Goal: Information Seeking & Learning: Learn about a topic

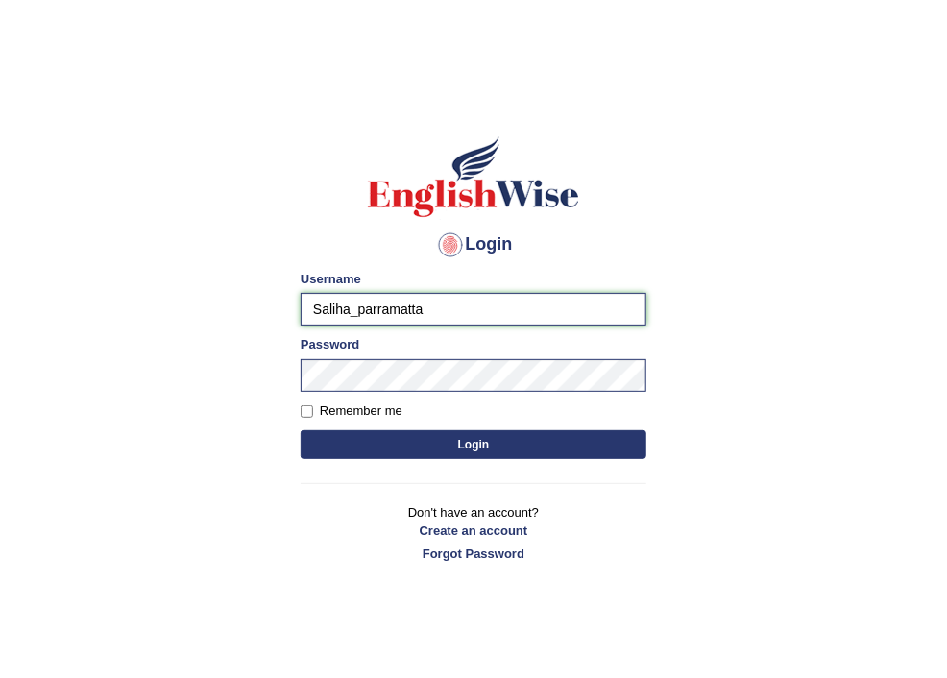
click at [346, 308] on input "Saliha_parramatta" at bounding box center [474, 309] width 346 height 33
type input "rakeshk_parramatta"
click at [477, 438] on button "Login" at bounding box center [474, 444] width 346 height 29
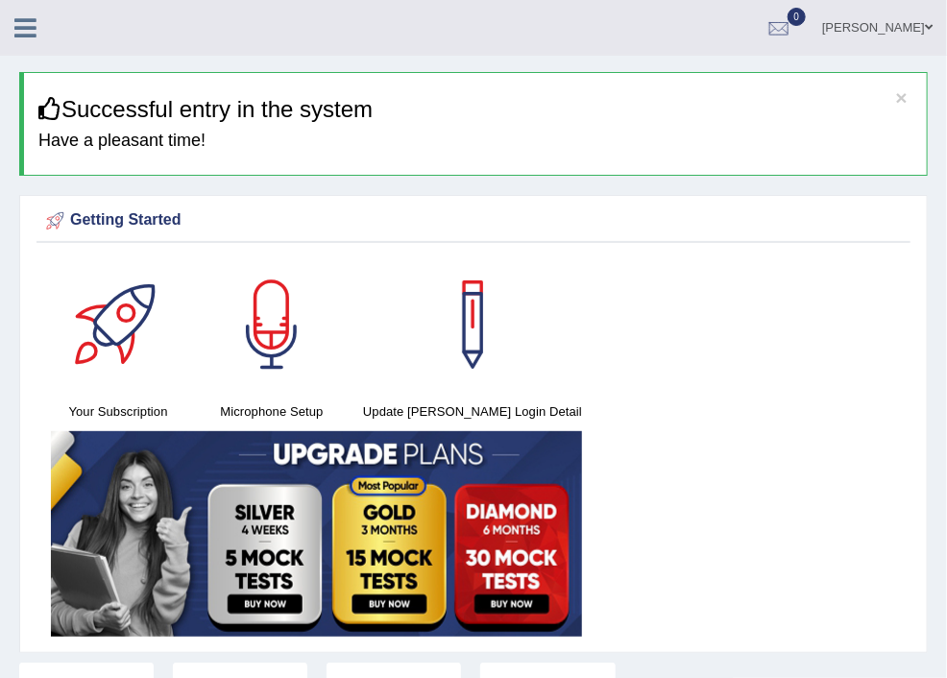
click at [0, 0] on span at bounding box center [0, 0] width 0 height 0
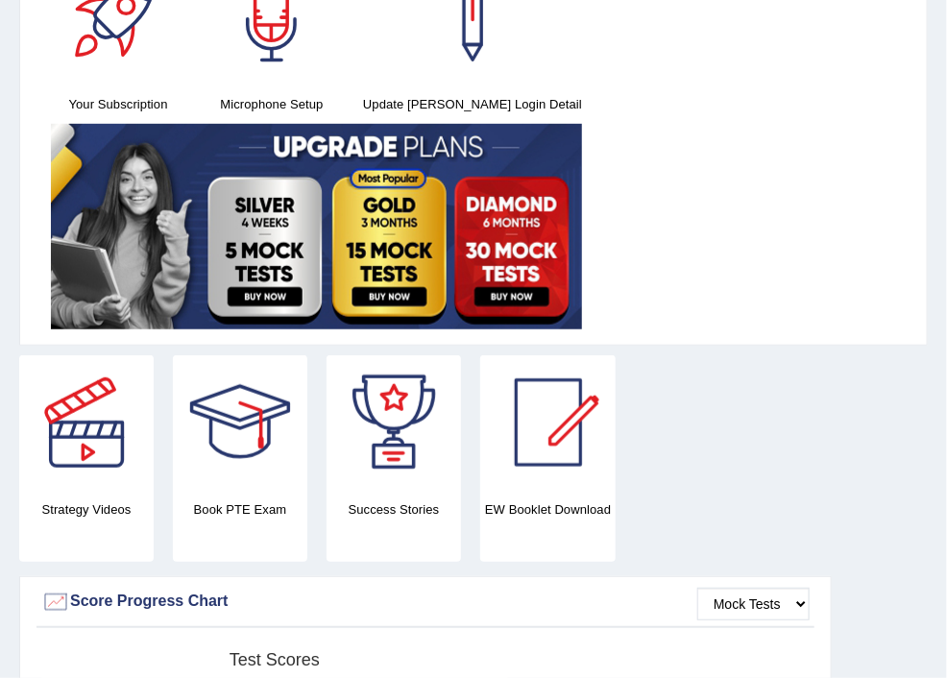
scroll to position [409, 0]
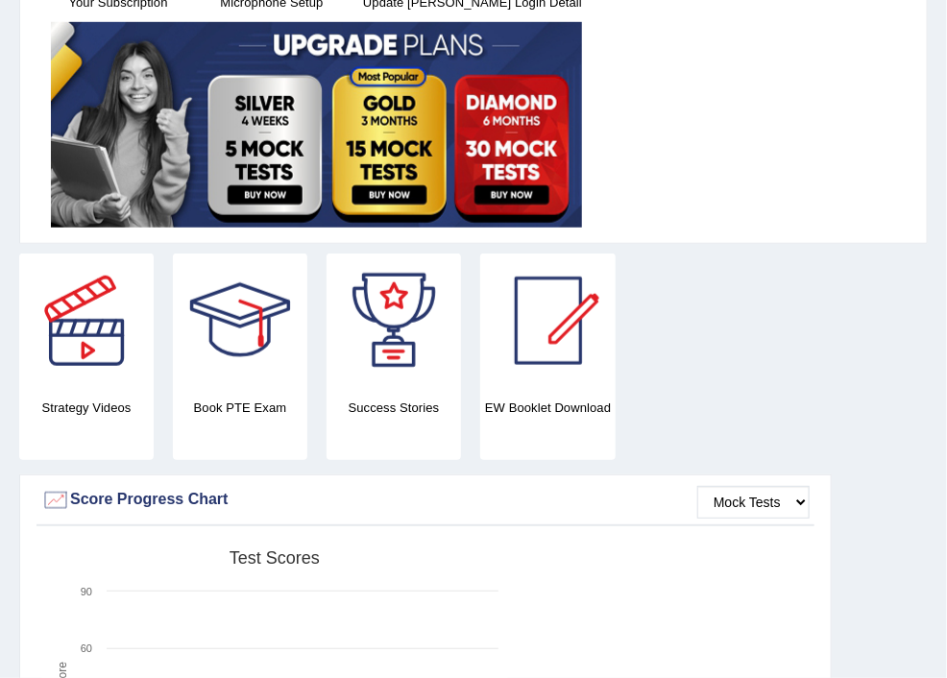
click at [0, 0] on link "Reading & Writing: Fill In The Blanks" at bounding box center [0, 0] width 0 height 0
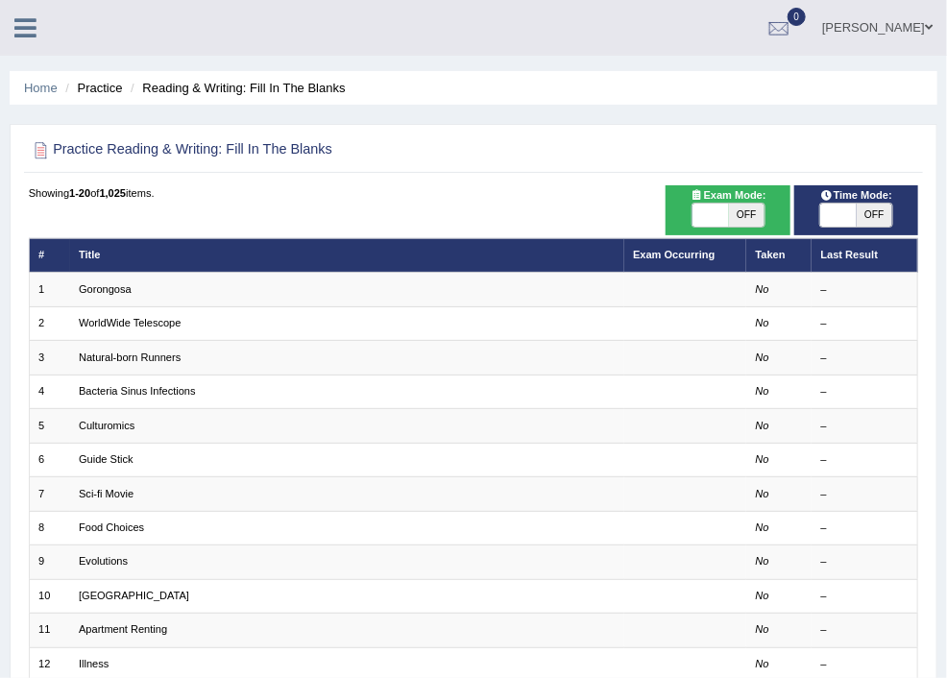
click at [765, 213] on span "OFF" at bounding box center [747, 215] width 36 height 23
checkbox input "true"
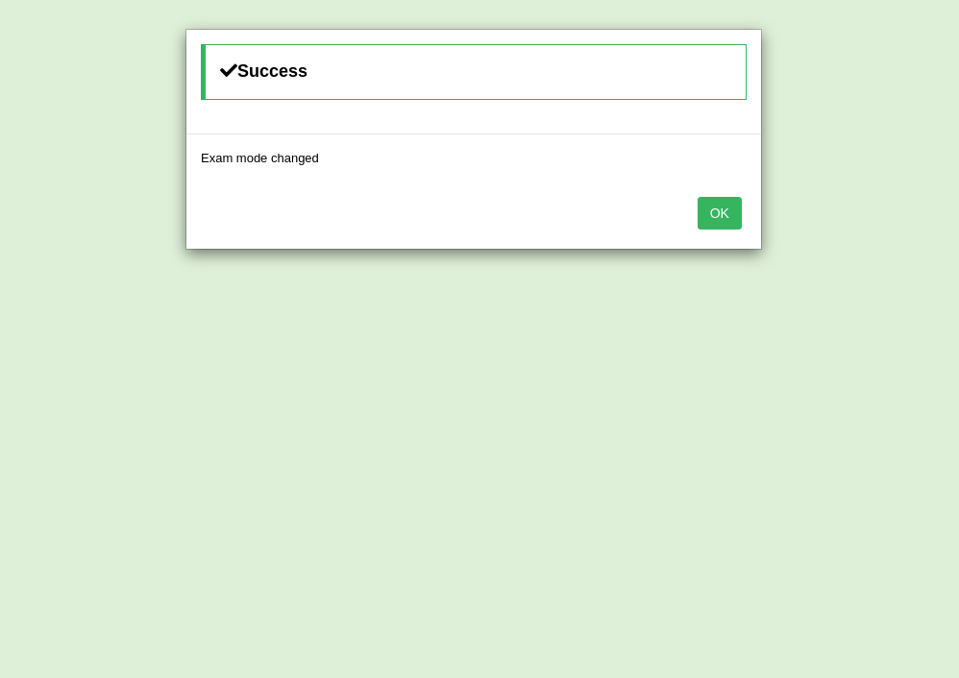
click at [704, 211] on button "OK" at bounding box center [719, 213] width 44 height 33
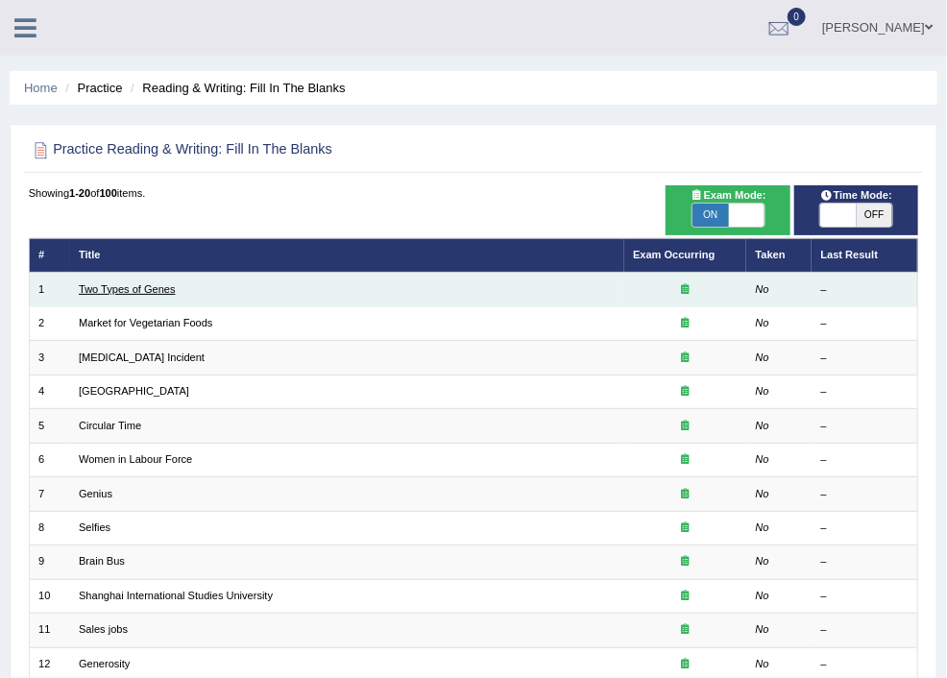
click at [176, 288] on link "Two Types of Genes" at bounding box center [127, 289] width 97 height 12
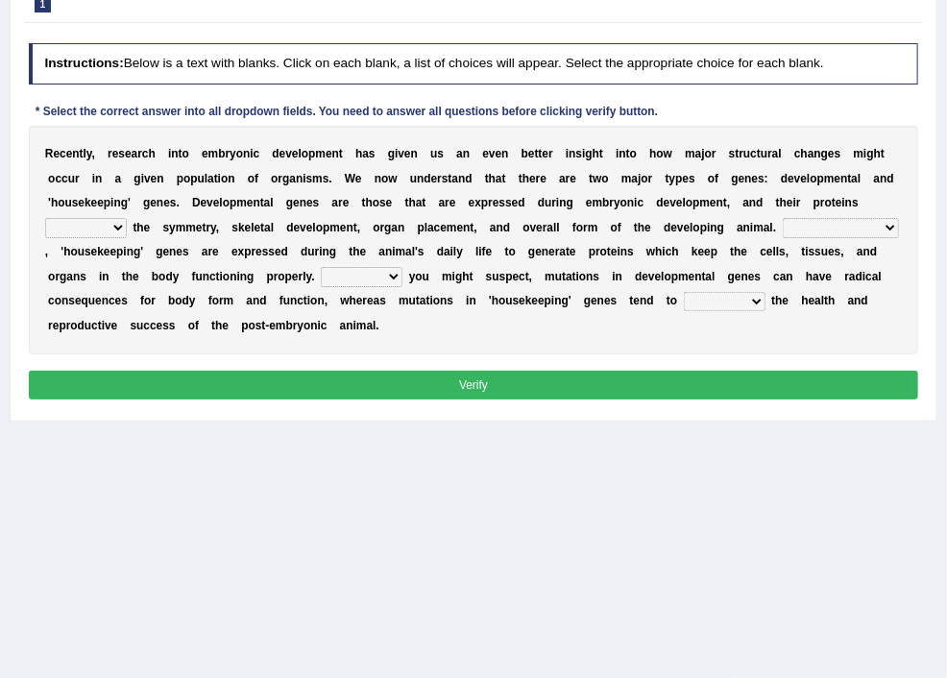
scroll to position [205, 0]
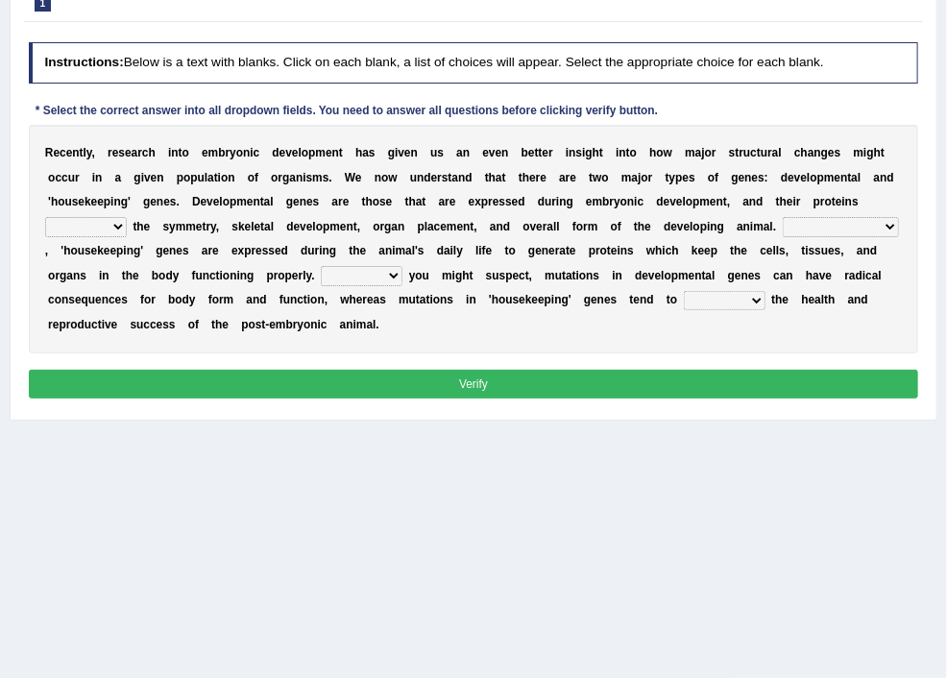
click at [127, 236] on select "push control hold elevate" at bounding box center [86, 226] width 82 height 19
select select "control"
click at [127, 236] on select "push control hold elevate" at bounding box center [86, 226] width 82 height 19
click at [783, 236] on select "Correspondingly Inclusively Conversely In contrast" at bounding box center [841, 226] width 116 height 19
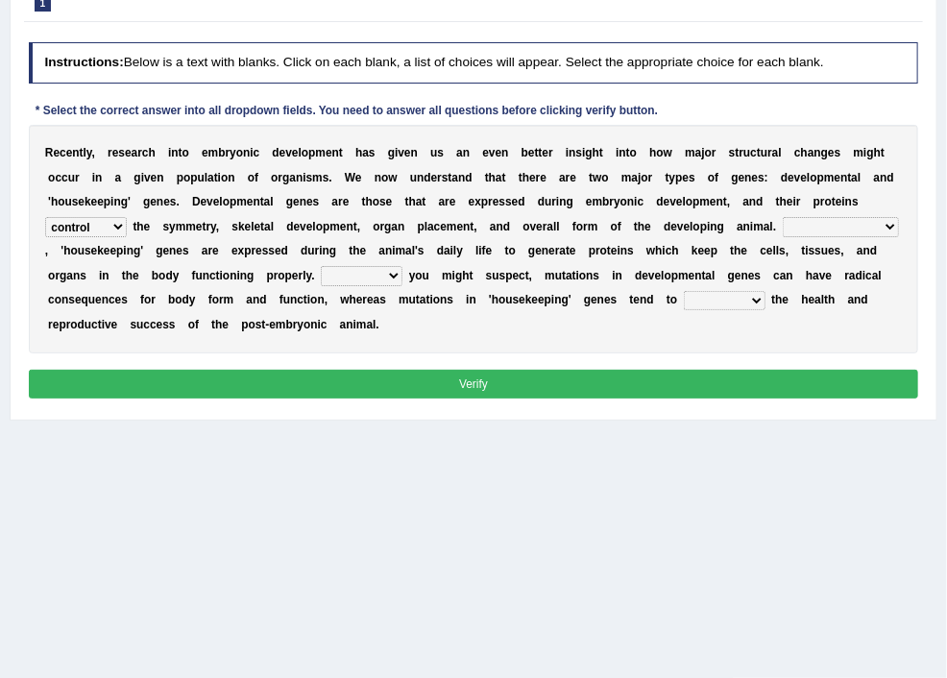
click at [783, 236] on select "Correspondingly Inclusively Conversely In contrast" at bounding box center [841, 226] width 116 height 19
select select "Correspondingly"
click at [783, 236] on select "Correspondingly Inclusively Conversely In contrast" at bounding box center [841, 226] width 116 height 19
click at [402, 285] on select "For As With Within" at bounding box center [362, 275] width 82 height 19
select select "As"
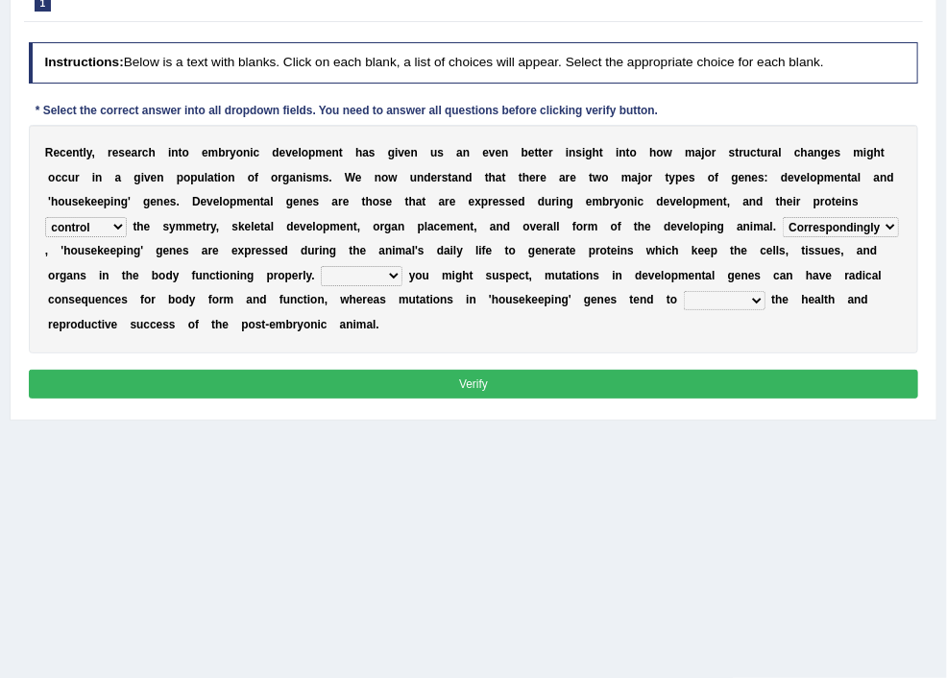
click at [402, 285] on select "For As With Within" at bounding box center [362, 275] width 82 height 19
click at [684, 310] on select "affect effect interrupt defect" at bounding box center [725, 300] width 82 height 19
select select "affect"
click at [684, 310] on select "affect effect interrupt defect" at bounding box center [725, 300] width 82 height 19
click at [581, 398] on button "Verify" at bounding box center [474, 384] width 890 height 28
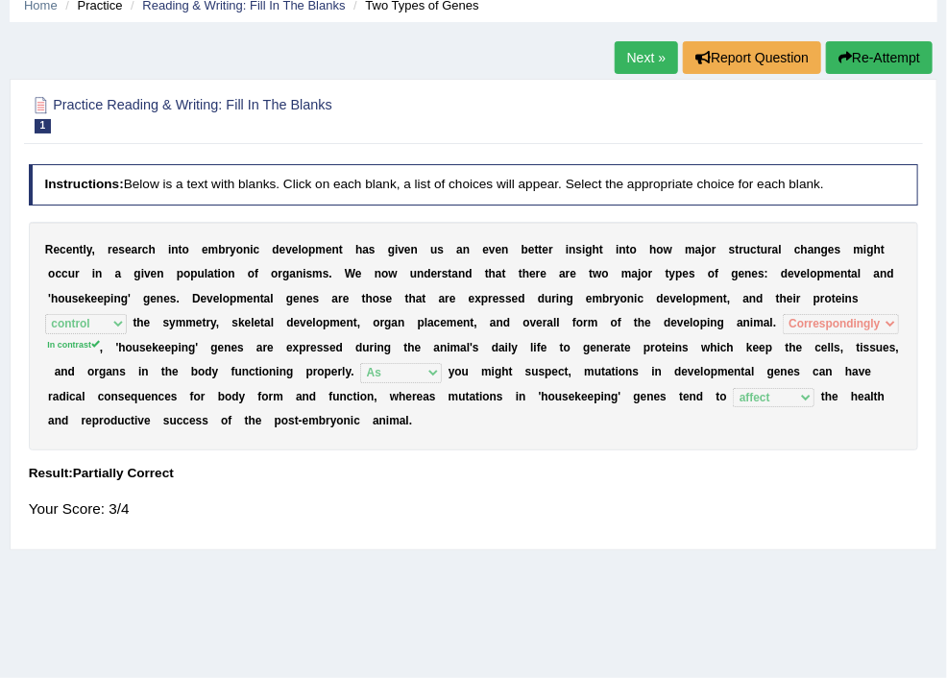
scroll to position [0, 0]
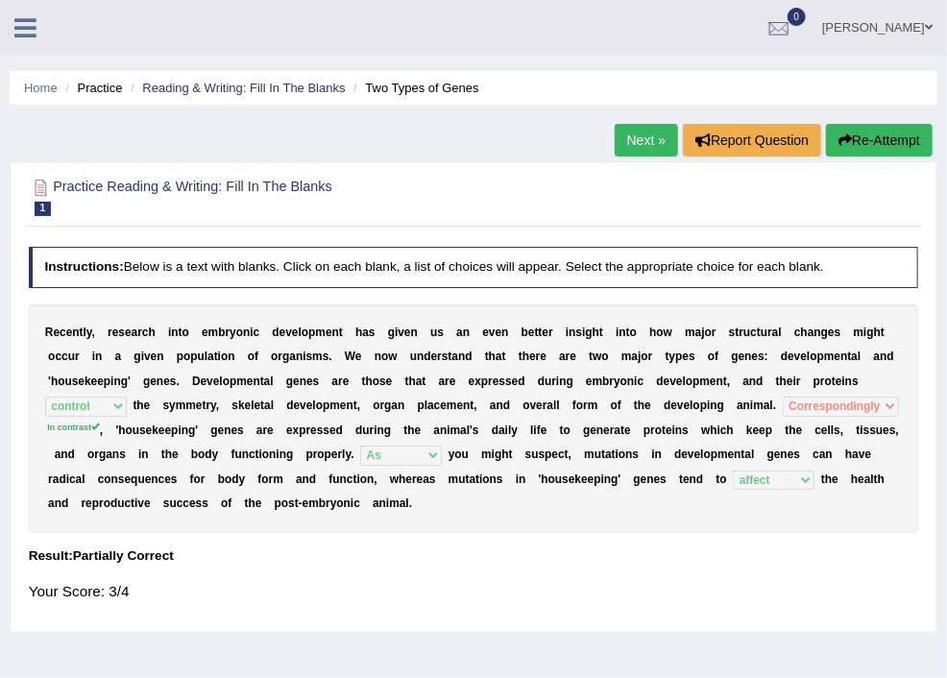
click at [637, 139] on link "Next »" at bounding box center [646, 140] width 63 height 33
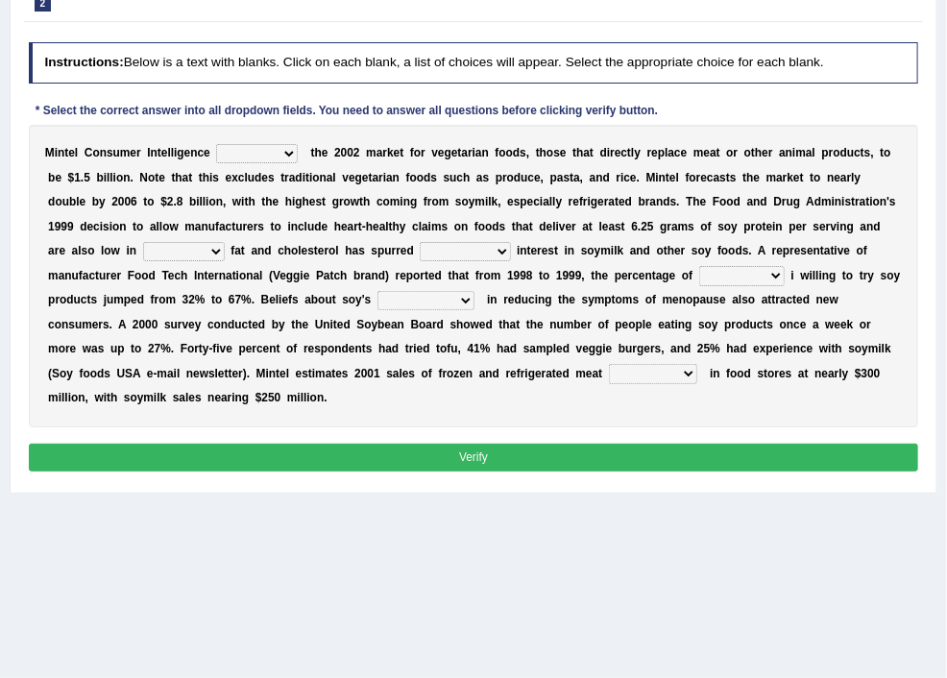
click at [298, 163] on select "deals fulfills creates estimates" at bounding box center [257, 153] width 82 height 19
select select "estimates"
click at [298, 157] on select "deals fulfills creates estimates" at bounding box center [257, 153] width 82 height 19
click at [225, 261] on select "saturated solid acid liquid" at bounding box center [184, 251] width 82 height 19
select select "solid"
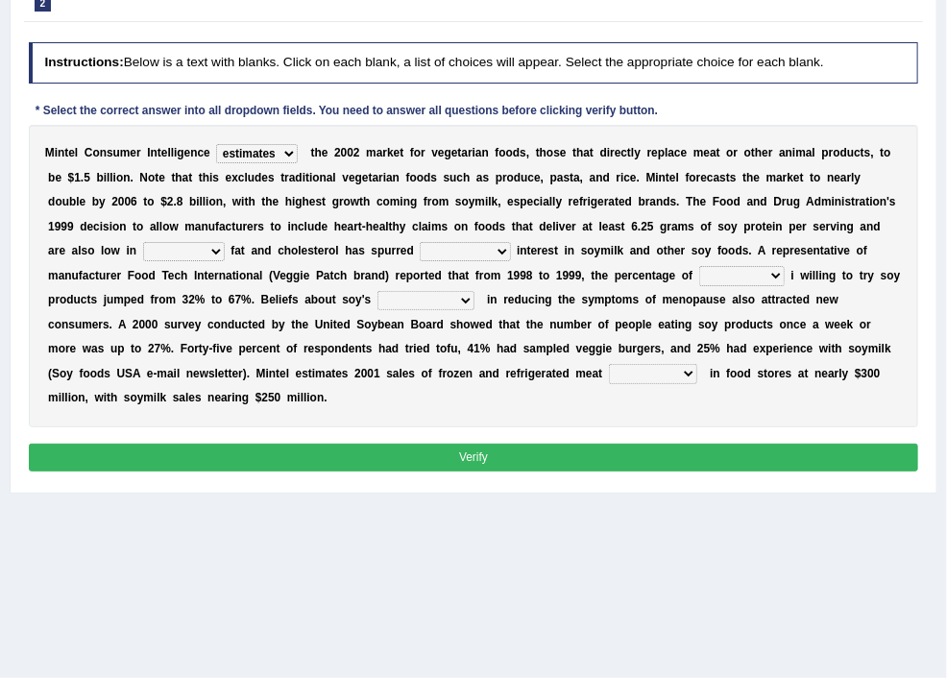
click at [225, 261] on select "saturated solid acid liquid" at bounding box center [184, 251] width 82 height 19
click at [499, 261] on select "good big tremendous extreme" at bounding box center [465, 251] width 90 height 19
select select "good"
click at [420, 261] on select "good big tremendous extreme" at bounding box center [465, 251] width 90 height 19
click at [699, 285] on select "guests consumers customers clients" at bounding box center [741, 275] width 85 height 19
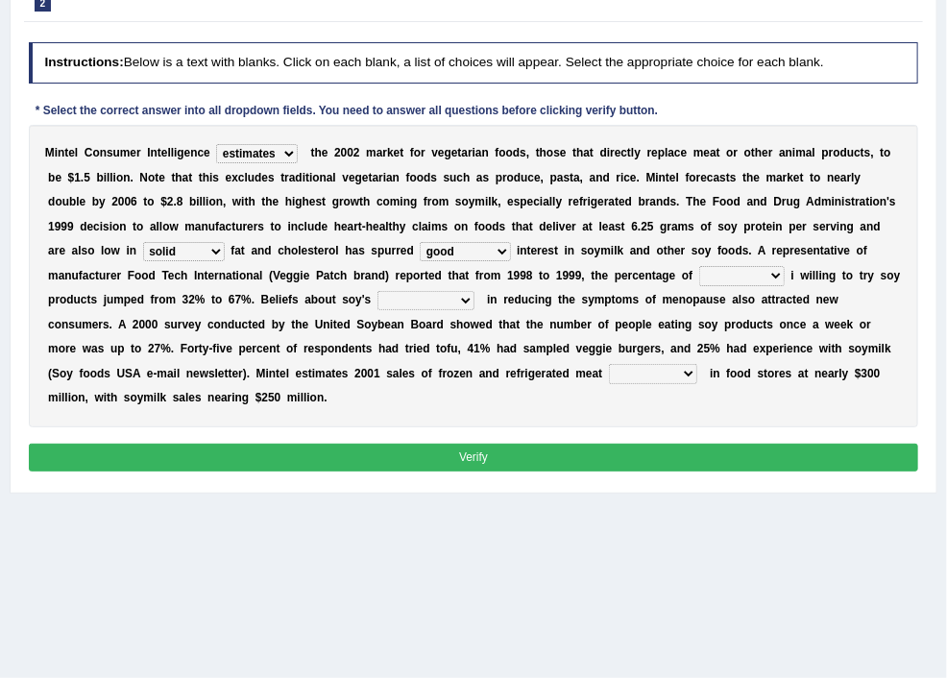
select select "consumers"
click at [699, 285] on select "guests consumers customers clients" at bounding box center [741, 275] width 85 height 19
click at [377, 310] on select "effectiveness timeliness efficiency goodness" at bounding box center [425, 300] width 97 height 19
select select "effectiveness"
click at [377, 310] on select "effectiveness timeliness efficiency goodness" at bounding box center [425, 300] width 97 height 19
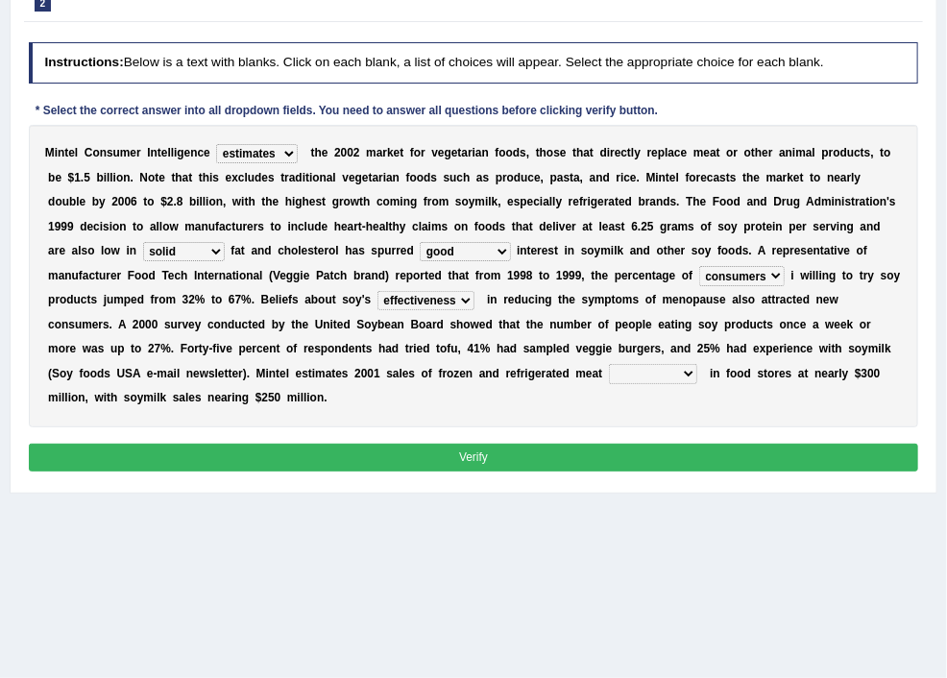
click at [697, 383] on select "foods choices staffs alternatives" at bounding box center [653, 373] width 88 height 19
select select "foods"
click at [631, 383] on select "foods choices staffs alternatives" at bounding box center [653, 373] width 88 height 19
click at [576, 472] on button "Verify" at bounding box center [474, 458] width 890 height 28
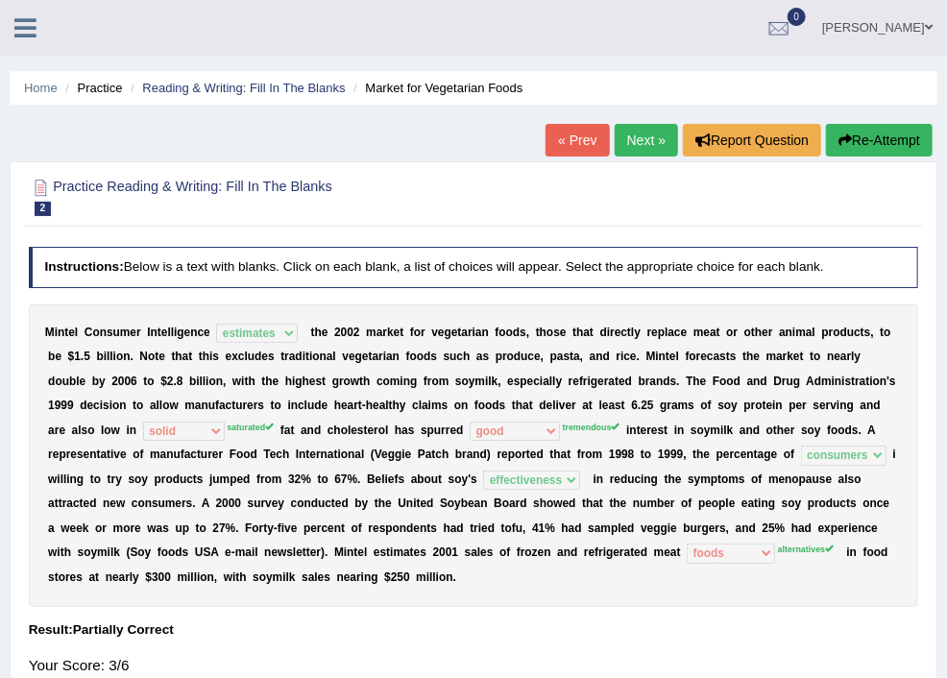
click at [633, 143] on link "Next »" at bounding box center [646, 140] width 63 height 33
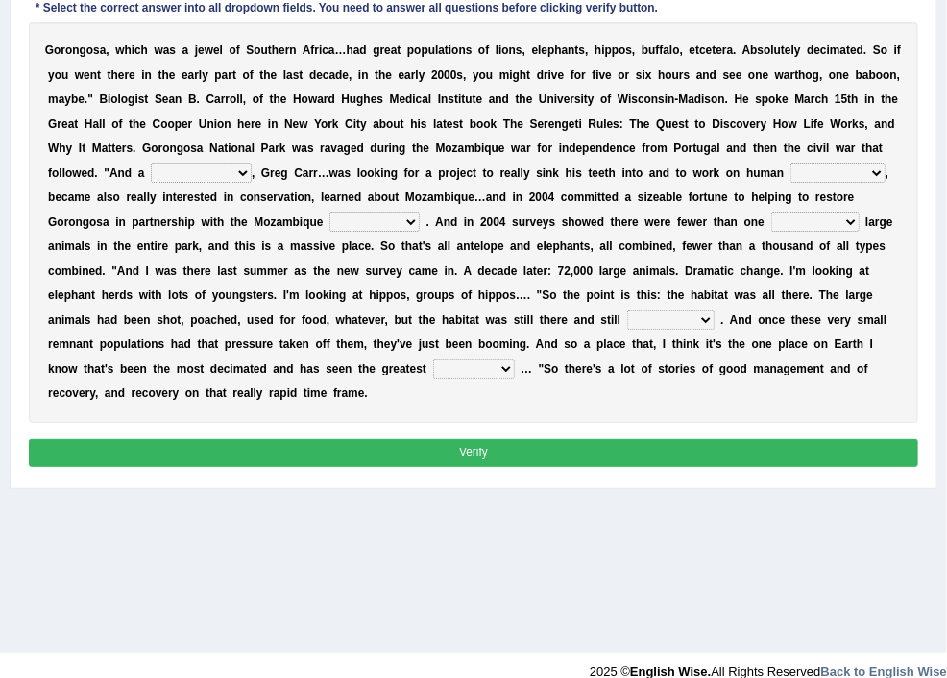
click at [252, 183] on select "passion solstice ballast philanthropist" at bounding box center [201, 172] width 101 height 19
select select "philanthropist"
click at [252, 183] on select "passion solstice ballast philanthropist" at bounding box center [201, 172] width 101 height 19
click at [791, 183] on select "negligence prevalence development malevolence" at bounding box center [838, 172] width 95 height 19
select select "development"
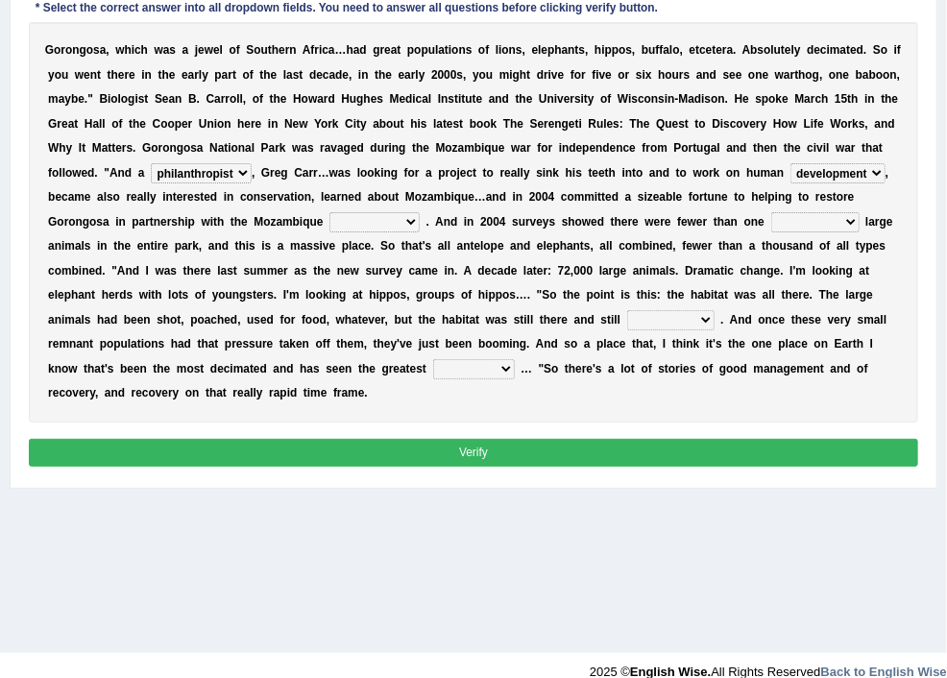
click at [791, 183] on select "negligence prevalence development malevolence" at bounding box center [838, 172] width 95 height 19
click at [420, 231] on select "parliament semanticist government journalist" at bounding box center [374, 221] width 90 height 19
select select "government"
click at [420, 231] on select "parliament semanticist government journalist" at bounding box center [374, 221] width 90 height 19
click at [771, 231] on select "deflowered embowered roundest thousand" at bounding box center [815, 221] width 88 height 19
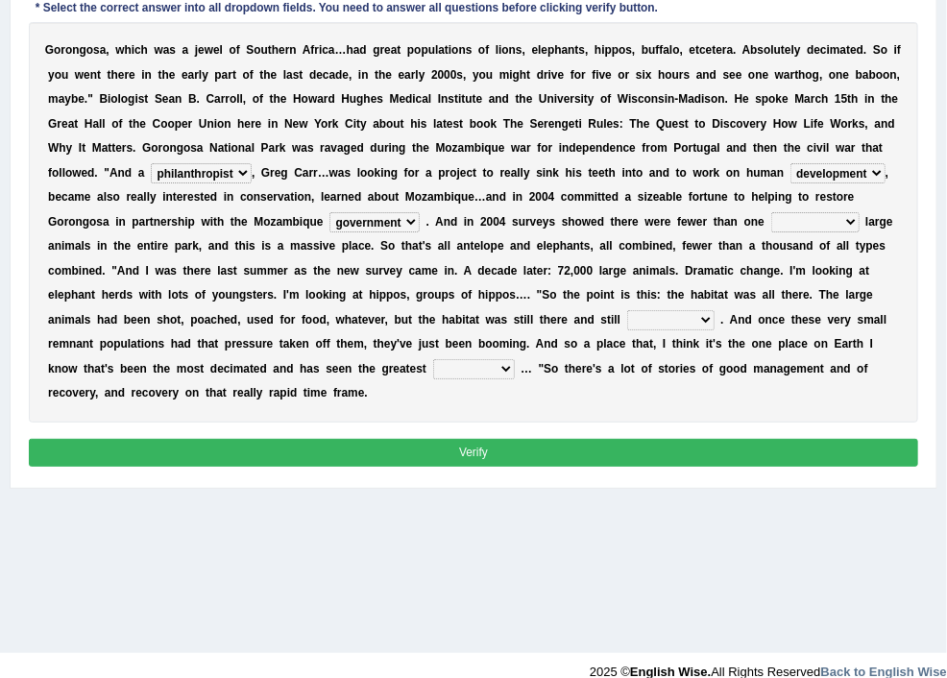
select select "thousand"
click at [771, 231] on select "deflowered embowered roundest thousand" at bounding box center [815, 221] width 88 height 19
click at [627, 329] on select "assertive incidental compulsive productive" at bounding box center [670, 319] width 87 height 19
select select "productive"
click at [627, 329] on select "assertive incidental compulsive productive" at bounding box center [670, 319] width 87 height 19
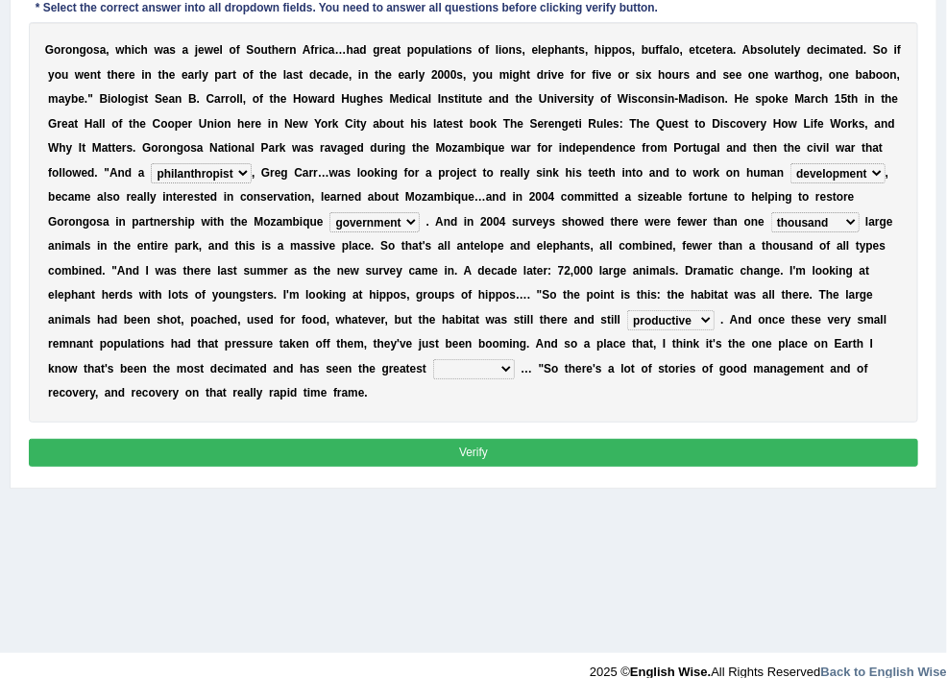
click at [515, 378] on select "recovery efficacy golly stumpy" at bounding box center [474, 368] width 82 height 19
select select "recovery"
click at [515, 378] on select "recovery efficacy golly stumpy" at bounding box center [474, 368] width 82 height 19
click at [572, 467] on button "Verify" at bounding box center [474, 453] width 890 height 28
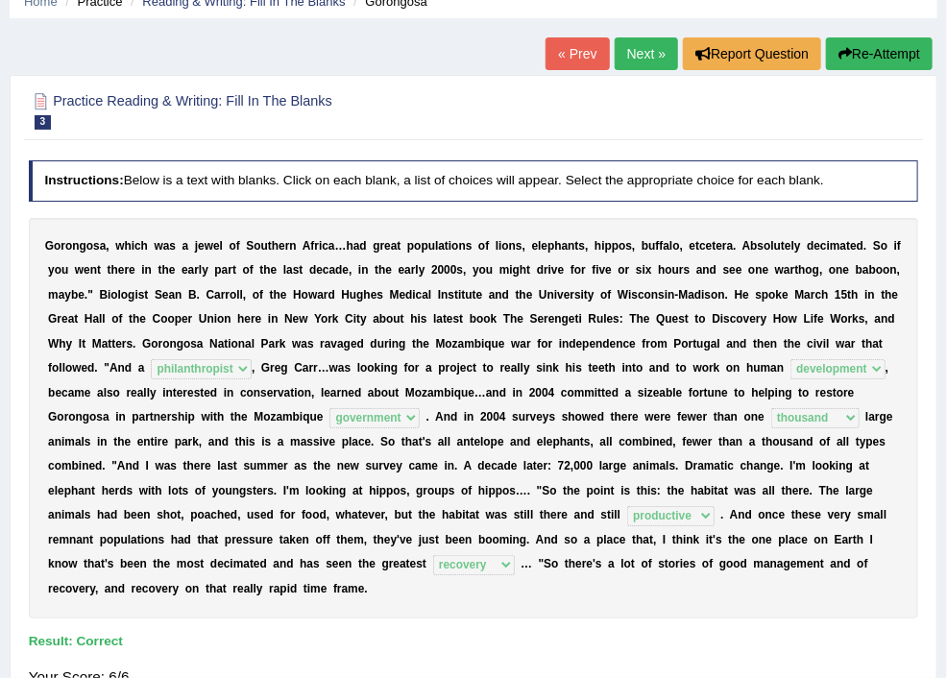
scroll to position [40, 0]
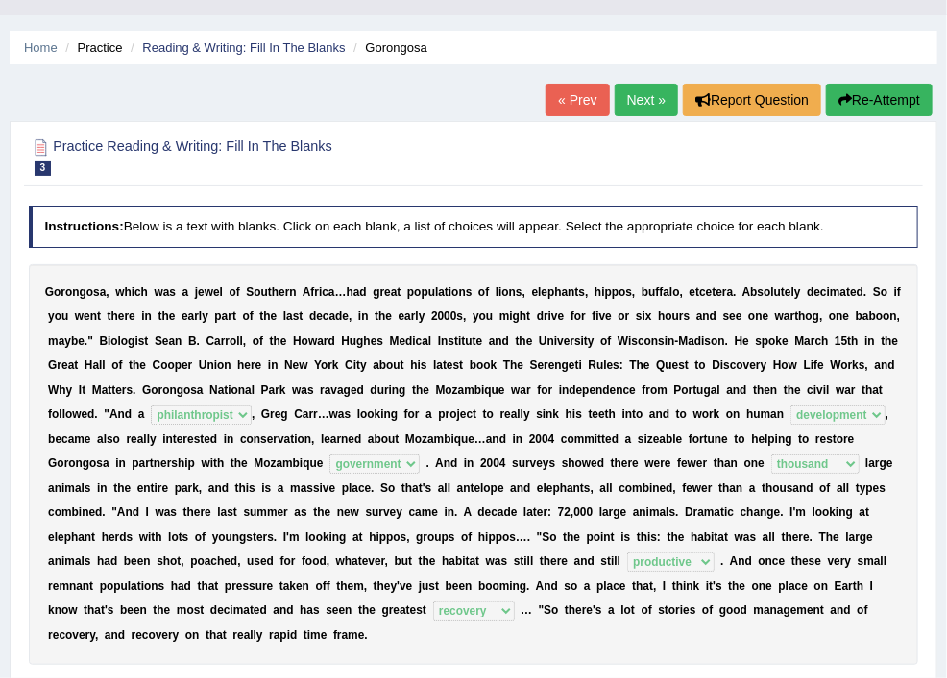
click at [631, 100] on link "Next »" at bounding box center [646, 100] width 63 height 33
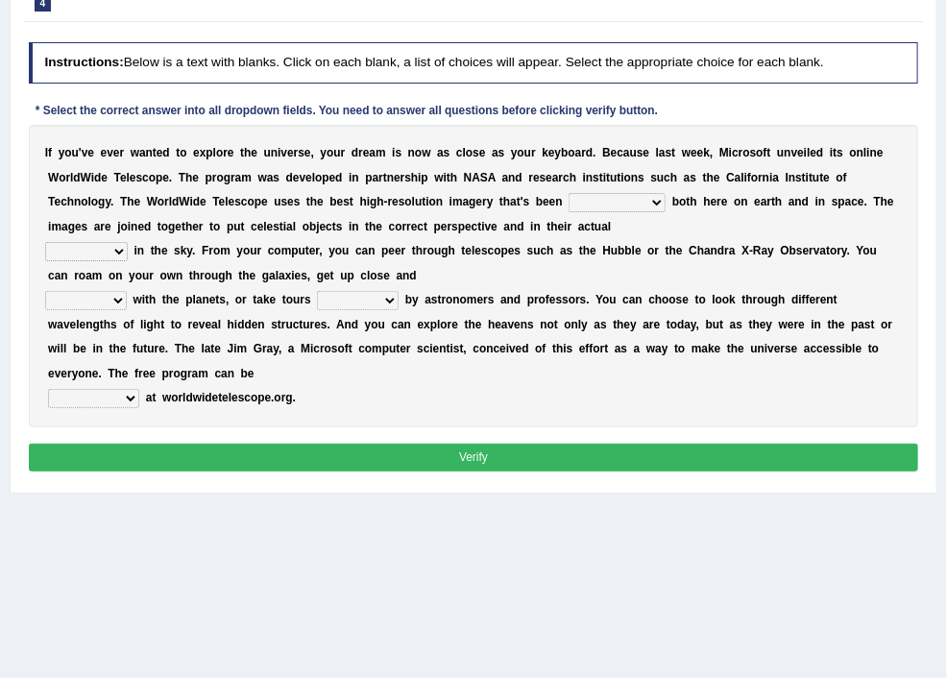
click at [666, 212] on select "degraded ascended remonstrated generated" at bounding box center [617, 202] width 97 height 19
select select "generated"
click at [634, 212] on select "degraded ascended remonstrated generated" at bounding box center [617, 202] width 97 height 19
click at [128, 261] on select "aspects parts conditions positions" at bounding box center [86, 251] width 83 height 19
select select "positions"
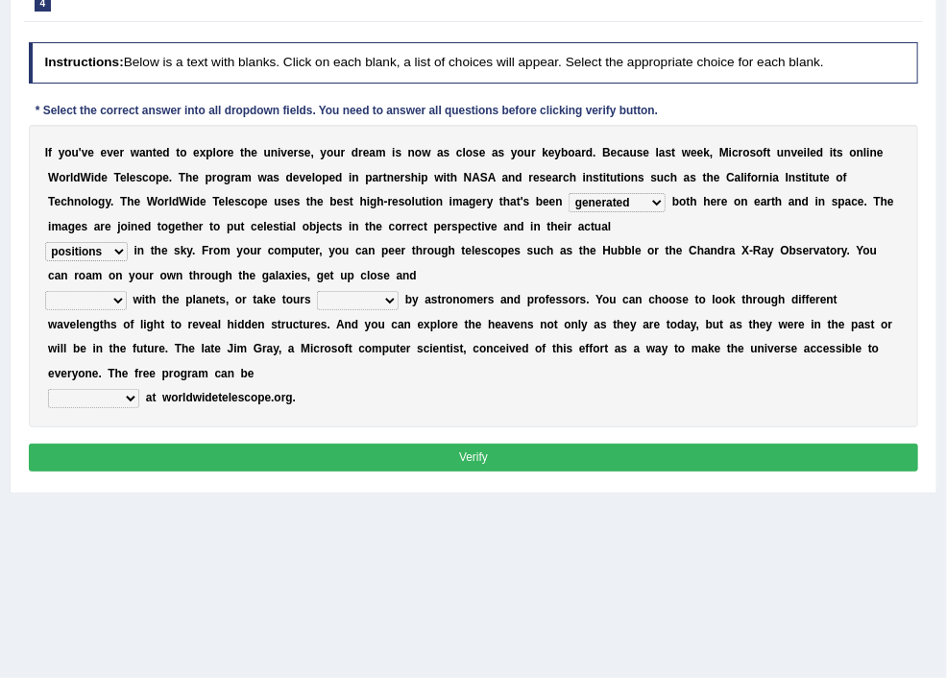
click at [128, 261] on select "aspects parts conditions positions" at bounding box center [86, 251] width 83 height 19
click at [127, 310] on select "personal individual apart polite" at bounding box center [86, 300] width 82 height 19
select select "personal"
click at [127, 310] on select "personal individual apart polite" at bounding box center [86, 300] width 82 height 19
click at [399, 310] on select "guide guided guiding to guide" at bounding box center [358, 300] width 82 height 19
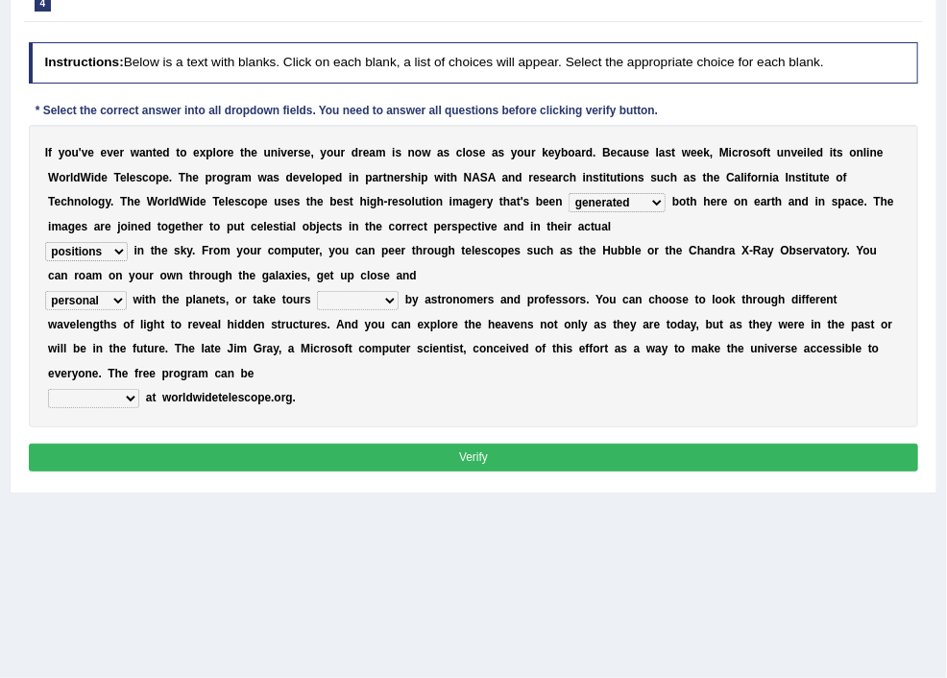
select select "guided"
click at [399, 310] on select "guide guided guiding to guide" at bounding box center [358, 300] width 82 height 19
click at [127, 310] on select "personal individual apart polite" at bounding box center [86, 300] width 82 height 19
click at [604, 427] on div "I f y o u ' v e e v e r w a n t e d t o e x p l o r e t h e u n i v e r s e , y…" at bounding box center [474, 276] width 890 height 303
click at [139, 408] on select "upheld downloaded loaded posted" at bounding box center [93, 398] width 91 height 19
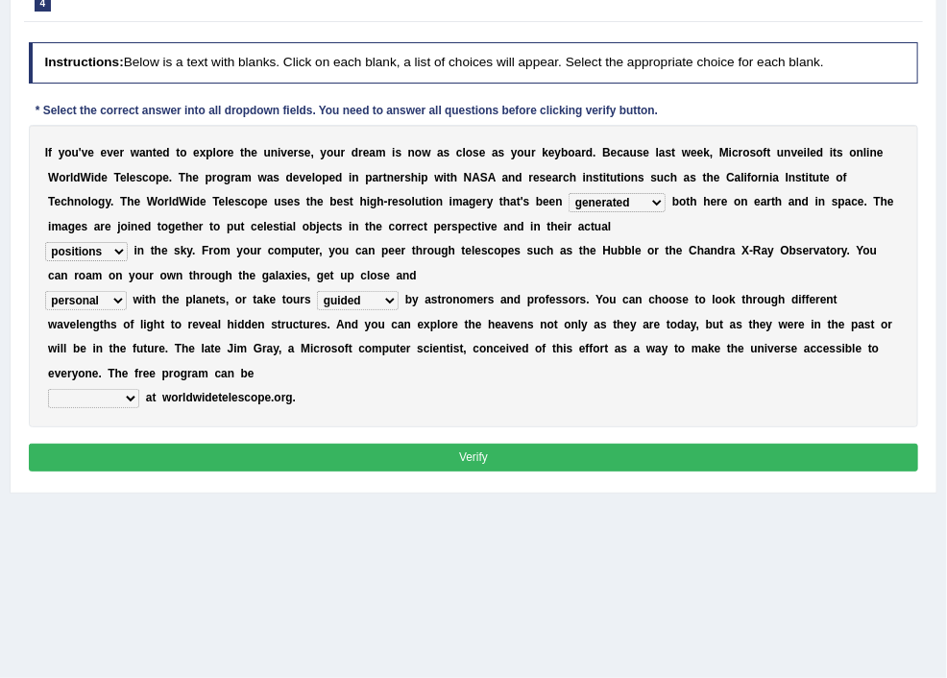
select select "downloaded"
click at [139, 408] on select "upheld downloaded loaded posted" at bounding box center [93, 398] width 91 height 19
click at [576, 472] on button "Verify" at bounding box center [474, 458] width 890 height 28
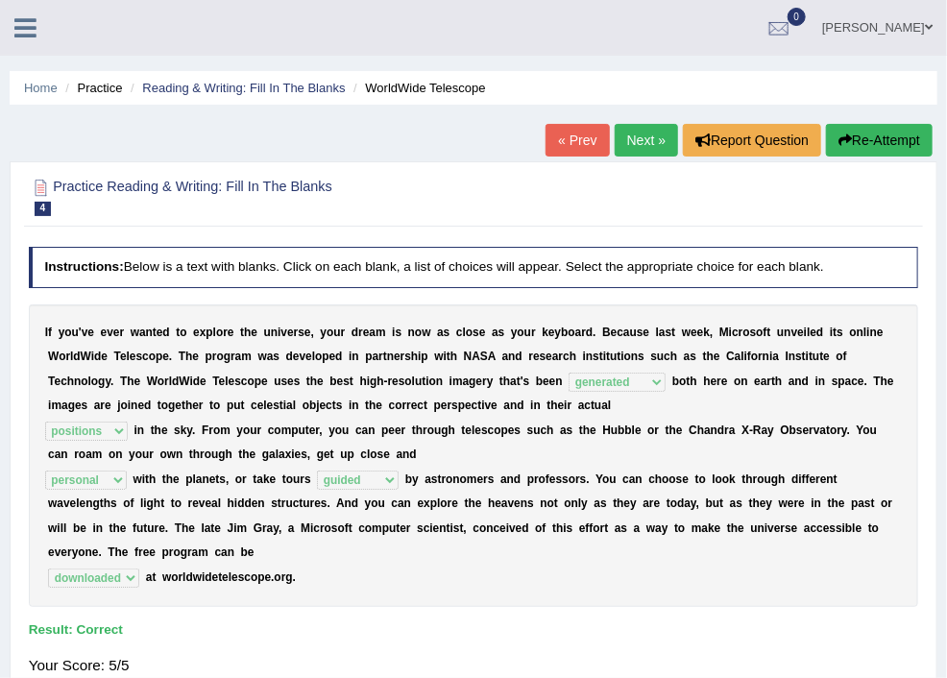
click at [0, 0] on span at bounding box center [0, 0] width 0 height 0
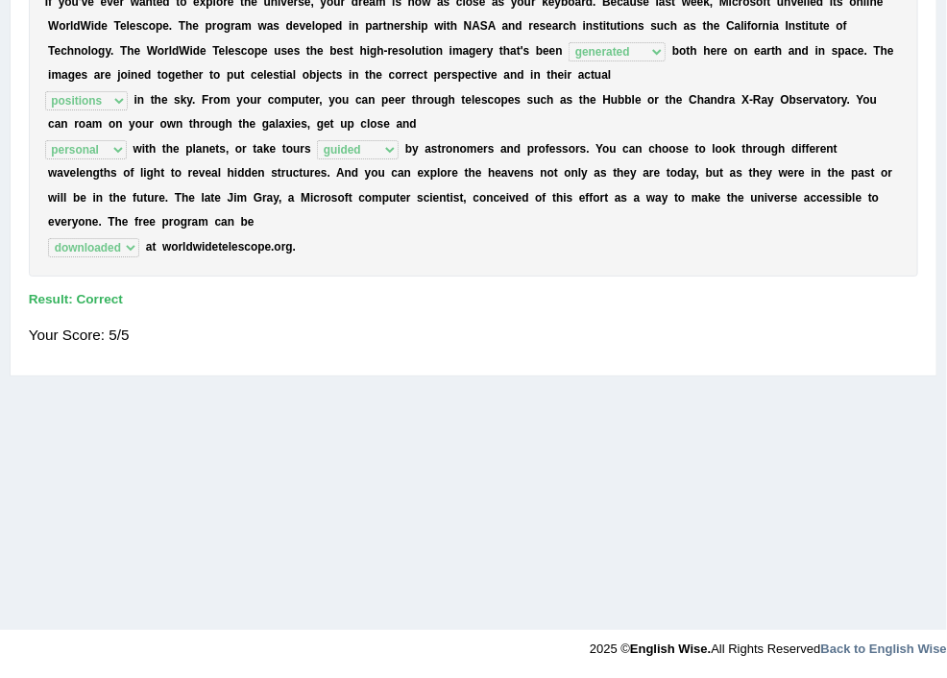
scroll to position [409, 0]
click at [0, 0] on link "Choose Multiple Answers" at bounding box center [0, 0] width 0 height 0
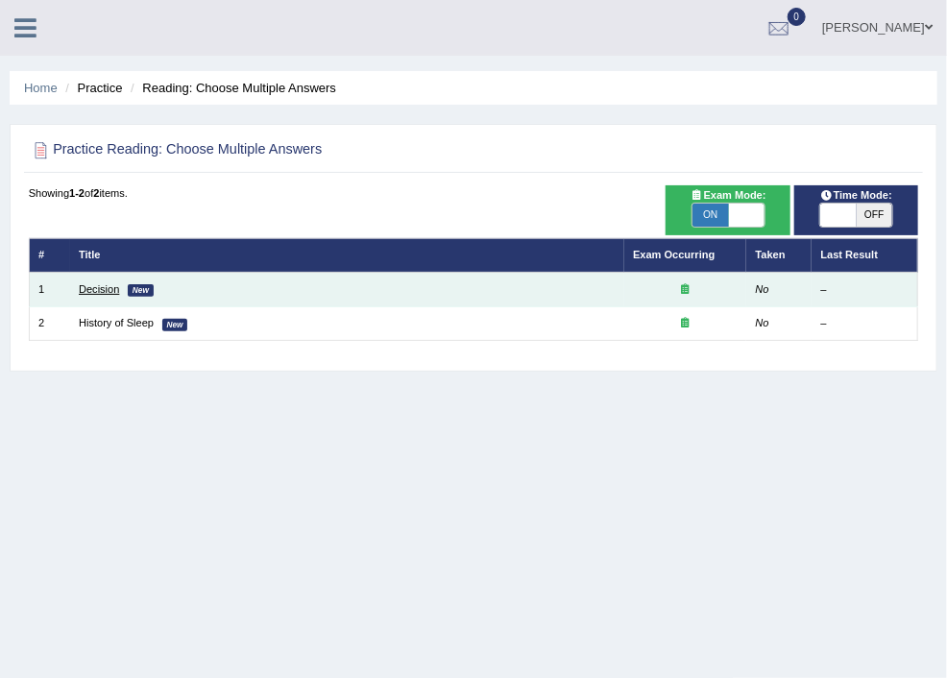
click at [119, 287] on link "Decision" at bounding box center [99, 289] width 40 height 12
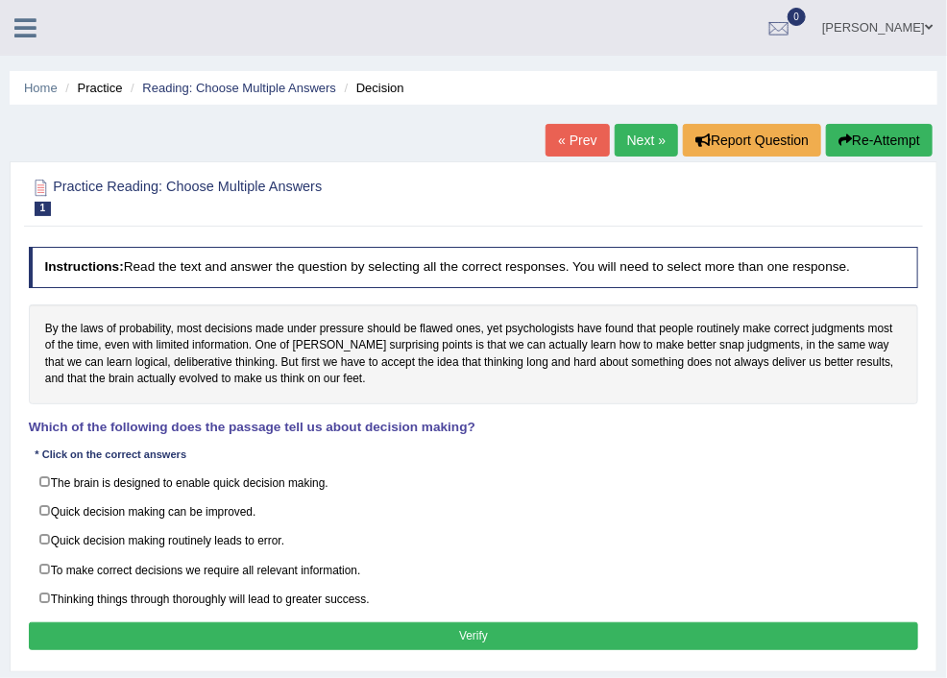
scroll to position [102, 0]
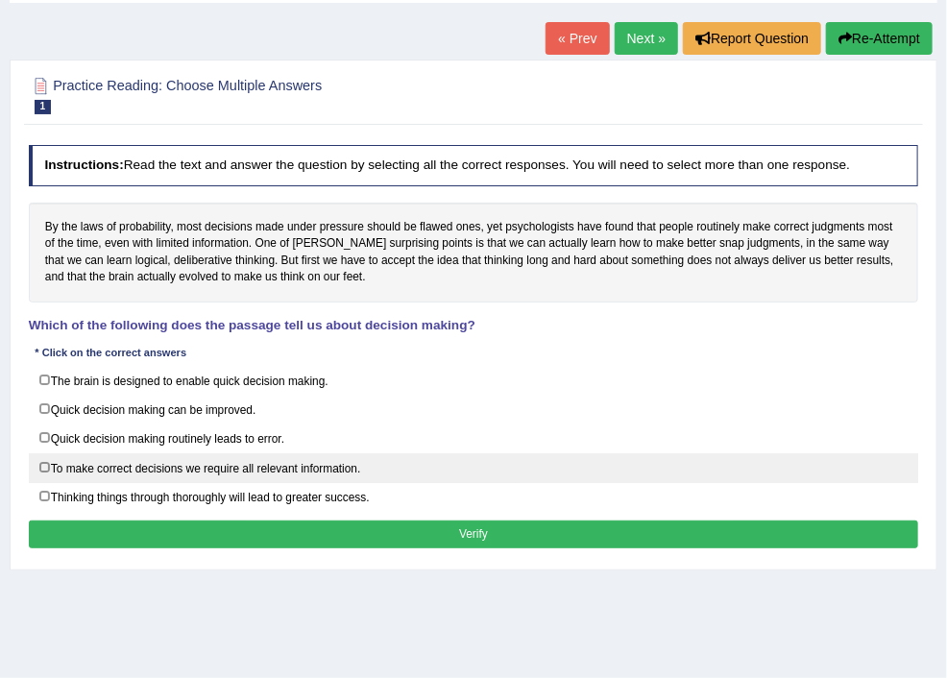
click at [275, 483] on label "To make correct decisions we require all relevant information." at bounding box center [474, 468] width 890 height 30
checkbox input "true"
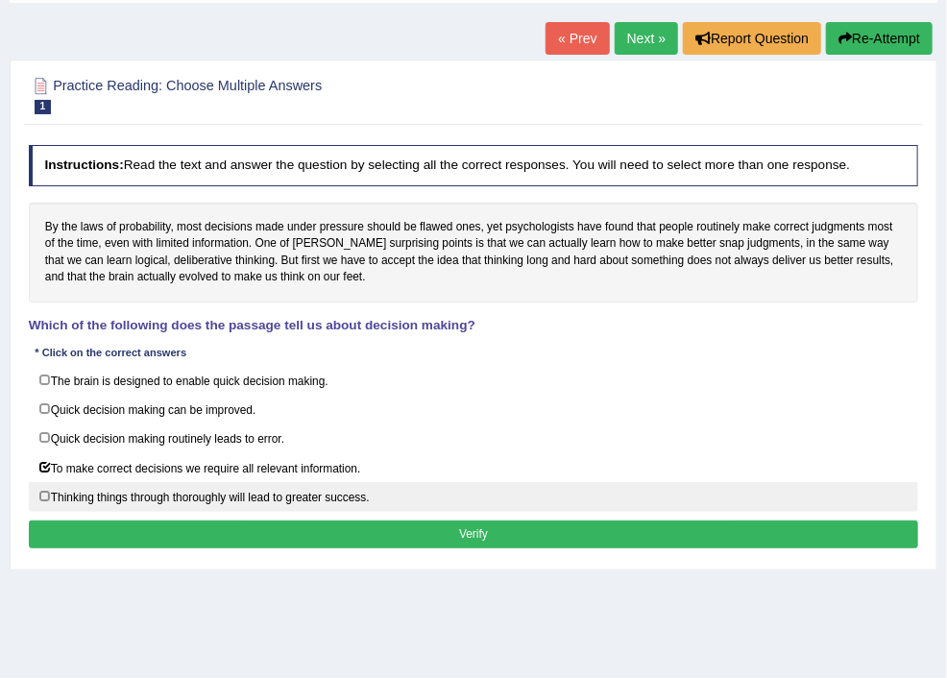
click at [274, 512] on label "Thinking things through thoroughly will lead to greater success." at bounding box center [474, 497] width 890 height 30
checkbox input "true"
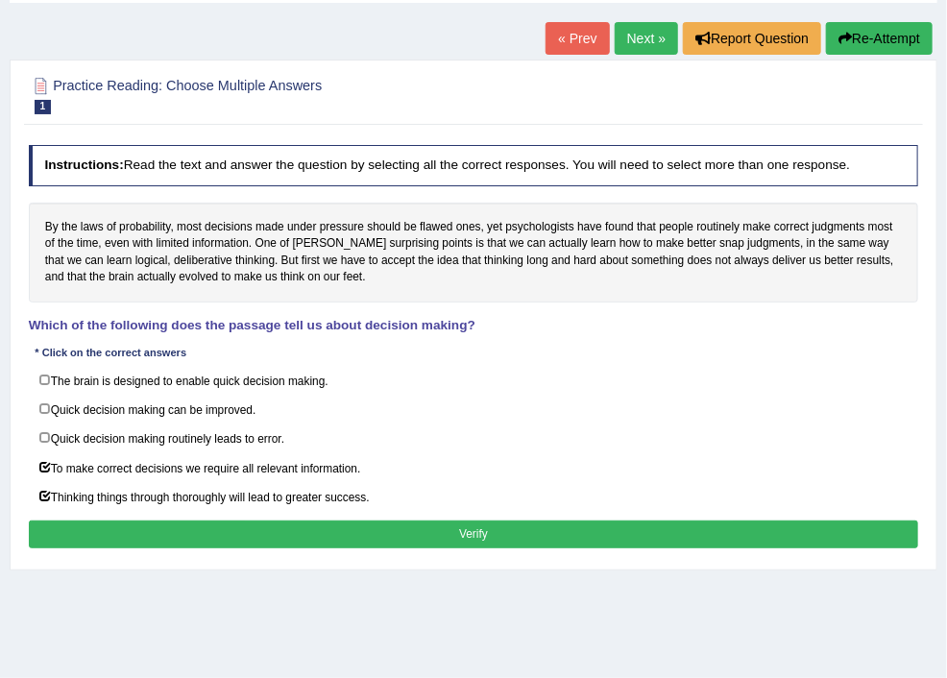
click at [584, 548] on button "Verify" at bounding box center [474, 535] width 890 height 28
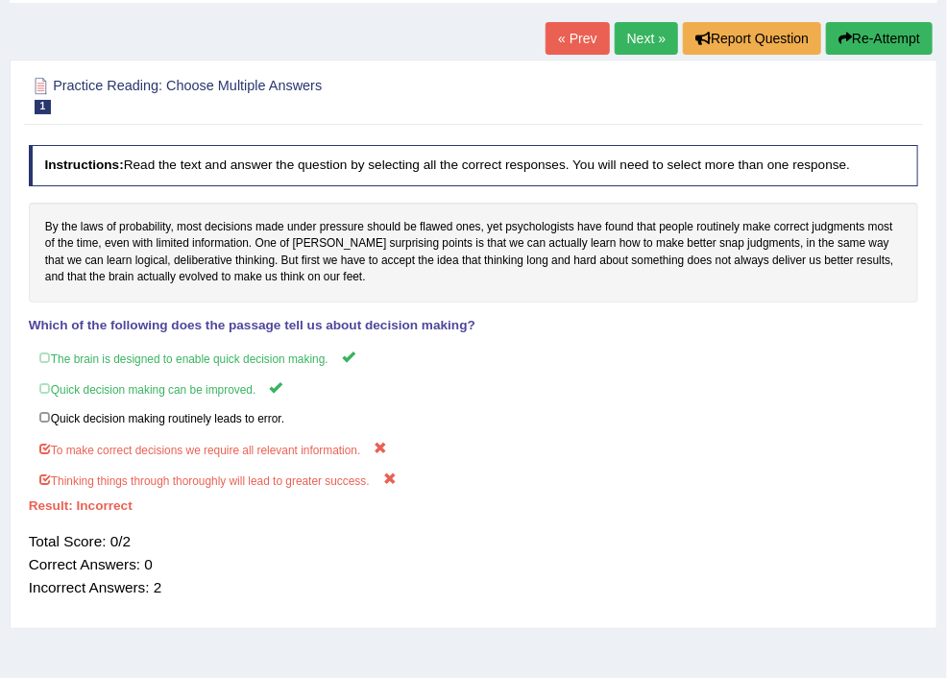
click at [627, 31] on link "Next »" at bounding box center [646, 38] width 63 height 33
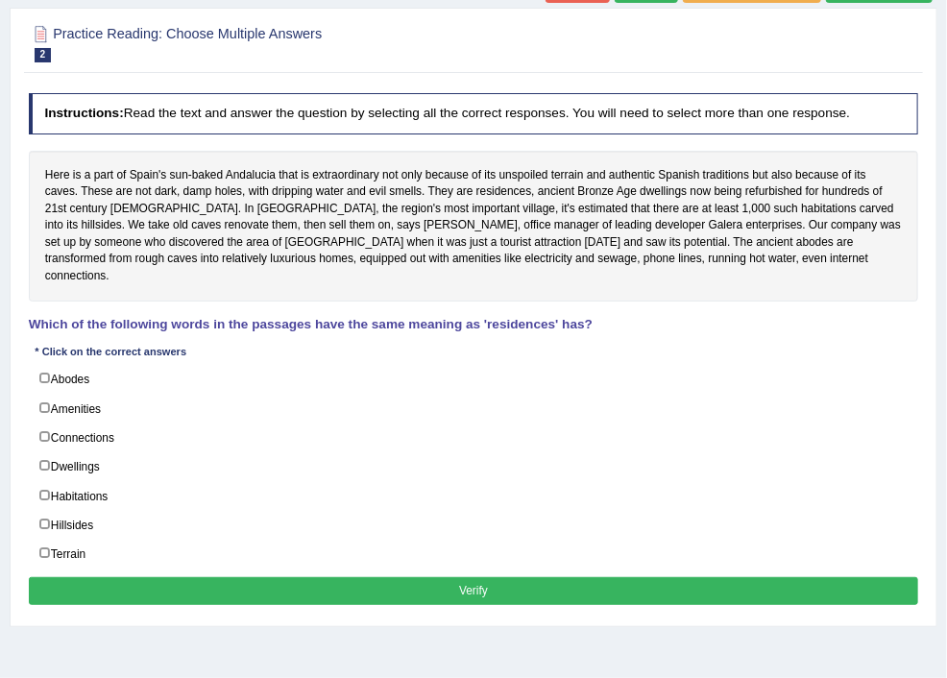
scroll to position [205, 0]
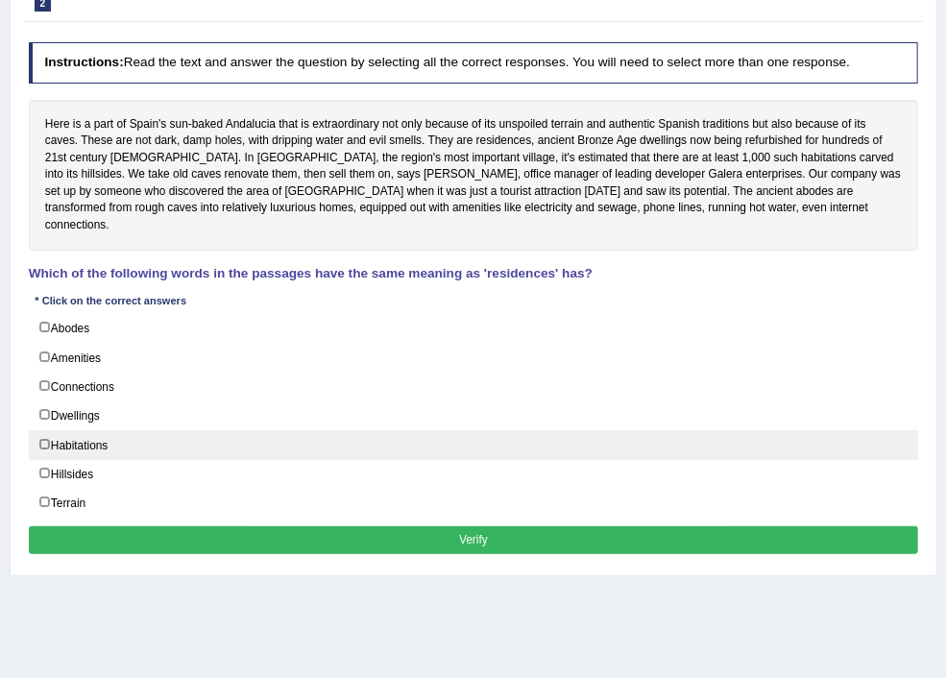
click at [274, 460] on label "Habitations" at bounding box center [474, 445] width 890 height 30
checkbox input "true"
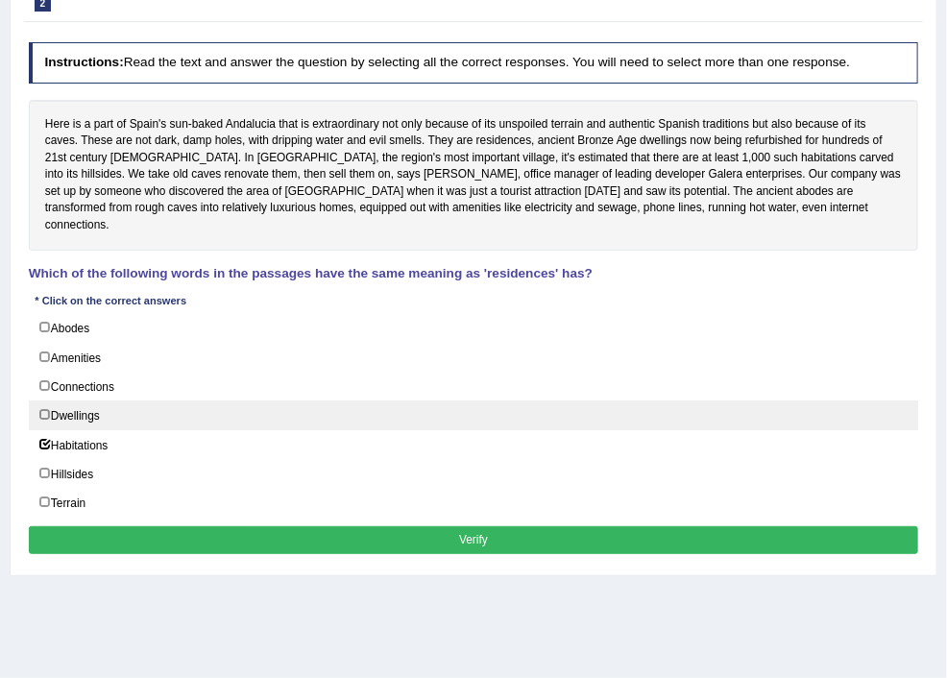
click at [271, 430] on label "Dwellings" at bounding box center [474, 416] width 890 height 30
checkbox input "true"
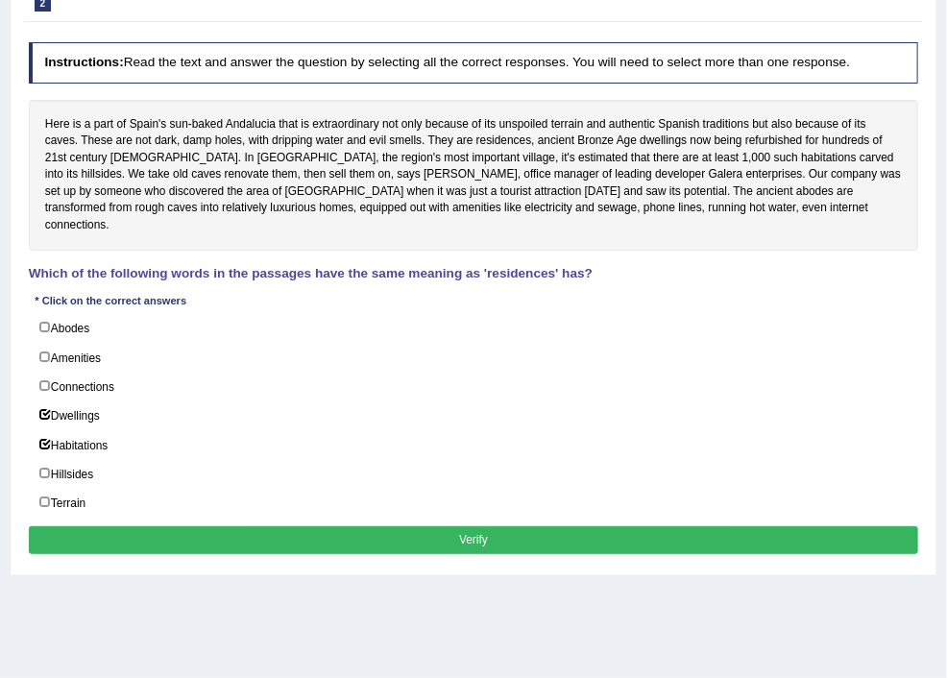
click at [583, 554] on button "Verify" at bounding box center [474, 540] width 890 height 28
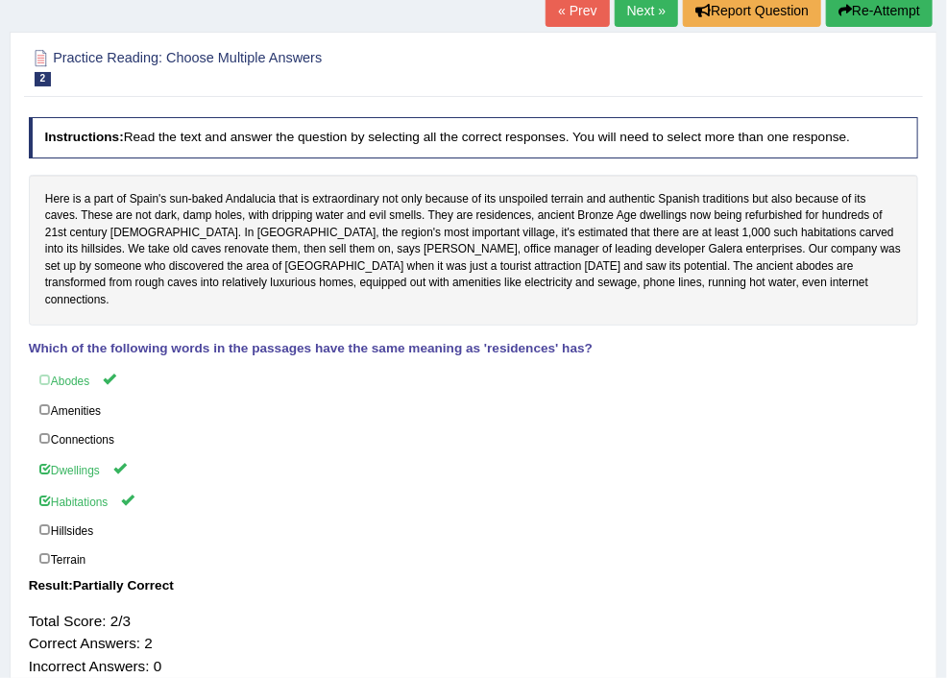
scroll to position [0, 0]
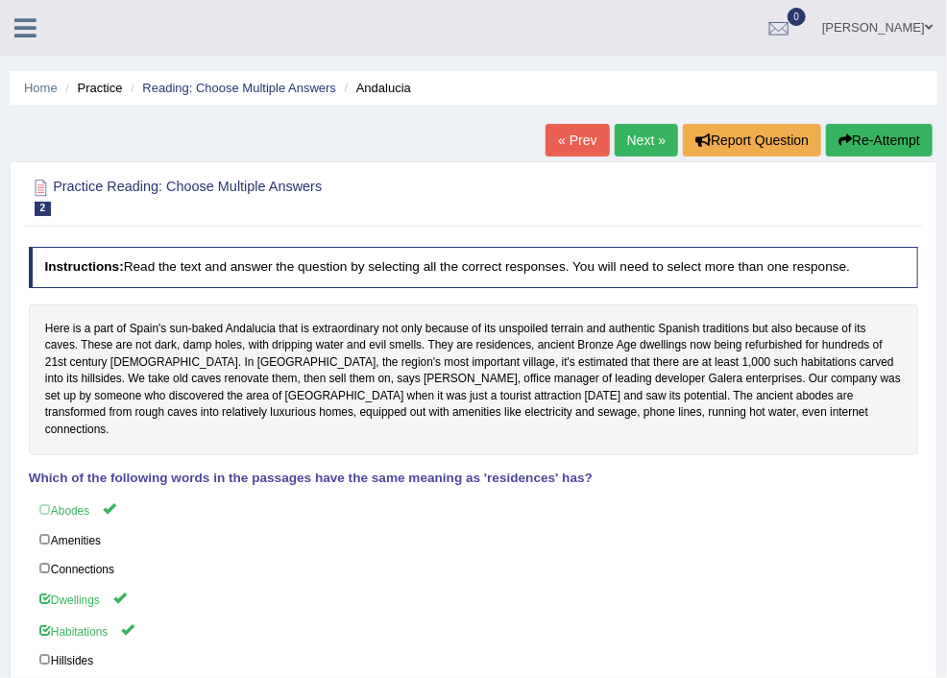
click at [621, 135] on link "Next »" at bounding box center [646, 140] width 63 height 33
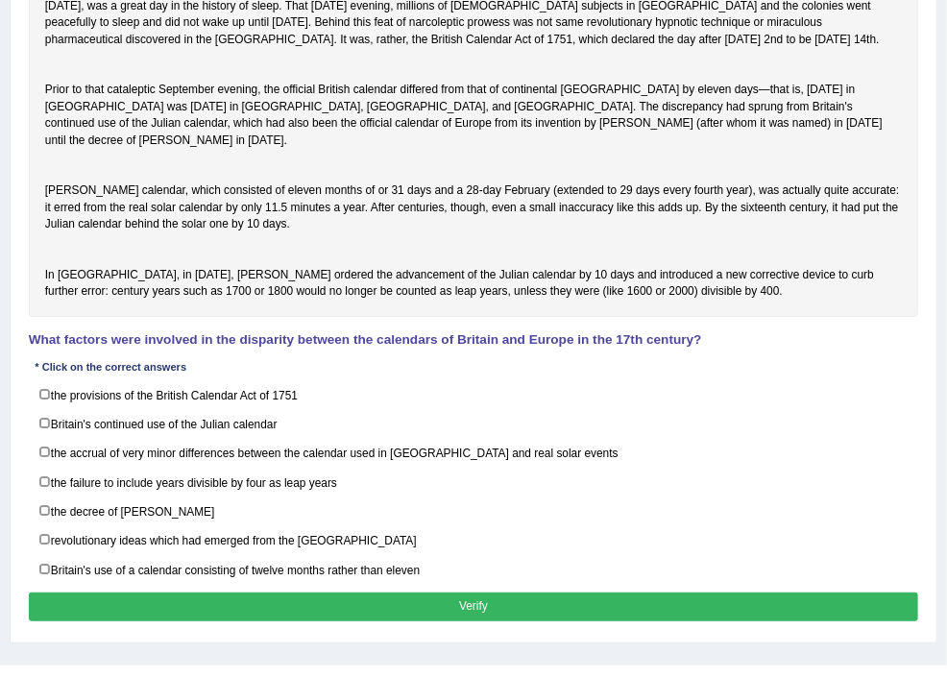
scroll to position [369, 0]
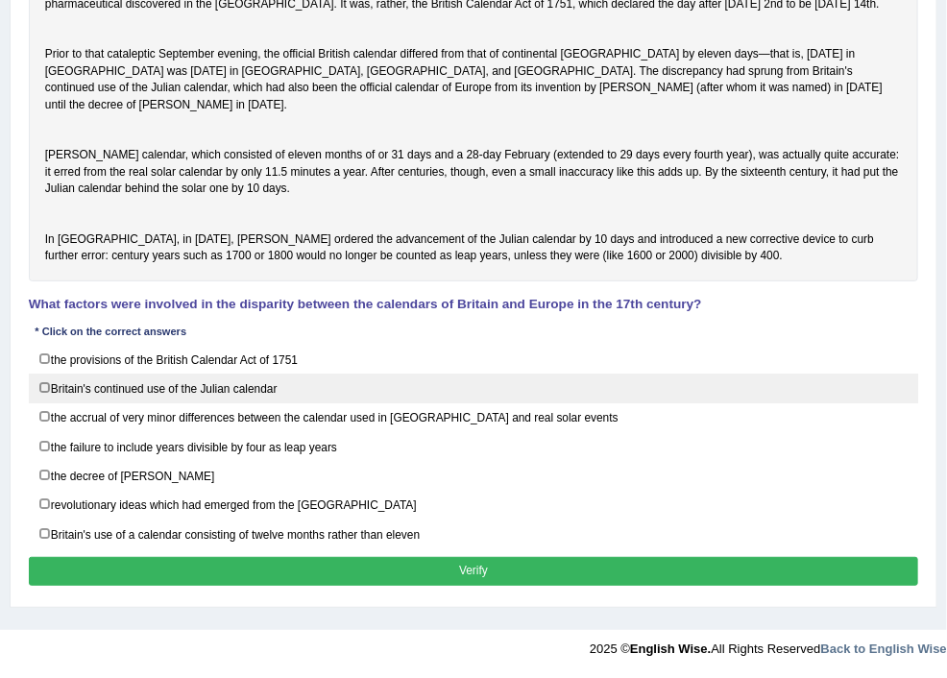
click at [275, 403] on label "Britain's continued use of the Julian calendar" at bounding box center [474, 389] width 890 height 30
checkbox input "true"
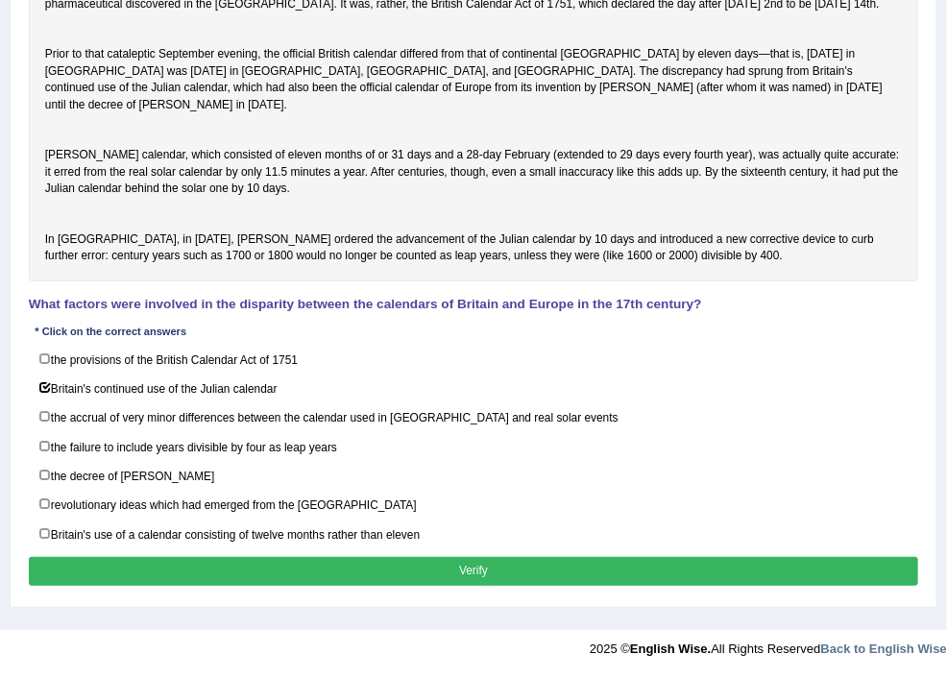
scroll to position [471, 0]
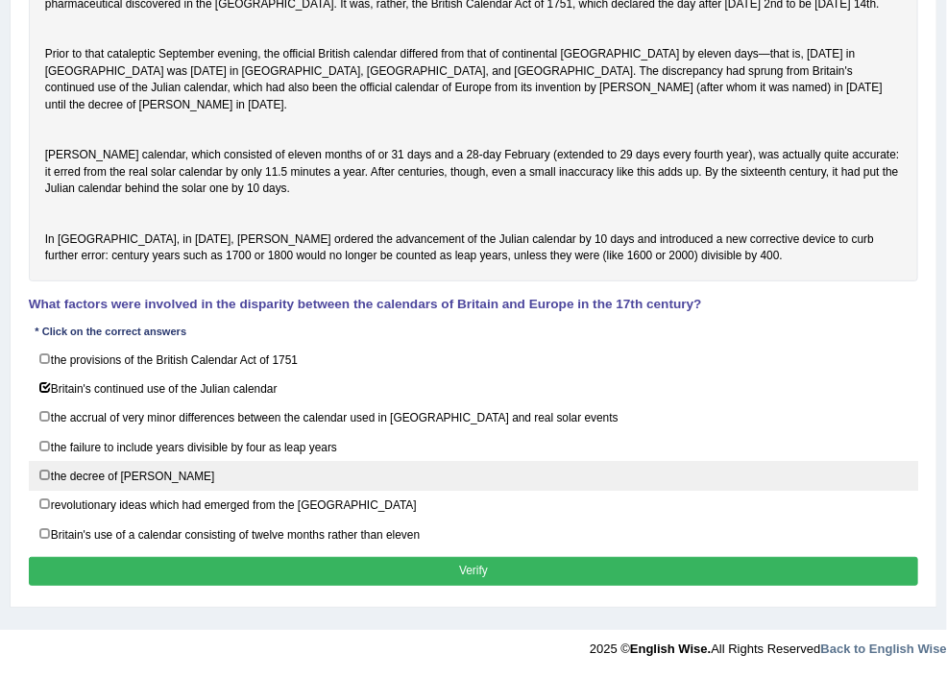
click at [274, 486] on label "the decree of Pope Gregory XIII" at bounding box center [474, 476] width 890 height 30
checkbox input "true"
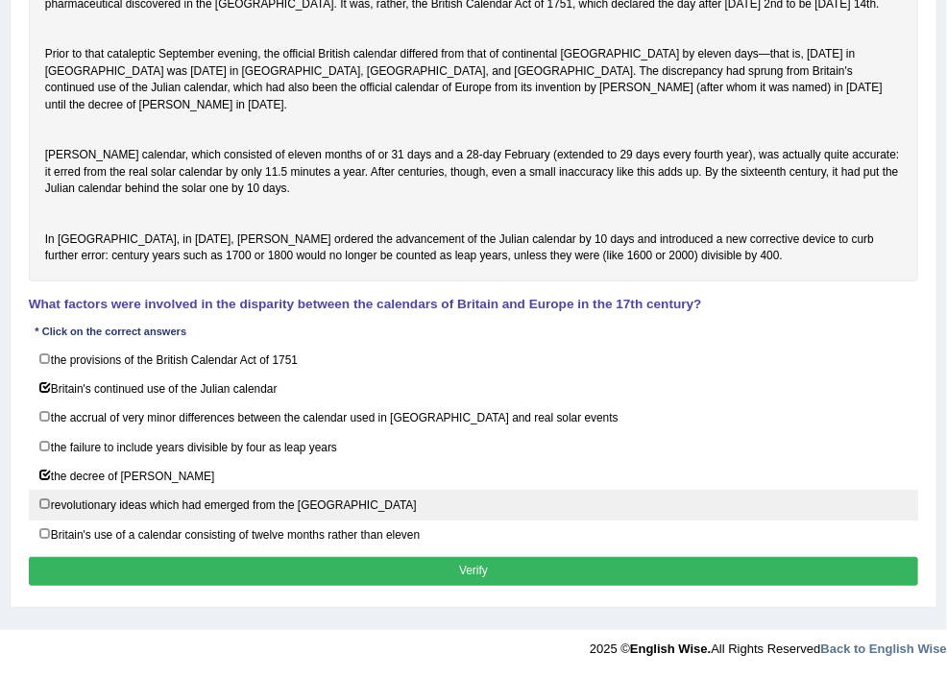
click at [277, 513] on label "revolutionary ideas which had emerged from the West Indies" at bounding box center [474, 505] width 890 height 30
checkbox input "true"
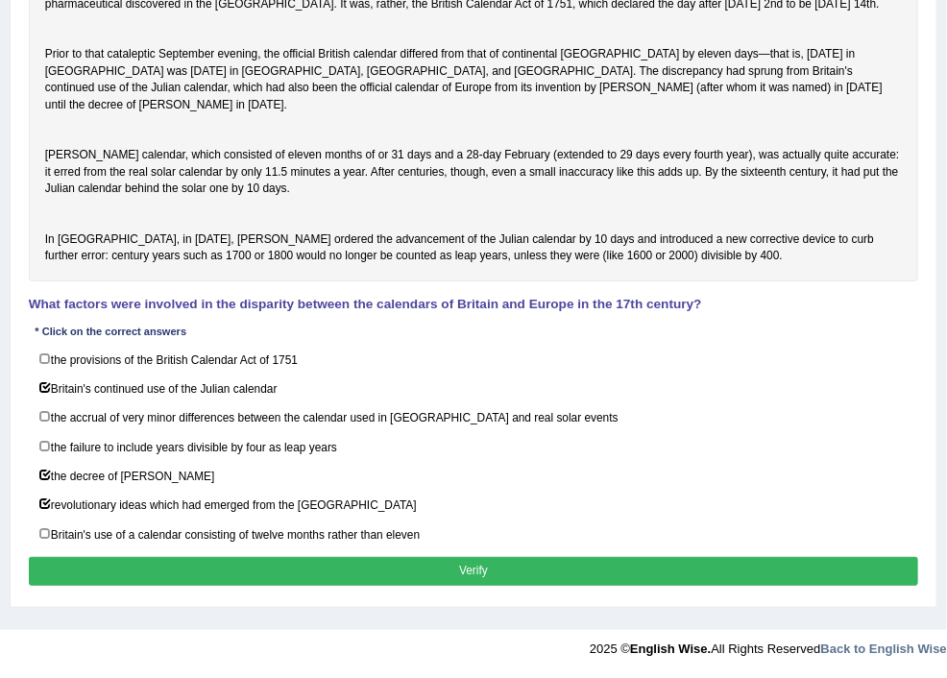
click at [595, 579] on button "Verify" at bounding box center [474, 571] width 890 height 28
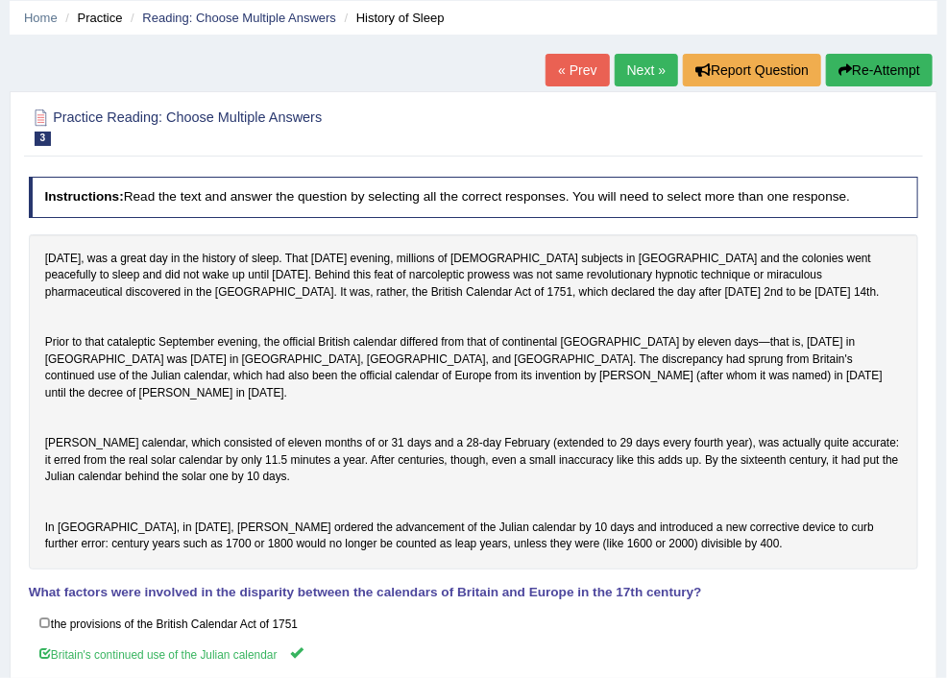
scroll to position [0, 0]
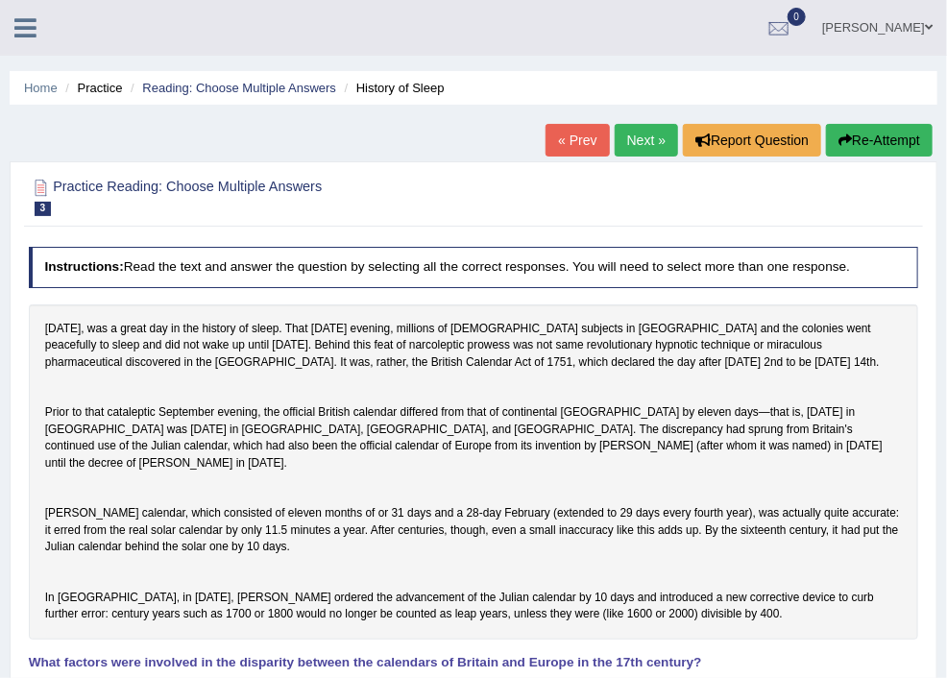
click at [625, 137] on link "Next »" at bounding box center [646, 140] width 63 height 33
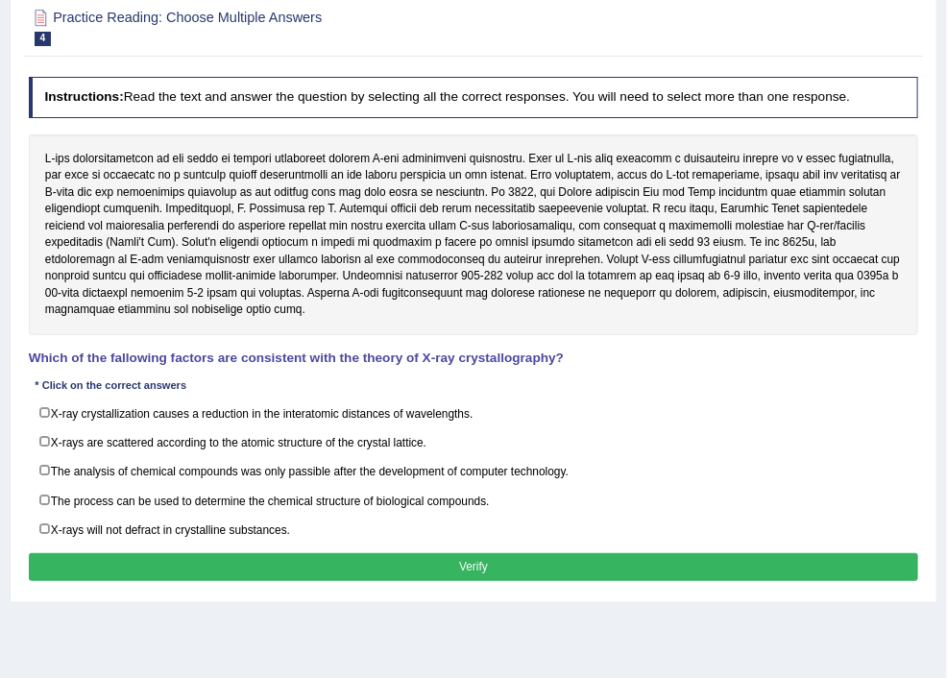
scroll to position [205, 0]
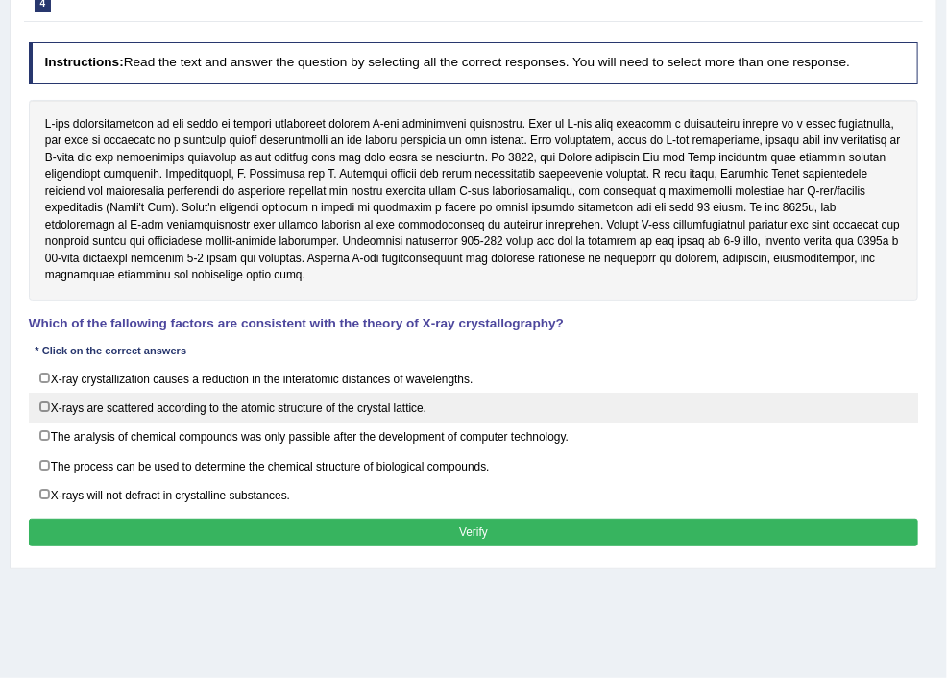
click at [277, 423] on label "X-rays are scattered according to the atomic structure of the crystal lattice." at bounding box center [474, 408] width 890 height 30
checkbox input "true"
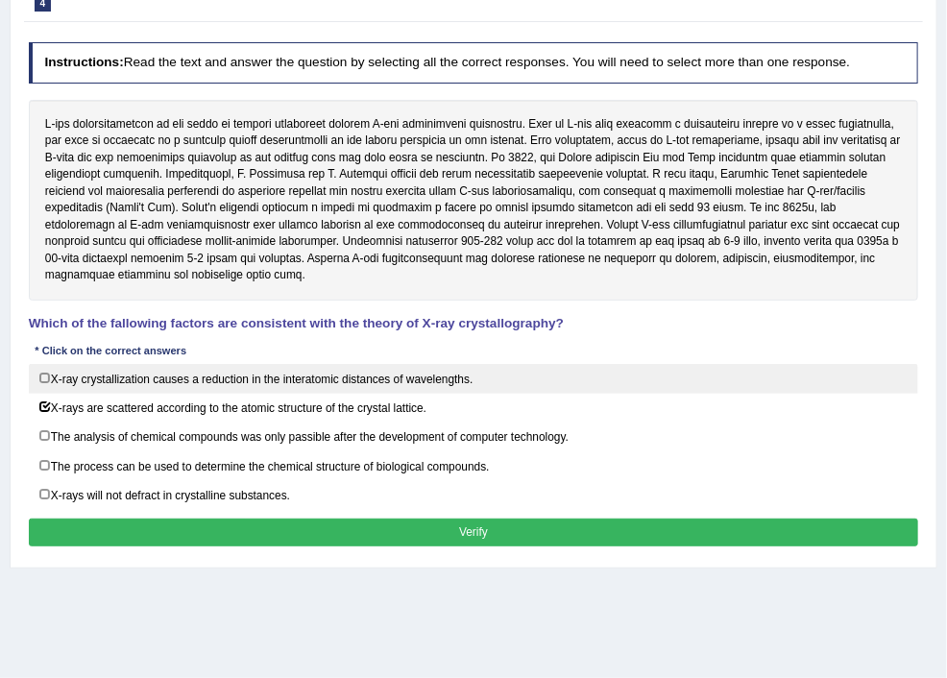
click at [275, 394] on label "X-ray crystallization causes a reduction in the interatomic distances of wavele…" at bounding box center [474, 379] width 890 height 30
checkbox input "true"
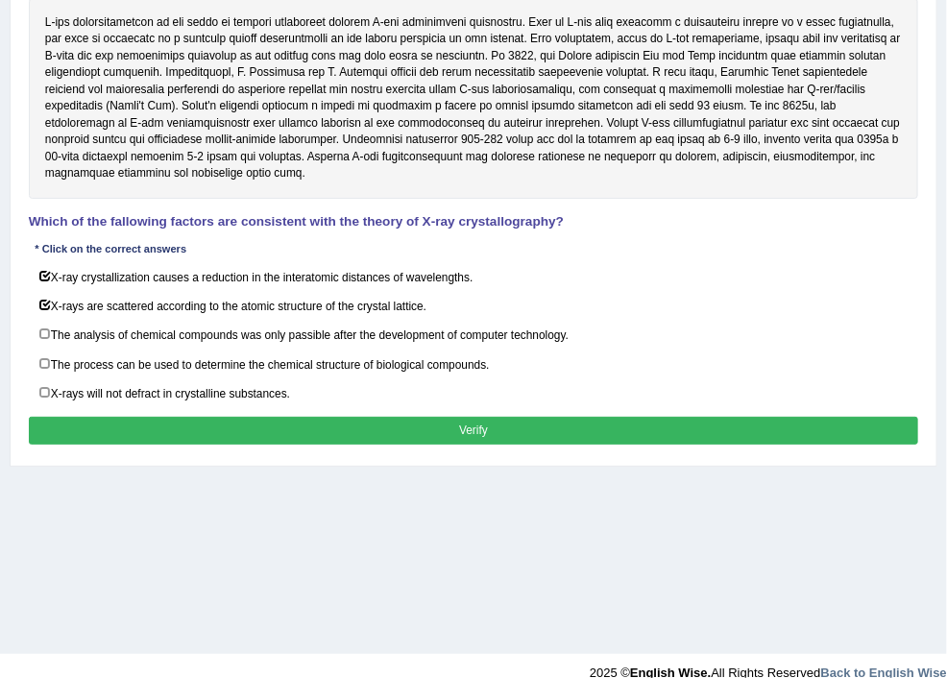
scroll to position [307, 0]
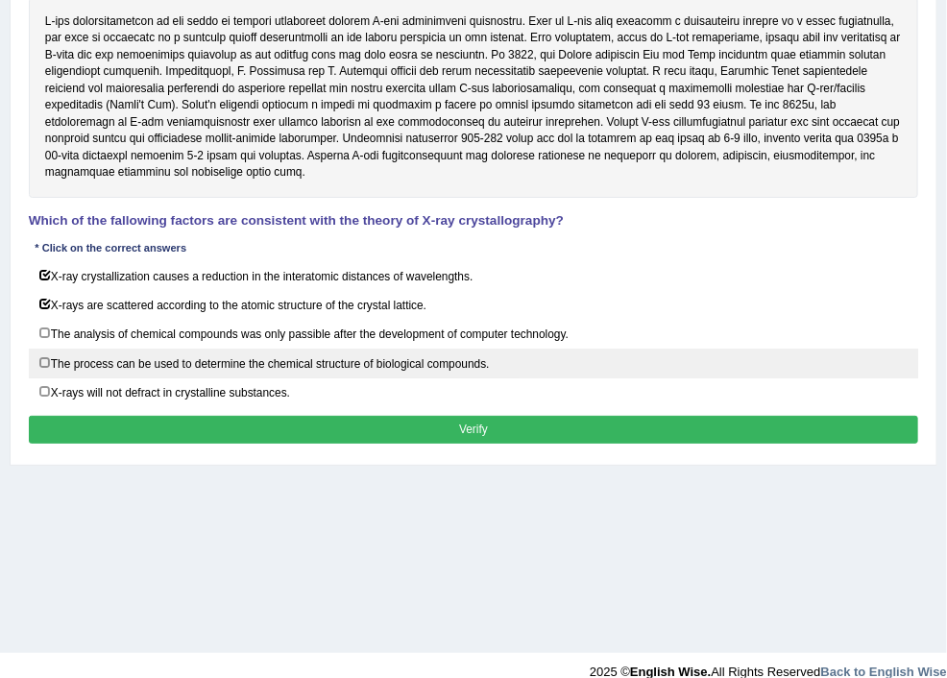
click at [272, 378] on label "The process can be used to determine the chemical structure of biological compo…" at bounding box center [474, 364] width 890 height 30
checkbox input "true"
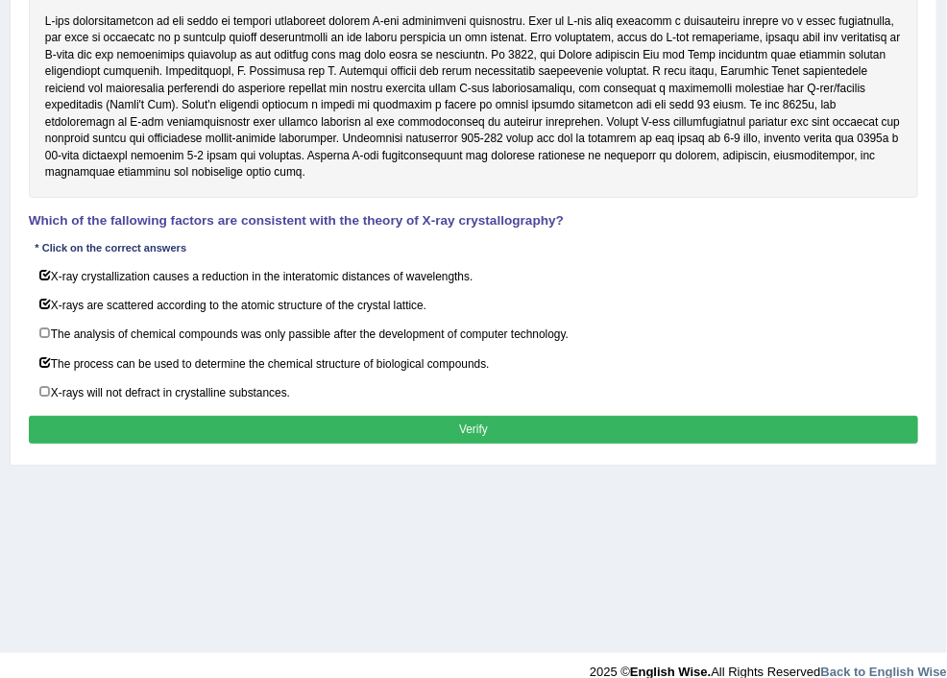
click at [588, 444] on button "Verify" at bounding box center [474, 430] width 890 height 28
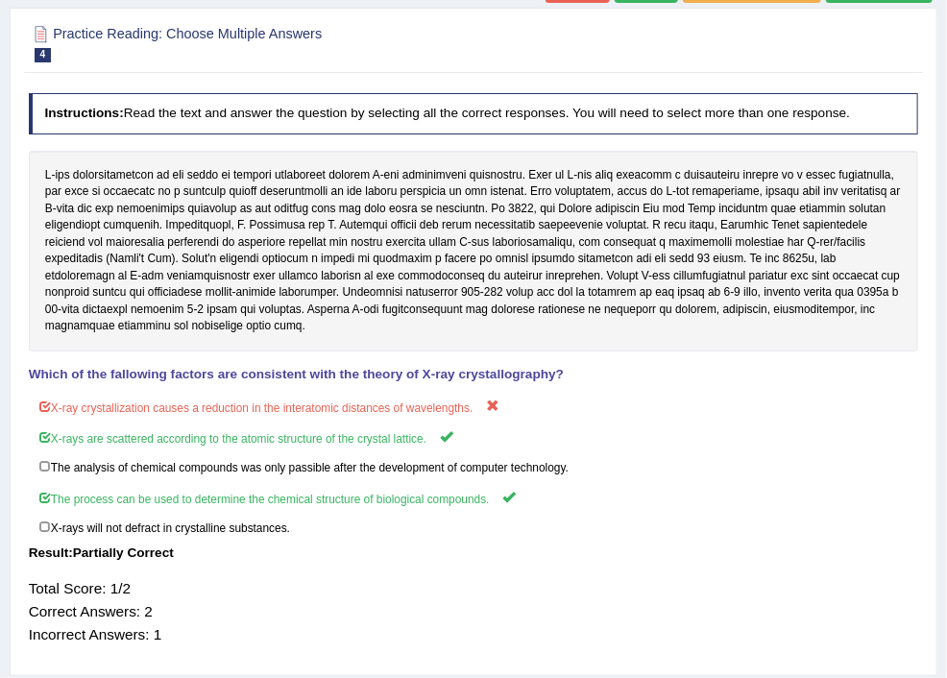
scroll to position [0, 0]
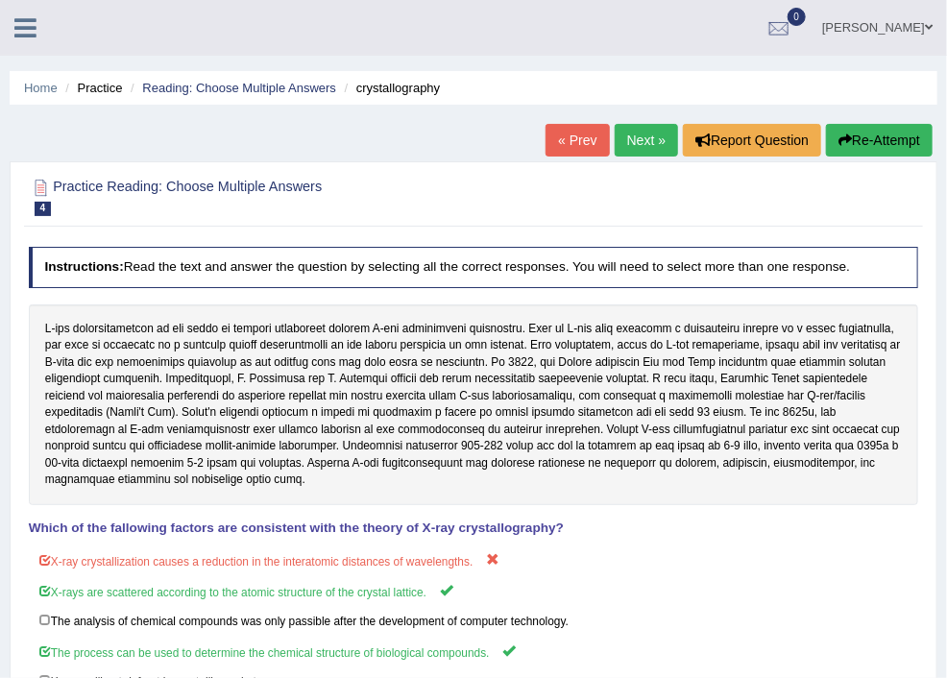
click at [620, 139] on link "Next »" at bounding box center [646, 140] width 63 height 33
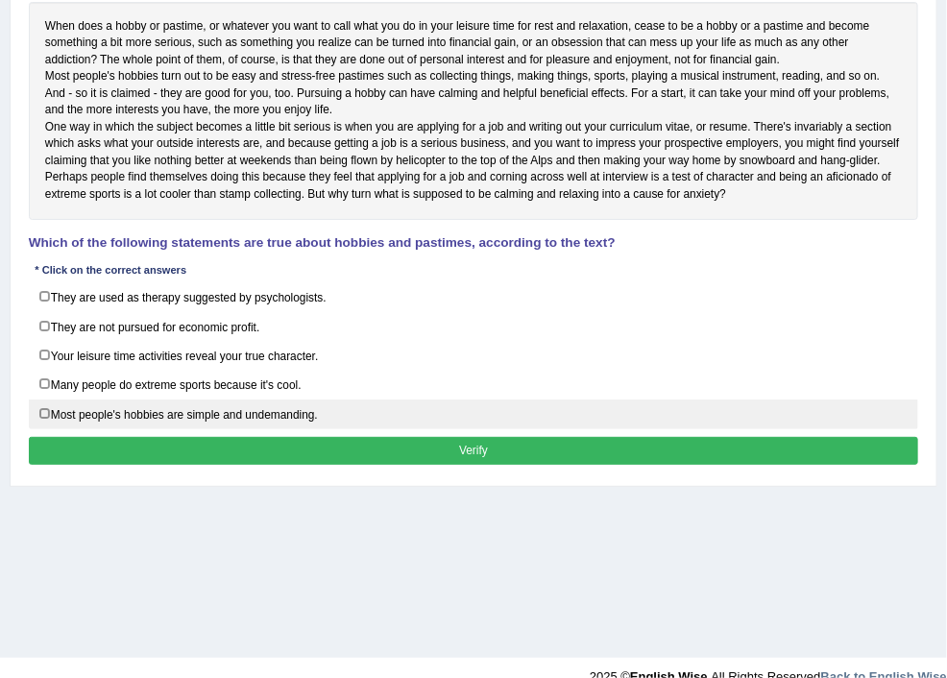
scroll to position [307, 0]
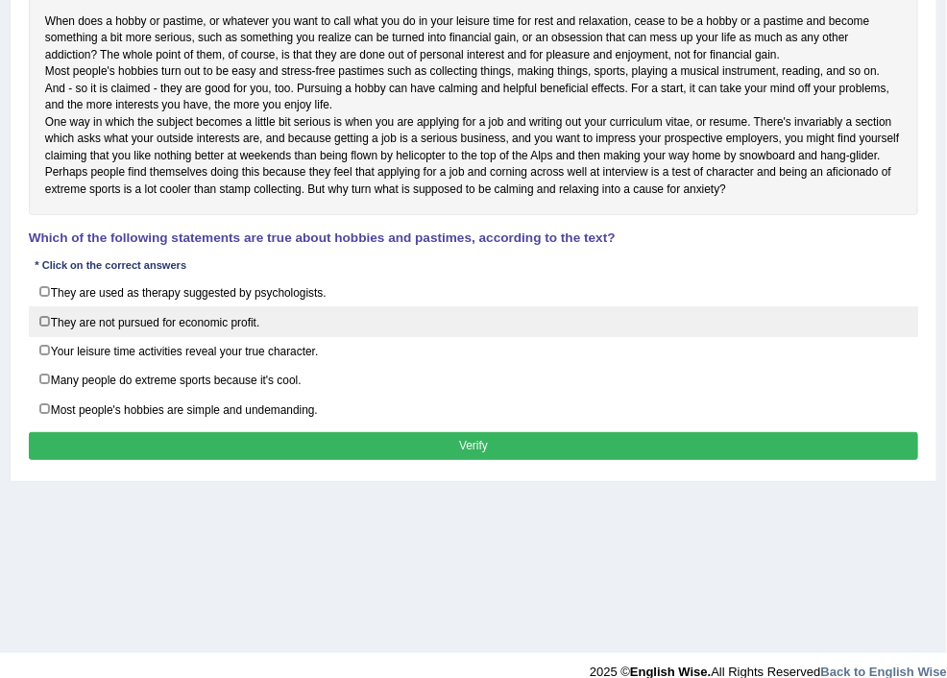
click at [274, 336] on label "They are not pursued for economic profit." at bounding box center [474, 321] width 890 height 30
checkbox input "true"
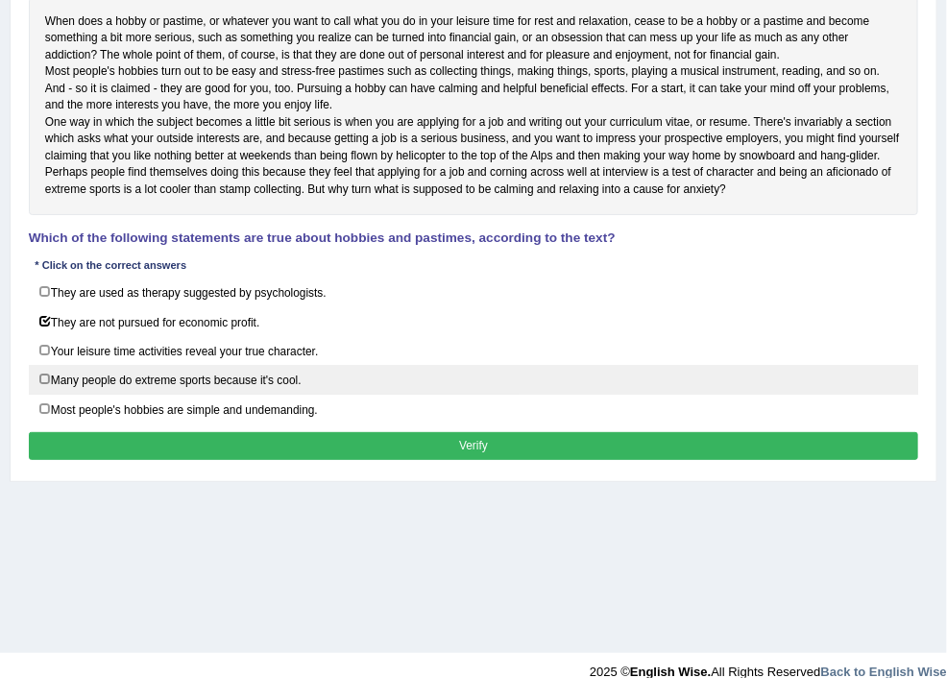
click at [274, 395] on label "Many people do extreme sports because it's cool." at bounding box center [474, 380] width 890 height 30
checkbox input "true"
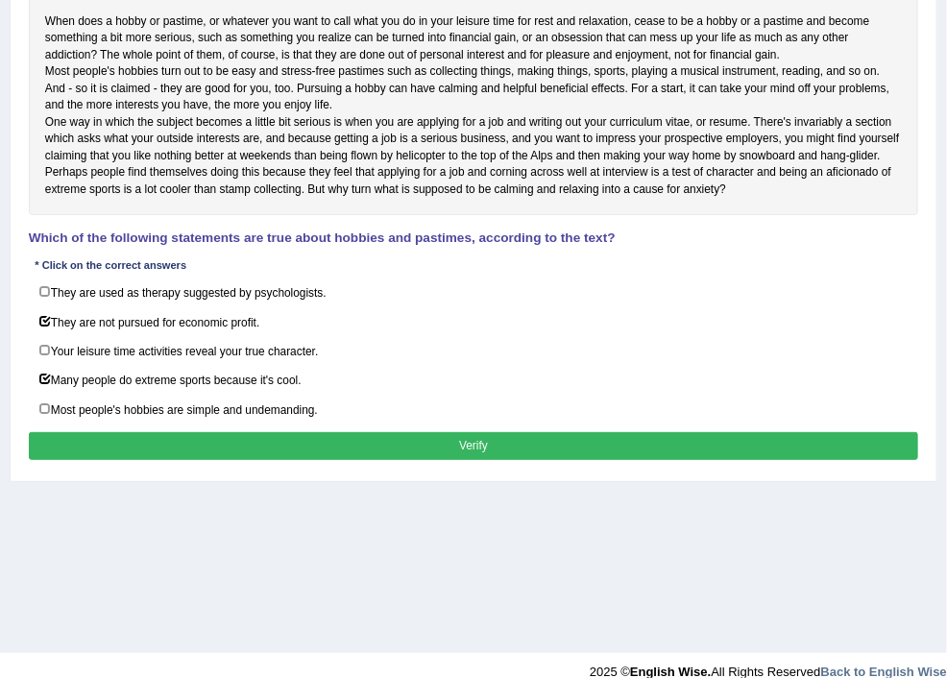
click at [598, 460] on button "Verify" at bounding box center [474, 446] width 890 height 28
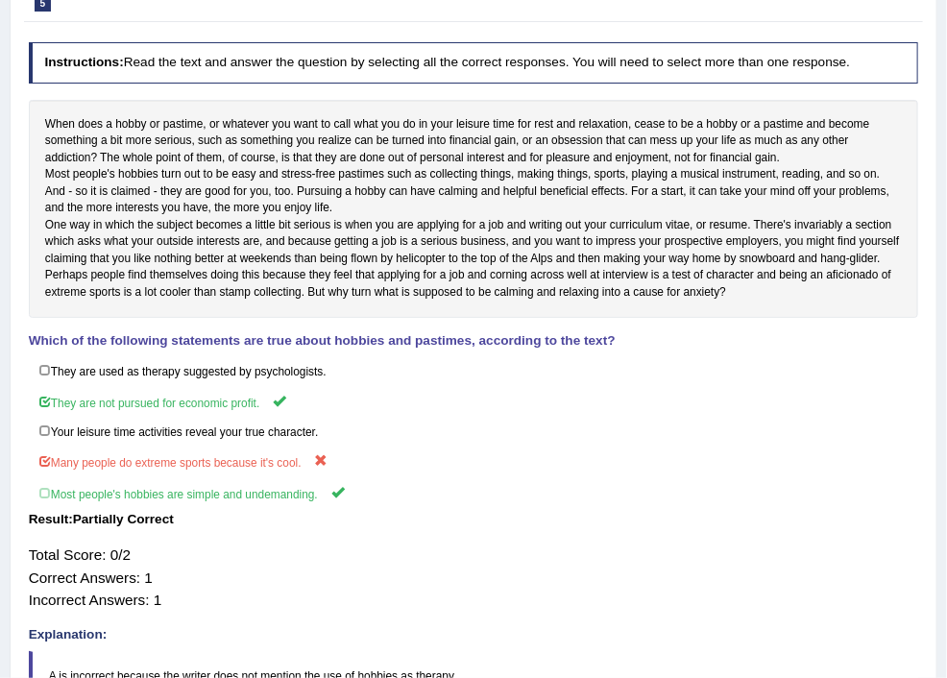
scroll to position [0, 0]
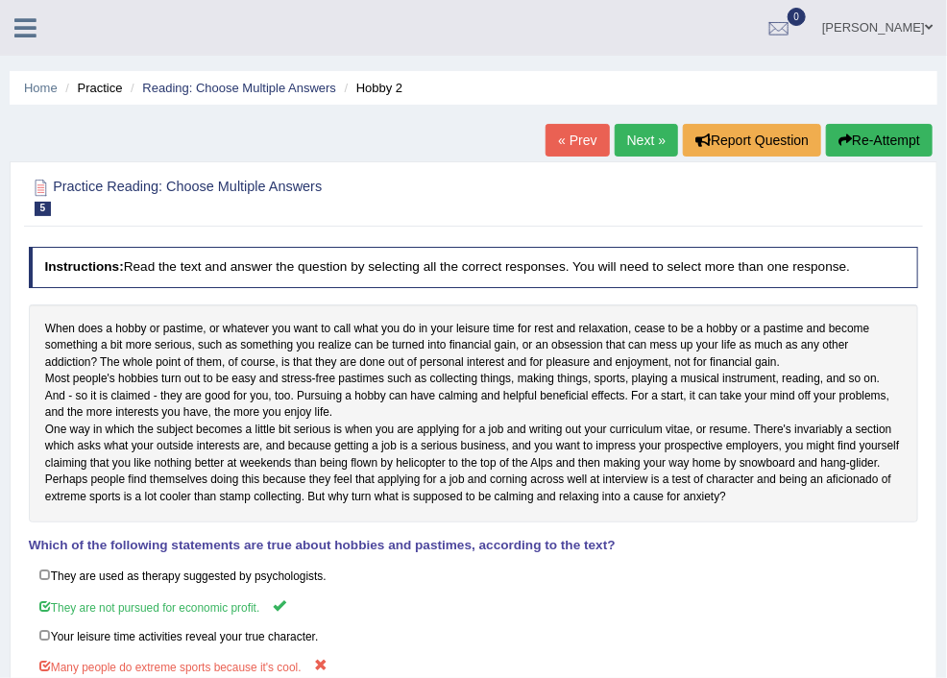
click at [620, 139] on link "Next »" at bounding box center [646, 140] width 63 height 33
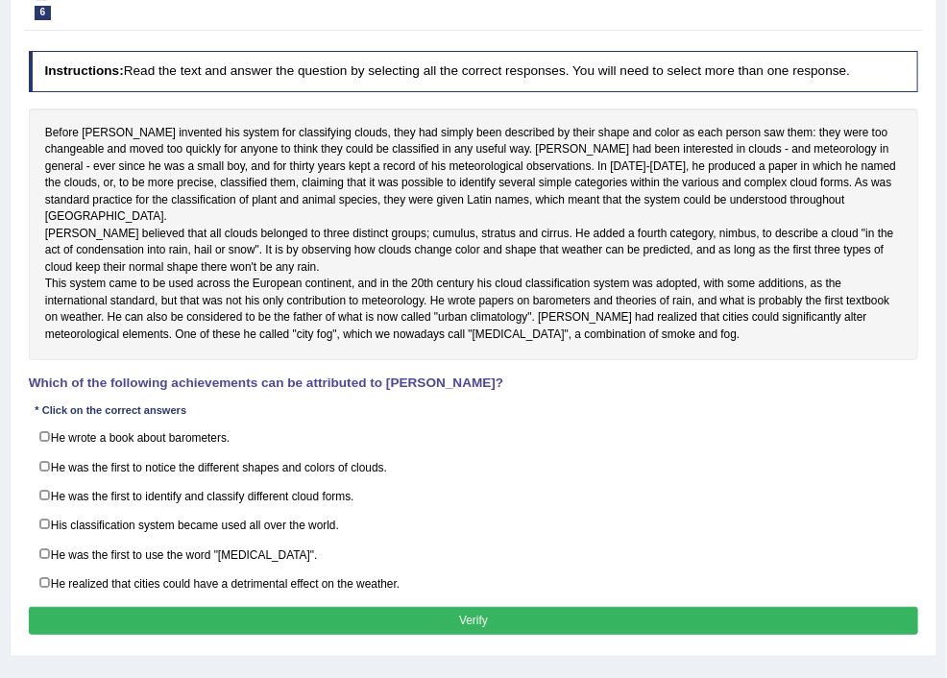
scroll to position [242, 0]
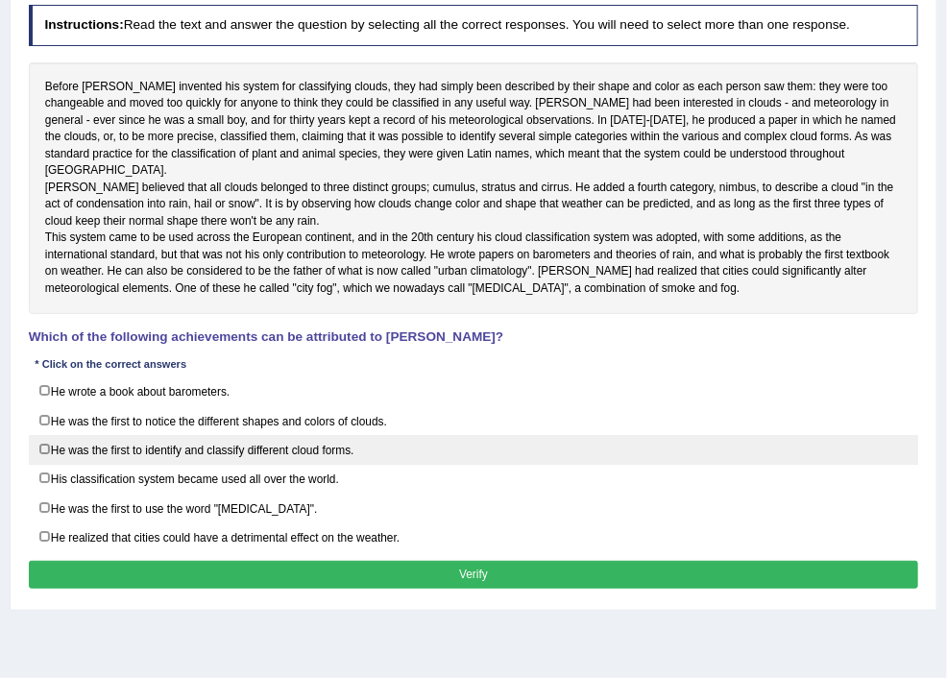
click at [272, 465] on label "He was the first to identify and classify different cloud forms." at bounding box center [474, 450] width 890 height 30
checkbox input "true"
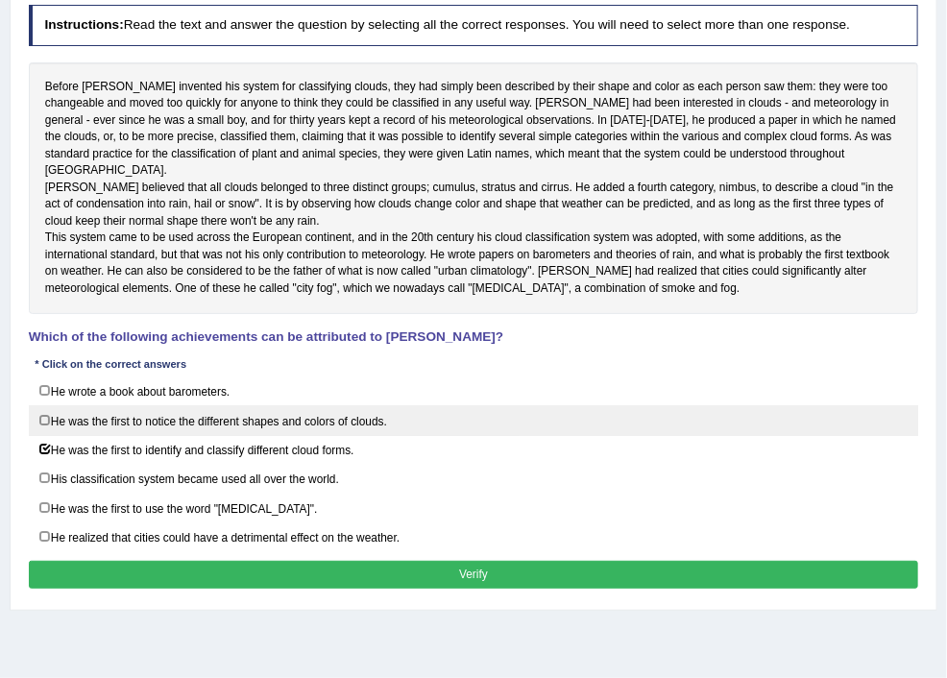
click at [274, 435] on label "He was the first to notice the different shapes and colors of clouds." at bounding box center [474, 420] width 890 height 30
checkbox input "true"
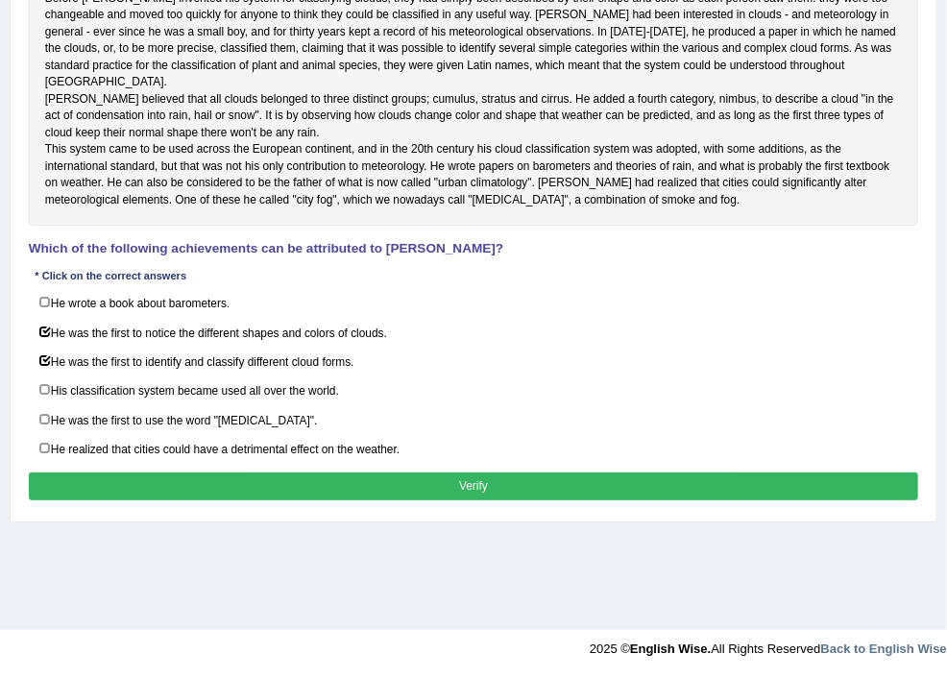
scroll to position [344, 0]
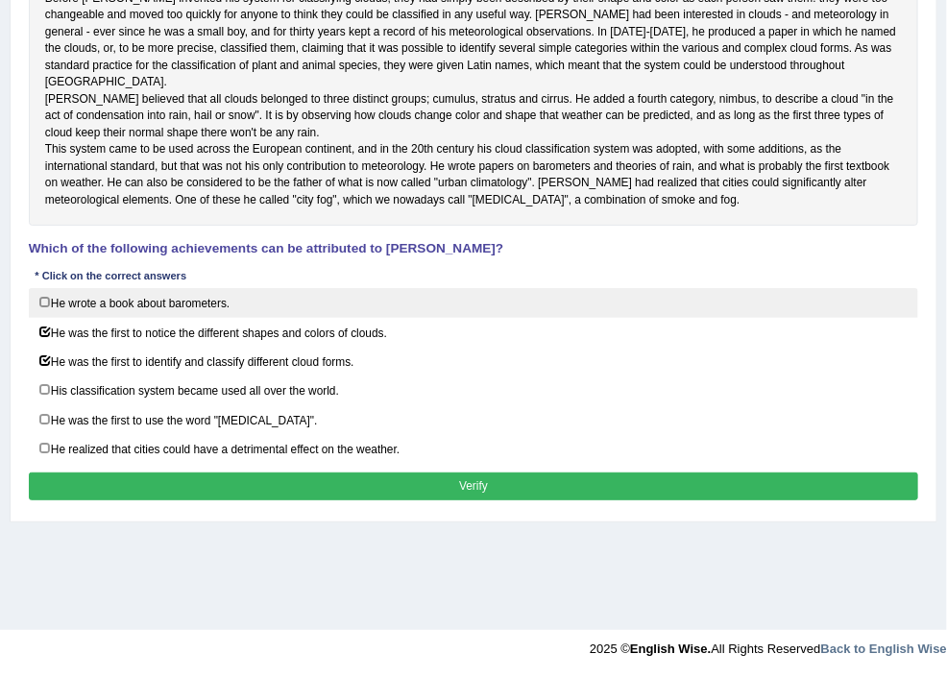
click at [273, 318] on label "He wrote a book about barometers." at bounding box center [474, 303] width 890 height 30
checkbox input "true"
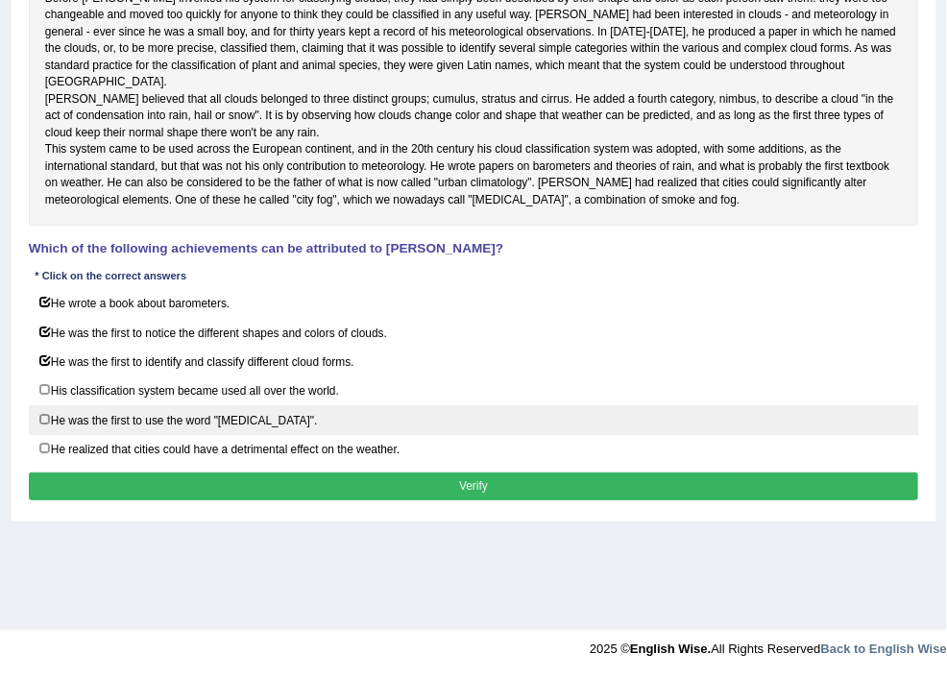
click at [270, 435] on label "He was the first to use the word "smog"." at bounding box center [474, 420] width 890 height 30
checkbox input "true"
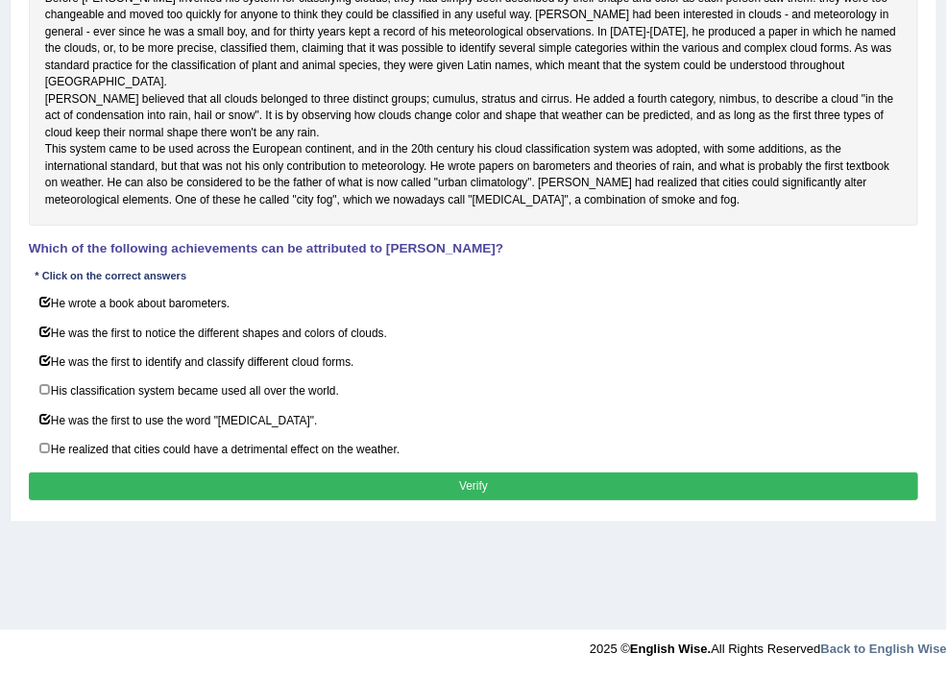
click at [584, 500] on button "Verify" at bounding box center [474, 487] width 890 height 28
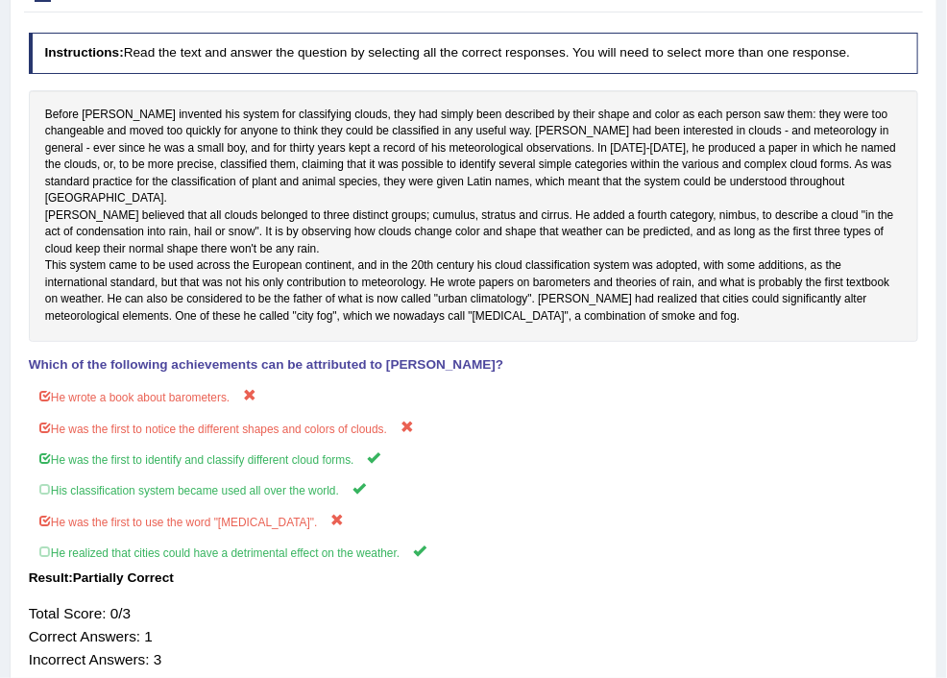
scroll to position [23, 0]
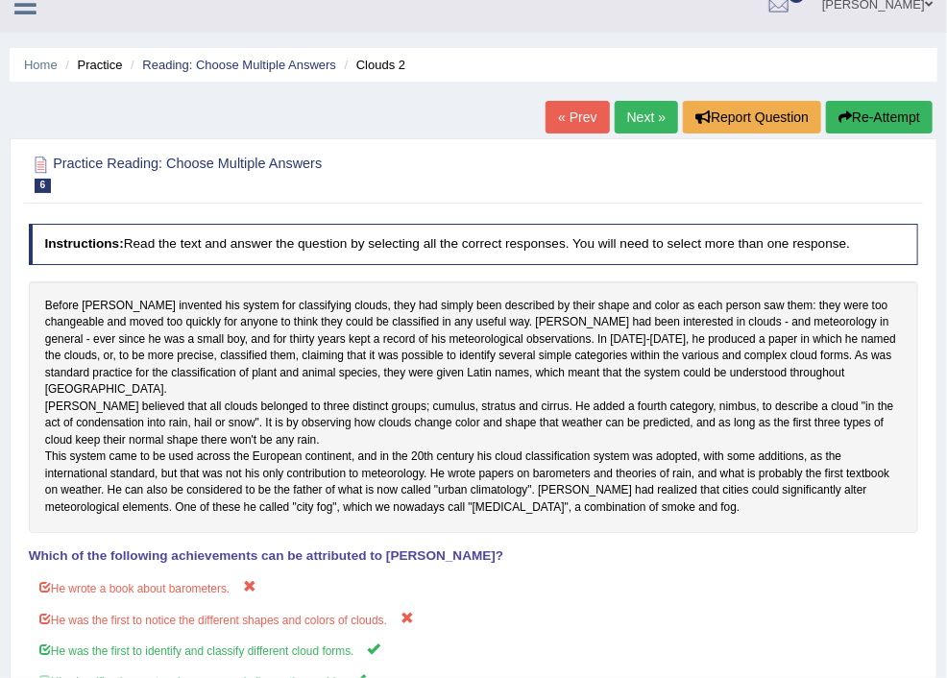
click at [631, 112] on link "Next »" at bounding box center [646, 117] width 63 height 33
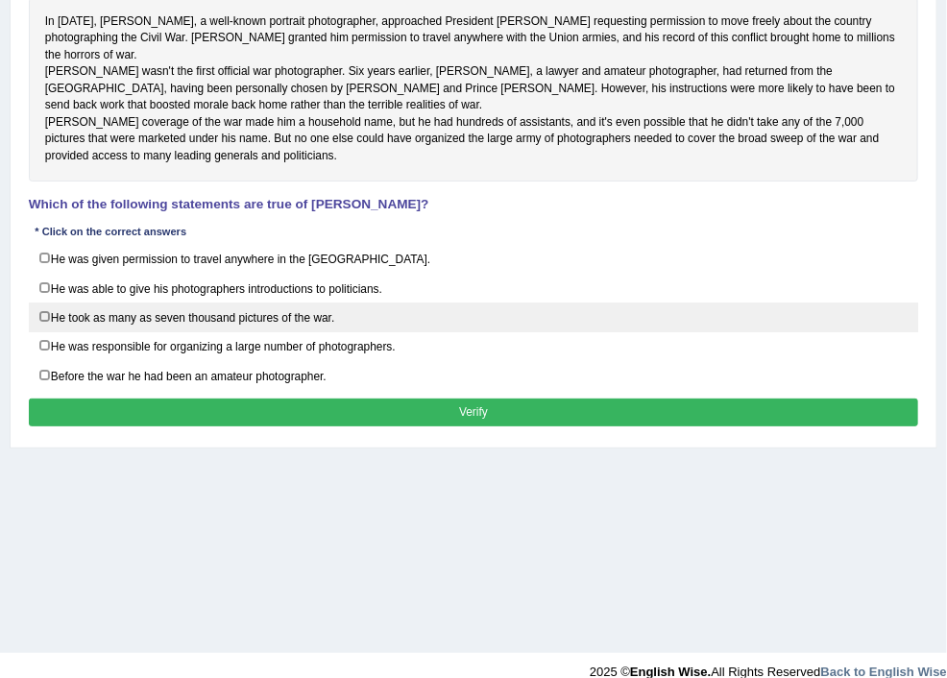
click at [274, 332] on label "He took as many as seven thousand pictures of the war." at bounding box center [474, 318] width 890 height 30
checkbox input "true"
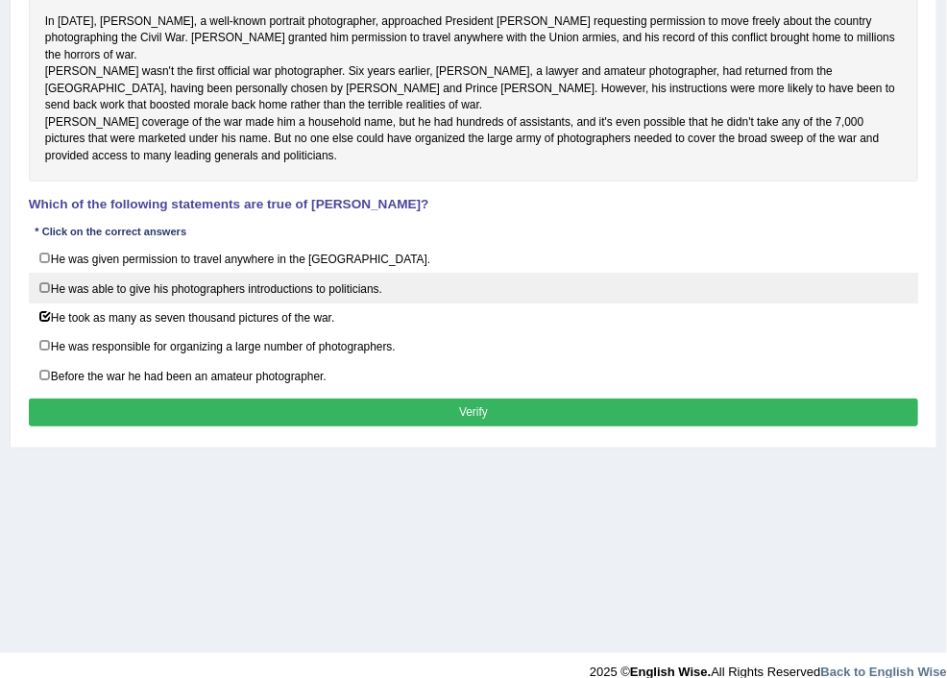
click at [273, 303] on label "He was able to give his photographers introductions to politicians." at bounding box center [474, 288] width 890 height 30
checkbox input "true"
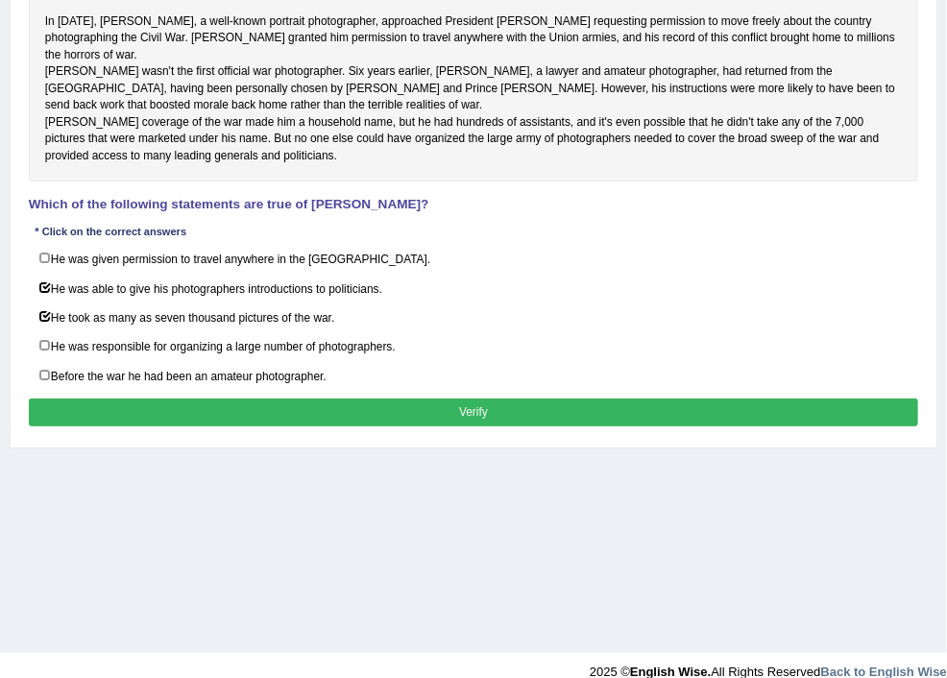
click at [584, 426] on button "Verify" at bounding box center [474, 413] width 890 height 28
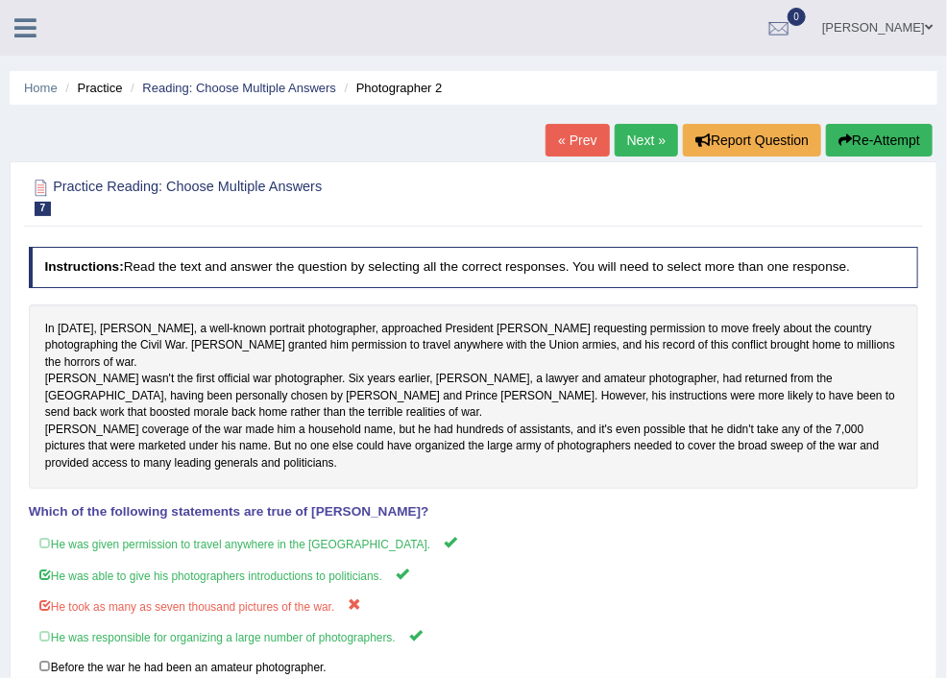
click at [634, 141] on link "Next »" at bounding box center [646, 140] width 63 height 33
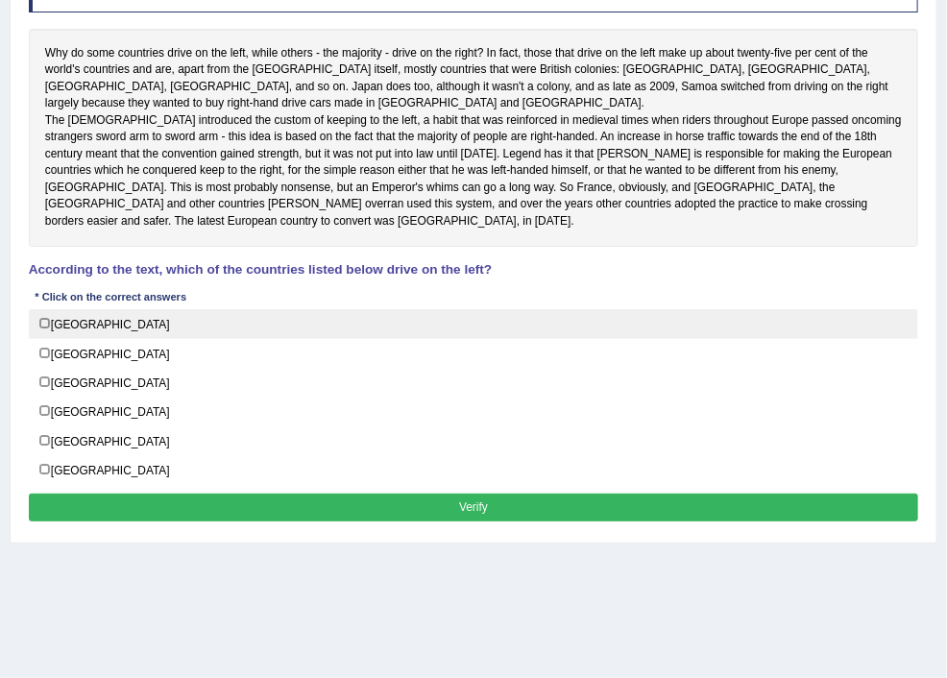
scroll to position [228, 0]
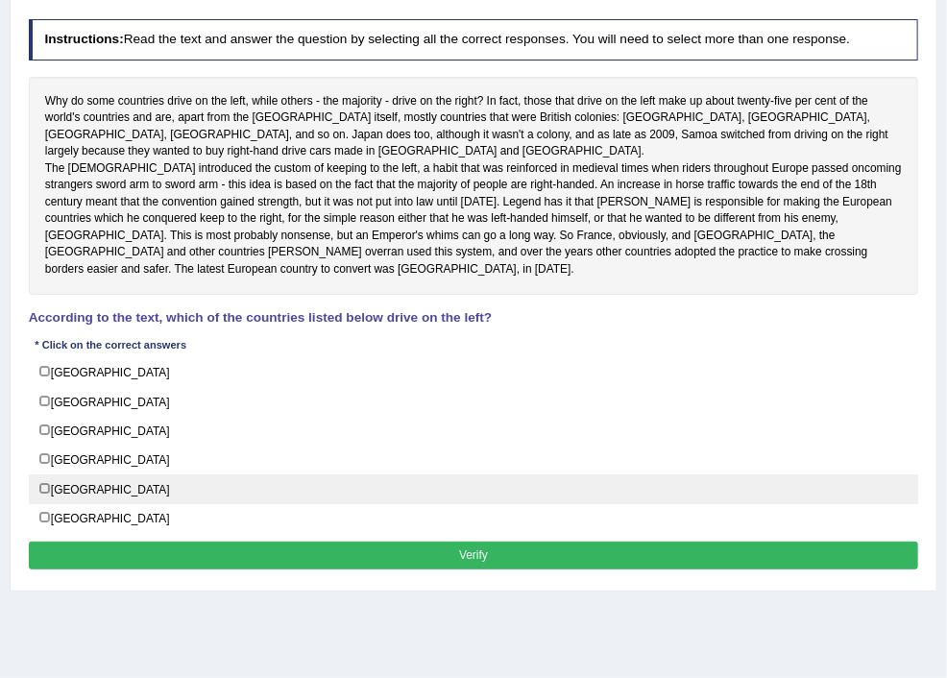
click at [274, 504] on label "[GEOGRAPHIC_DATA]" at bounding box center [474, 490] width 890 height 30
checkbox input "true"
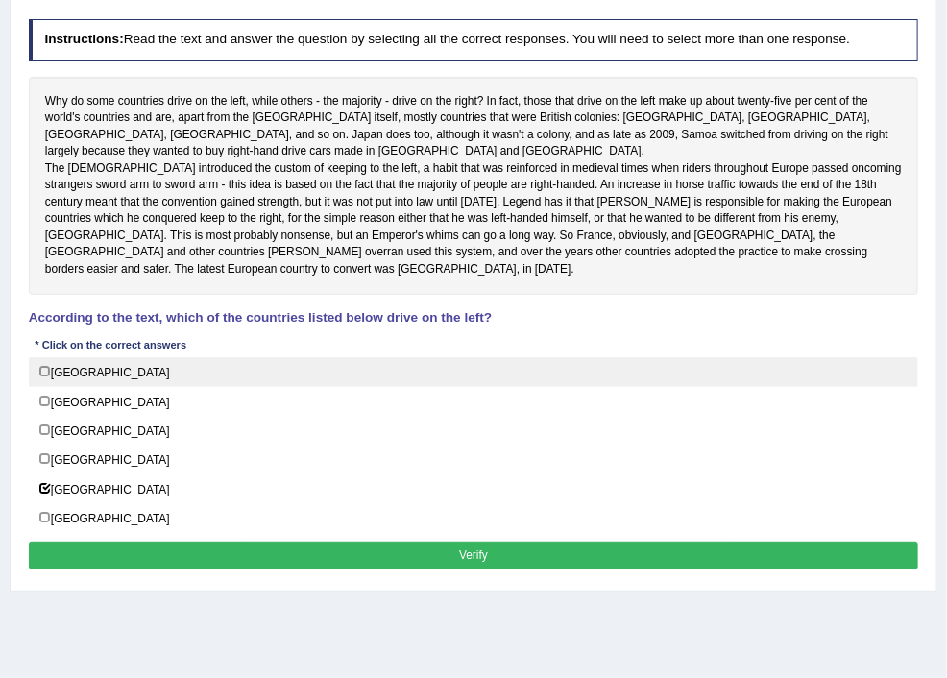
click at [273, 387] on label "Japan" at bounding box center [474, 372] width 890 height 30
checkbox input "true"
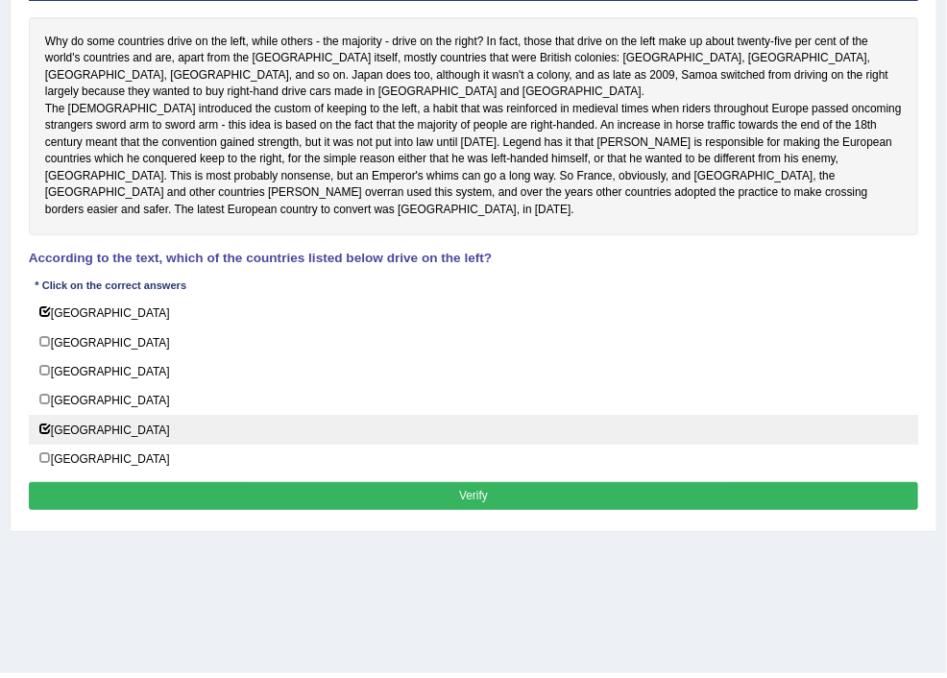
scroll to position [330, 0]
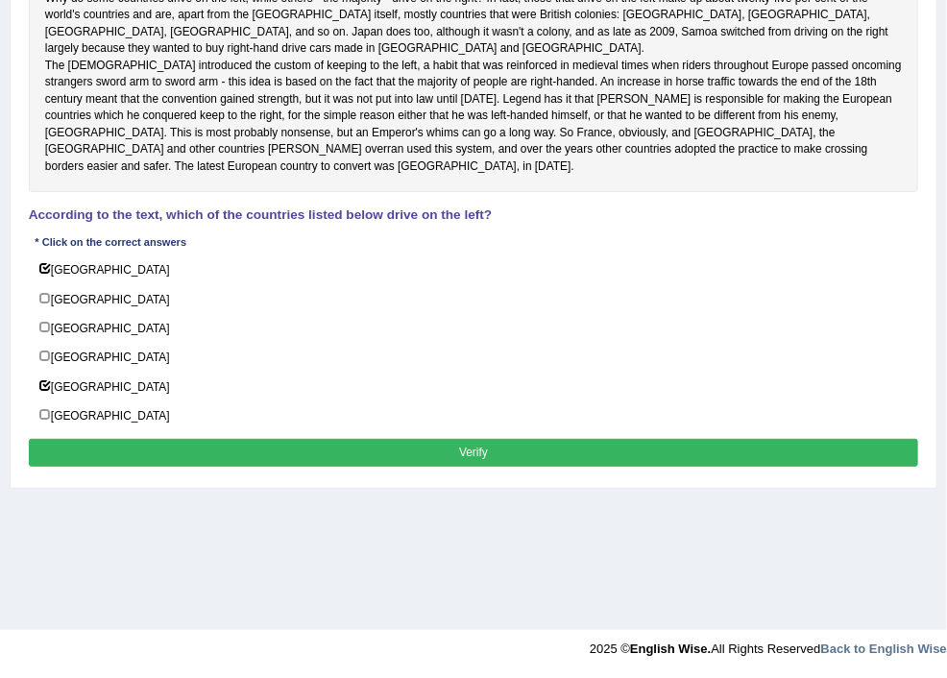
click at [574, 467] on button "Verify" at bounding box center [474, 453] width 890 height 28
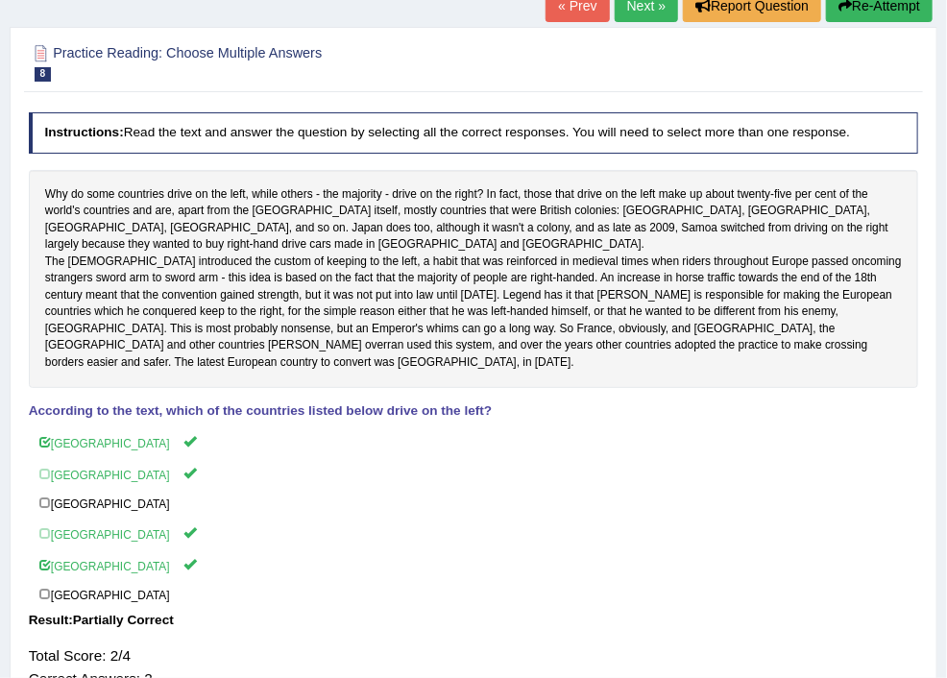
scroll to position [23, 0]
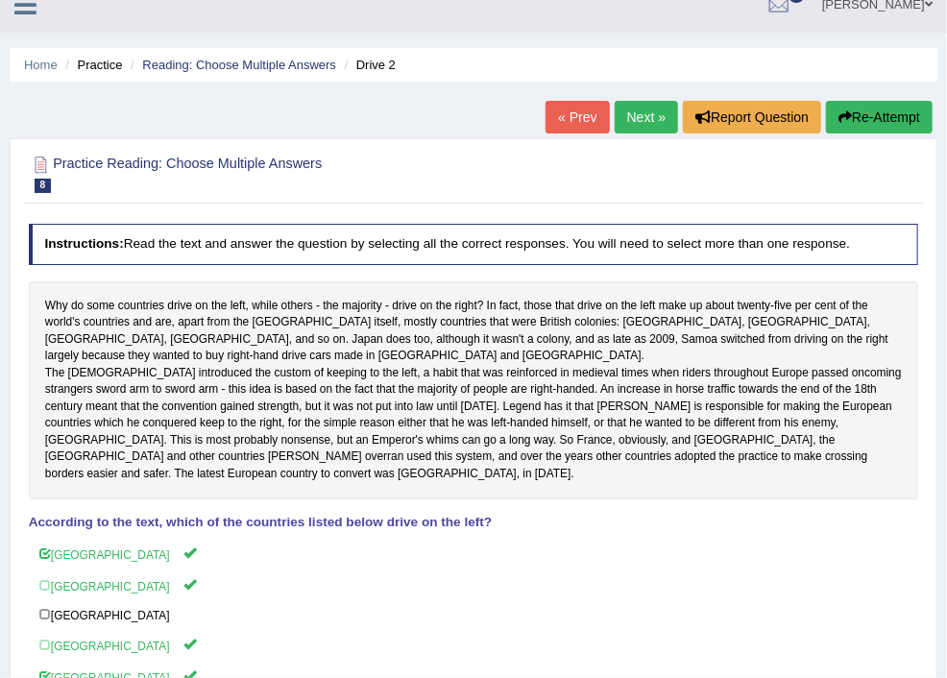
click at [633, 114] on link "Next »" at bounding box center [646, 117] width 63 height 33
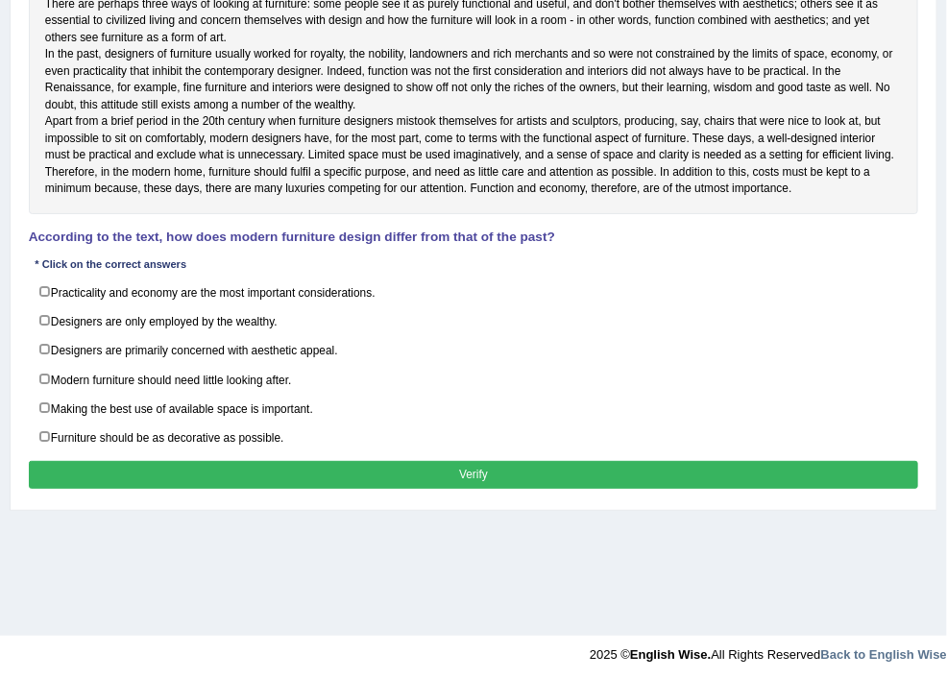
scroll to position [330, 0]
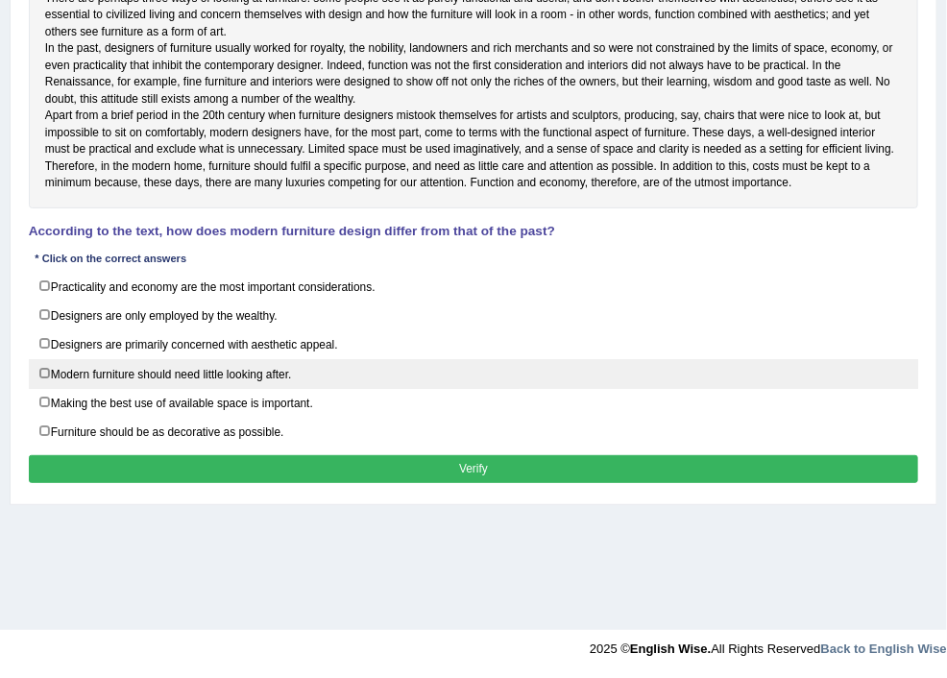
click at [274, 389] on label "Modern furniture should need little looking after." at bounding box center [474, 374] width 890 height 30
checkbox input "true"
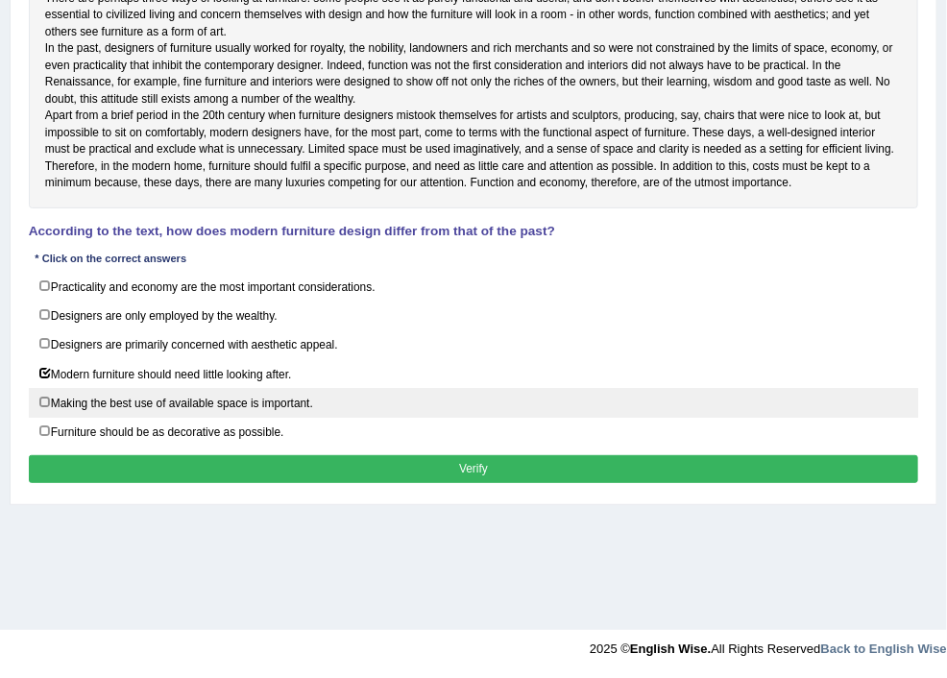
click at [278, 418] on label "Making the best use of available space is important." at bounding box center [474, 403] width 890 height 30
checkbox input "true"
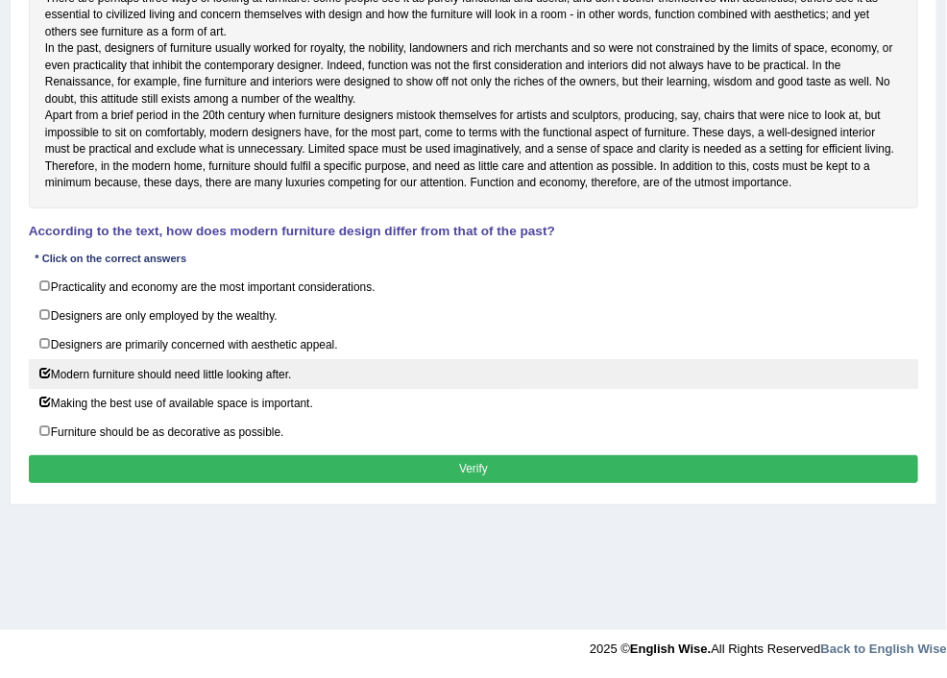
click at [276, 389] on label "Modern furniture should need little looking after." at bounding box center [474, 374] width 890 height 30
checkbox input "true"
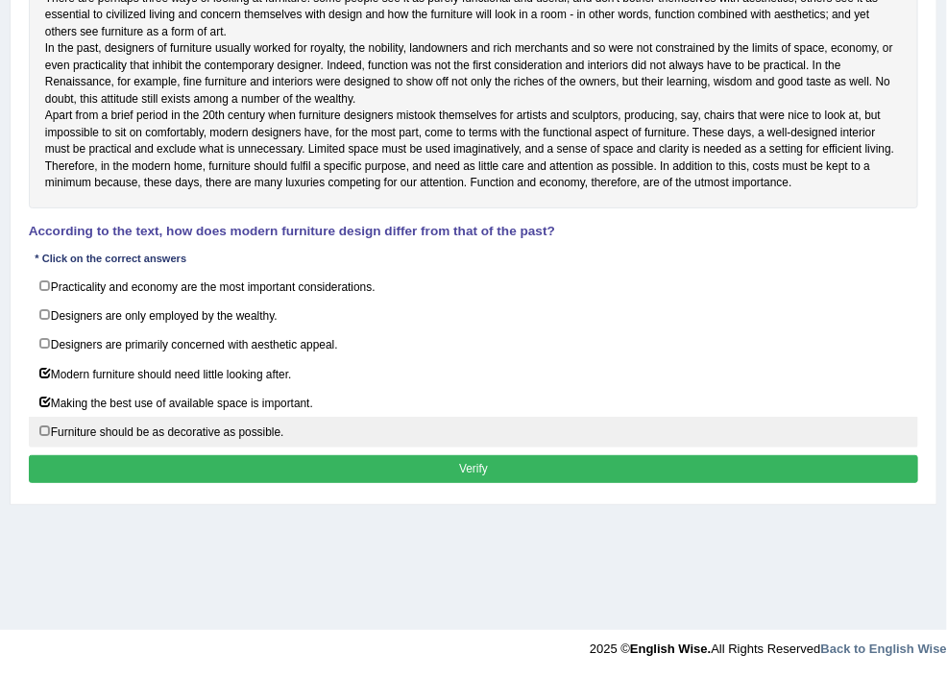
click at [274, 447] on label "Furniture should be as decorative as possible." at bounding box center [474, 432] width 890 height 30
checkbox input "true"
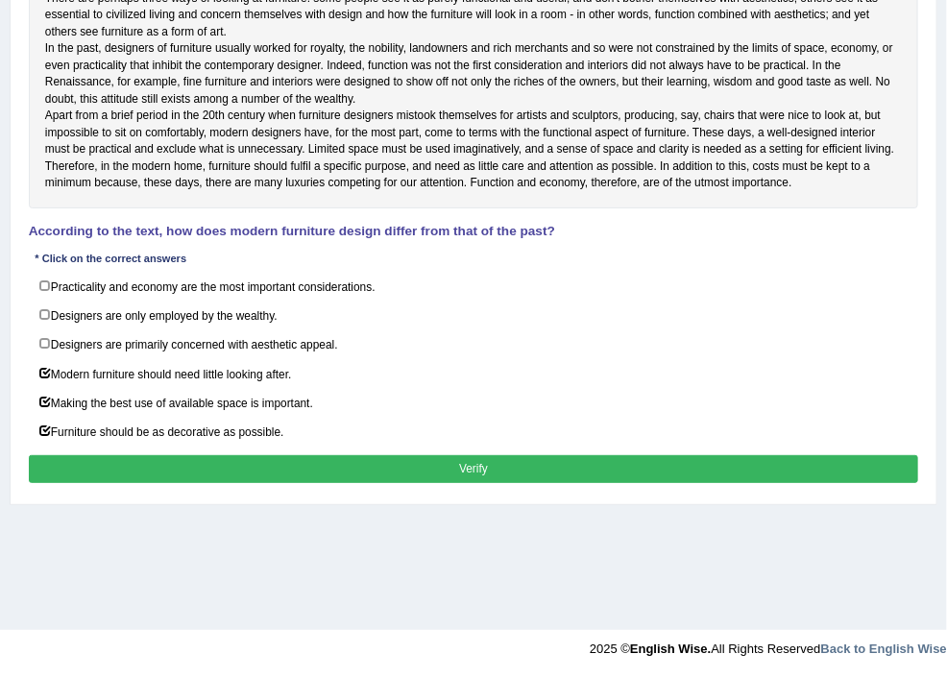
click at [580, 483] on button "Verify" at bounding box center [474, 469] width 890 height 28
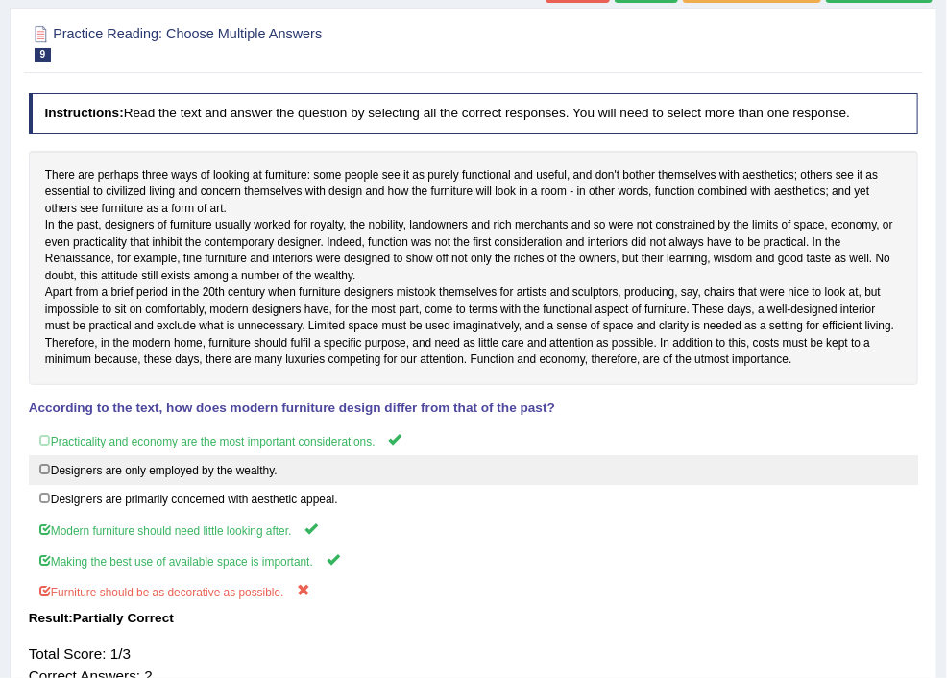
scroll to position [0, 0]
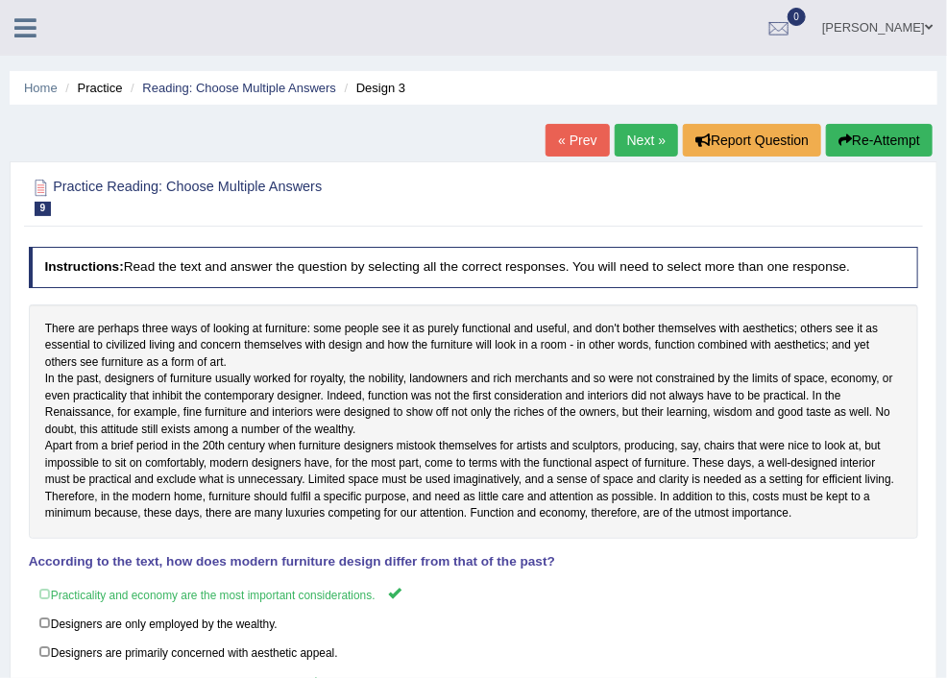
click at [625, 144] on link "Next »" at bounding box center [646, 140] width 63 height 33
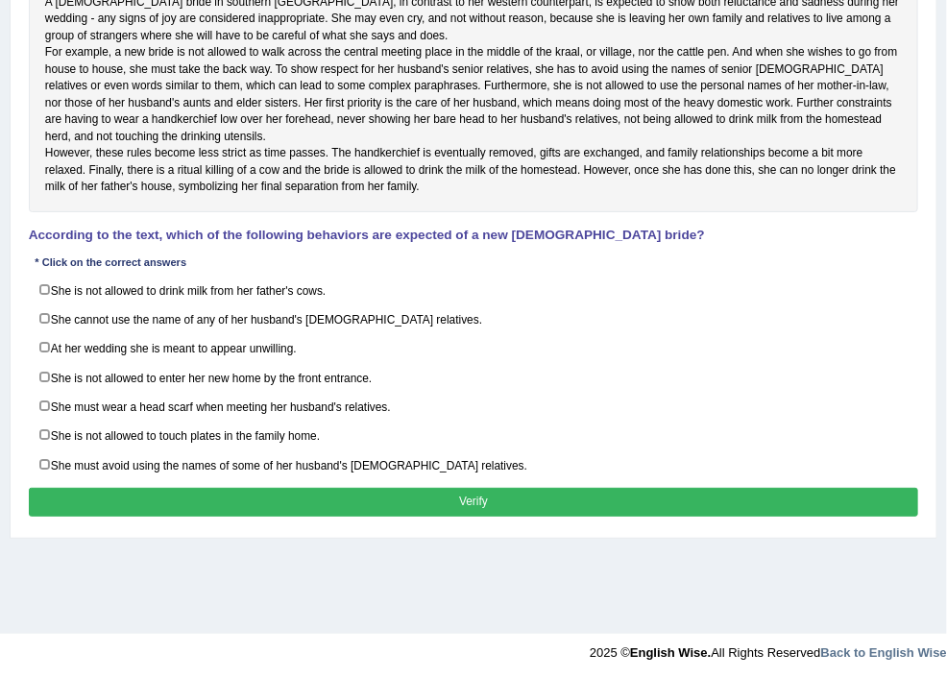
scroll to position [356, 0]
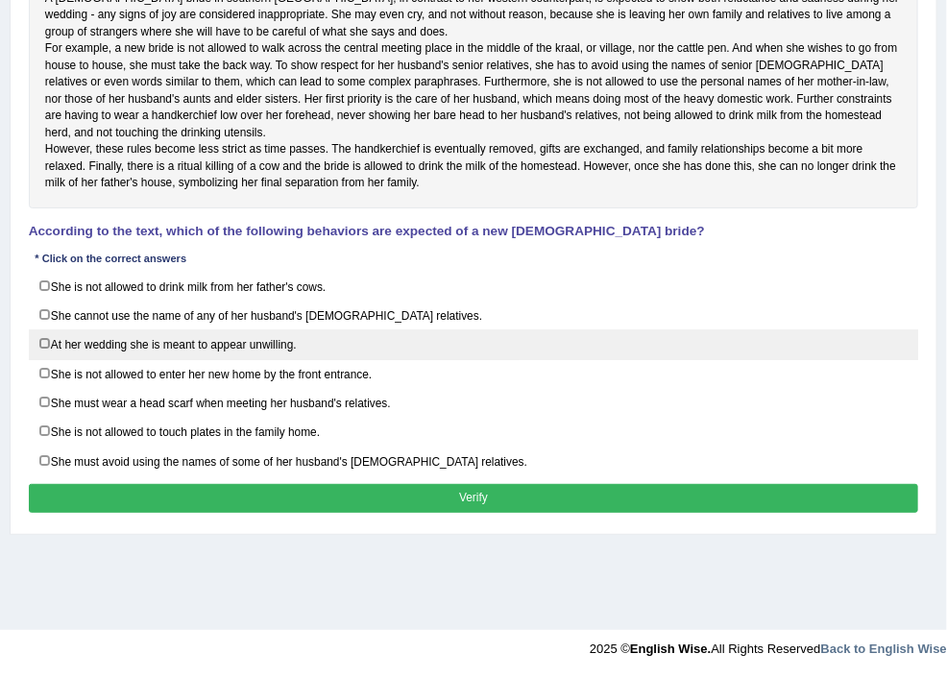
click at [275, 359] on label "At her wedding she is meant to appear unwilling." at bounding box center [474, 344] width 890 height 30
checkbox input "true"
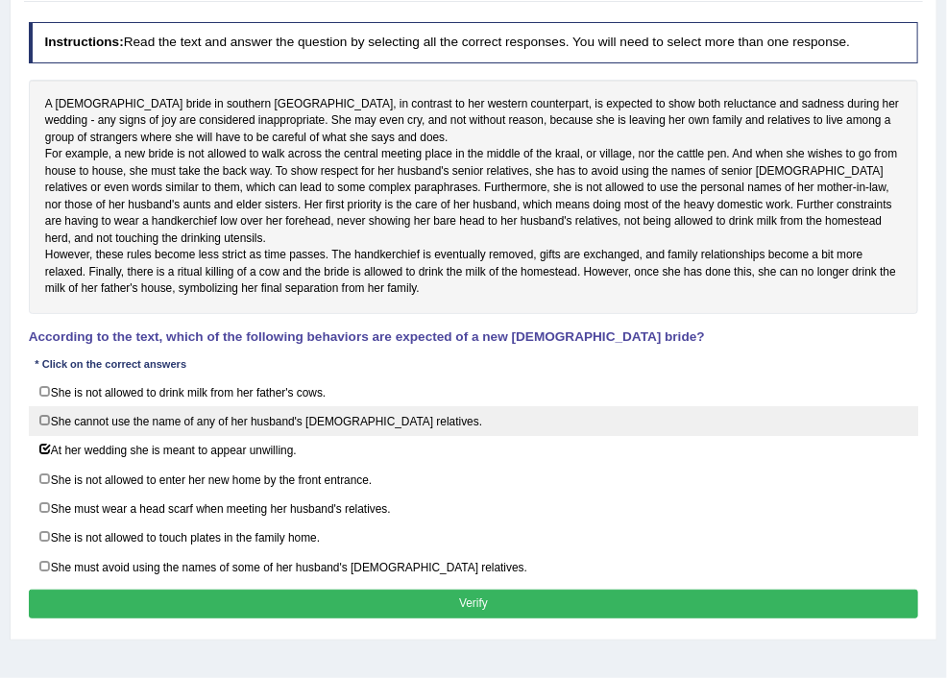
scroll to position [307, 0]
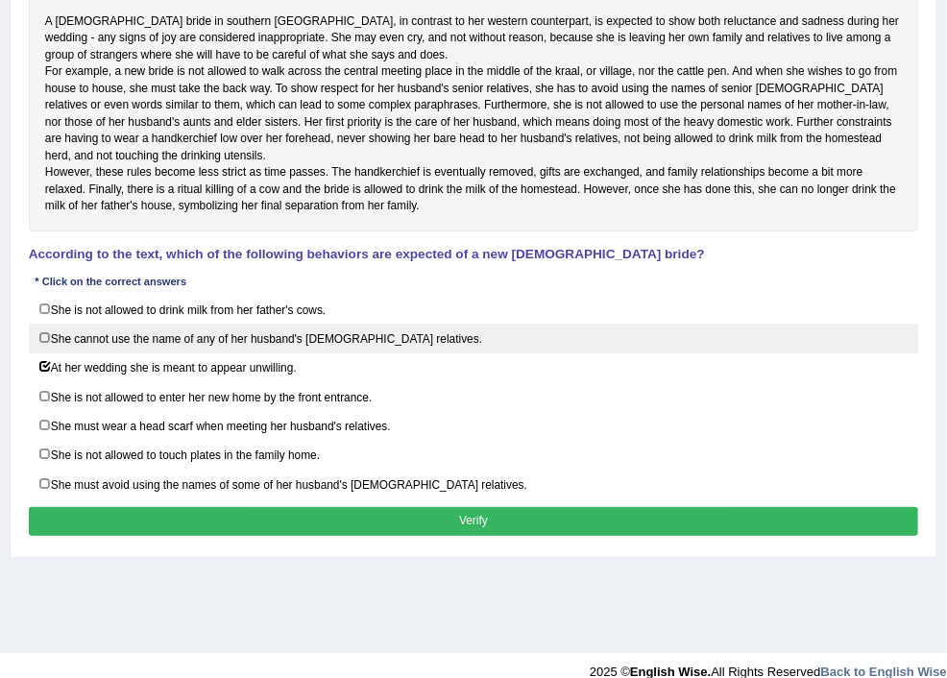
click at [275, 353] on label "She cannot use the name of any of her husband's male relatives." at bounding box center [474, 339] width 890 height 30
checkbox input "true"
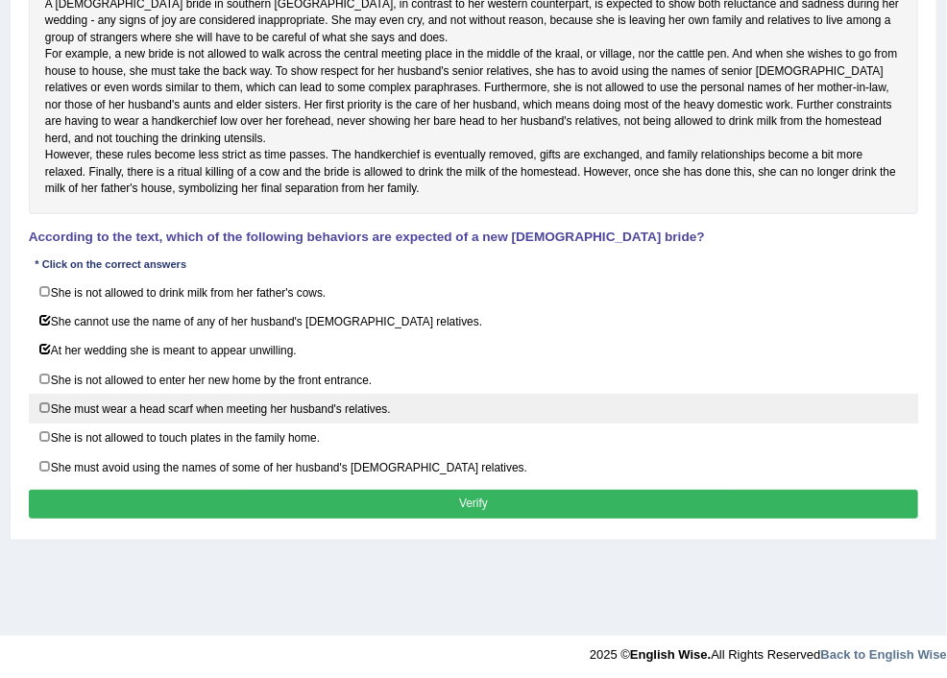
scroll to position [356, 0]
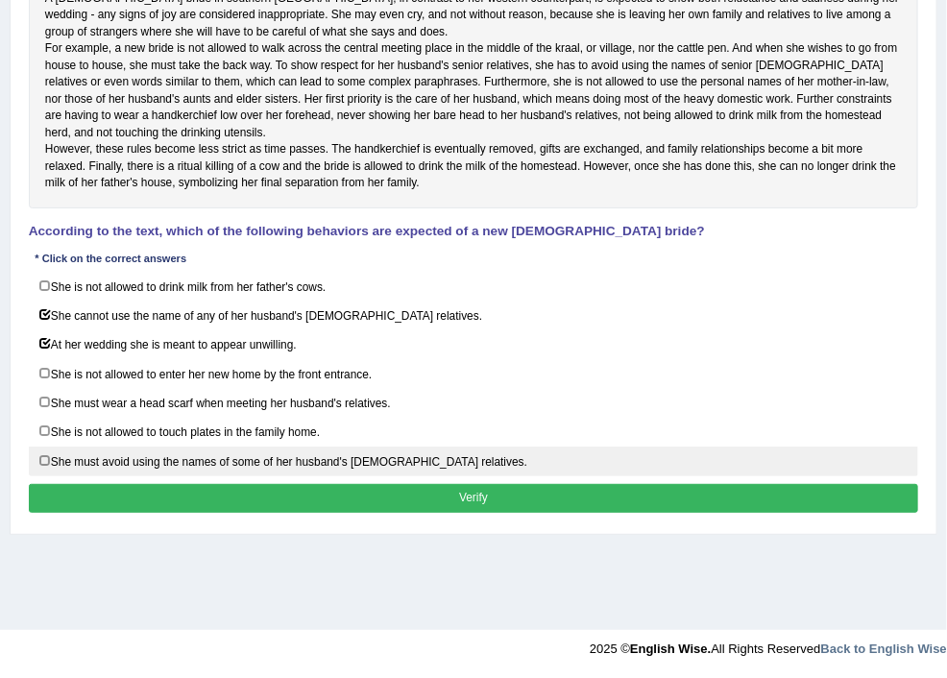
click at [274, 476] on label "She must avoid using the names of some of her husband's female relatives." at bounding box center [474, 462] width 890 height 30
checkbox input "true"
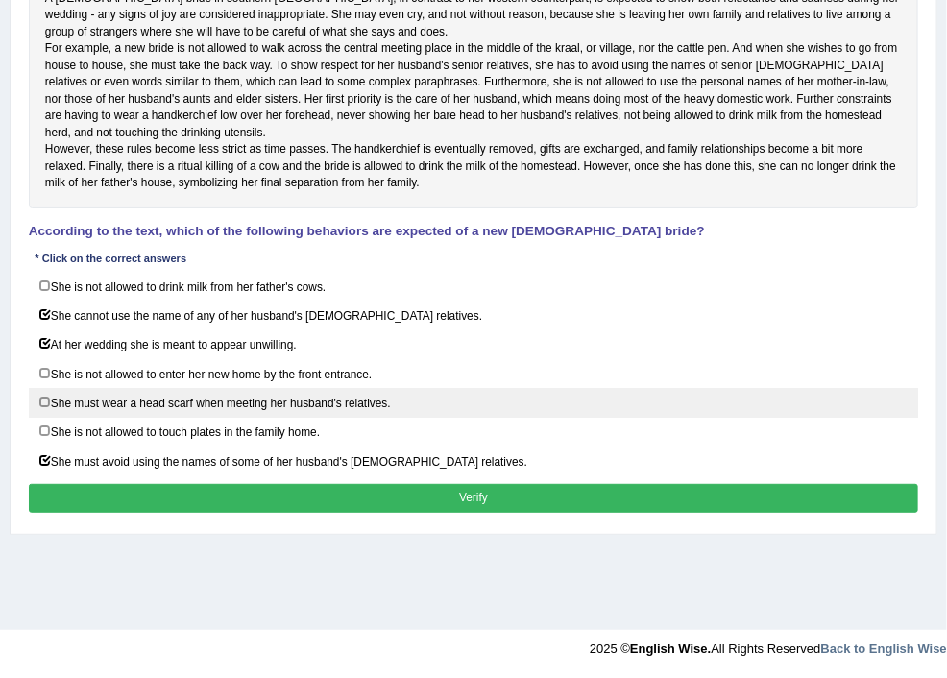
click at [276, 418] on label "She must wear a head scarf when meeting her husband's relatives." at bounding box center [474, 403] width 890 height 30
checkbox input "true"
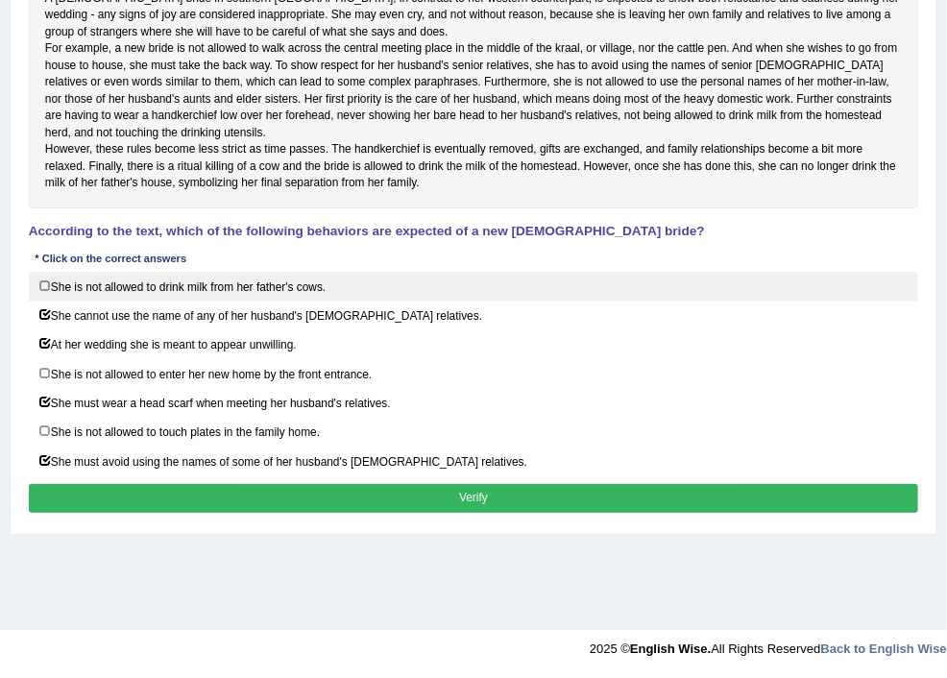
click at [278, 302] on label "She is not allowed to drink milk from her father's cows." at bounding box center [474, 287] width 890 height 30
checkbox input "true"
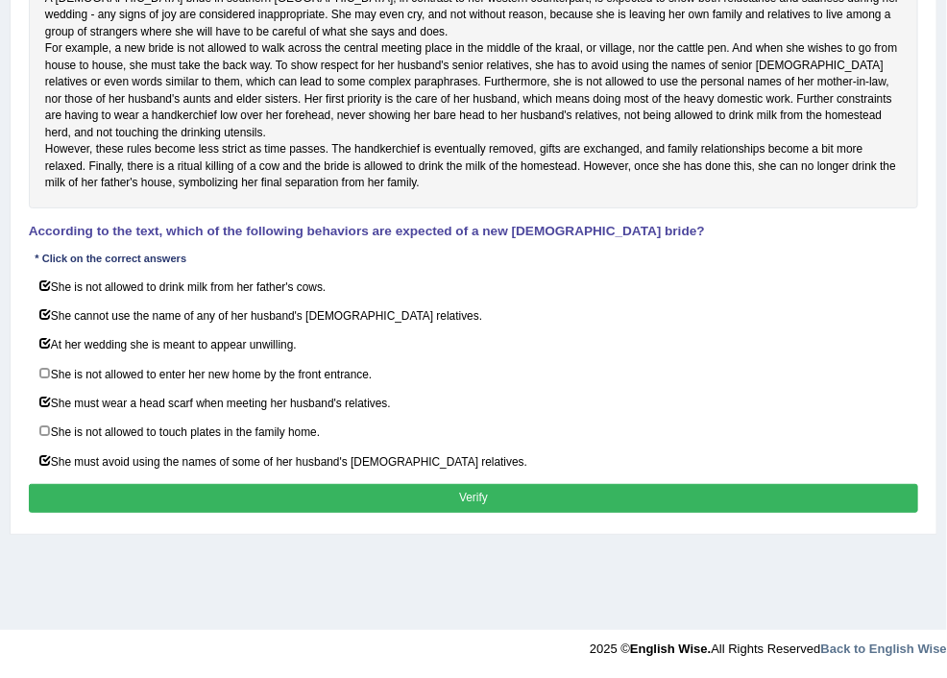
click at [587, 512] on button "Verify" at bounding box center [474, 498] width 890 height 28
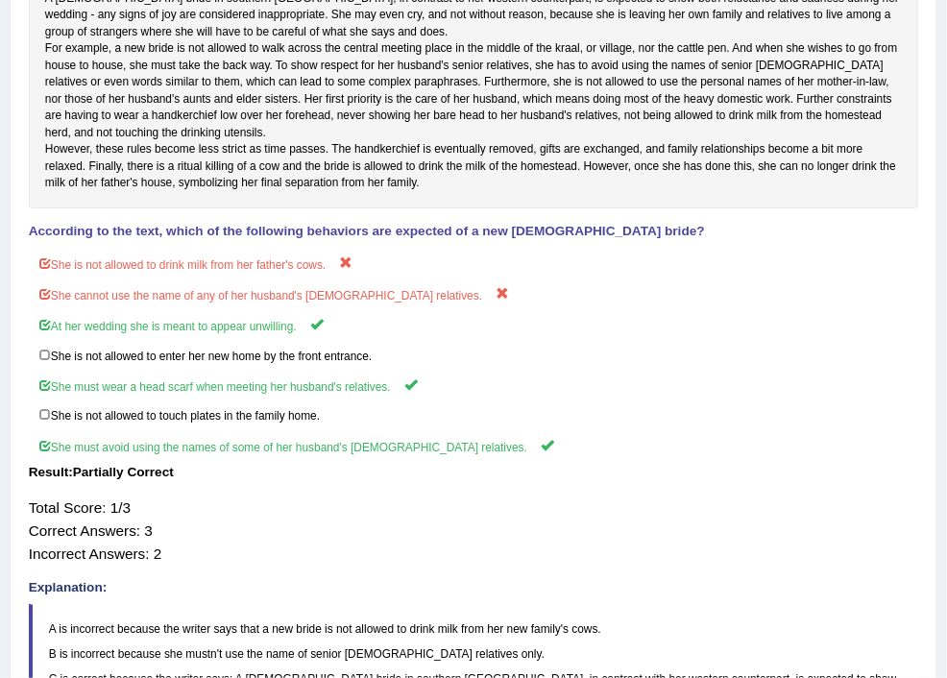
scroll to position [0, 0]
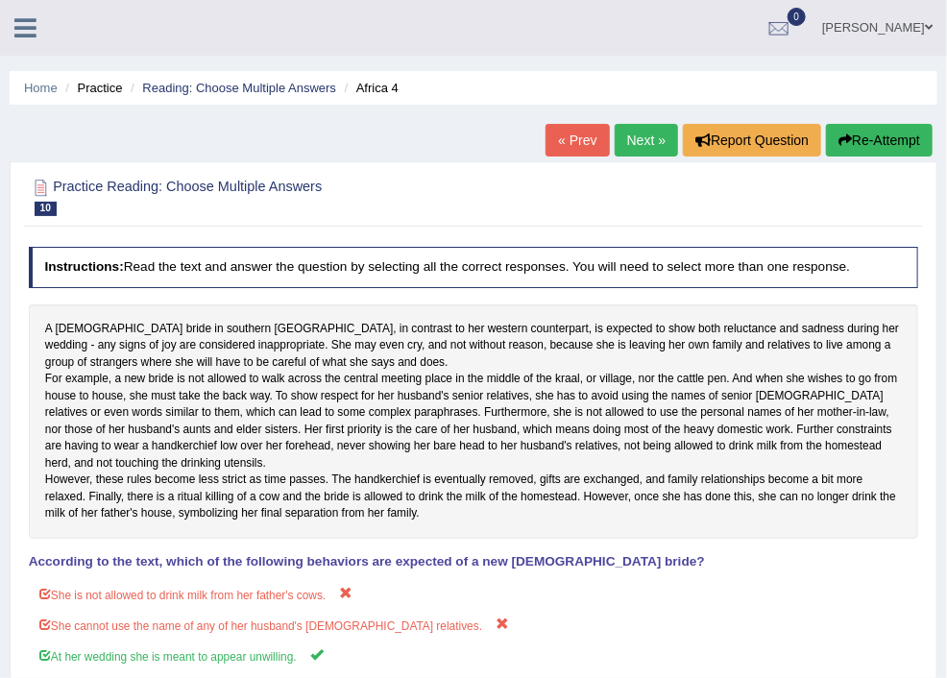
click at [0, 0] on link "Practice Questions" at bounding box center [0, 0] width 0 height 0
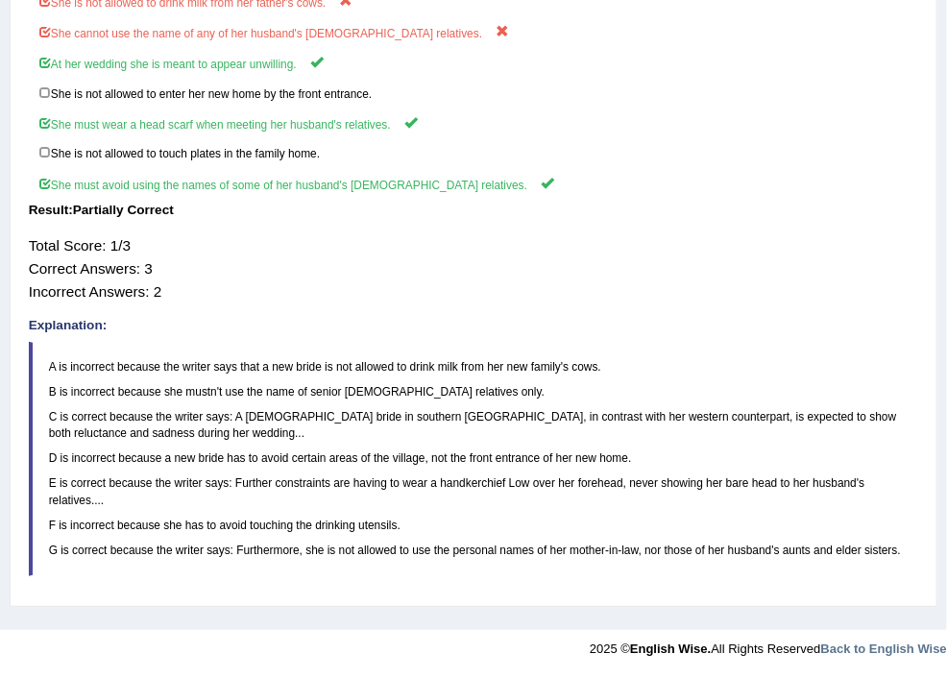
scroll to position [512, 0]
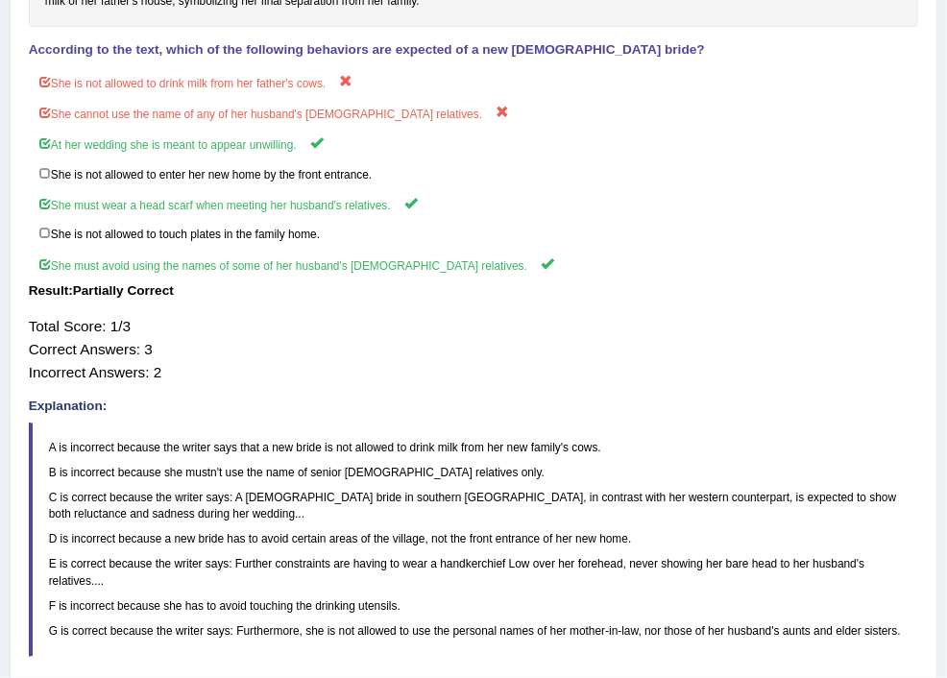
click at [0, 0] on link "Re-order Paragraphs" at bounding box center [0, 0] width 0 height 0
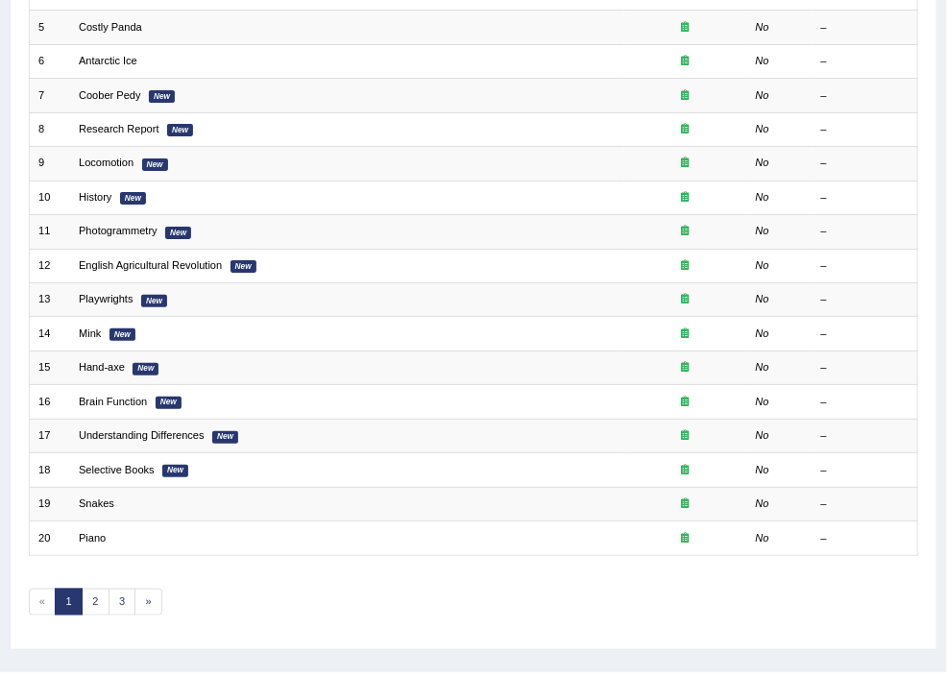
scroll to position [427, 0]
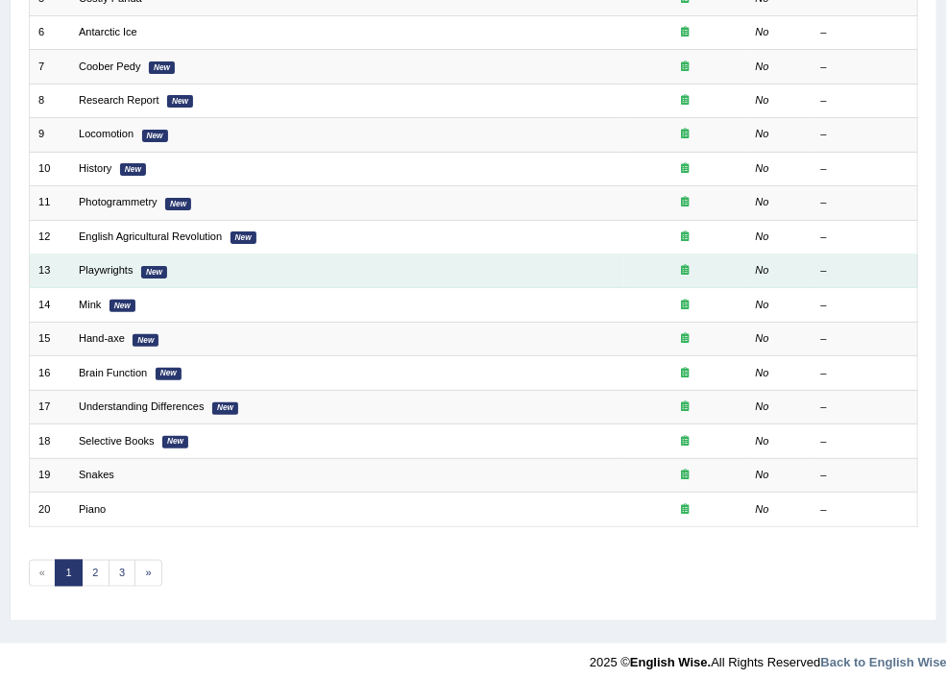
click at [641, 280] on td at bounding box center [685, 272] width 123 height 34
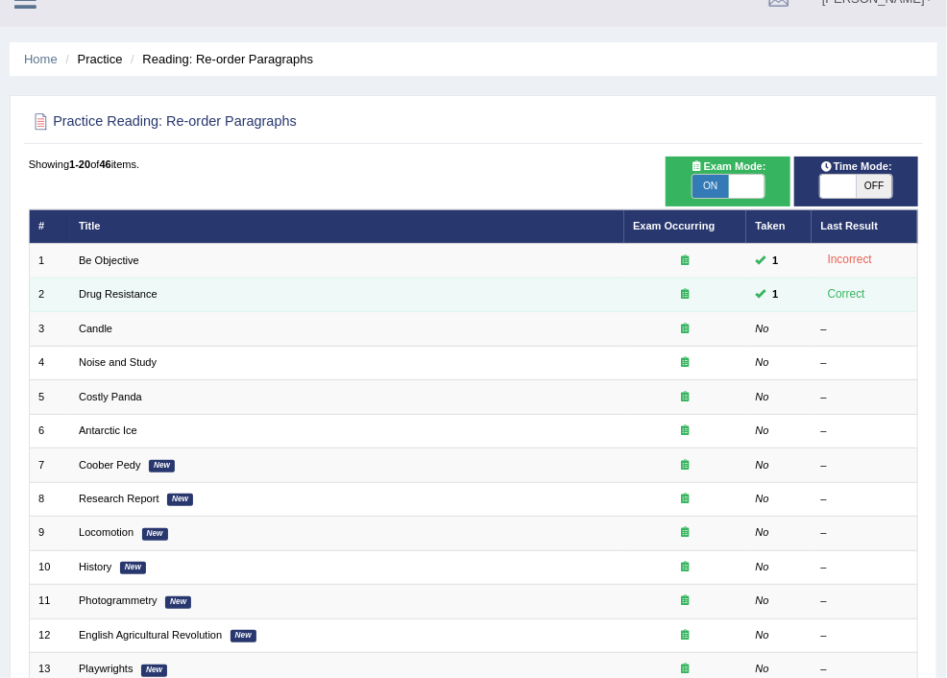
scroll to position [18, 0]
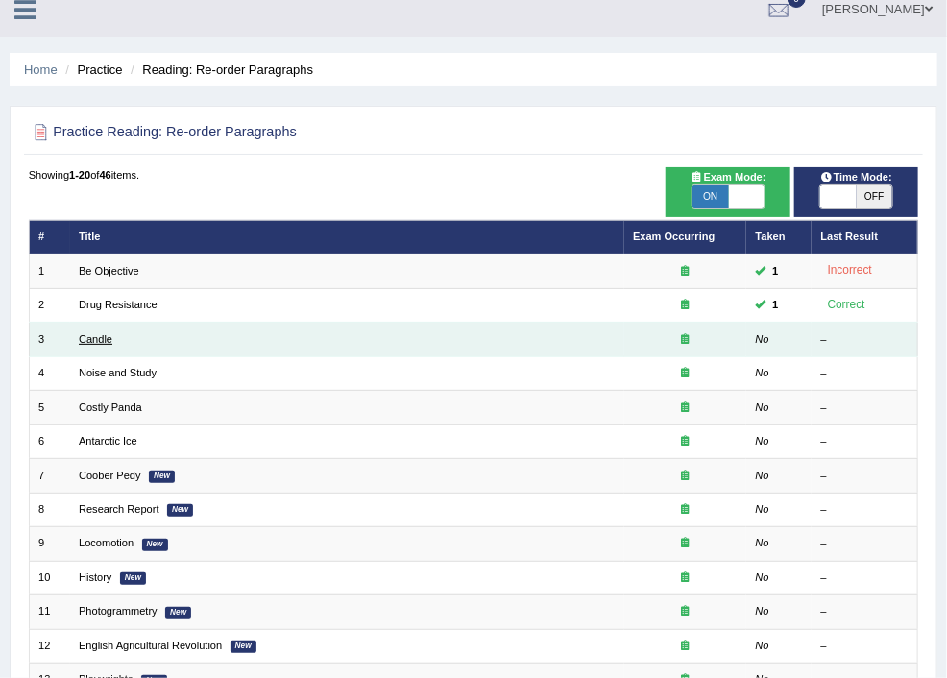
click at [112, 339] on link "Candle" at bounding box center [96, 339] width 34 height 12
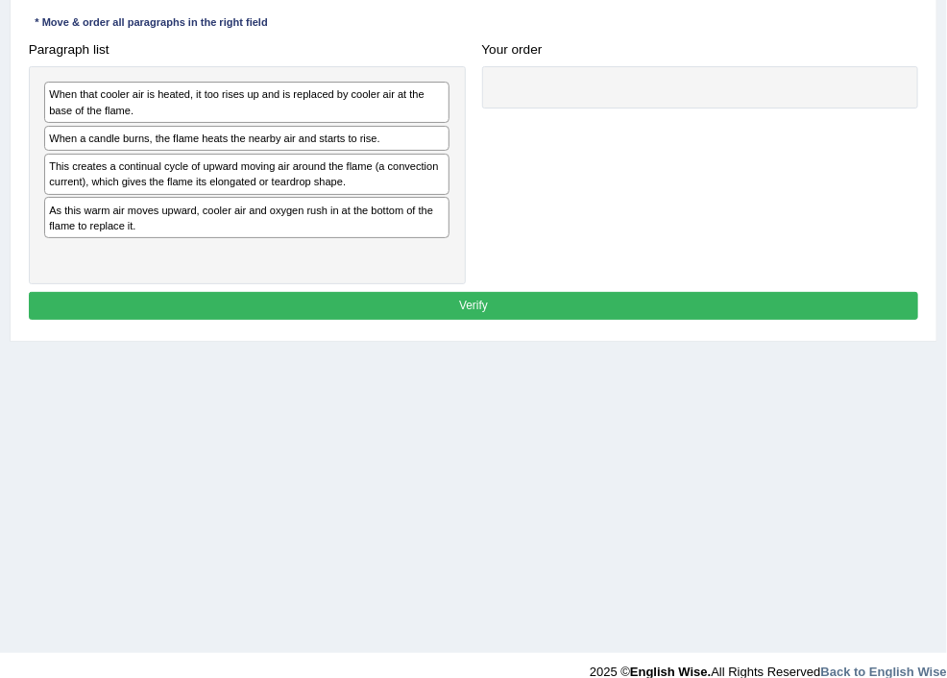
scroll to position [307, 0]
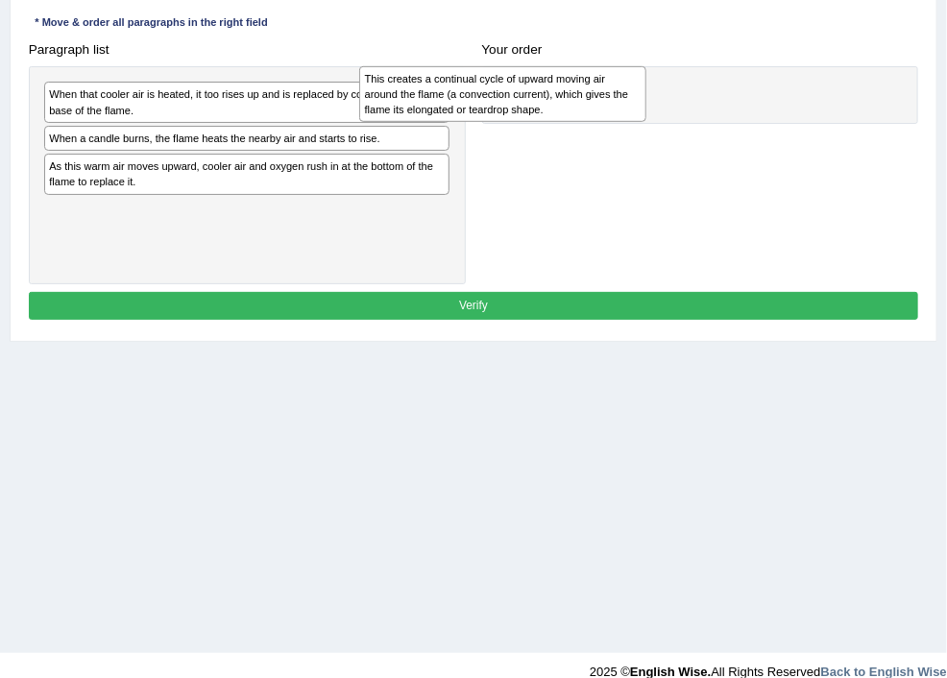
drag, startPoint x: 324, startPoint y: 198, endPoint x: 704, endPoint y: 101, distance: 392.6
click at [645, 101] on div "This creates a continual cycle of upward moving air around the flame (a convect…" at bounding box center [502, 94] width 286 height 57
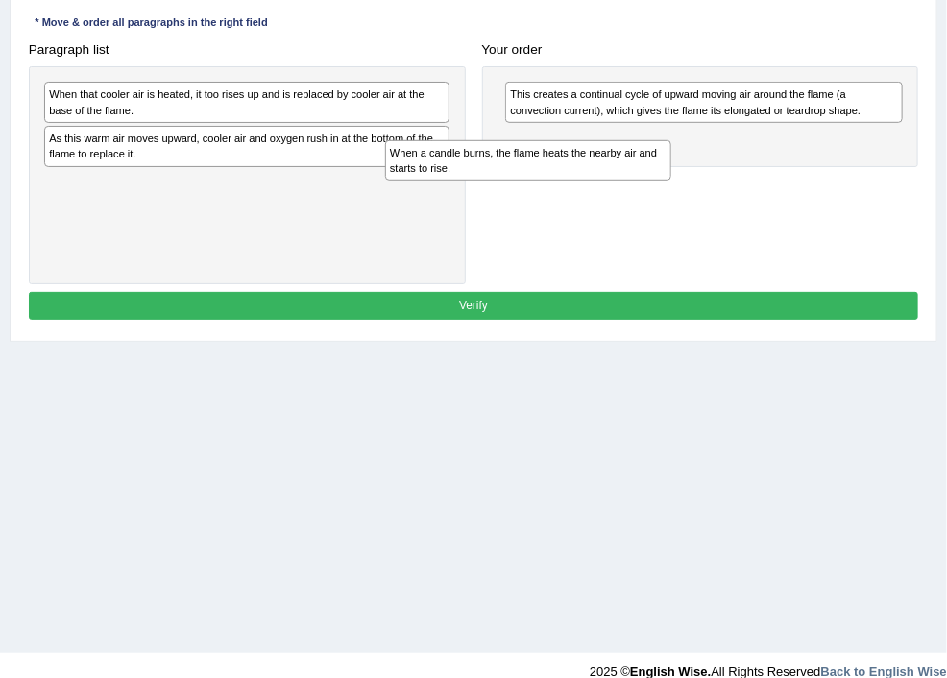
drag, startPoint x: 313, startPoint y: 144, endPoint x: 718, endPoint y: 178, distance: 406.7
click at [671, 178] on div "When a candle burns, the flame heats the nearby air and starts to rise." at bounding box center [528, 160] width 286 height 41
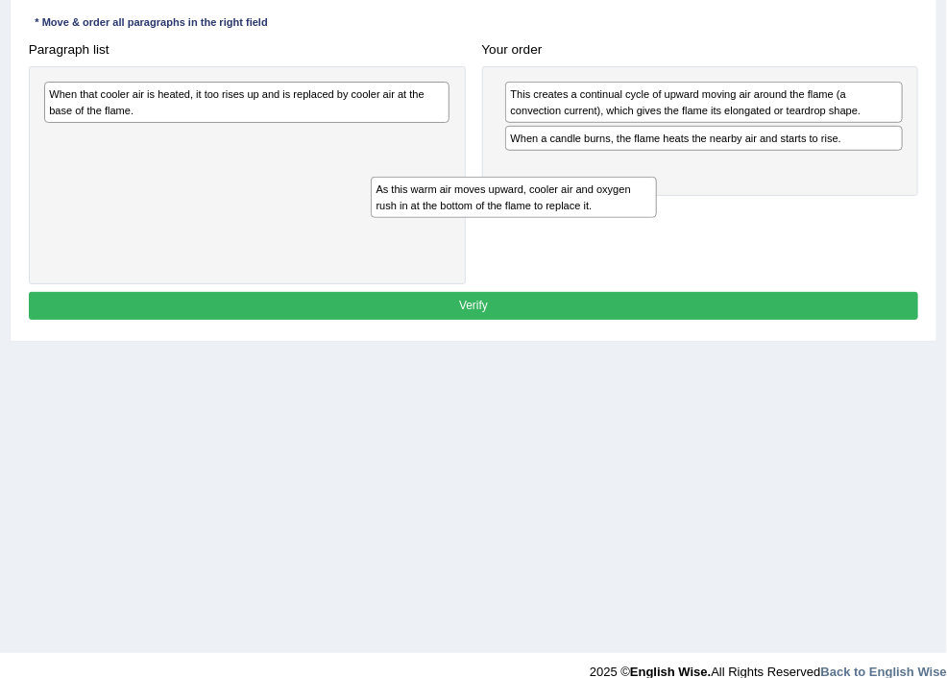
drag, startPoint x: 356, startPoint y: 144, endPoint x: 745, endPoint y: 221, distance: 396.5
click at [745, 221] on div "Paragraph list When that cooler air is heated, it too rises up and is replaced …" at bounding box center [473, 160] width 907 height 249
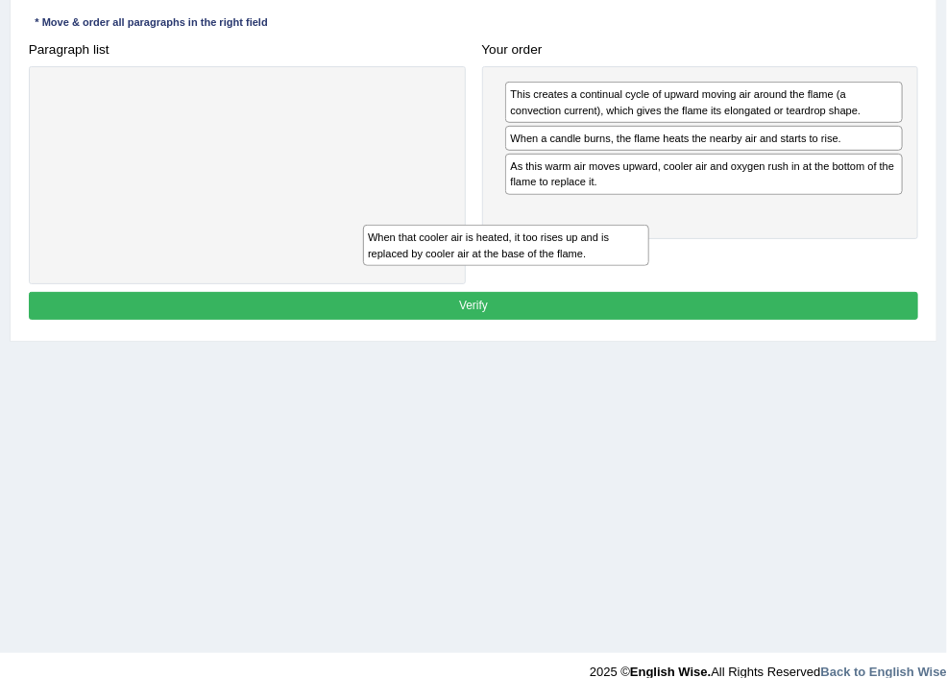
drag, startPoint x: 342, startPoint y: 97, endPoint x: 753, endPoint y: 275, distance: 447.9
click at [751, 275] on div "Paragraph list When that cooler air is heated, it too rises up and is replaced …" at bounding box center [473, 160] width 907 height 249
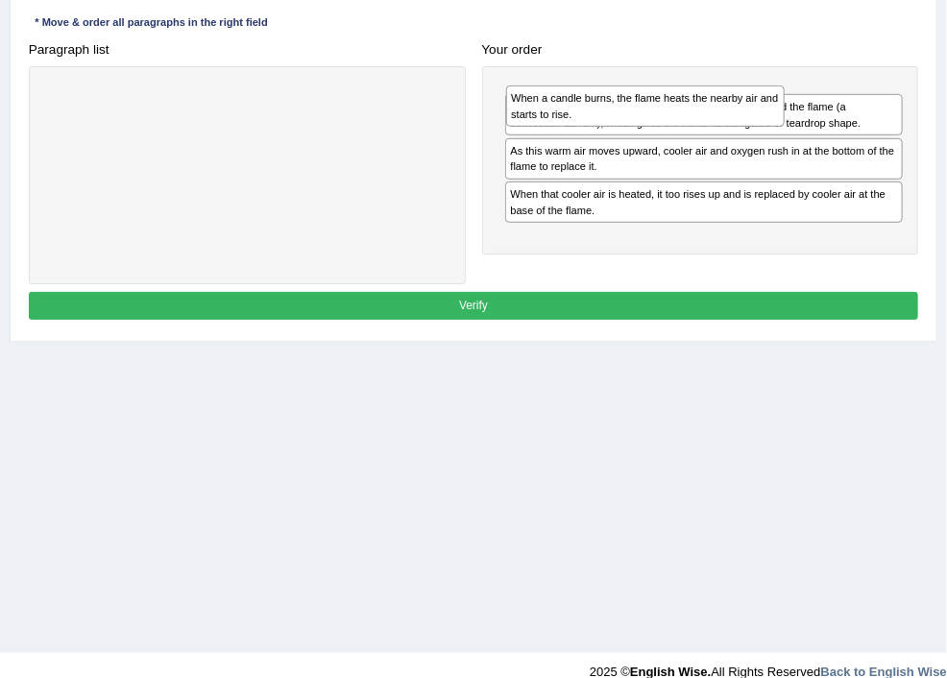
drag, startPoint x: 658, startPoint y: 157, endPoint x: 658, endPoint y: 109, distance: 48.0
click at [661, 110] on div "When a candle burns, the flame heats the nearby air and starts to rise." at bounding box center [645, 105] width 279 height 41
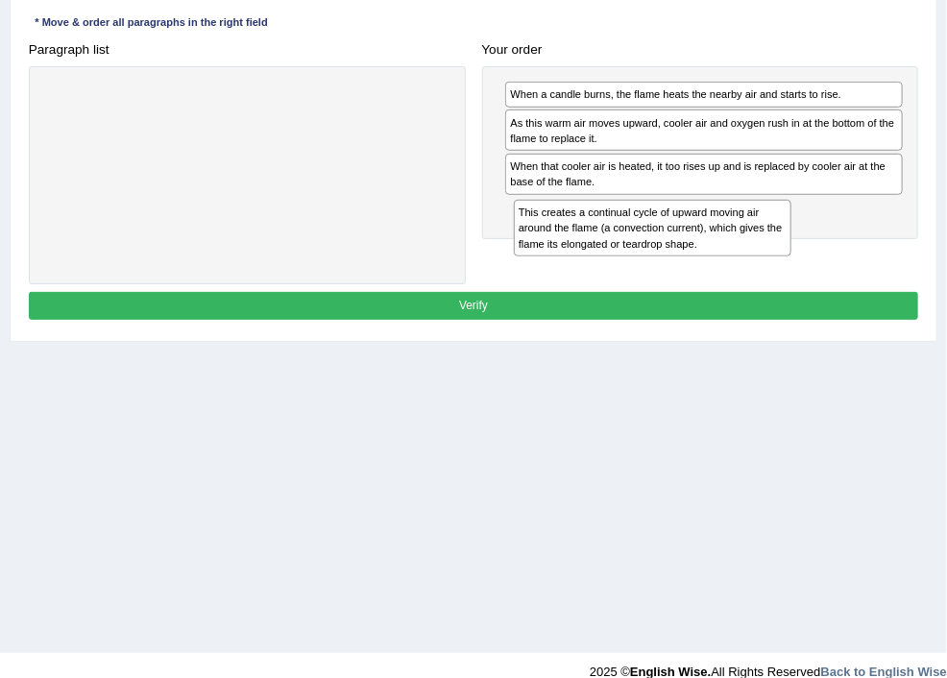
drag, startPoint x: 702, startPoint y: 155, endPoint x: 718, endPoint y: 258, distance: 104.9
click at [718, 258] on div "Paragraph list Correct order When a candle burns, the flame heats the nearby ai…" at bounding box center [473, 160] width 907 height 249
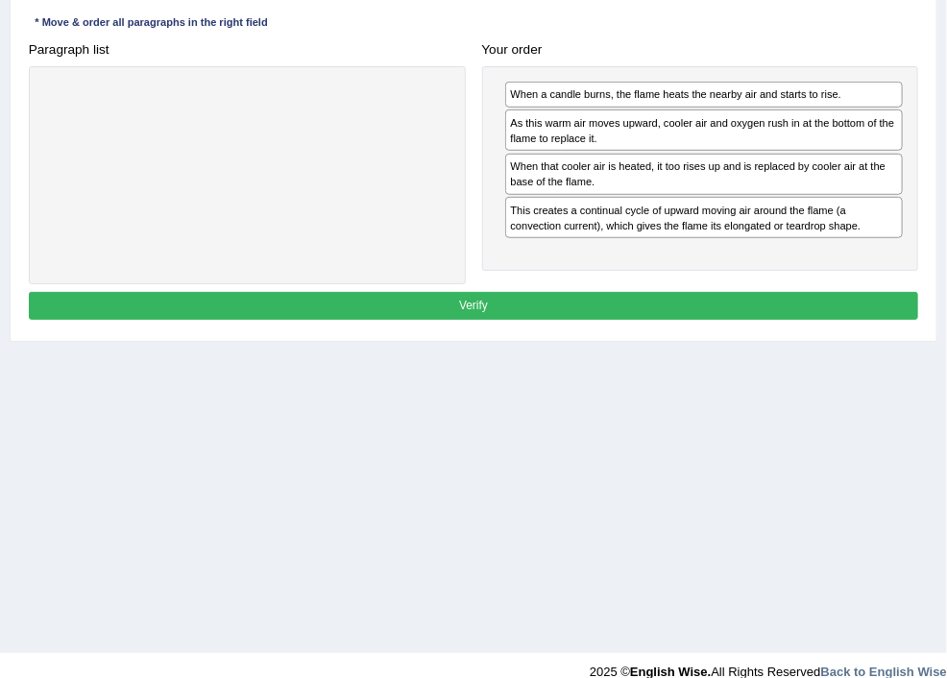
click at [547, 320] on button "Verify" at bounding box center [474, 306] width 890 height 28
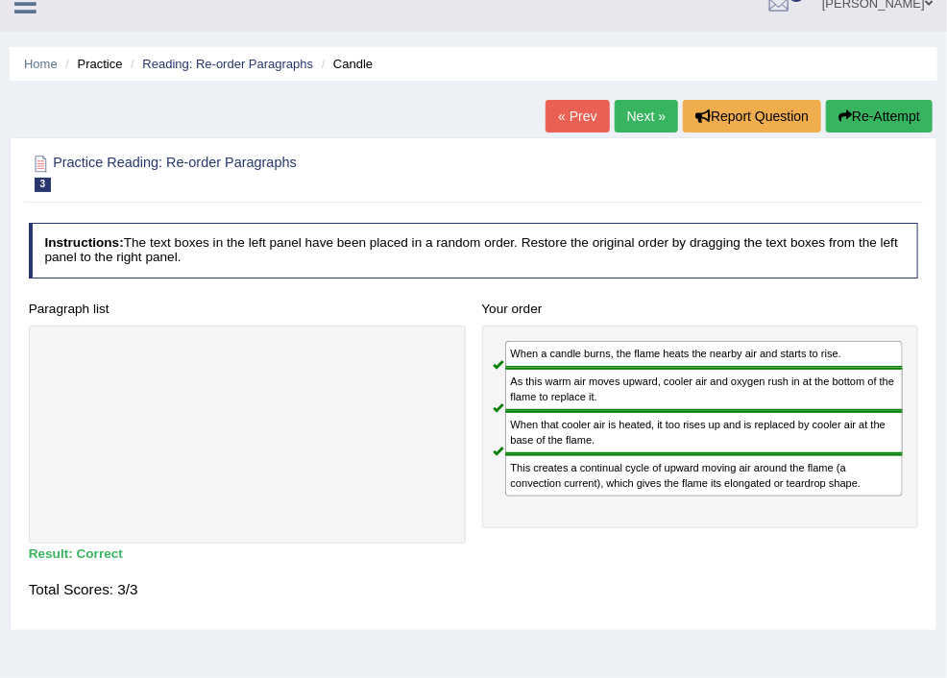
scroll to position [0, 0]
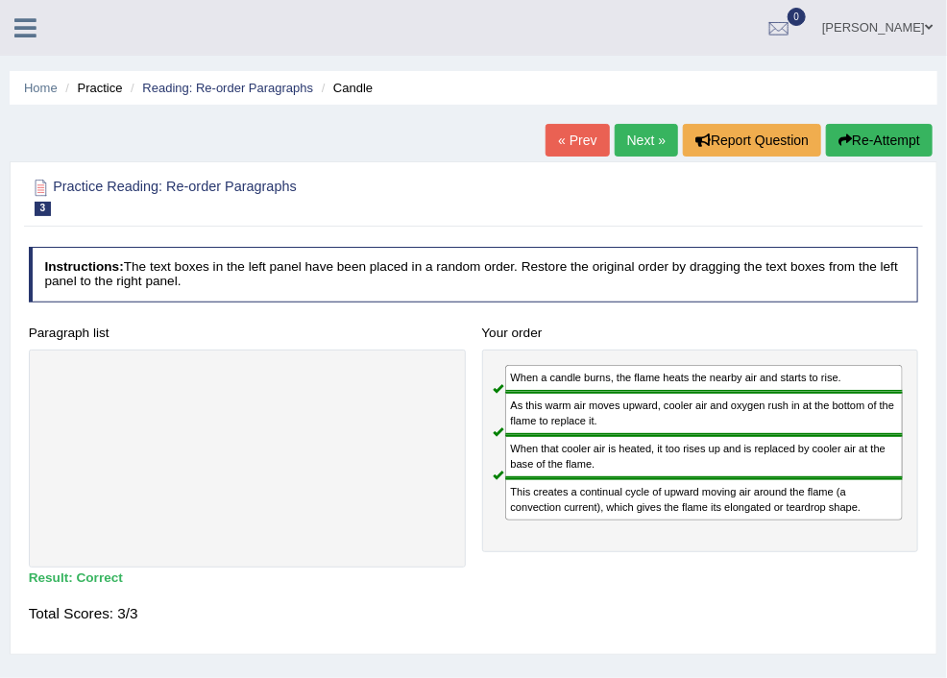
click at [631, 139] on link "Next »" at bounding box center [646, 140] width 63 height 33
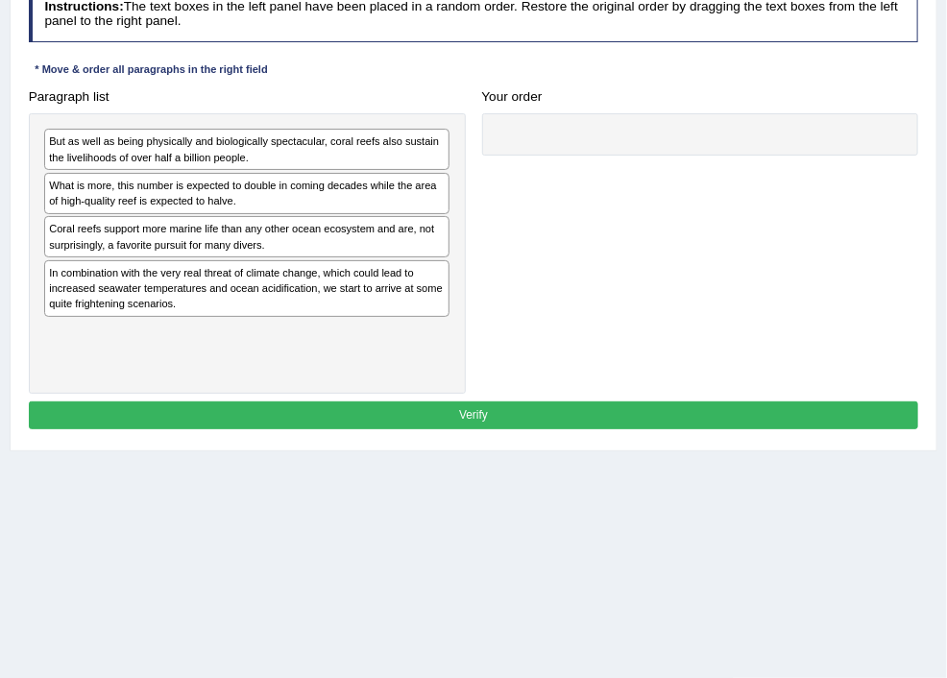
scroll to position [307, 0]
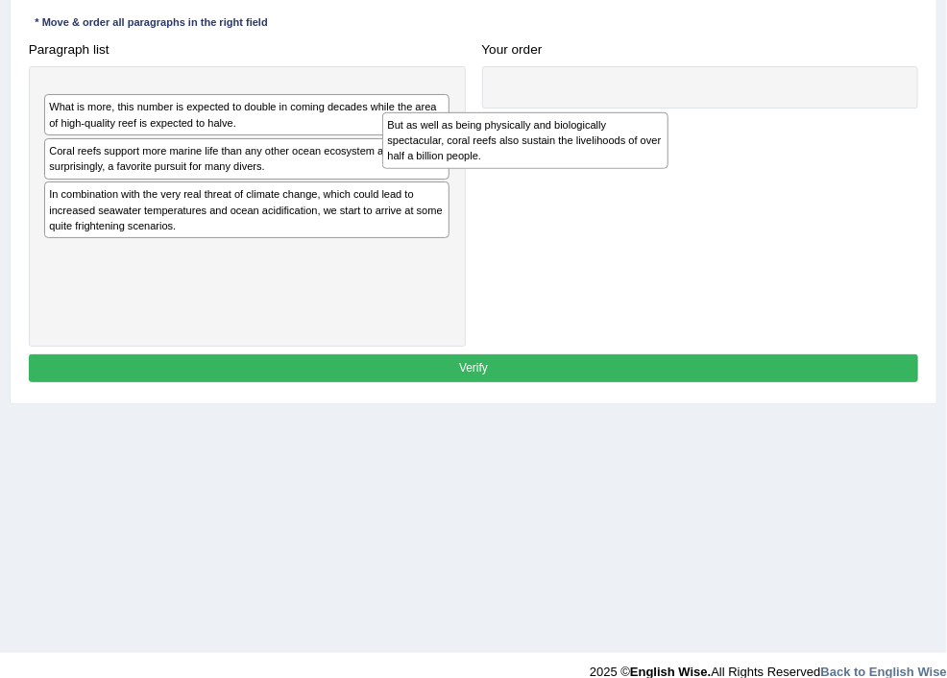
drag, startPoint x: 376, startPoint y: 111, endPoint x: 778, endPoint y: 156, distance: 404.9
click at [669, 156] on div "But as well as being physically and biologically spectacular, coral reefs also …" at bounding box center [525, 140] width 286 height 57
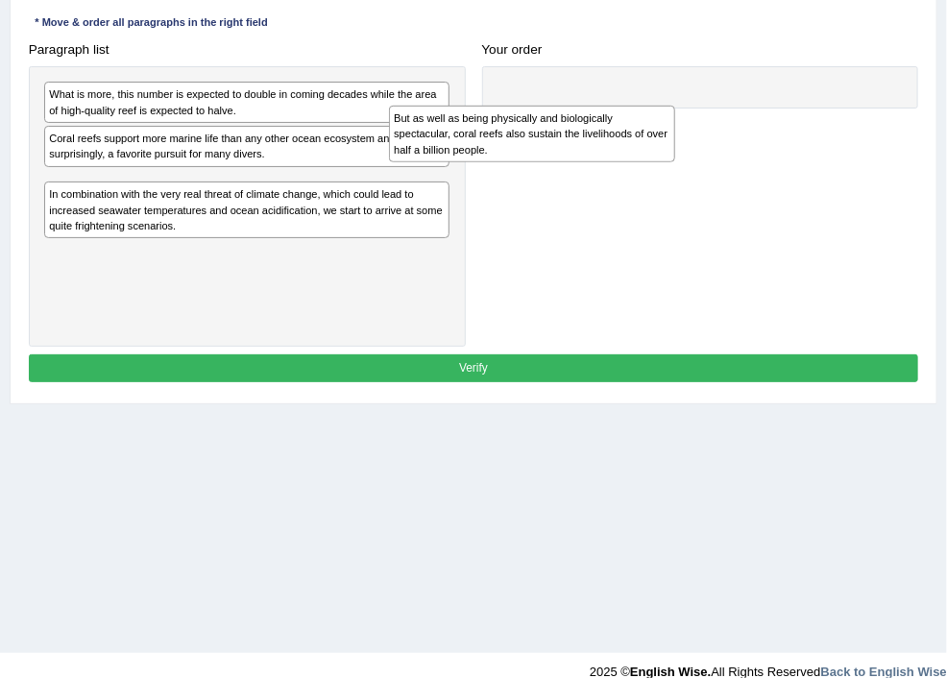
drag, startPoint x: 317, startPoint y: 101, endPoint x: 727, endPoint y: 137, distance: 411.8
click at [675, 137] on div "But as well as being physically and biologically spectacular, coral reefs also …" at bounding box center [532, 134] width 286 height 57
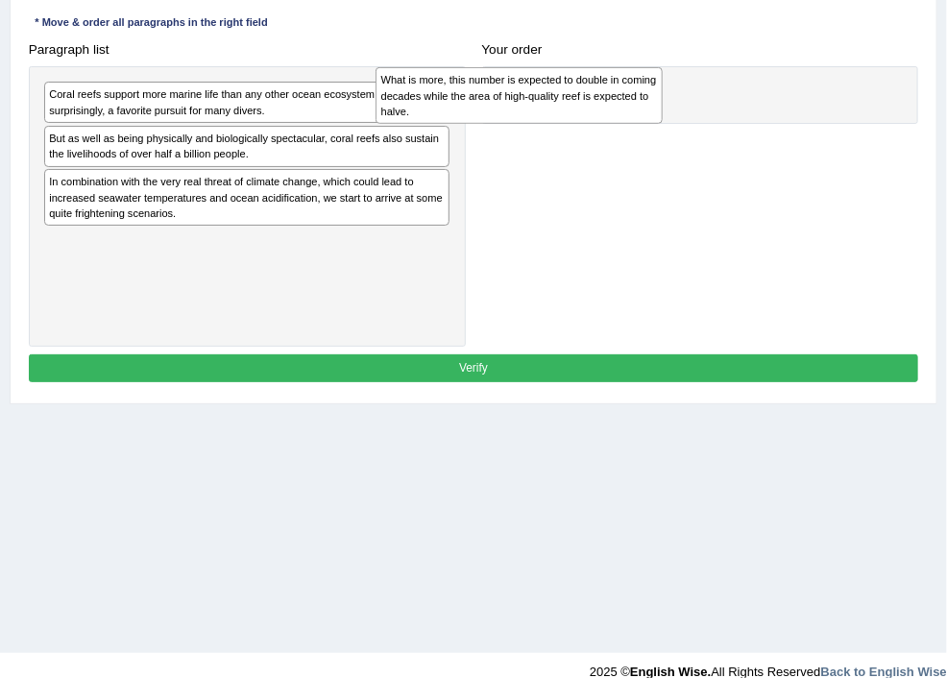
drag, startPoint x: 349, startPoint y: 112, endPoint x: 743, endPoint y: 104, distance: 394.9
click at [662, 104] on div "What is more, this number is expected to double in coming decades while the are…" at bounding box center [519, 95] width 286 height 57
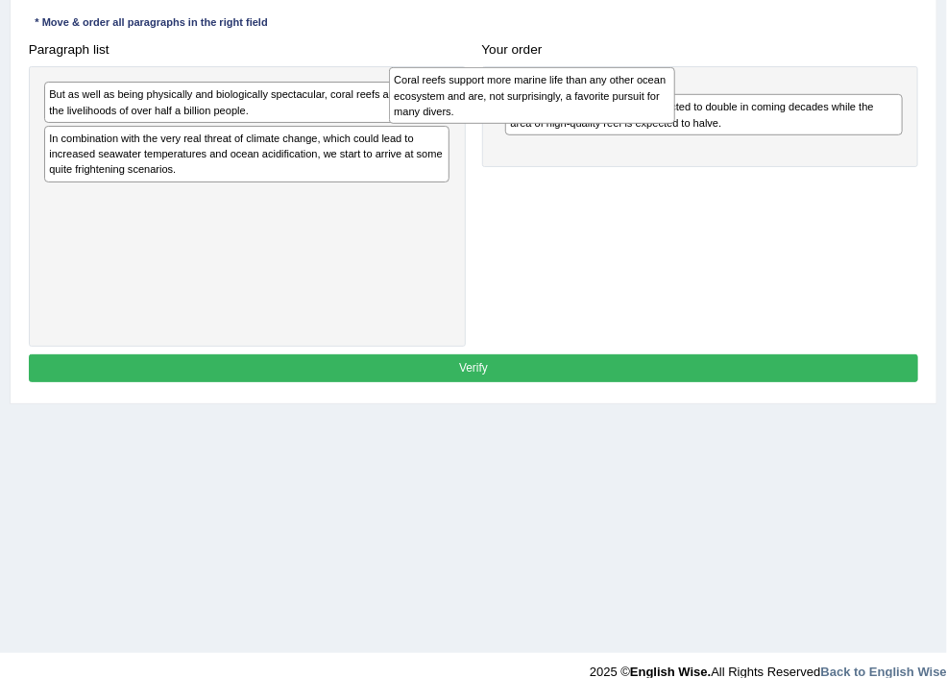
drag, startPoint x: 363, startPoint y: 94, endPoint x: 773, endPoint y: 85, distance: 410.2
click at [675, 85] on div "Coral reefs support more marine life than any other ocean ecosystem and are, no…" at bounding box center [532, 95] width 286 height 57
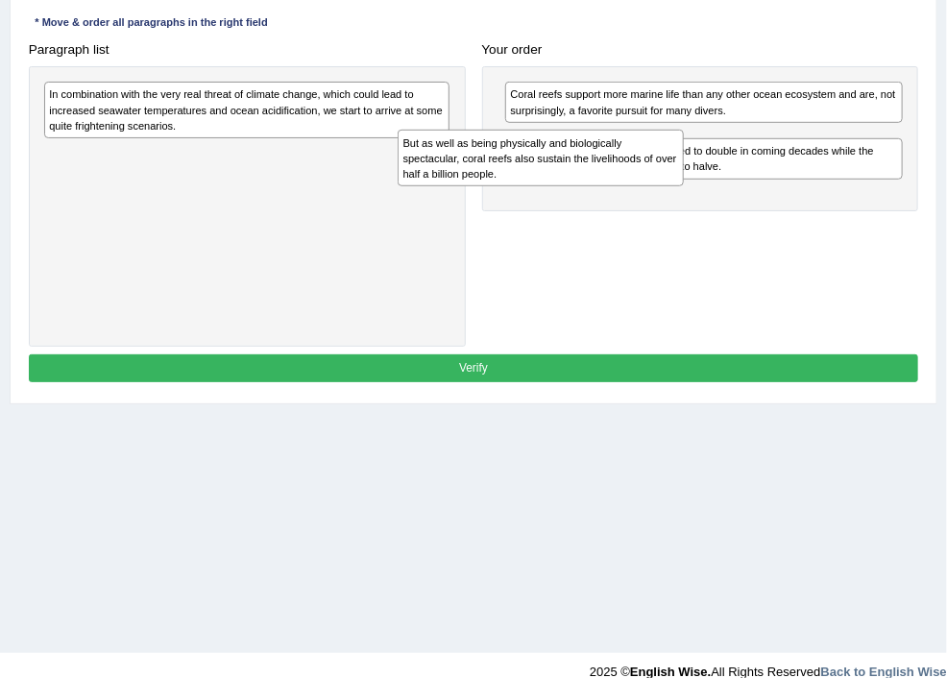
drag, startPoint x: 337, startPoint y: 112, endPoint x: 758, endPoint y: 178, distance: 425.8
click at [684, 178] on div "But as well as being physically and biologically spectacular, coral reefs also …" at bounding box center [541, 158] width 286 height 57
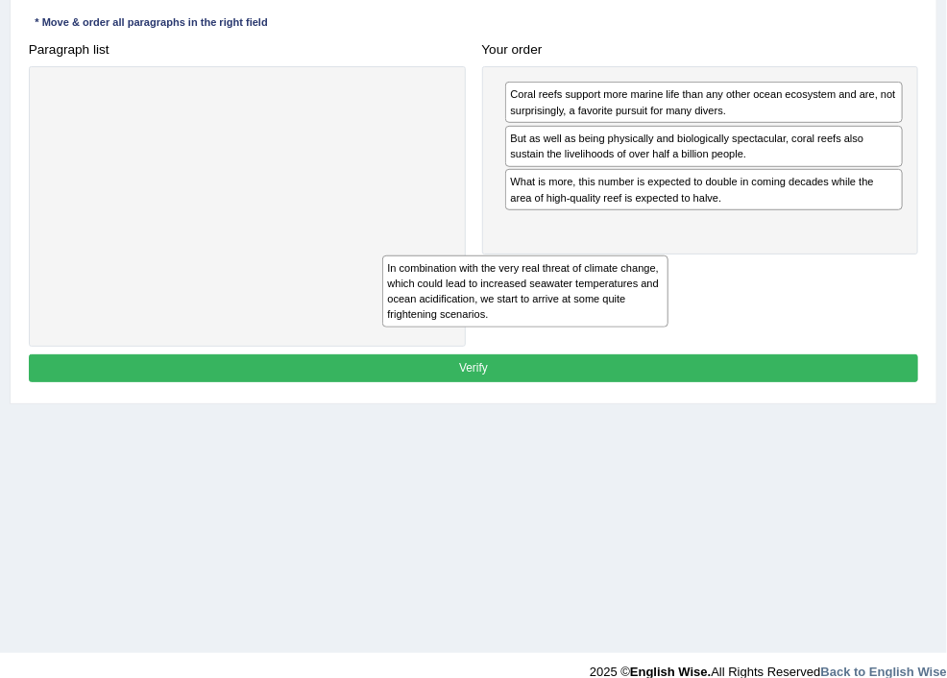
drag, startPoint x: 380, startPoint y: 109, endPoint x: 783, endPoint y: 317, distance: 453.2
click at [669, 319] on div "In combination with the very real threat of climate change, which could lead to…" at bounding box center [525, 292] width 286 height 72
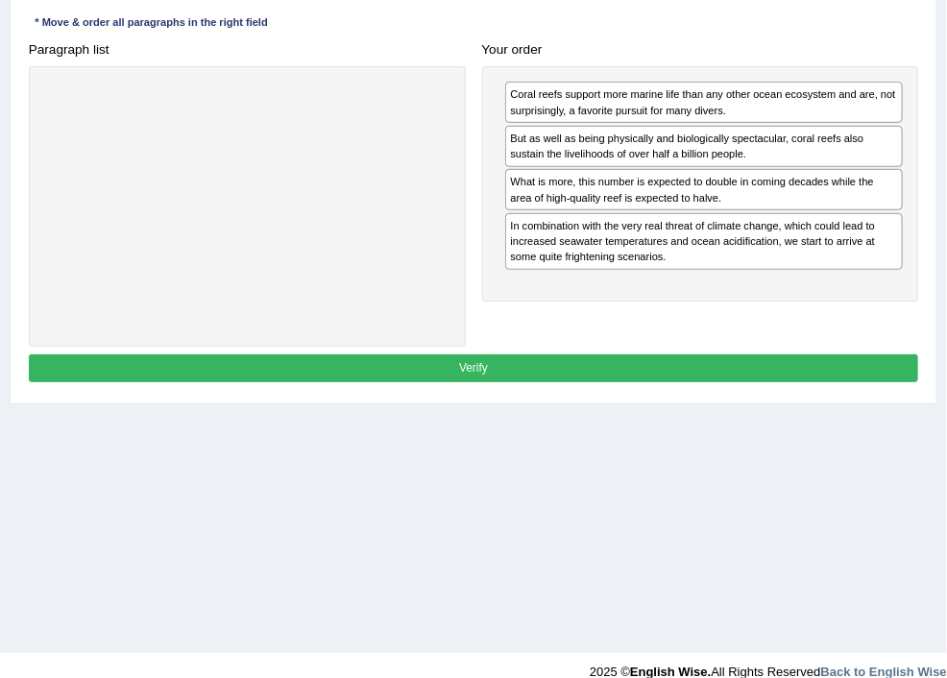
click at [571, 382] on button "Verify" at bounding box center [474, 368] width 890 height 28
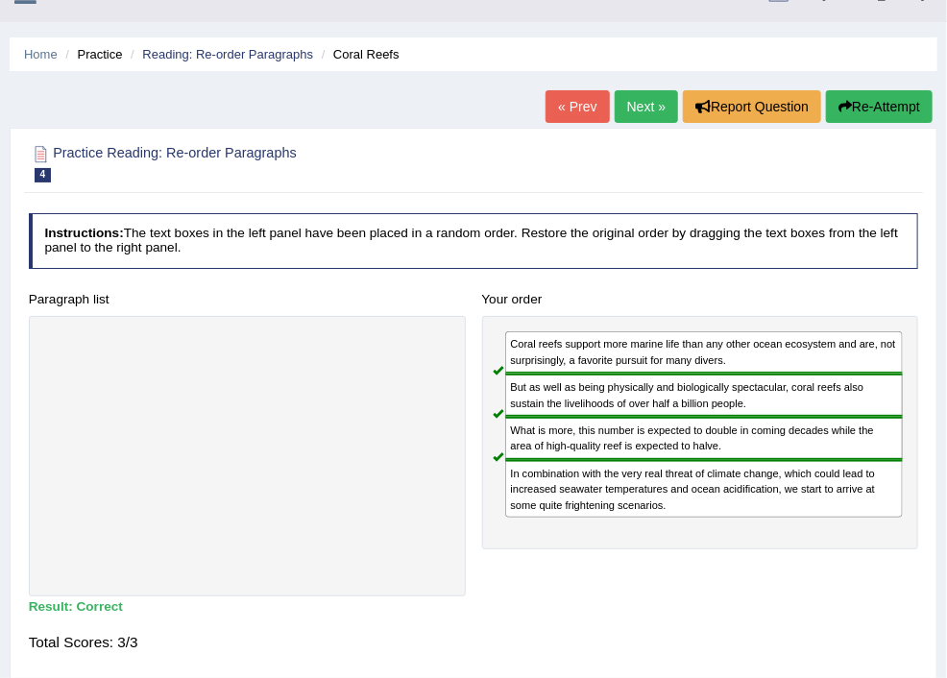
scroll to position [0, 0]
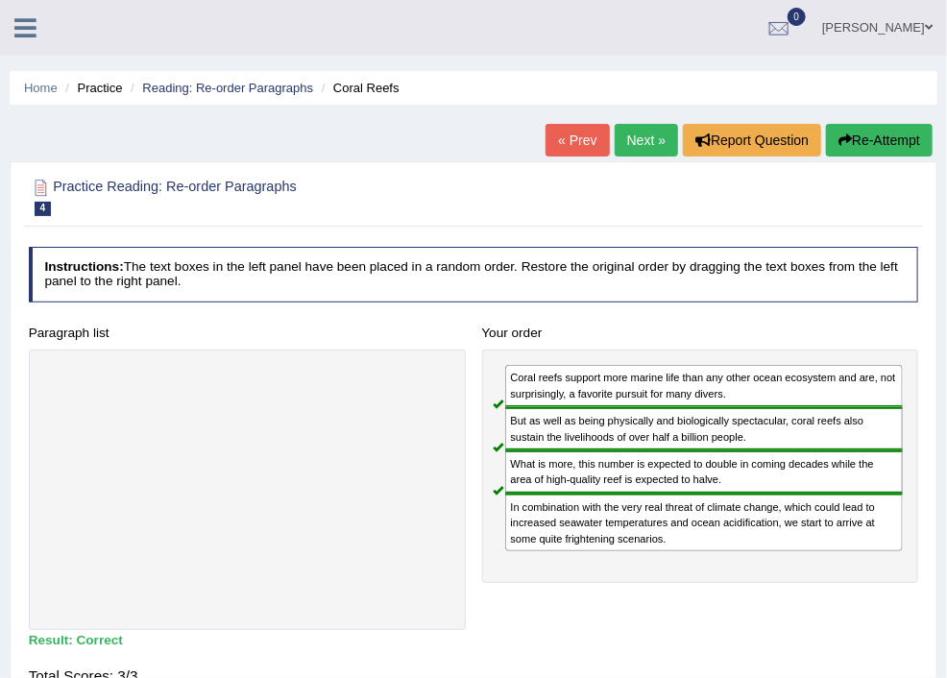
click at [627, 139] on link "Next »" at bounding box center [646, 140] width 63 height 33
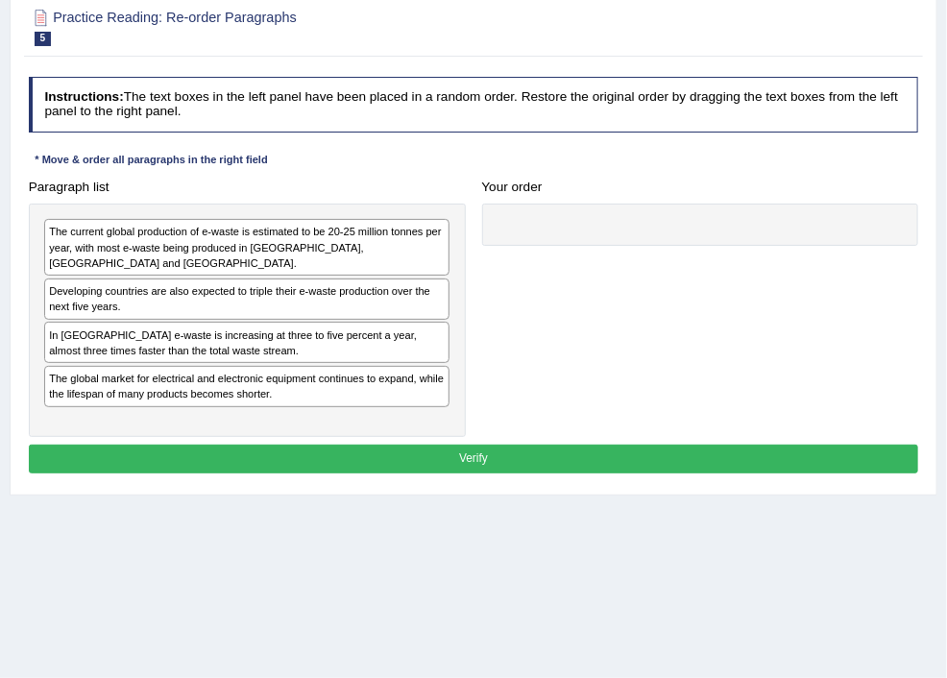
scroll to position [205, 0]
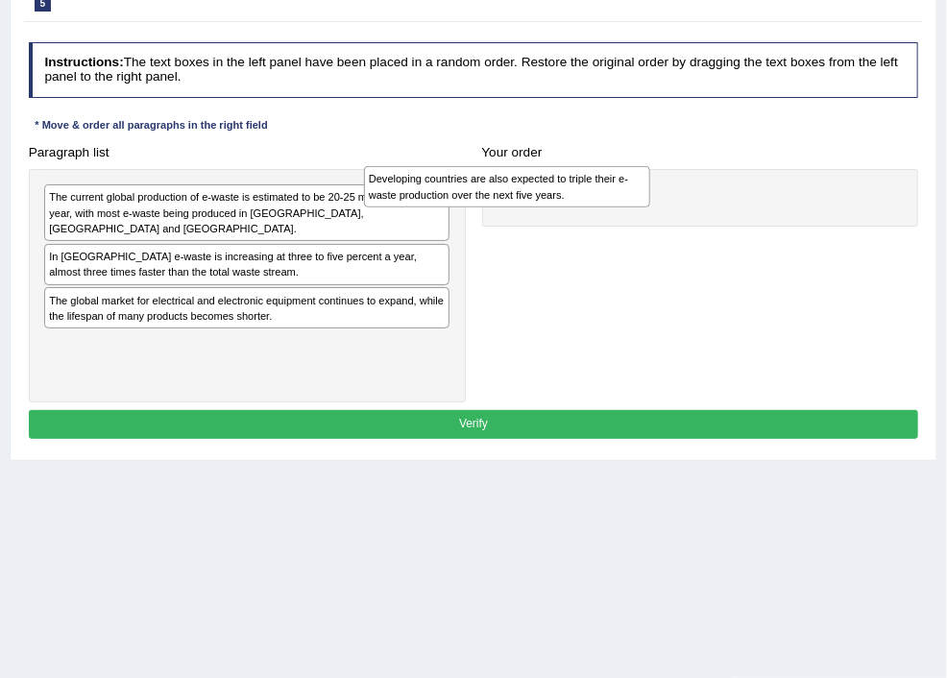
drag, startPoint x: 353, startPoint y: 264, endPoint x: 734, endPoint y: 191, distance: 387.3
click at [650, 191] on div "Developing countries are also expected to triple their e-waste production over …" at bounding box center [507, 186] width 286 height 41
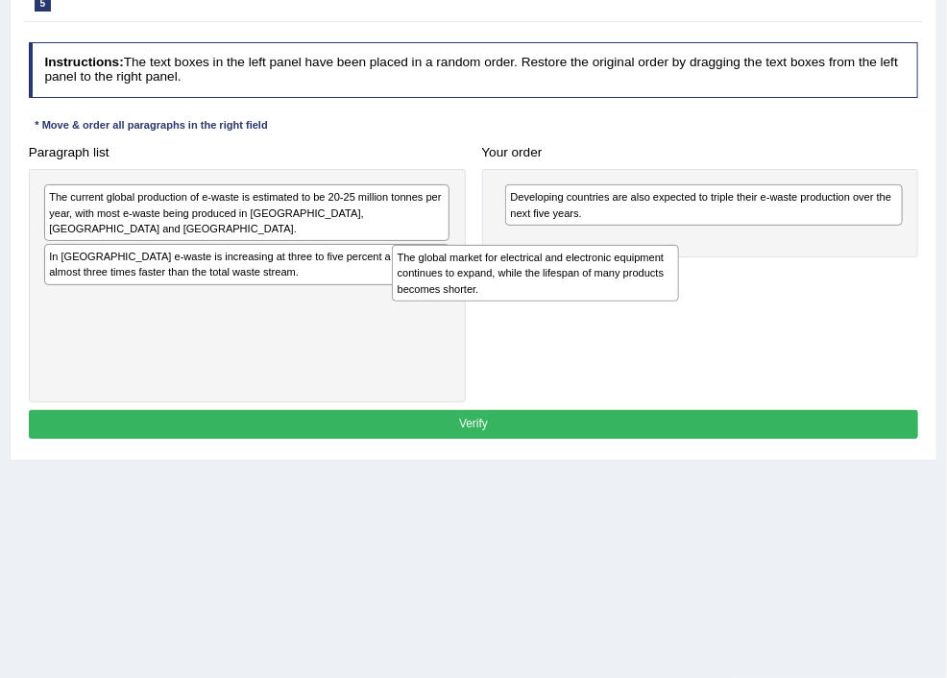
drag, startPoint x: 320, startPoint y: 324, endPoint x: 749, endPoint y: 291, distance: 430.6
click at [742, 298] on div "Paragraph list The current global production of e-waste is estimated to be 20-2…" at bounding box center [473, 270] width 907 height 264
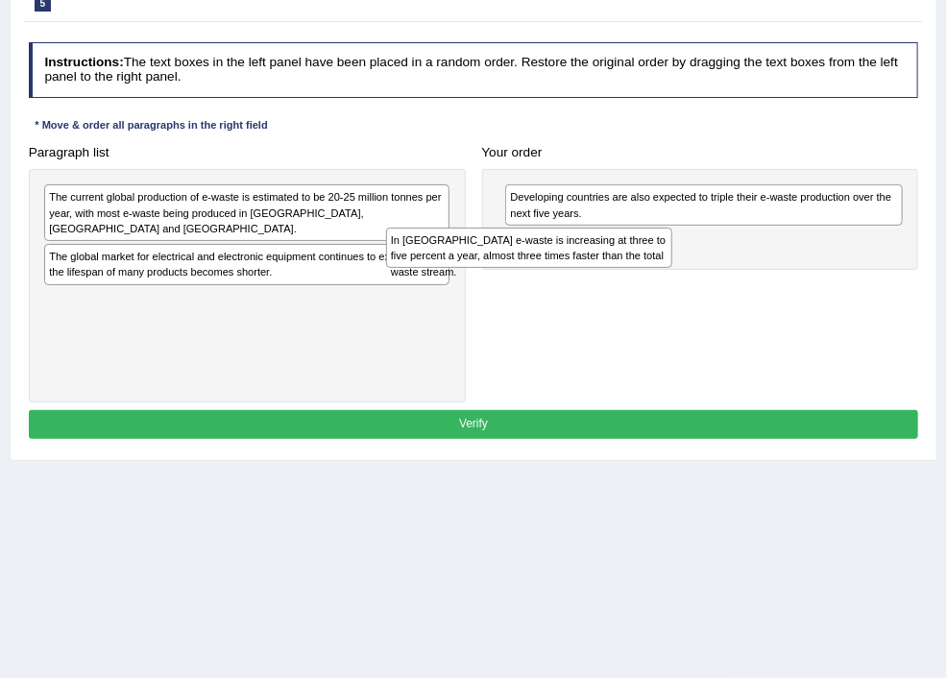
drag, startPoint x: 334, startPoint y: 263, endPoint x: 741, endPoint y: 263, distance: 406.3
click at [672, 263] on div "In Europe e-waste is increasing at three to five percent a year, almost three t…" at bounding box center [529, 248] width 286 height 41
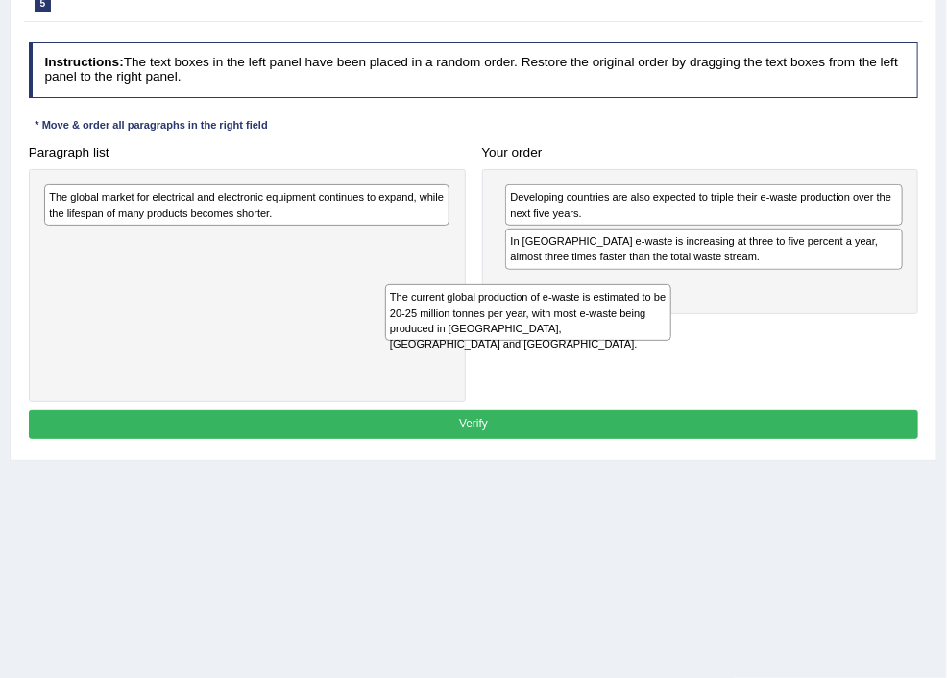
drag, startPoint x: 304, startPoint y: 203, endPoint x: 709, endPoint y: 329, distance: 424.4
click at [671, 329] on div "The current global production of e-waste is estimated to be 20-25 million tonne…" at bounding box center [528, 312] width 286 height 57
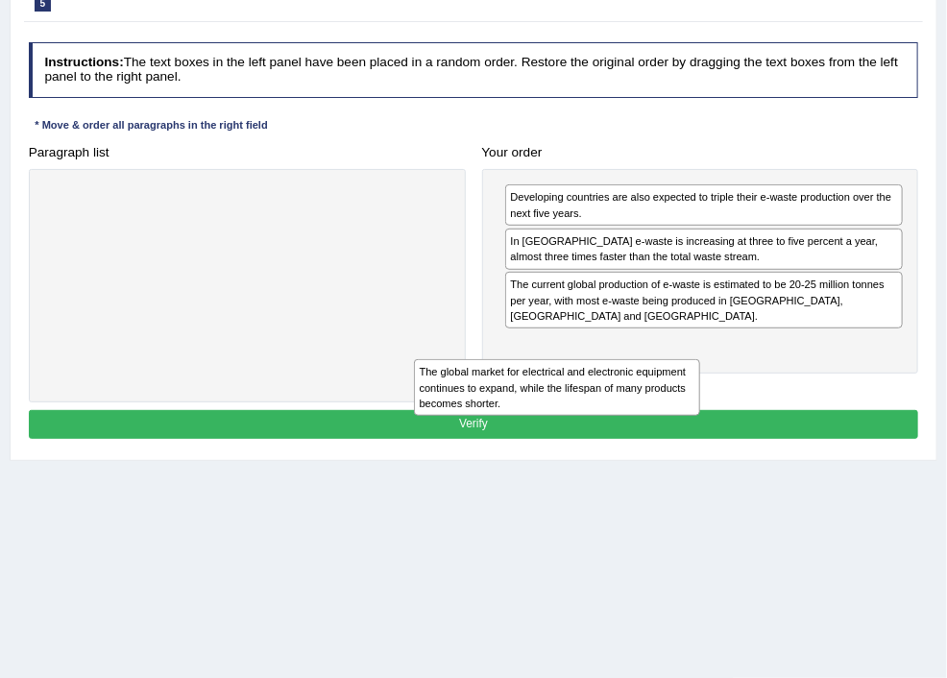
drag, startPoint x: 348, startPoint y: 196, endPoint x: 785, endPoint y: 408, distance: 485.9
click at [700, 409] on div "The global market for electrical and electronic equipment continues to expand, …" at bounding box center [557, 387] width 286 height 57
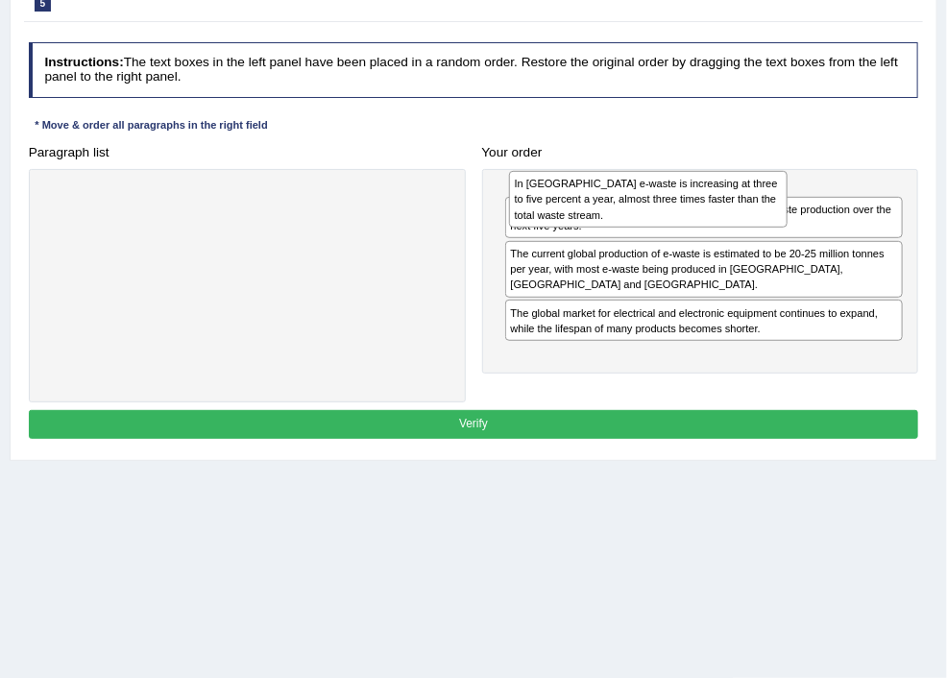
drag, startPoint x: 712, startPoint y: 255, endPoint x: 722, endPoint y: 204, distance: 52.0
click at [722, 204] on div "In Europe e-waste is increasing at three to five percent a year, almost three t…" at bounding box center [648, 199] width 279 height 57
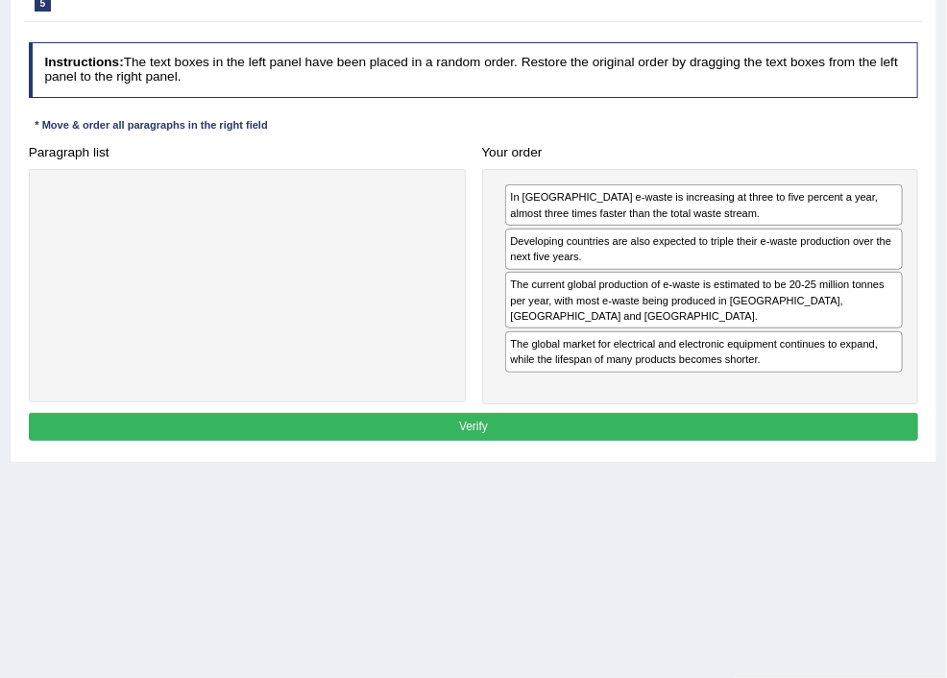
click at [596, 441] on button "Verify" at bounding box center [474, 427] width 890 height 28
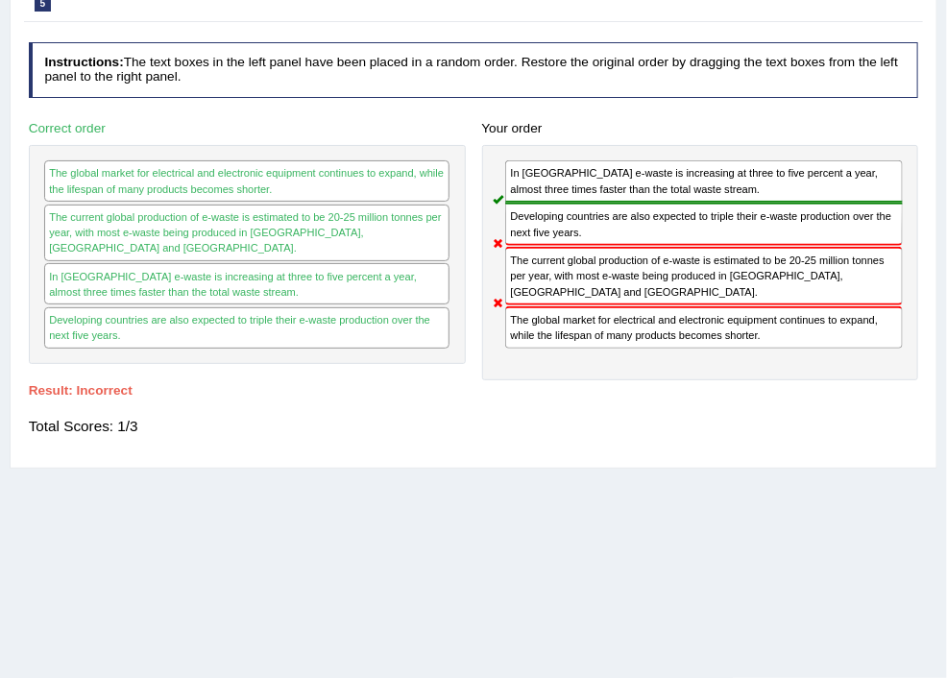
drag, startPoint x: 329, startPoint y: 337, endPoint x: 319, endPoint y: 164, distance: 173.2
click at [364, 245] on div "The global market for electrical and electronic equipment continues to expand, …" at bounding box center [247, 254] width 437 height 219
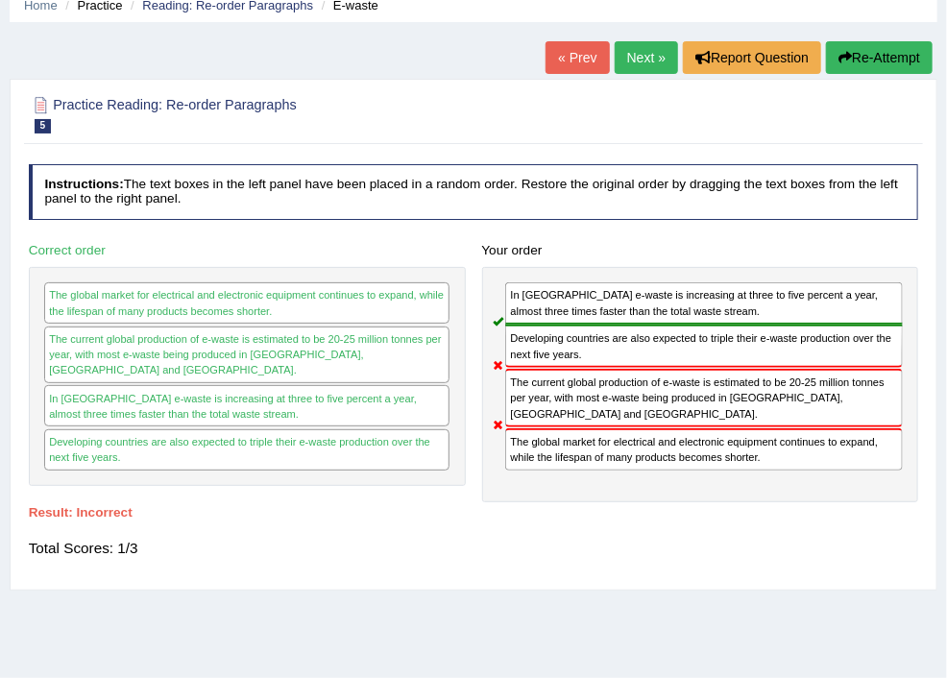
scroll to position [0, 0]
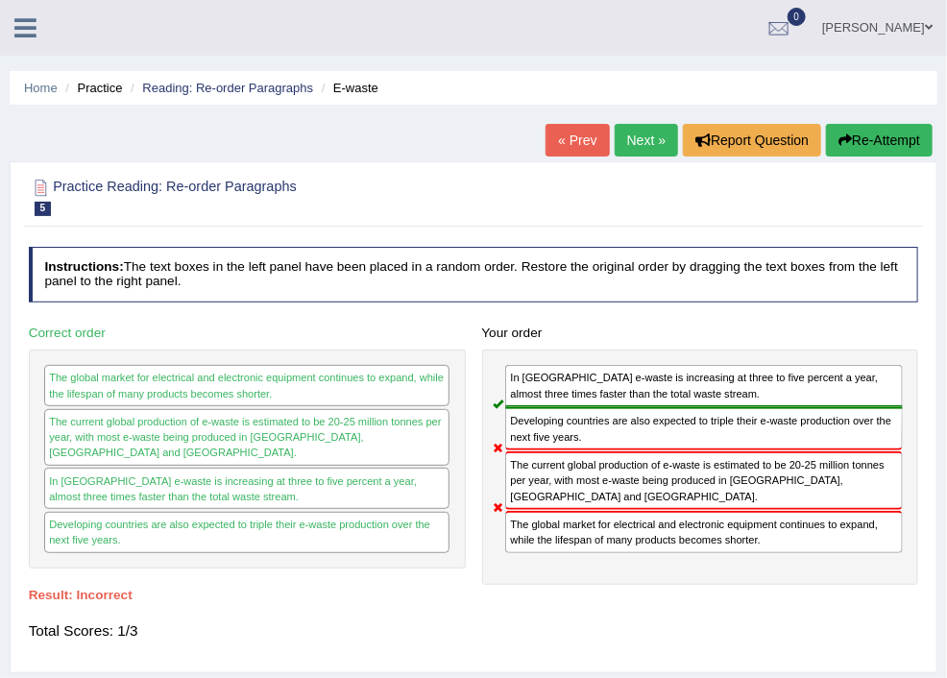
click at [624, 137] on link "Next »" at bounding box center [646, 140] width 63 height 33
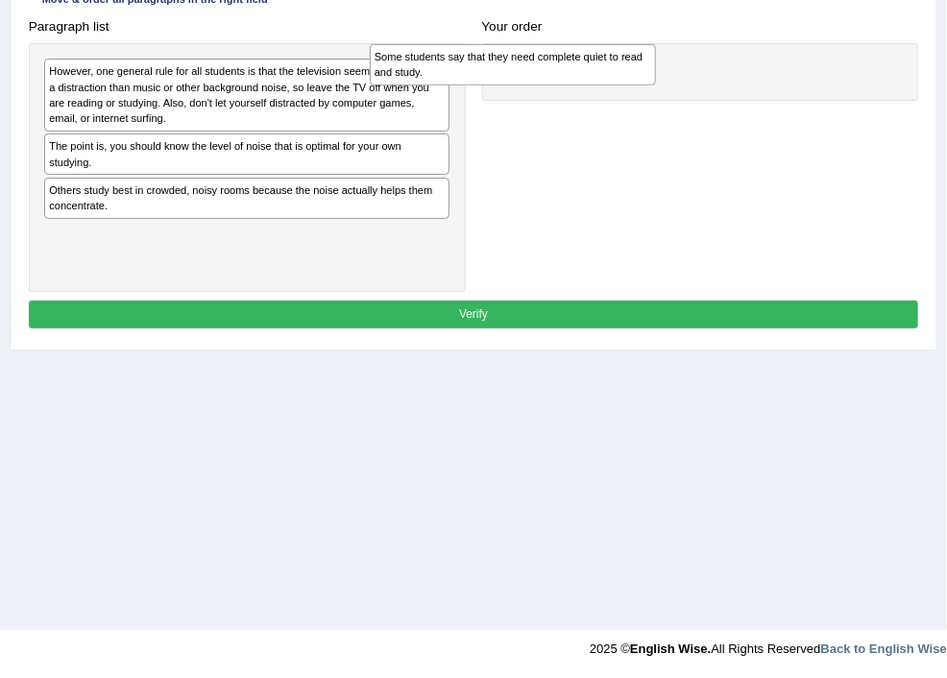
drag, startPoint x: 322, startPoint y: 158, endPoint x: 709, endPoint y: 59, distance: 399.5
click at [656, 59] on div "Some students say that they need complete quiet to read and study." at bounding box center [513, 64] width 286 height 41
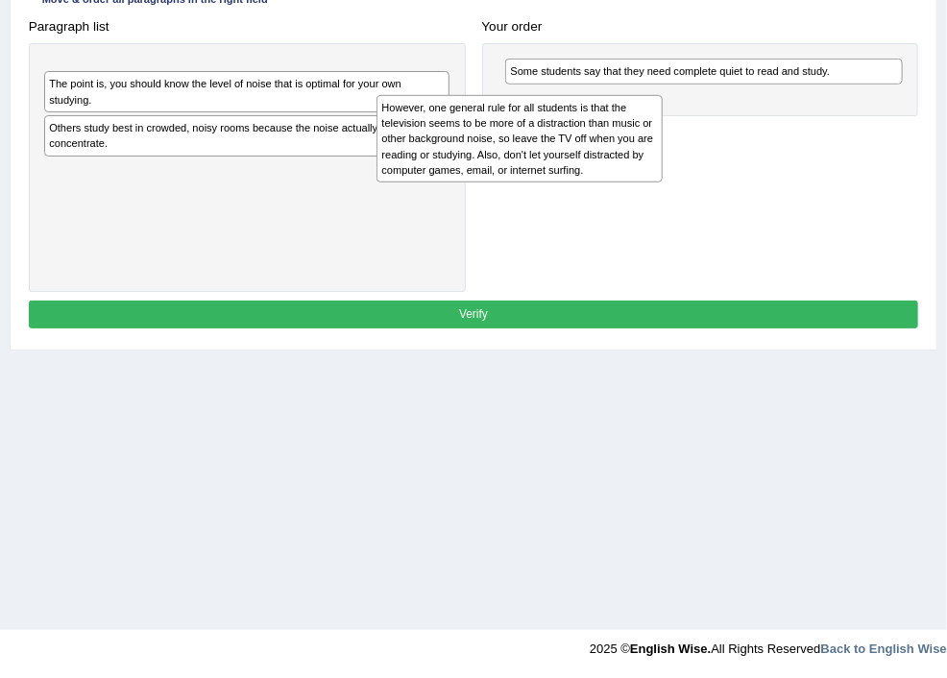
drag, startPoint x: 340, startPoint y: 79, endPoint x: 736, endPoint y: 130, distance: 399.0
click at [663, 130] on div "However, one general rule for all students is that the television seems to be m…" at bounding box center [520, 138] width 286 height 87
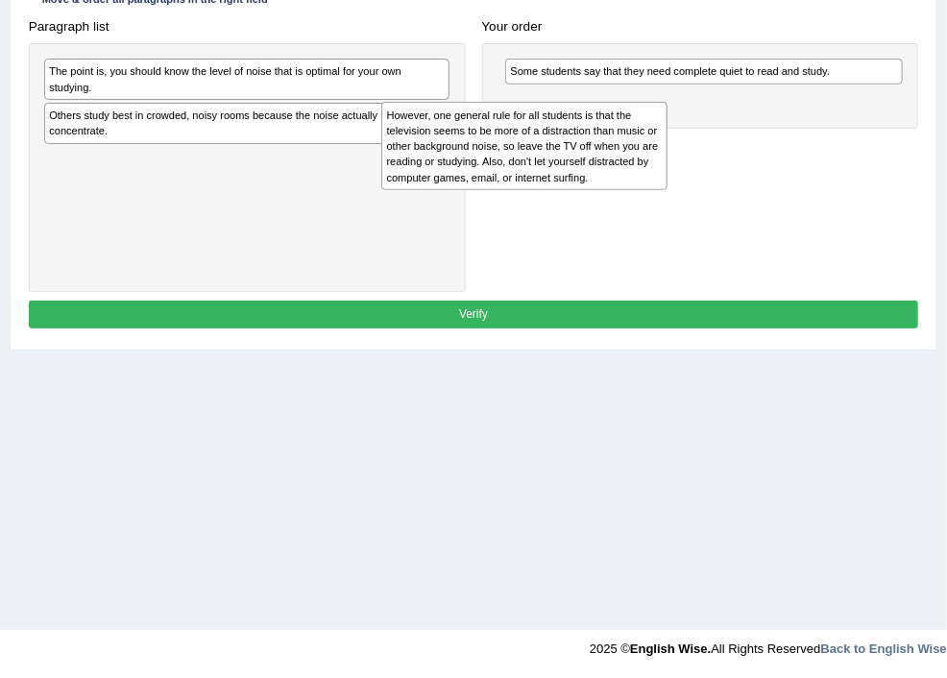
drag, startPoint x: 329, startPoint y: 83, endPoint x: 730, endPoint y: 142, distance: 405.9
click at [668, 142] on div "However, one general rule for all students is that the television seems to be m…" at bounding box center [524, 145] width 286 height 87
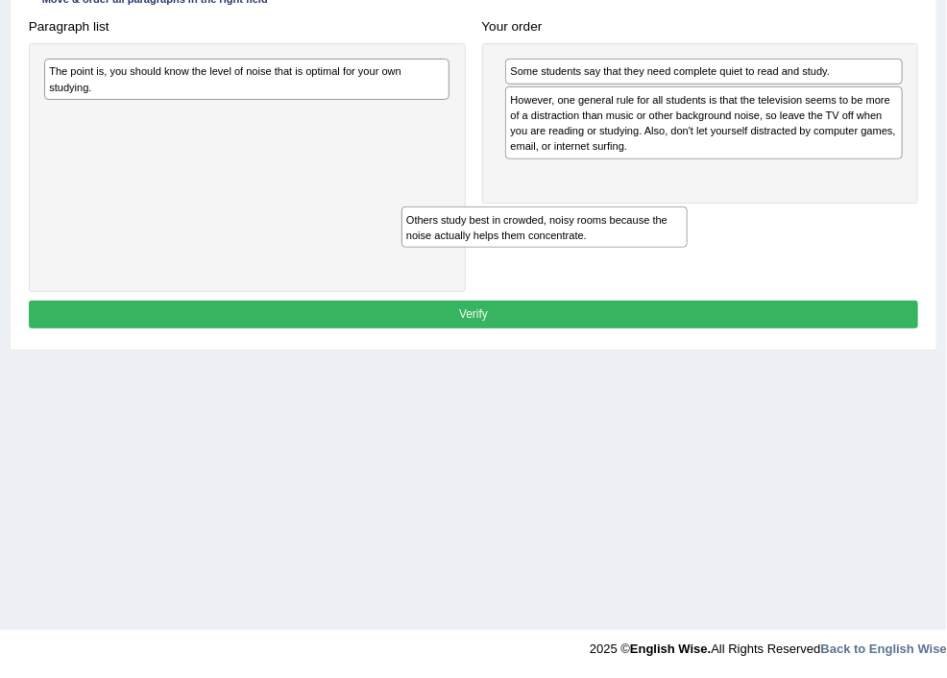
drag, startPoint x: 374, startPoint y: 126, endPoint x: 762, endPoint y: 248, distance: 406.8
click at [773, 252] on div "Paragraph list The point is, you should know the level of noise that is optimal…" at bounding box center [473, 152] width 907 height 280
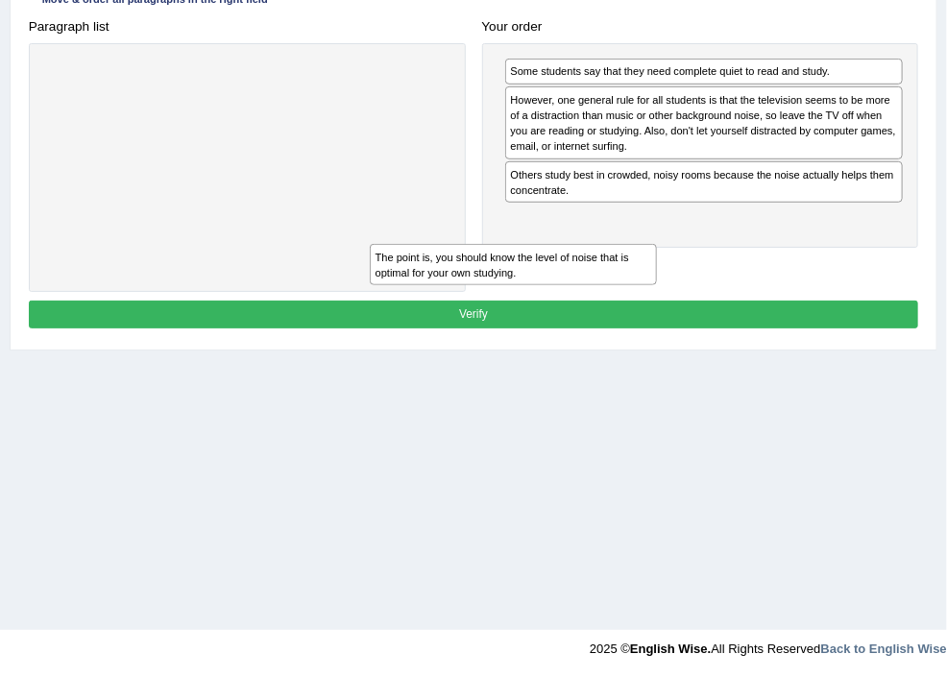
drag, startPoint x: 353, startPoint y: 84, endPoint x: 746, endPoint y: 295, distance: 446.1
click at [744, 303] on div "Instructions: The text boxes in the left panel have been placed in a random ord…" at bounding box center [473, 125] width 898 height 433
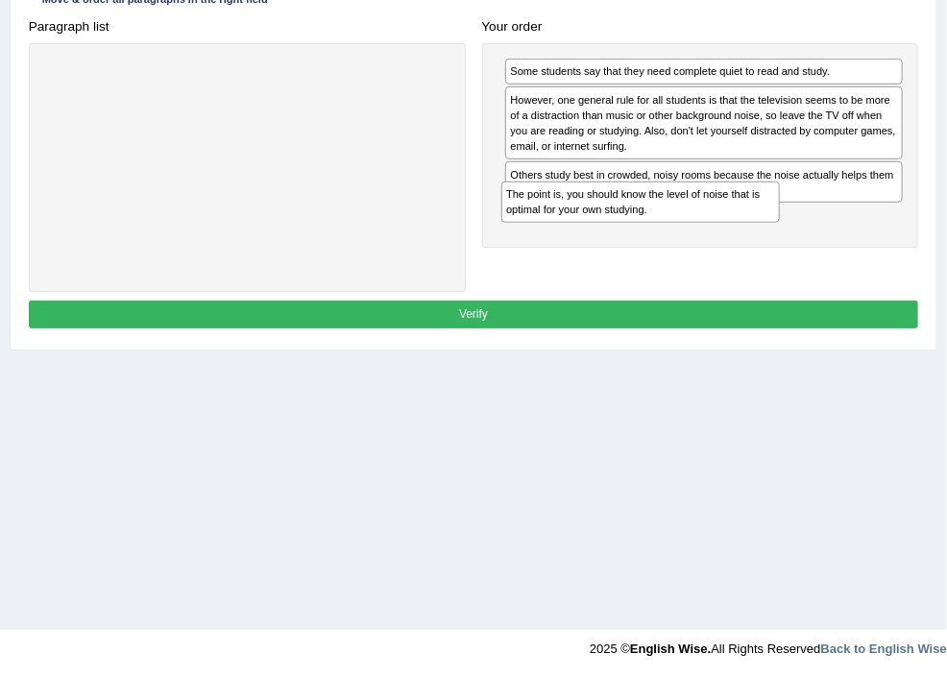
drag, startPoint x: 633, startPoint y: 259, endPoint x: 635, endPoint y: 236, distance: 23.1
click at [635, 236] on div "Some students say that they need complete quiet to read and study. However, one…" at bounding box center [700, 145] width 437 height 205
drag, startPoint x: 651, startPoint y: 256, endPoint x: 649, endPoint y: 227, distance: 29.8
click at [649, 227] on div "Some students say that they need complete quiet to read and study. However, one…" at bounding box center [700, 145] width 437 height 205
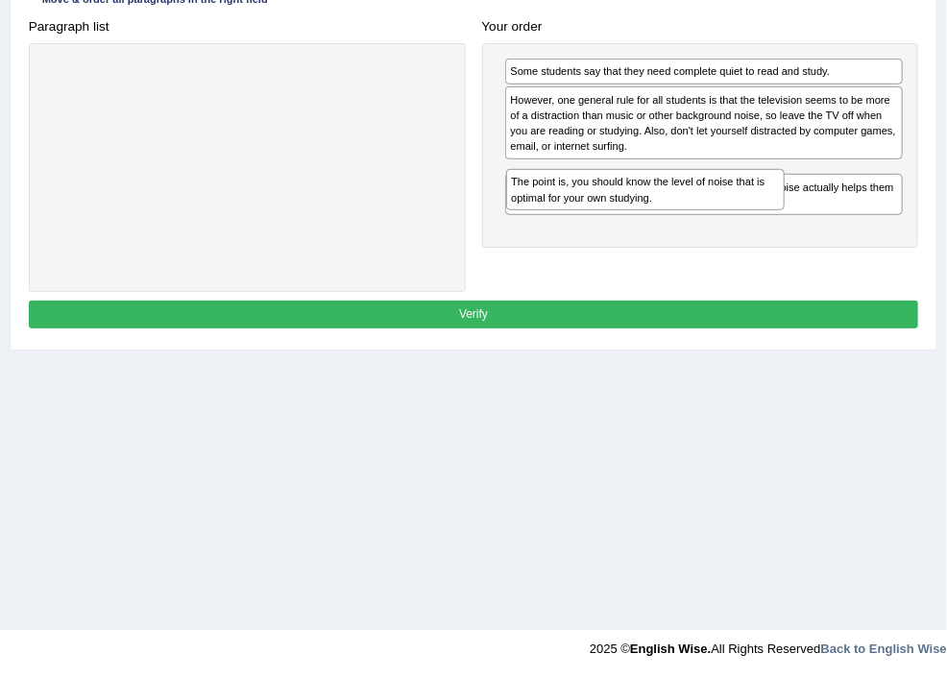
drag, startPoint x: 645, startPoint y: 246, endPoint x: 651, endPoint y: 207, distance: 39.0
click at [651, 207] on div "The point is, you should know the level of noise that is optimal for your own s…" at bounding box center [645, 189] width 279 height 41
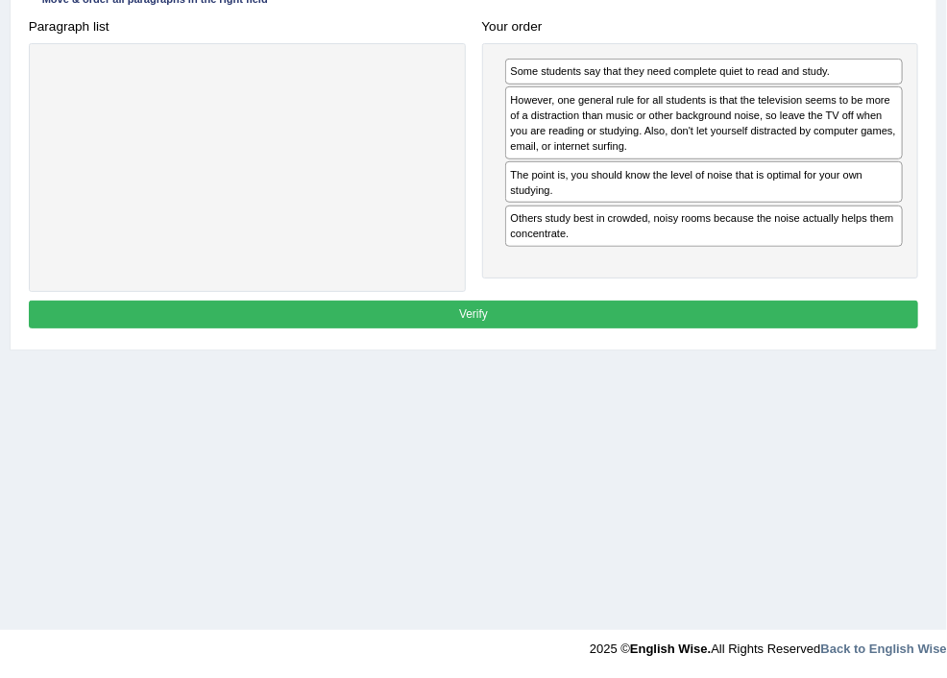
click at [516, 329] on button "Verify" at bounding box center [474, 315] width 890 height 28
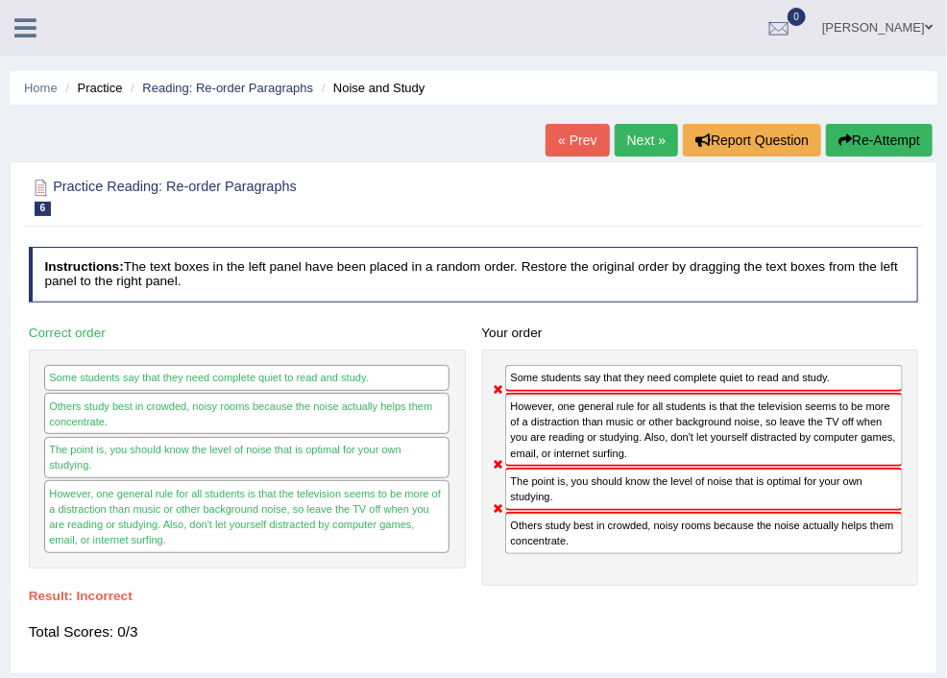
click at [631, 136] on link "Next »" at bounding box center [646, 140] width 63 height 33
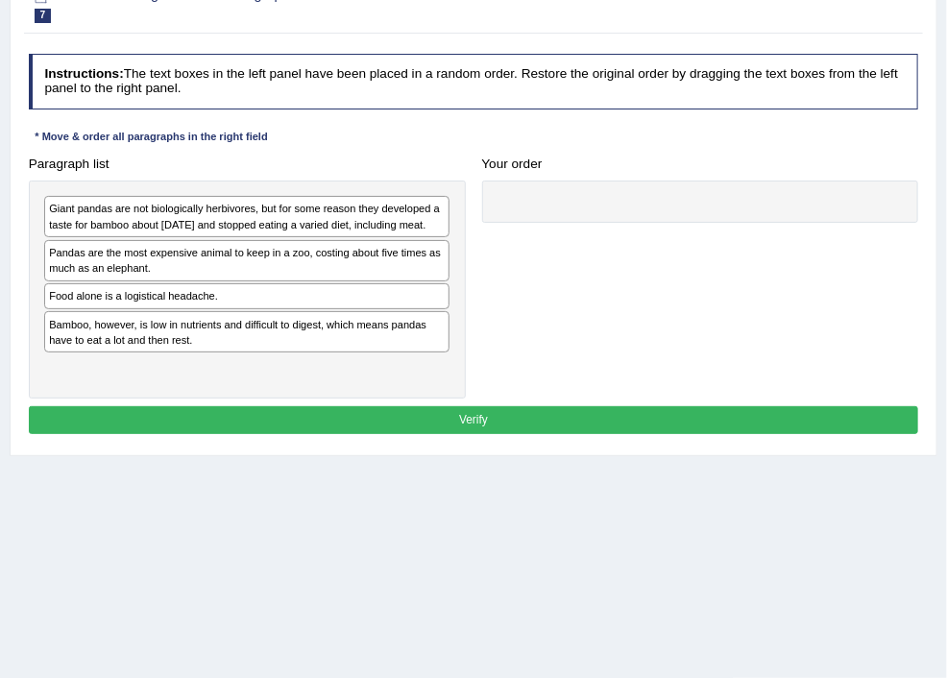
scroll to position [205, 0]
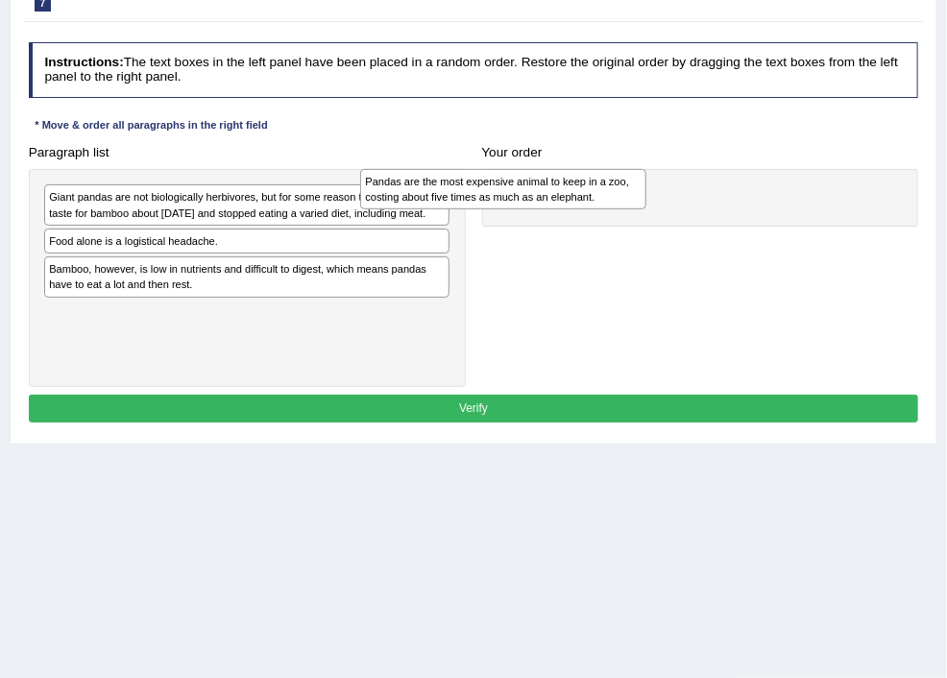
drag, startPoint x: 324, startPoint y: 275, endPoint x: 700, endPoint y: 191, distance: 385.7
click at [646, 191] on div "Pandas are the most expensive animal to keep in a zoo, costing about five times…" at bounding box center [503, 189] width 286 height 41
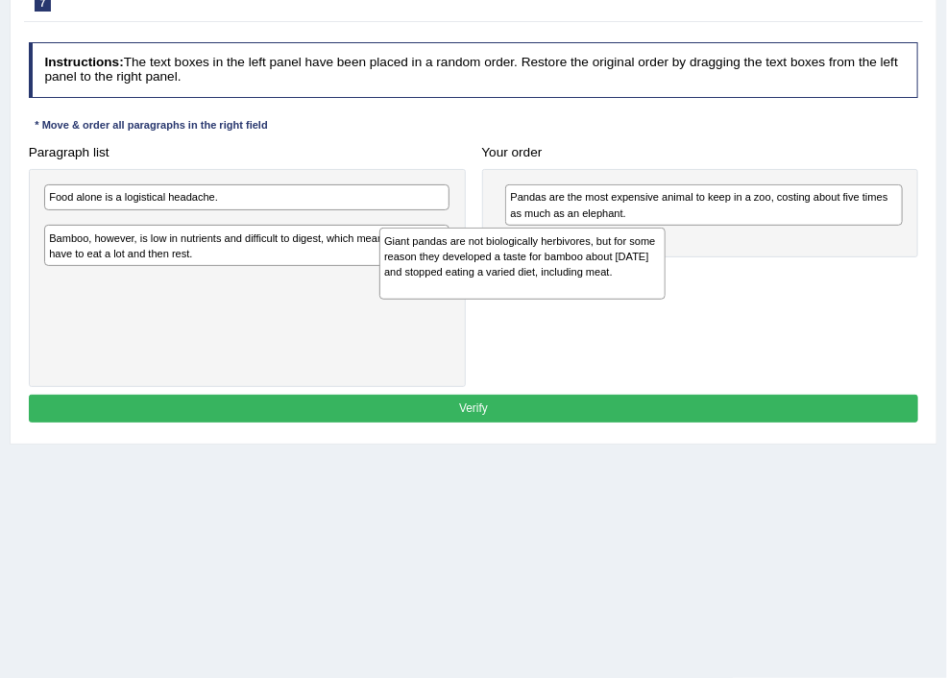
drag, startPoint x: 350, startPoint y: 198, endPoint x: 748, endPoint y: 256, distance: 402.8
click at [666, 256] on div "Giant pandas are not biologically herbivores, but for some reason they develope…" at bounding box center [522, 264] width 286 height 72
drag, startPoint x: 301, startPoint y: 235, endPoint x: 708, endPoint y: 270, distance: 408.7
click at [672, 270] on div "Giant pandas are not biologically herbivores, but for some reason they develope…" at bounding box center [529, 267] width 286 height 72
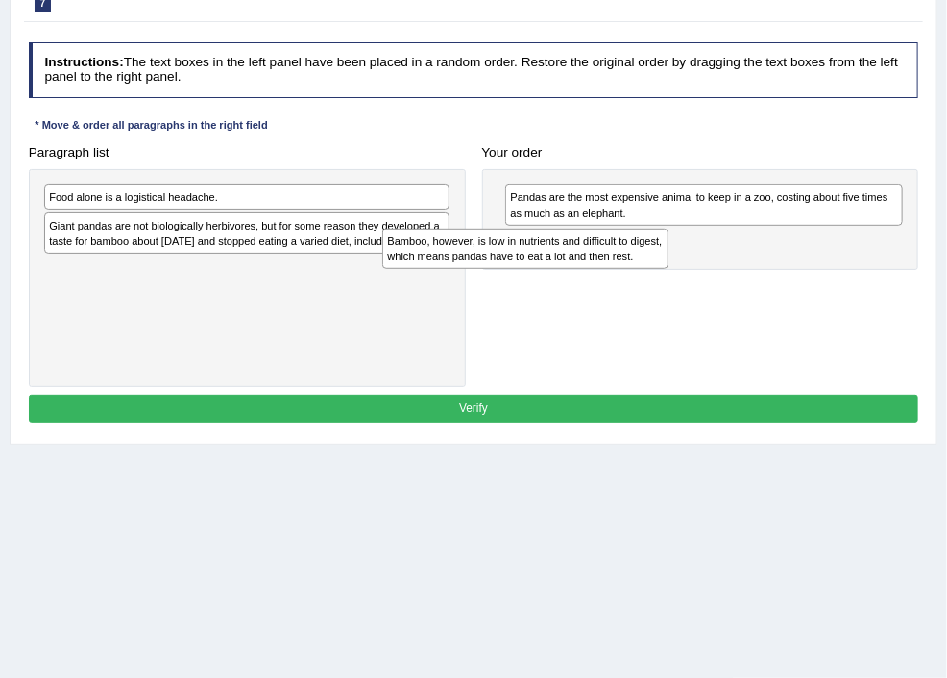
drag, startPoint x: 324, startPoint y: 312, endPoint x: 726, endPoint y: 270, distance: 404.7
click at [726, 270] on div "Paragraph list Food alone is a logistical headache. Giant pandas are not biolog…" at bounding box center [473, 262] width 907 height 249
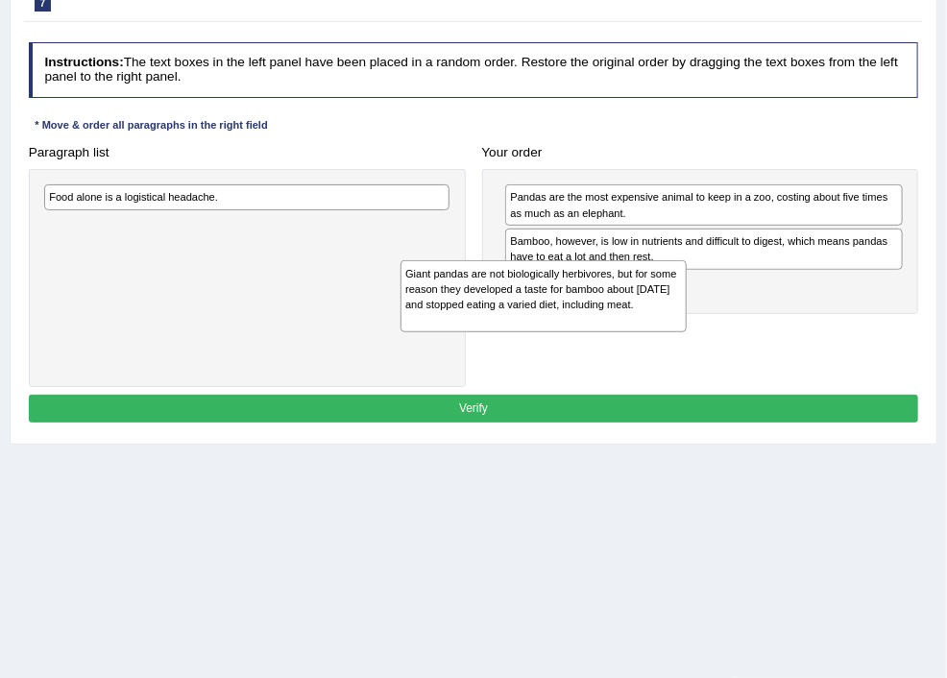
drag, startPoint x: 362, startPoint y: 251, endPoint x: 786, endPoint y: 320, distance: 429.2
click at [687, 320] on div "Giant pandas are not biologically herbivores, but for some reason they develope…" at bounding box center [544, 296] width 286 height 72
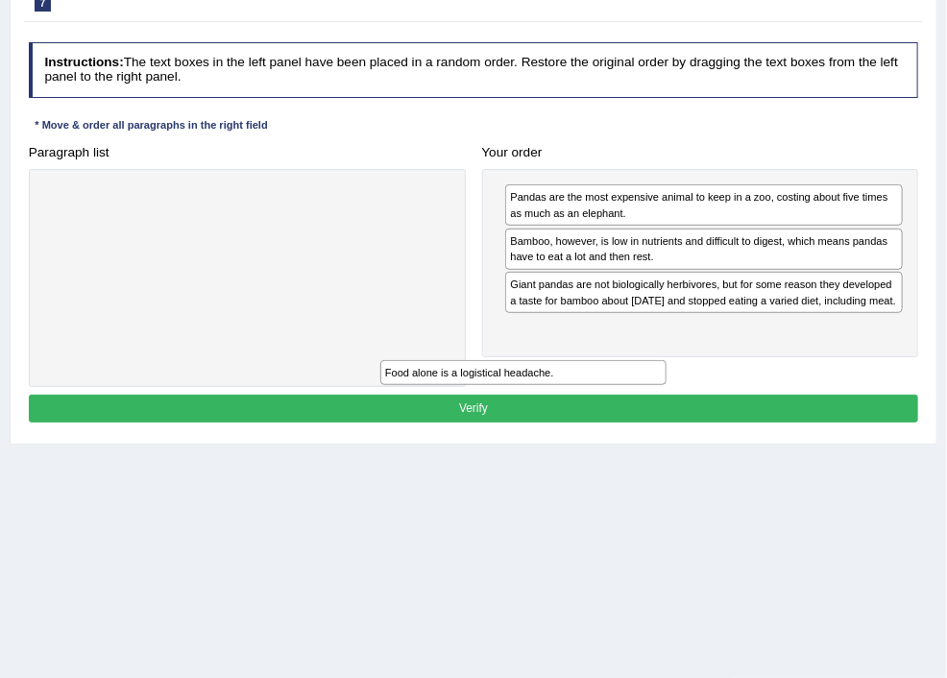
drag, startPoint x: 380, startPoint y: 184, endPoint x: 780, endPoint y: 400, distance: 453.8
click at [780, 387] on div "Paragraph list Food alone is a logistical headache. Correct order Pandas are th…" at bounding box center [473, 262] width 907 height 249
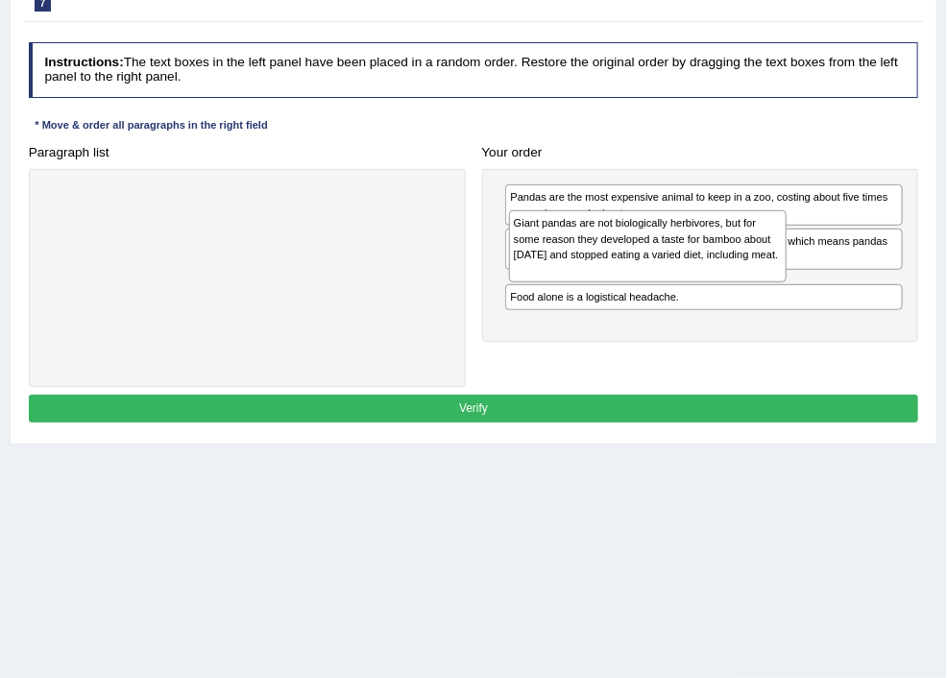
drag, startPoint x: 650, startPoint y: 327, endPoint x: 685, endPoint y: 261, distance: 73.9
click at [661, 264] on div "Giant pandas are not biologically herbivores, but for some reason they develope…" at bounding box center [648, 246] width 279 height 72
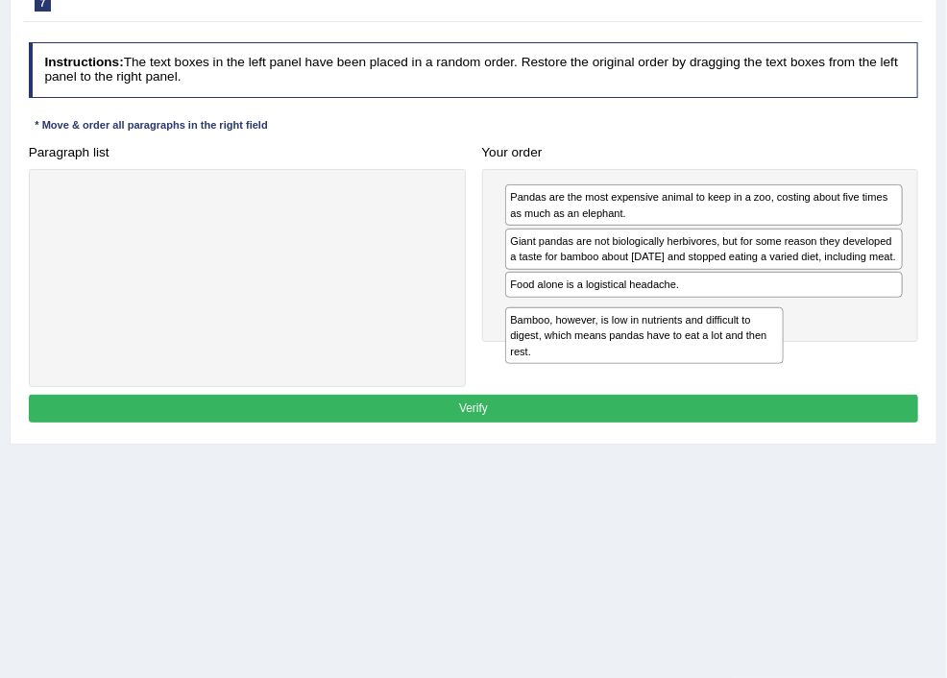
drag, startPoint x: 684, startPoint y: 249, endPoint x: 694, endPoint y: 353, distance: 105.2
click at [691, 358] on div "Bamboo, however, is low in nutrients and difficult to digest, which means panda…" at bounding box center [644, 335] width 279 height 57
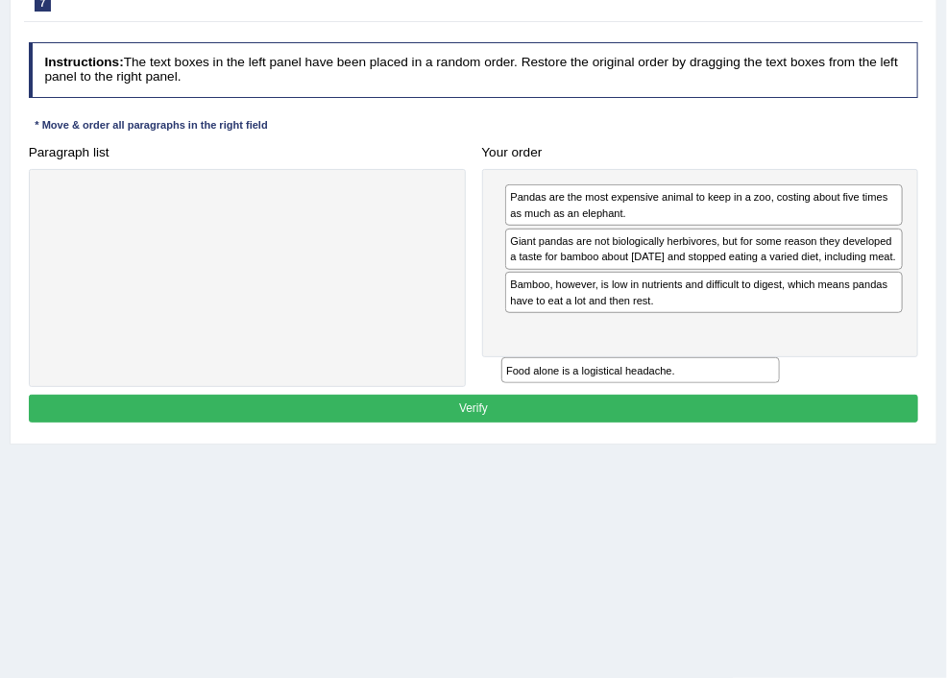
drag, startPoint x: 694, startPoint y: 319, endPoint x: 695, endPoint y: 414, distance: 95.1
click at [695, 414] on div "Instructions: The text boxes in the left panel have been placed in a random ord…" at bounding box center [473, 236] width 898 height 402
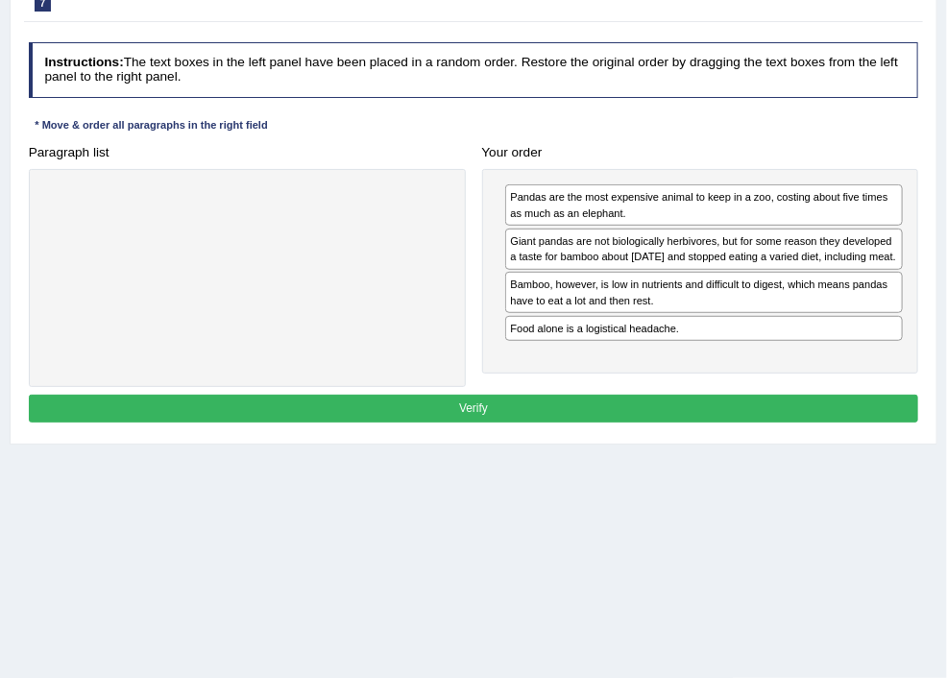
click at [580, 423] on button "Verify" at bounding box center [474, 409] width 890 height 28
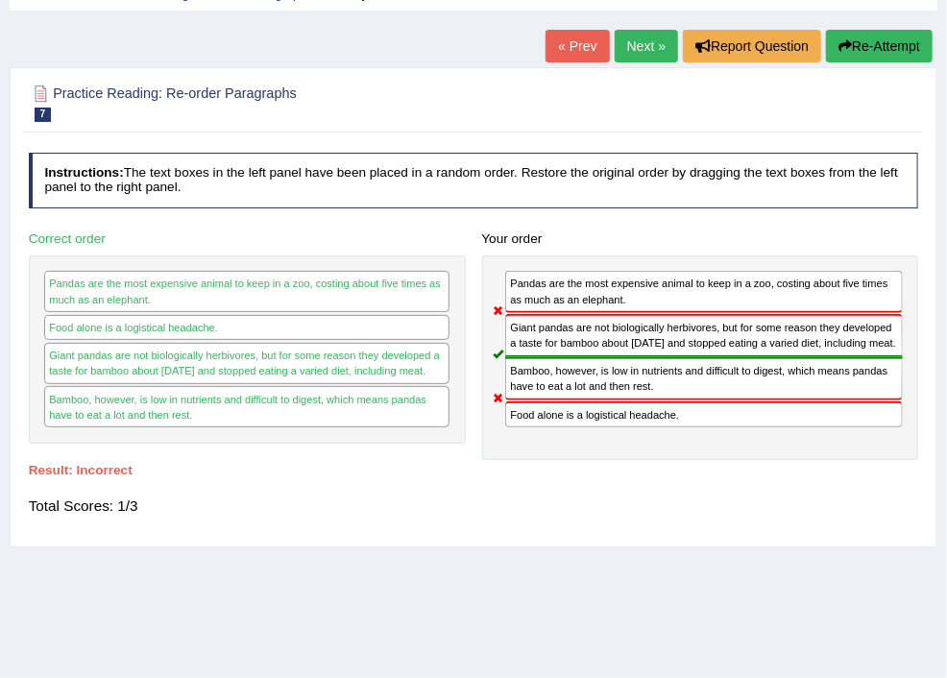
scroll to position [0, 0]
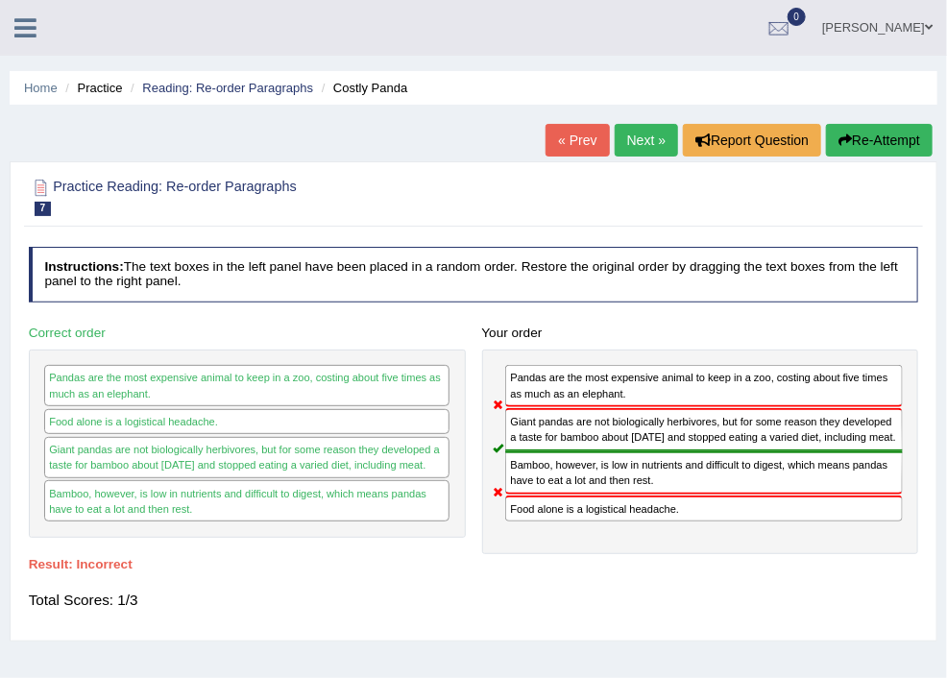
click at [0, 0] on span at bounding box center [0, 0] width 0 height 0
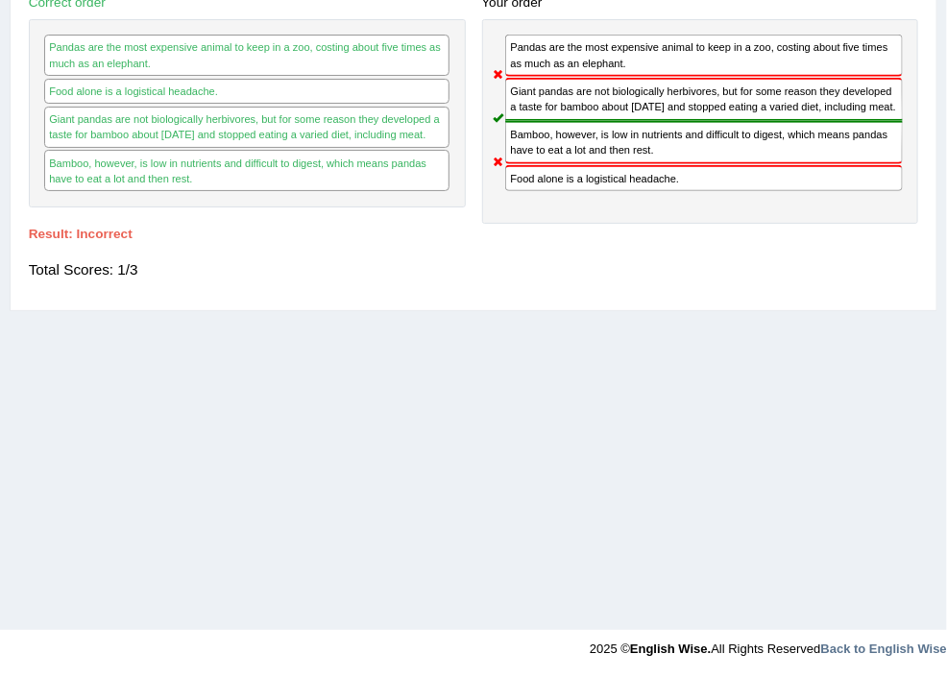
scroll to position [615, 0]
click at [0, 0] on link "Fill In The Blanks" at bounding box center [0, 0] width 0 height 0
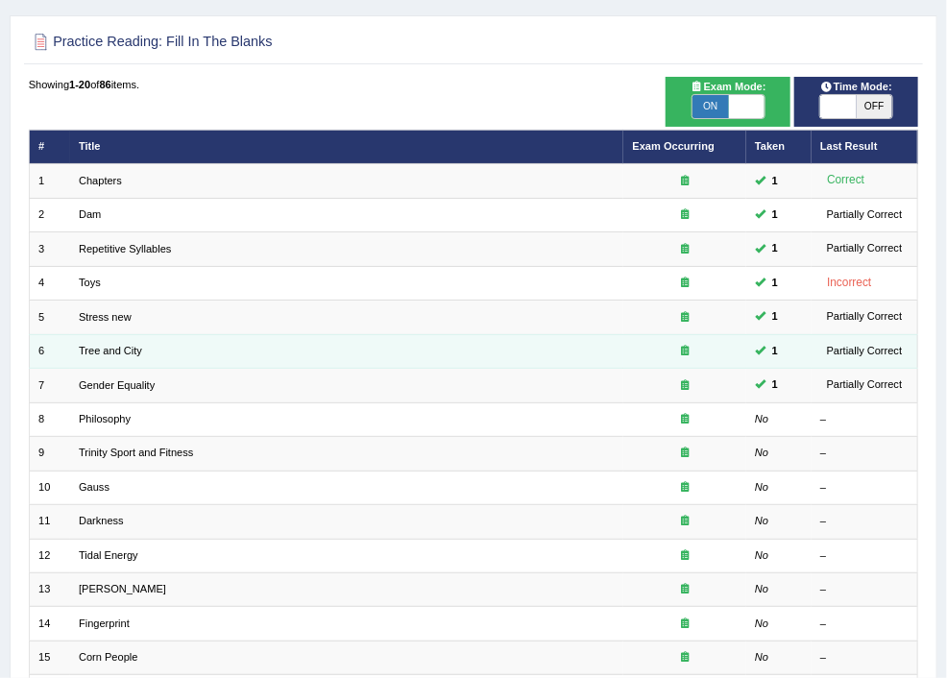
scroll to position [205, 0]
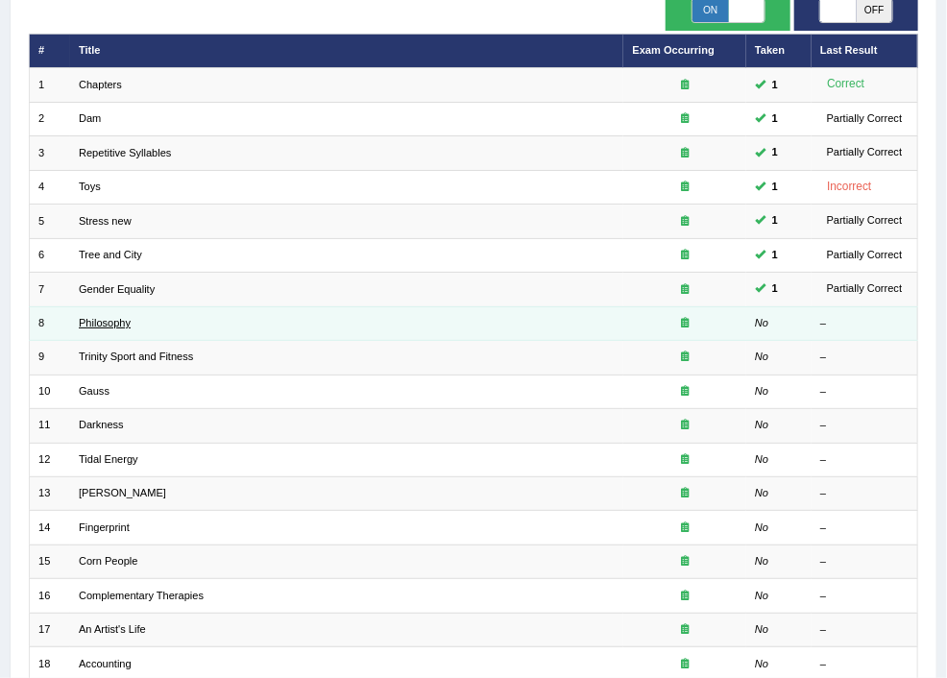
click at [131, 317] on link "Philosophy" at bounding box center [105, 323] width 52 height 12
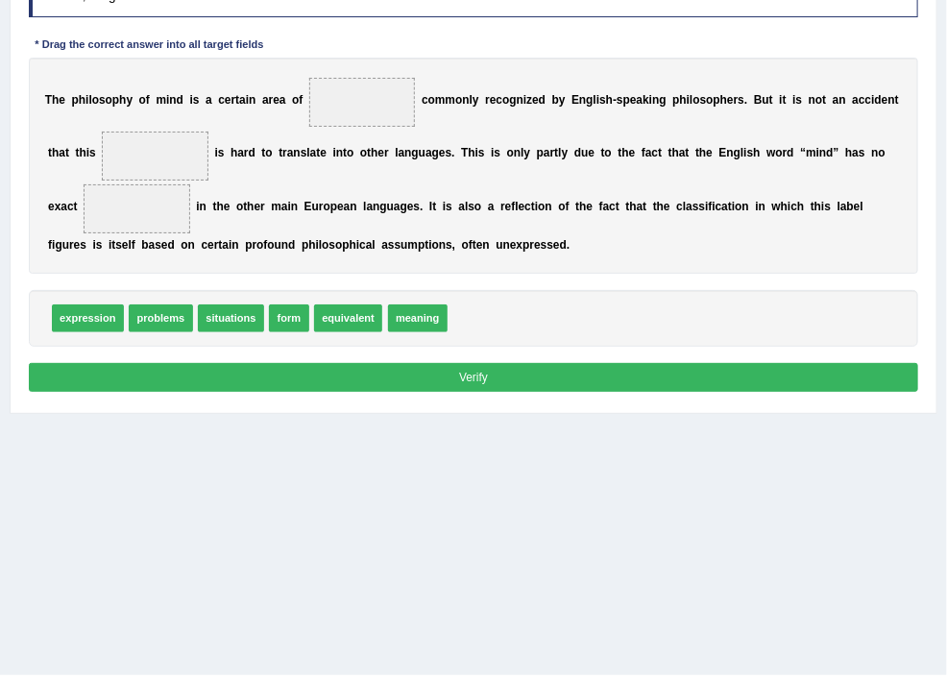
scroll to position [307, 0]
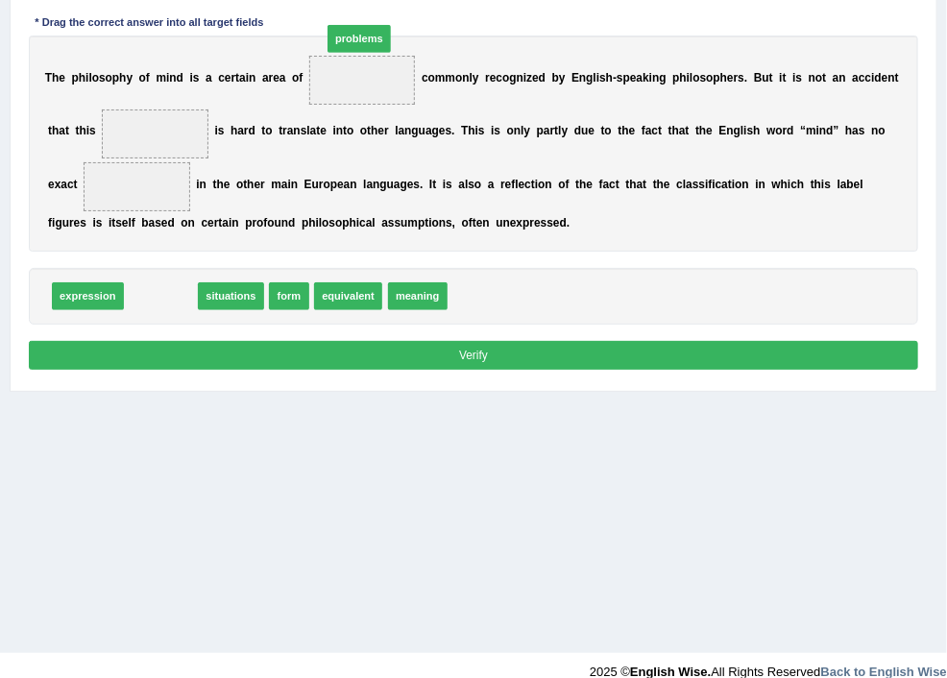
drag, startPoint x: 384, startPoint y: 338, endPoint x: 618, endPoint y: 35, distance: 382.9
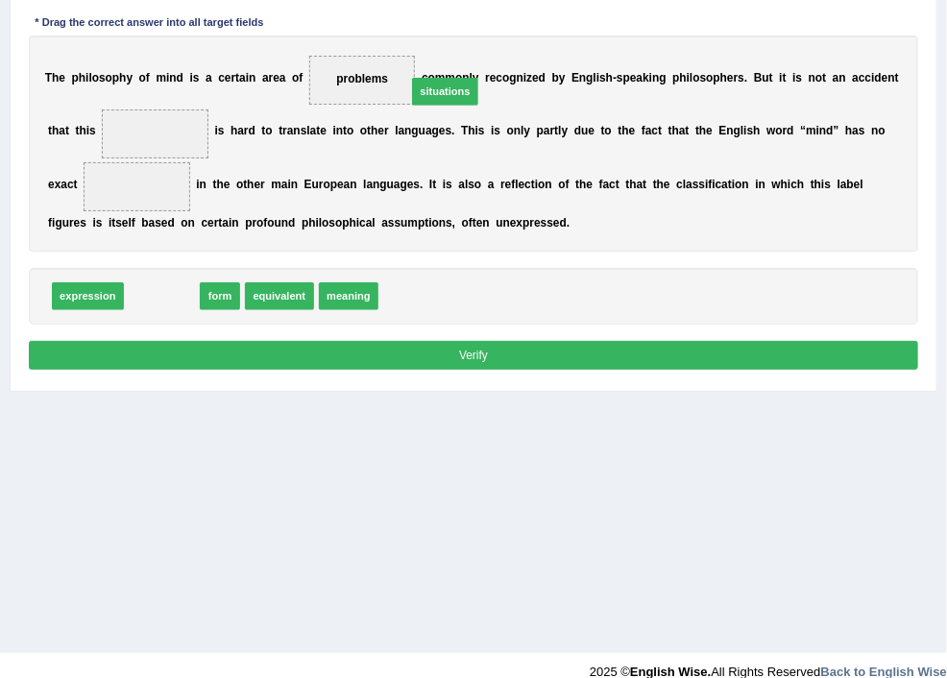
drag, startPoint x: 390, startPoint y: 346, endPoint x: 723, endPoint y: 105, distance: 411.4
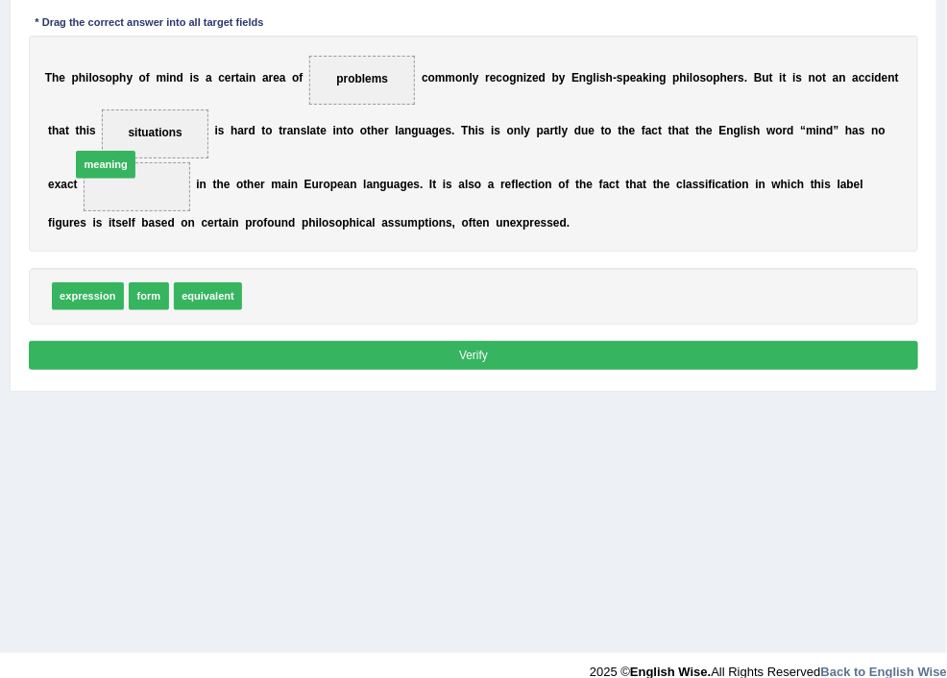
drag, startPoint x: 511, startPoint y: 342, endPoint x: 309, endPoint y: 184, distance: 255.9
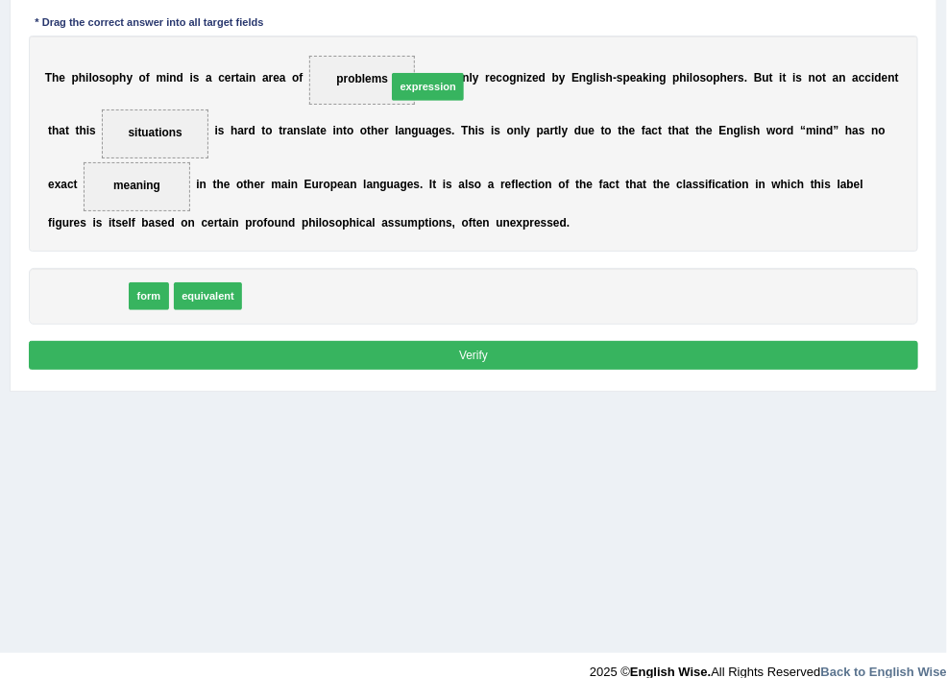
drag, startPoint x: 307, startPoint y: 345, endPoint x: 708, endPoint y: 98, distance: 470.5
click at [572, 369] on button "Verify" at bounding box center [474, 355] width 890 height 28
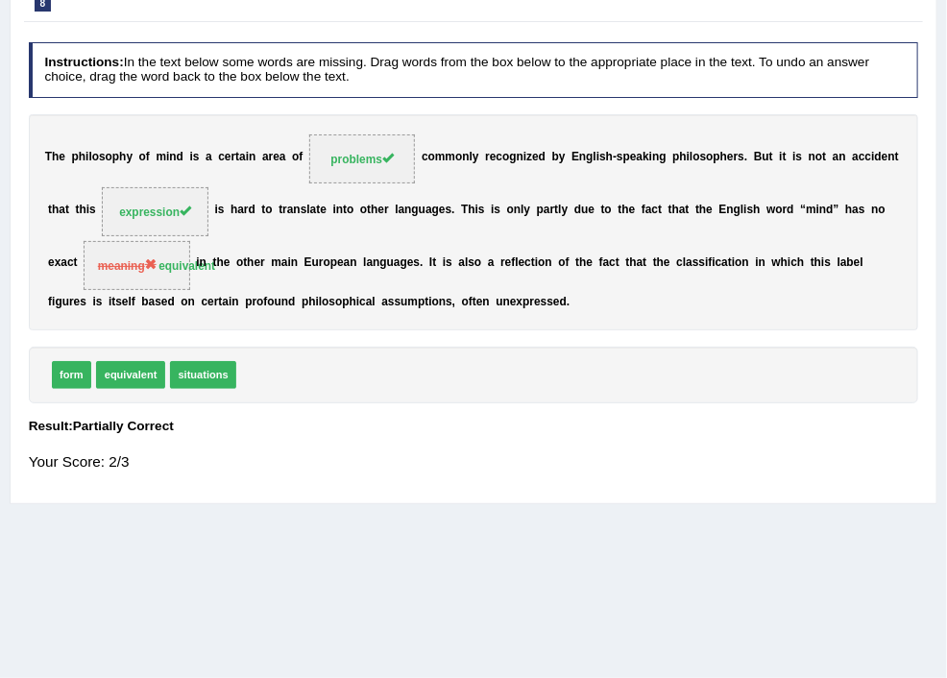
scroll to position [102, 0]
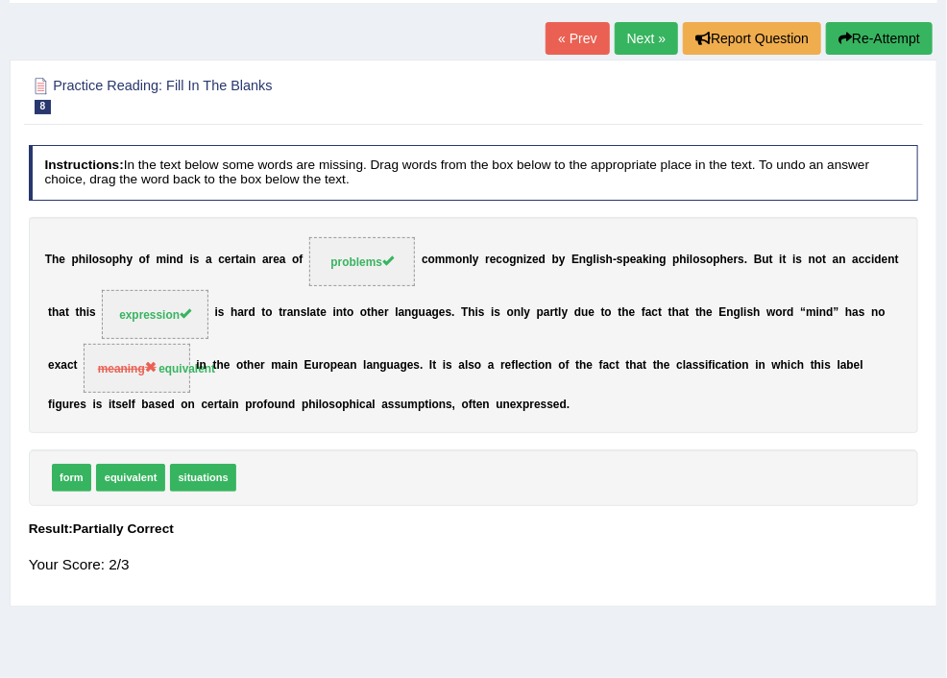
click at [635, 35] on link "Next »" at bounding box center [646, 38] width 63 height 33
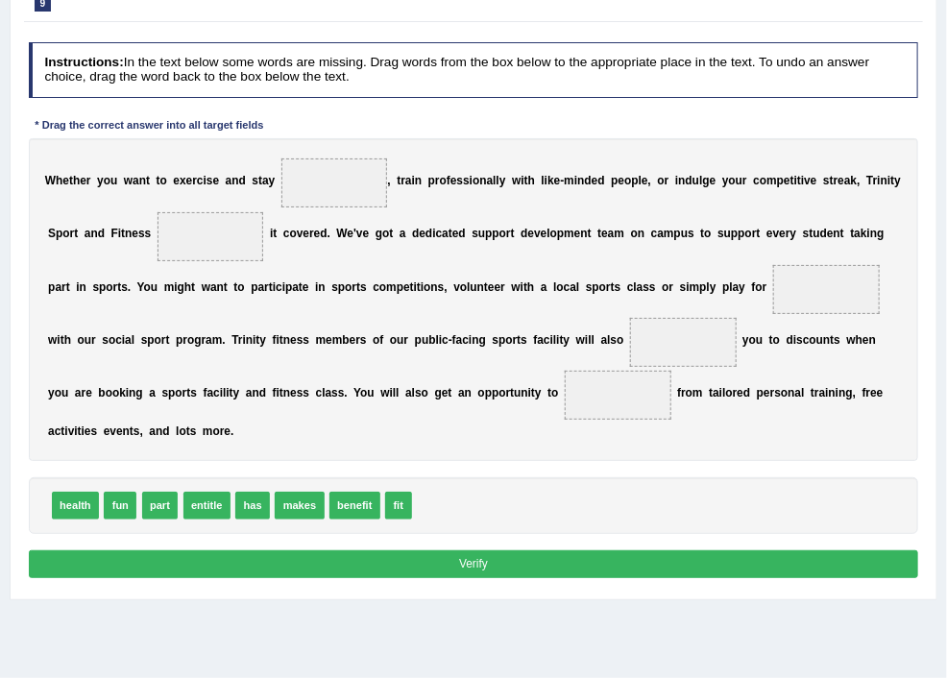
scroll to position [307, 0]
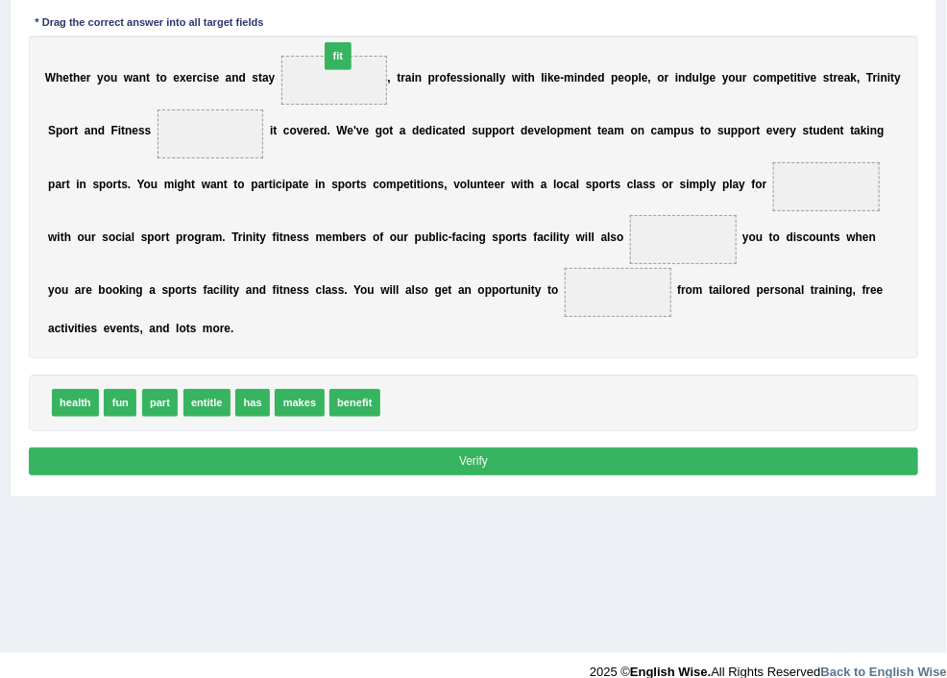
drag, startPoint x: 626, startPoint y: 458, endPoint x: 555, endPoint y: 51, distance: 413.4
drag, startPoint x: 310, startPoint y: 446, endPoint x: 615, endPoint y: 8, distance: 533.5
click at [615, 9] on div "Instructions: In the text below some words are missing. Drag words from the box…" at bounding box center [473, 210] width 898 height 557
drag, startPoint x: 304, startPoint y: 445, endPoint x: 600, endPoint y: 14, distance: 522.8
click at [600, 14] on div "Instructions: In the text below some words are missing. Drag words from the box…" at bounding box center [473, 210] width 898 height 557
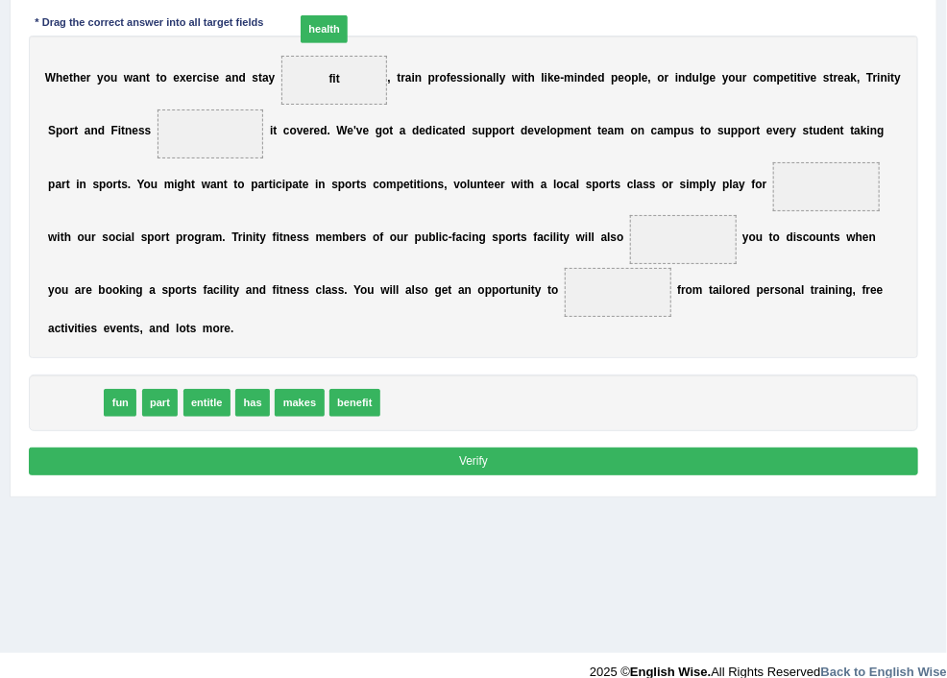
drag, startPoint x: 285, startPoint y: 452, endPoint x: 578, endPoint y: 13, distance: 527.8
click at [578, 13] on div "Instructions: In the text below some words are missing. Drag words from the box…" at bounding box center [473, 210] width 898 height 557
click at [388, 78] on span "fit" at bounding box center [334, 80] width 107 height 49
drag, startPoint x: 560, startPoint y: 79, endPoint x: 652, endPoint y: 525, distance: 456.1
click at [657, 489] on div "Instructions: In the text below some words are missing. Drag words from the box…" at bounding box center [473, 210] width 898 height 557
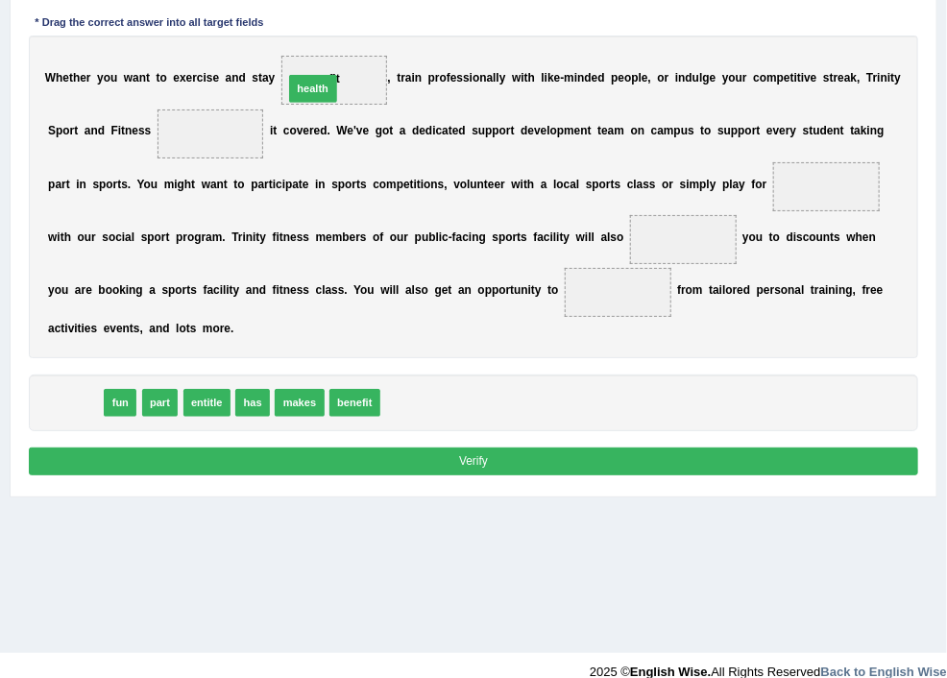
drag, startPoint x: 291, startPoint y: 443, endPoint x: 571, endPoint y: 73, distance: 463.6
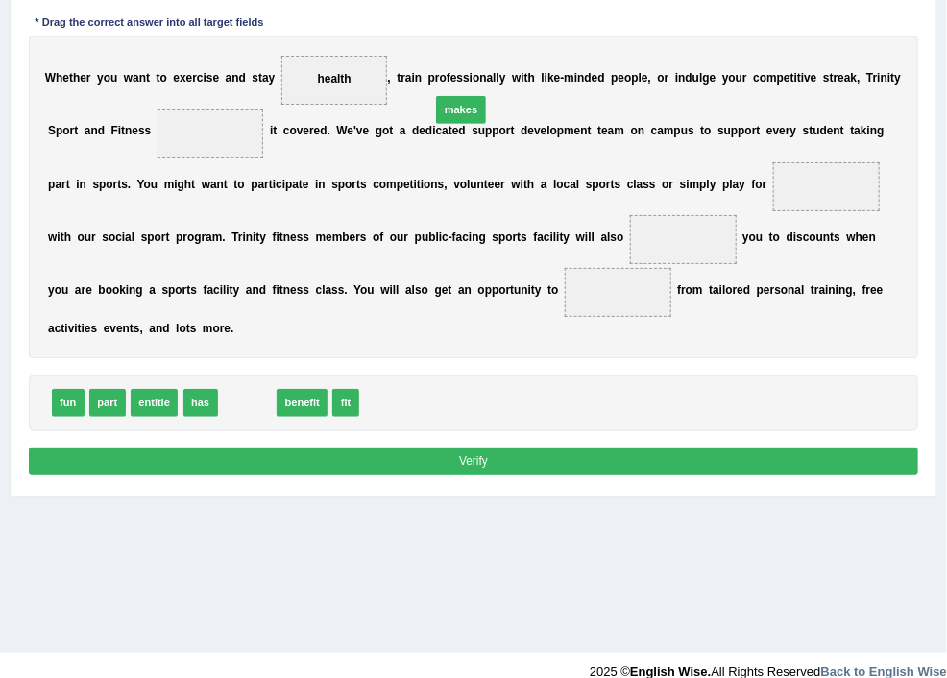
drag, startPoint x: 478, startPoint y: 455, endPoint x: 729, endPoint y: 111, distance: 425.6
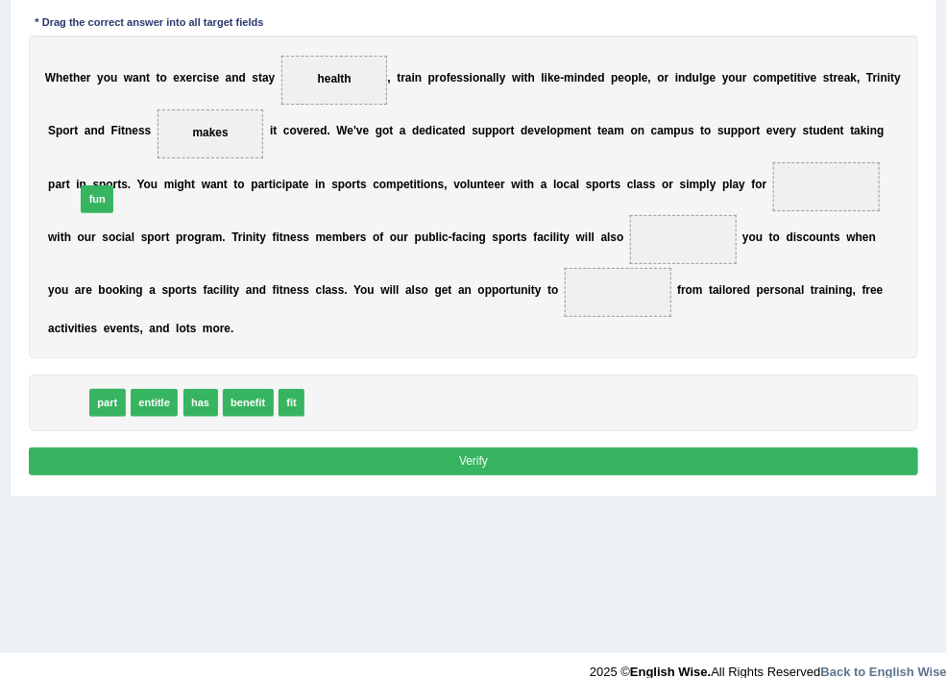
drag, startPoint x: 300, startPoint y: 451, endPoint x: 334, endPoint y: 212, distance: 241.7
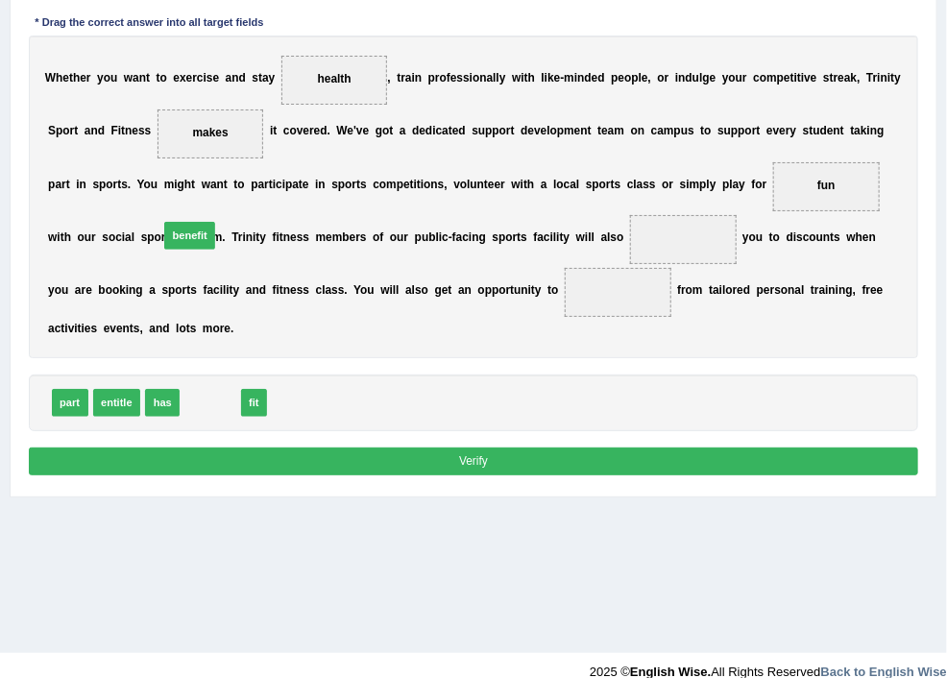
drag, startPoint x: 427, startPoint y: 451, endPoint x: 403, endPoint y: 256, distance: 197.4
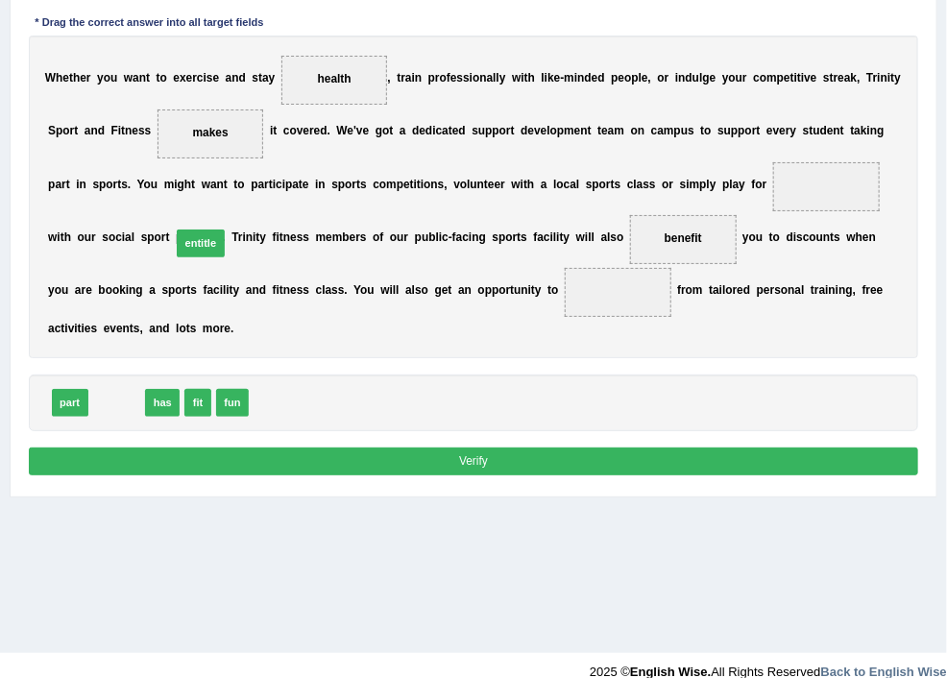
drag, startPoint x: 335, startPoint y: 451, endPoint x: 421, endPoint y: 263, distance: 205.9
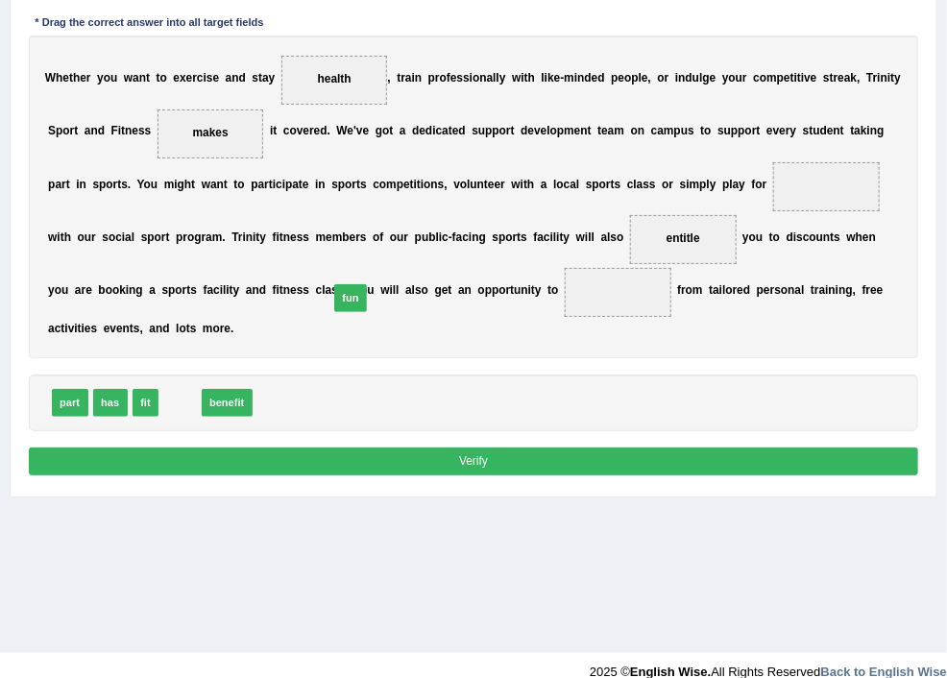
drag, startPoint x: 408, startPoint y: 454, endPoint x: 608, endPoint y: 329, distance: 236.1
drag, startPoint x: 423, startPoint y: 445, endPoint x: 616, endPoint y: 322, distance: 228.9
drag, startPoint x: 410, startPoint y: 451, endPoint x: 300, endPoint y: 214, distance: 260.8
click at [588, 475] on button "Verify" at bounding box center [474, 462] width 890 height 28
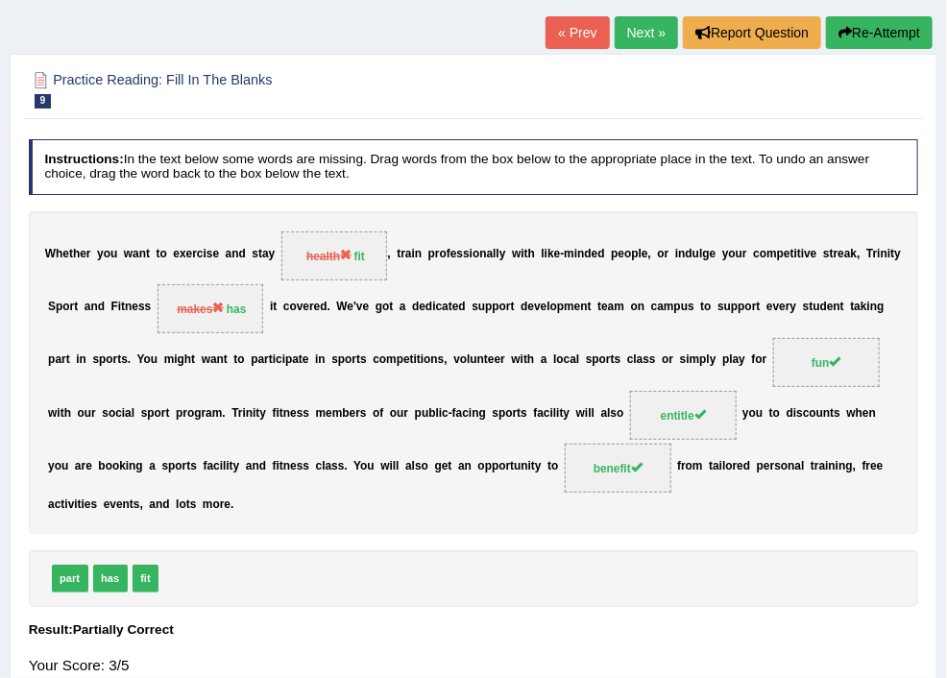
scroll to position [102, 0]
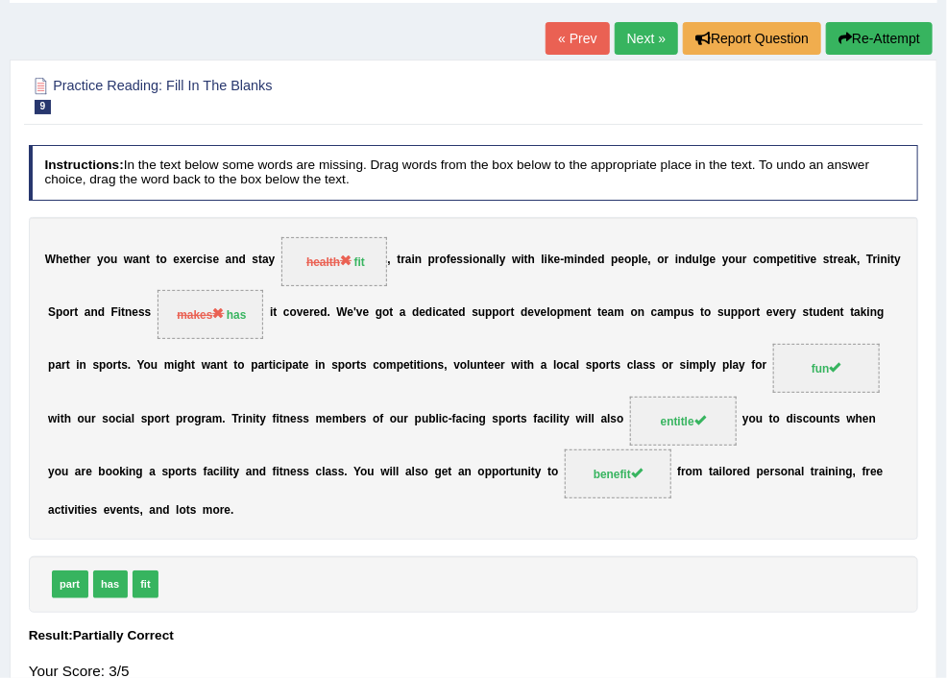
click at [622, 32] on link "Next »" at bounding box center [646, 38] width 63 height 33
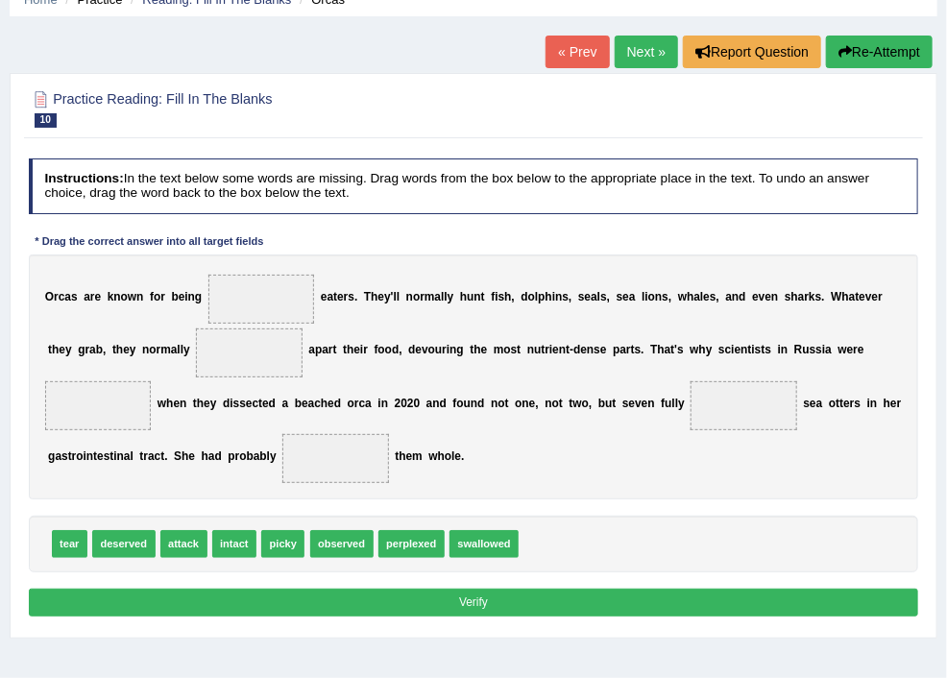
scroll to position [205, 0]
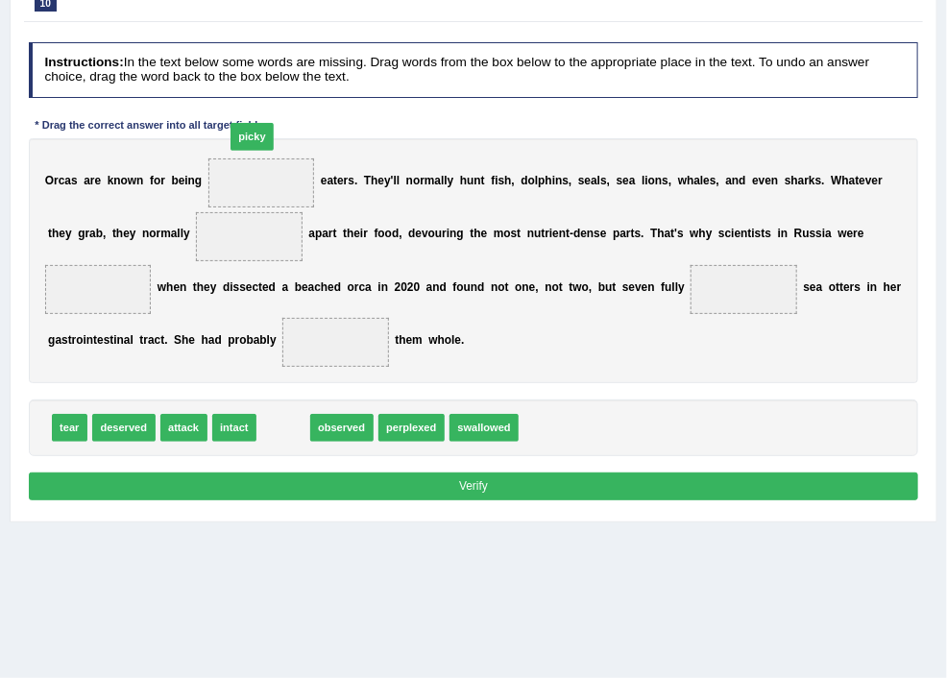
drag, startPoint x: 504, startPoint y: 482, endPoint x: 468, endPoint y: 140, distance: 343.9
click at [468, 140] on div "Instructions: In the text below some words are missing. Drag words from the box…" at bounding box center [473, 274] width 898 height 479
drag, startPoint x: 511, startPoint y: 478, endPoint x: 487, endPoint y: 171, distance: 308.3
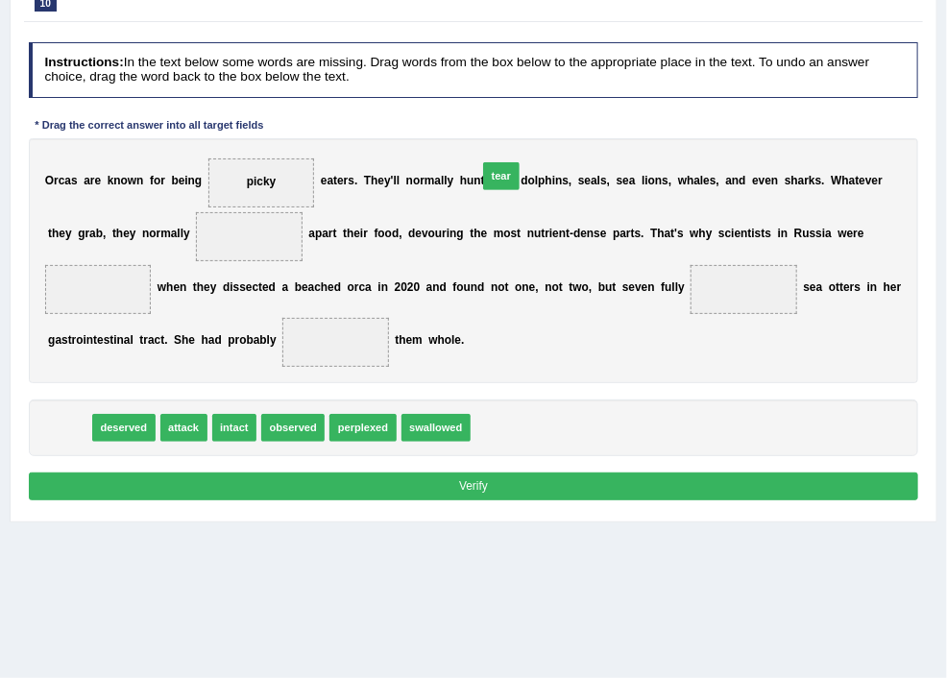
drag, startPoint x: 289, startPoint y: 481, endPoint x: 797, endPoint y: 184, distance: 588.5
click at [797, 184] on div "Instructions: In the text below some words are missing. Drag words from the box…" at bounding box center [473, 274] width 898 height 479
drag, startPoint x: 293, startPoint y: 478, endPoint x: 754, endPoint y: 225, distance: 526.2
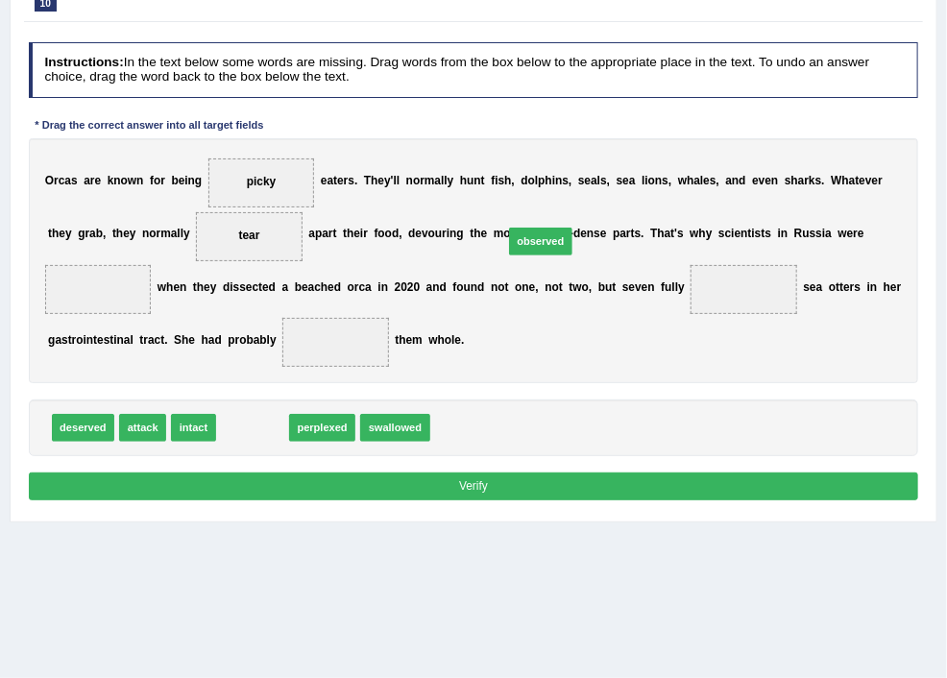
drag, startPoint x: 460, startPoint y: 478, endPoint x: 799, endPoint y: 260, distance: 403.1
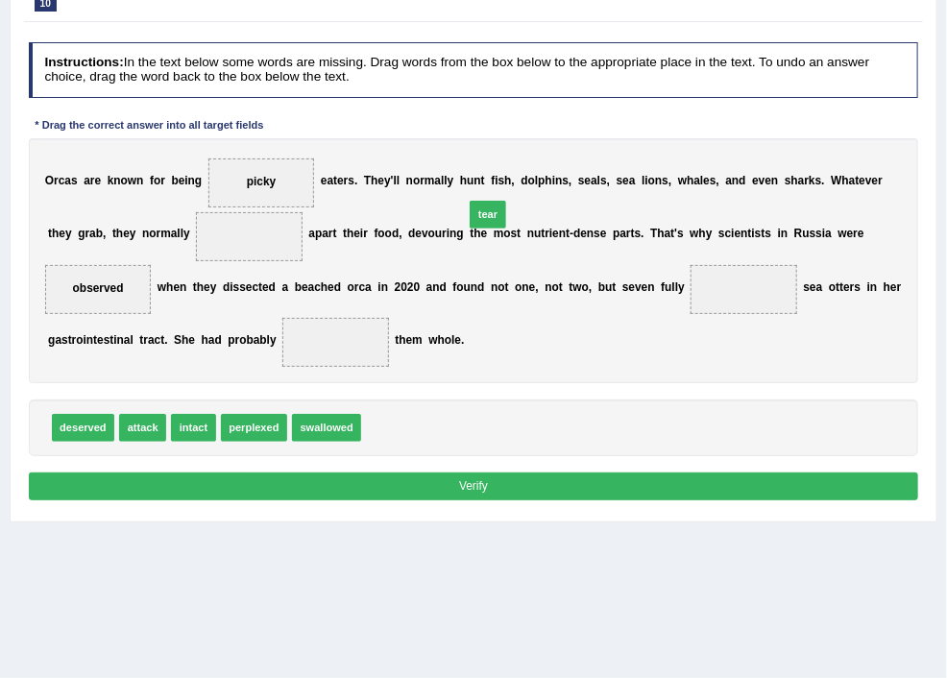
drag, startPoint x: 609, startPoint y: 481, endPoint x: 731, endPoint y: 230, distance: 279.7
drag, startPoint x: 372, startPoint y: 475, endPoint x: 905, endPoint y: 308, distance: 558.7
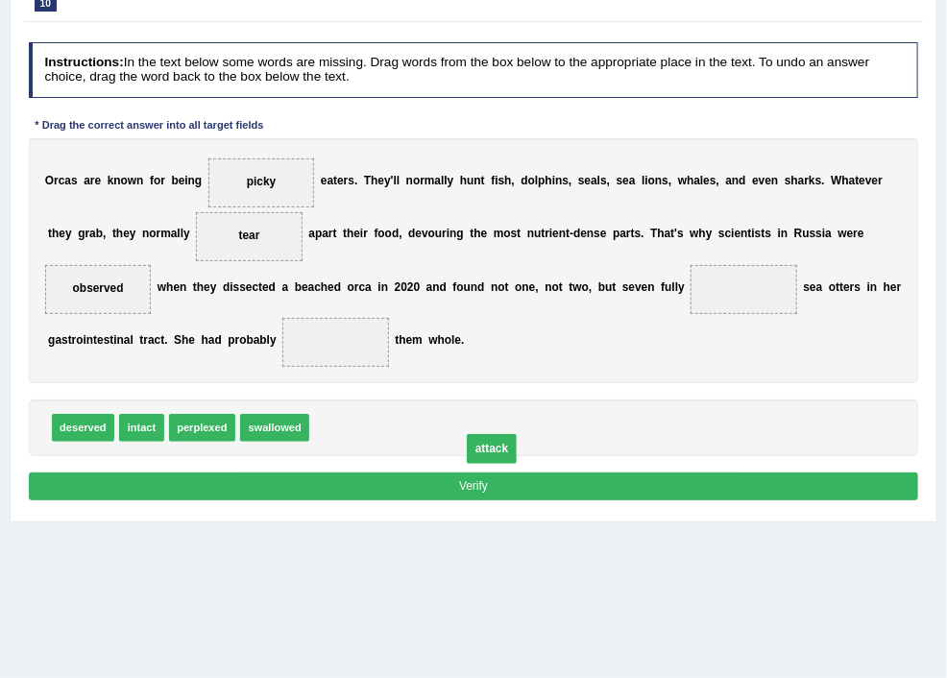
drag, startPoint x: 818, startPoint y: 341, endPoint x: 522, endPoint y: 529, distance: 351.5
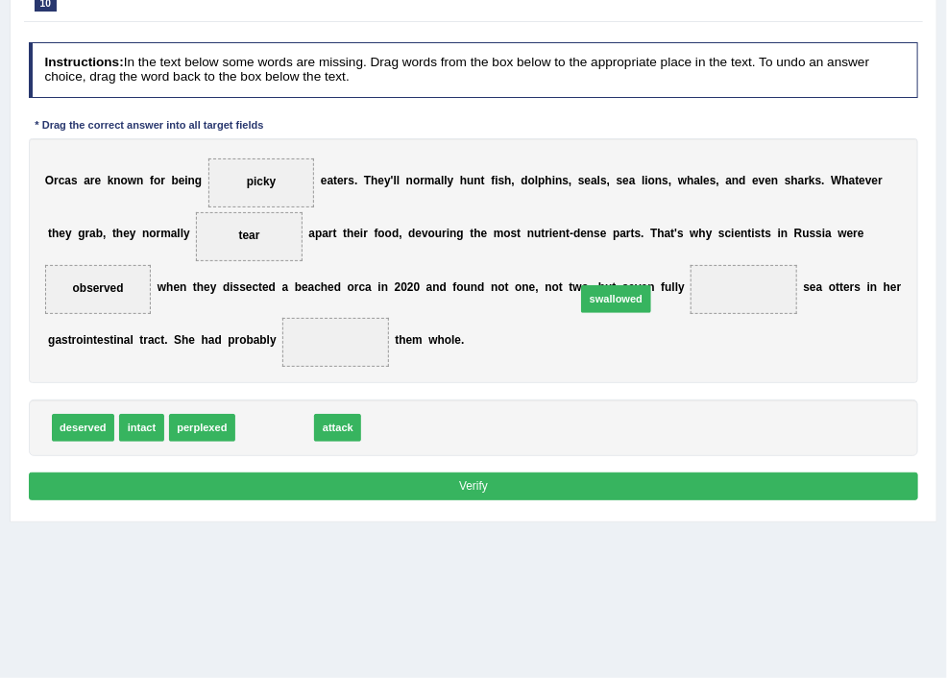
drag, startPoint x: 496, startPoint y: 480, endPoint x: 897, endPoint y: 329, distance: 429.2
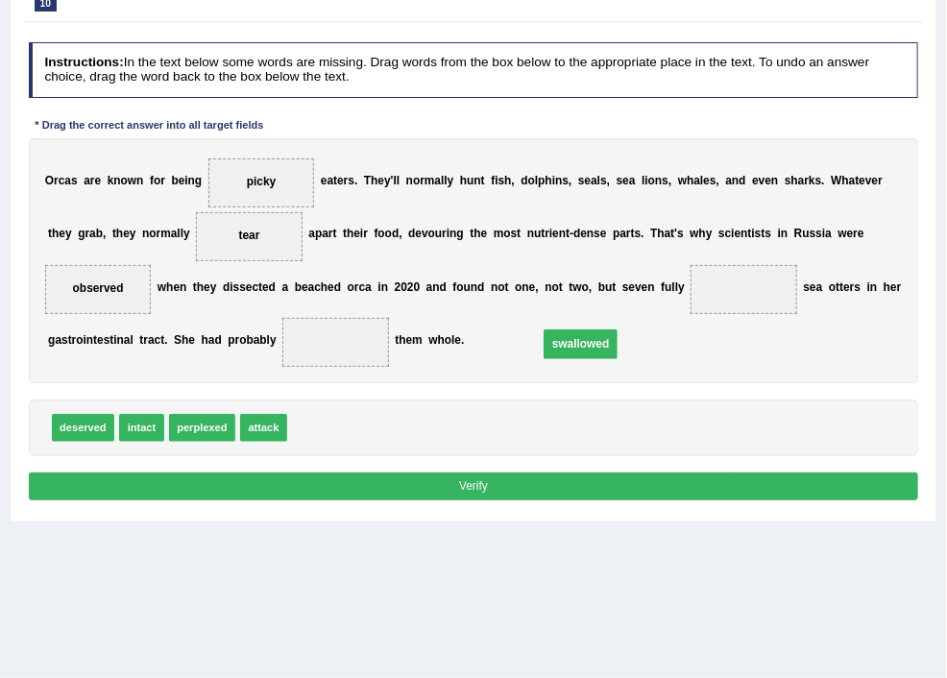
drag, startPoint x: 823, startPoint y: 338, endPoint x: 631, endPoint y: 405, distance: 203.5
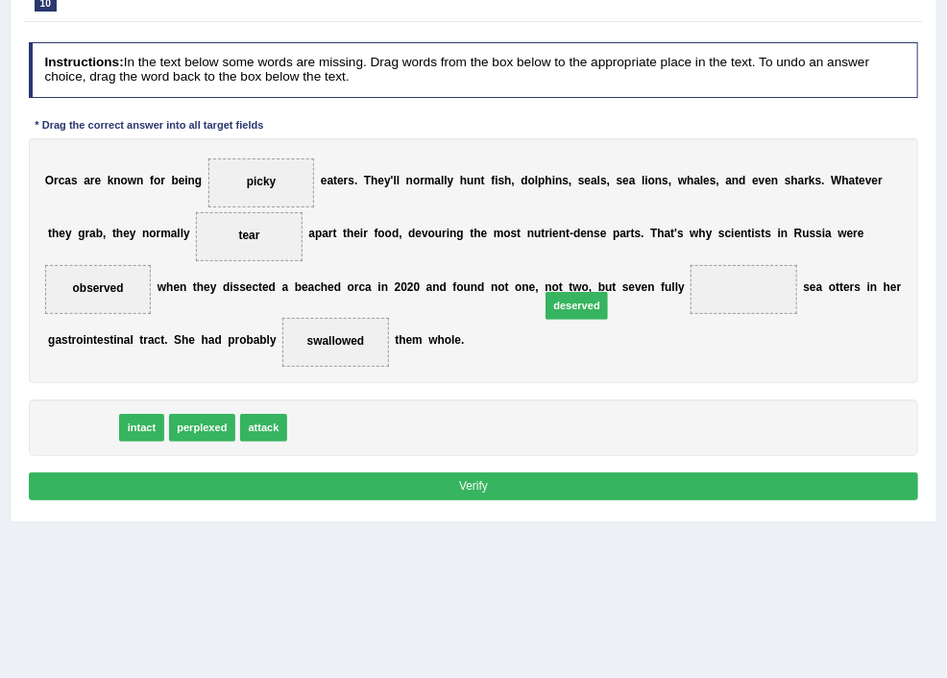
drag, startPoint x: 287, startPoint y: 476, endPoint x: 868, endPoint y: 334, distance: 598.3
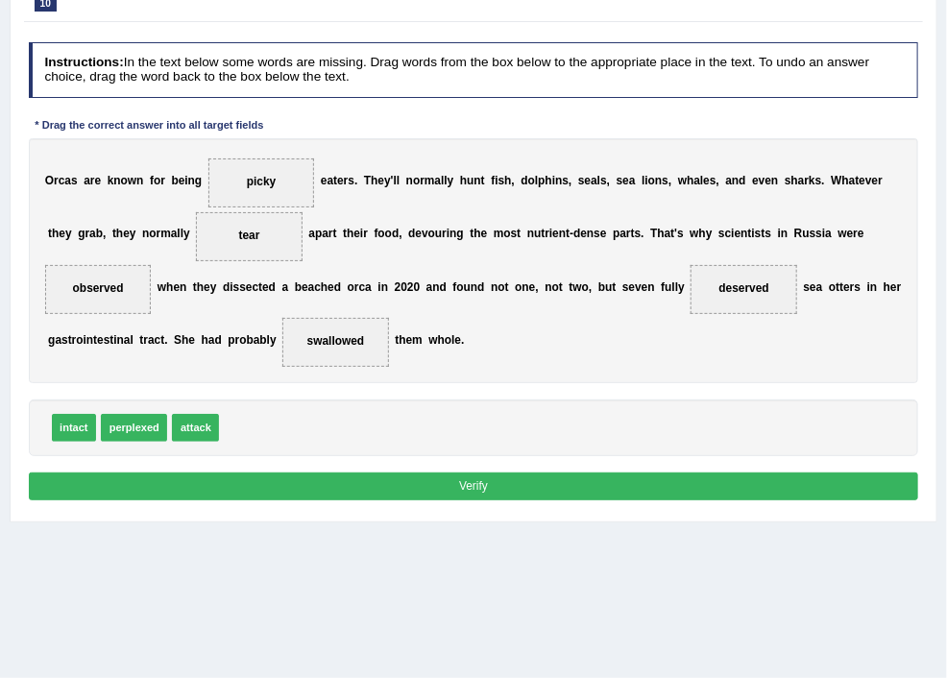
click at [597, 500] on button "Verify" at bounding box center [474, 487] width 890 height 28
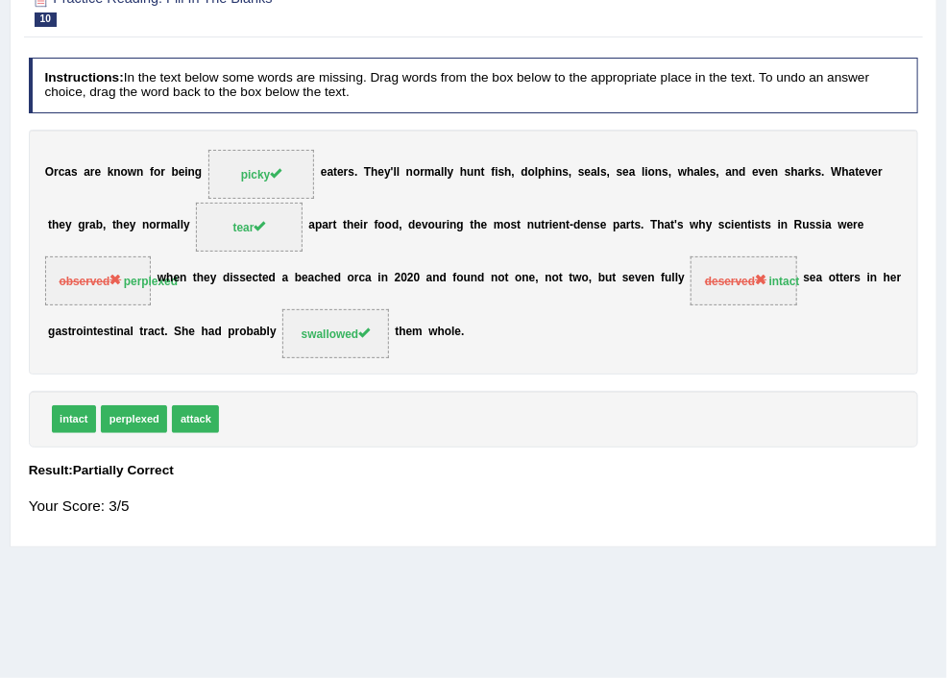
scroll to position [0, 0]
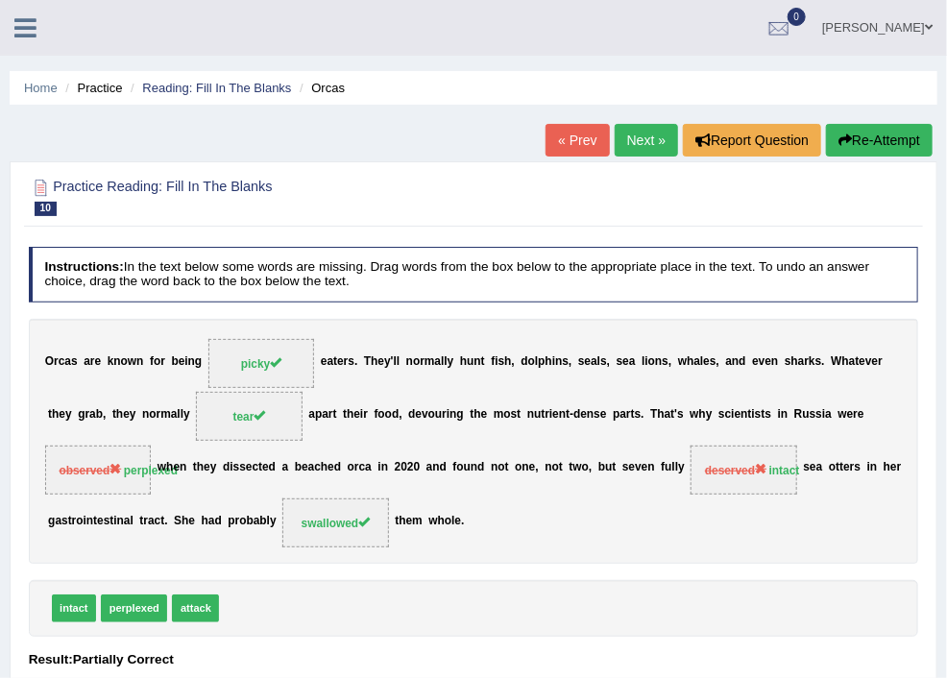
click at [631, 138] on link "Next »" at bounding box center [646, 140] width 63 height 33
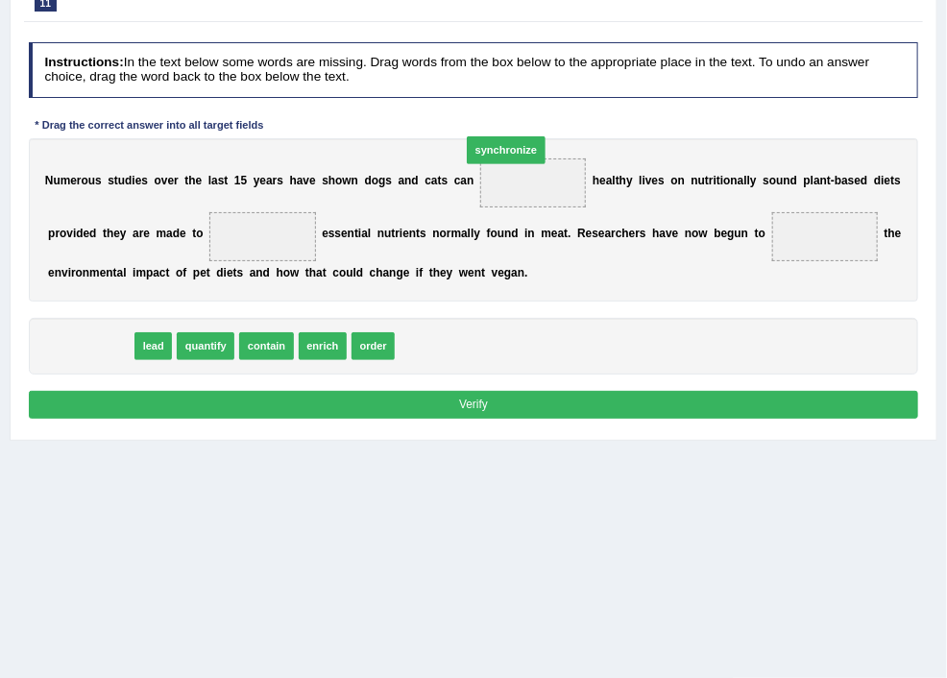
drag, startPoint x: 299, startPoint y: 398, endPoint x: 788, endPoint y: 166, distance: 541.0
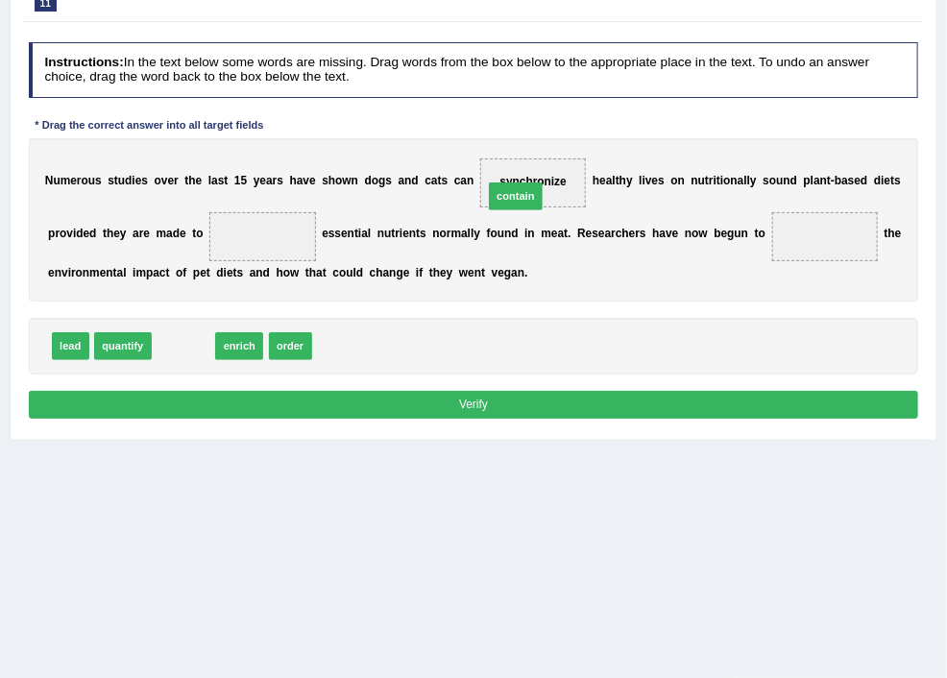
drag, startPoint x: 414, startPoint y: 398, endPoint x: 805, endPoint y: 220, distance: 429.4
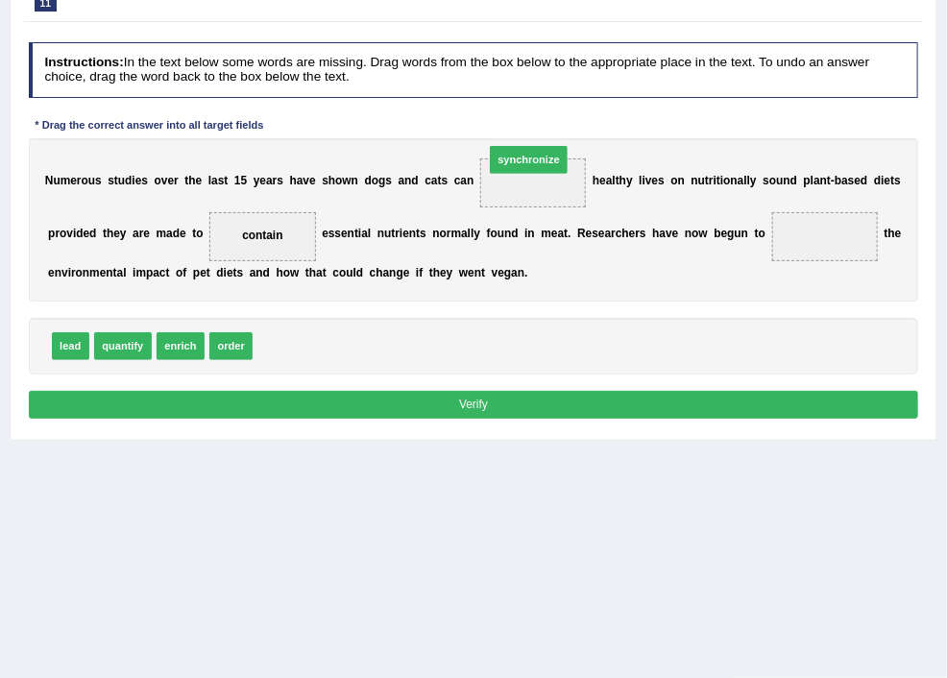
drag, startPoint x: 524, startPoint y: 398, endPoint x: 797, endPoint y: 178, distance: 350.4
drag, startPoint x: 456, startPoint y: 400, endPoint x: 762, endPoint y: 283, distance: 326.8
click at [772, 261] on span "order" at bounding box center [825, 236] width 107 height 49
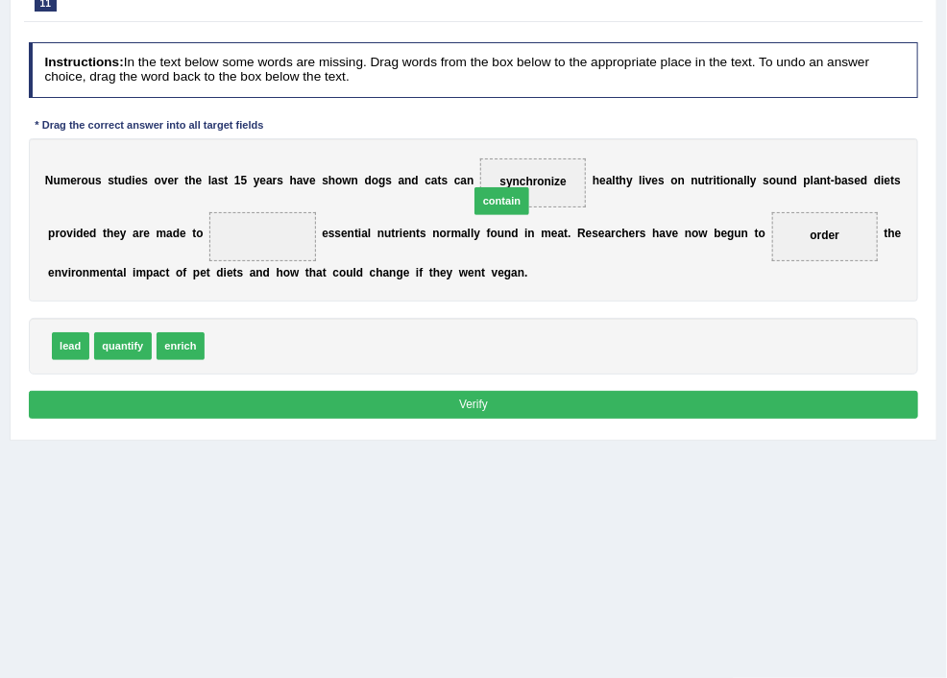
drag, startPoint x: 464, startPoint y: 396, endPoint x: 776, endPoint y: 225, distance: 355.9
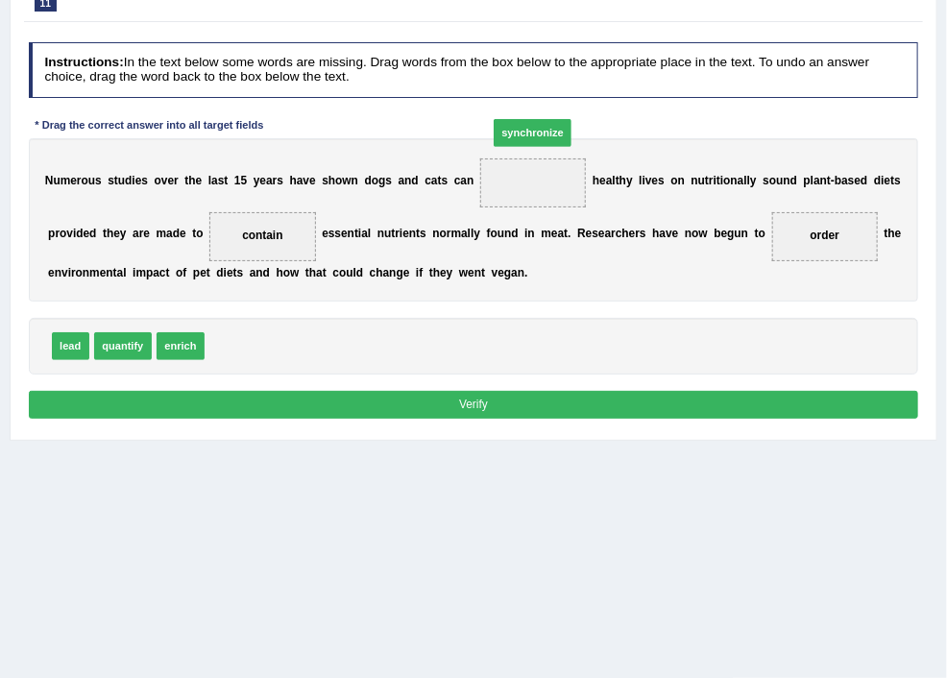
drag, startPoint x: 468, startPoint y: 397, endPoint x: 802, endPoint y: 147, distance: 417.3
click at [548, 419] on button "Verify" at bounding box center [474, 405] width 890 height 28
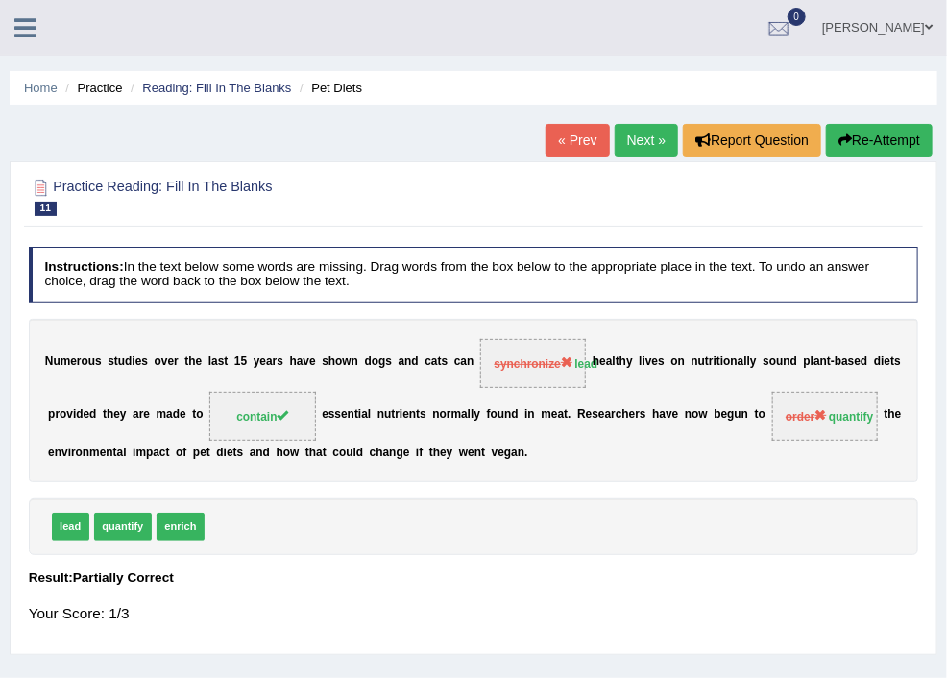
click at [623, 137] on link "Next »" at bounding box center [646, 140] width 63 height 33
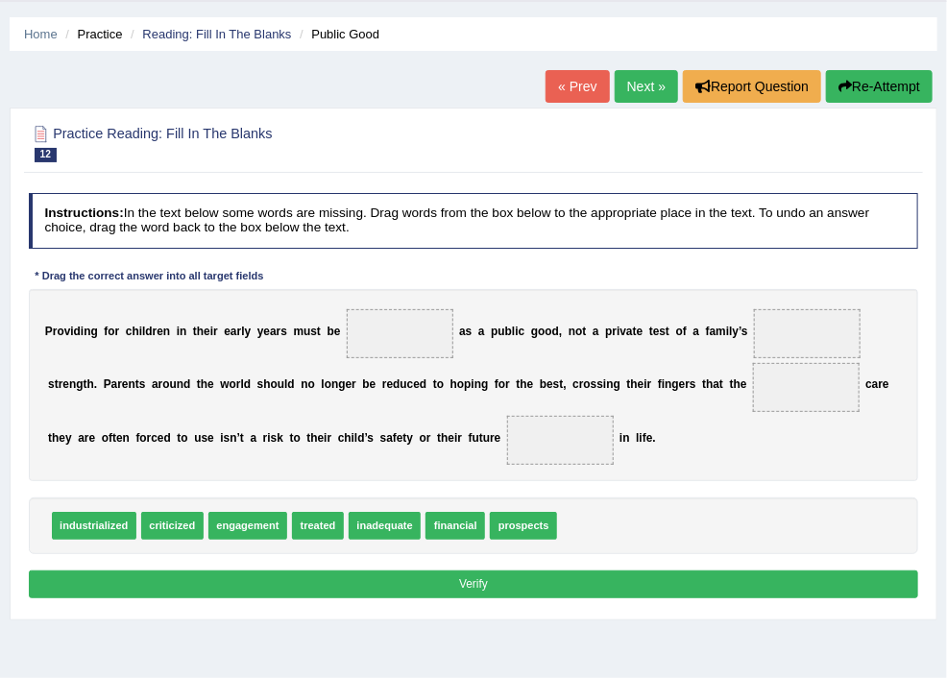
scroll to position [102, 0]
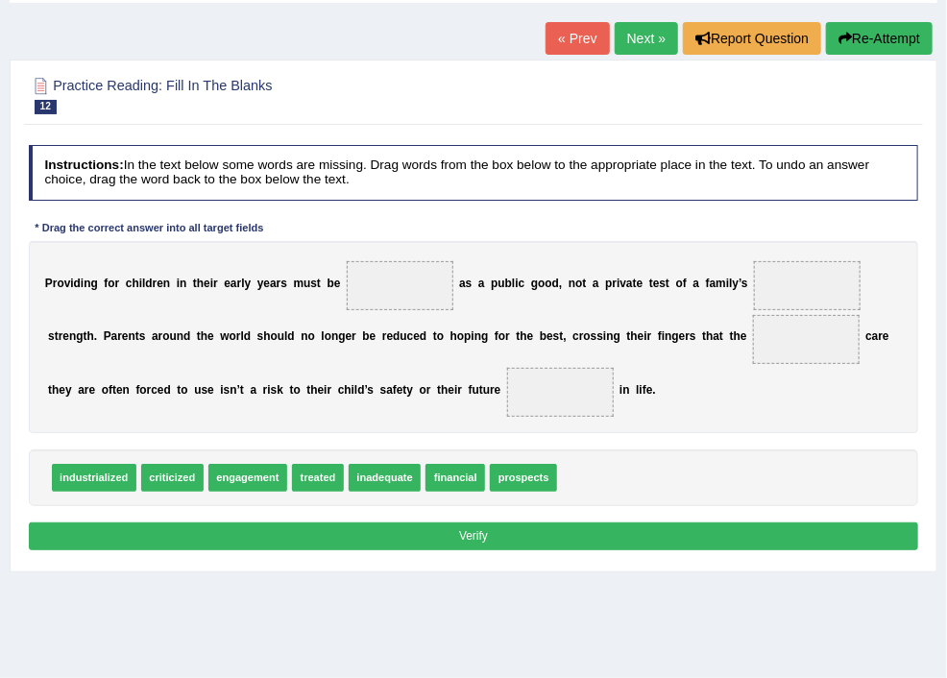
click at [287, 492] on span "engagement" at bounding box center [247, 478] width 79 height 28
drag, startPoint x: 615, startPoint y: 532, endPoint x: 621, endPoint y: 271, distance: 261.4
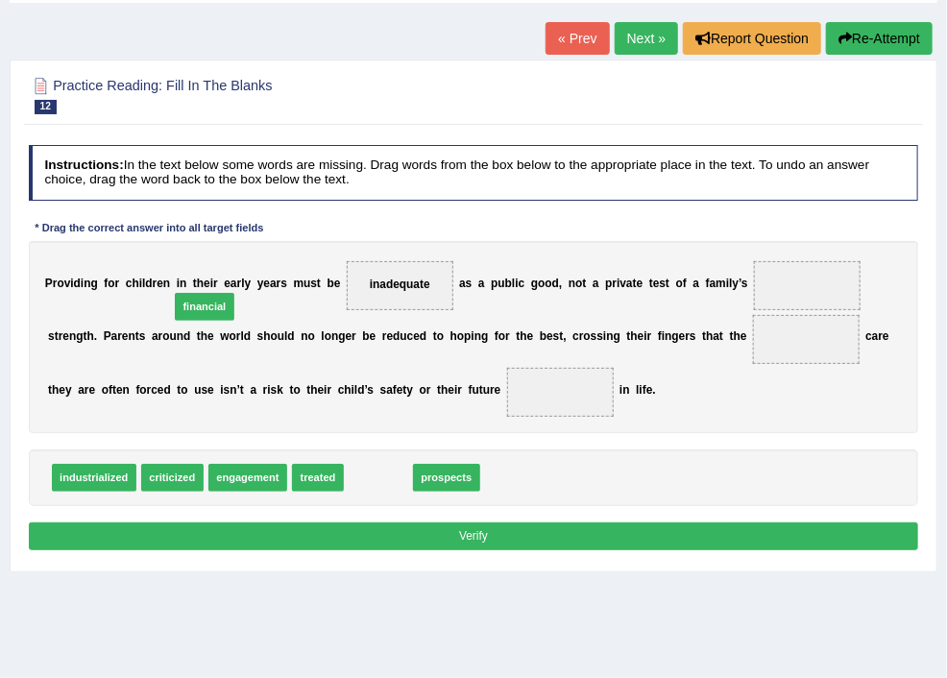
drag, startPoint x: 597, startPoint y: 528, endPoint x: 392, endPoint y: 329, distance: 286.0
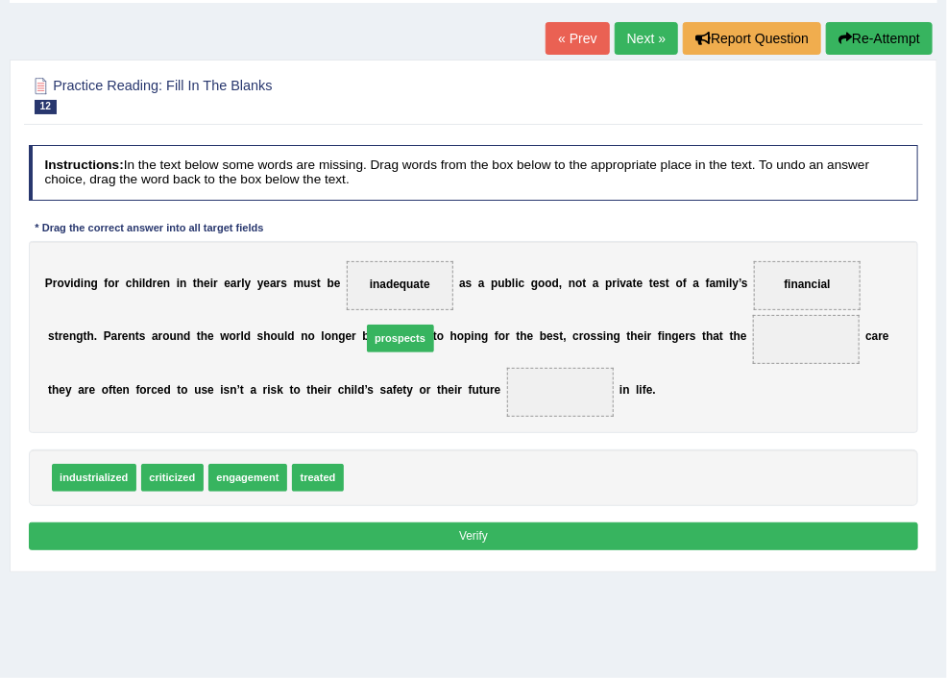
drag, startPoint x: 613, startPoint y: 529, endPoint x: 634, endPoint y: 367, distance: 163.7
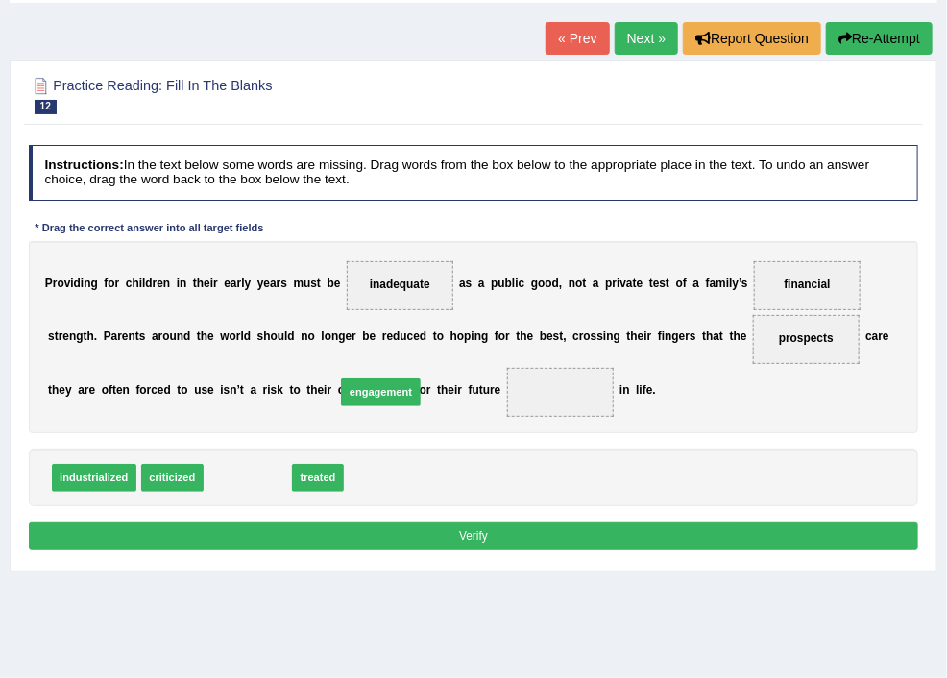
drag, startPoint x: 471, startPoint y: 531, endPoint x: 672, endPoint y: 419, distance: 230.9
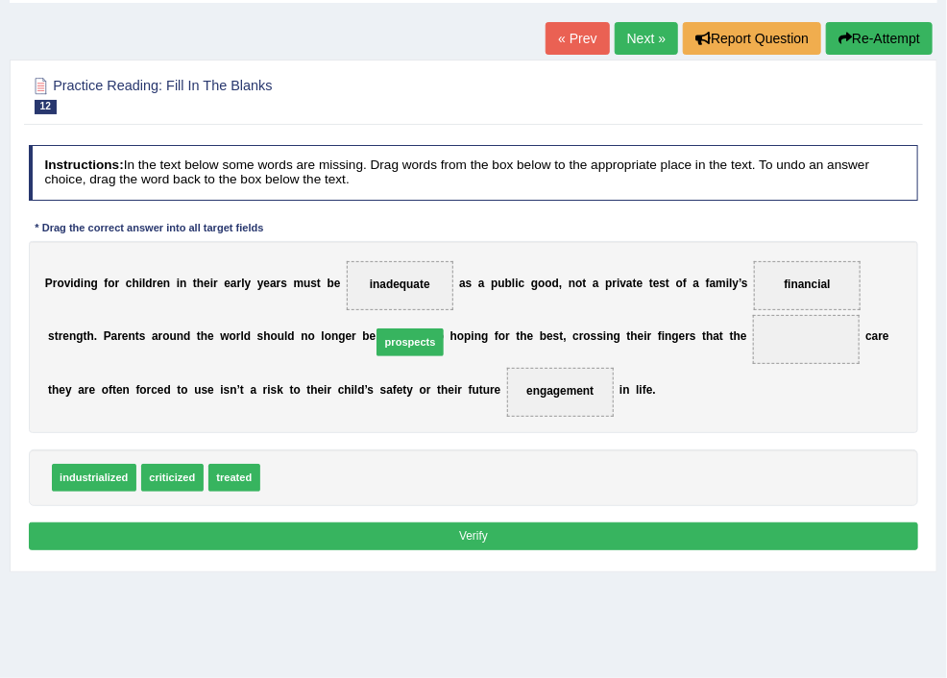
drag, startPoint x: 522, startPoint y: 525, endPoint x: 653, endPoint y: 365, distance: 207.5
click at [571, 550] on button "Verify" at bounding box center [474, 537] width 890 height 28
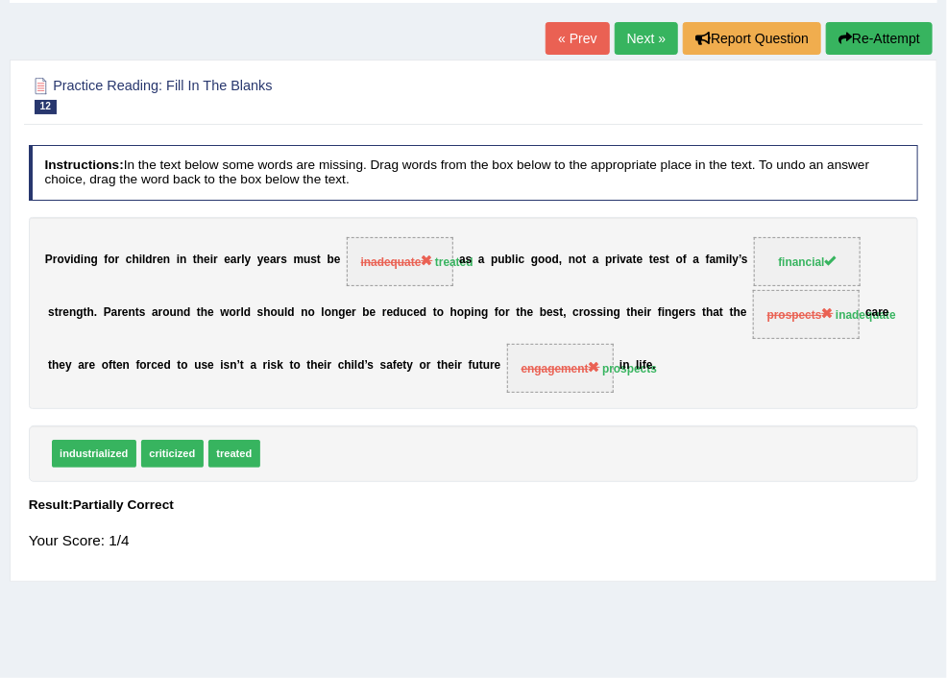
click at [625, 34] on link "Next »" at bounding box center [646, 38] width 63 height 33
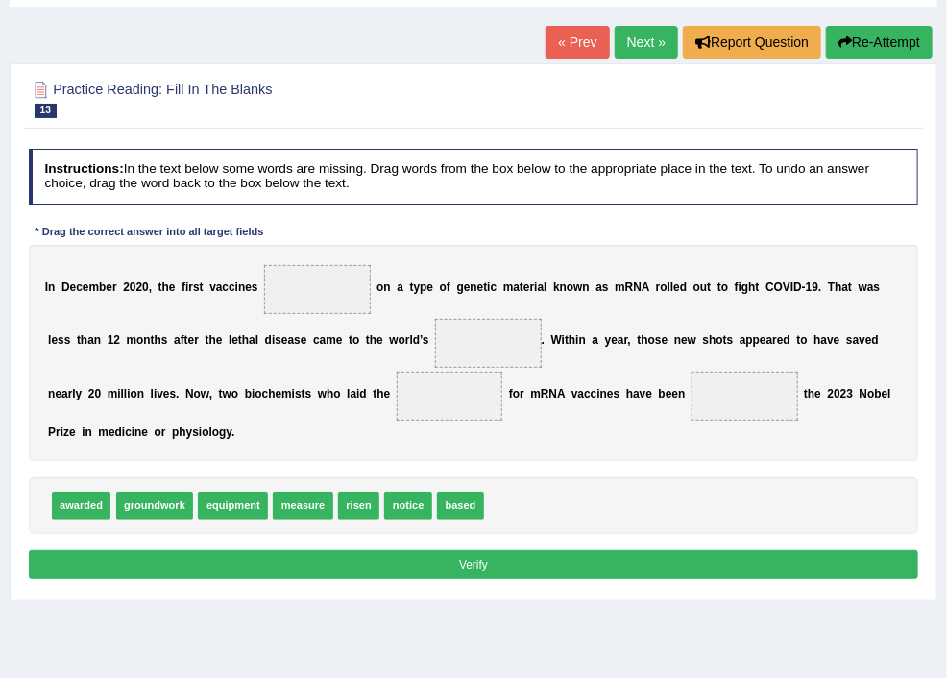
scroll to position [205, 0]
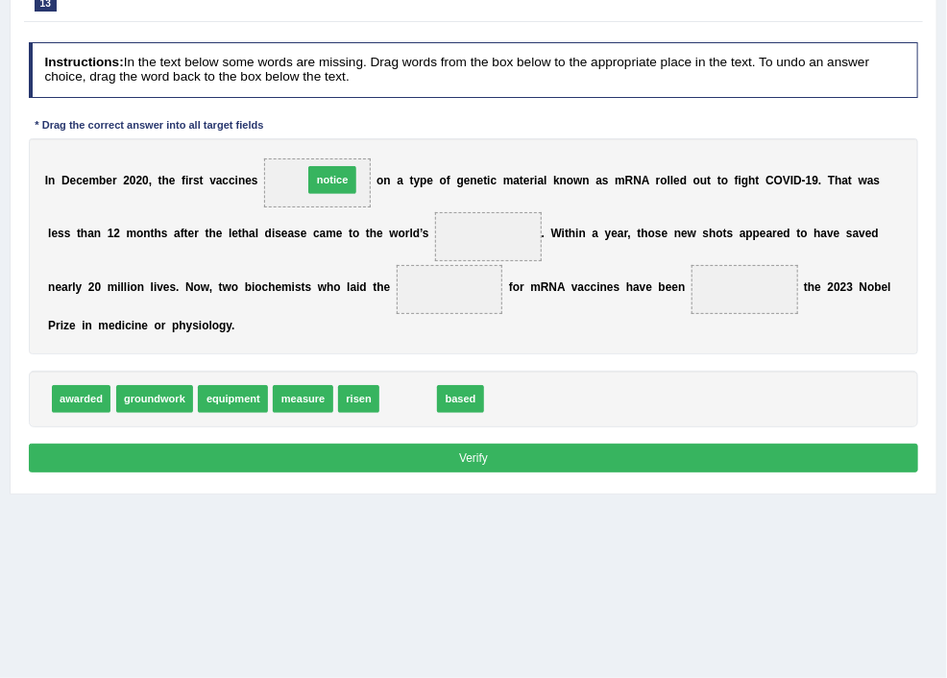
drag, startPoint x: 630, startPoint y: 424, endPoint x: 544, endPoint y: 158, distance: 279.8
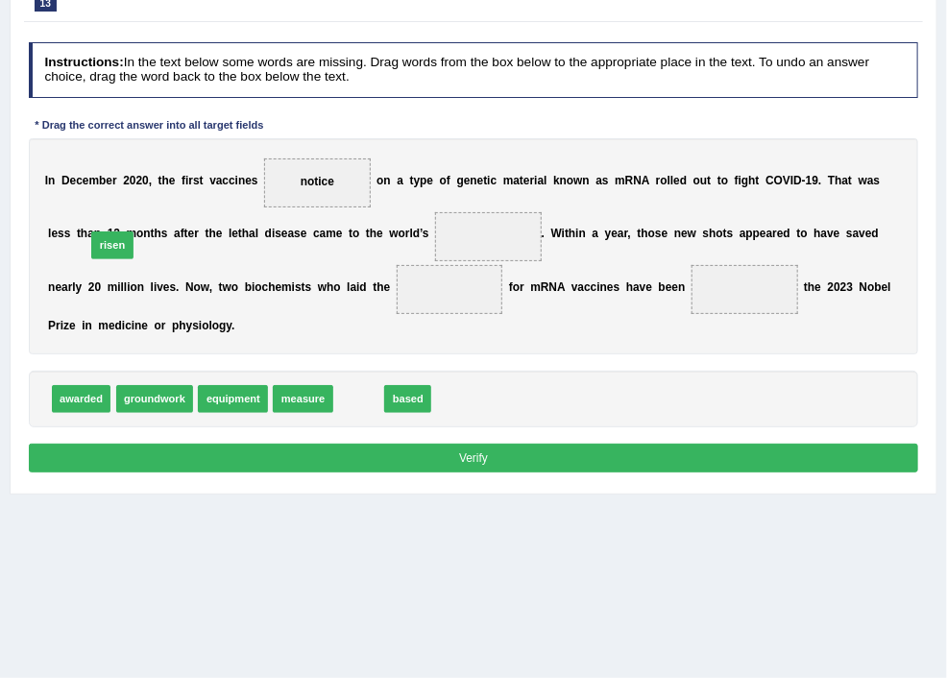
drag, startPoint x: 602, startPoint y: 421, endPoint x: 312, endPoint y: 239, distance: 342.2
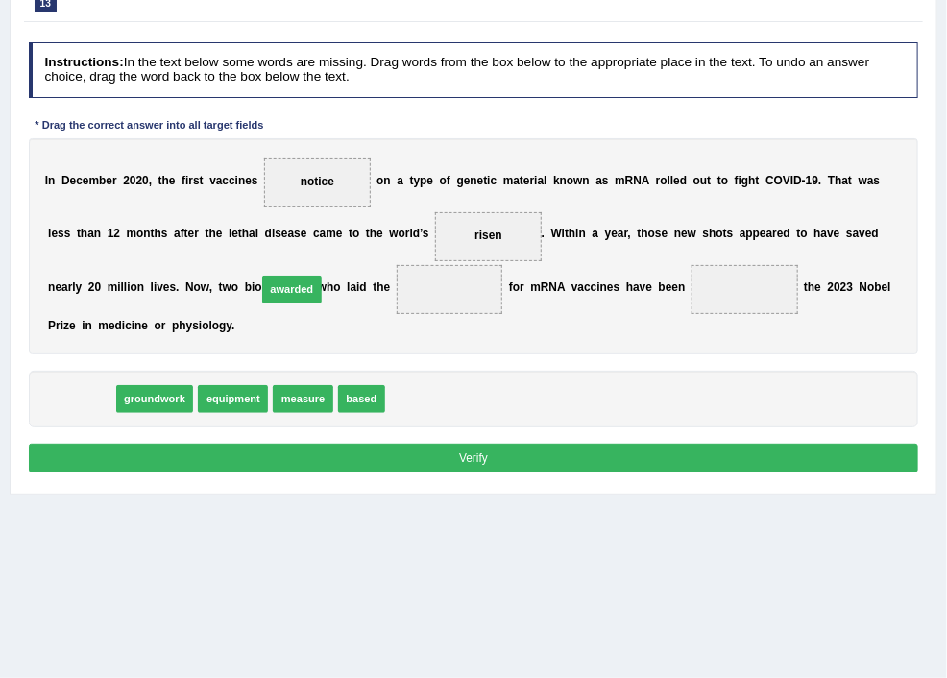
drag, startPoint x: 302, startPoint y: 422, endPoint x: 549, endPoint y: 293, distance: 279.3
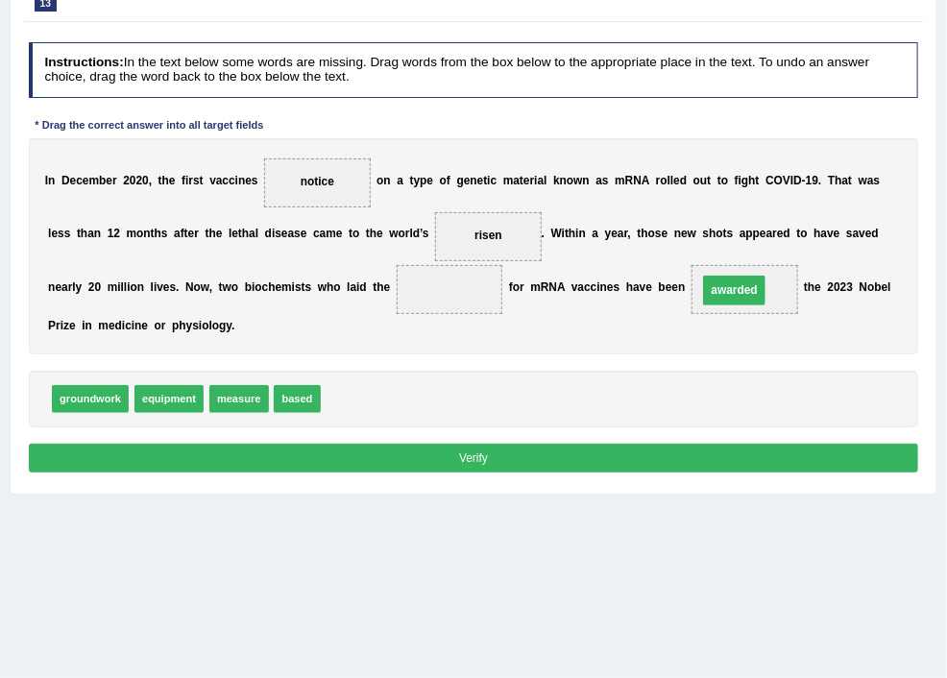
drag, startPoint x: 506, startPoint y: 304, endPoint x: 841, endPoint y: 307, distance: 335.2
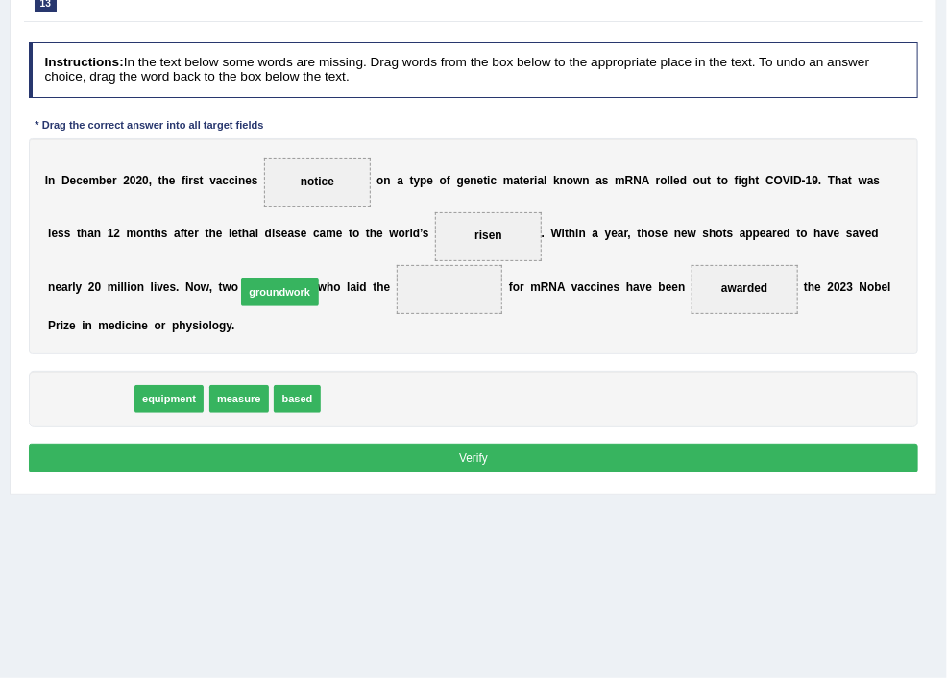
drag, startPoint x: 296, startPoint y: 423, endPoint x: 521, endPoint y: 296, distance: 258.1
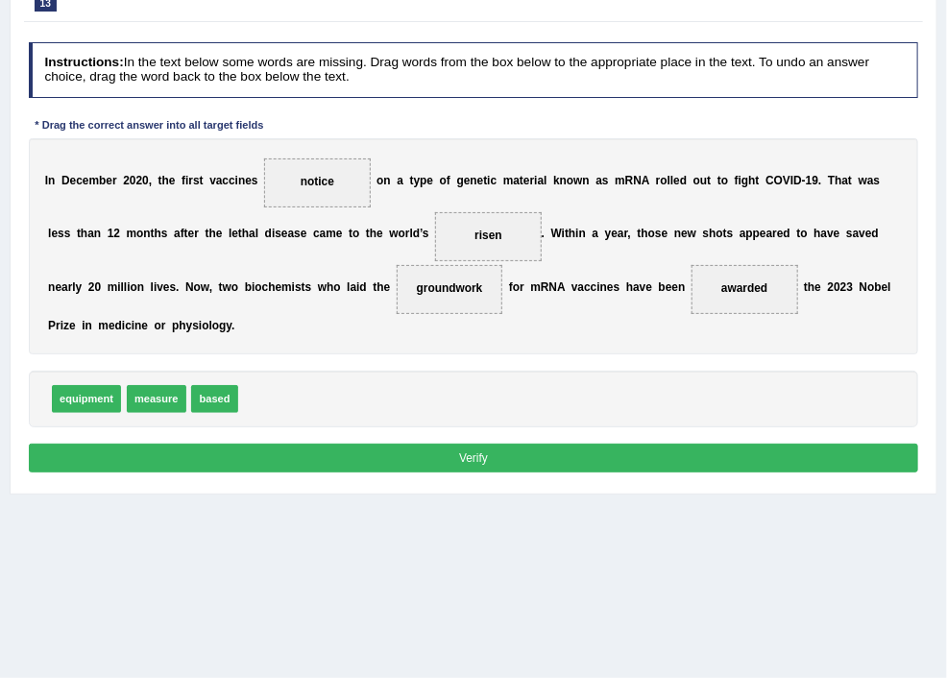
click at [587, 472] on button "Verify" at bounding box center [474, 458] width 890 height 28
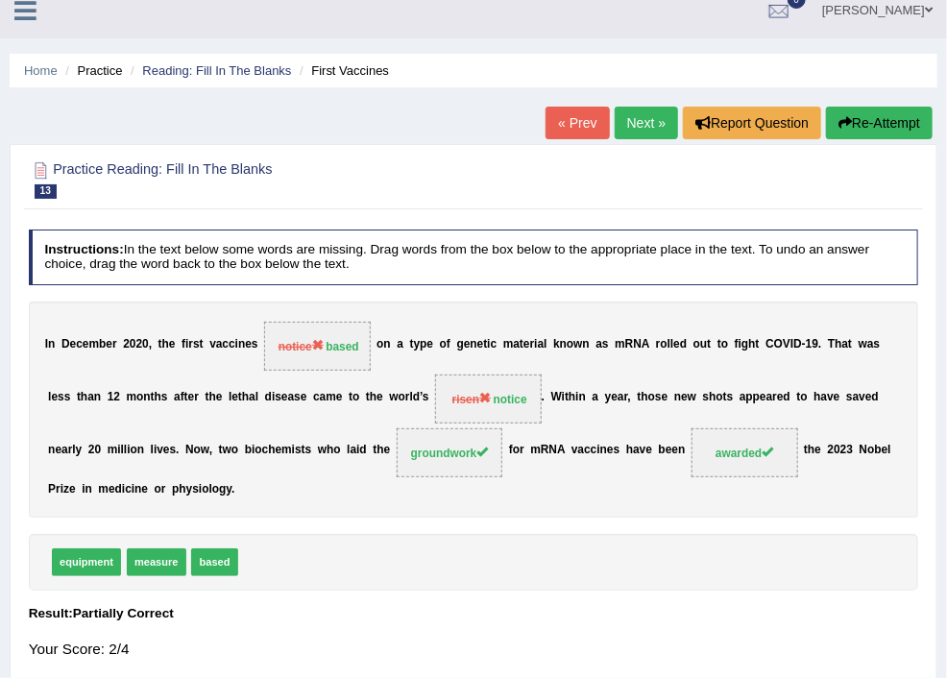
scroll to position [0, 0]
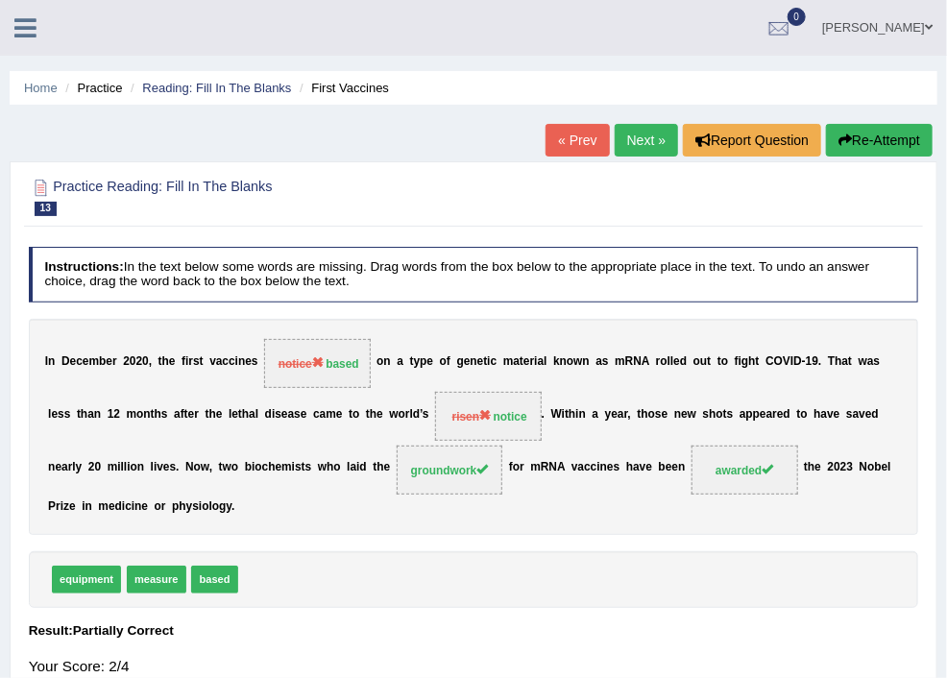
click at [626, 146] on link "Next »" at bounding box center [646, 140] width 63 height 33
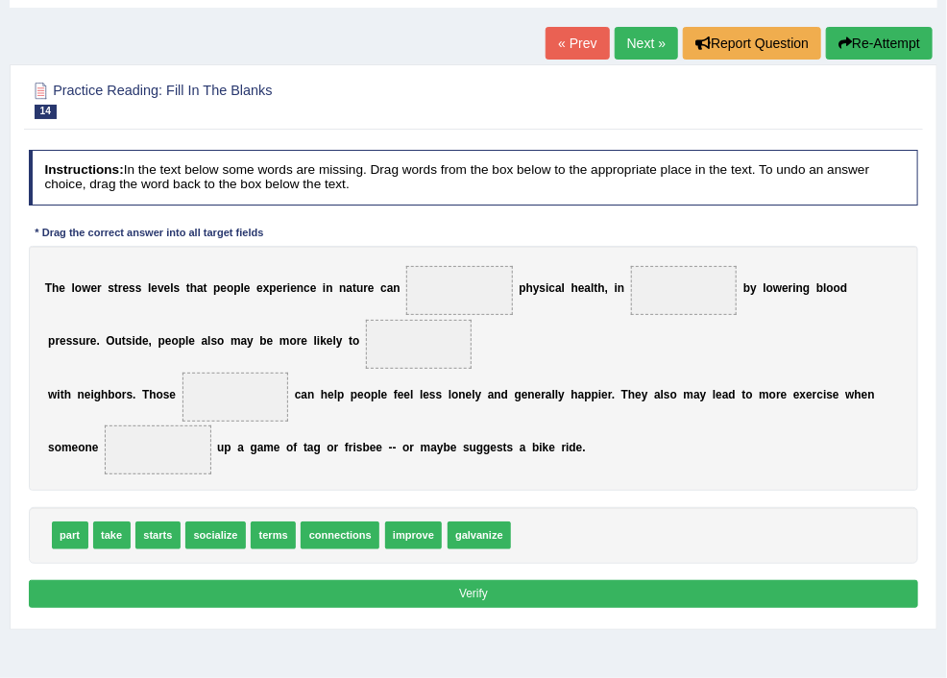
scroll to position [205, 0]
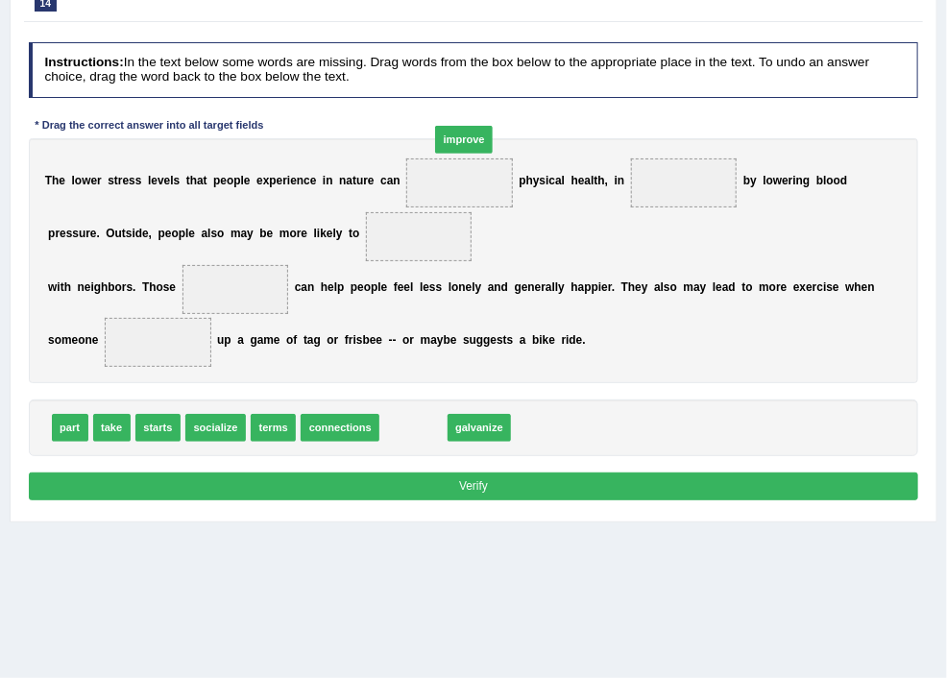
drag, startPoint x: 658, startPoint y: 502, endPoint x: 718, endPoint y: 164, distance: 343.3
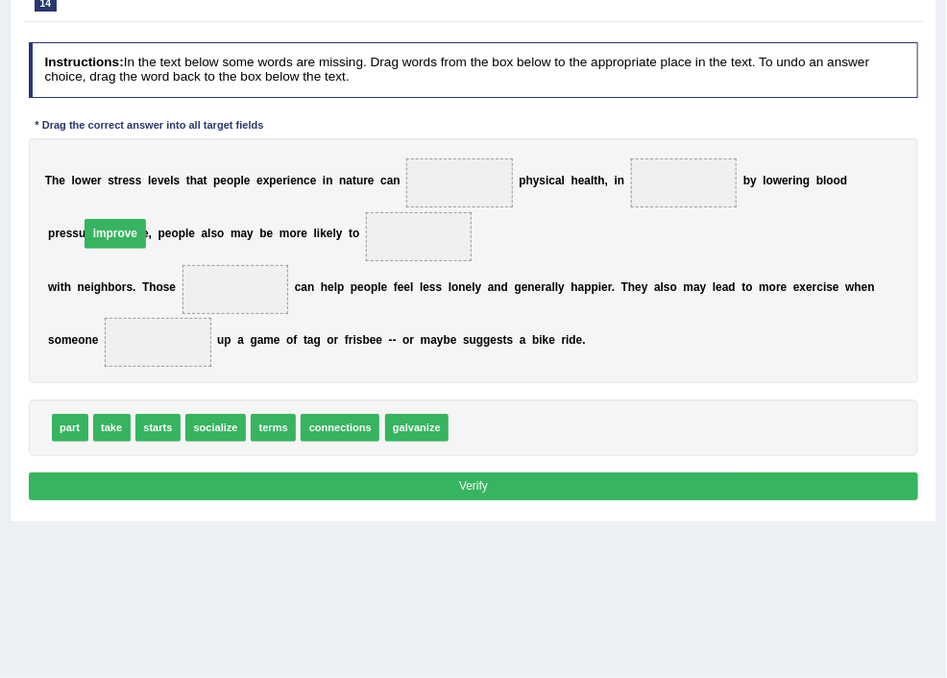
drag, startPoint x: 696, startPoint y: 179, endPoint x: 291, endPoint y: 231, distance: 408.7
drag, startPoint x: 338, startPoint y: 498, endPoint x: 724, endPoint y: 176, distance: 502.6
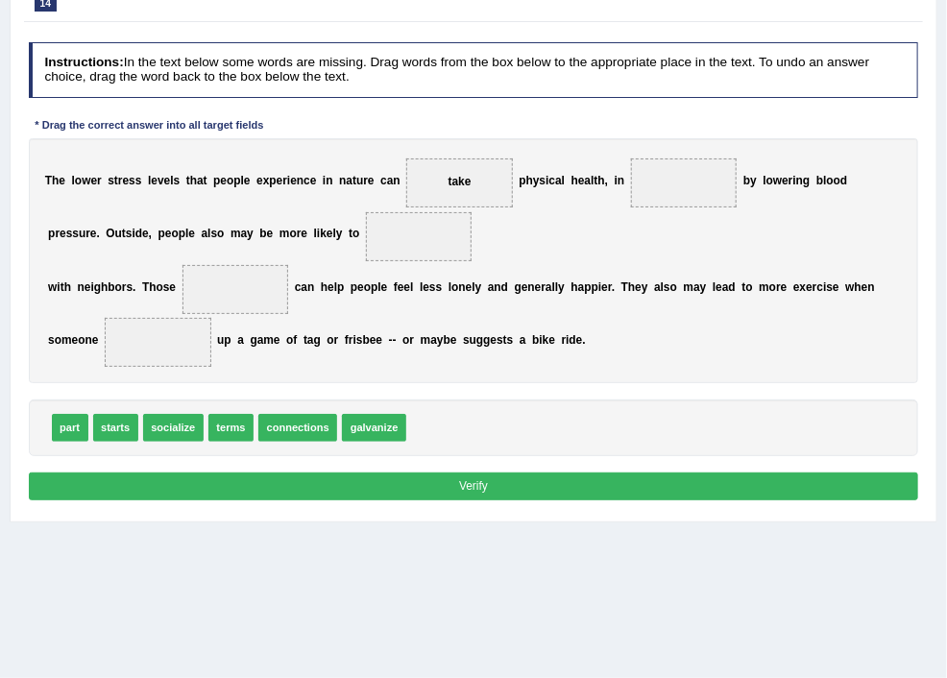
drag, startPoint x: 319, startPoint y: 236, endPoint x: 736, endPoint y: 178, distance: 421.0
click at [513, 178] on span "take" at bounding box center [459, 182] width 107 height 49
drag, startPoint x: 347, startPoint y: 505, endPoint x: 327, endPoint y: 187, distance: 318.6
click at [327, 187] on div "Instructions: In the text below some words are missing. Drag words from the box…" at bounding box center [473, 274] width 898 height 479
drag, startPoint x: 337, startPoint y: 508, endPoint x: 305, endPoint y: 237, distance: 272.7
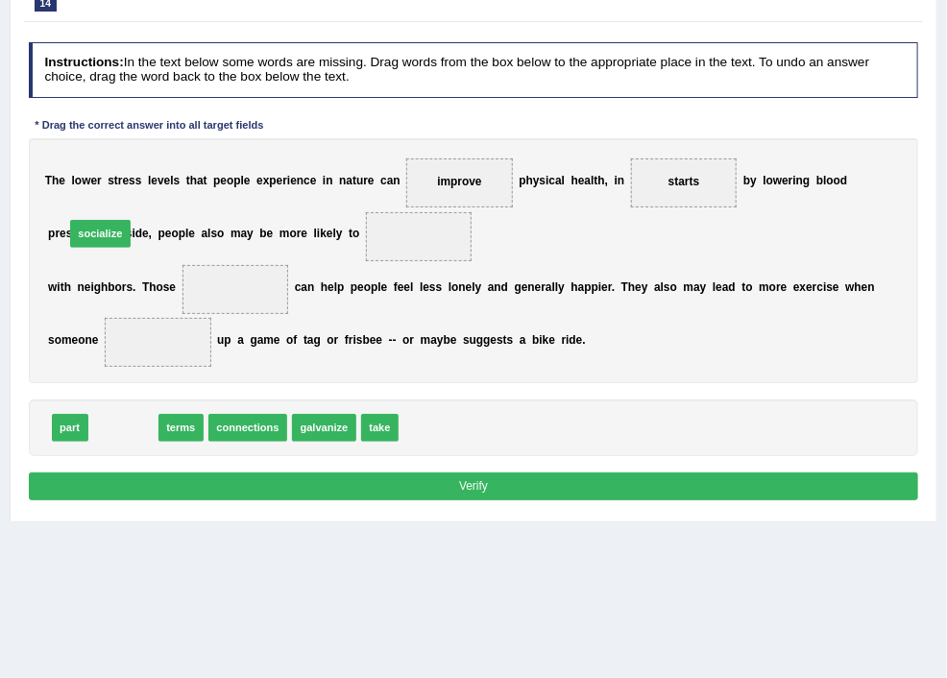
drag, startPoint x: 361, startPoint y: 502, endPoint x: 334, endPoint y: 273, distance: 231.1
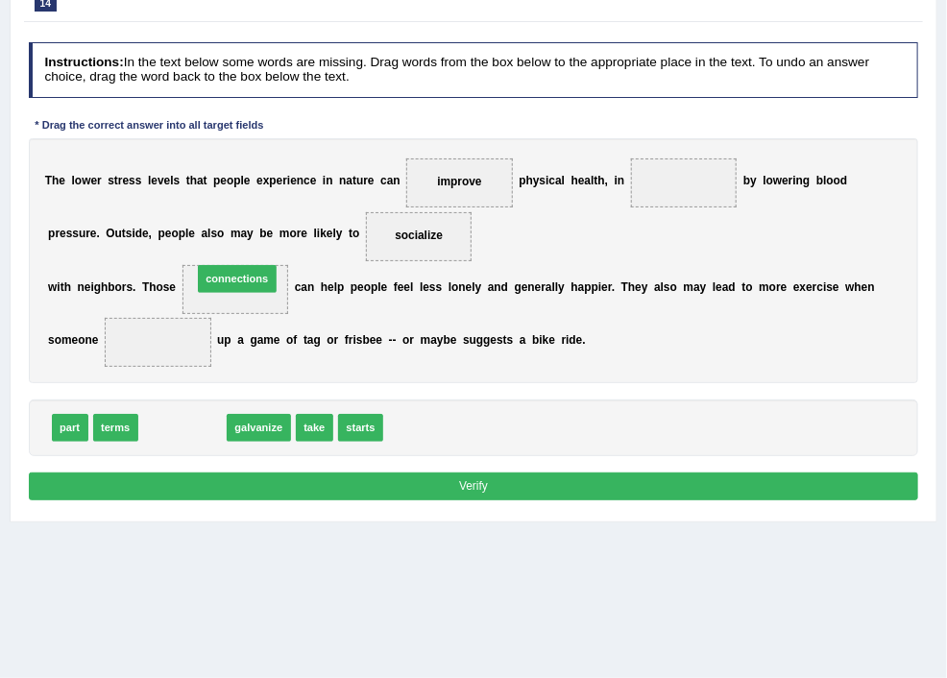
drag, startPoint x: 401, startPoint y: 506, endPoint x: 465, endPoint y: 331, distance: 186.3
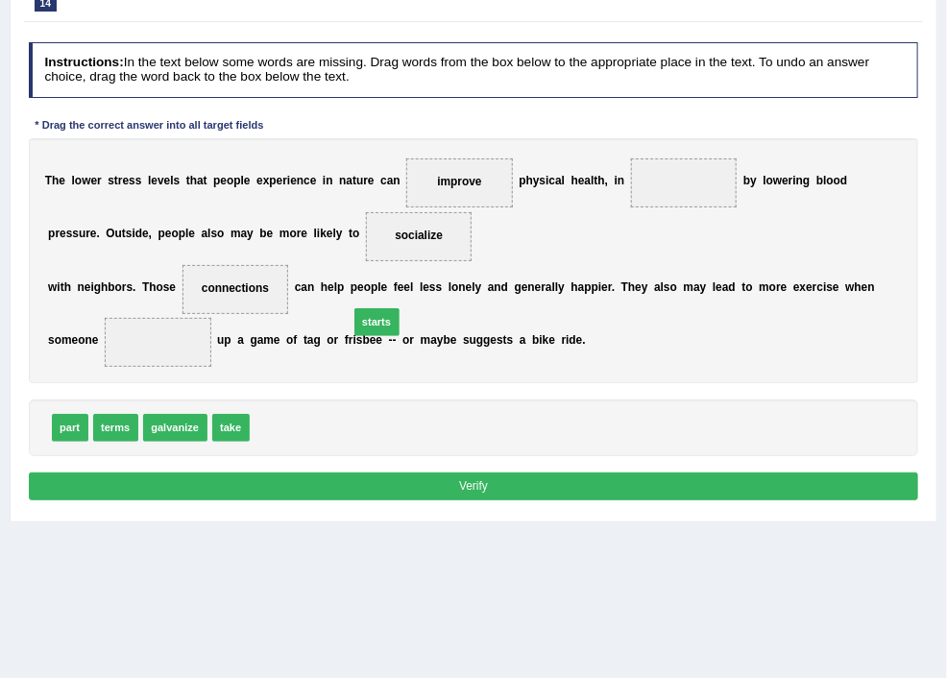
drag, startPoint x: 510, startPoint y: 502, endPoint x: 627, endPoint y: 378, distance: 170.5
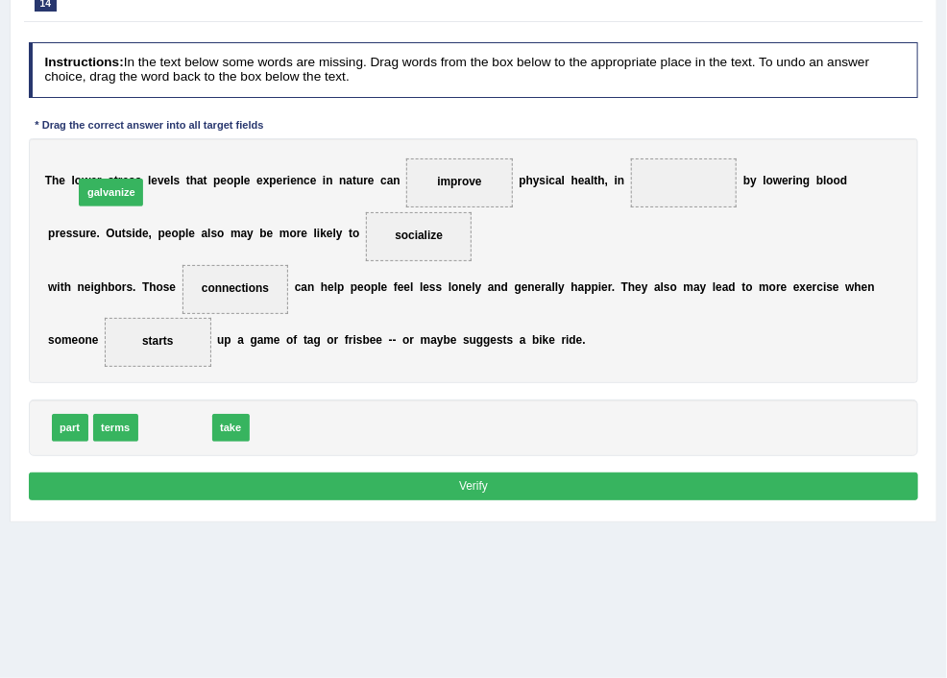
drag, startPoint x: 410, startPoint y: 502, endPoint x: 337, endPoint y: 227, distance: 285.2
drag, startPoint x: 320, startPoint y: 238, endPoint x: 338, endPoint y: 238, distance: 18.3
drag, startPoint x: 315, startPoint y: 235, endPoint x: 732, endPoint y: 175, distance: 421.3
drag, startPoint x: 441, startPoint y: 507, endPoint x: 335, endPoint y: 220, distance: 306.0
click at [588, 500] on button "Verify" at bounding box center [474, 487] width 890 height 28
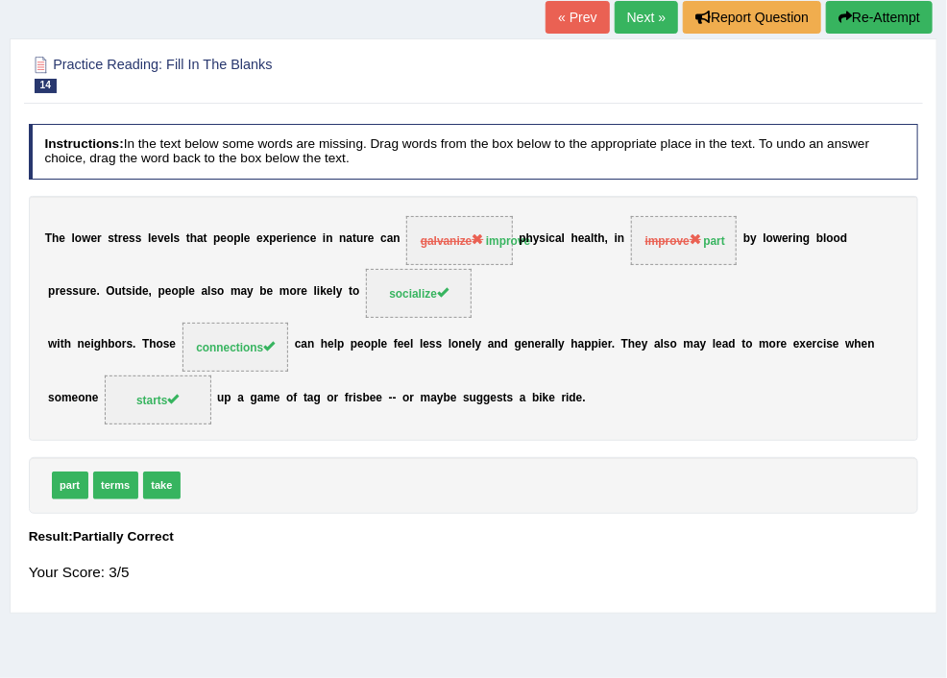
scroll to position [0, 0]
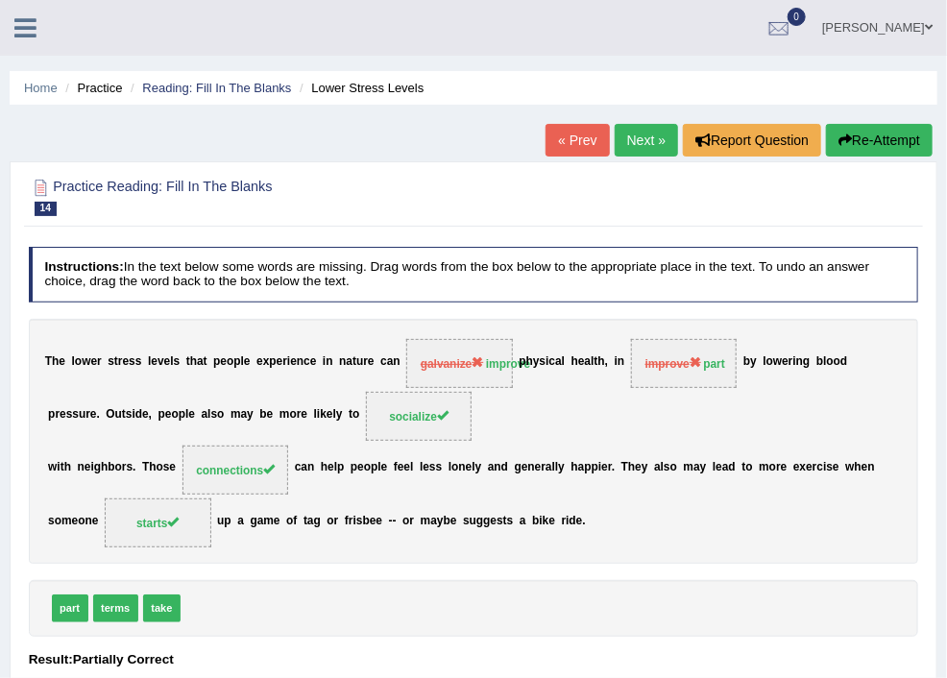
click at [617, 131] on link "Next »" at bounding box center [646, 140] width 63 height 33
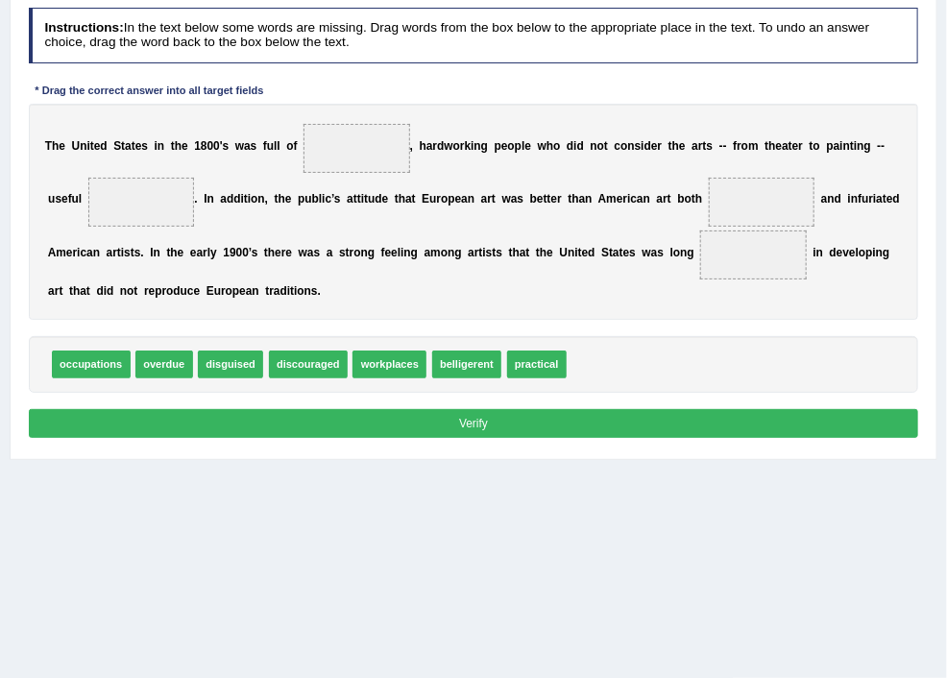
scroll to position [205, 0]
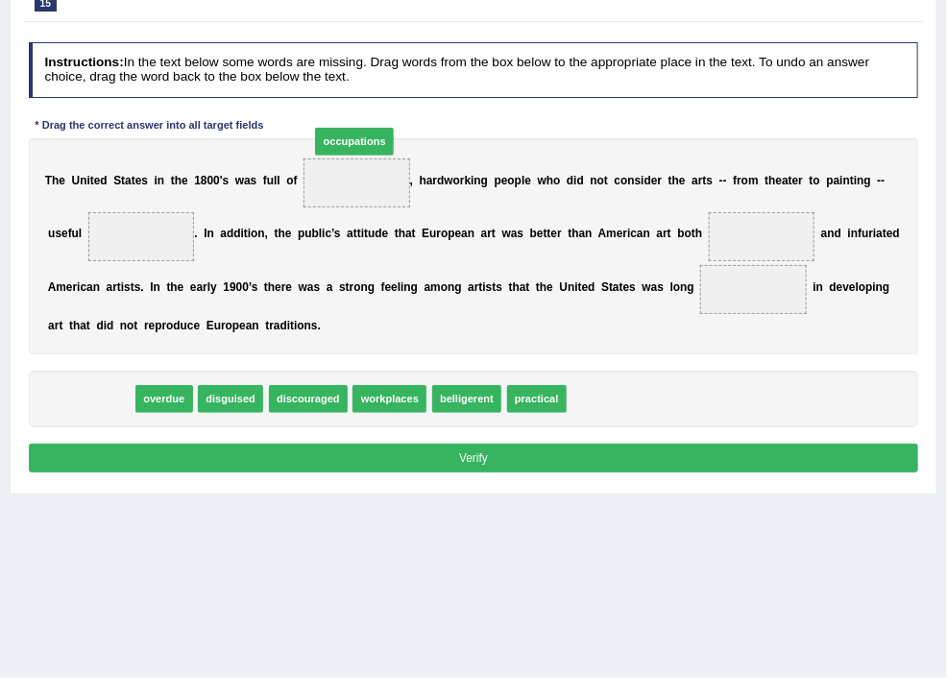
drag, startPoint x: 304, startPoint y: 454, endPoint x: 613, endPoint y: 151, distance: 432.7
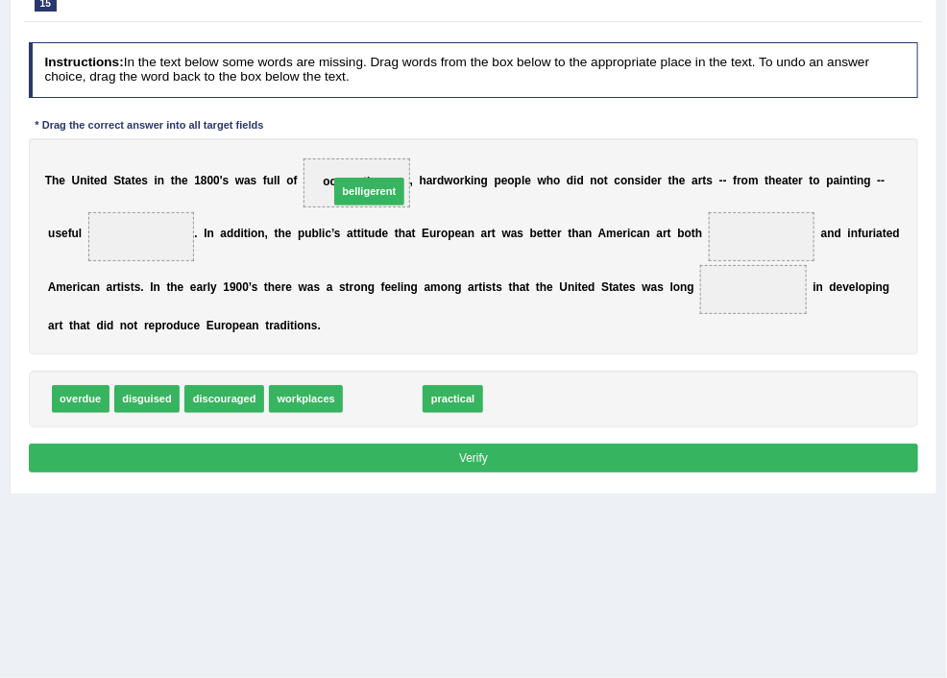
drag, startPoint x: 620, startPoint y: 451, endPoint x: 603, endPoint y: 207, distance: 244.5
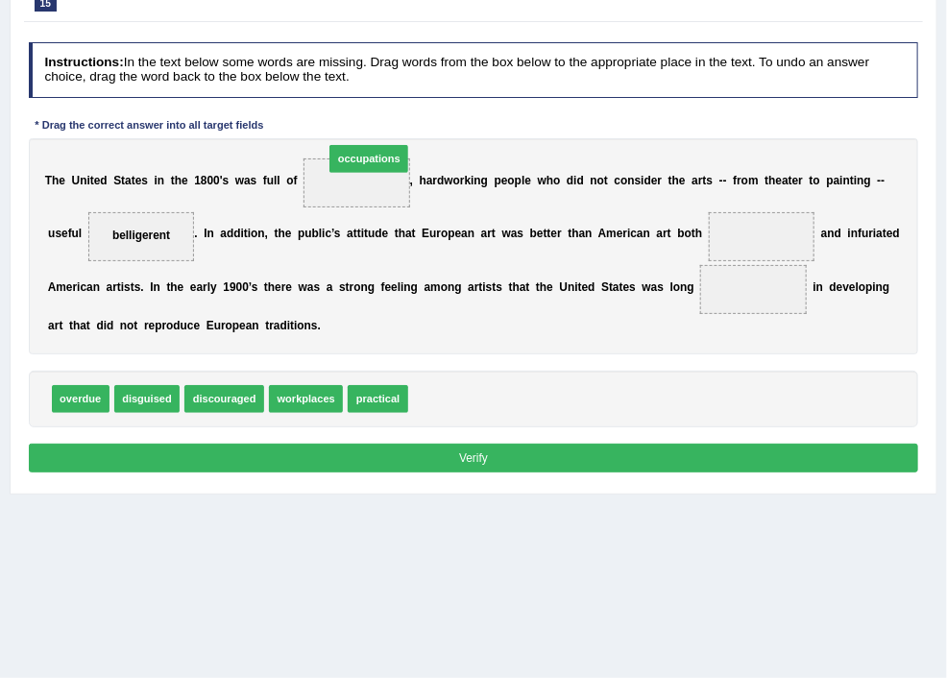
drag, startPoint x: 683, startPoint y: 446, endPoint x: 585, endPoint y: 163, distance: 298.9
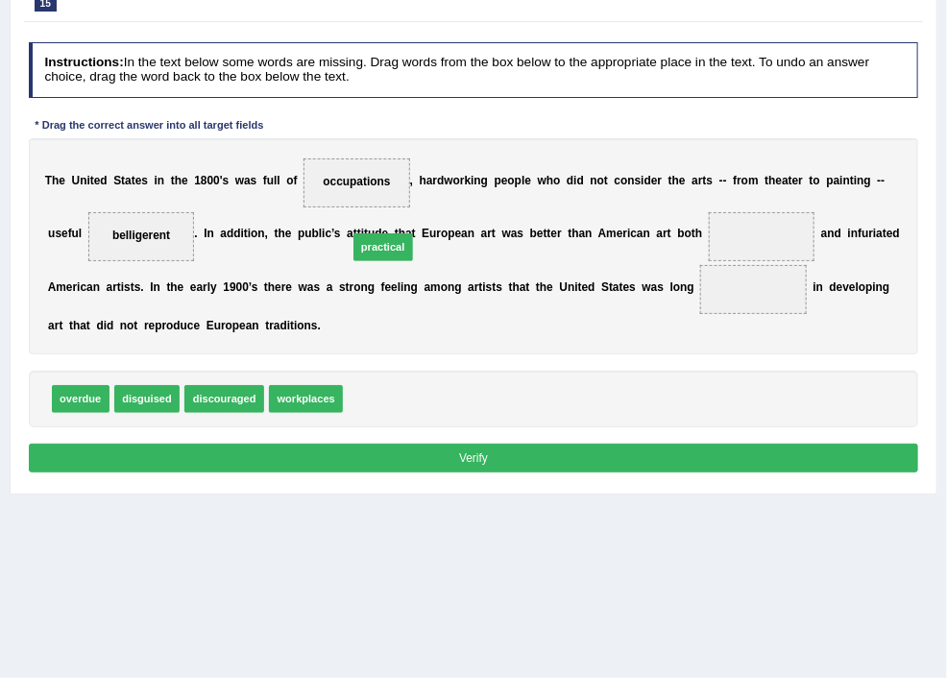
drag, startPoint x: 602, startPoint y: 455, endPoint x: 608, endPoint y: 277, distance: 178.8
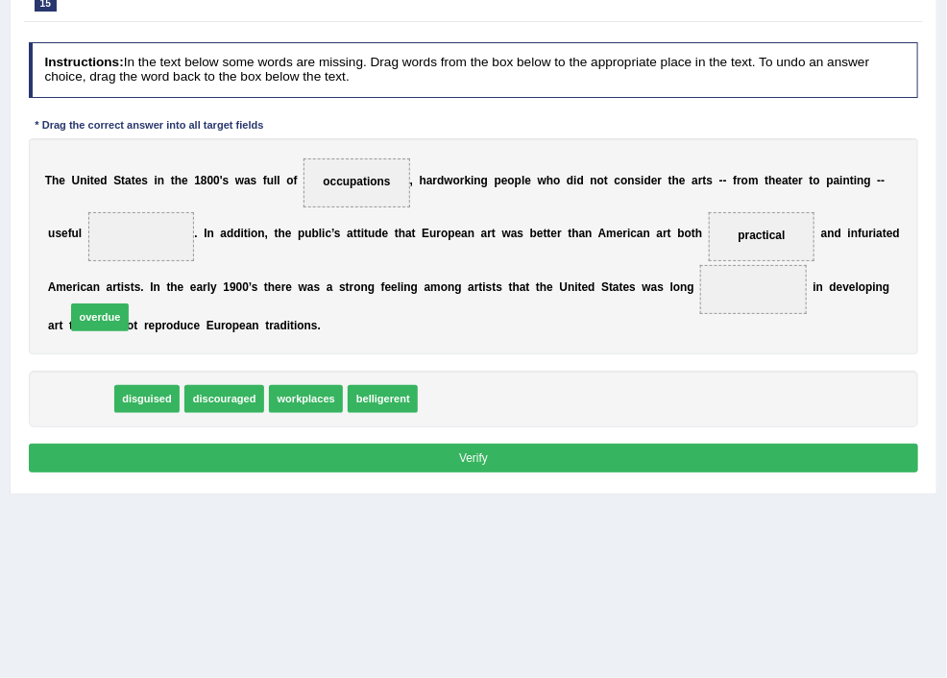
drag, startPoint x: 312, startPoint y: 456, endPoint x: 335, endPoint y: 361, distance: 97.8
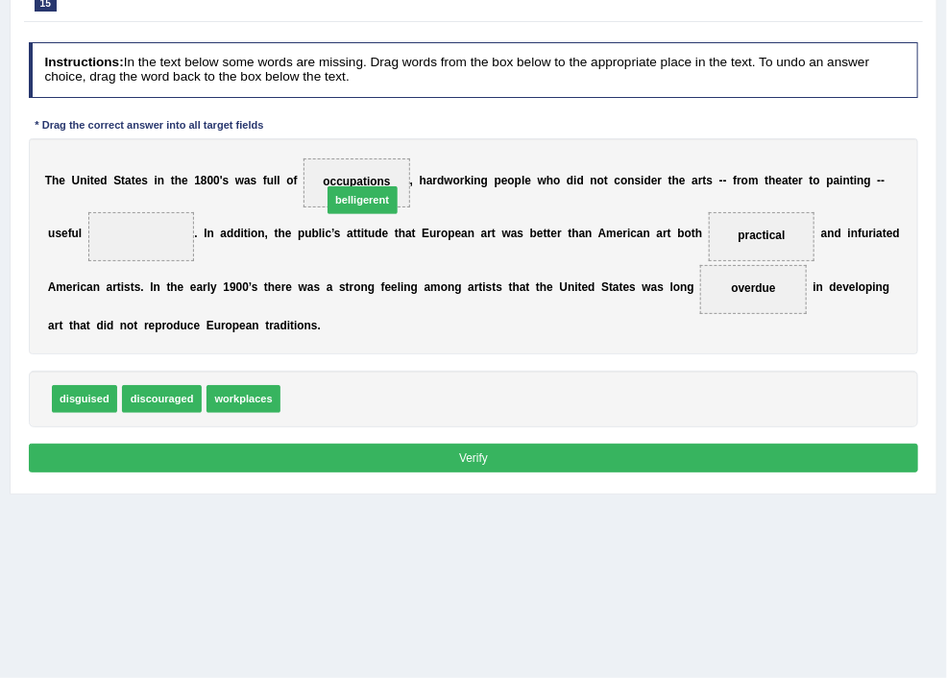
drag, startPoint x: 526, startPoint y: 457, endPoint x: 575, endPoint y: 222, distance: 240.4
drag, startPoint x: 521, startPoint y: 456, endPoint x: 557, endPoint y: 157, distance: 301.9
click at [573, 472] on button "Verify" at bounding box center [474, 458] width 890 height 28
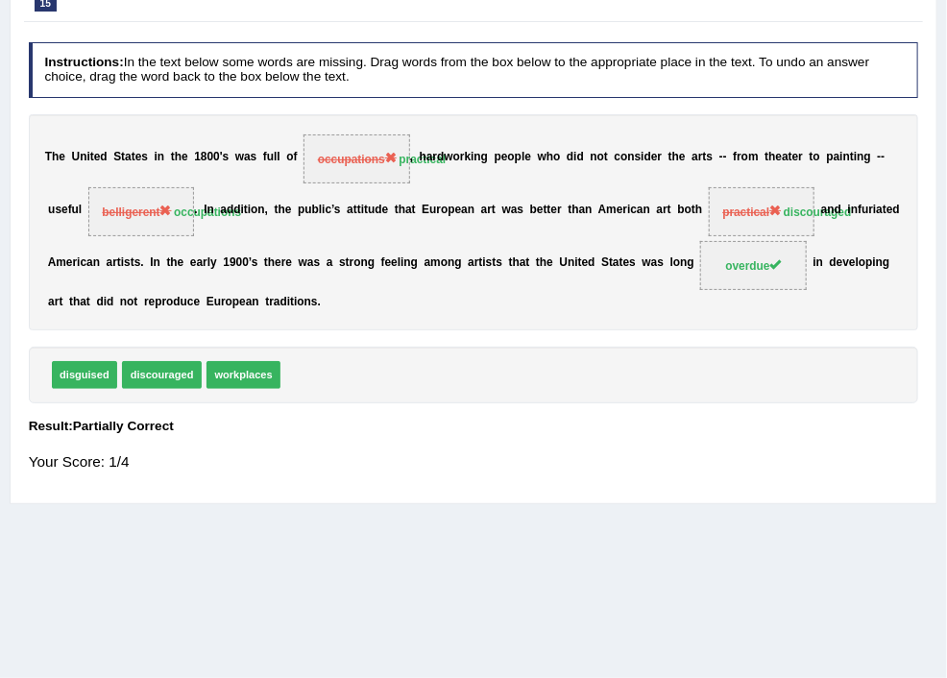
scroll to position [0, 0]
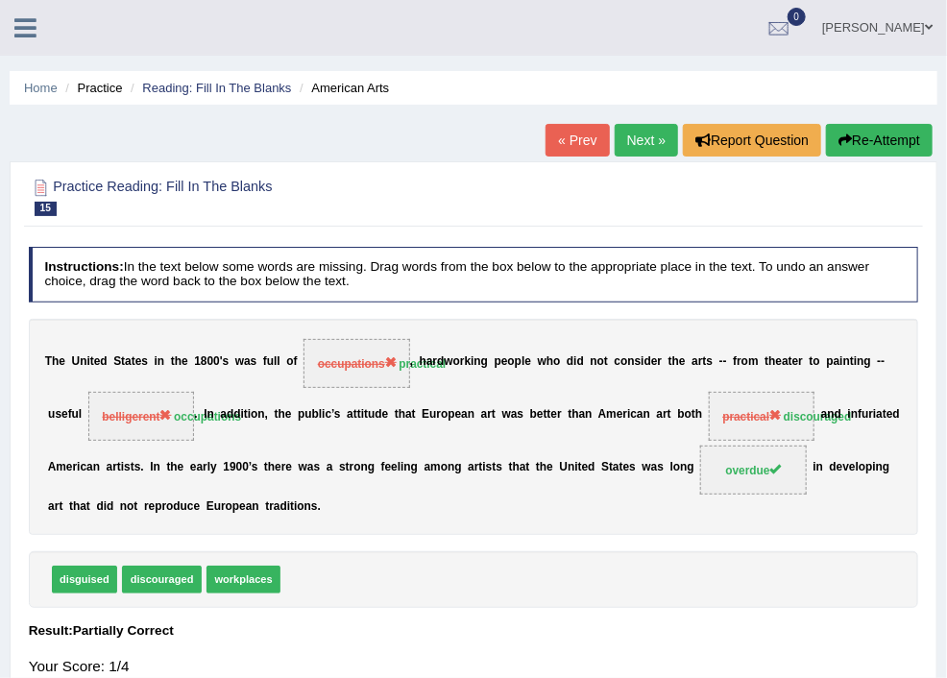
click at [639, 139] on link "Next »" at bounding box center [646, 140] width 63 height 33
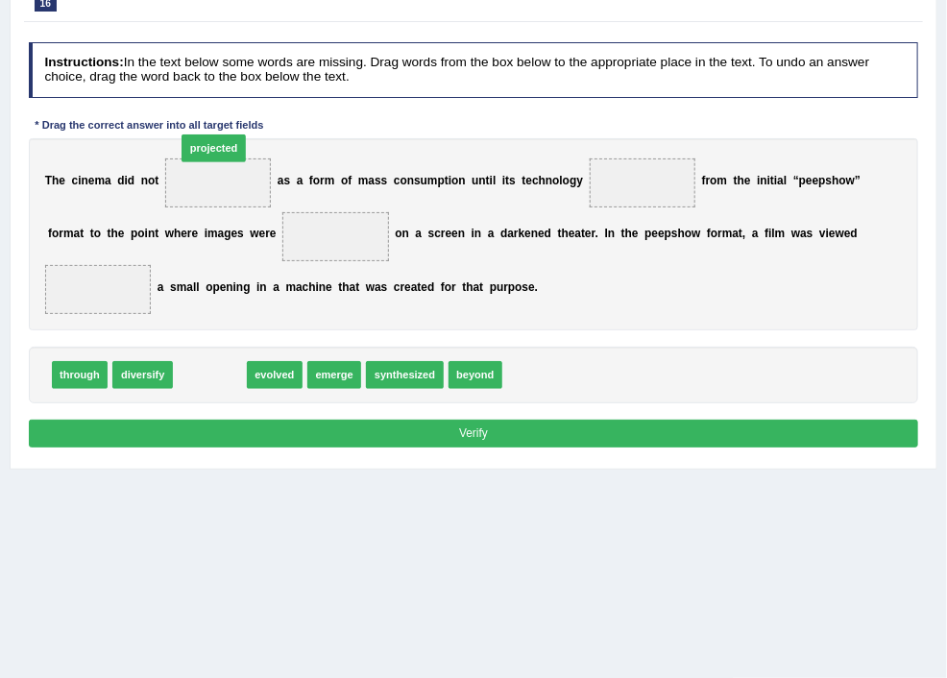
drag, startPoint x: 436, startPoint y: 429, endPoint x: 441, endPoint y: 164, distance: 265.2
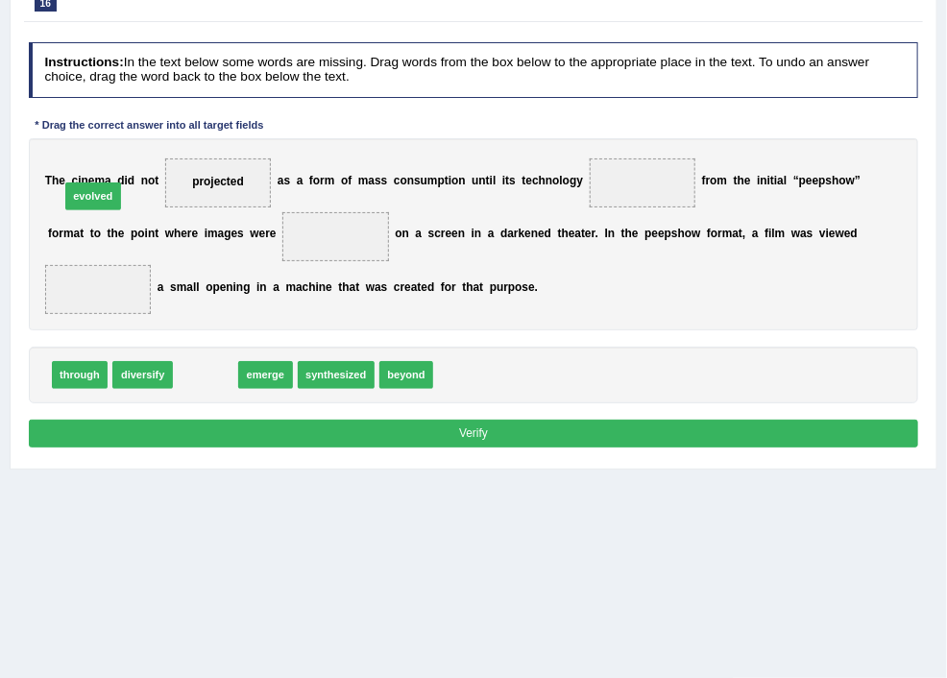
drag, startPoint x: 434, startPoint y: 427, endPoint x: 302, endPoint y: 218, distance: 247.8
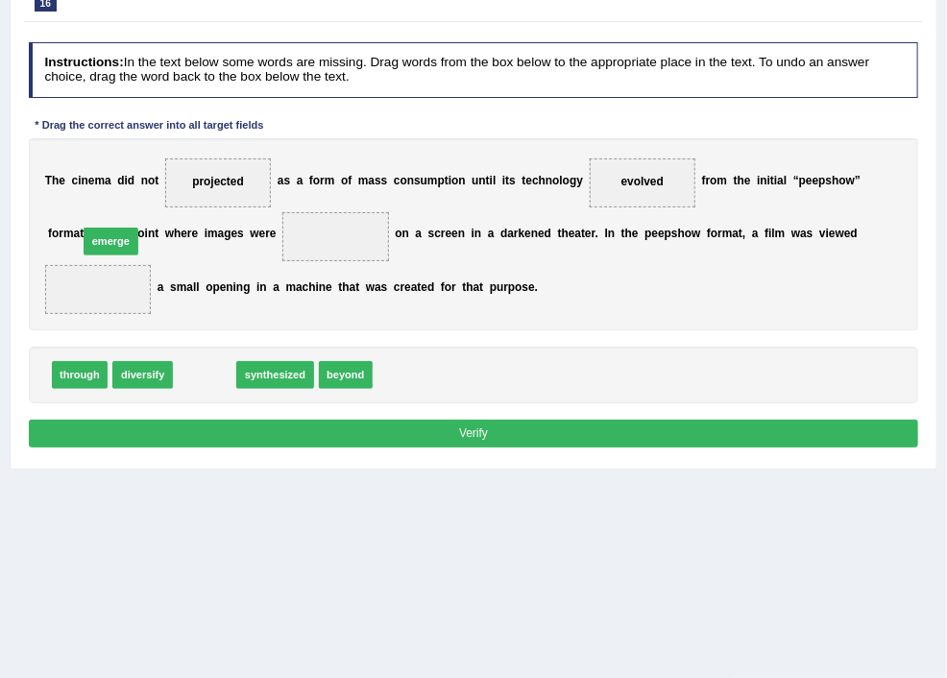
drag, startPoint x: 437, startPoint y: 427, endPoint x: 333, endPoint y: 271, distance: 187.8
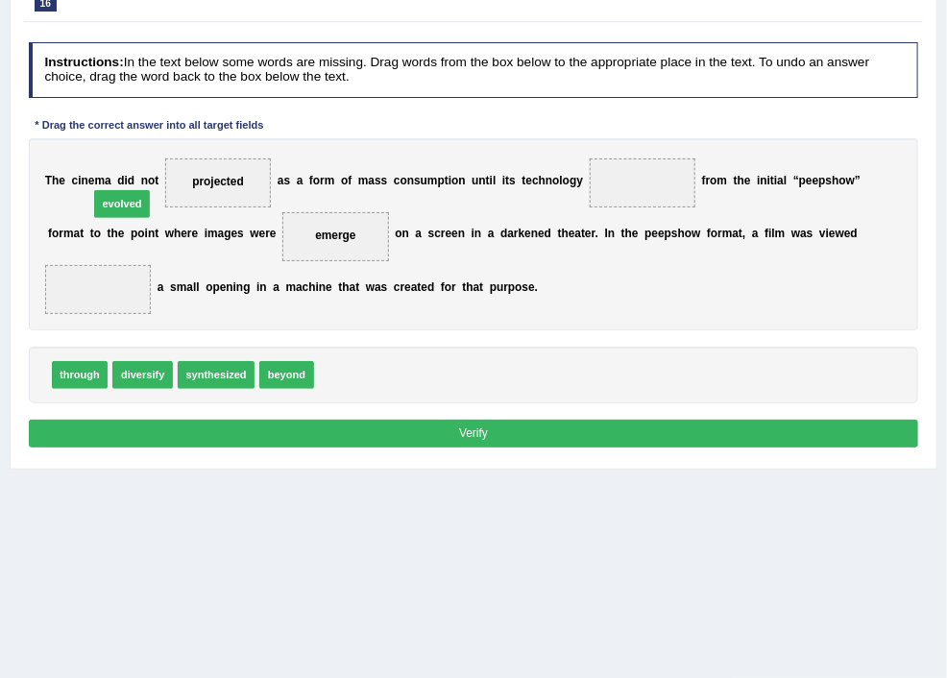
drag, startPoint x: 576, startPoint y: 424, endPoint x: 312, endPoint y: 223, distance: 331.8
drag, startPoint x: 434, startPoint y: 177, endPoint x: 291, endPoint y: 310, distance: 195.7
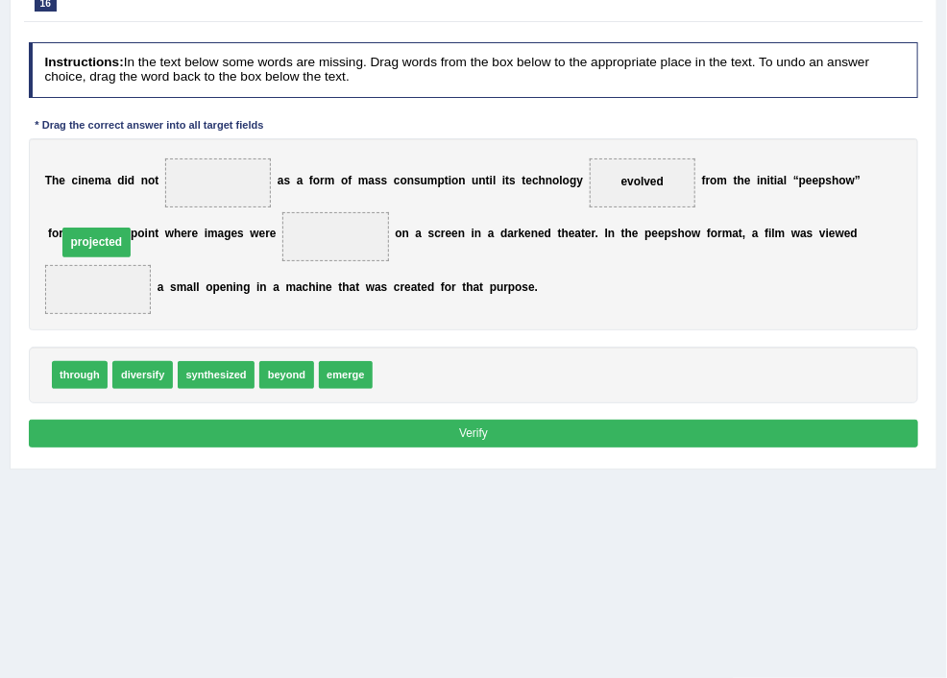
drag, startPoint x: 324, startPoint y: 340, endPoint x: 322, endPoint y: 281, distance: 58.6
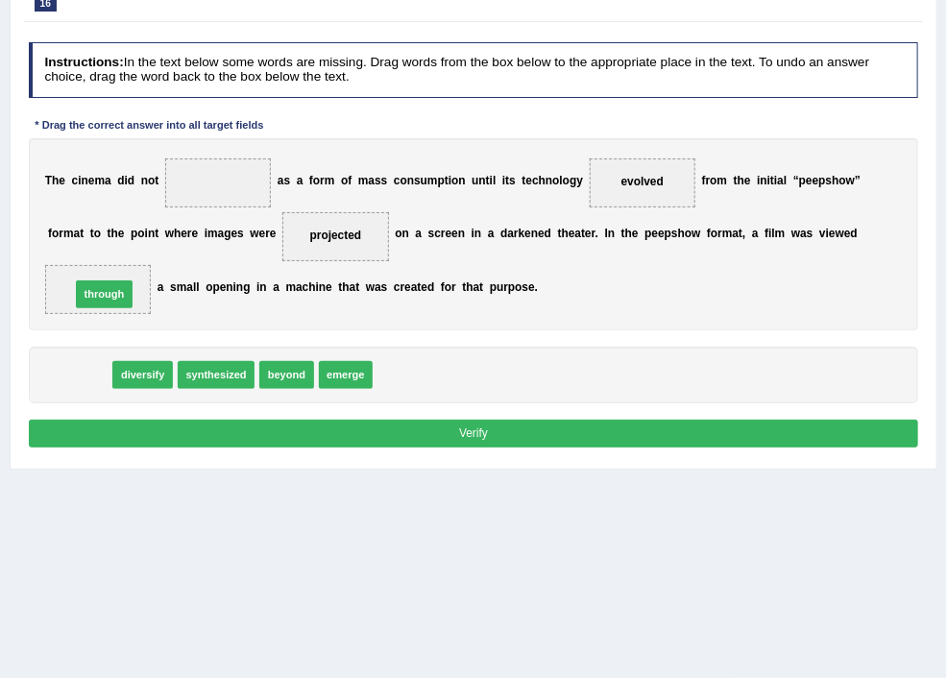
drag, startPoint x: 301, startPoint y: 412, endPoint x: 323, endPoint y: 334, distance: 80.9
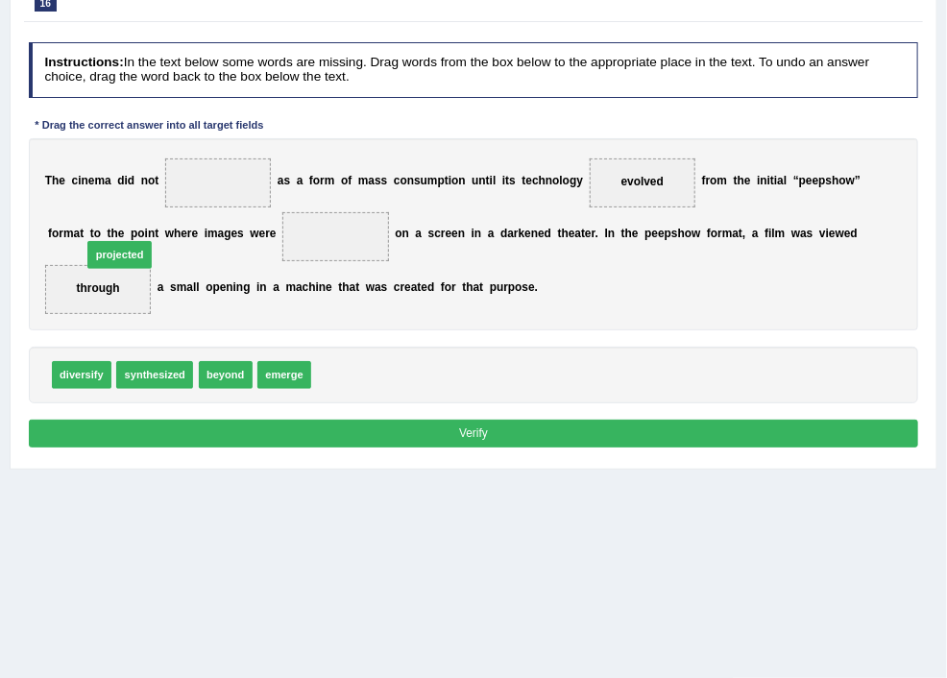
drag, startPoint x: 576, startPoint y: 422, endPoint x: 307, endPoint y: 280, distance: 304.2
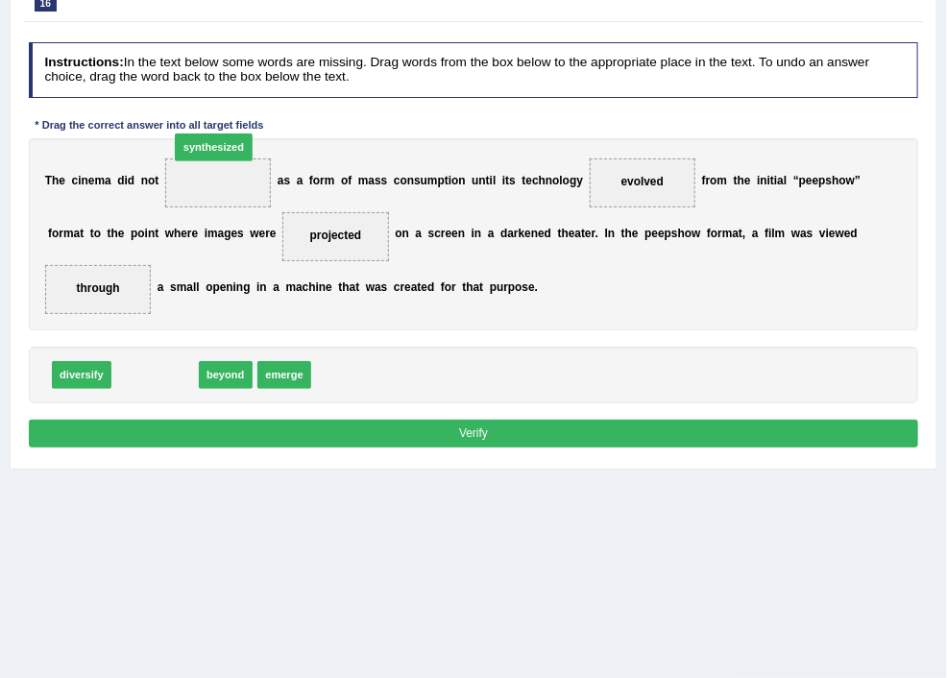
drag, startPoint x: 372, startPoint y: 423, endPoint x: 441, endPoint y: 157, distance: 274.9
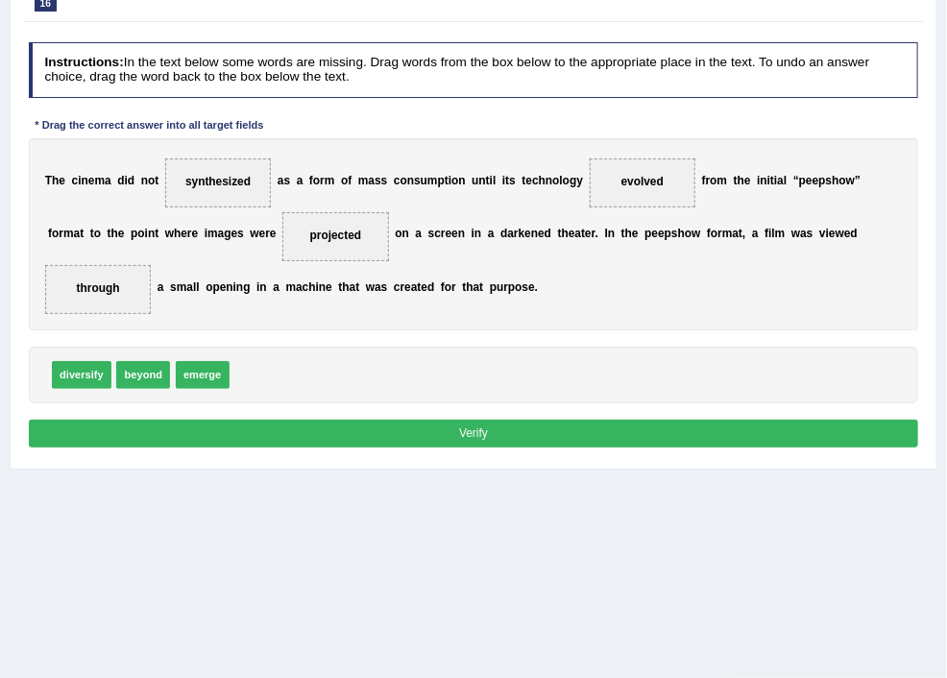
click at [590, 448] on button "Verify" at bounding box center [474, 434] width 890 height 28
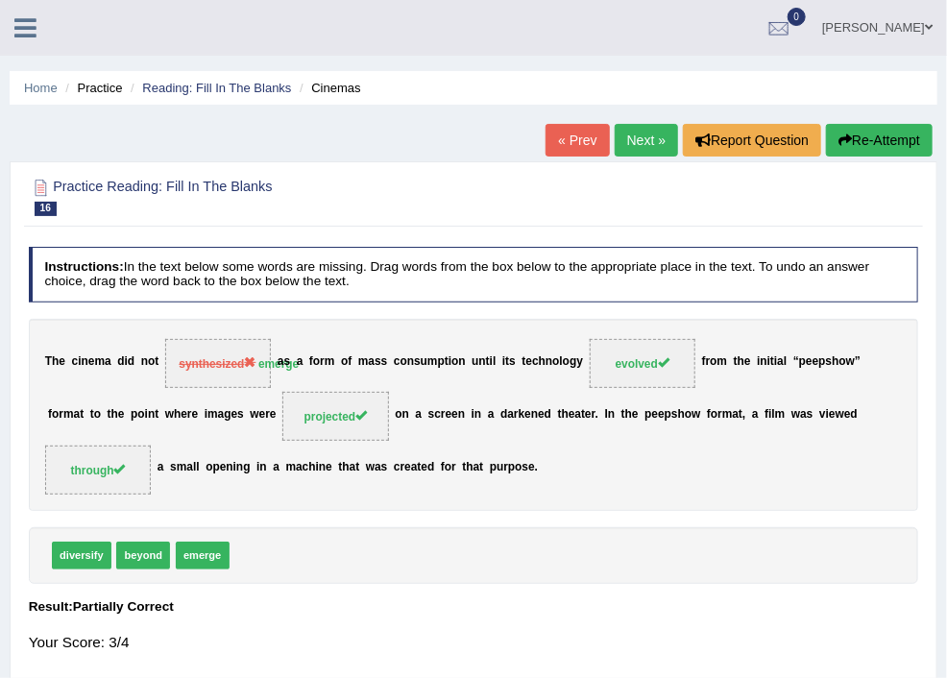
click at [0, 0] on span at bounding box center [0, 0] width 0 height 0
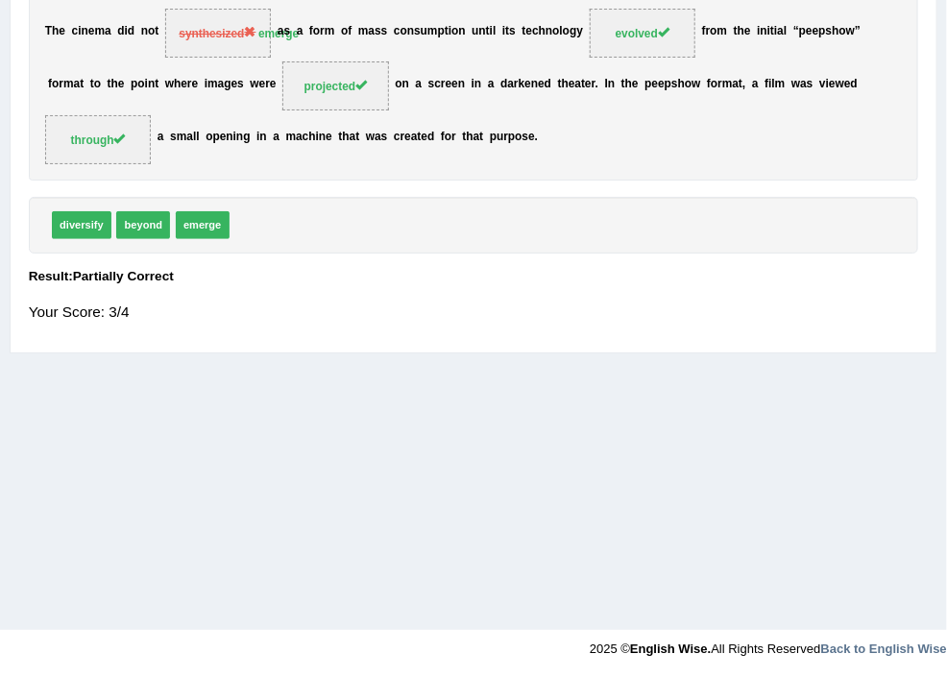
scroll to position [615, 0]
click at [0, 0] on link "Choose Single Answer" at bounding box center [0, 0] width 0 height 0
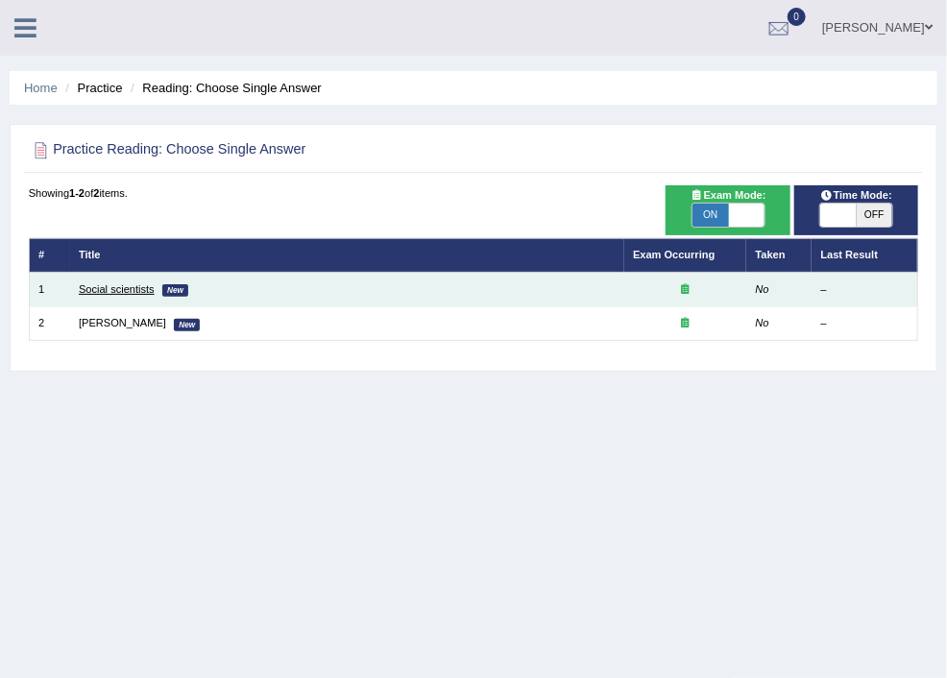
click at [155, 289] on link "Social scientists" at bounding box center [117, 289] width 76 height 12
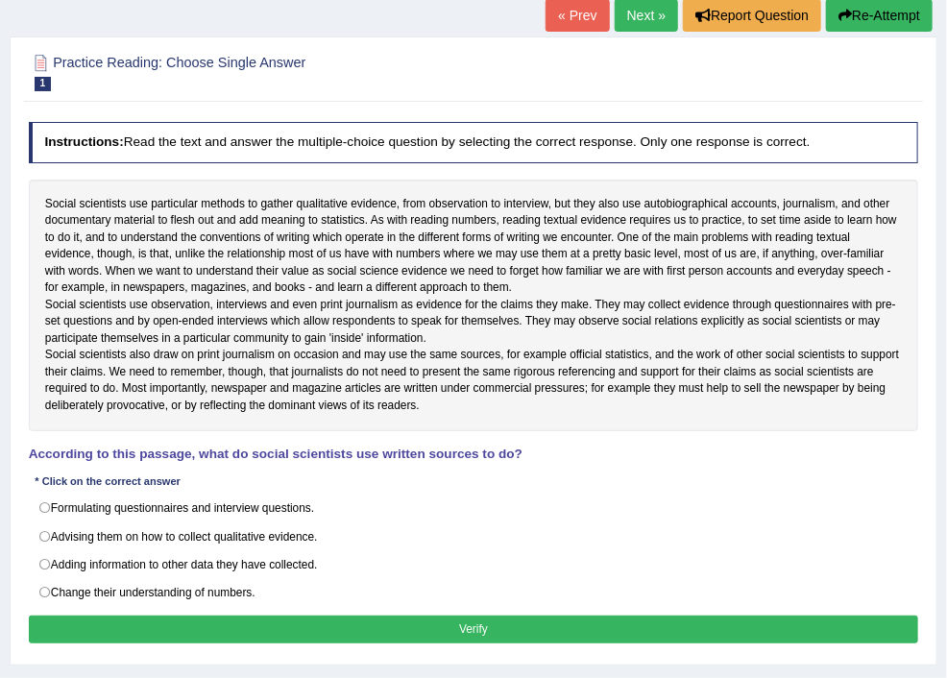
scroll to position [228, 0]
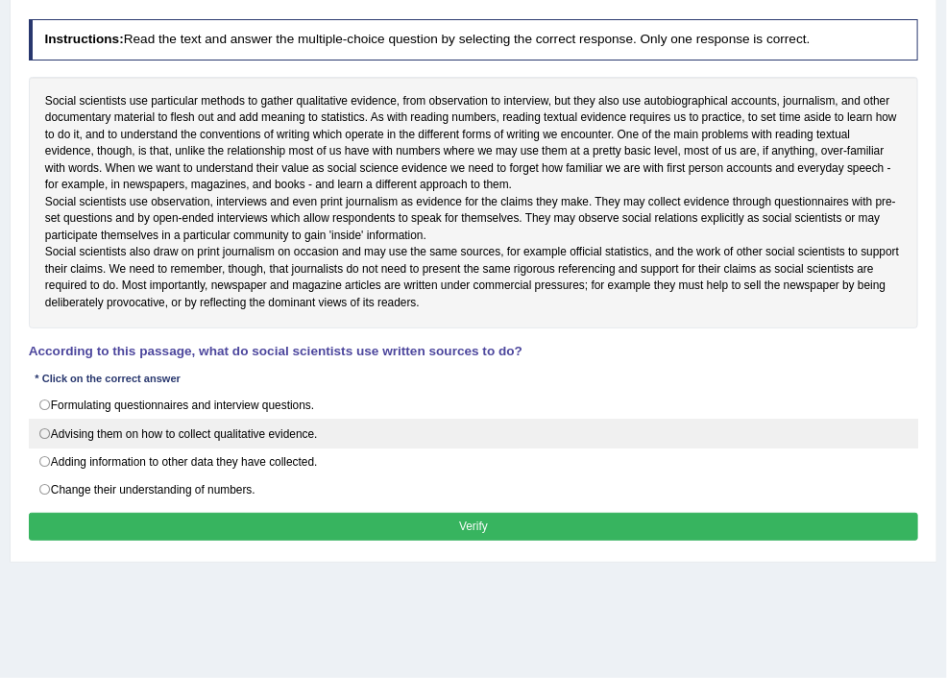
click at [277, 448] on label "Advising them on how to collect qualitative evidence." at bounding box center [474, 433] width 890 height 29
radio input "true"
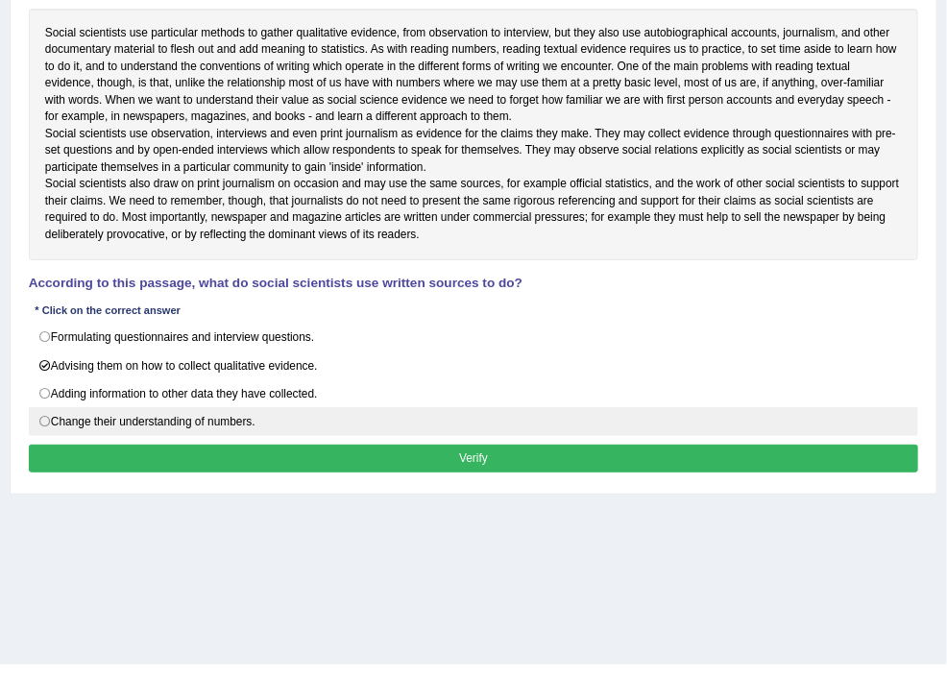
scroll to position [330, 0]
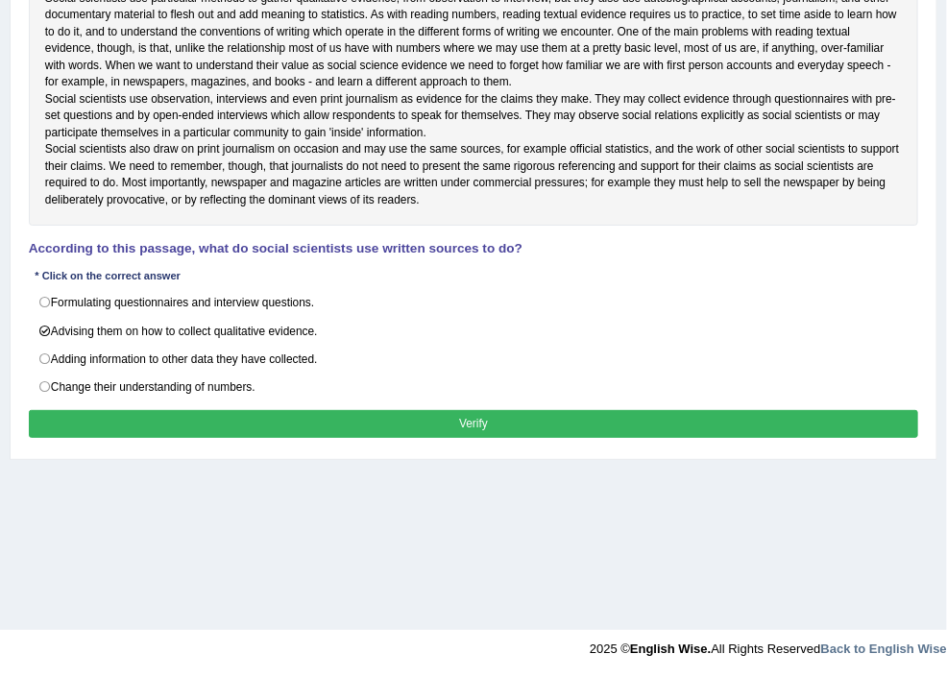
click at [586, 438] on button "Verify" at bounding box center [474, 424] width 890 height 28
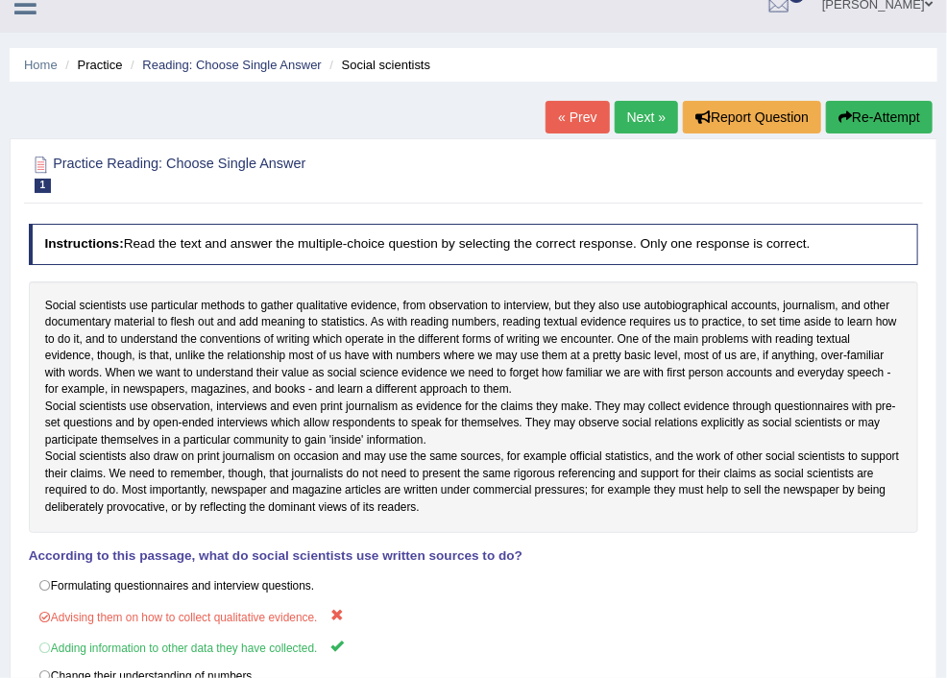
scroll to position [23, 0]
click at [634, 118] on link "Next »" at bounding box center [646, 117] width 63 height 33
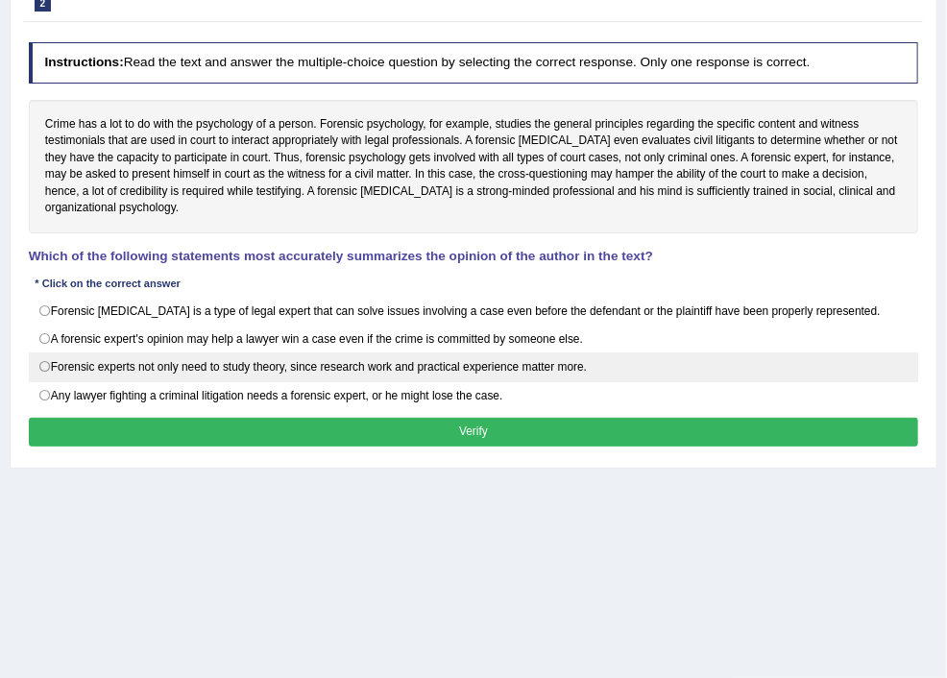
click at [280, 381] on label "Forensic experts not only need to study theory, since research work and practic…" at bounding box center [474, 367] width 890 height 29
radio input "true"
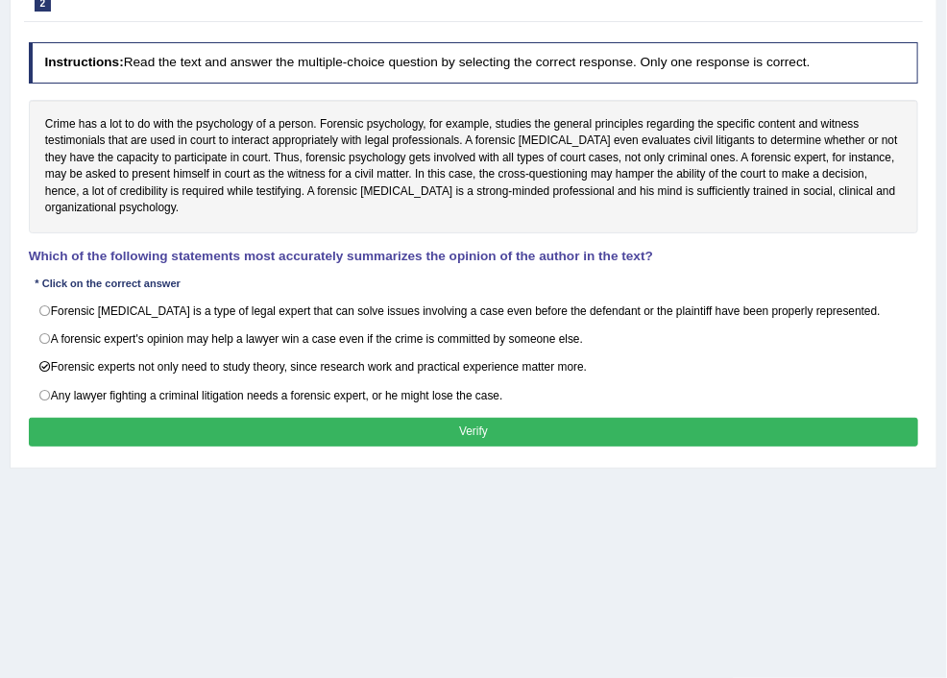
click at [598, 446] on button "Verify" at bounding box center [474, 432] width 890 height 28
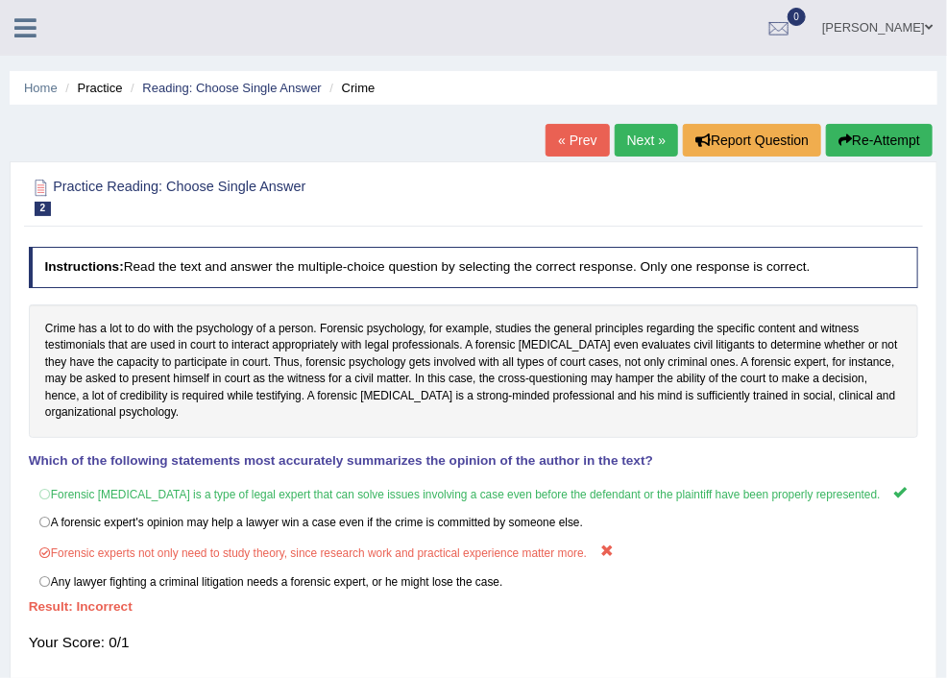
click at [616, 139] on link "Next »" at bounding box center [646, 140] width 63 height 33
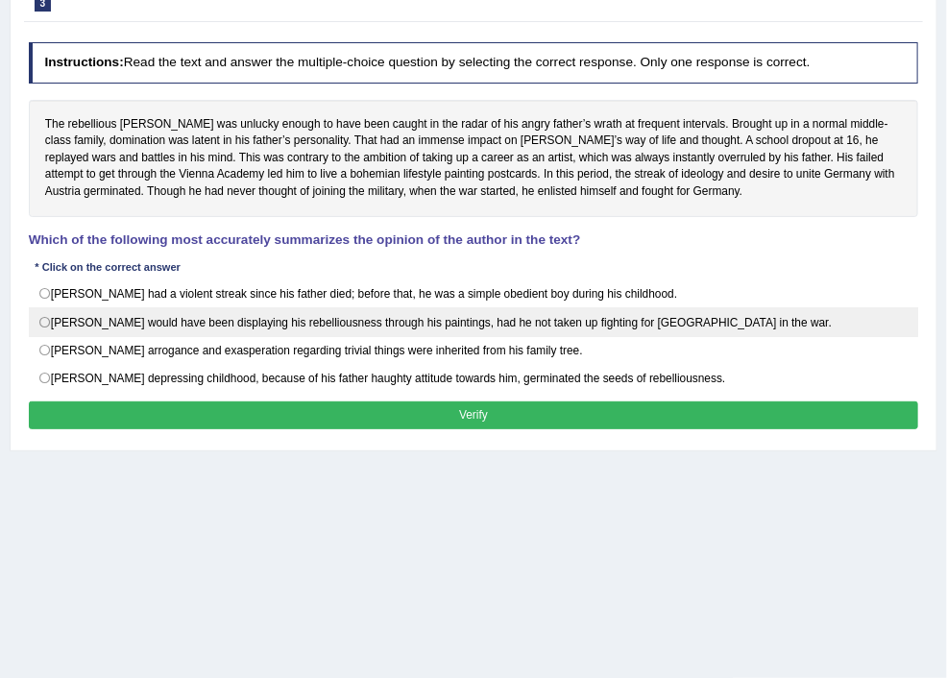
click at [274, 336] on label "Hitler would have been displaying his rebelliousness through his paintings, had…" at bounding box center [474, 321] width 890 height 29
radio input "true"
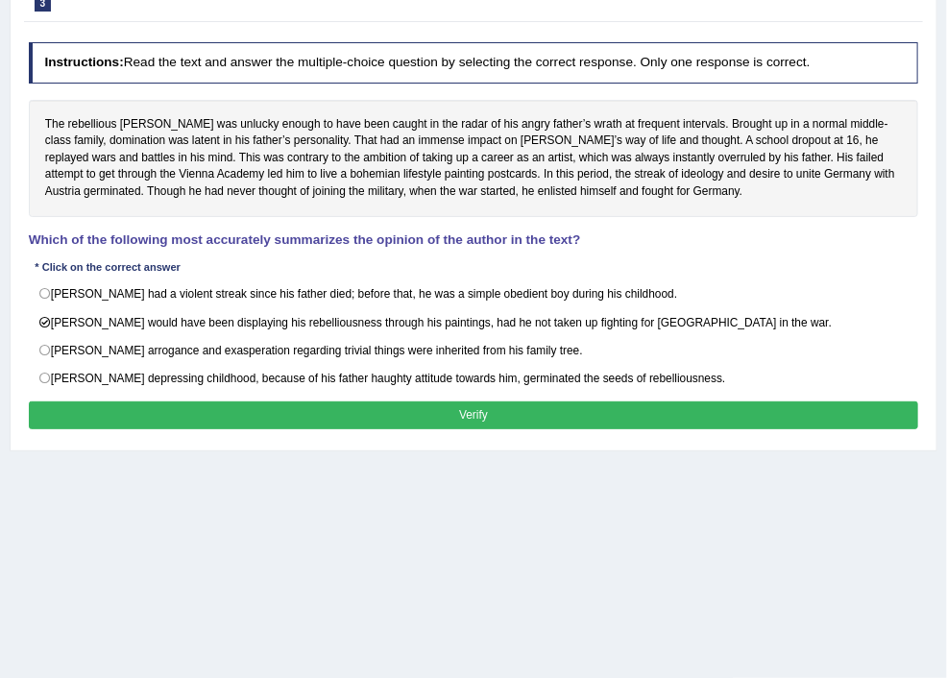
click at [560, 429] on button "Verify" at bounding box center [474, 416] width 890 height 28
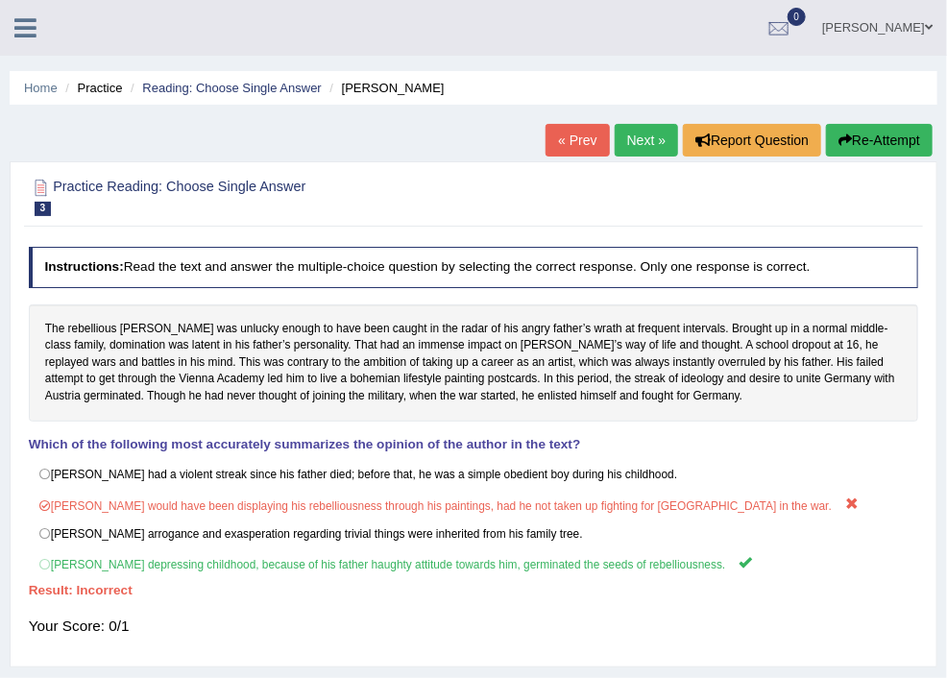
click at [615, 137] on link "Next »" at bounding box center [646, 140] width 63 height 33
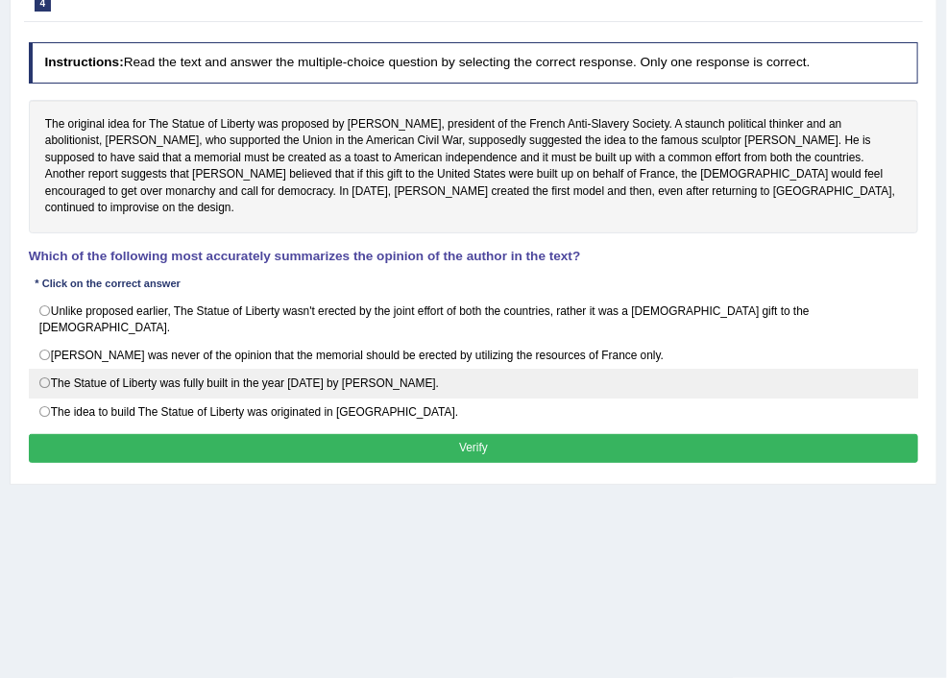
click at [275, 398] on label "The Statue of Liberty was fully built in the year [DATE] by [PERSON_NAME]." at bounding box center [474, 383] width 890 height 29
radio input "true"
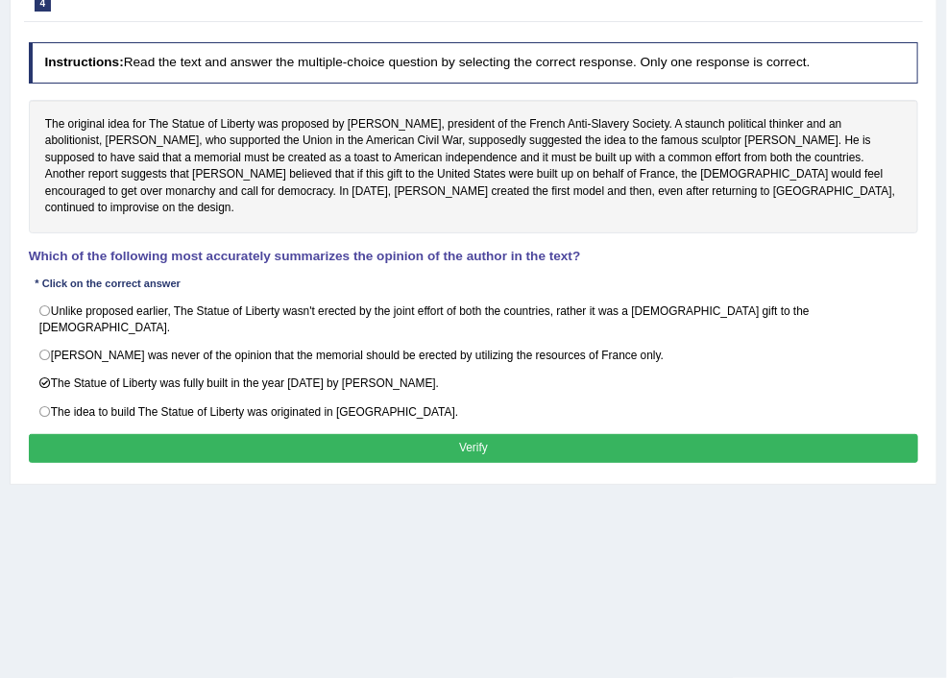
click at [583, 462] on button "Verify" at bounding box center [474, 448] width 890 height 28
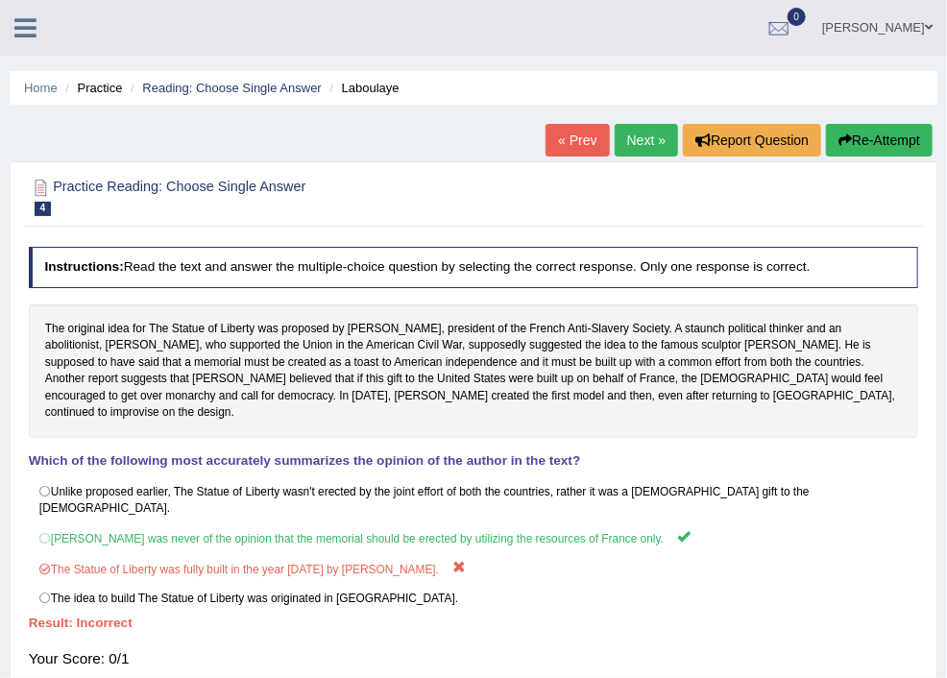
click at [637, 142] on link "Next »" at bounding box center [646, 140] width 63 height 33
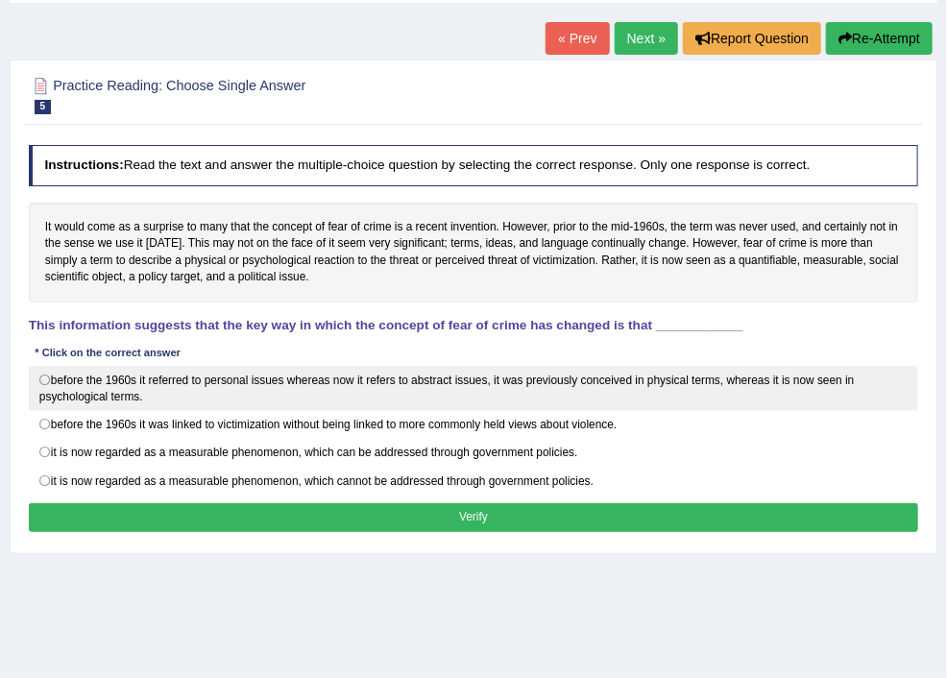
click at [274, 411] on label "before the 1960s it referred to personal issues whereas now it refers to abstra…" at bounding box center [474, 388] width 890 height 45
radio input "true"
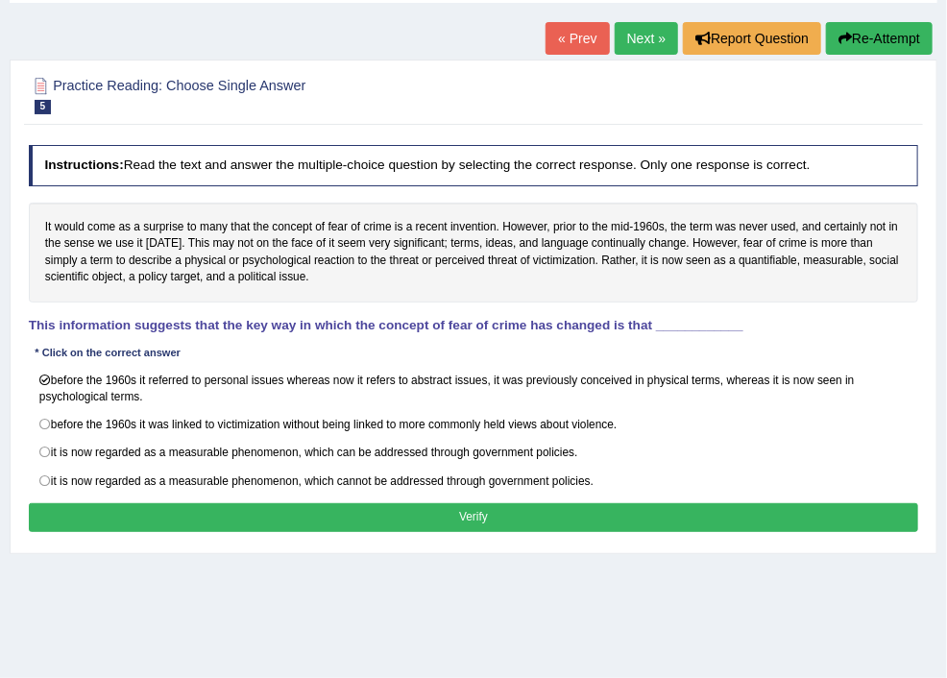
click at [573, 531] on button "Verify" at bounding box center [474, 517] width 890 height 28
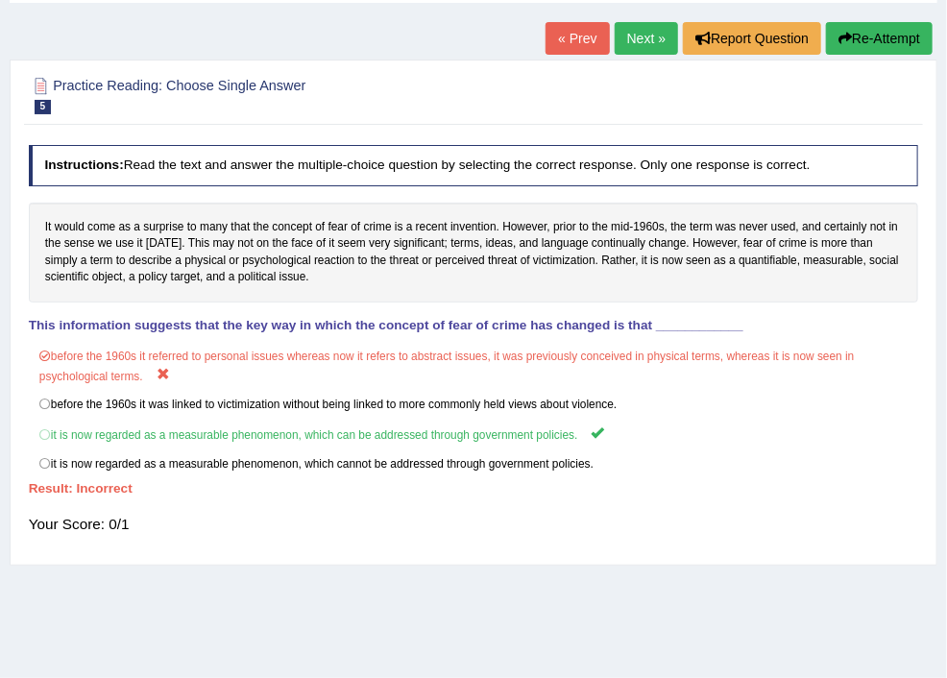
click at [632, 38] on link "Next »" at bounding box center [646, 38] width 63 height 33
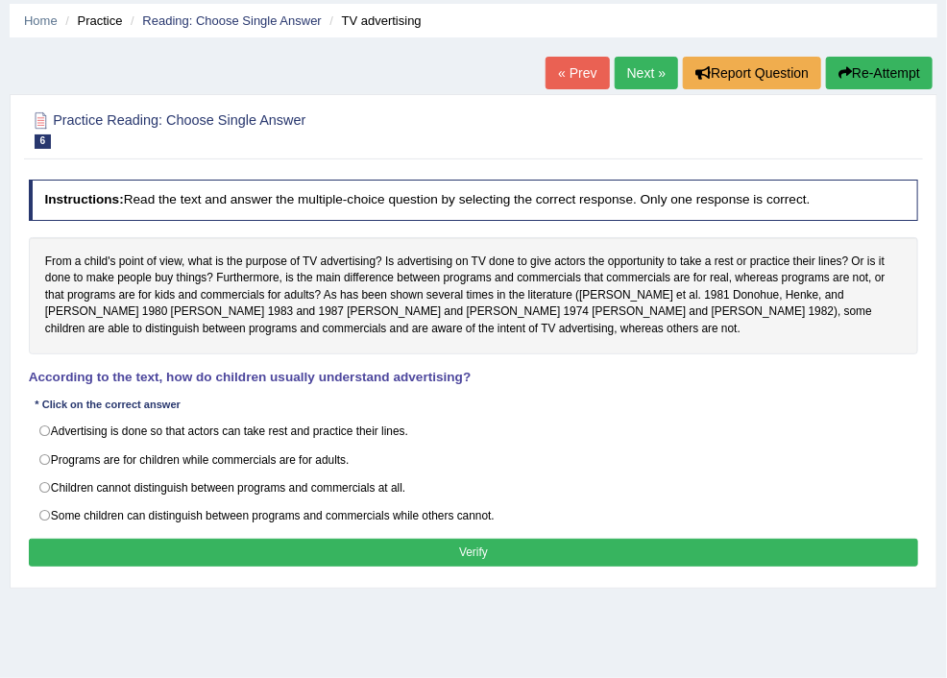
scroll to position [102, 0]
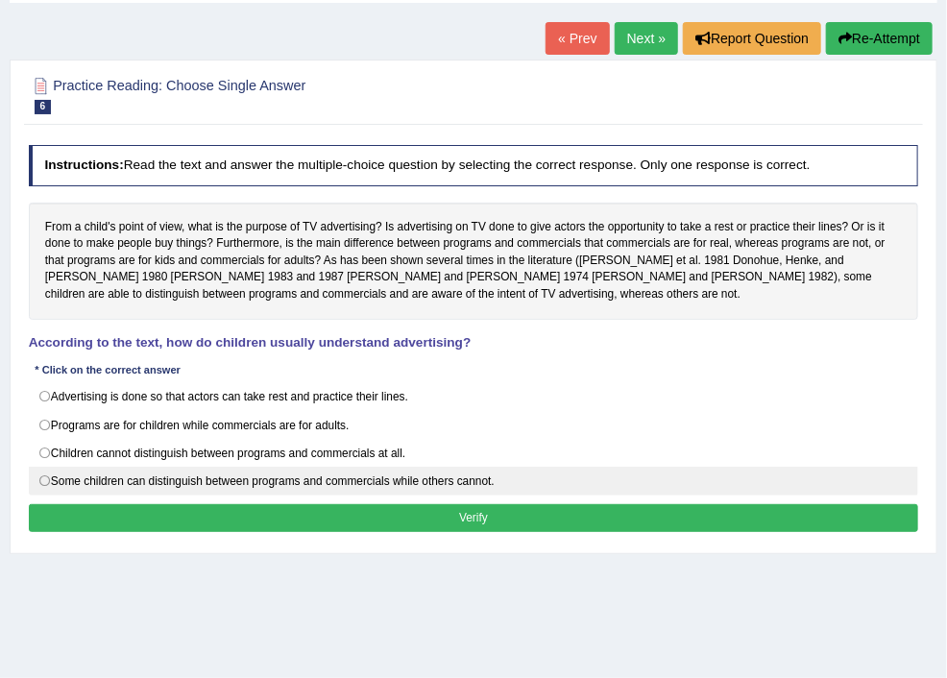
click at [274, 496] on label "Some children can distinguish between programs and commercials while others can…" at bounding box center [474, 481] width 890 height 29
radio input "true"
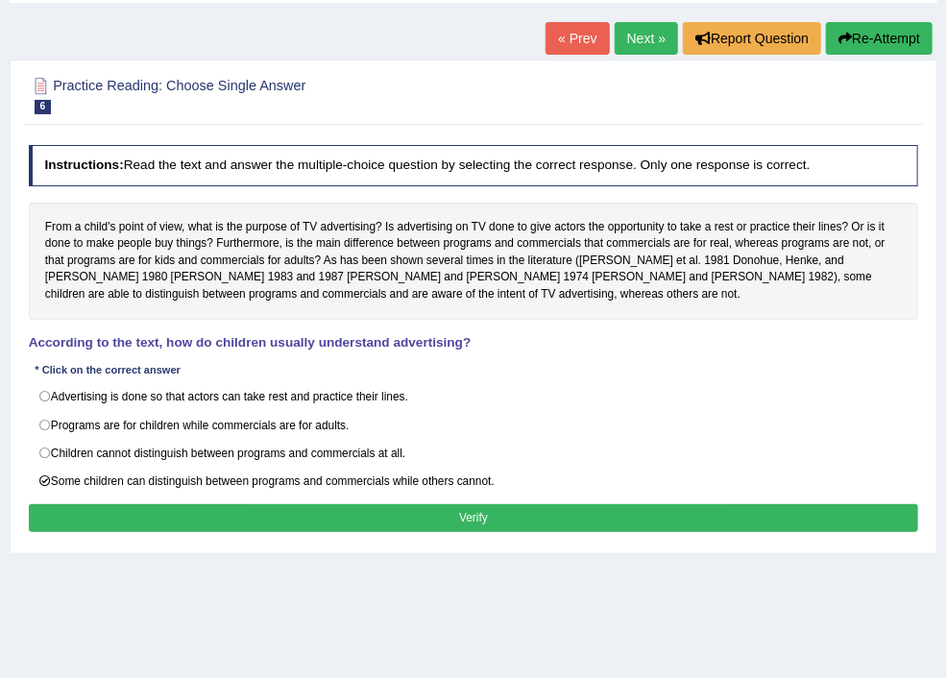
click at [557, 532] on button "Verify" at bounding box center [474, 518] width 890 height 28
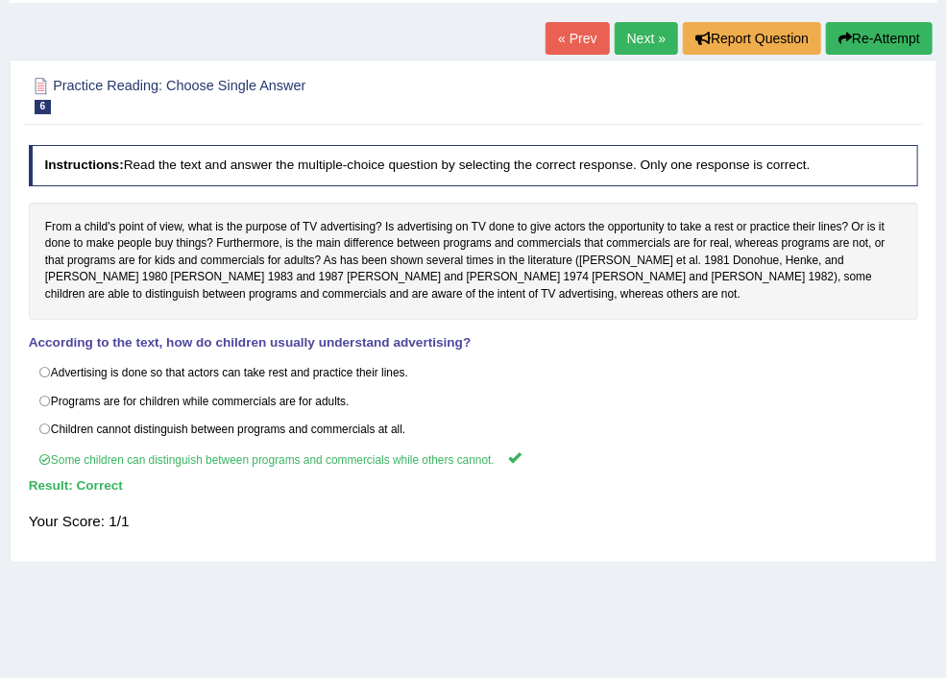
click at [636, 34] on link "Next »" at bounding box center [646, 38] width 63 height 33
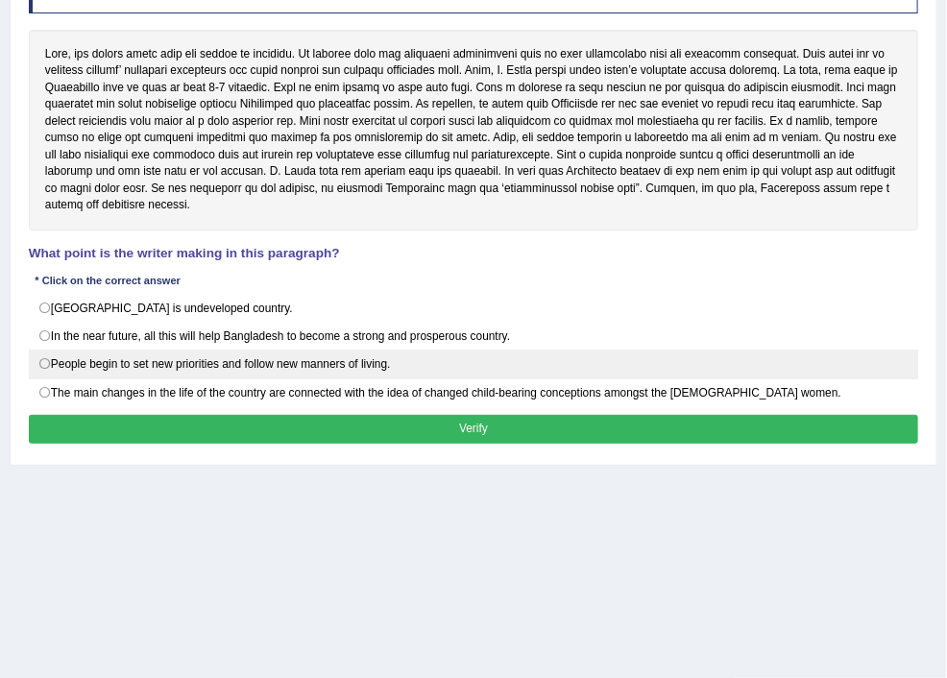
scroll to position [307, 0]
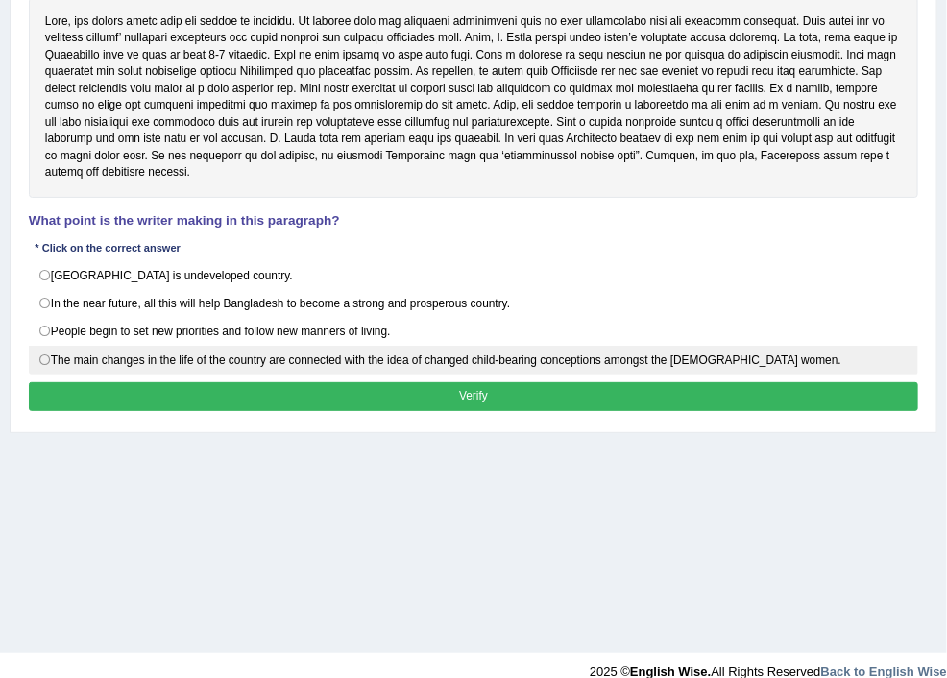
click at [275, 375] on label "The main changes in the life of the country are connected with the idea of chan…" at bounding box center [474, 360] width 890 height 29
radio input "true"
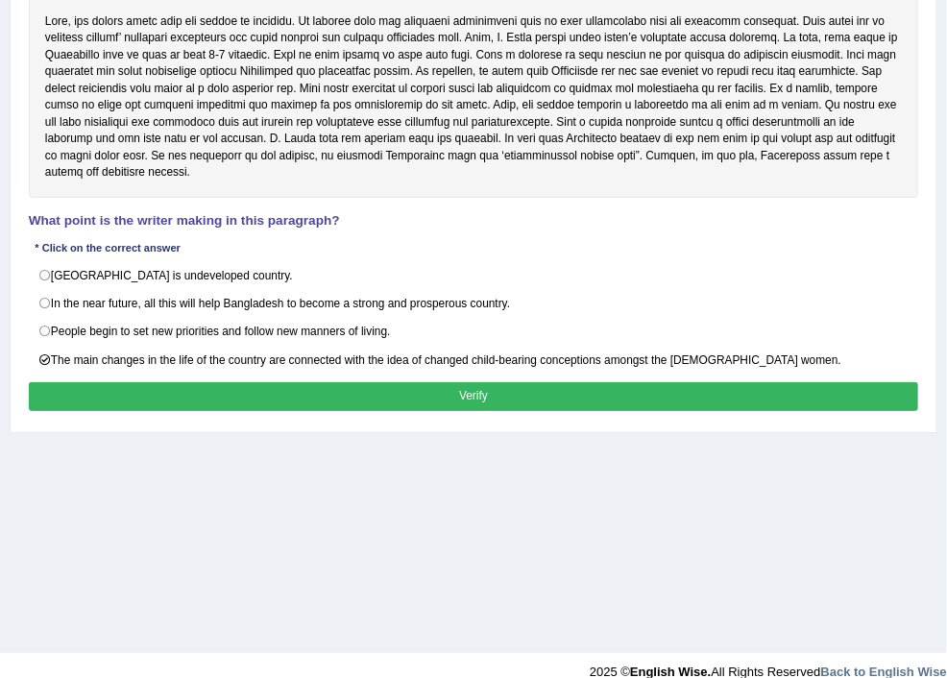
click at [590, 410] on button "Verify" at bounding box center [474, 396] width 890 height 28
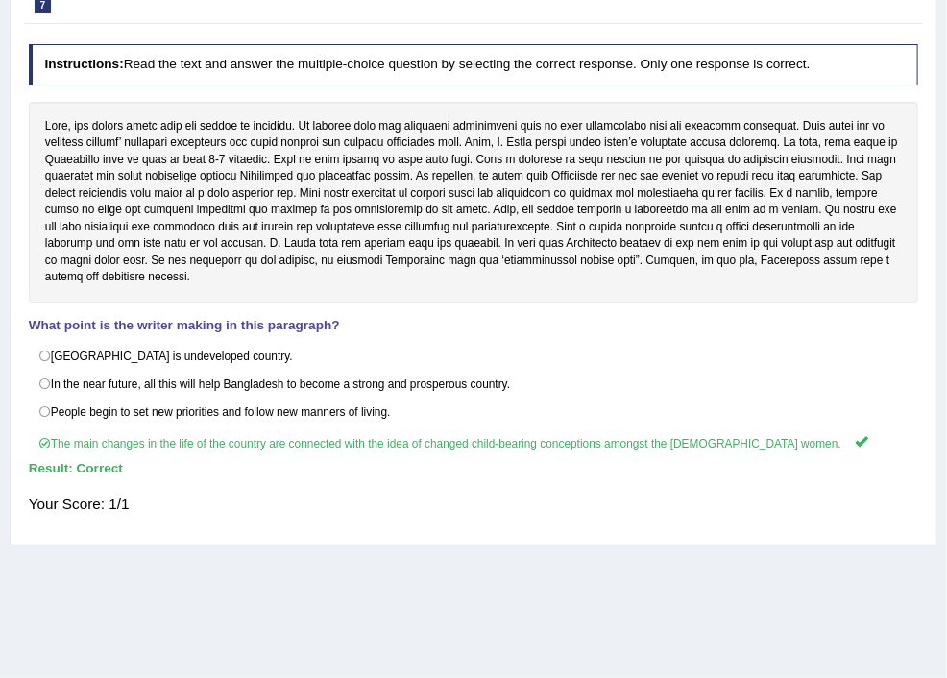
scroll to position [0, 0]
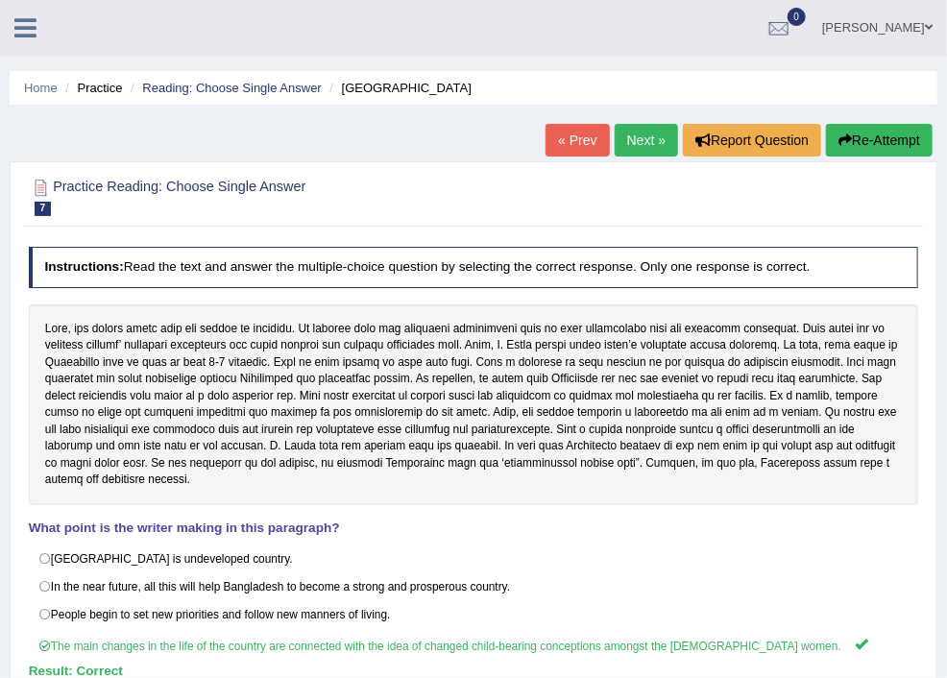
click at [0, 0] on span at bounding box center [0, 0] width 0 height 0
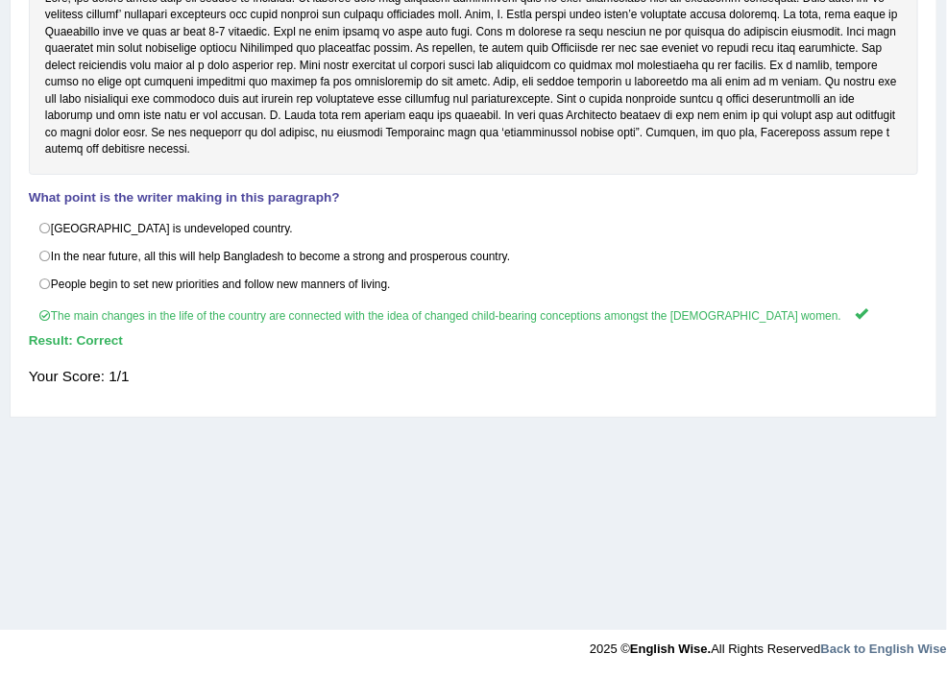
scroll to position [717, 0]
click at [0, 0] on link "Summarize Spoken Text" at bounding box center [0, 0] width 0 height 0
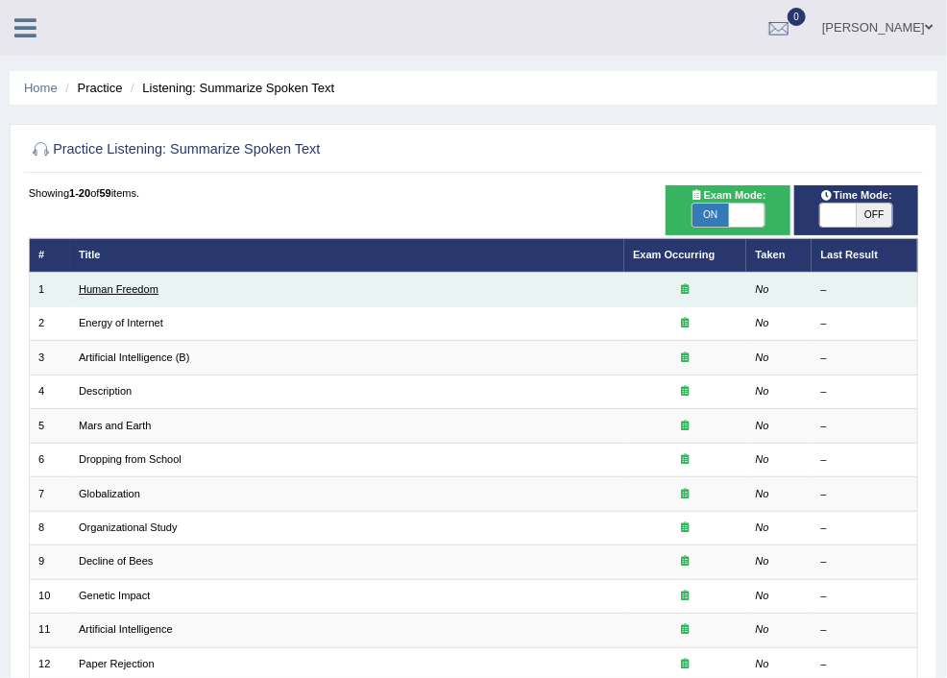
click at [158, 286] on link "Human Freedom" at bounding box center [119, 289] width 80 height 12
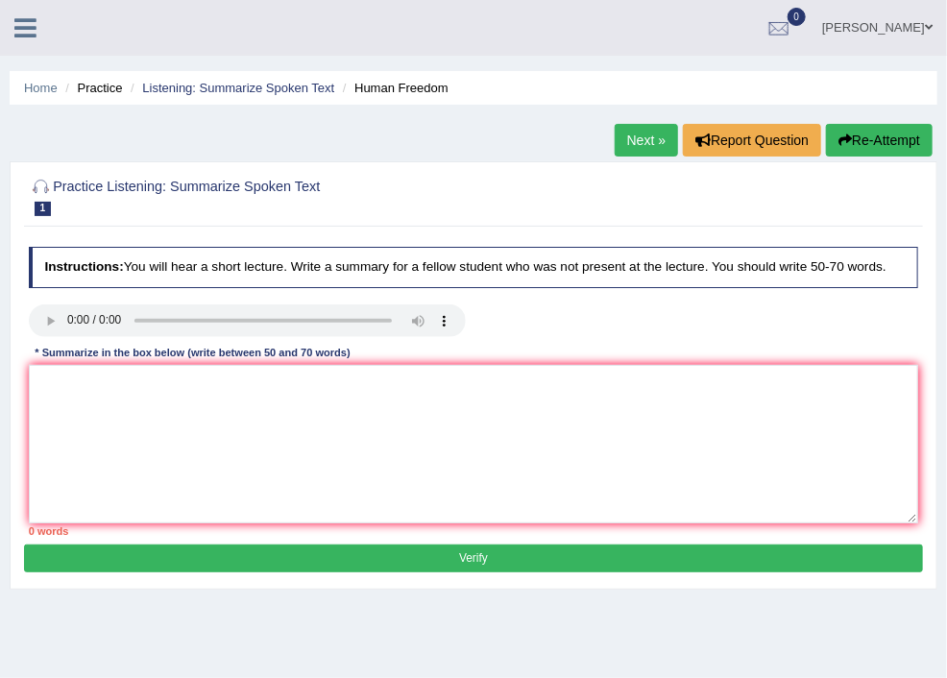
click at [615, 334] on div at bounding box center [473, 322] width 907 height 37
click at [261, 387] on textarea at bounding box center [474, 444] width 890 height 158
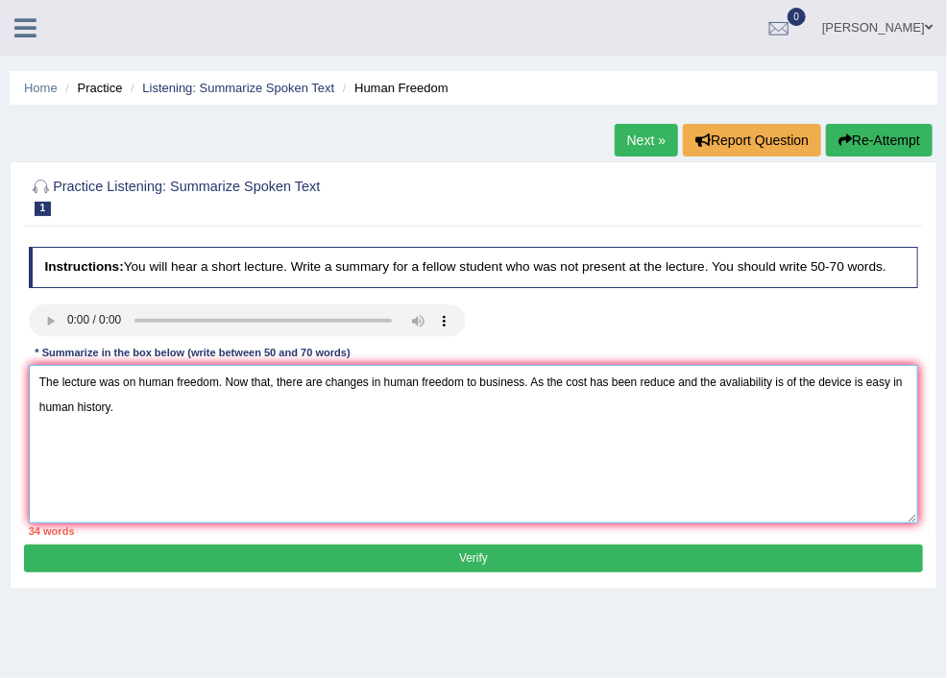
click at [611, 422] on textarea "The lecture was on human freedom. Now that, there are changes in human freedom …" at bounding box center [474, 444] width 890 height 158
drag, startPoint x: 621, startPoint y: 422, endPoint x: 425, endPoint y: 385, distance: 199.3
click at [451, 392] on textarea "The lecture was on human freedom. Now that, there are changes in human freedom …" at bounding box center [474, 444] width 890 height 158
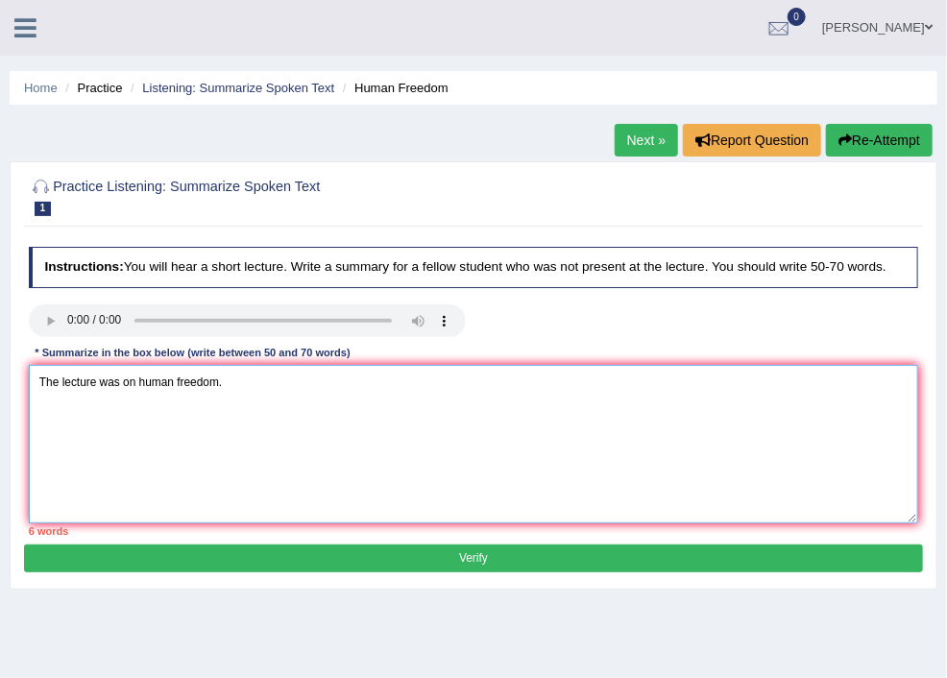
type textarea "The lecture was on human freedom."
click at [473, 395] on textarea "The lecture was on human freedom." at bounding box center [474, 444] width 890 height 158
click at [304, 423] on textarea "The lecture was on human freedom. Early changes in human freedom for both indiv…" at bounding box center [474, 444] width 890 height 158
click at [895, 397] on textarea "The lecture was on human freedom. Early changes in human freedom for both indiv…" at bounding box center [474, 444] width 890 height 158
click at [795, 399] on textarea "The lecture was on human freedom. Early changes in human freedom for both indiv…" at bounding box center [474, 444] width 890 height 158
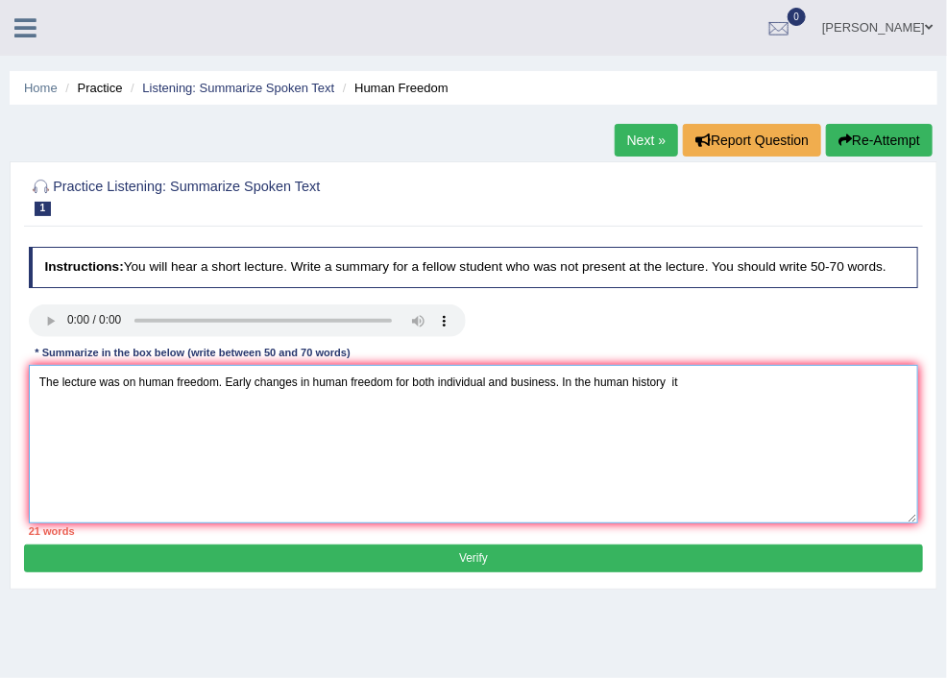
click at [894, 398] on textarea "The lecture was on human freedom. Early changes in human freedom for both indiv…" at bounding box center [474, 444] width 890 height 158
drag, startPoint x: 390, startPoint y: 428, endPoint x: 498, endPoint y: 442, distance: 108.4
click at [391, 428] on textarea "The lecture was on human freedom. Early changes in human freedom for both indiv…" at bounding box center [474, 444] width 890 height 158
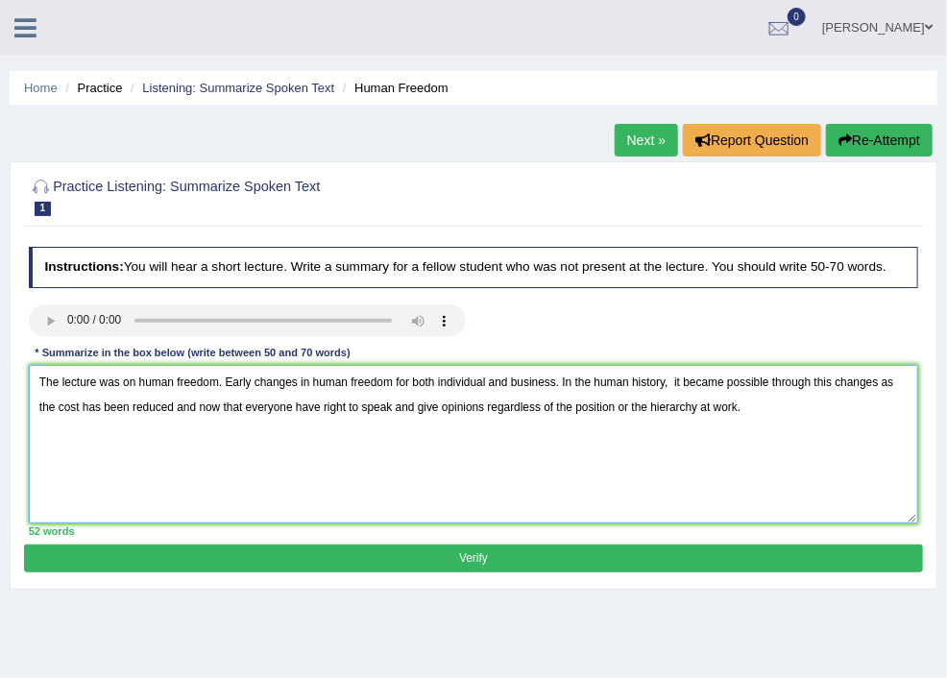
type textarea "The lecture was on human freedom. Early changes in human freedom for both indiv…"
click at [553, 572] on button "Verify" at bounding box center [473, 559] width 898 height 28
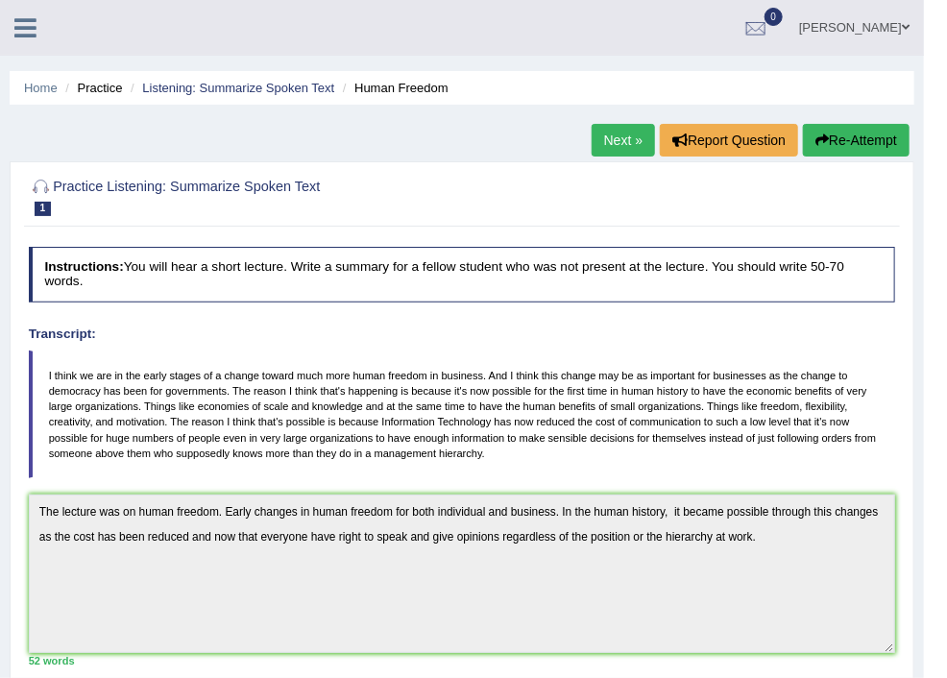
click at [604, 136] on link "Next »" at bounding box center [623, 140] width 63 height 33
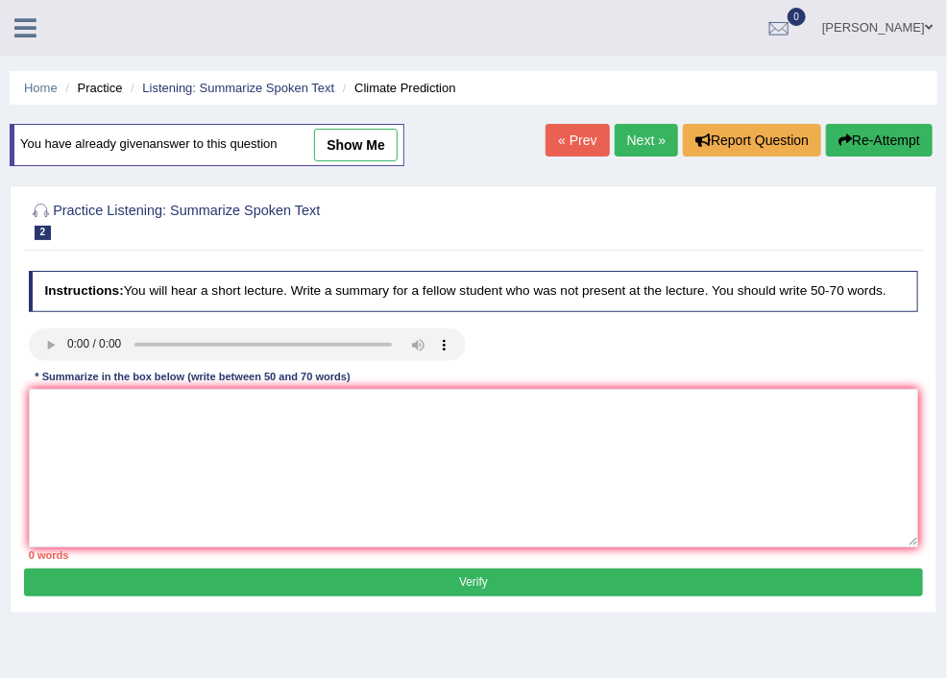
click at [0, 0] on link "Practice Questions" at bounding box center [0, 0] width 0 height 0
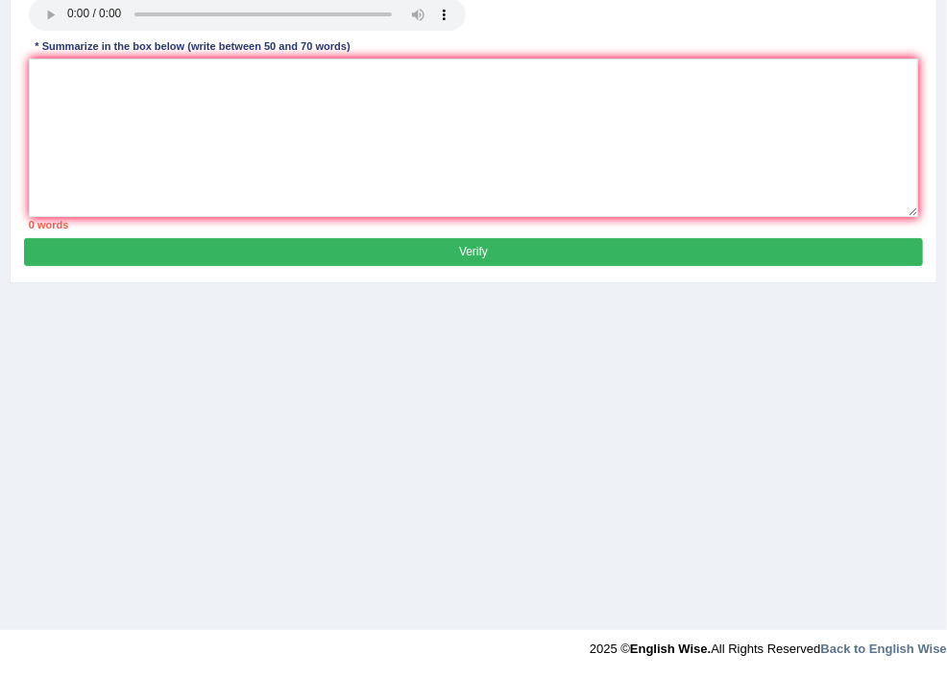
scroll to position [615, 0]
click at [0, 0] on link "Summarize Spoken Text" at bounding box center [0, 0] width 0 height 0
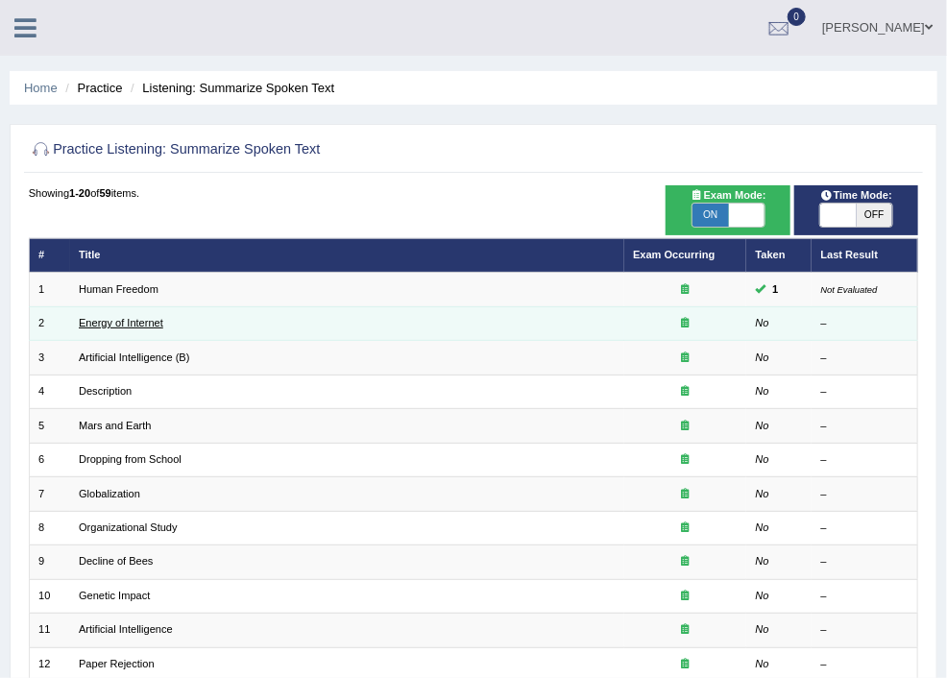
click at [163, 322] on link "Energy of Internet" at bounding box center [121, 323] width 85 height 12
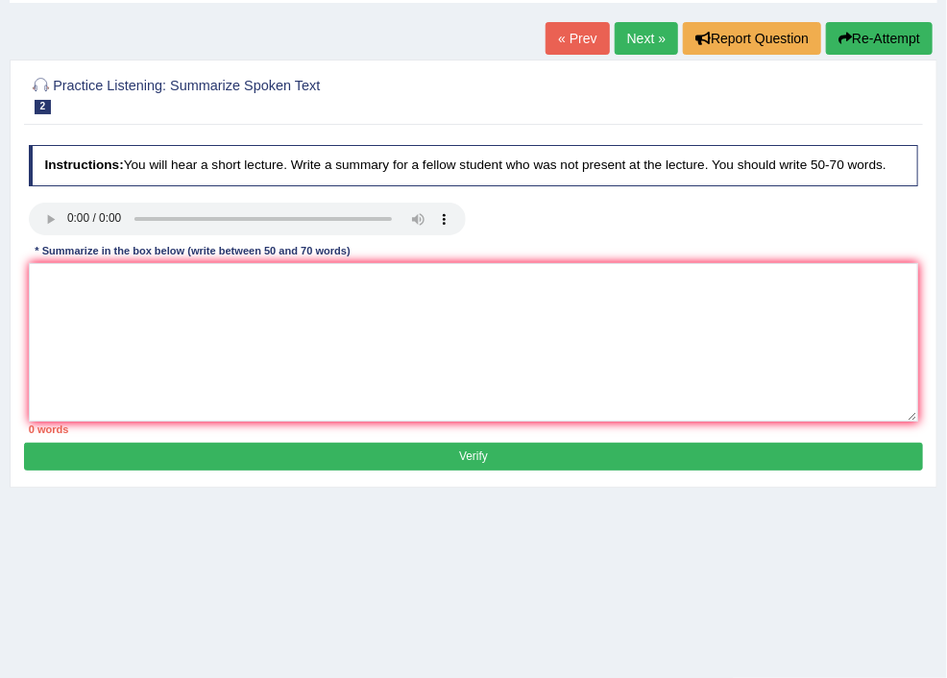
scroll to position [102, 0]
click at [283, 285] on textarea at bounding box center [474, 342] width 890 height 158
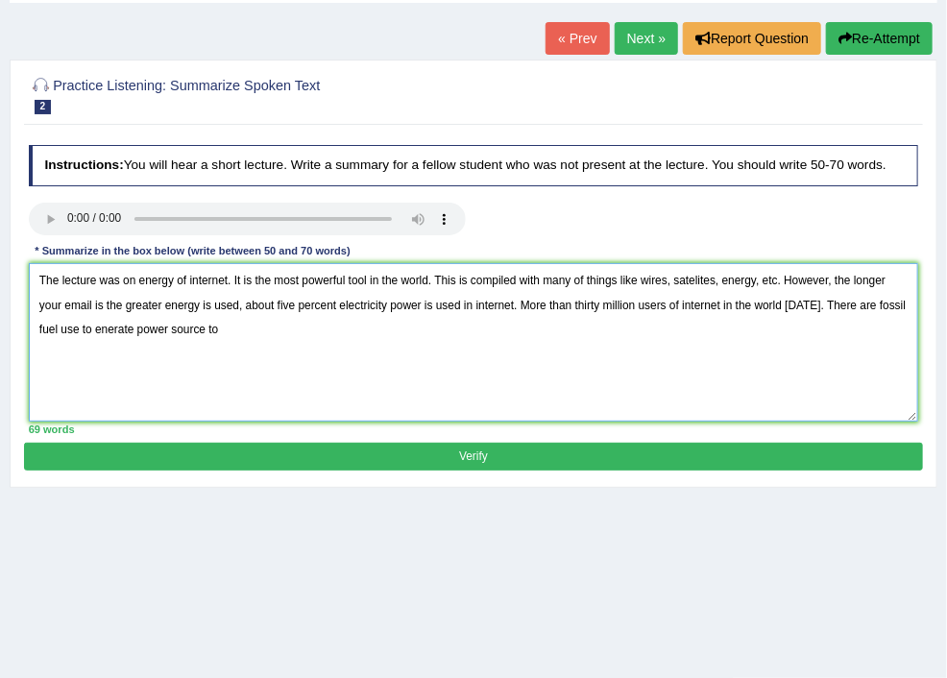
click at [721, 320] on textarea "The lecture was on energy of internet. It is the most powerful tool in the worl…" at bounding box center [474, 342] width 890 height 158
drag, startPoint x: 725, startPoint y: 320, endPoint x: 398, endPoint y: 342, distance: 328.3
click at [398, 342] on textarea "The lecture was on energy of internet. It is the most powerful tool in the worl…" at bounding box center [474, 342] width 890 height 158
drag, startPoint x: 727, startPoint y: 318, endPoint x: 745, endPoint y: 315, distance: 18.5
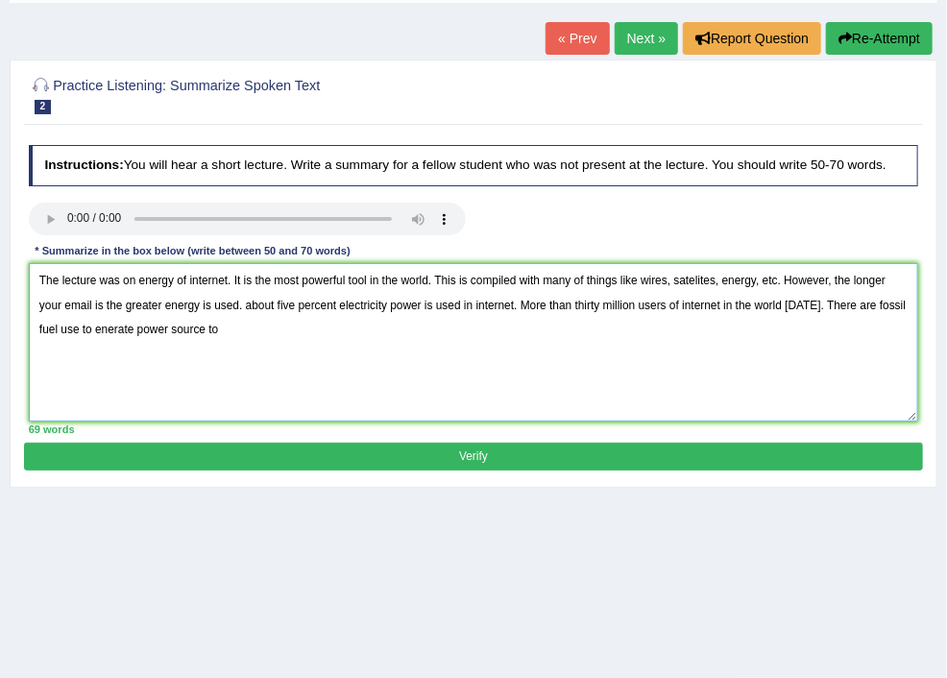
click at [745, 315] on textarea "The lecture was on energy of internet. It is the most powerful tool in the worl…" at bounding box center [474, 342] width 890 height 158
drag, startPoint x: 724, startPoint y: 316, endPoint x: 404, endPoint y: 349, distance: 321.5
click at [397, 346] on textarea "The lecture was on energy of internet. It is the most powerful tool in the worl…" at bounding box center [474, 342] width 890 height 158
click at [677, 345] on textarea "The lecture was on energy of internet. It is the most powerful tool in the worl…" at bounding box center [474, 342] width 890 height 158
click at [545, 343] on textarea "The lecture was on energy of internet. It is the most powerful tool in the worl…" at bounding box center [474, 342] width 890 height 158
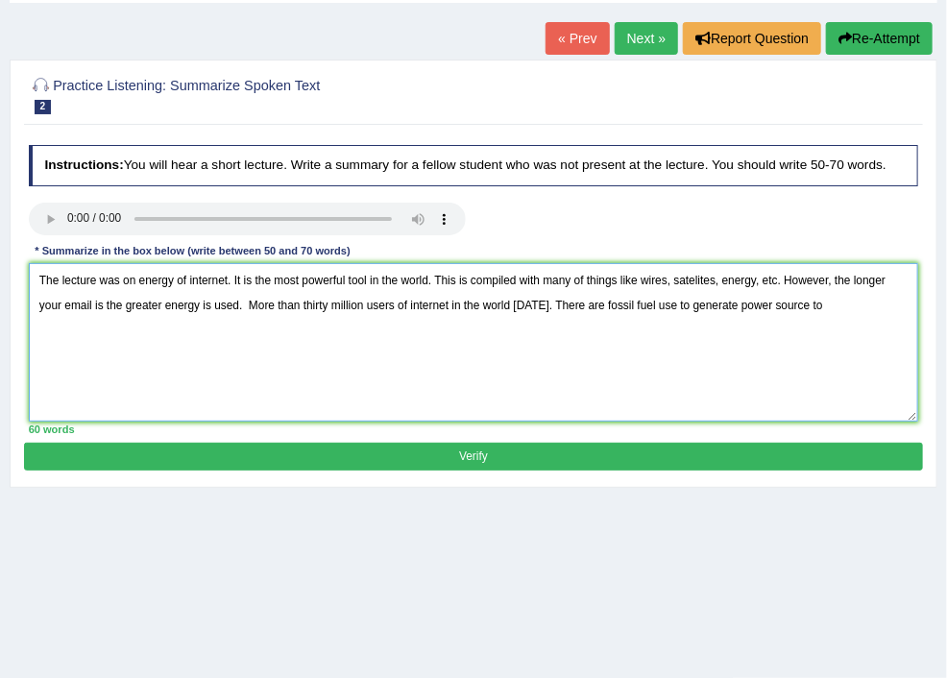
click at [691, 340] on textarea "The lecture was on energy of internet. It is the most powerful tool in the worl…" at bounding box center [474, 342] width 890 height 158
type textarea "The lecture was on energy of internet. It is the most powerful tool in the worl…"
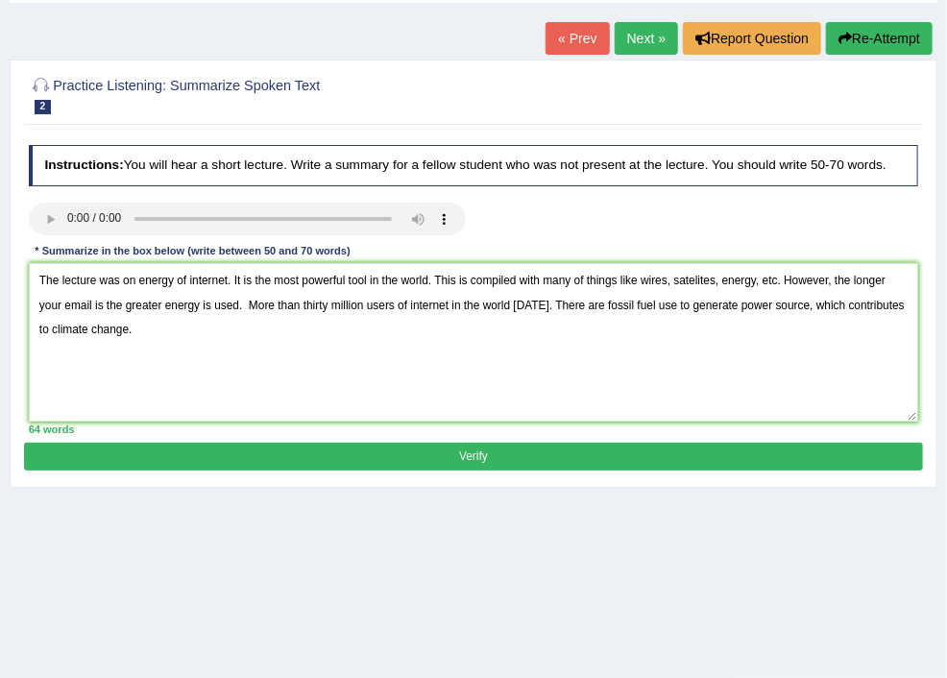
click at [588, 469] on button "Verify" at bounding box center [473, 457] width 898 height 28
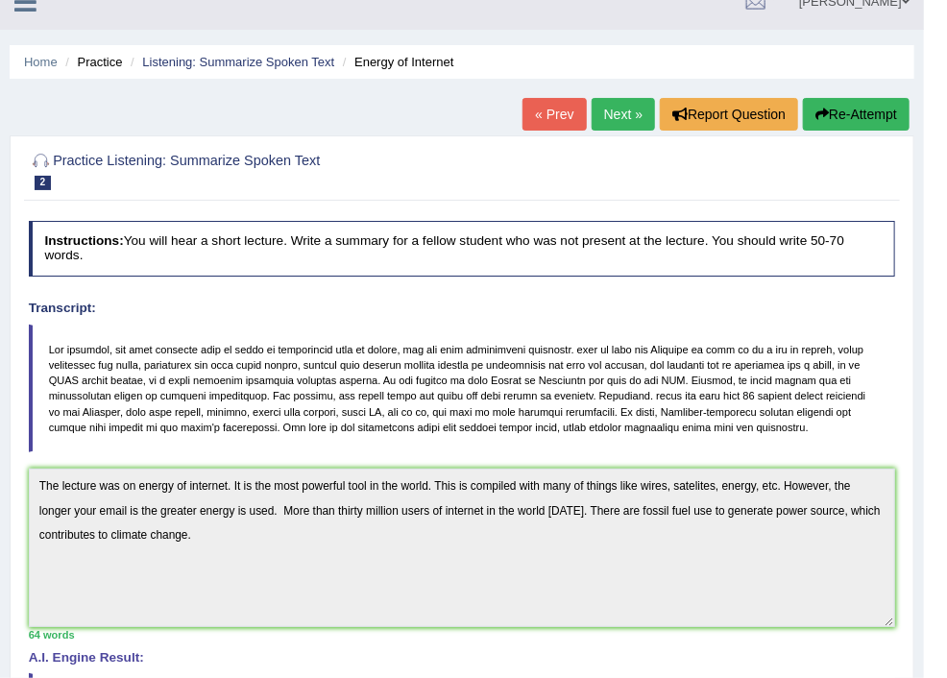
scroll to position [0, 0]
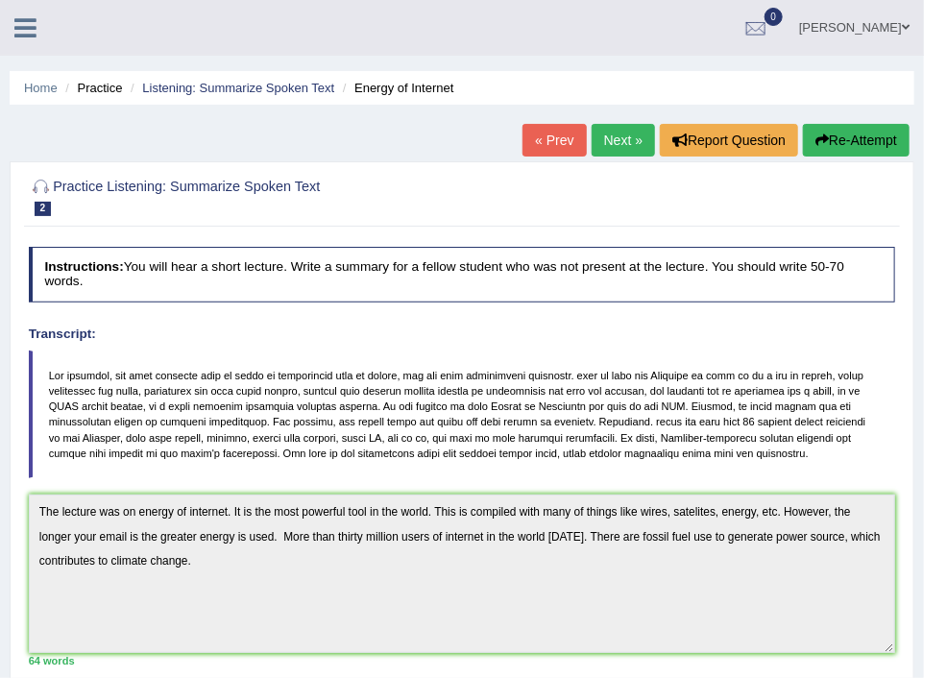
click at [601, 138] on link "Next »" at bounding box center [623, 140] width 63 height 33
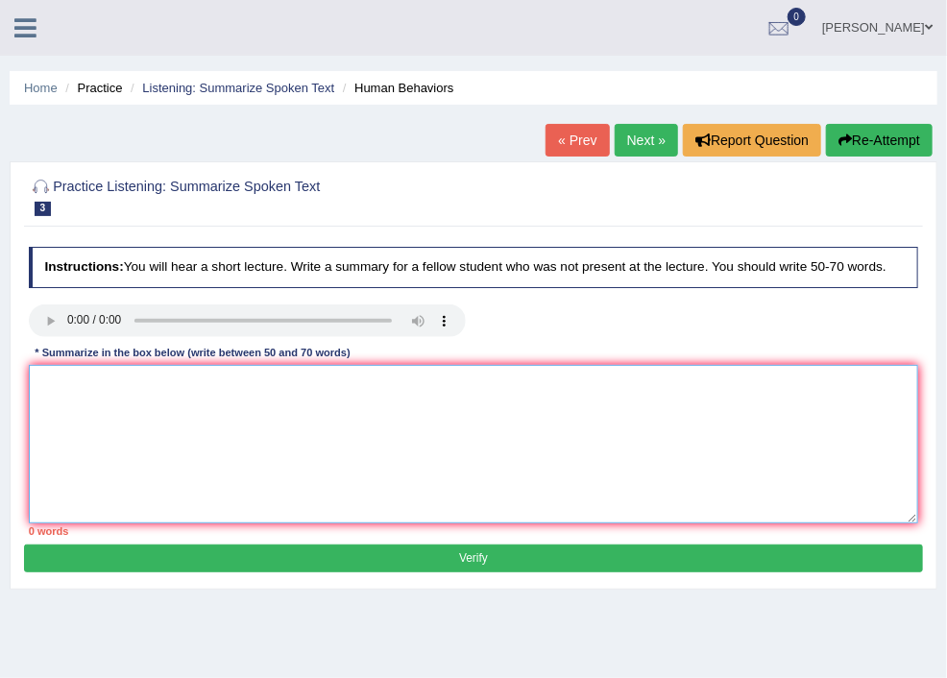
click at [278, 408] on textarea at bounding box center [474, 444] width 890 height 158
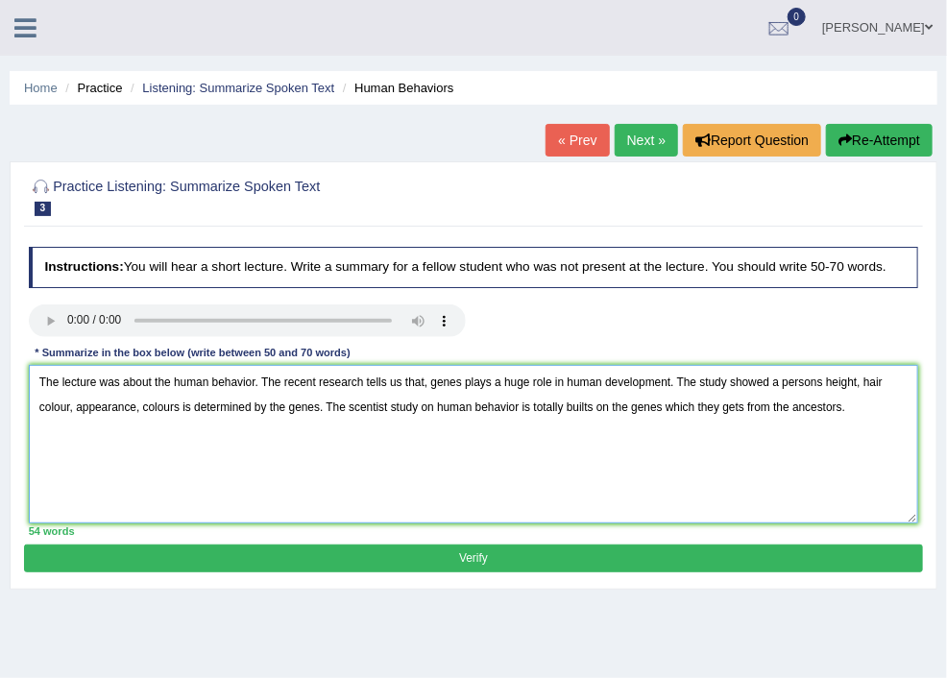
type textarea "The lecture was about the human behavior. The recent research tells us that, ge…"
click at [349, 568] on button "Verify" at bounding box center [473, 559] width 898 height 28
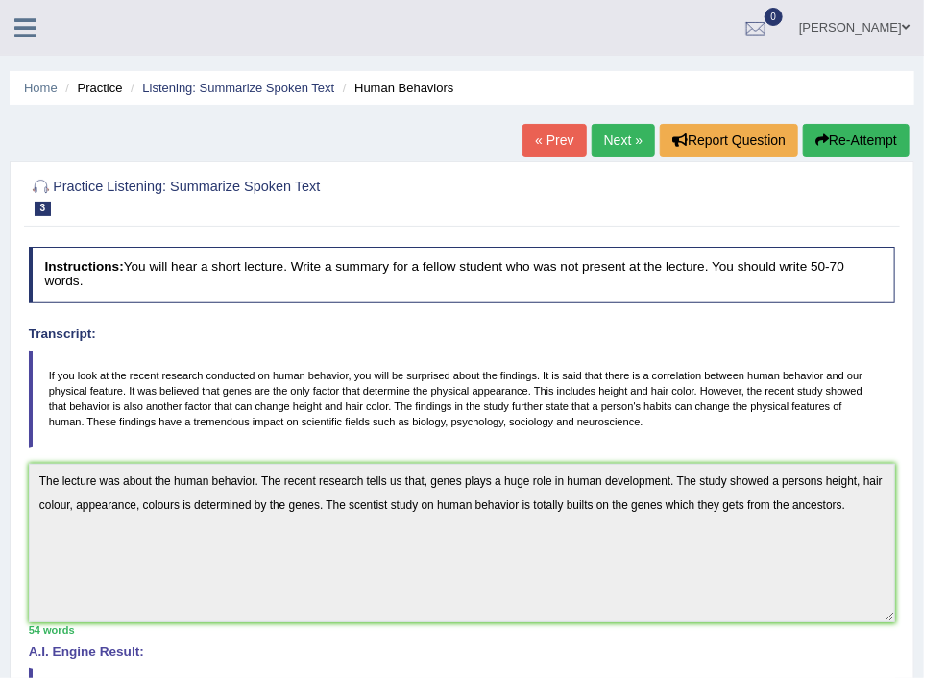
click at [0, 0] on link "Practice Questions" at bounding box center [0, 0] width 0 height 0
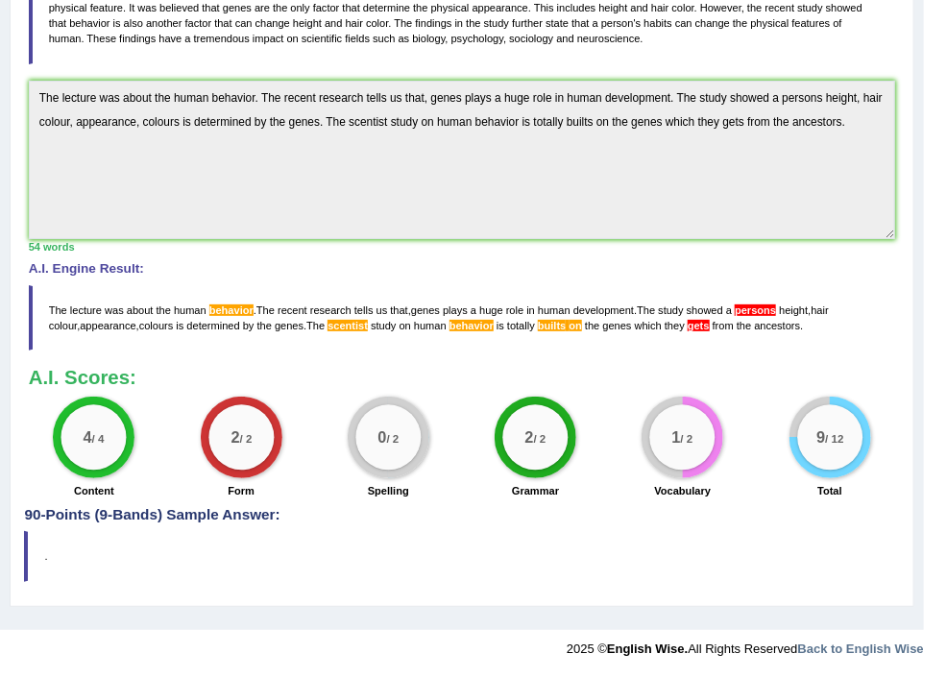
scroll to position [717, 0]
click at [0, 0] on link "Highlight Incorrect Words" at bounding box center [0, 0] width 0 height 0
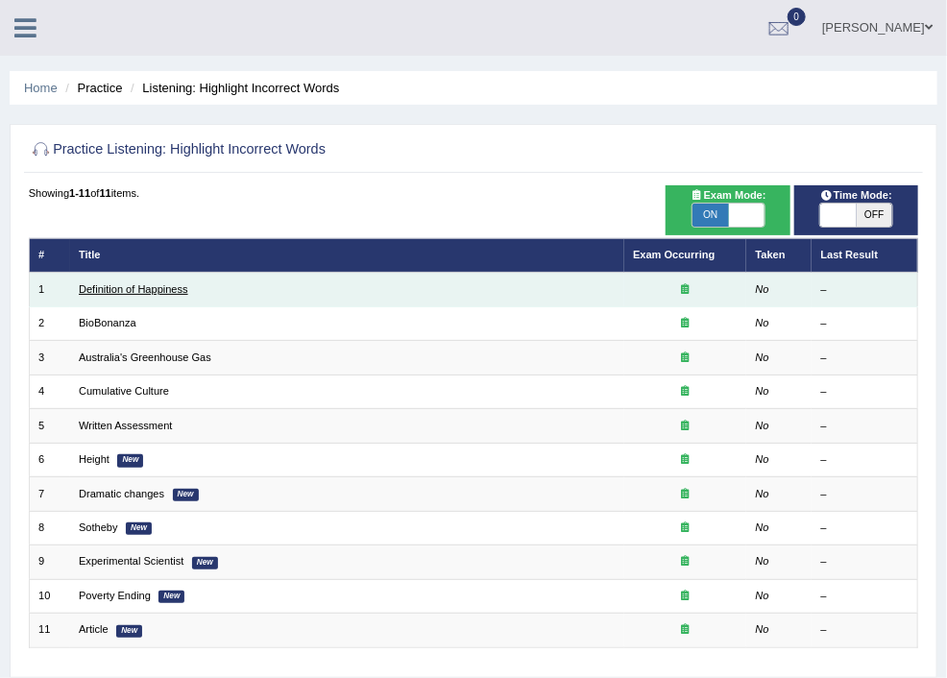
click at [188, 290] on link "Definition of Happiness" at bounding box center [134, 289] width 110 height 12
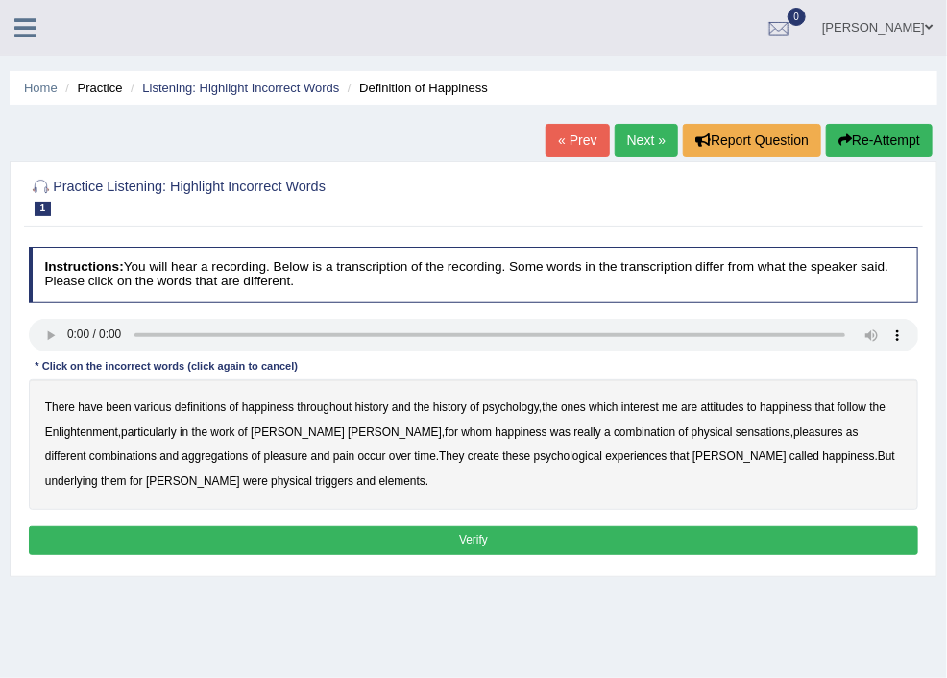
click at [539, 406] on b "psychology" at bounding box center [510, 407] width 57 height 13
click at [426, 488] on b "elements" at bounding box center [402, 481] width 46 height 13
click at [586, 554] on button "Verify" at bounding box center [474, 540] width 890 height 28
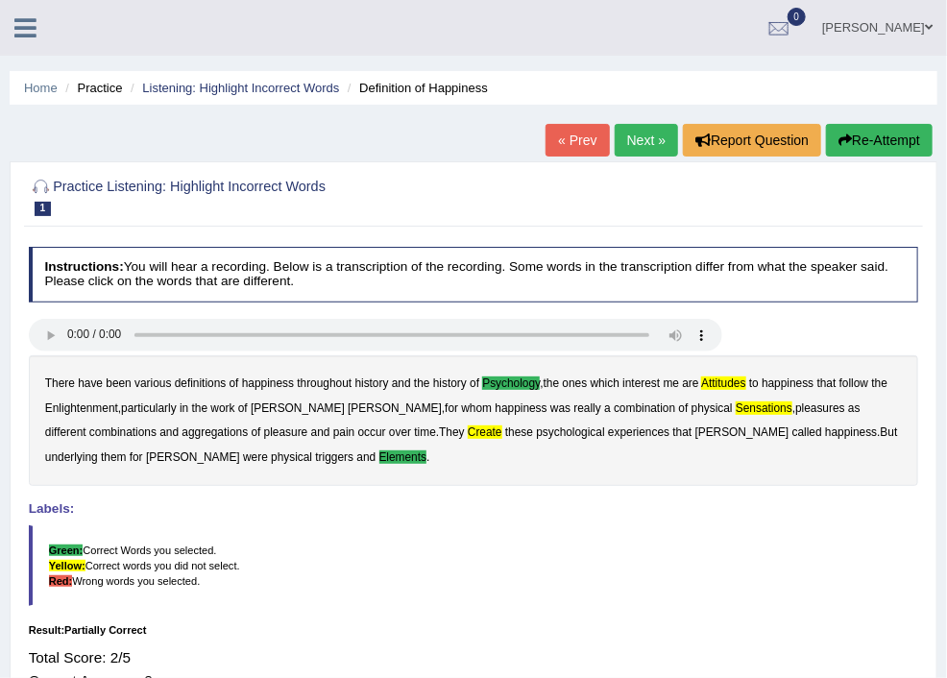
click at [638, 135] on link "Next »" at bounding box center [646, 140] width 63 height 33
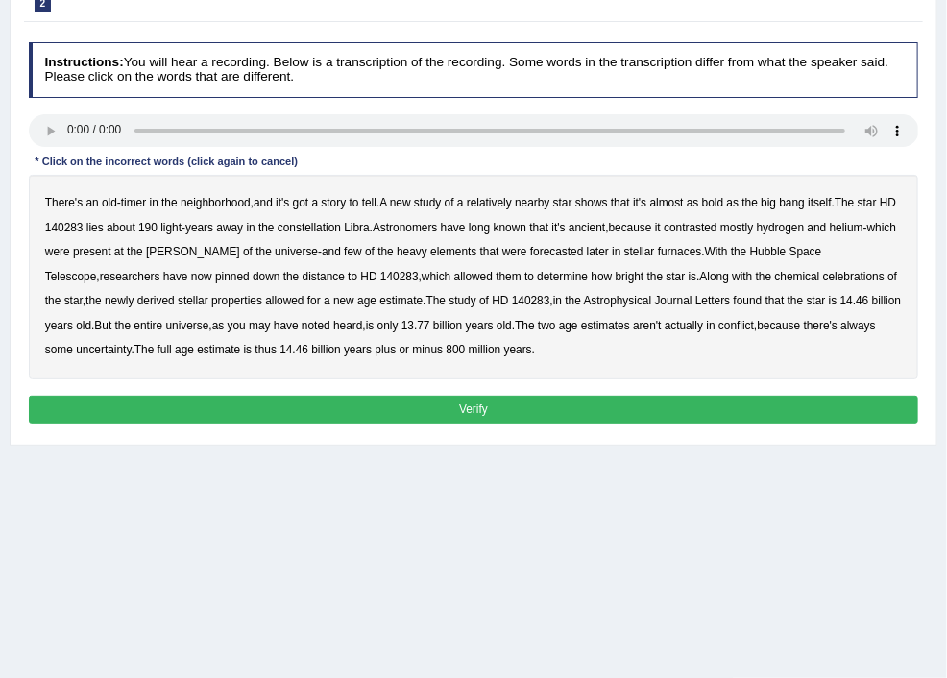
click at [702, 209] on b "bold" at bounding box center [712, 202] width 21 height 13
click at [494, 234] on b "known" at bounding box center [510, 227] width 33 height 13
click at [584, 258] on b "forecasted" at bounding box center [557, 251] width 54 height 13
click at [588, 283] on b "determine" at bounding box center [562, 276] width 51 height 13
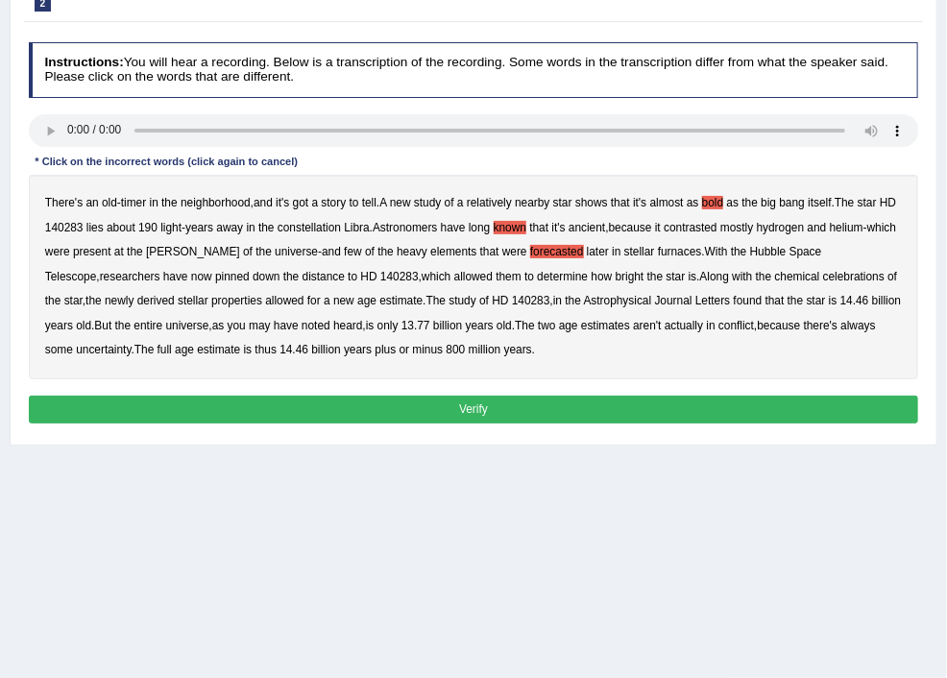
click at [330, 332] on b "noted" at bounding box center [316, 325] width 29 height 13
click at [840, 332] on b "always" at bounding box center [857, 325] width 35 height 13
click at [581, 424] on button "Verify" at bounding box center [474, 410] width 890 height 28
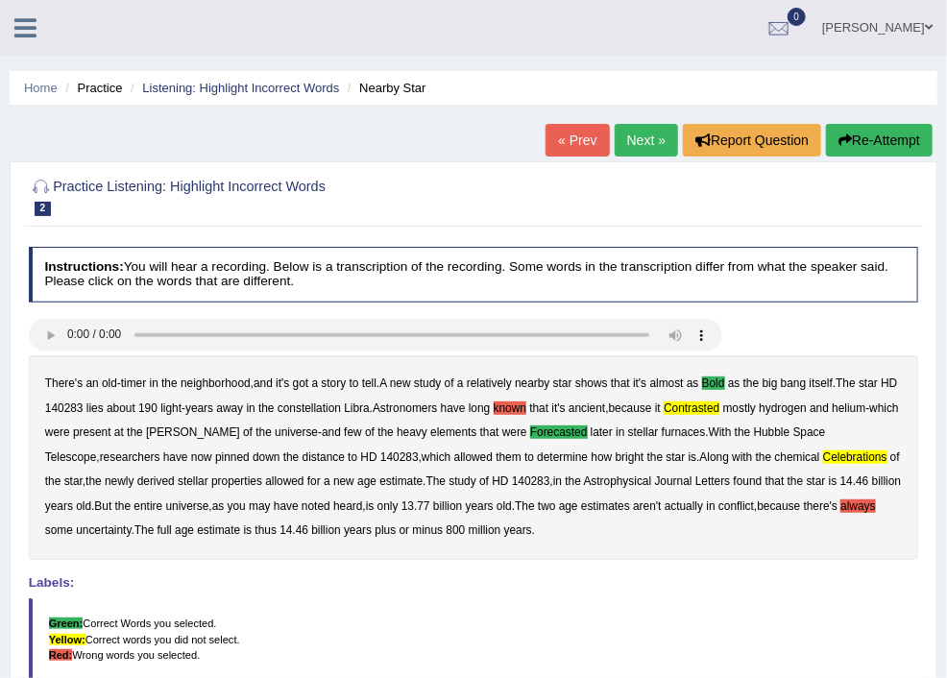
click at [641, 134] on link "Next »" at bounding box center [646, 140] width 63 height 33
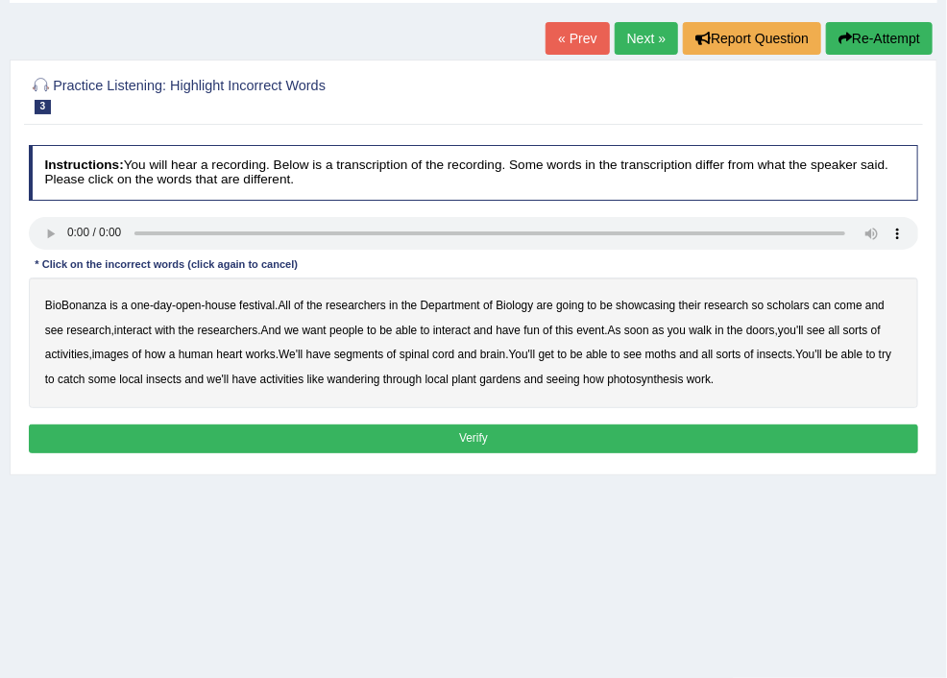
click at [767, 312] on b "scholars" at bounding box center [788, 305] width 42 height 13
click at [129, 353] on b "images" at bounding box center [110, 354] width 37 height 13
click at [384, 361] on b "segments" at bounding box center [359, 354] width 50 height 13
click at [676, 361] on b "moths" at bounding box center [660, 354] width 31 height 13
click at [380, 386] on b "wandering" at bounding box center [354, 379] width 53 height 13
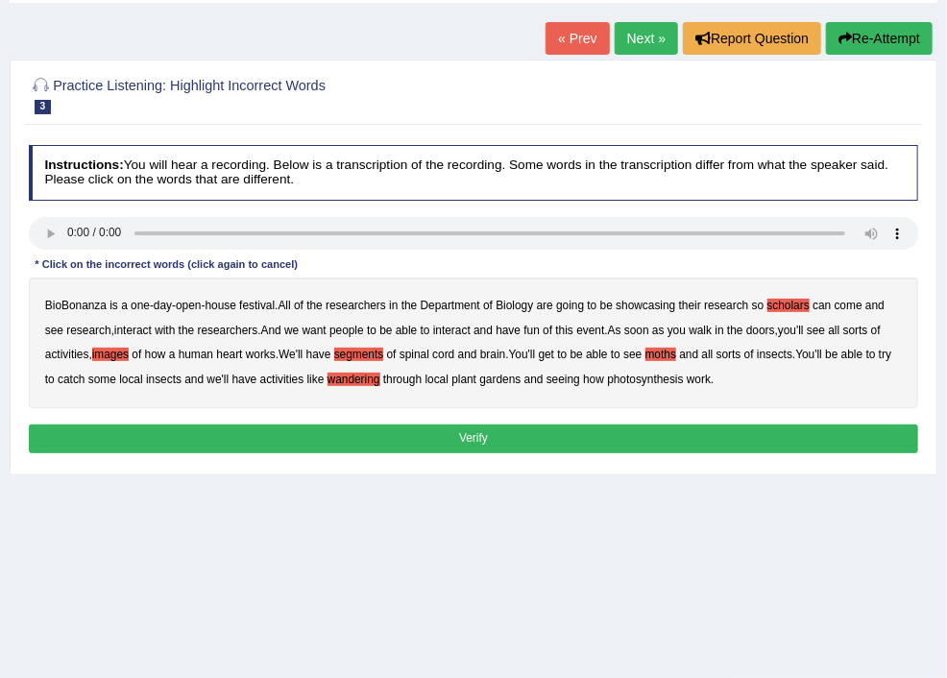
click at [581, 452] on button "Verify" at bounding box center [474, 439] width 890 height 28
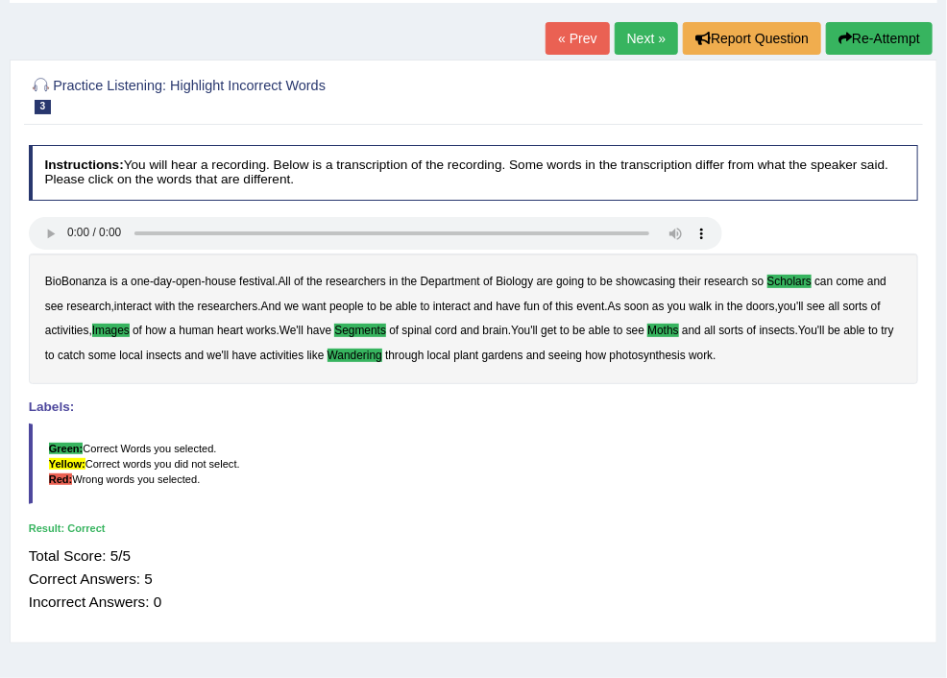
click at [637, 38] on link "Next »" at bounding box center [646, 38] width 63 height 33
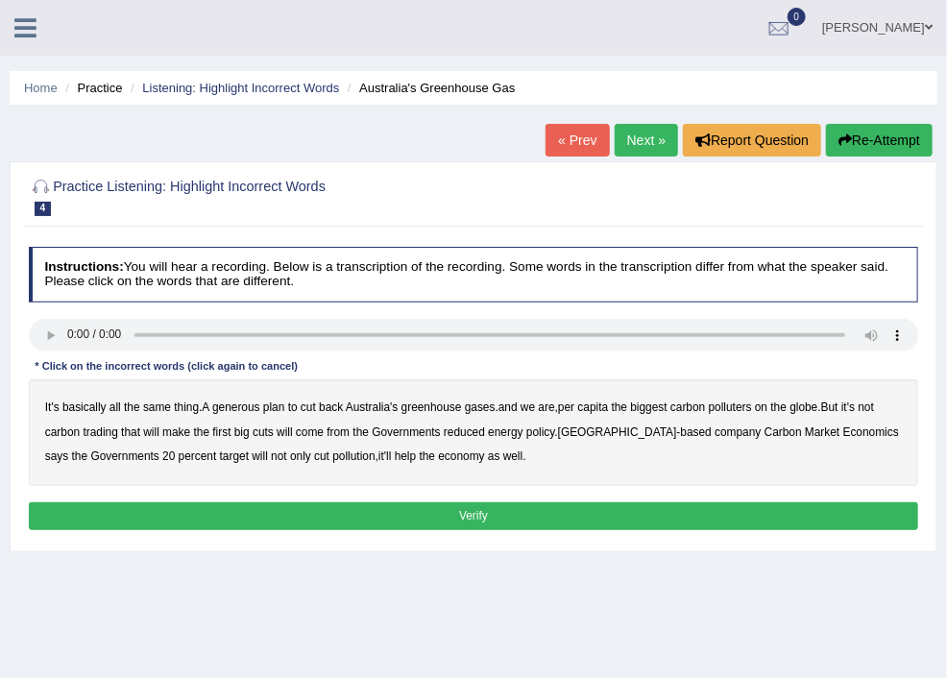
click at [260, 403] on b "generous" at bounding box center [236, 407] width 48 height 13
click at [790, 414] on b "globe" at bounding box center [804, 407] width 28 height 13
drag, startPoint x: 289, startPoint y: 480, endPoint x: 382, endPoint y: 488, distance: 93.5
click at [217, 463] on b "percent" at bounding box center [198, 456] width 38 height 13
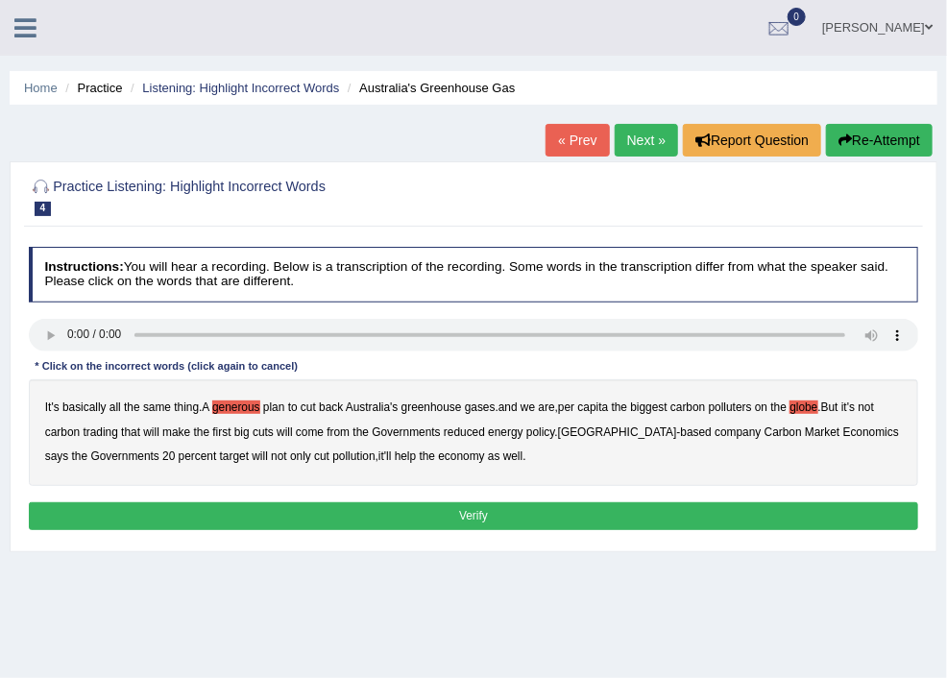
click at [588, 530] on button "Verify" at bounding box center [474, 516] width 890 height 28
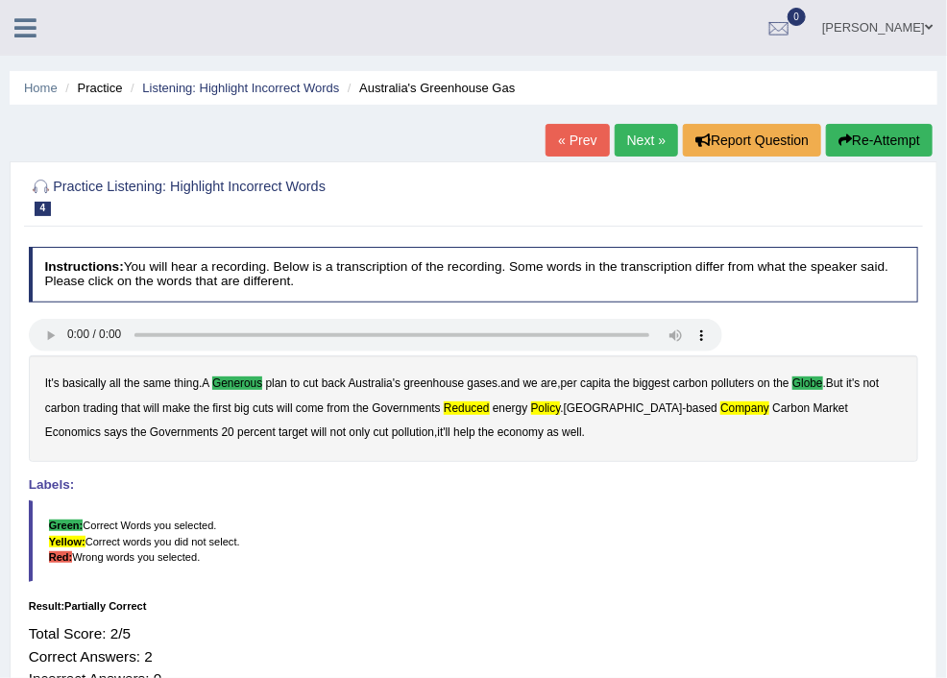
click at [645, 134] on link "Next »" at bounding box center [646, 140] width 63 height 33
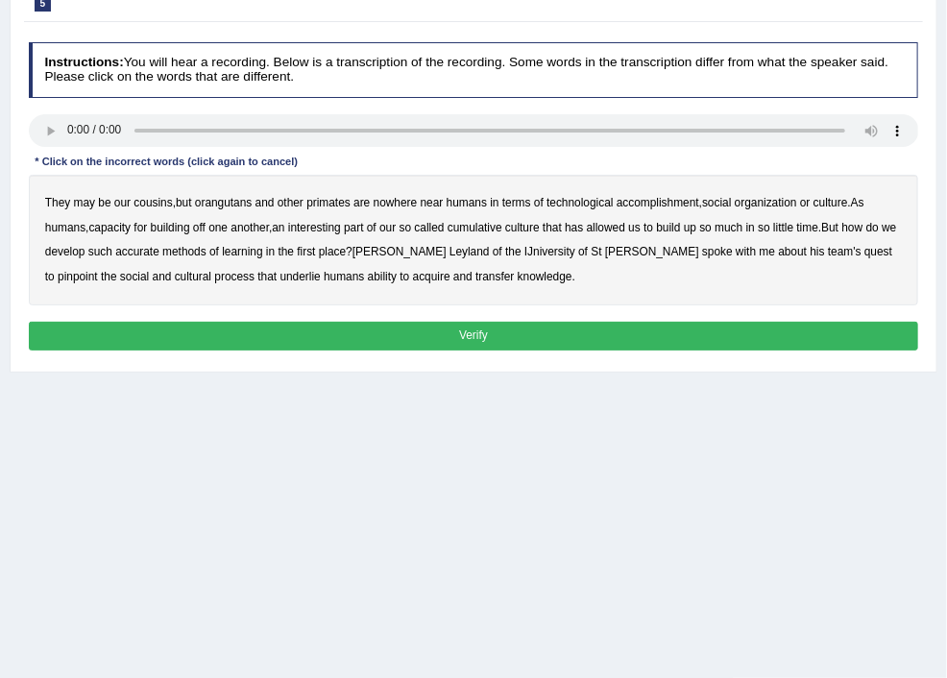
click at [341, 228] on b "interesting" at bounding box center [314, 227] width 53 height 13
click at [159, 258] on b "accurate" at bounding box center [137, 251] width 44 height 13
click at [98, 283] on b "pinpoint" at bounding box center [78, 276] width 40 height 13
click at [591, 350] on button "Verify" at bounding box center [474, 336] width 890 height 28
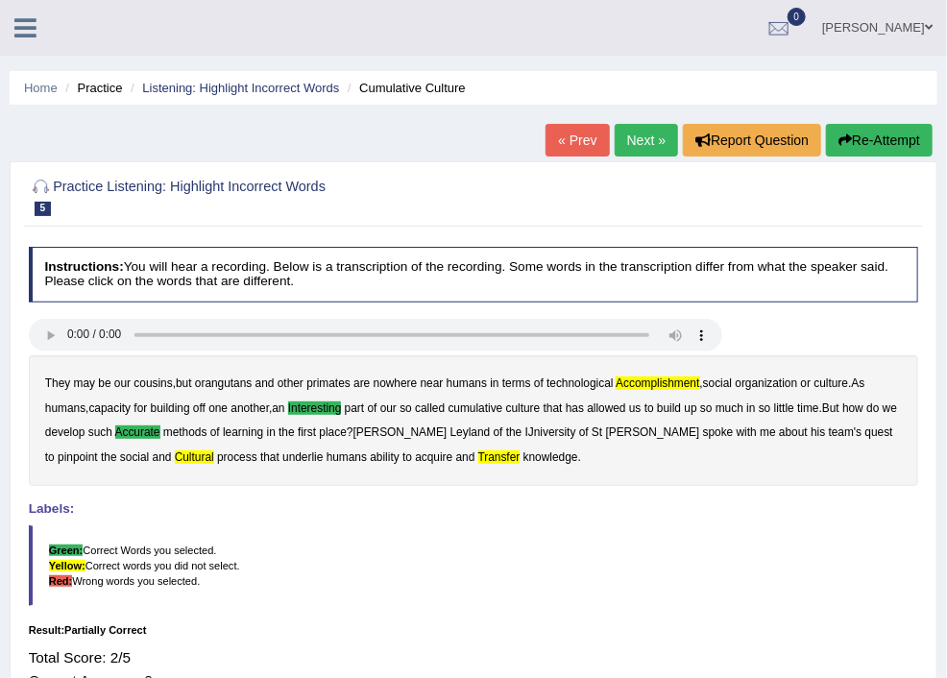
click at [639, 137] on link "Next »" at bounding box center [646, 140] width 63 height 33
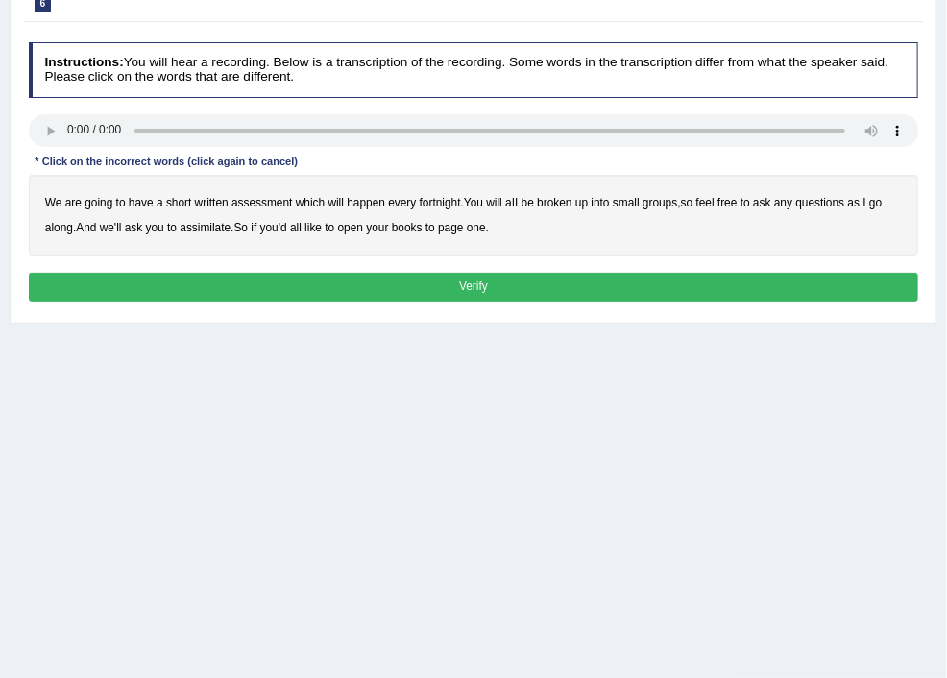
click at [572, 203] on b "broken" at bounding box center [554, 202] width 35 height 13
click at [231, 227] on b "assimilate" at bounding box center [205, 227] width 51 height 13
click at [561, 301] on button "Verify" at bounding box center [474, 287] width 890 height 28
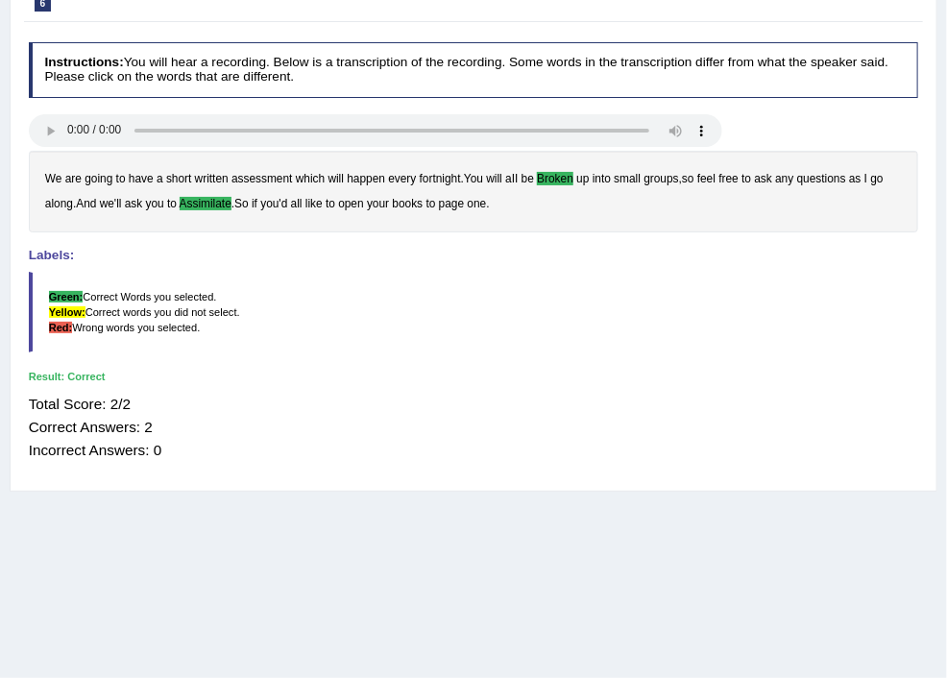
click at [0, 0] on link "Predictions" at bounding box center [0, 0] width 0 height 0
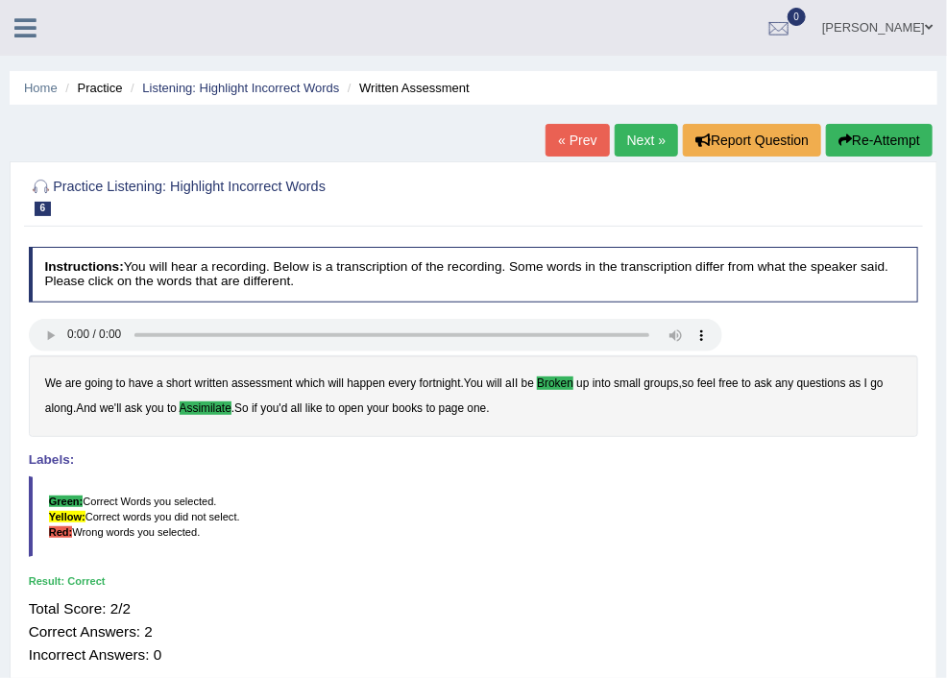
click at [0, 0] on link "Practice Questions" at bounding box center [0, 0] width 0 height 0
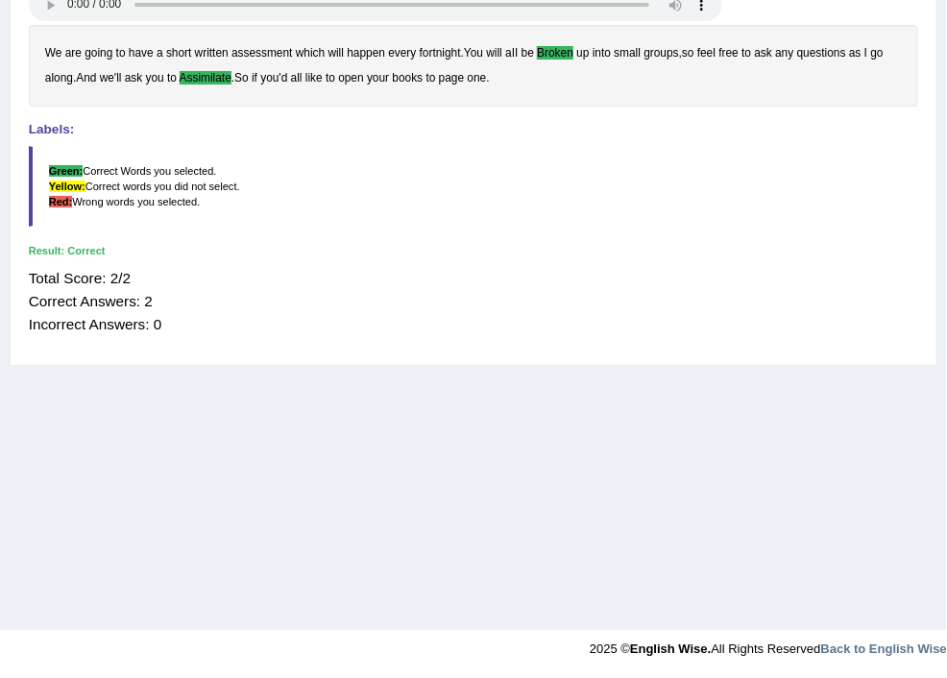
scroll to position [717, 0]
click at [0, 0] on link "Highlight Correct Summary" at bounding box center [0, 0] width 0 height 0
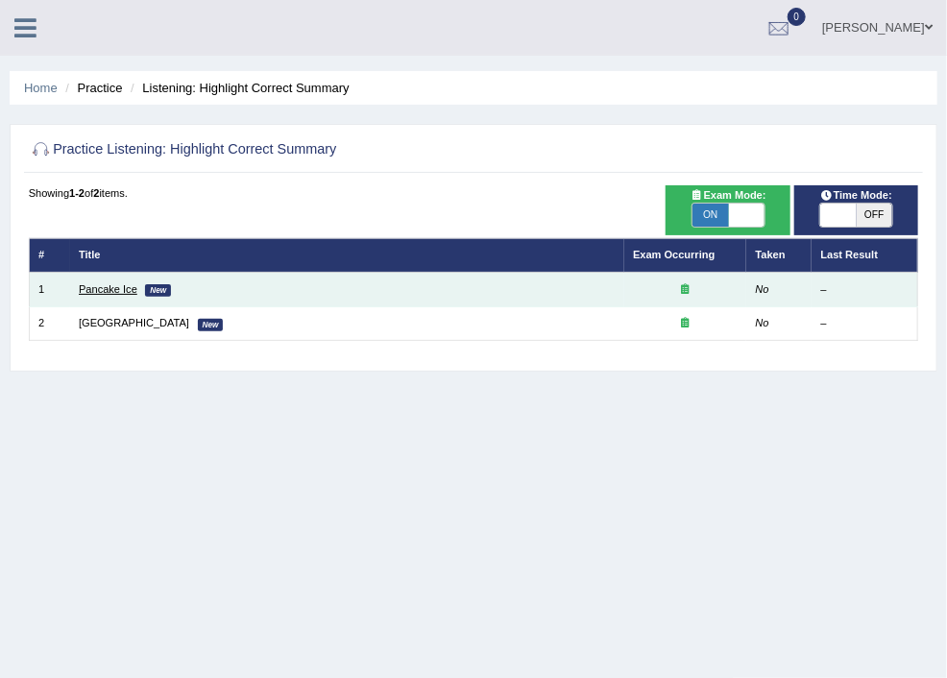
click at [137, 287] on link "Pancake Ice" at bounding box center [108, 289] width 59 height 12
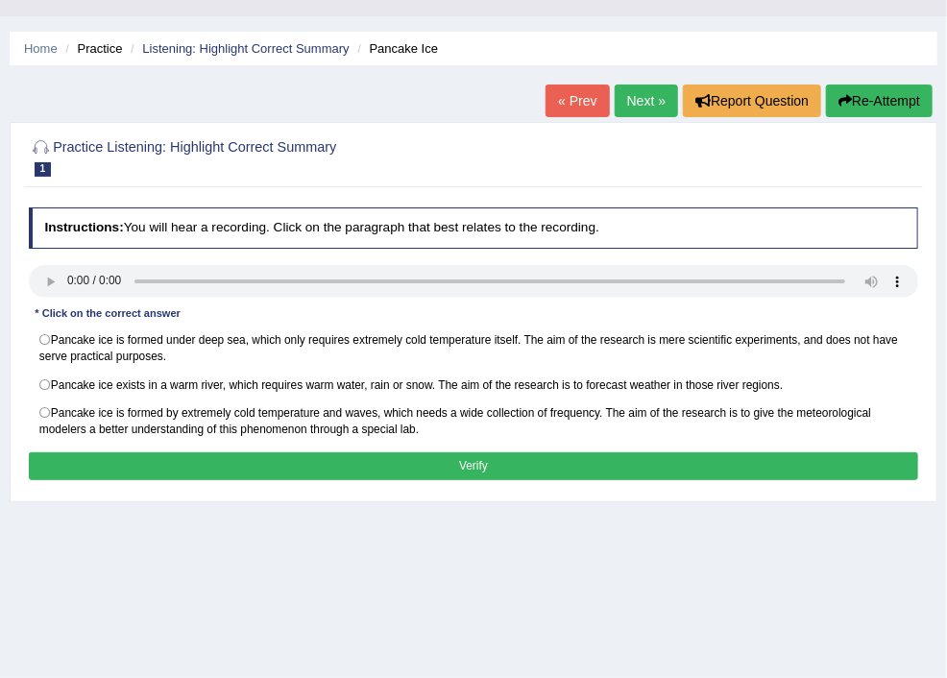
scroll to position [102, 0]
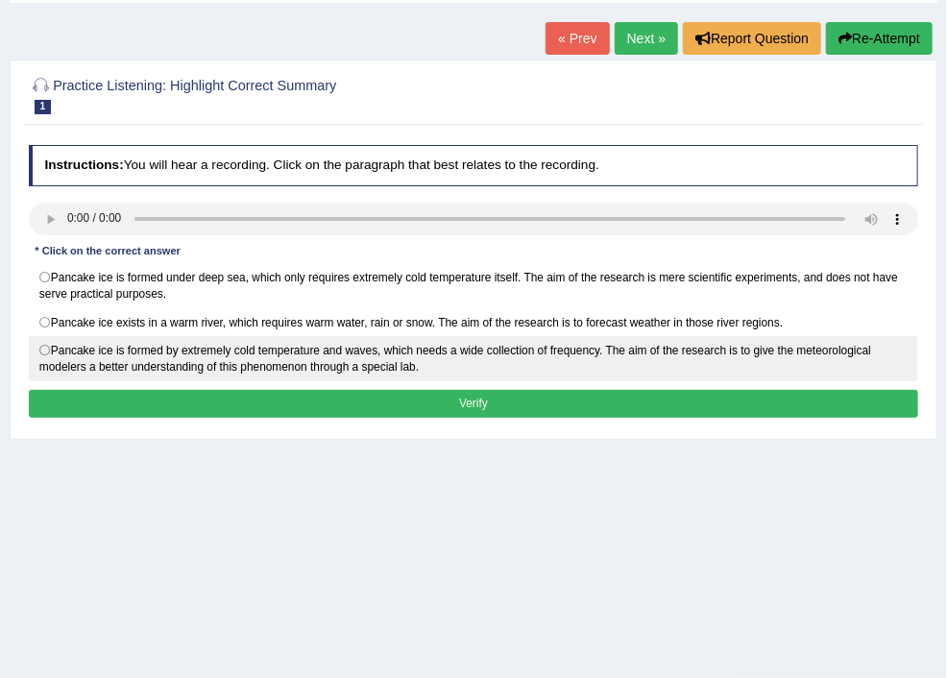
click at [271, 362] on label "Pancake ice is formed by extremely cold temperature and waves, which needs a wi…" at bounding box center [474, 358] width 890 height 45
radio input "true"
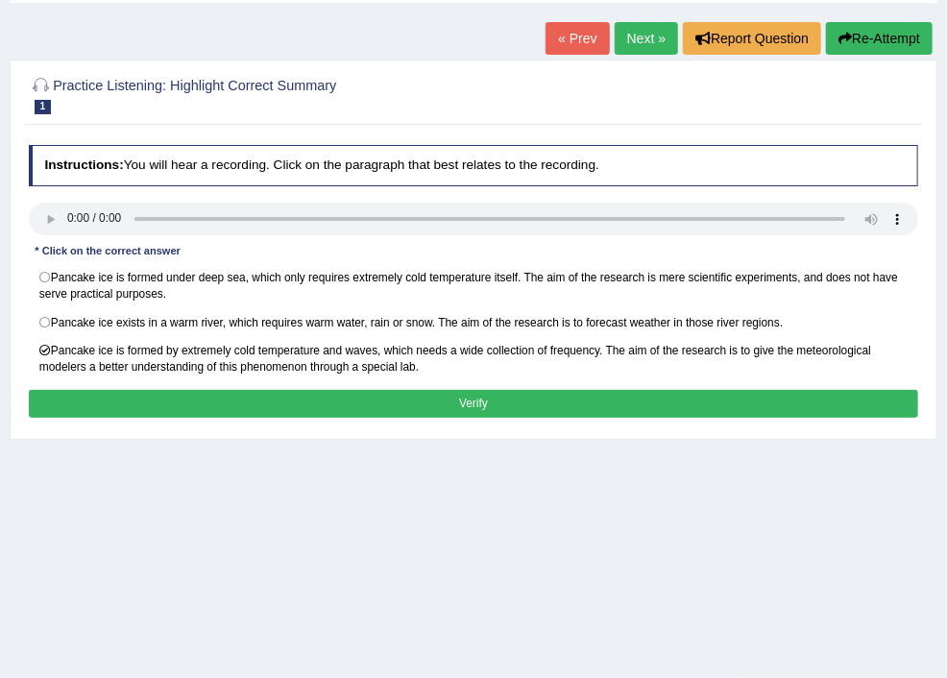
click at [588, 410] on button "Verify" at bounding box center [474, 404] width 890 height 28
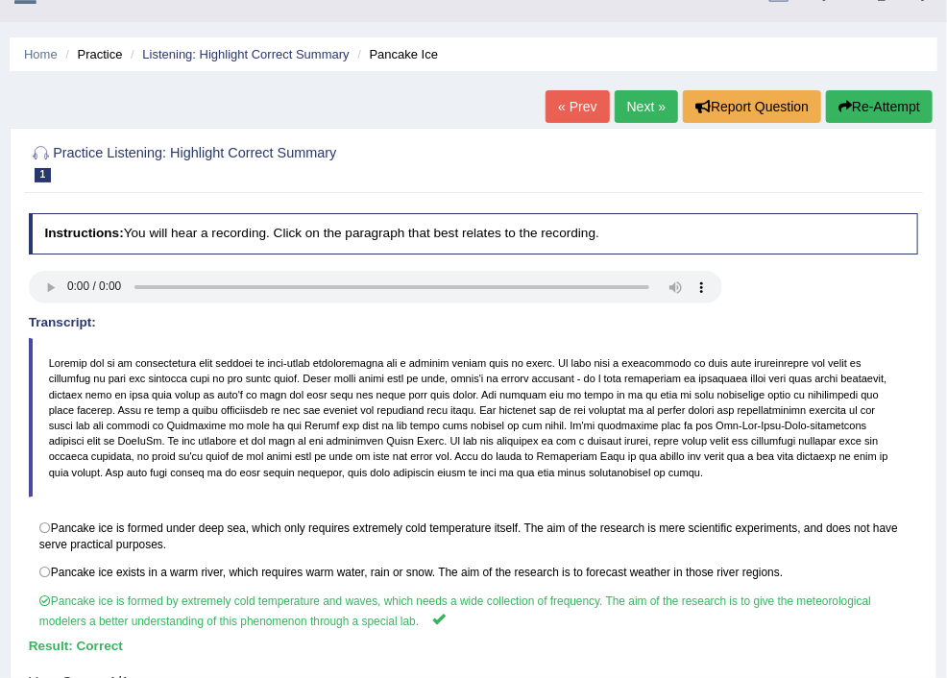
scroll to position [0, 0]
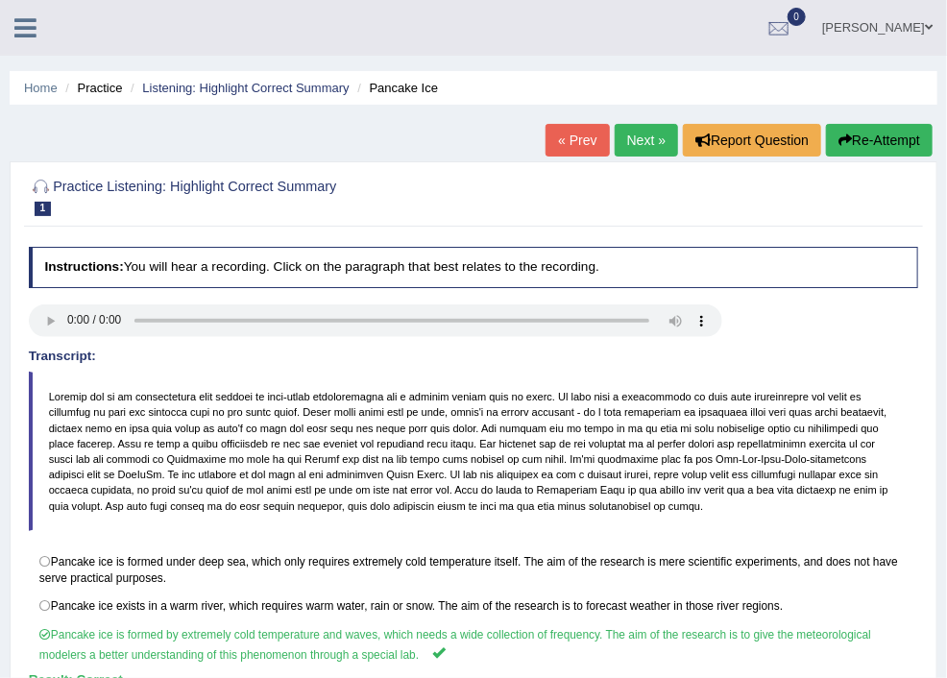
click at [633, 135] on link "Next »" at bounding box center [646, 140] width 63 height 33
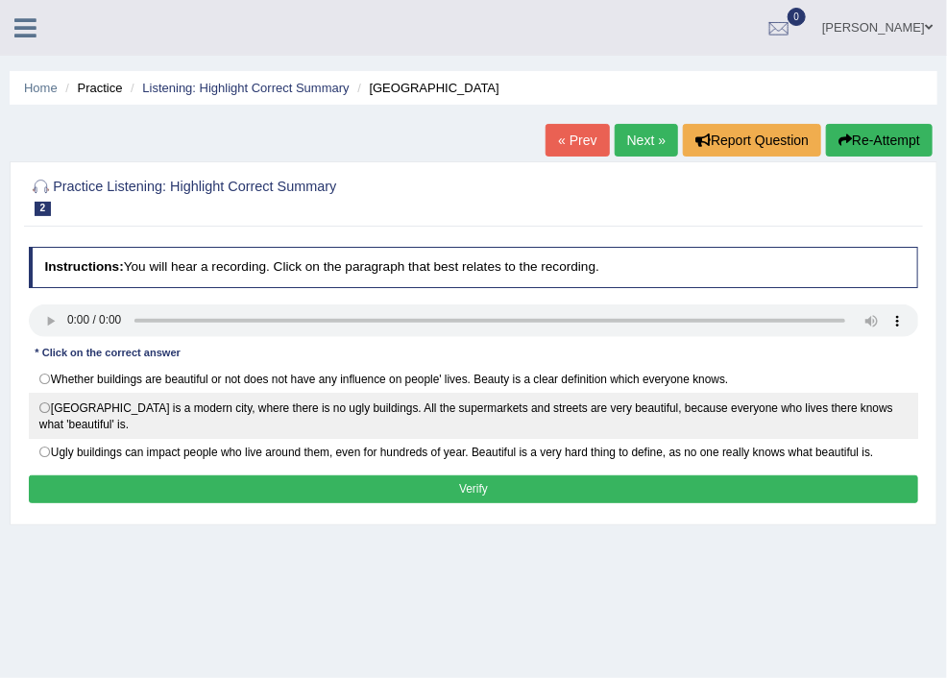
click at [271, 422] on label "London is a modern city, where there is no ugly buildings. All the supermarkets…" at bounding box center [474, 415] width 890 height 45
radio input "true"
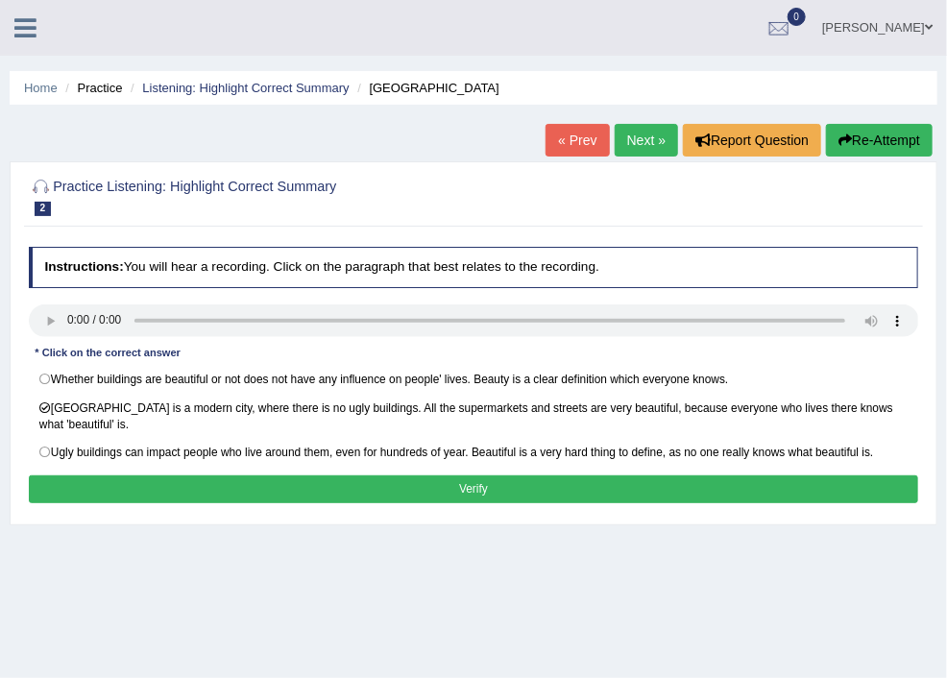
click at [583, 503] on button "Verify" at bounding box center [474, 489] width 890 height 28
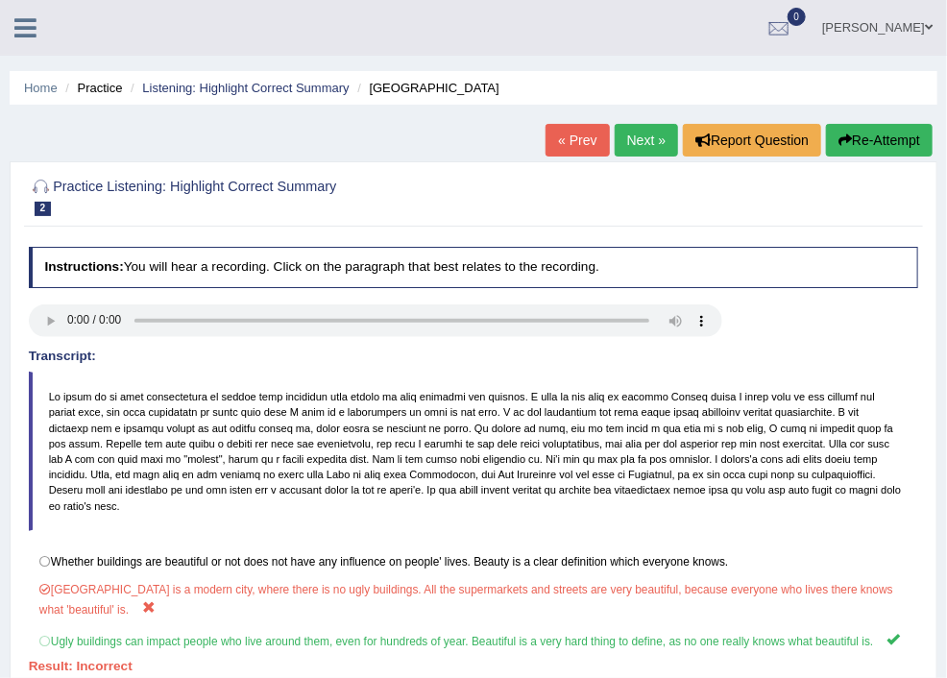
click at [629, 137] on link "Next »" at bounding box center [646, 140] width 63 height 33
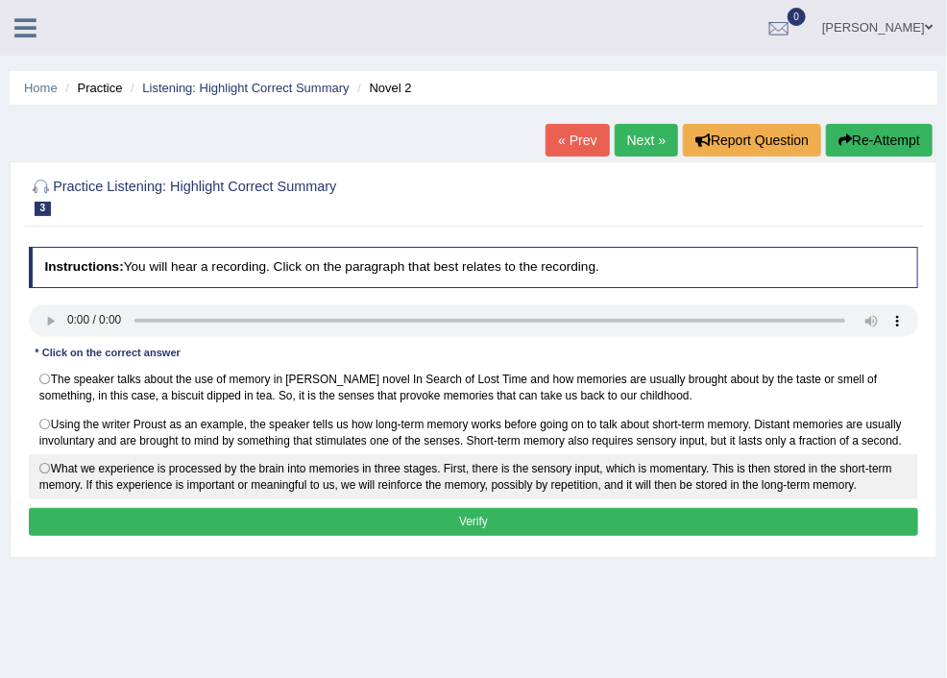
click at [274, 497] on label "What we experience is processed by the brain into memories in three stages. Fir…" at bounding box center [474, 476] width 890 height 45
radio input "true"
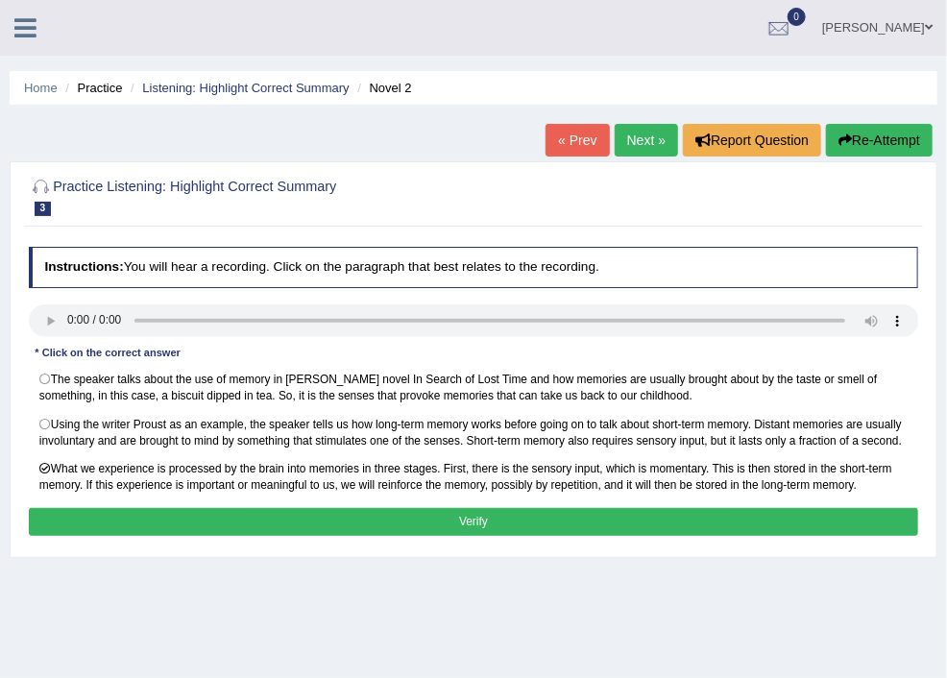
click at [595, 536] on button "Verify" at bounding box center [474, 522] width 890 height 28
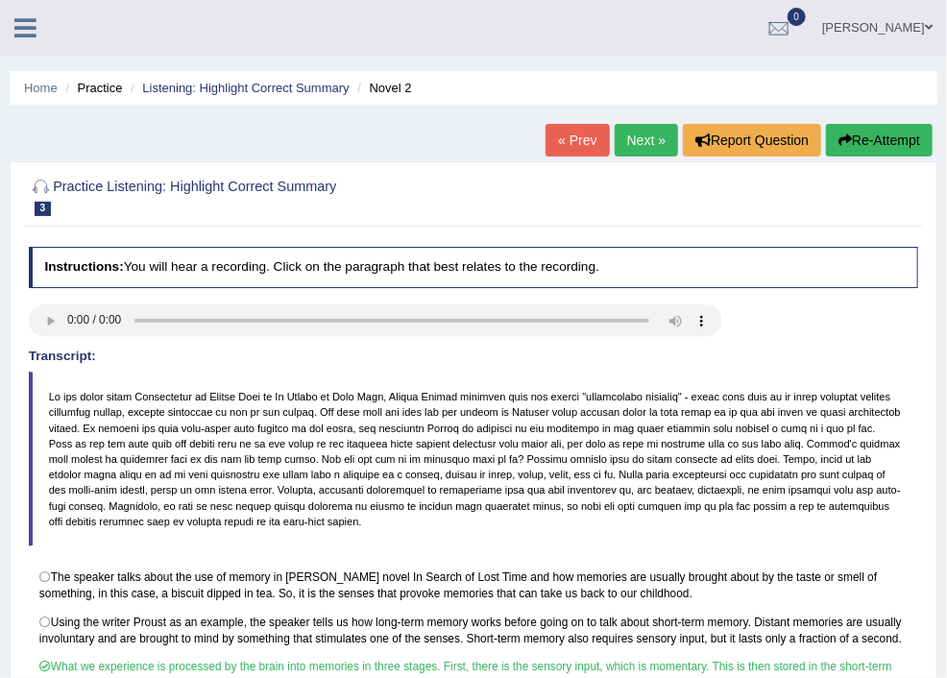
click at [620, 137] on link "Next »" at bounding box center [646, 140] width 63 height 33
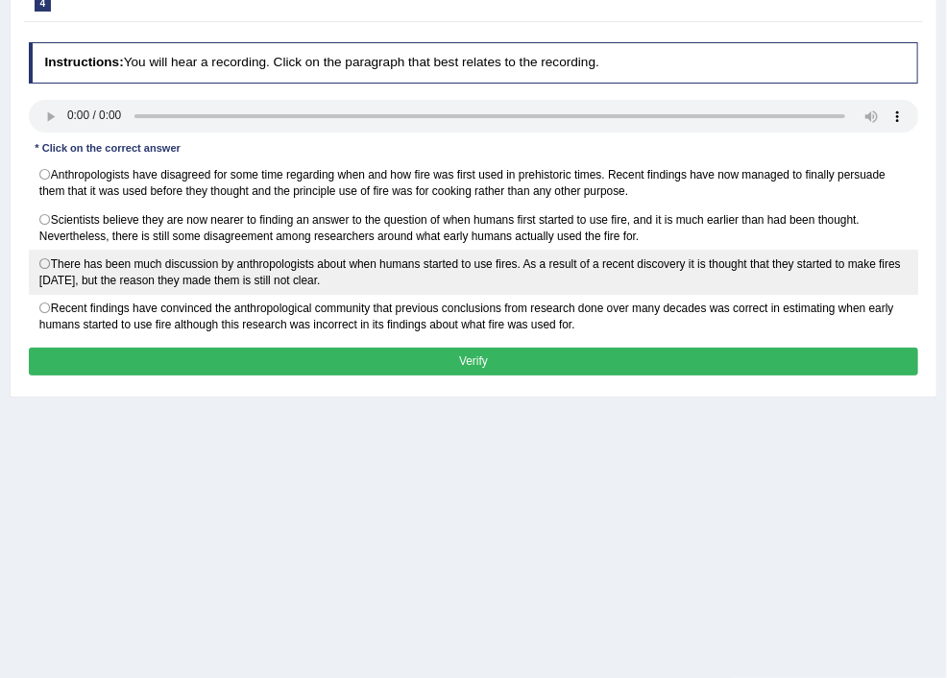
click at [274, 288] on label "There has been much discussion by anthropologists about when humans started to …" at bounding box center [474, 272] width 890 height 45
radio input "true"
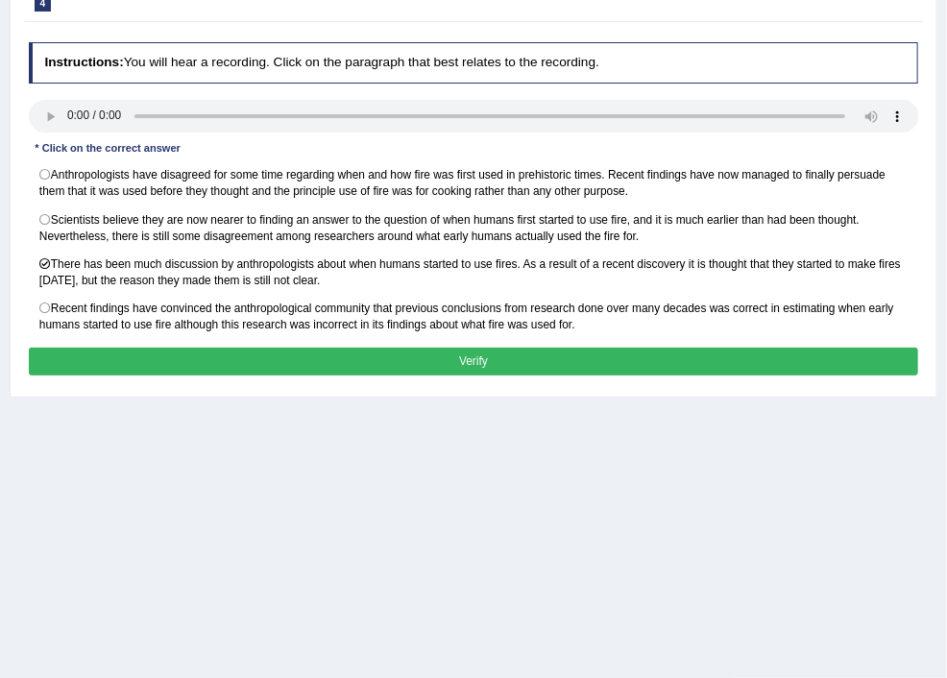
click at [584, 376] on button "Verify" at bounding box center [474, 362] width 890 height 28
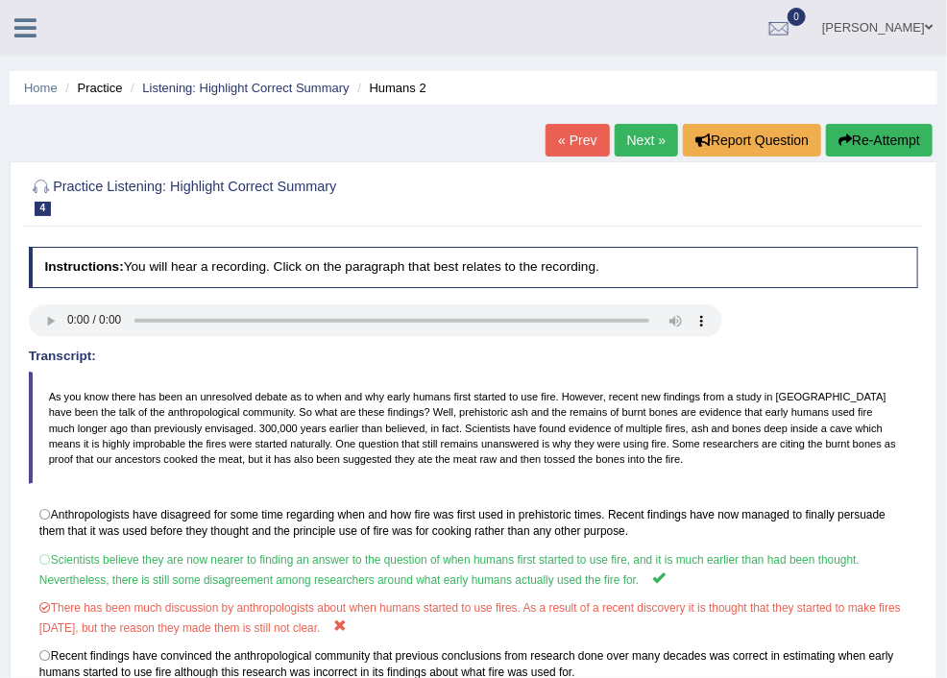
click at [639, 137] on link "Next »" at bounding box center [646, 140] width 63 height 33
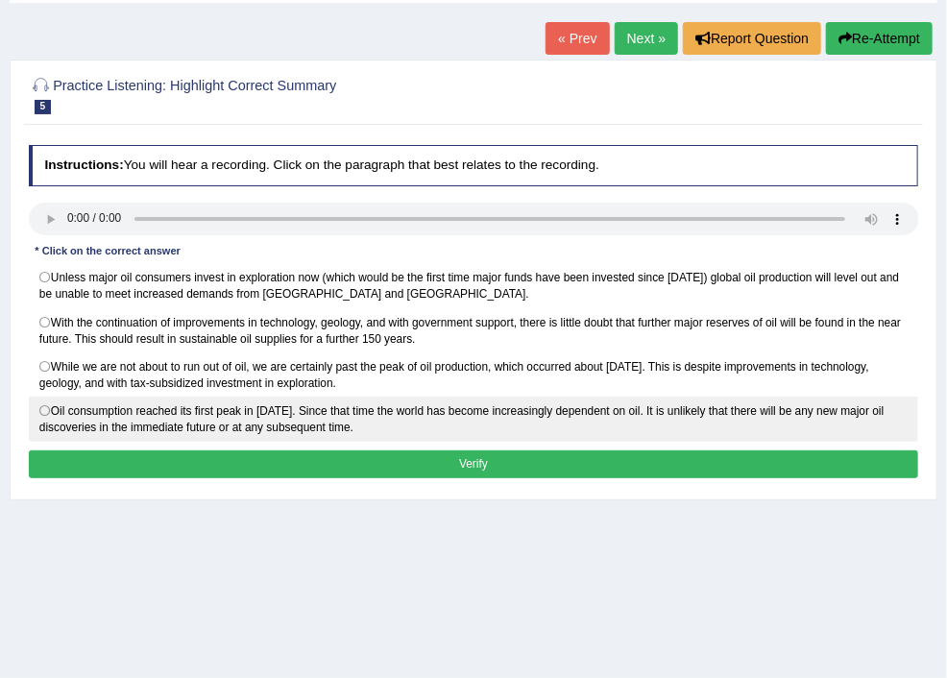
click at [275, 422] on label "Oil consumption reached its first peak in 1964. Since that time the world has b…" at bounding box center [474, 419] width 890 height 45
radio input "true"
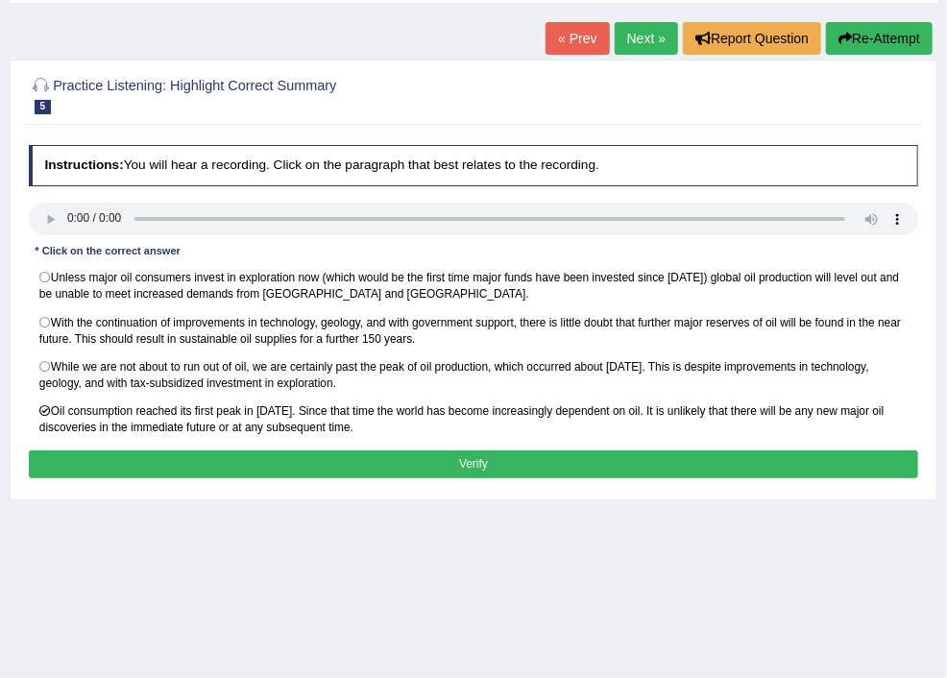
click at [397, 478] on button "Verify" at bounding box center [474, 465] width 890 height 28
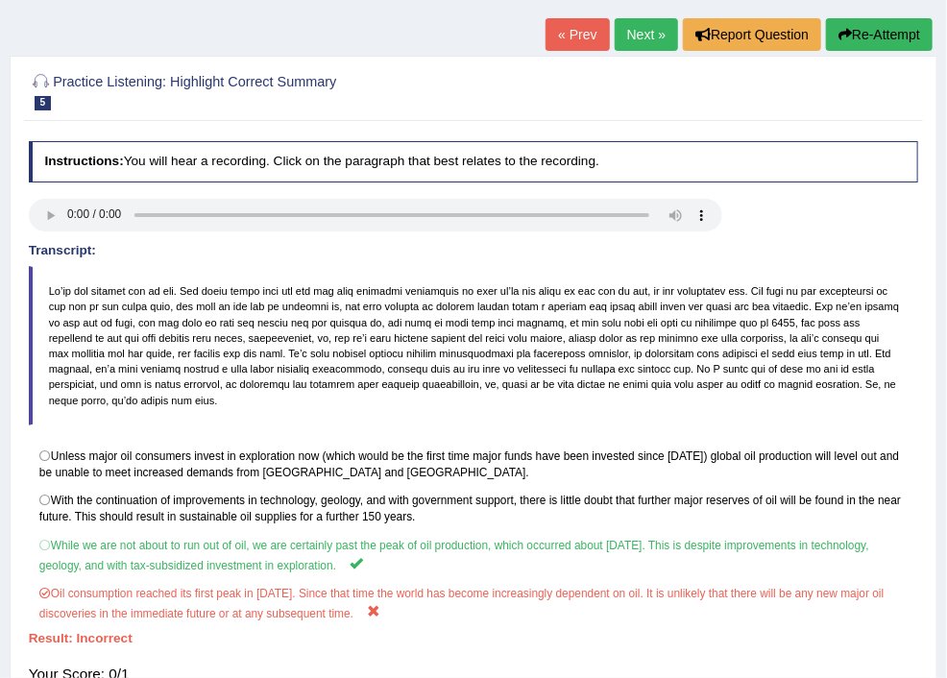
scroll to position [75, 0]
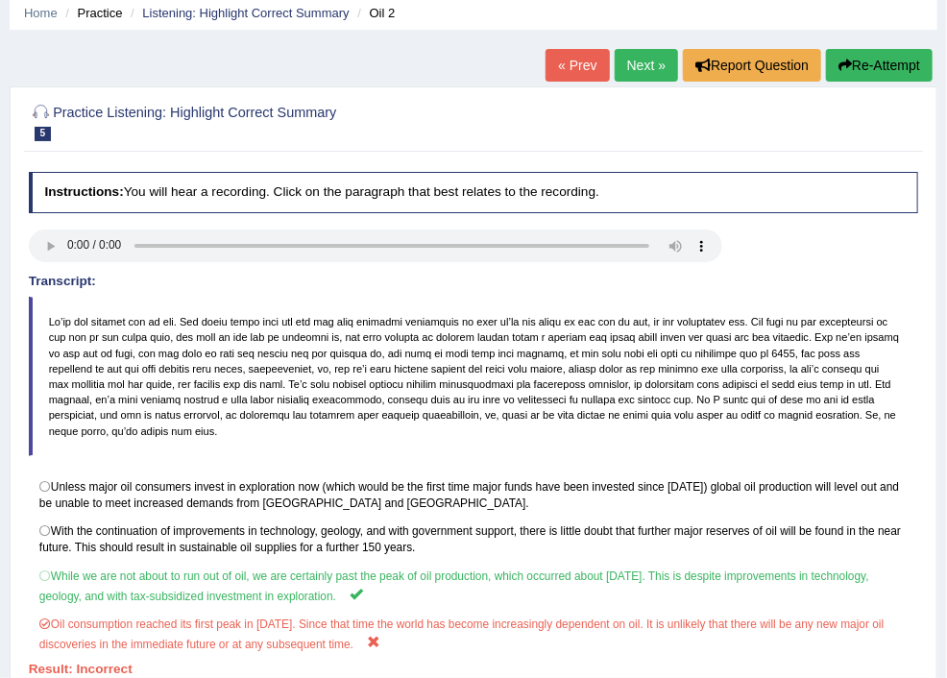
click at [0, 0] on span at bounding box center [0, 0] width 0 height 0
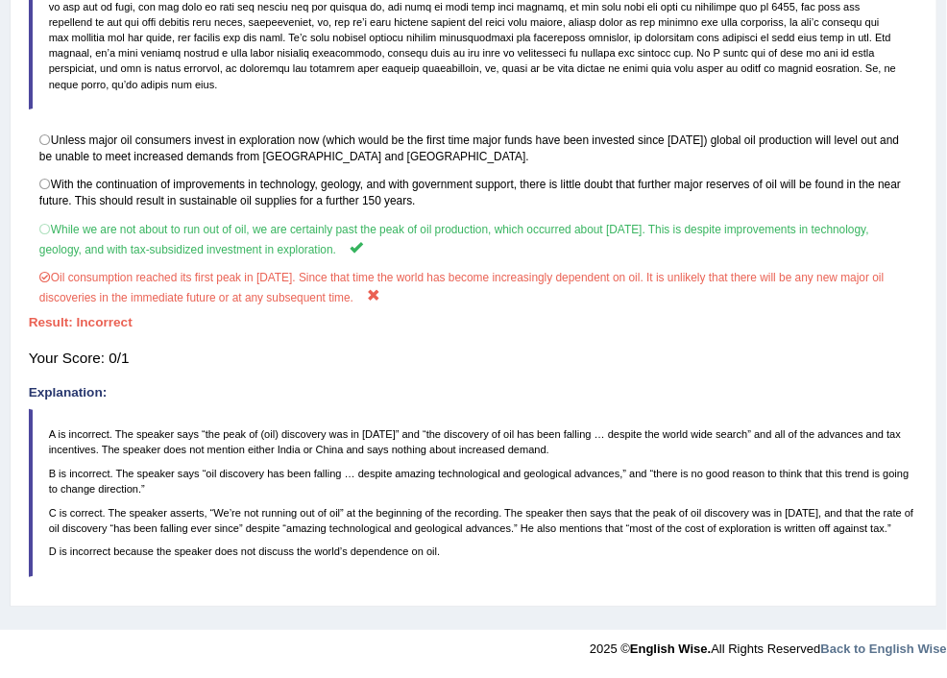
scroll to position [825, 0]
click at [0, 0] on link "Select Missing Word" at bounding box center [0, 0] width 0 height 0
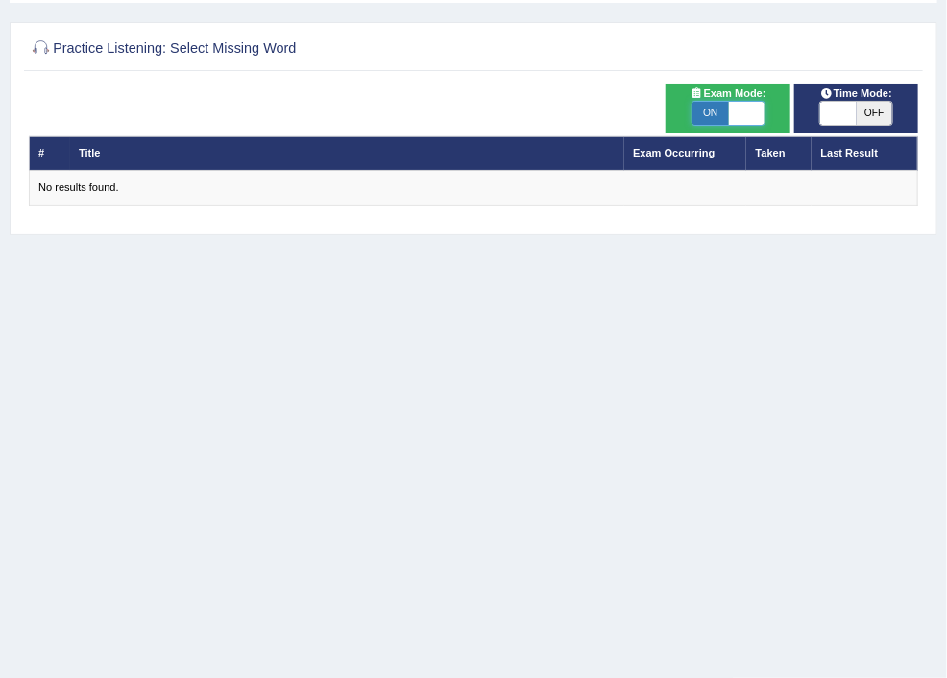
click at [765, 113] on span at bounding box center [747, 113] width 36 height 23
checkbox input "false"
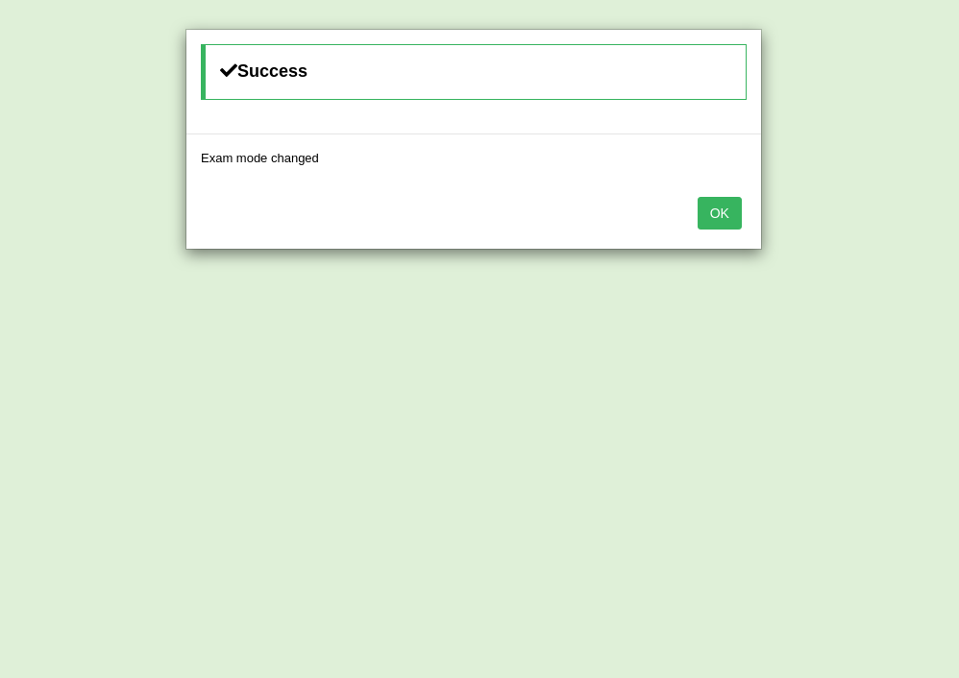
click at [716, 205] on button "OK" at bounding box center [719, 213] width 44 height 33
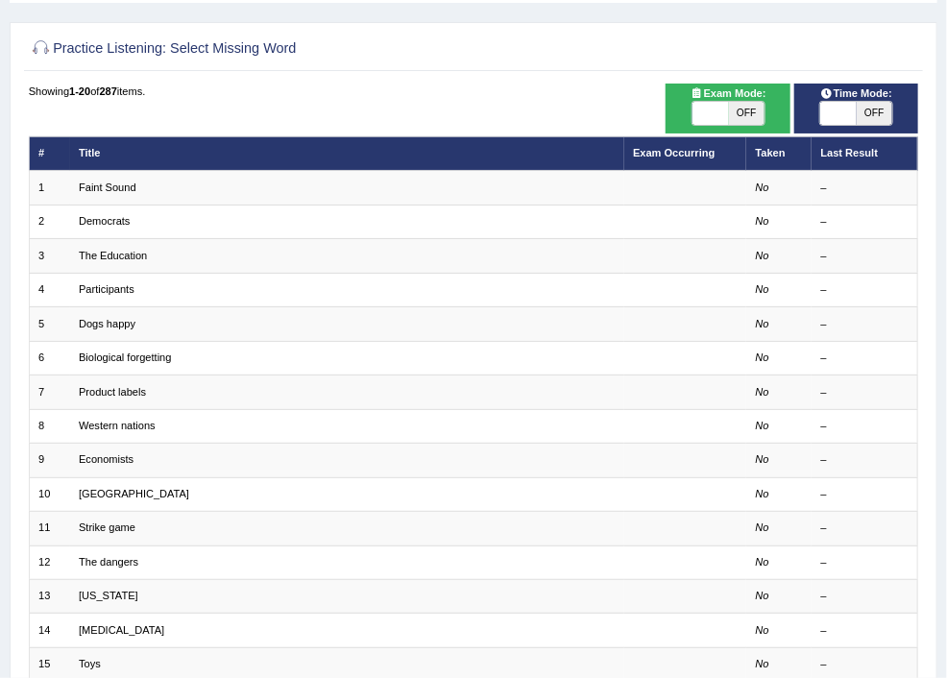
click at [765, 117] on span "OFF" at bounding box center [747, 113] width 36 height 23
checkbox input "true"
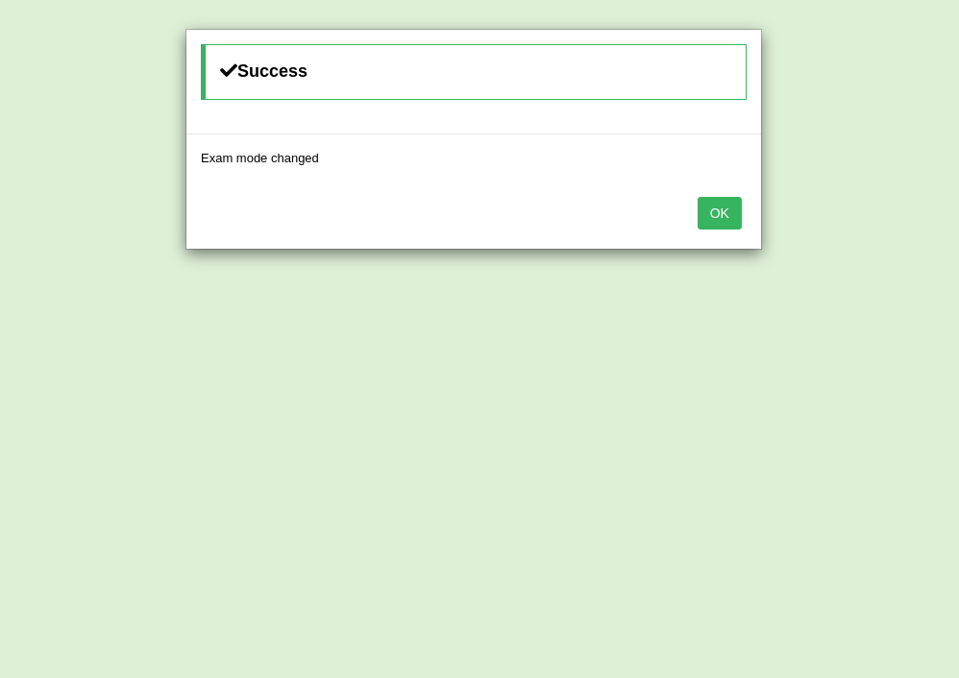
click at [710, 211] on button "OK" at bounding box center [719, 213] width 44 height 33
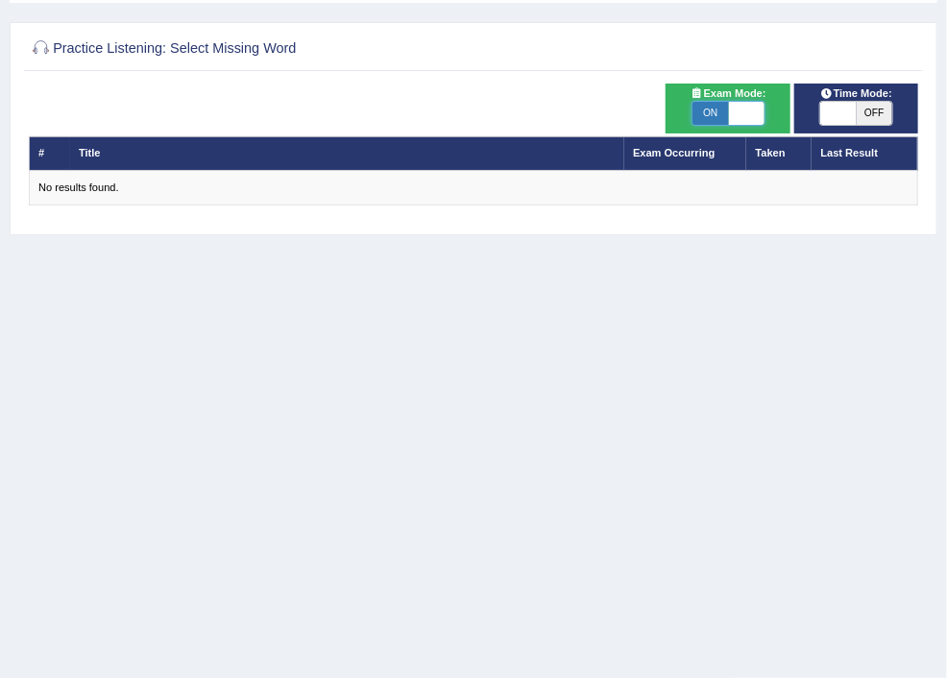
click at [765, 108] on span at bounding box center [747, 113] width 36 height 23
checkbox input "false"
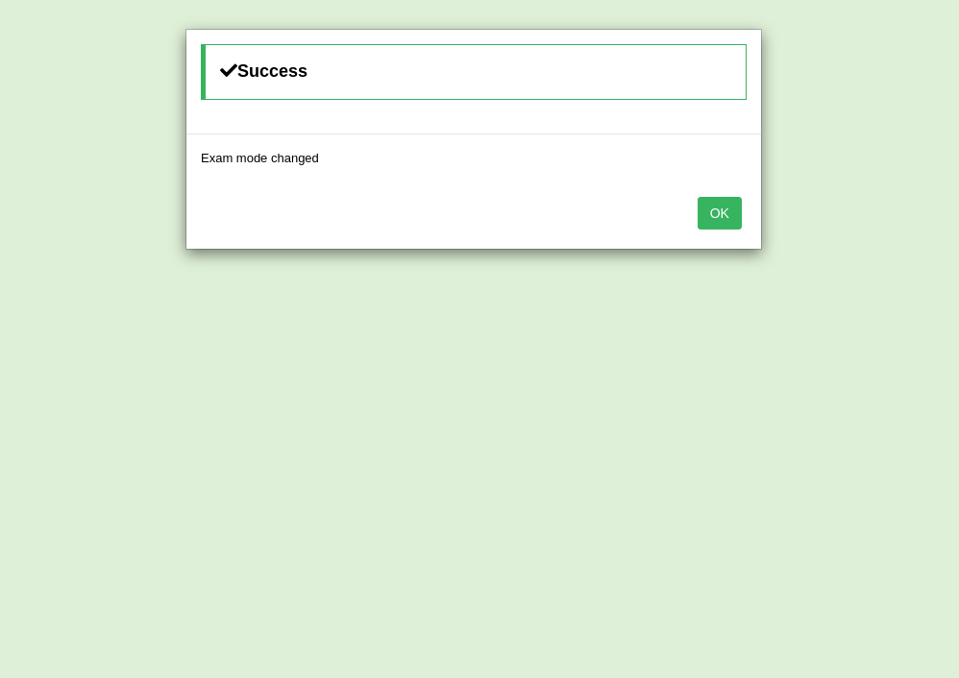
click at [724, 207] on button "OK" at bounding box center [719, 213] width 44 height 33
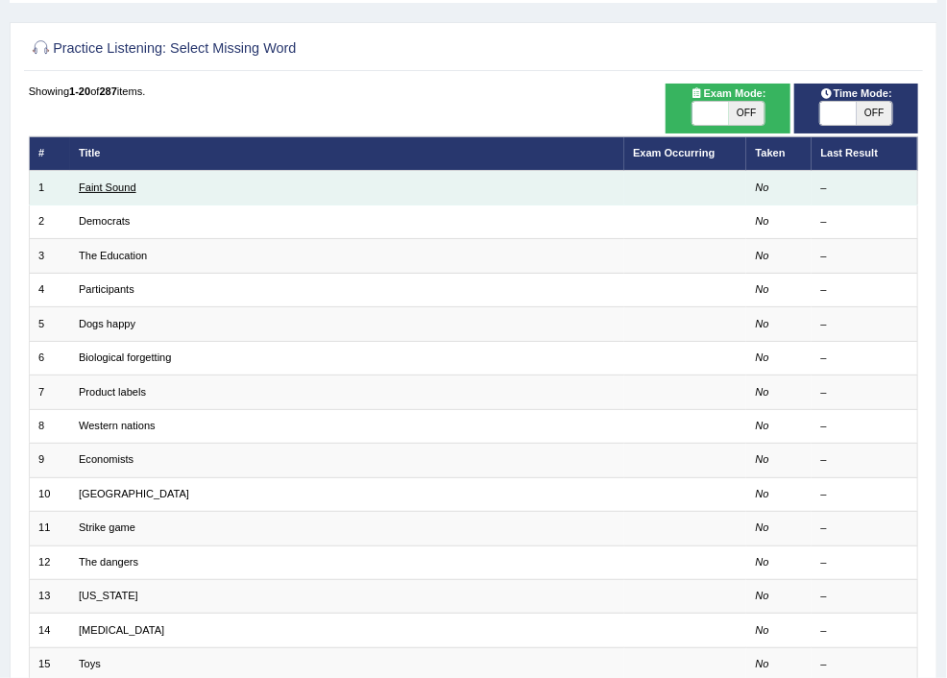
click at [136, 189] on link "Faint Sound" at bounding box center [108, 188] width 58 height 12
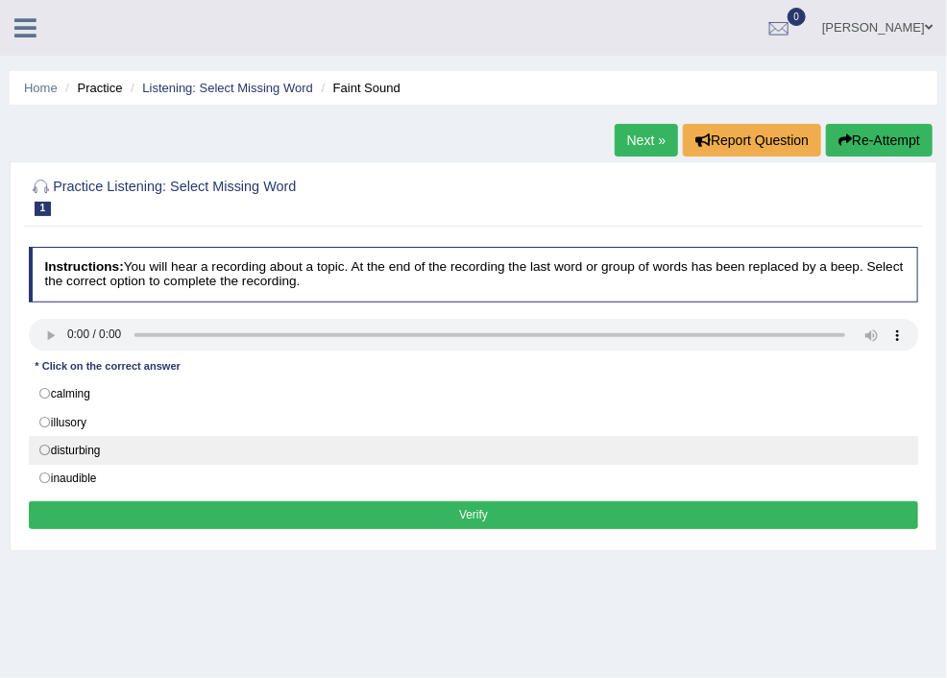
click at [273, 444] on label "disturbing" at bounding box center [474, 450] width 890 height 29
radio input "true"
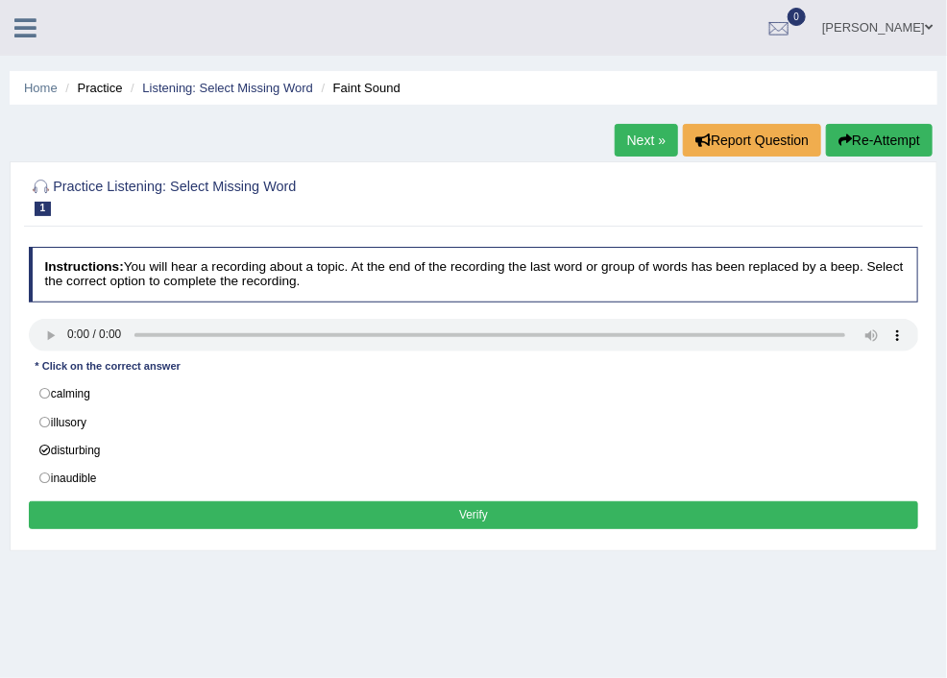
click at [576, 510] on button "Verify" at bounding box center [474, 515] width 890 height 28
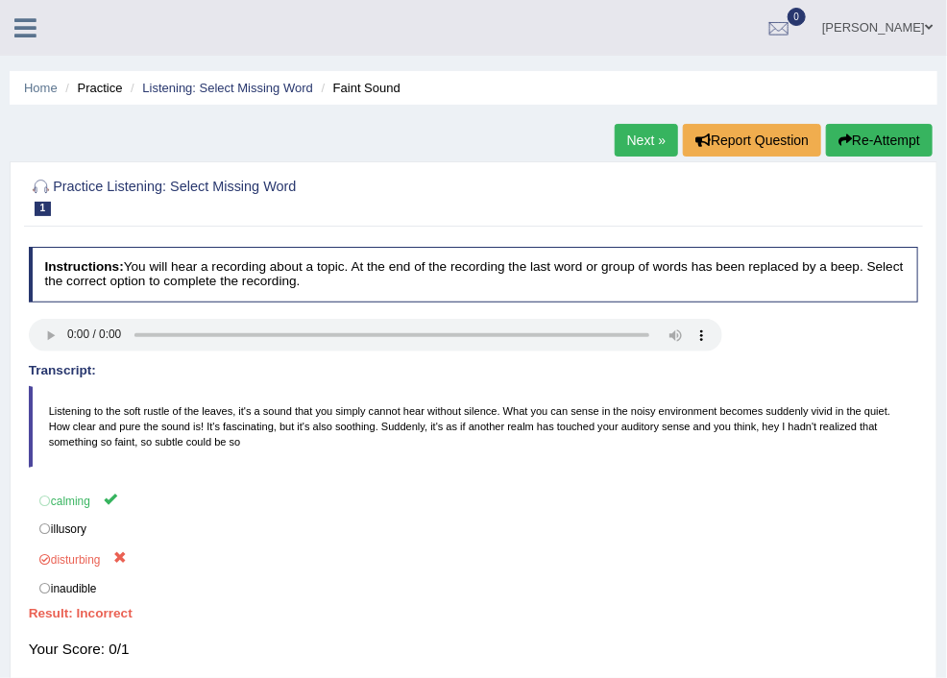
click at [634, 138] on link "Next »" at bounding box center [646, 140] width 63 height 33
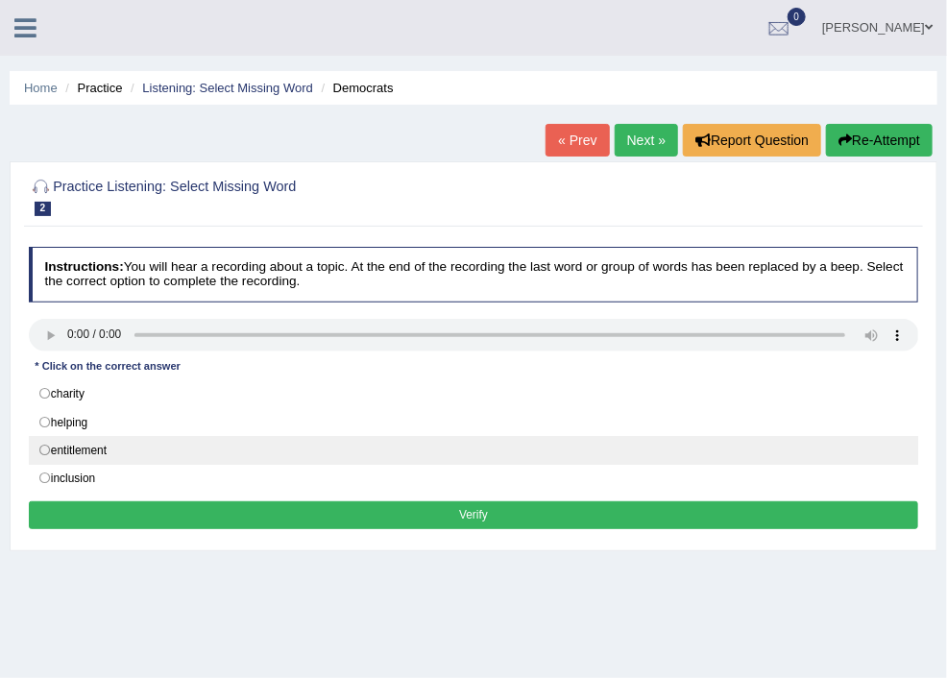
click at [275, 445] on label "entitlement" at bounding box center [474, 450] width 890 height 29
radio input "true"
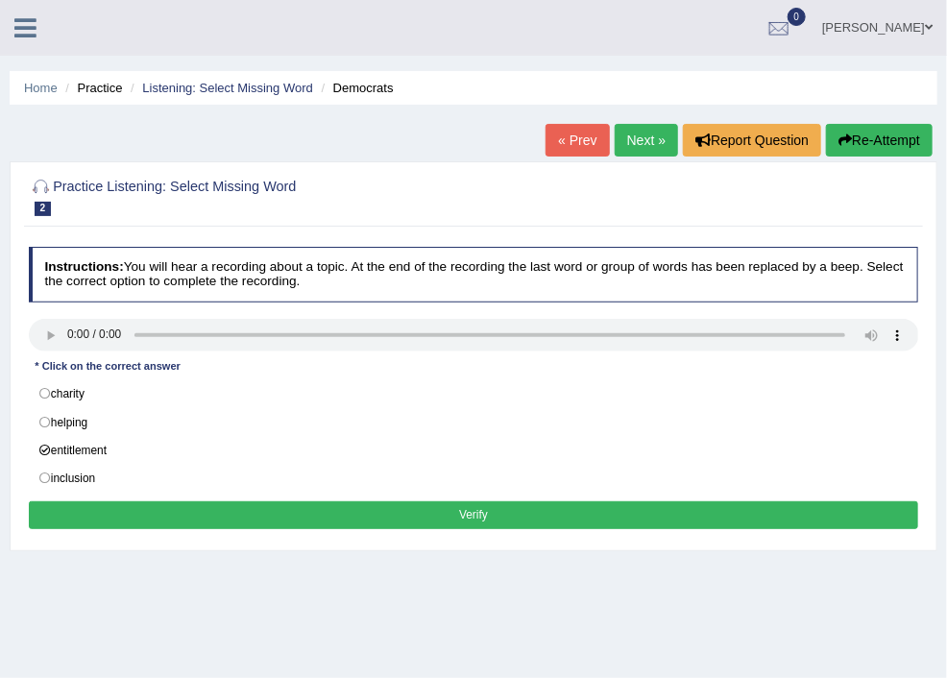
click at [543, 512] on button "Verify" at bounding box center [474, 515] width 890 height 28
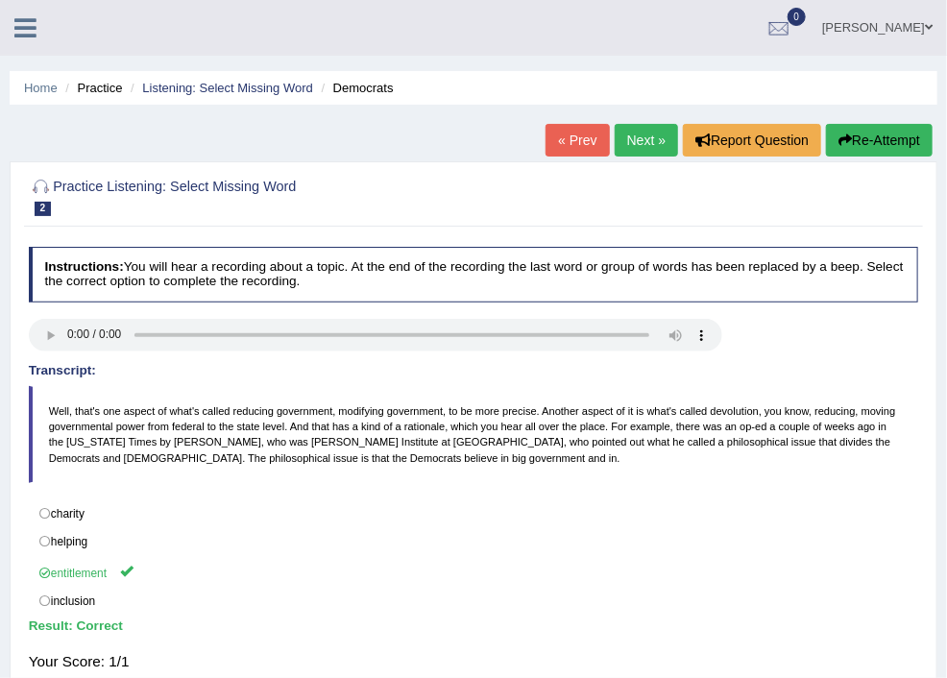
click at [631, 134] on link "Next »" at bounding box center [646, 140] width 63 height 33
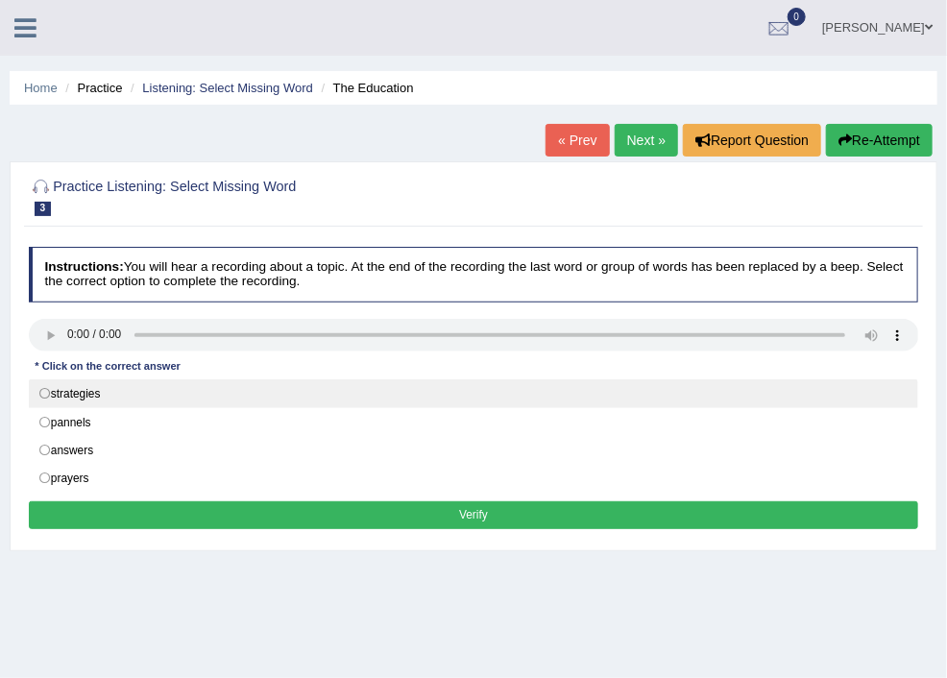
click at [275, 389] on label "strategies" at bounding box center [474, 393] width 890 height 29
radio input "true"
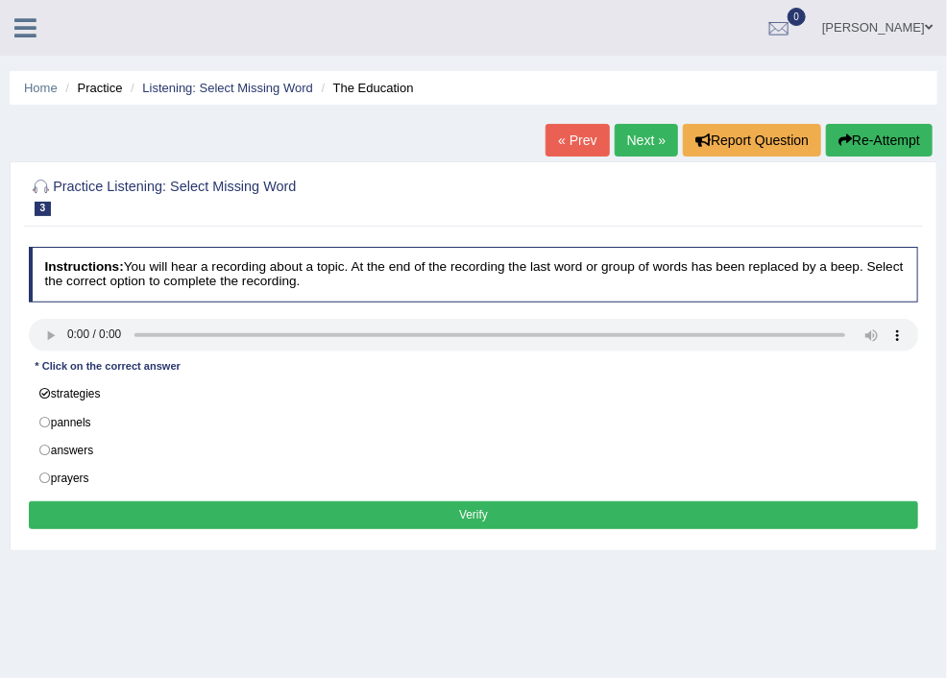
click at [588, 501] on button "Verify" at bounding box center [474, 515] width 890 height 28
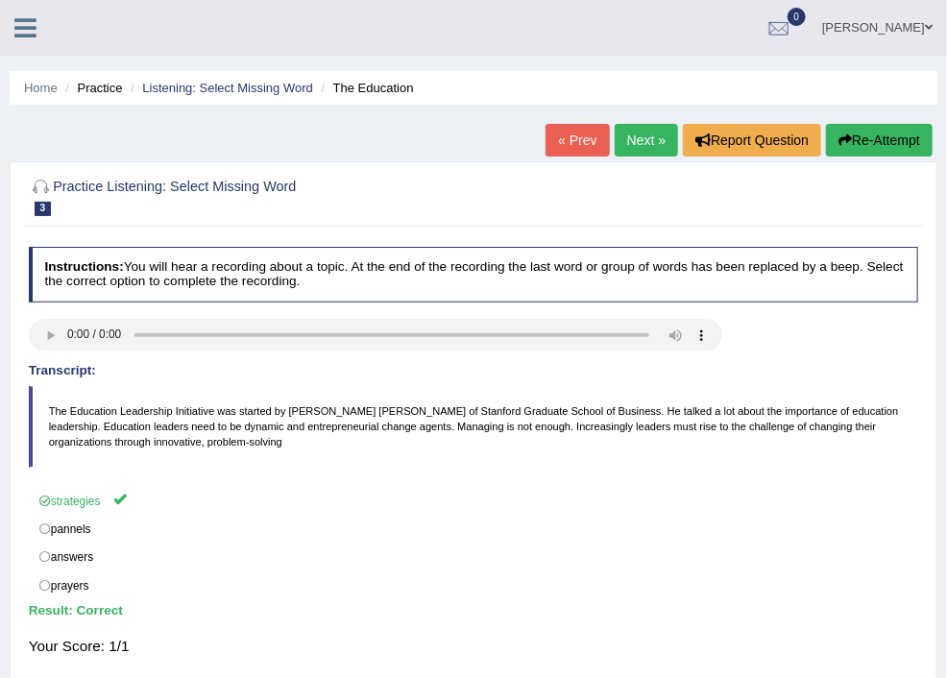
click at [0, 0] on link "Practice Questions" at bounding box center [0, 0] width 0 height 0
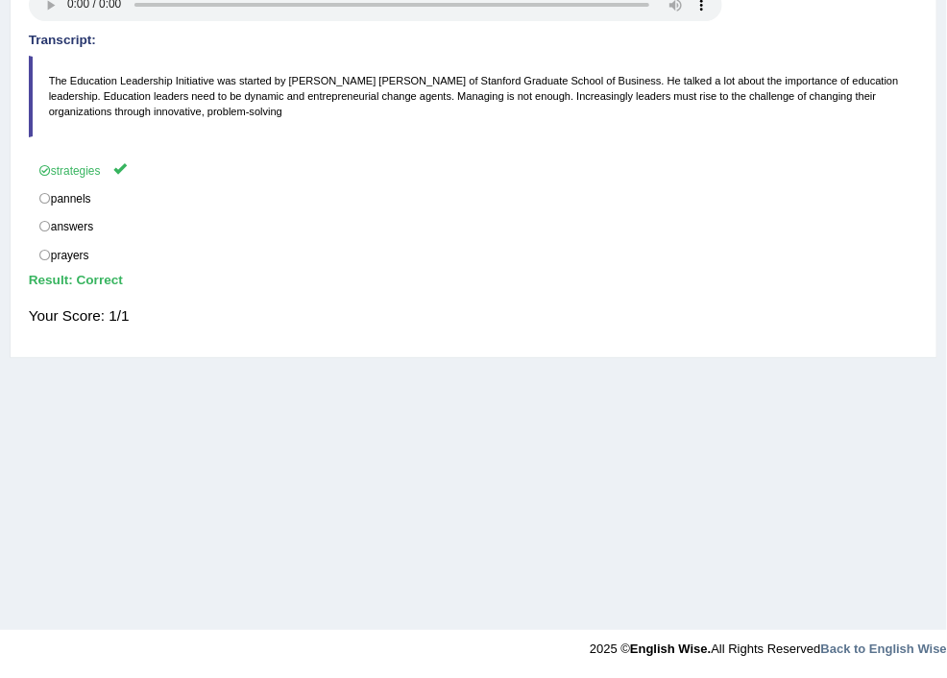
scroll to position [717, 0]
click at [0, 0] on link "Choose Single Answer" at bounding box center [0, 0] width 0 height 0
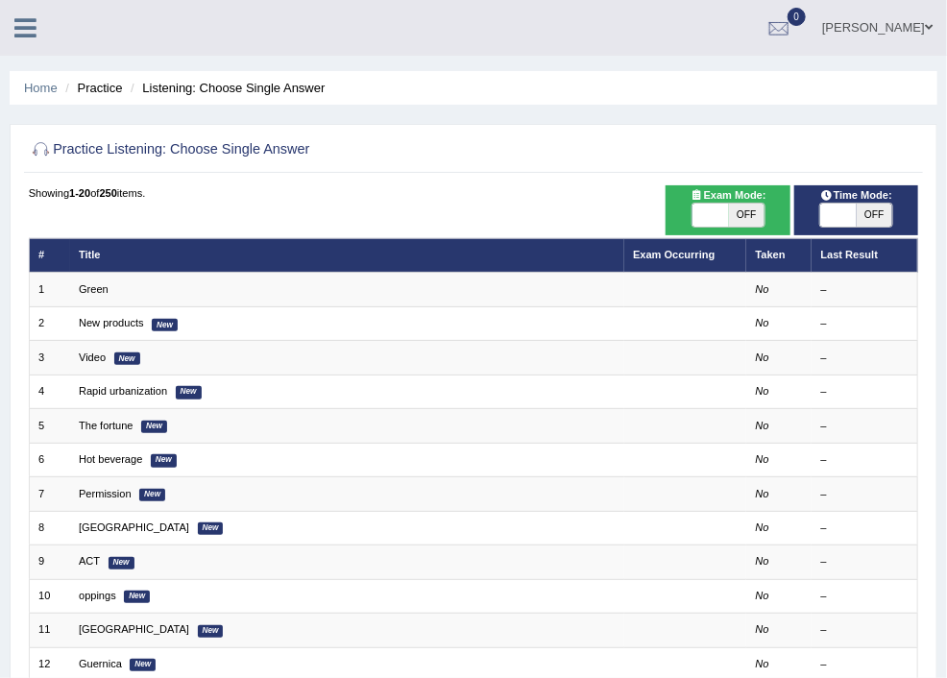
click at [765, 217] on span "OFF" at bounding box center [747, 215] width 36 height 23
checkbox input "true"
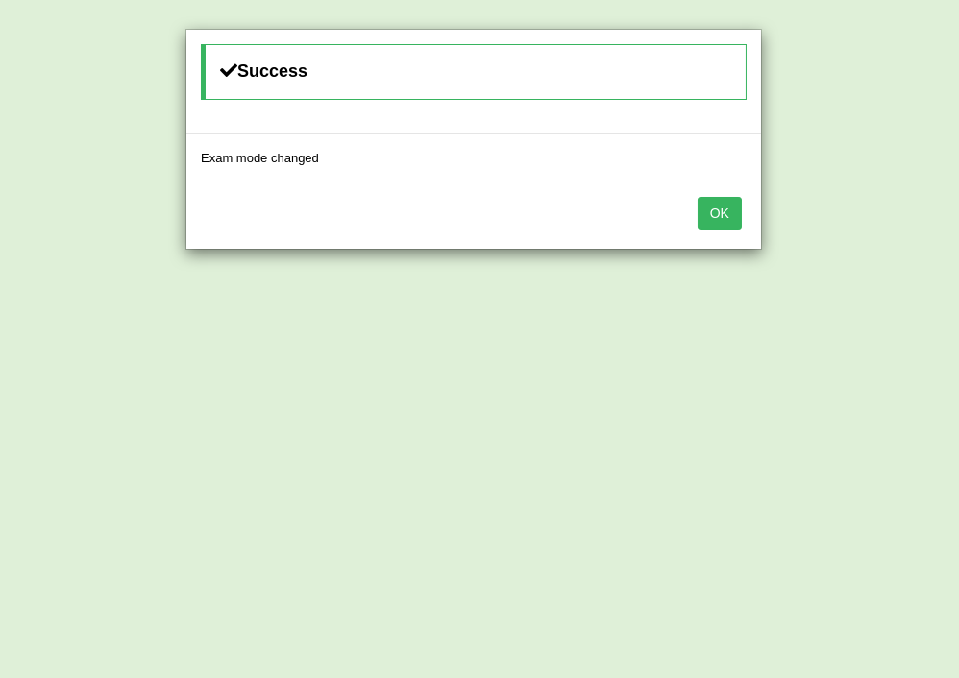
click at [731, 218] on button "OK" at bounding box center [719, 213] width 44 height 33
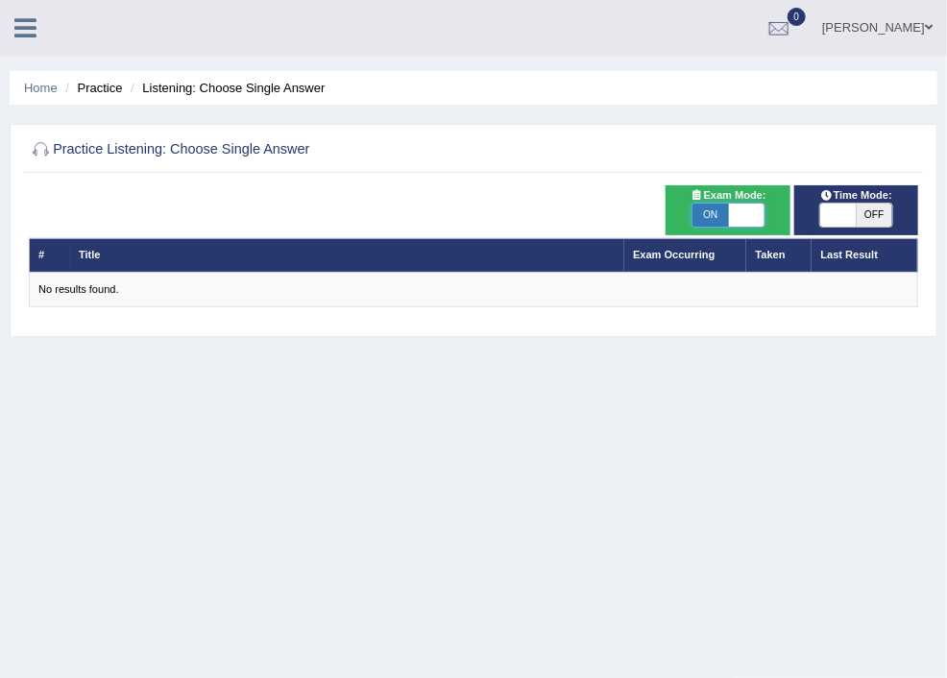
click at [765, 214] on span at bounding box center [747, 215] width 36 height 23
checkbox input "false"
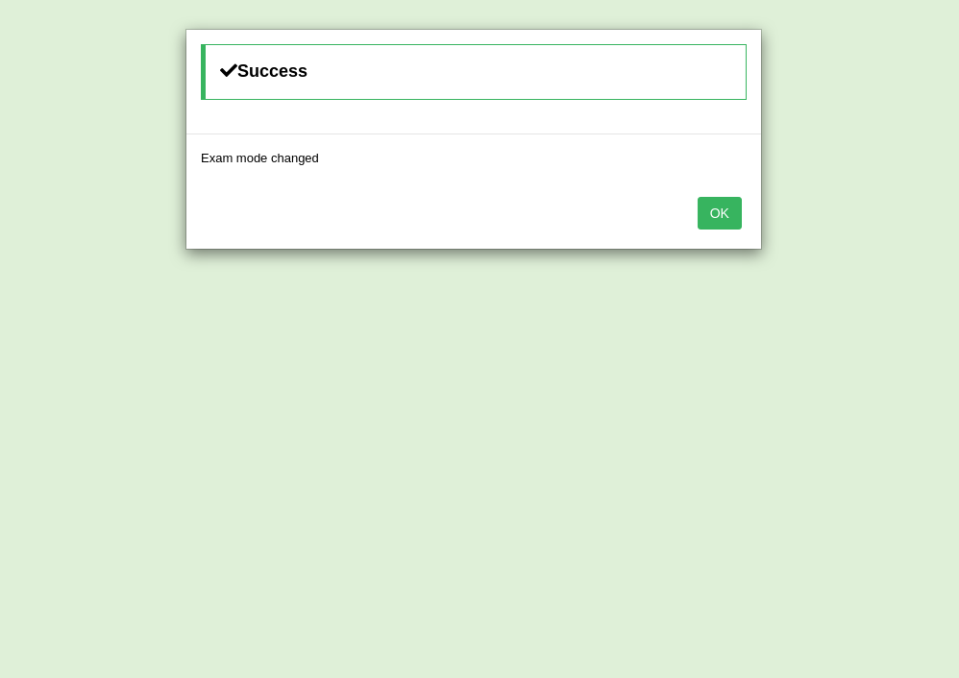
click at [717, 214] on button "OK" at bounding box center [719, 213] width 44 height 33
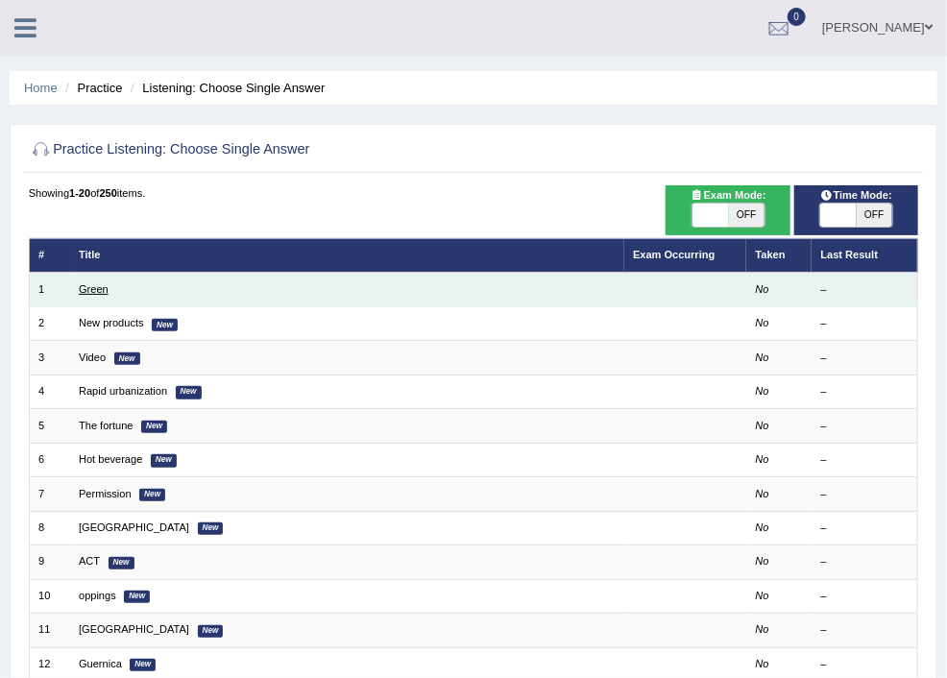
click at [109, 291] on link "Green" at bounding box center [94, 289] width 30 height 12
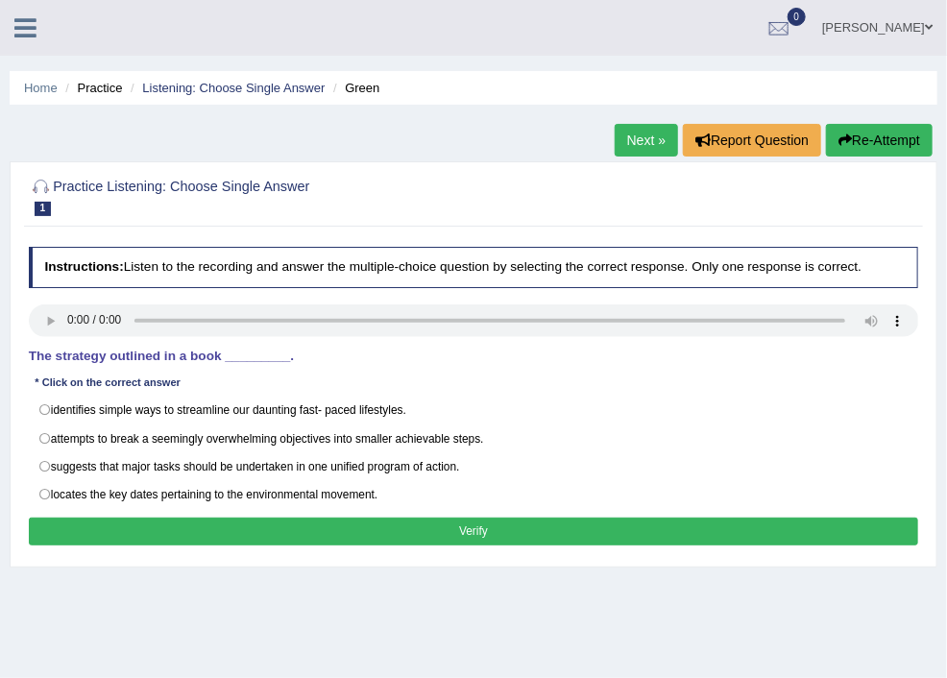
scroll to position [102, 0]
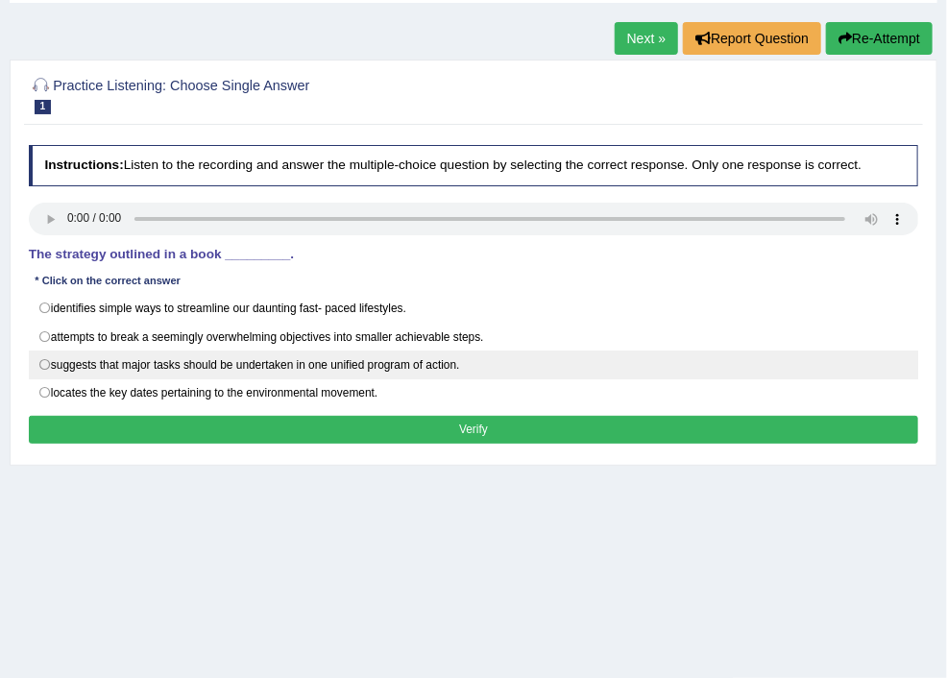
click at [275, 374] on label "suggests that major tasks should be undertaken in one unified program of action." at bounding box center [474, 365] width 890 height 29
radio input "true"
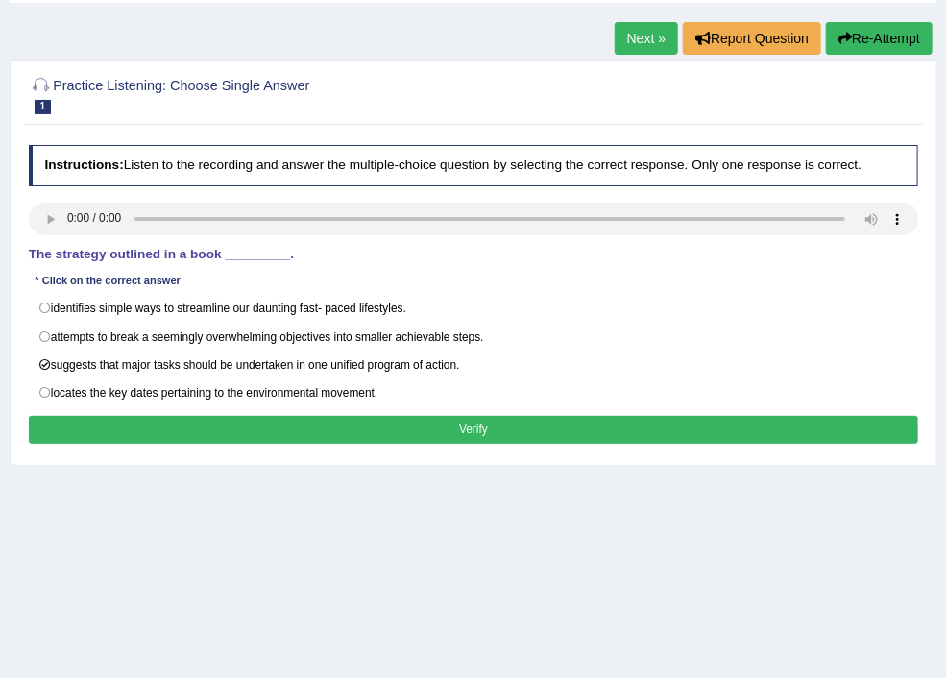
click at [600, 437] on button "Verify" at bounding box center [474, 430] width 890 height 28
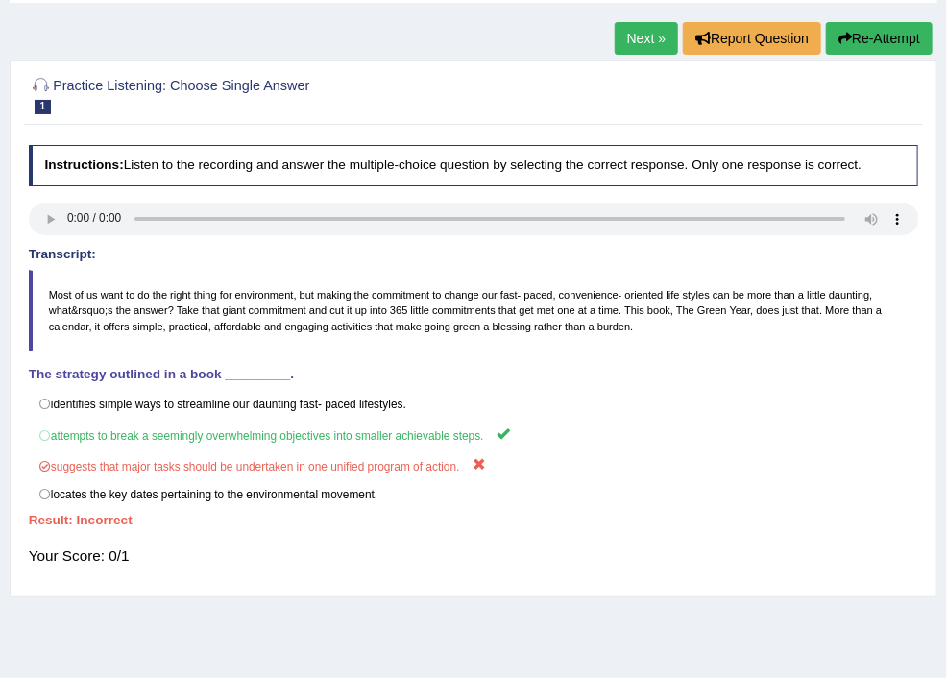
click at [624, 37] on link "Next »" at bounding box center [646, 38] width 63 height 33
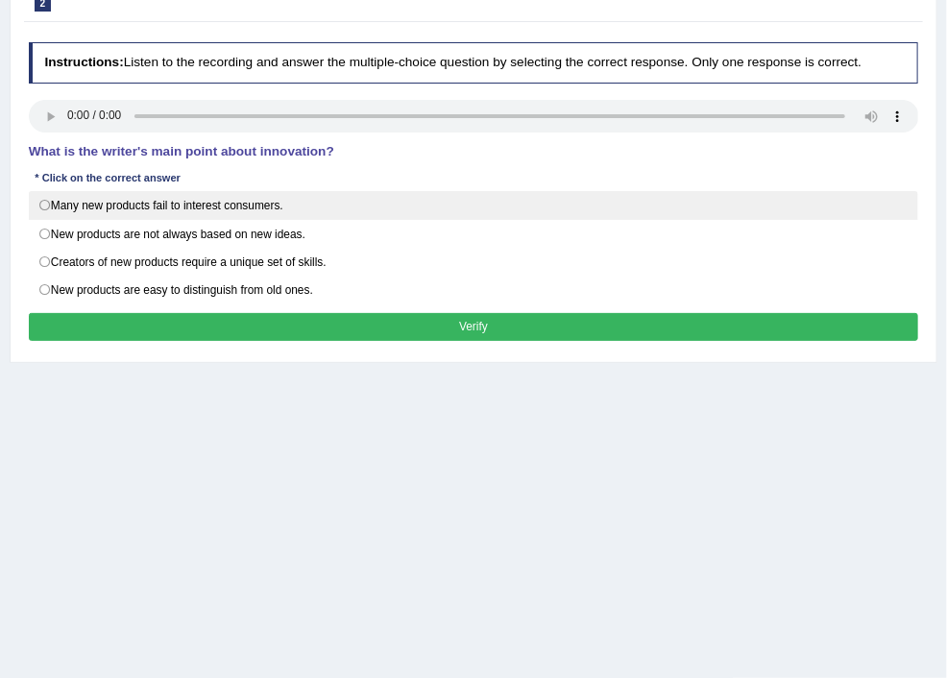
scroll to position [102, 0]
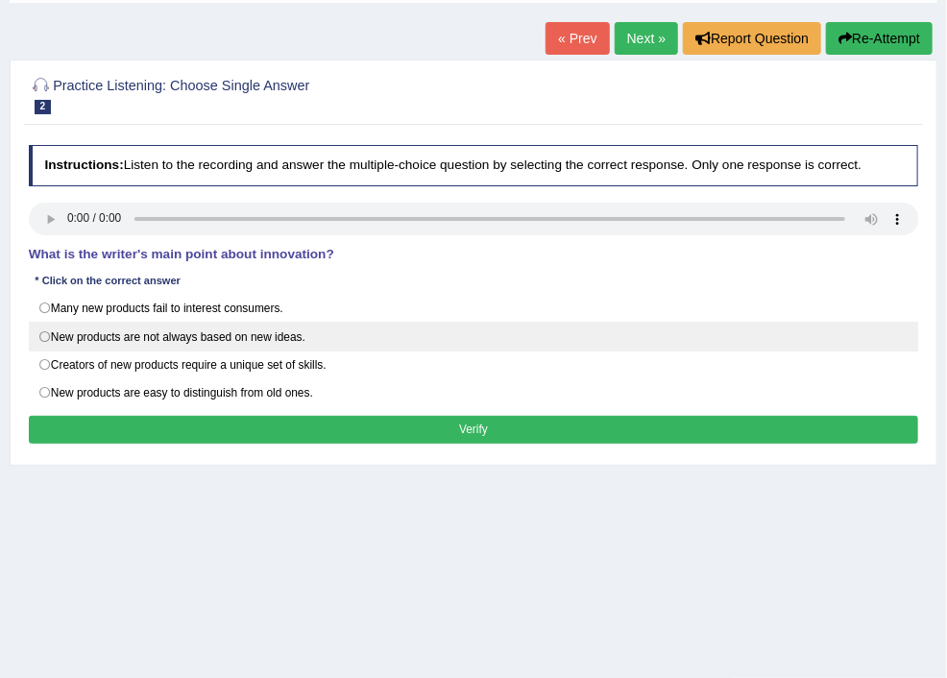
click at [274, 347] on label "New products are not always based on new ideas." at bounding box center [474, 336] width 890 height 29
radio input "true"
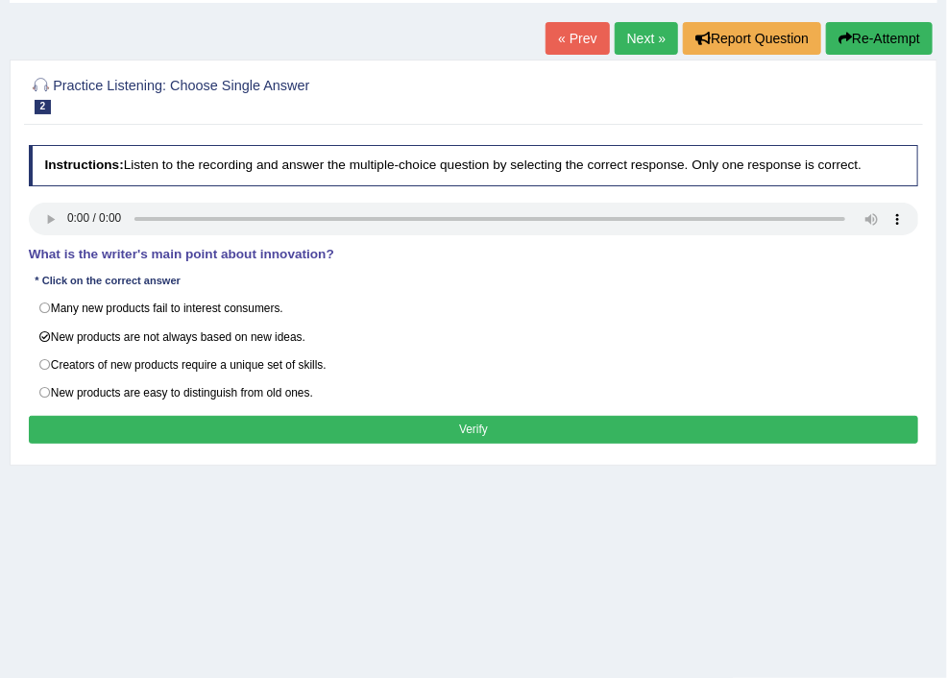
click at [597, 439] on button "Verify" at bounding box center [474, 430] width 890 height 28
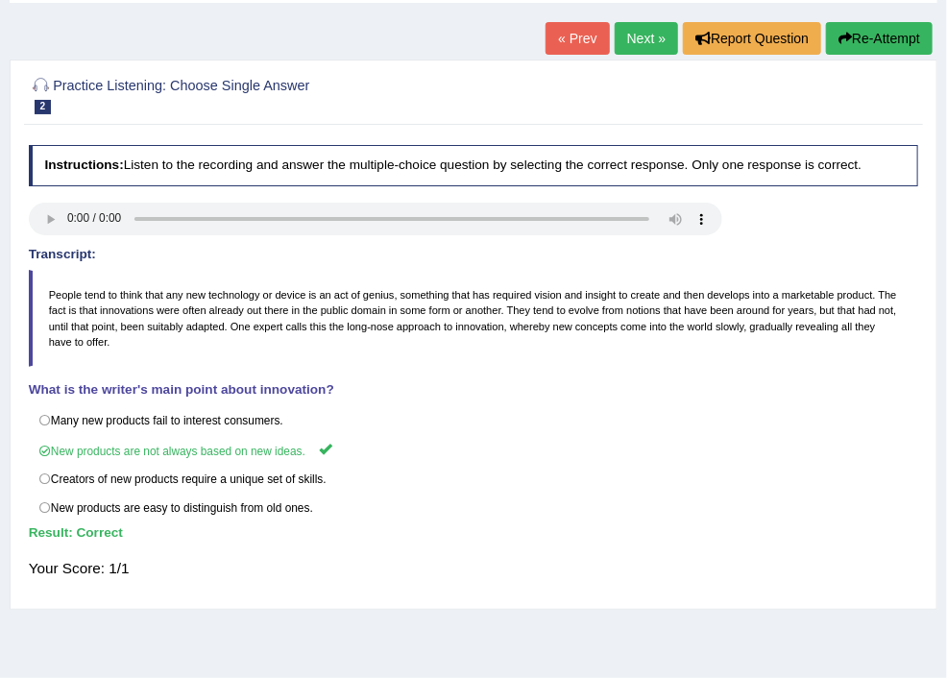
click at [641, 44] on link "Next »" at bounding box center [646, 38] width 63 height 33
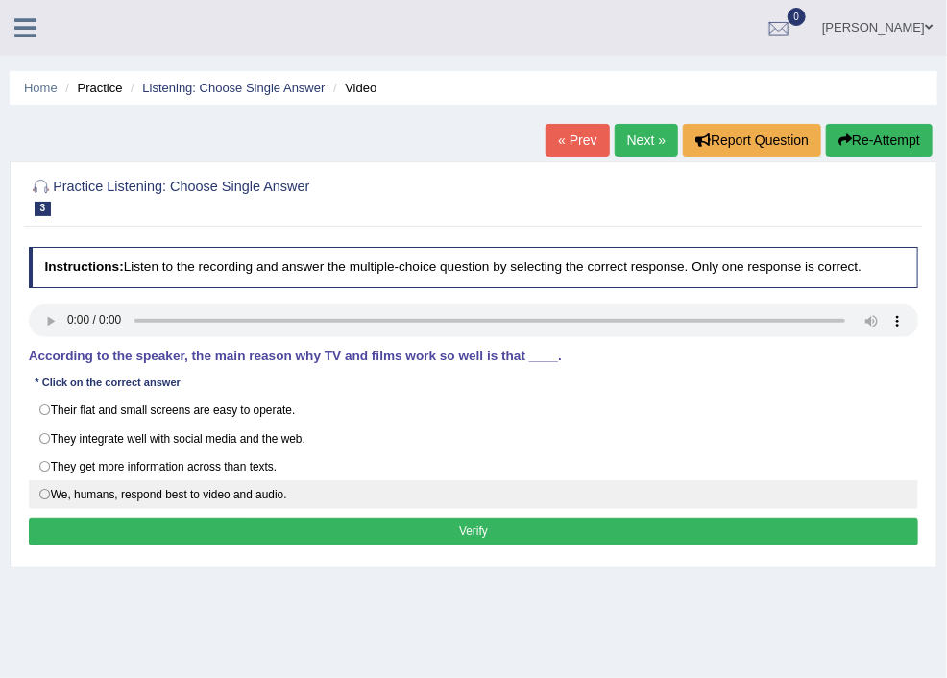
click at [277, 503] on label "We, humans, respond best to video and audio." at bounding box center [474, 494] width 890 height 29
radio input "true"
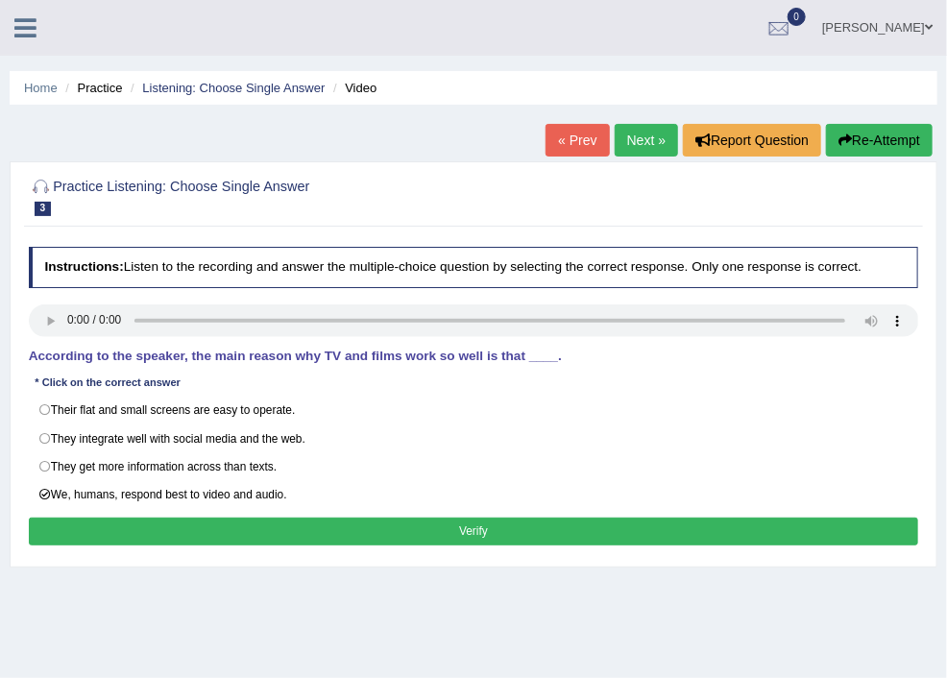
click at [591, 541] on button "Verify" at bounding box center [474, 532] width 890 height 28
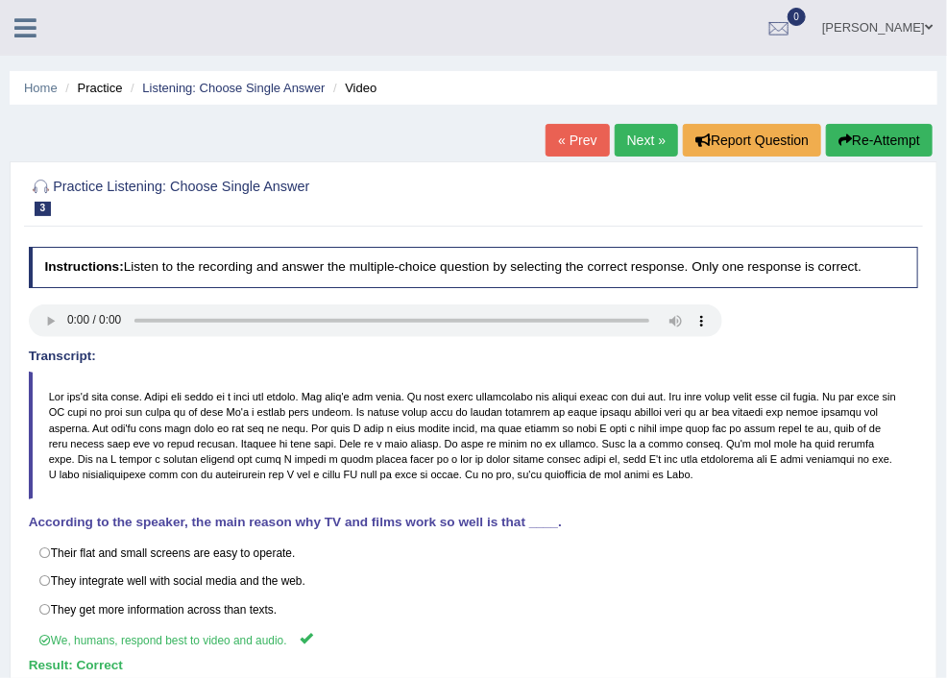
click at [629, 137] on link "Next »" at bounding box center [646, 140] width 63 height 33
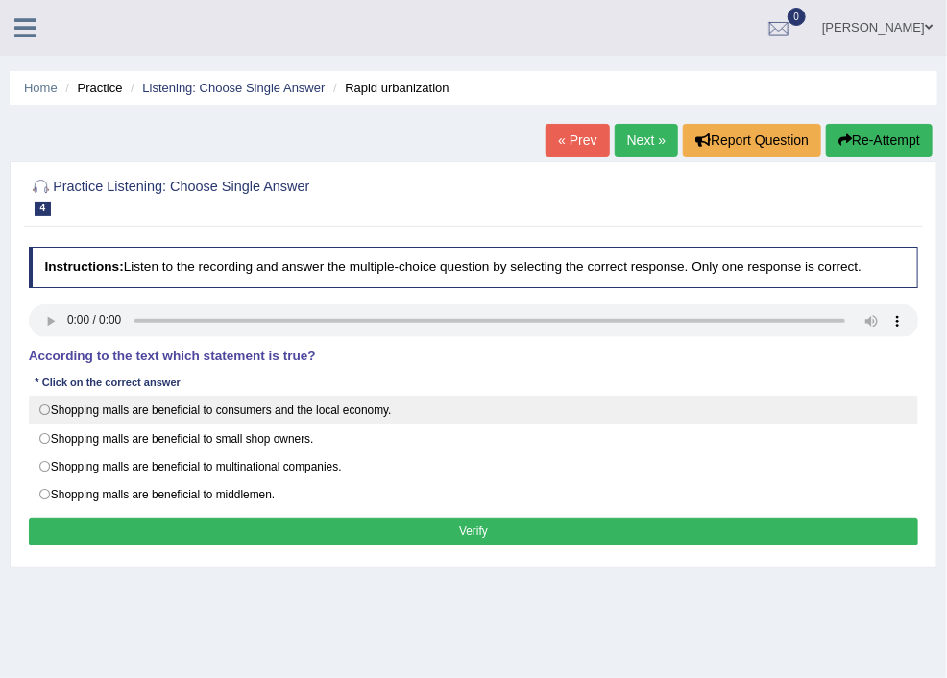
click at [270, 423] on label "Shopping malls are beneficial to consumers and the local economy." at bounding box center [474, 410] width 890 height 29
radio input "true"
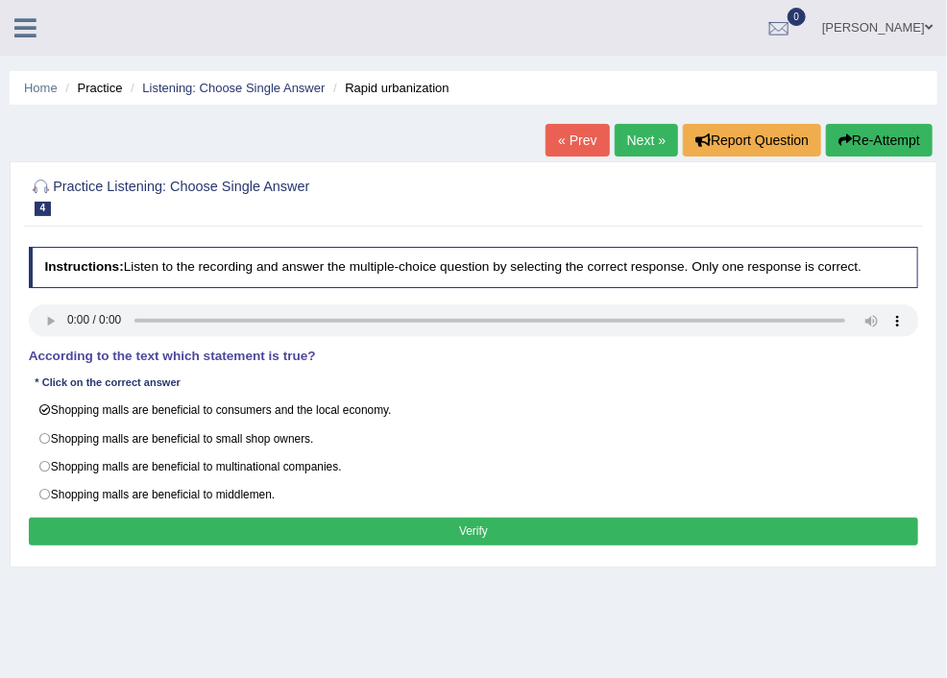
click at [591, 541] on button "Verify" at bounding box center [474, 532] width 890 height 28
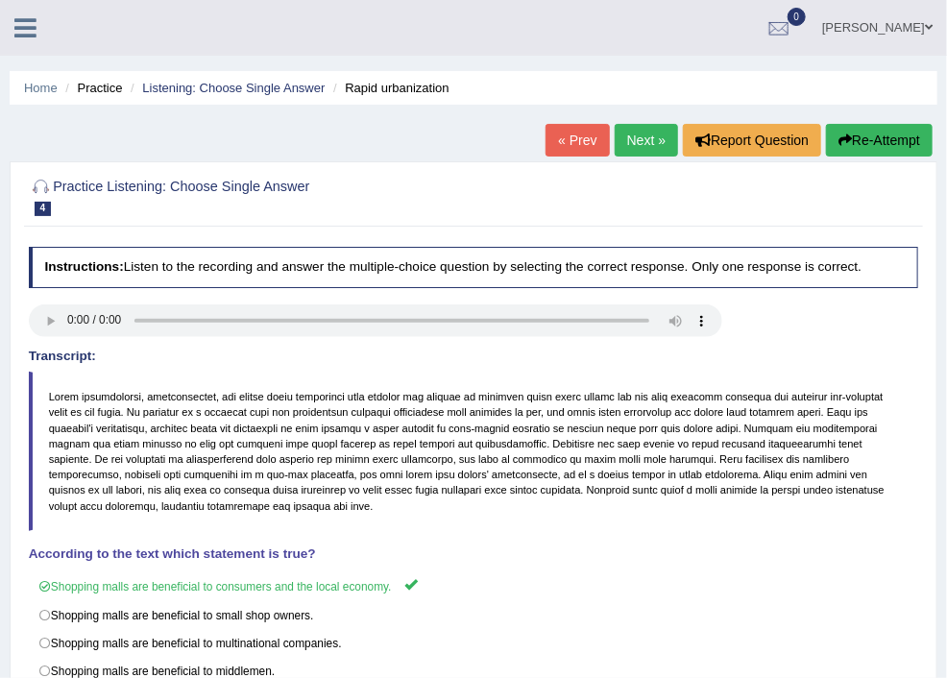
click at [0, 0] on span at bounding box center [0, 0] width 0 height 0
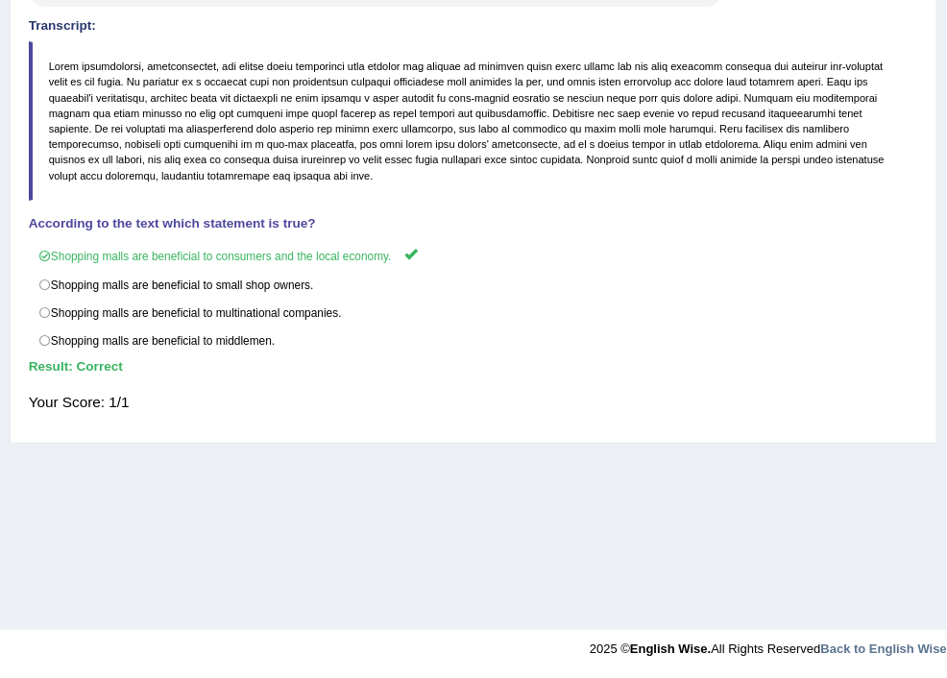
scroll to position [819, 0]
click at [0, 0] on link "Choose Multiple Answers" at bounding box center [0, 0] width 0 height 0
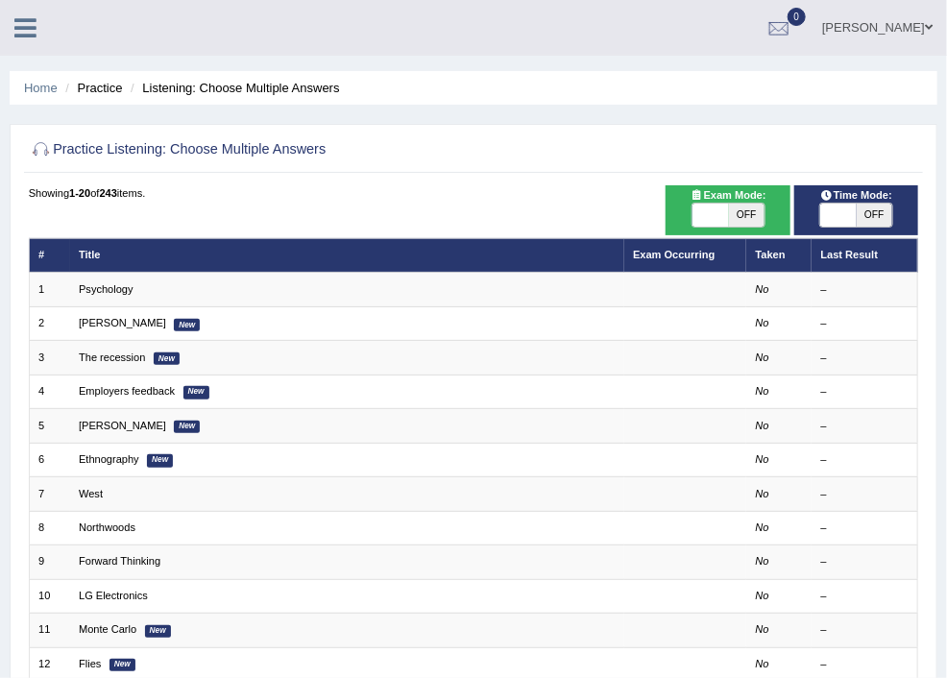
click at [765, 211] on span "OFF" at bounding box center [747, 215] width 36 height 23
checkbox input "true"
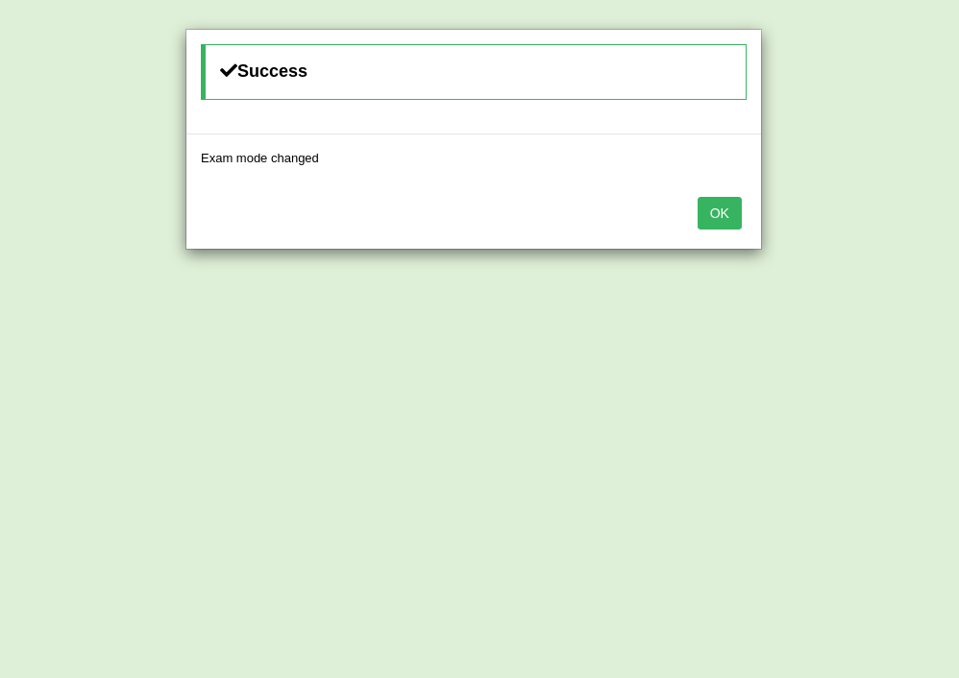
click at [718, 207] on button "OK" at bounding box center [719, 213] width 44 height 33
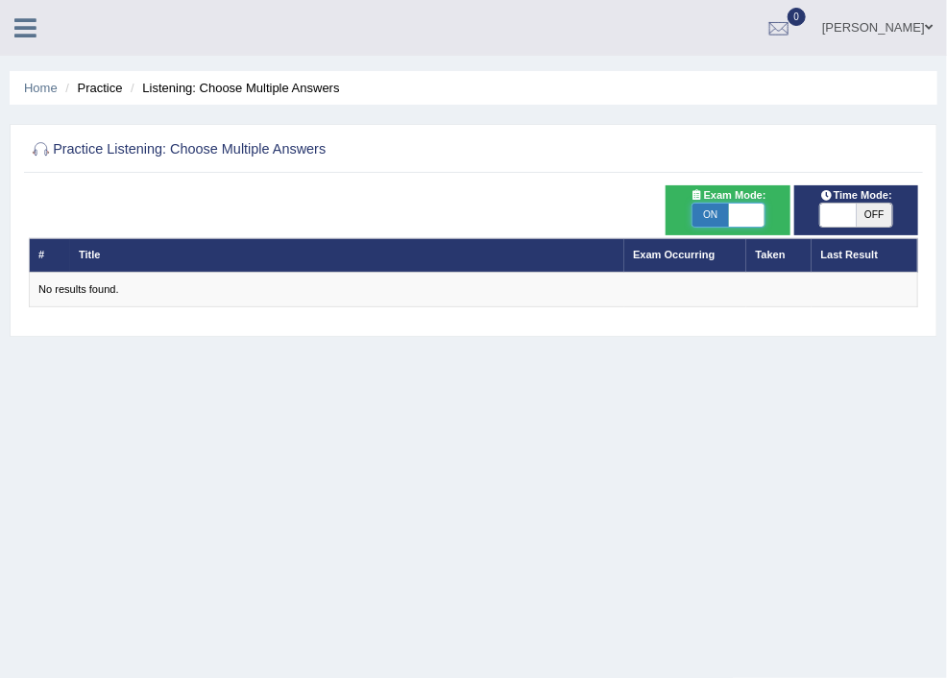
click at [765, 214] on span at bounding box center [747, 215] width 36 height 23
checkbox input "false"
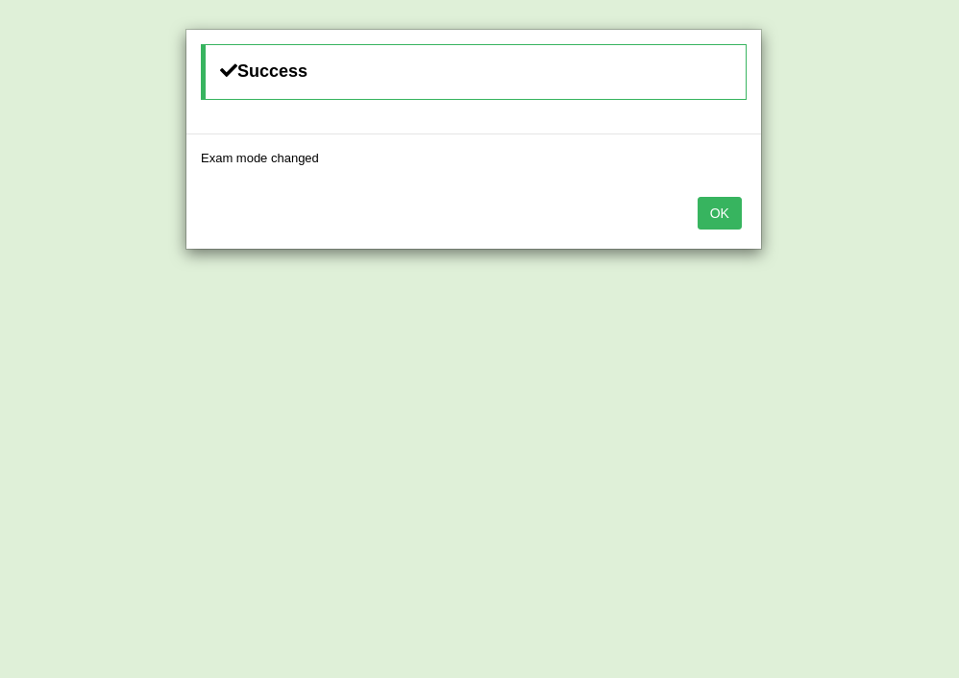
click at [724, 214] on button "OK" at bounding box center [719, 213] width 44 height 33
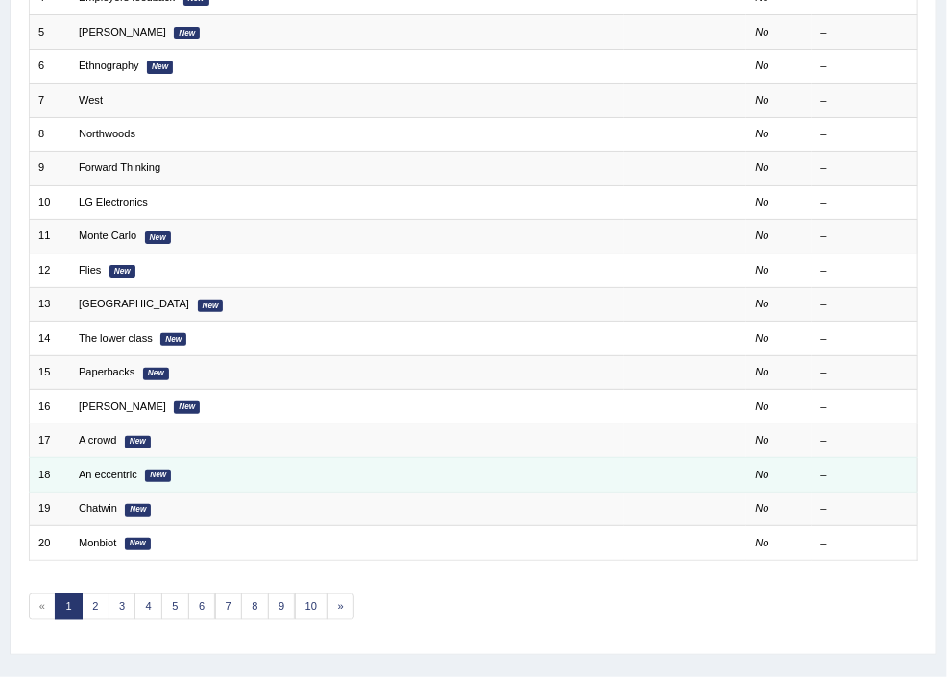
scroll to position [427, 0]
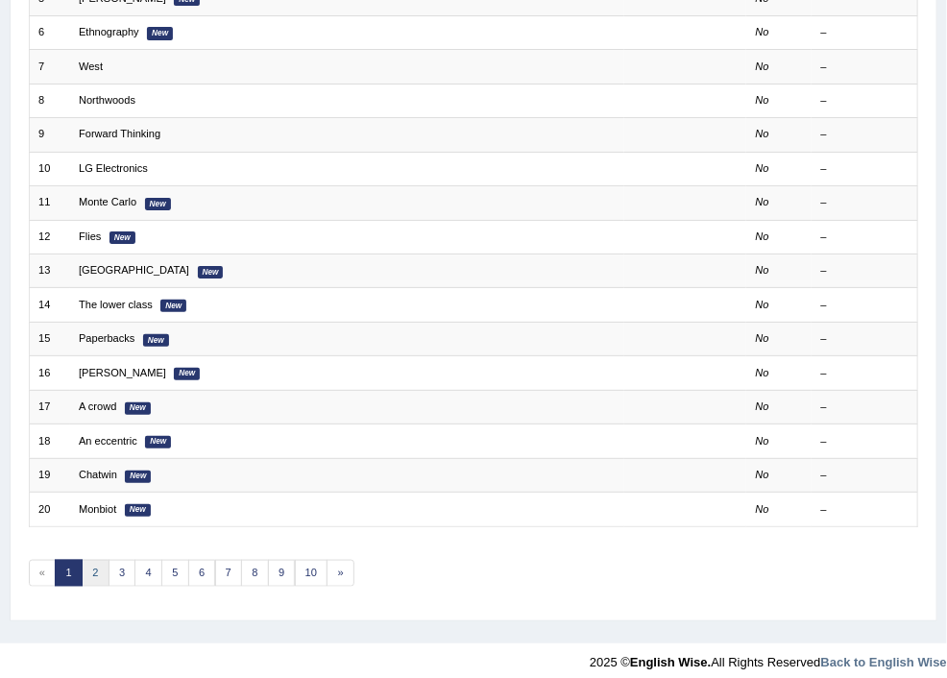
click at [110, 569] on link "2" at bounding box center [96, 573] width 28 height 27
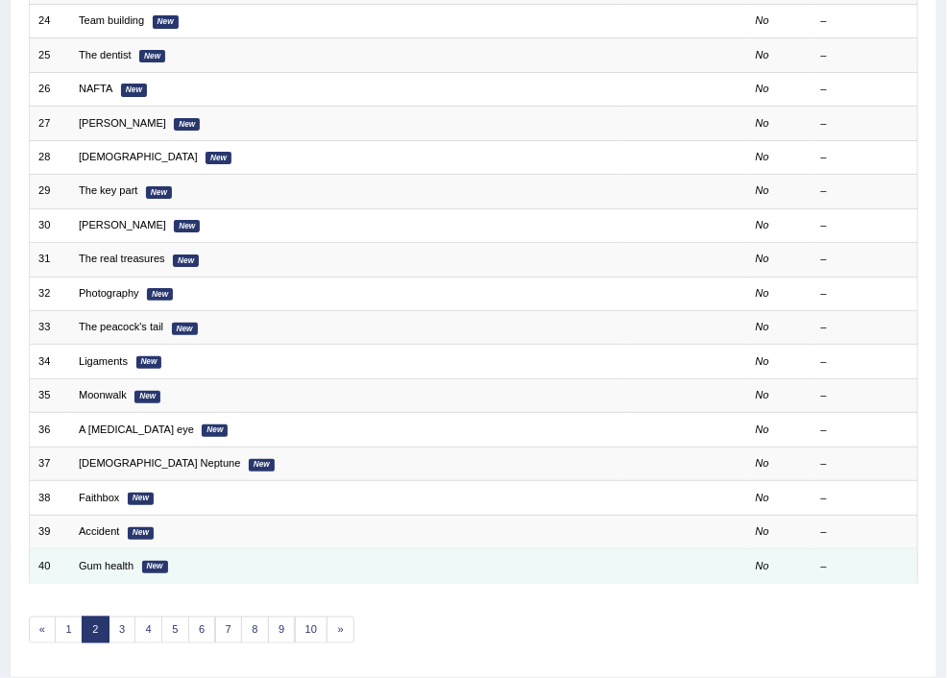
scroll to position [427, 0]
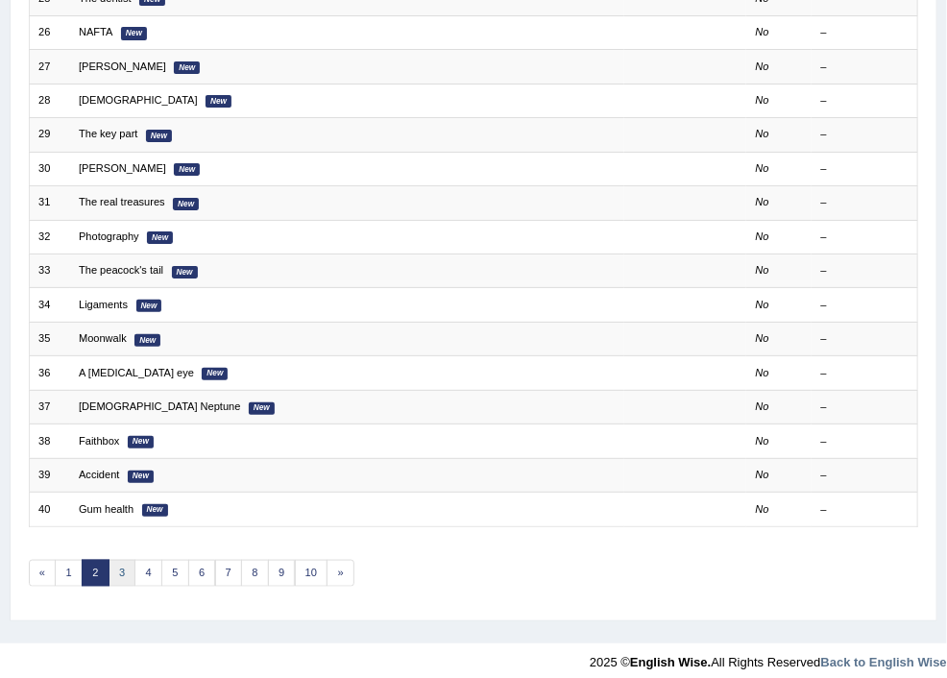
click at [136, 567] on link "3" at bounding box center [123, 573] width 28 height 27
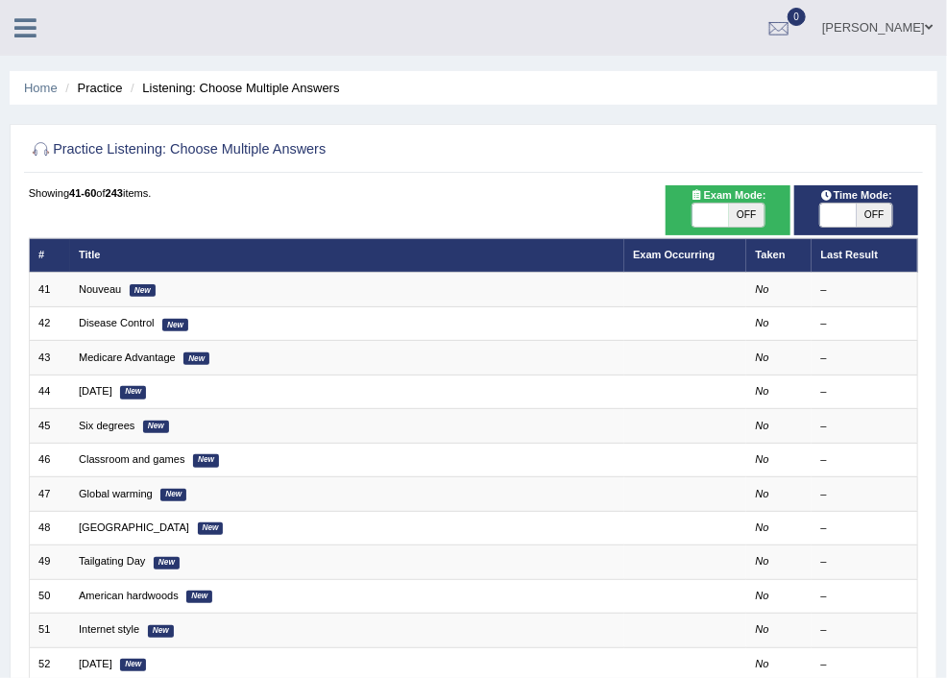
click at [0, 0] on link "Practice Questions" at bounding box center [0, 0] width 0 height 0
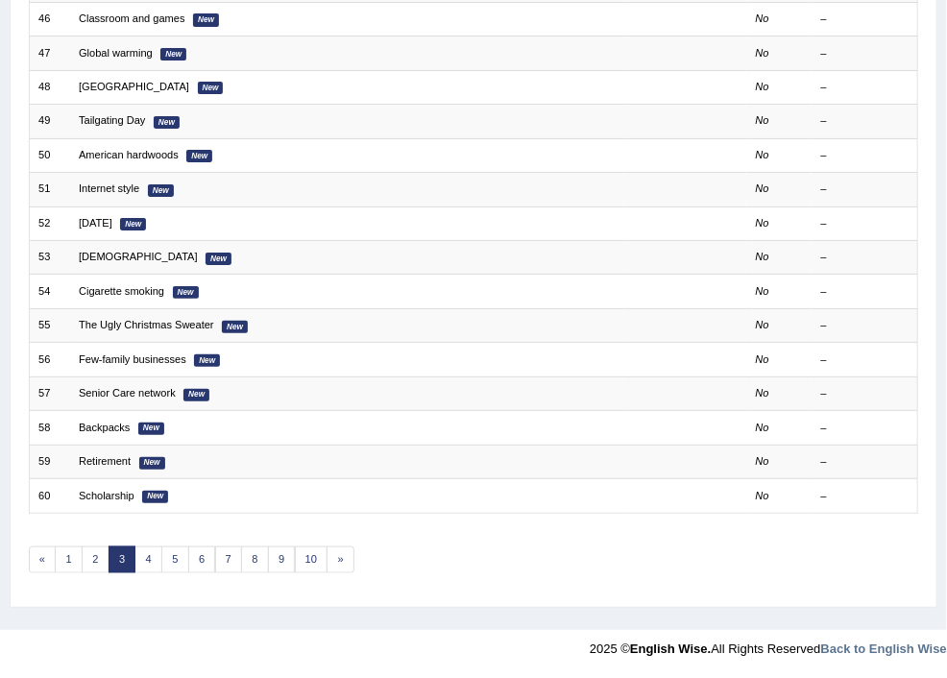
scroll to position [717, 0]
click at [0, 0] on link "Highlight Correct Summary" at bounding box center [0, 0] width 0 height 0
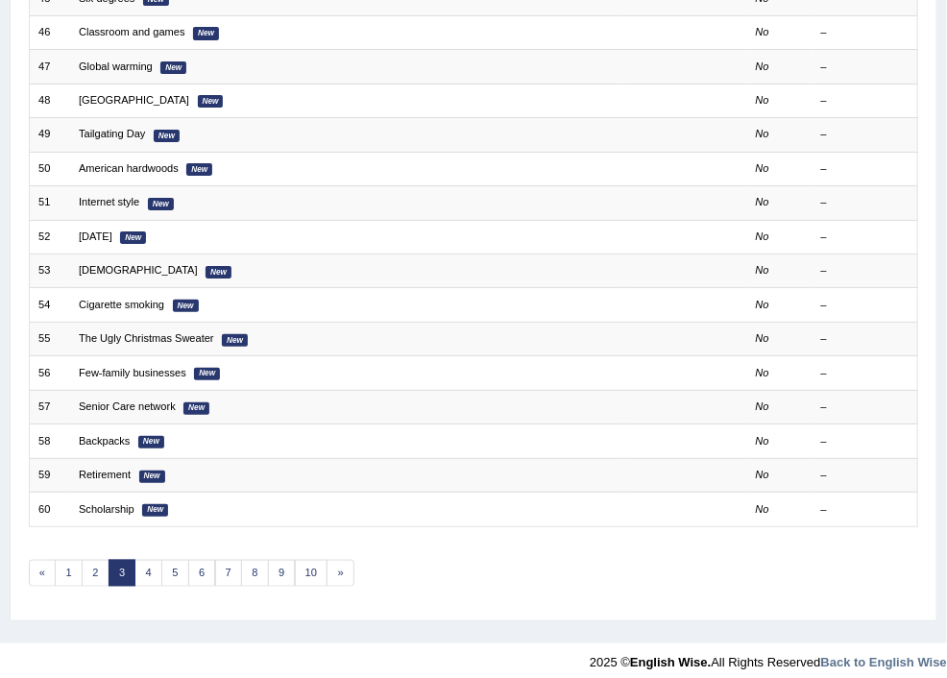
scroll to position [218, 0]
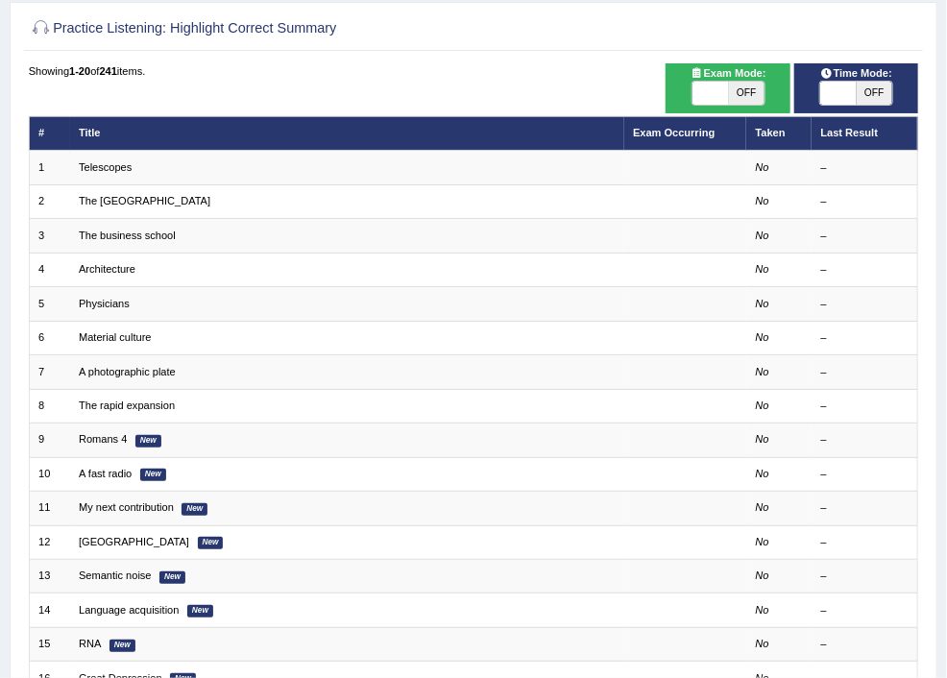
scroll to position [18, 0]
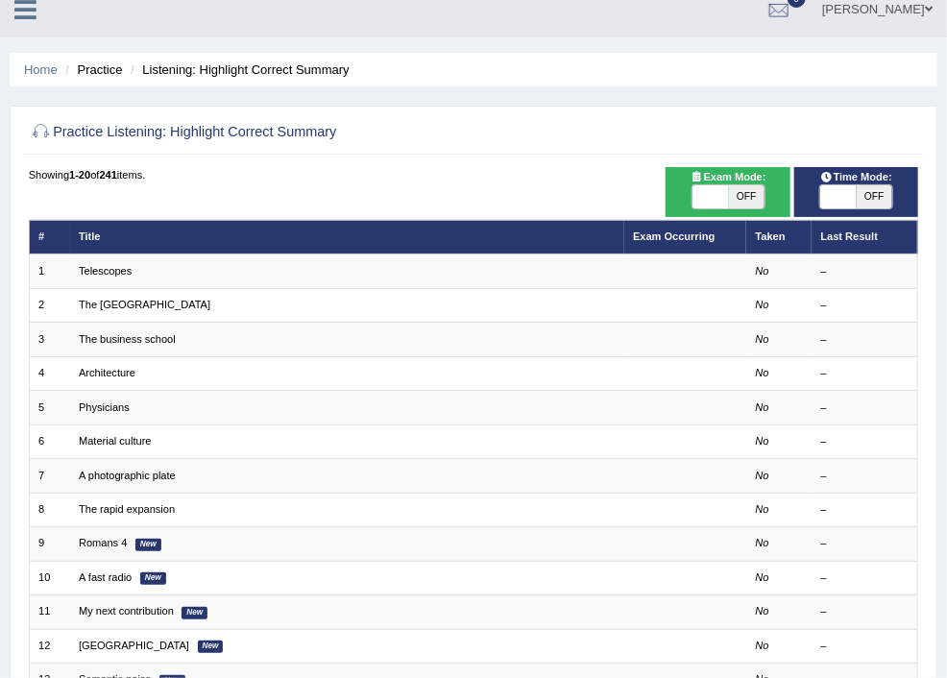
click at [0, 0] on link "Practice Questions" at bounding box center [0, 0] width 0 height 0
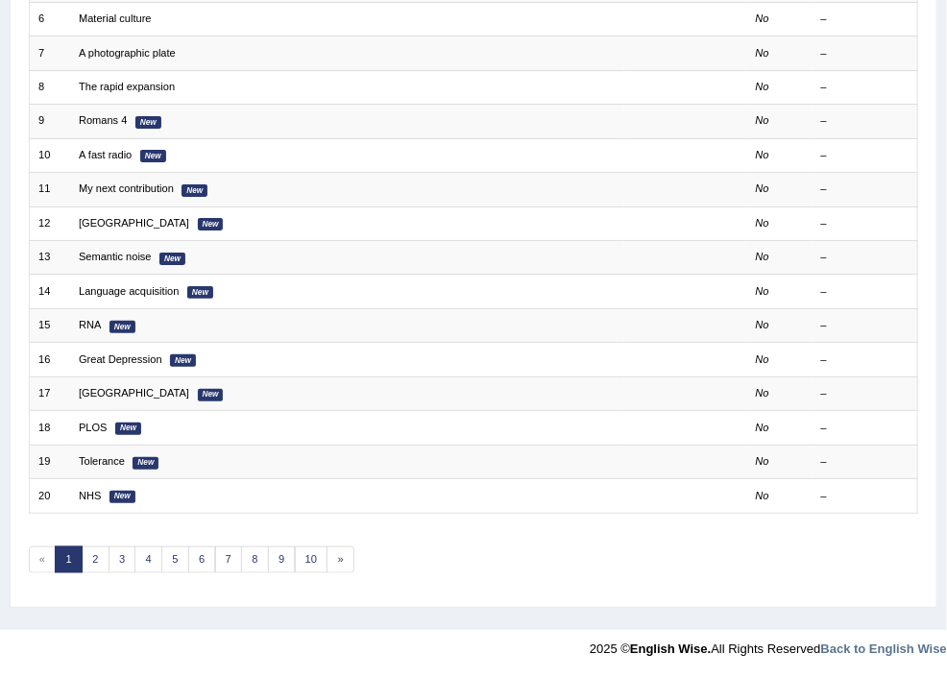
scroll to position [735, 0]
click at [0, 0] on link "Highlight Incorrect Words" at bounding box center [0, 0] width 0 height 0
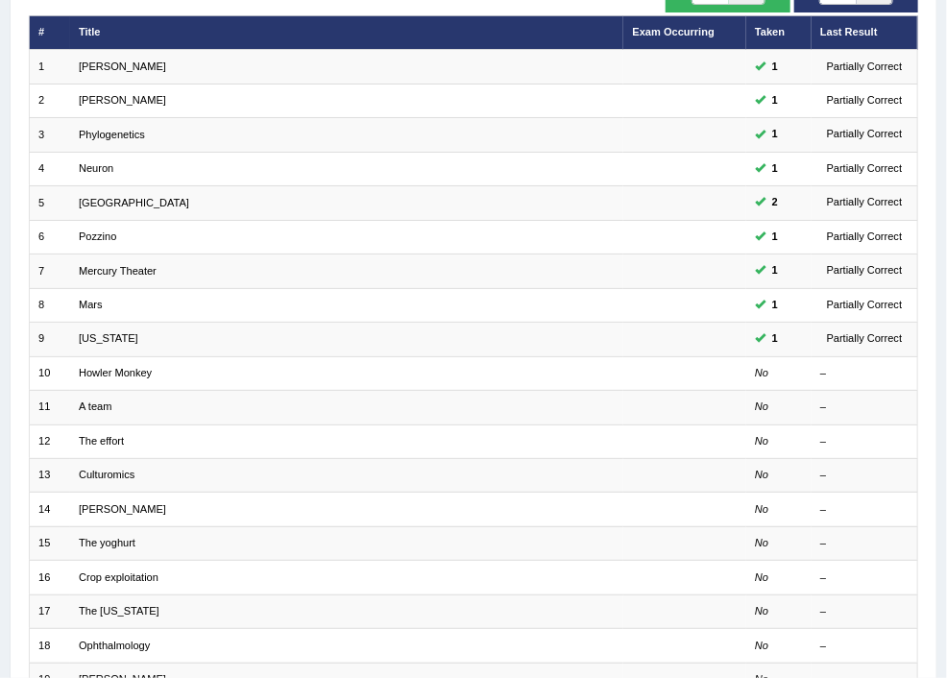
scroll to position [120, 0]
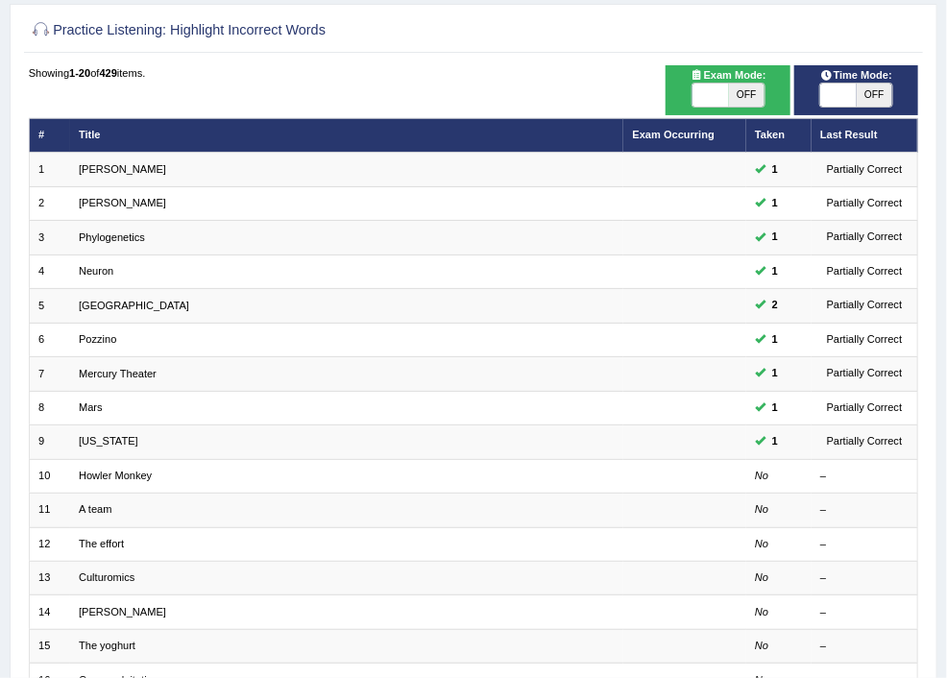
click at [0, 0] on span at bounding box center [0, 0] width 0 height 0
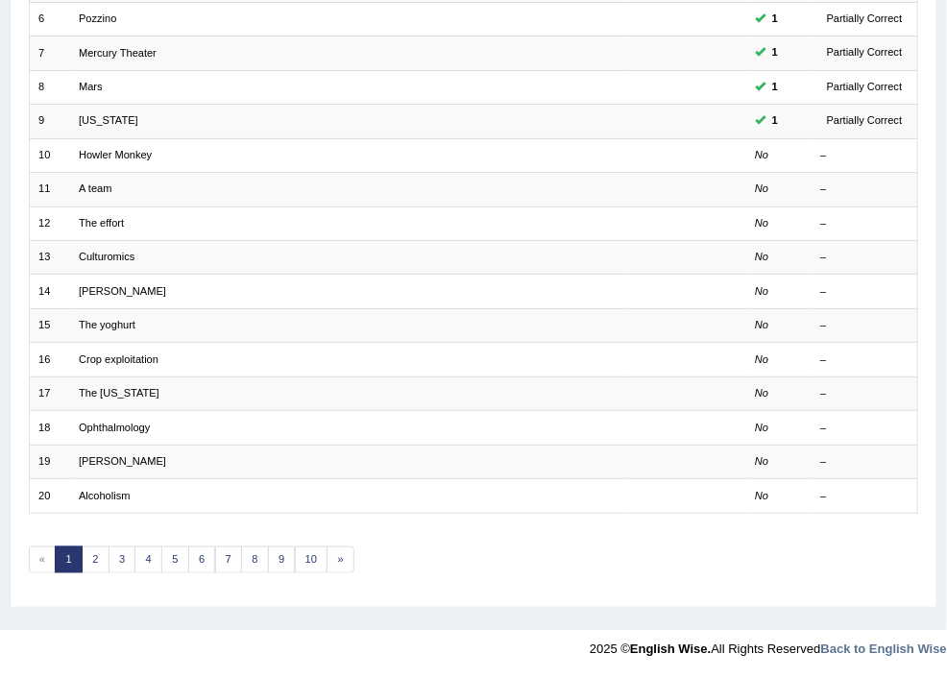
scroll to position [722, 0]
click at [0, 0] on link "Choose Multiple Answers" at bounding box center [0, 0] width 0 height 0
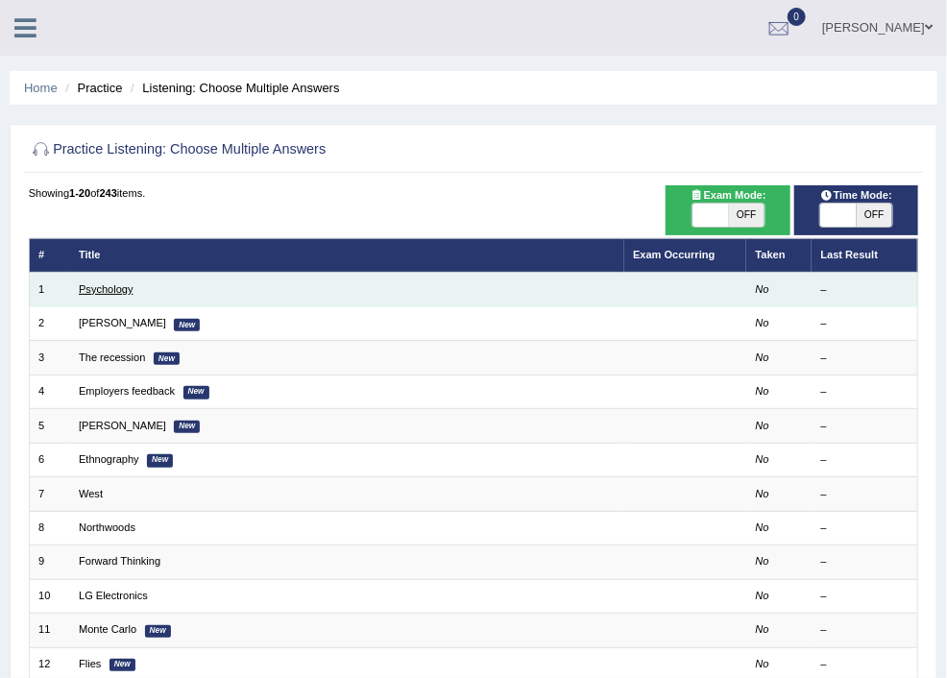
click at [134, 289] on link "Psychology" at bounding box center [106, 289] width 55 height 12
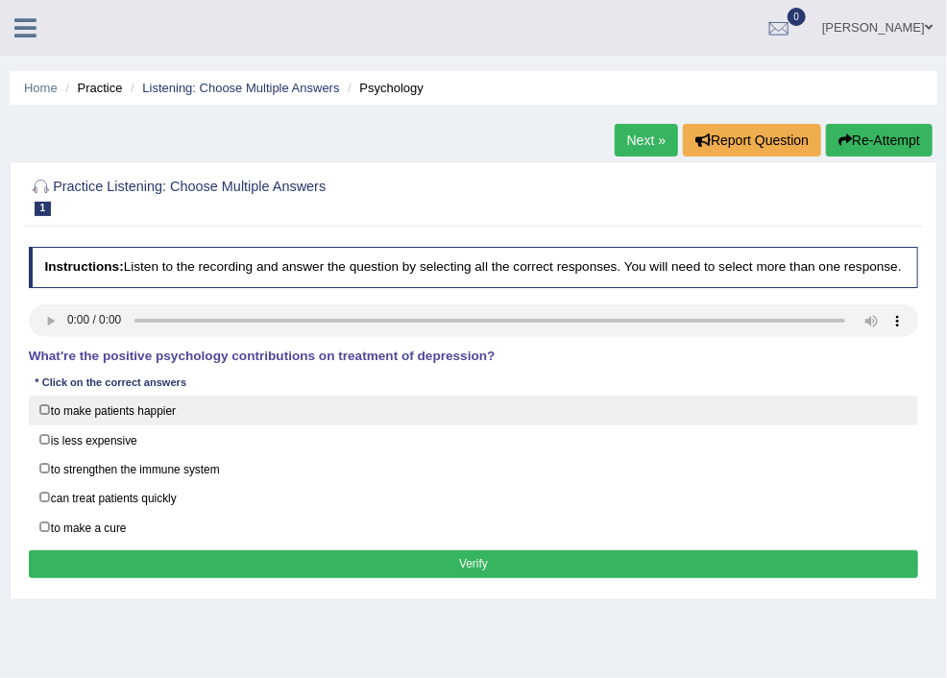
click at [275, 421] on label "to make patients happier" at bounding box center [474, 411] width 890 height 30
checkbox input "true"
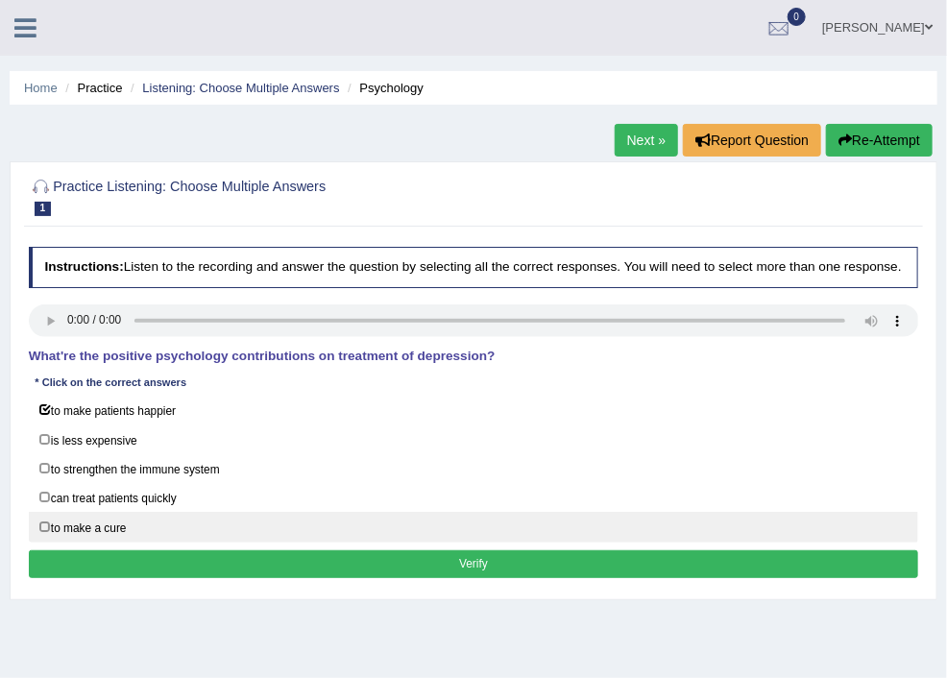
click at [274, 539] on label "to make a cure" at bounding box center [474, 527] width 890 height 30
checkbox input "true"
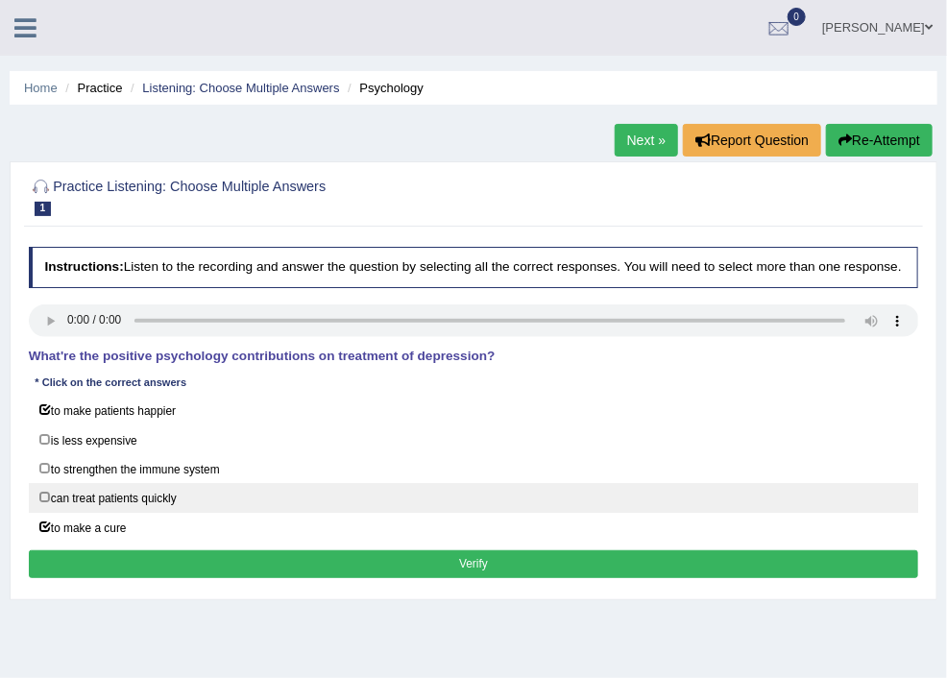
click at [274, 509] on label "can treat patients quickly" at bounding box center [474, 498] width 890 height 30
checkbox input "true"
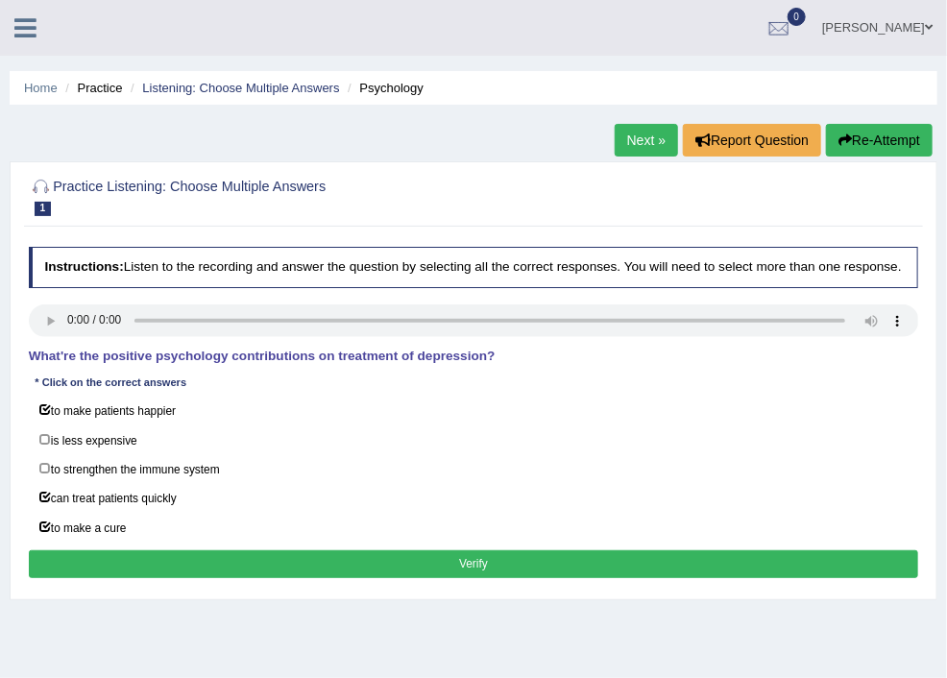
click at [587, 575] on button "Verify" at bounding box center [474, 564] width 890 height 28
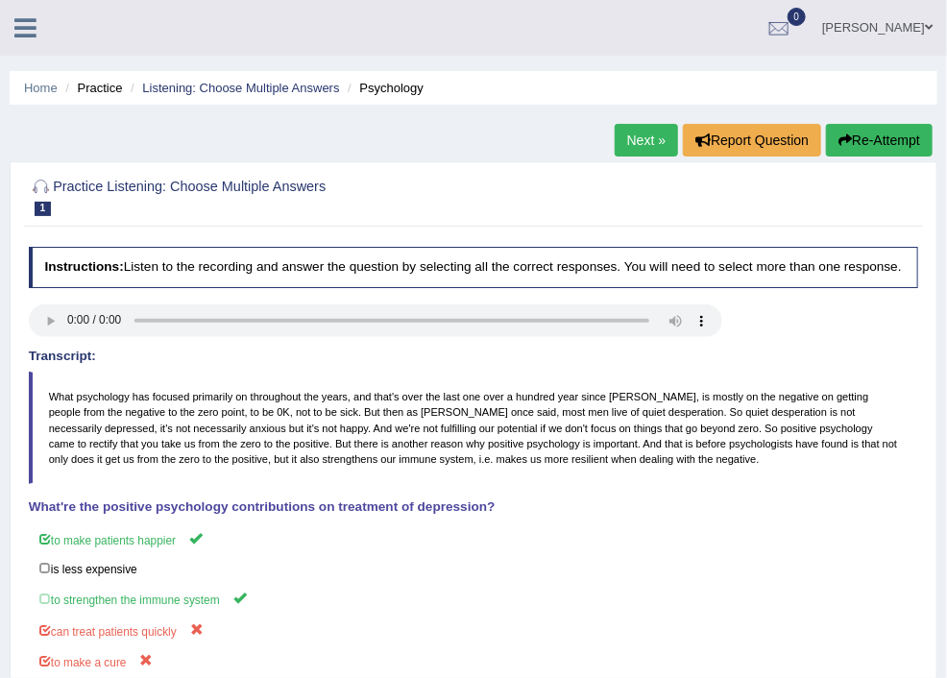
click at [0, 0] on link "Practice Questions" at bounding box center [0, 0] width 0 height 0
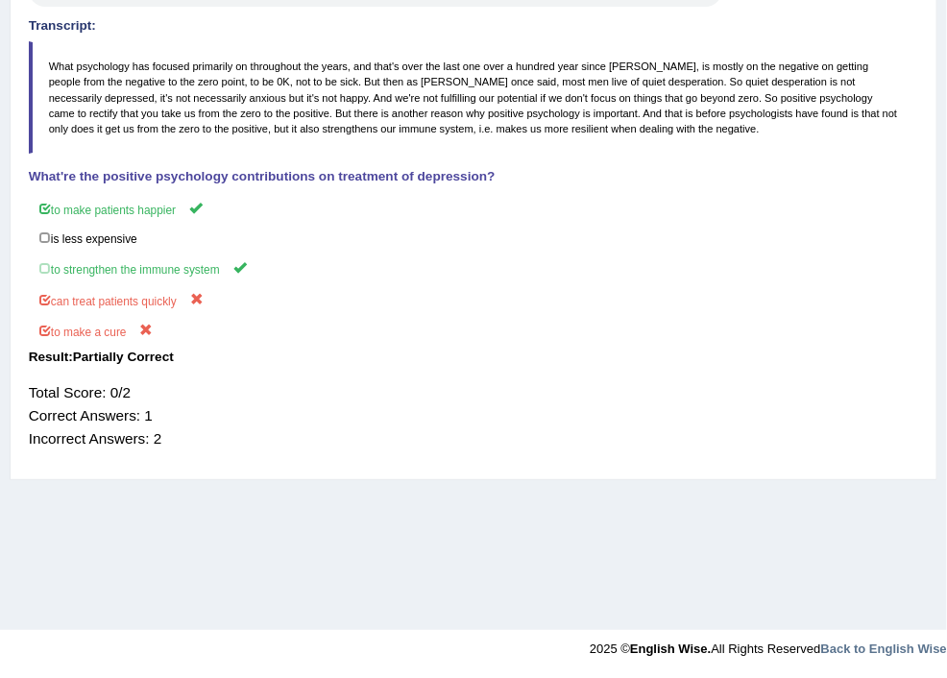
scroll to position [717, 0]
click at [0, 0] on link "Select Missing Word" at bounding box center [0, 0] width 0 height 0
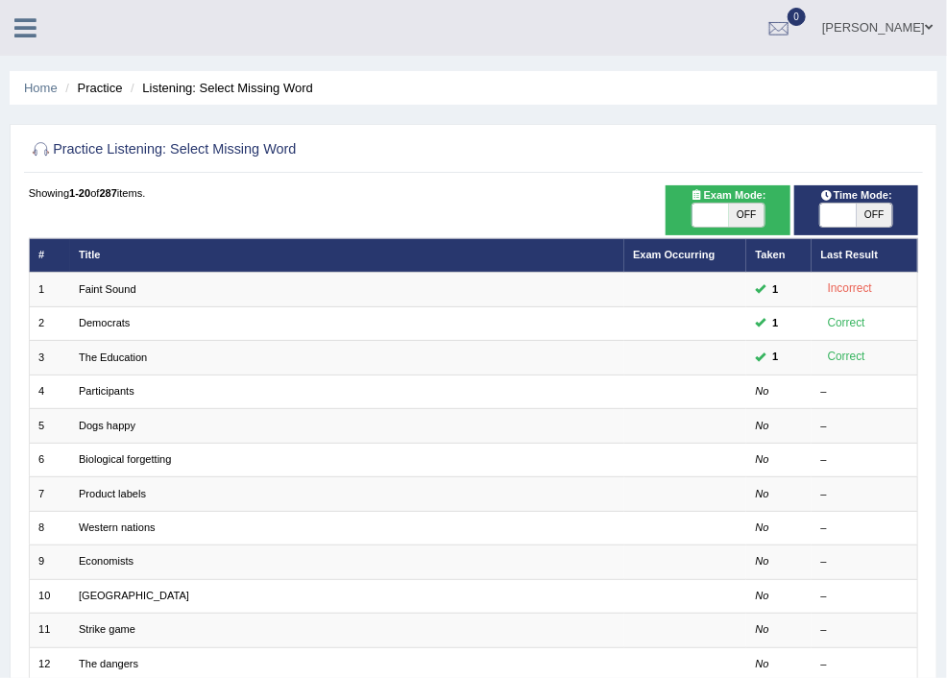
click at [0, 0] on link "Practice Questions" at bounding box center [0, 0] width 0 height 0
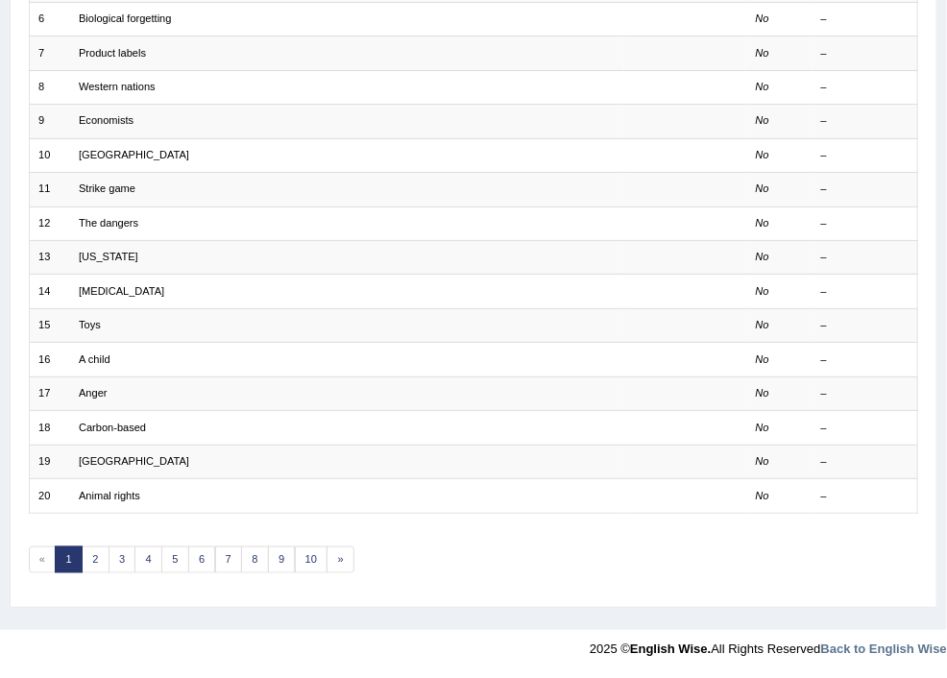
scroll to position [825, 0]
click at [0, 0] on link "Choose Single Answer" at bounding box center [0, 0] width 0 height 0
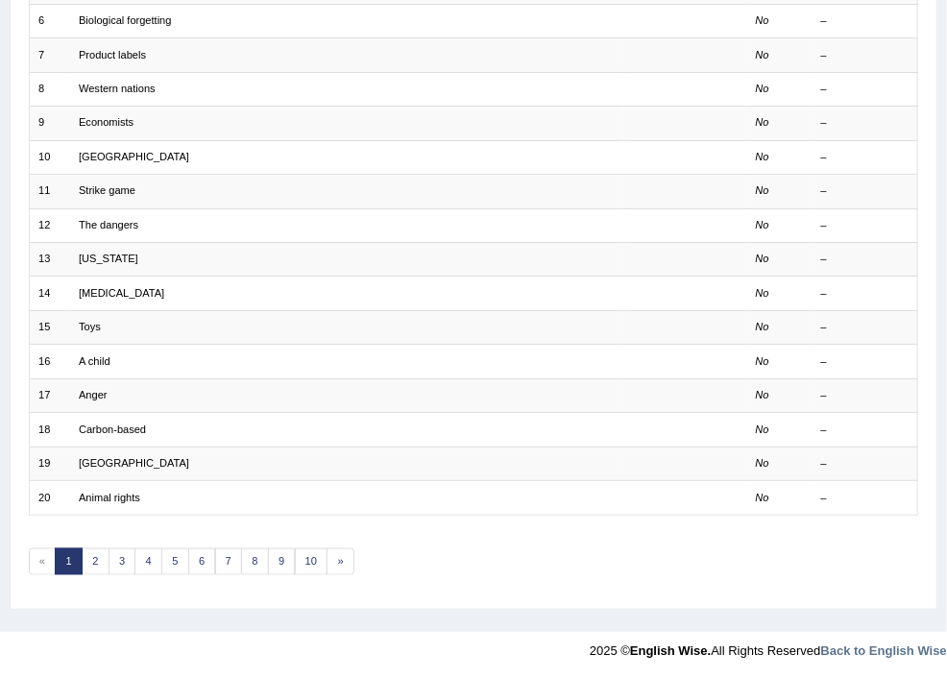
scroll to position [427, 0]
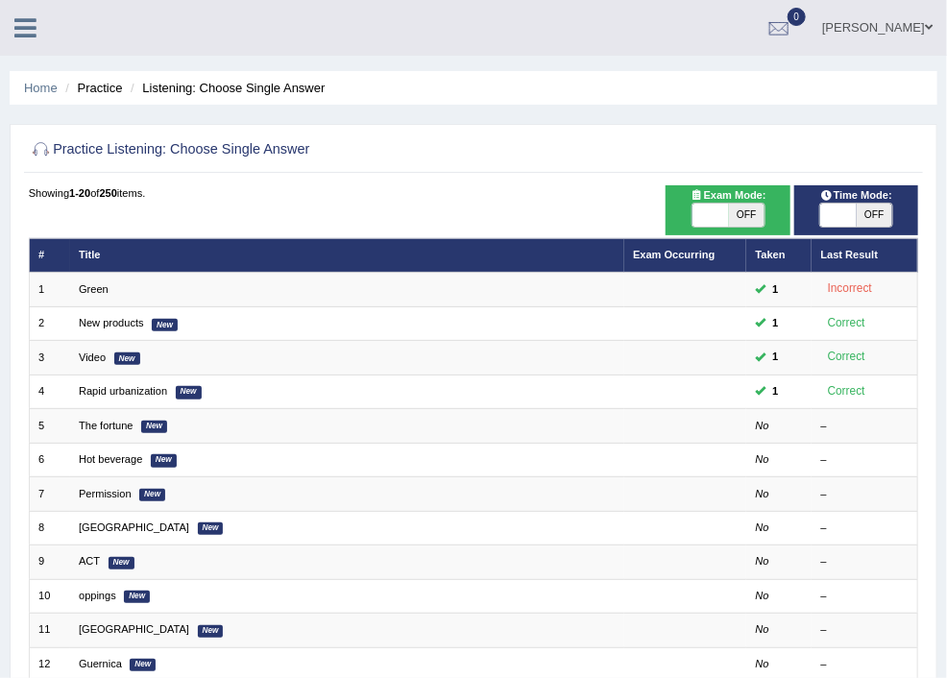
click at [0, 0] on link "Practice Questions" at bounding box center [0, 0] width 0 height 0
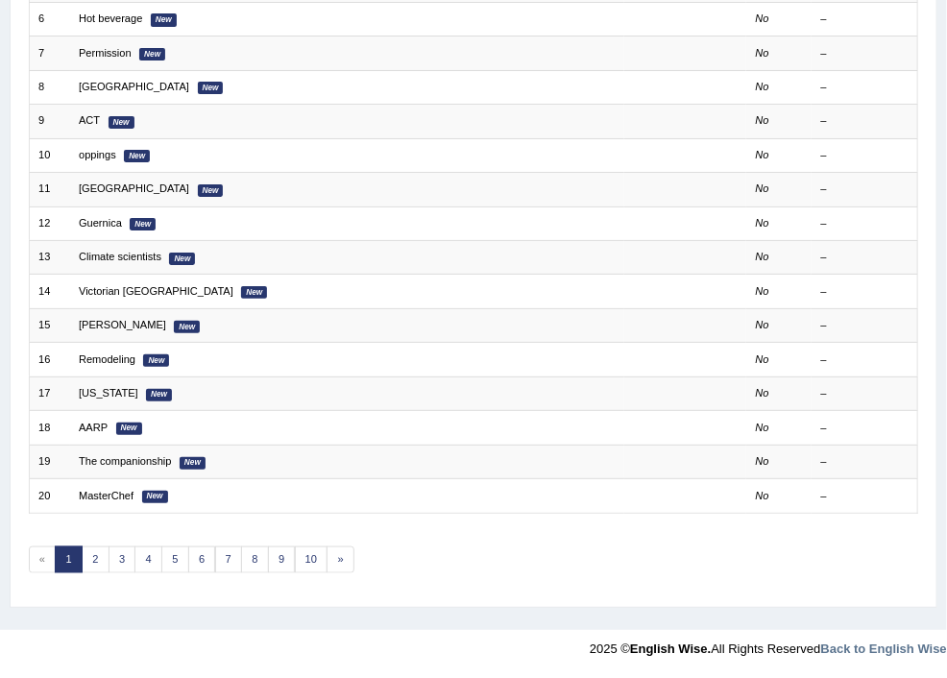
scroll to position [717, 0]
click at [0, 0] on link "Fill In The Blanks" at bounding box center [0, 0] width 0 height 0
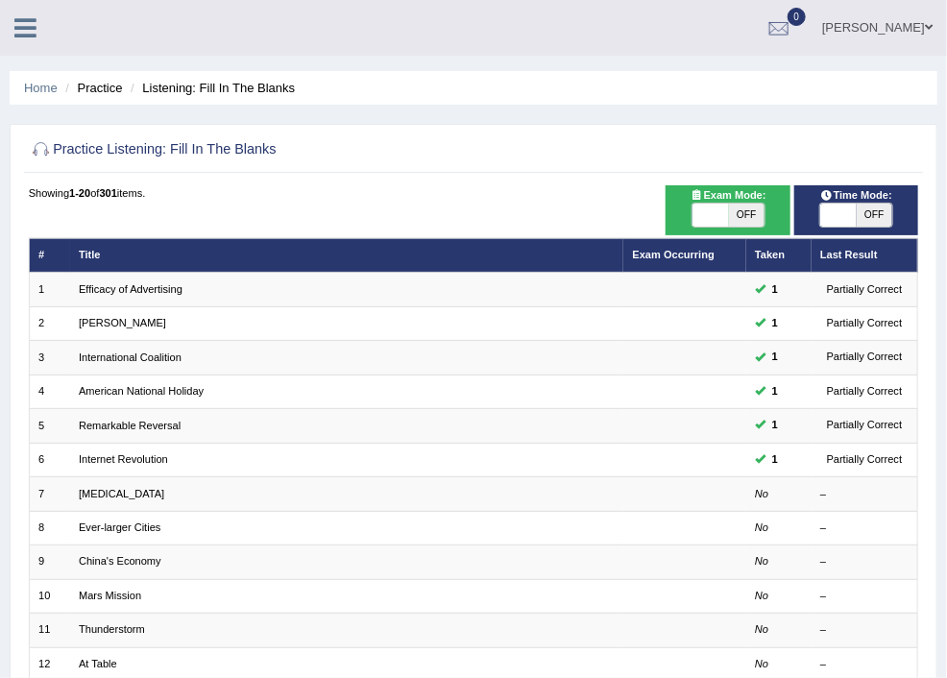
click at [0, 0] on span at bounding box center [0, 0] width 0 height 0
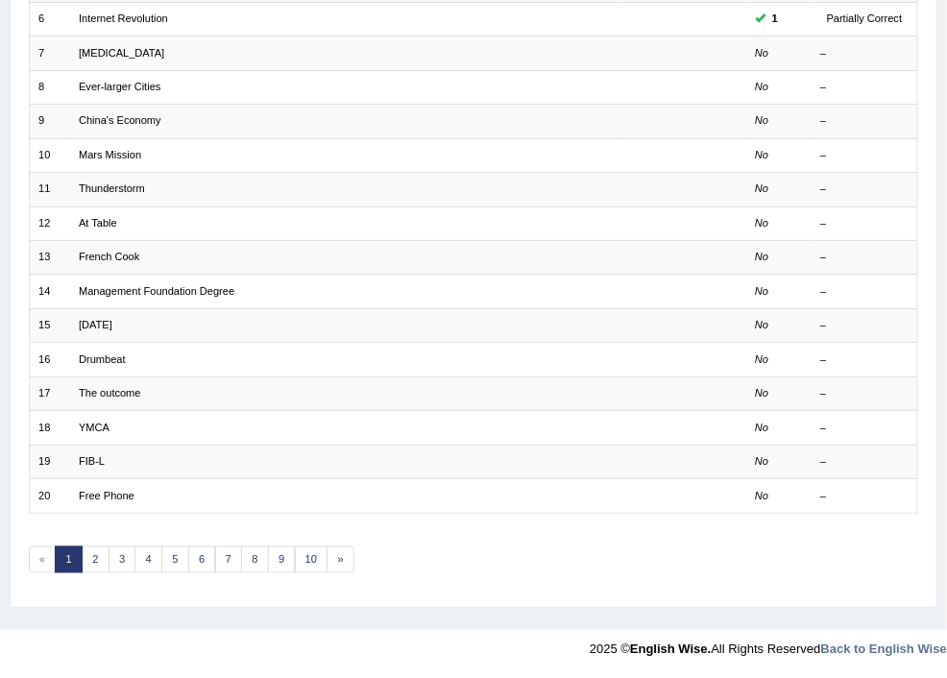
scroll to position [825, 0]
click at [0, 0] on link "Choose Single Answer" at bounding box center [0, 0] width 0 height 0
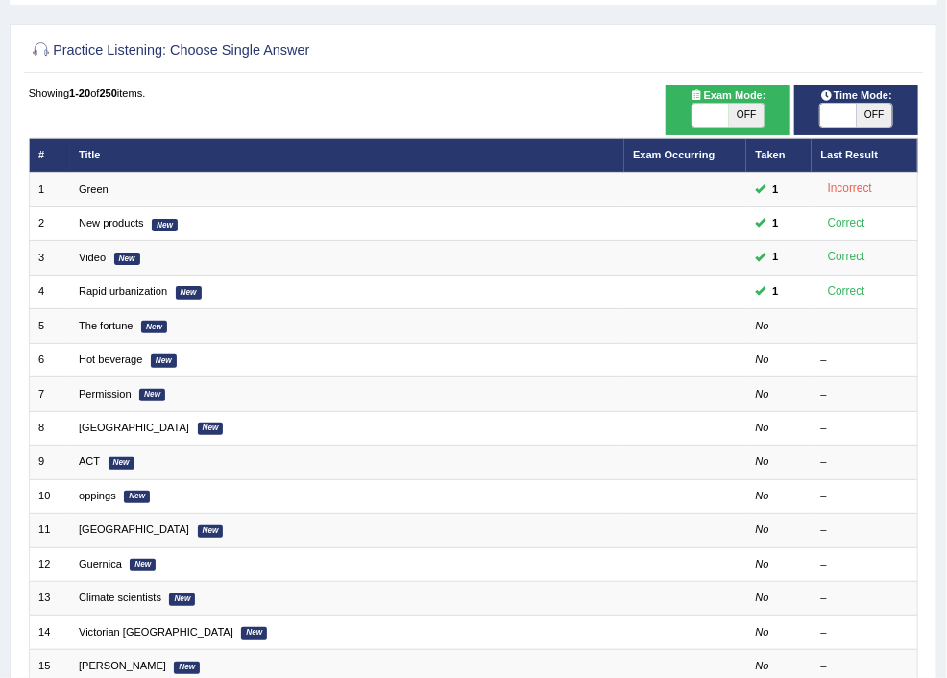
scroll to position [102, 0]
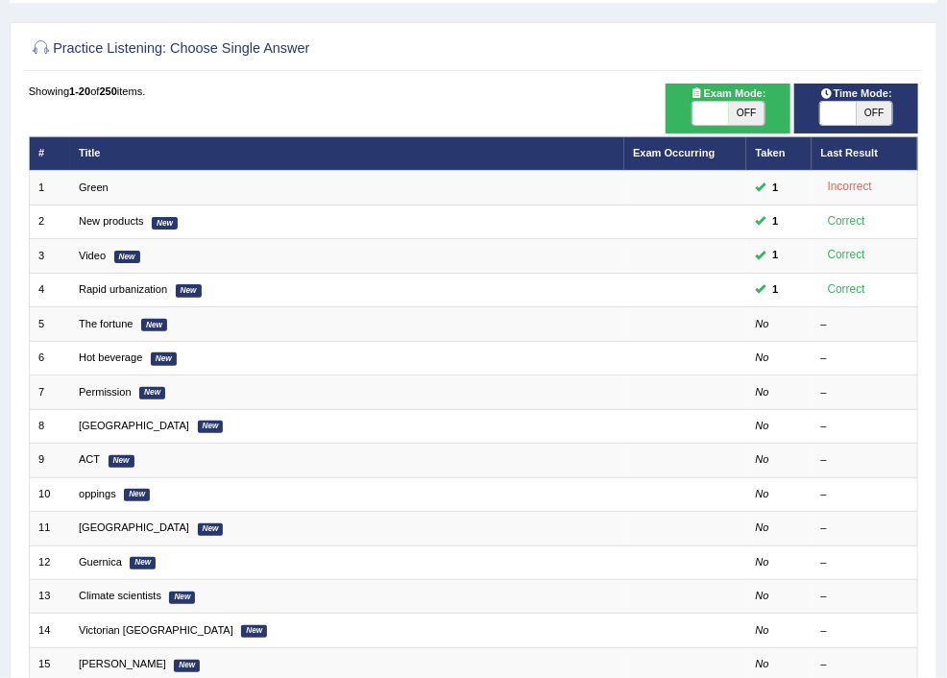
click at [0, 0] on span at bounding box center [0, 0] width 0 height 0
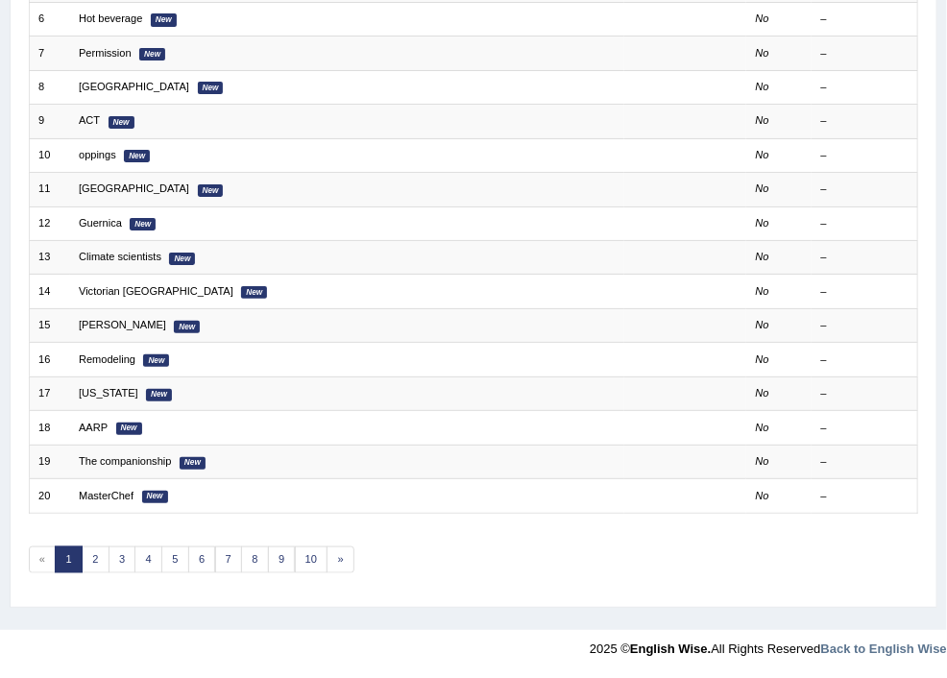
click at [0, 0] on link "Fill In The Blanks" at bounding box center [0, 0] width 0 height 0
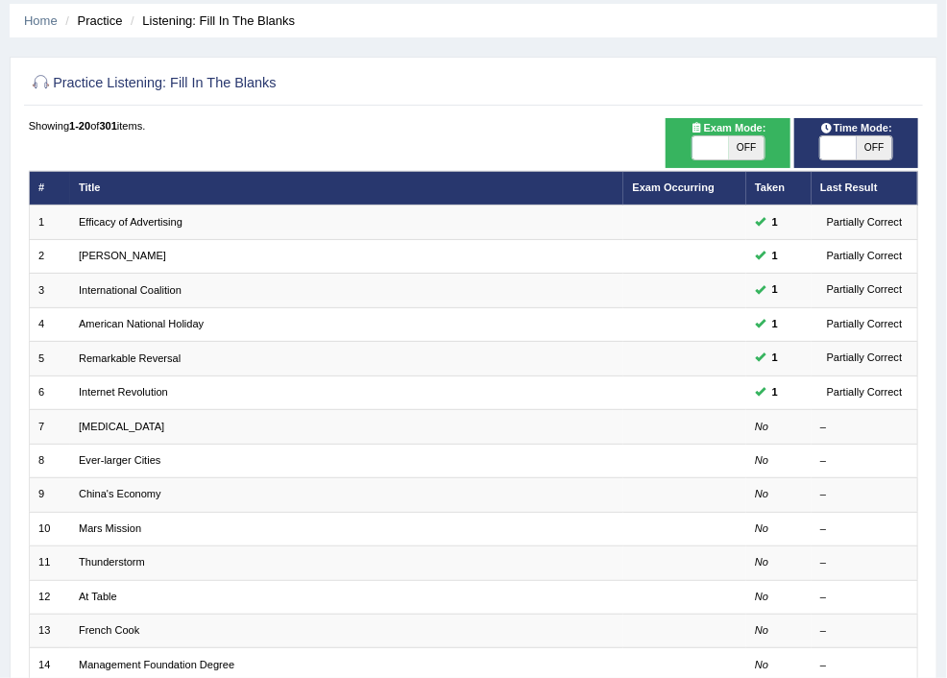
scroll to position [102, 0]
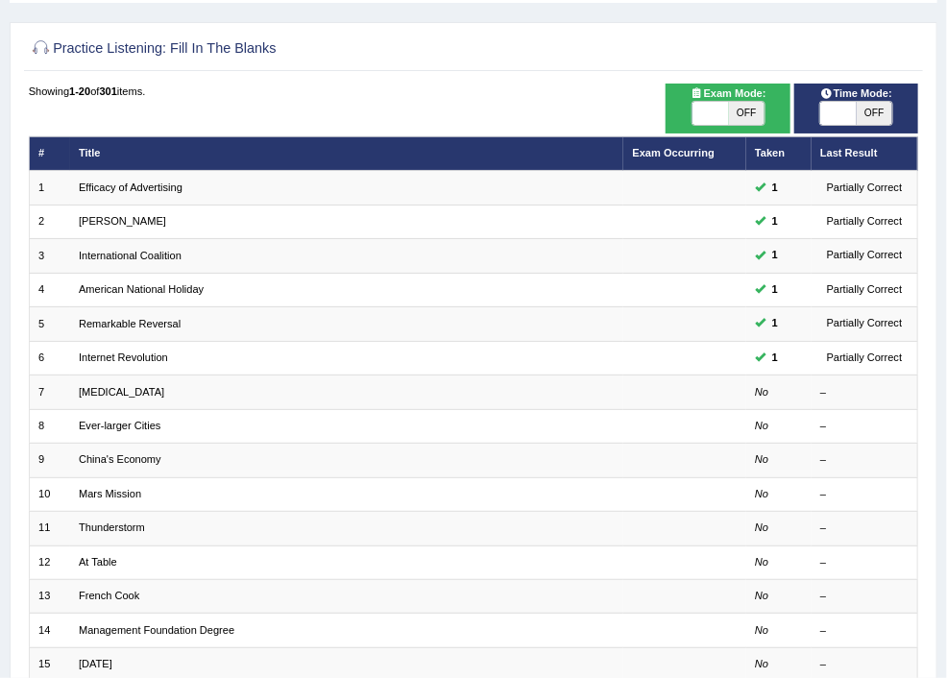
click at [0, 0] on link "Practice Questions" at bounding box center [0, 0] width 0 height 0
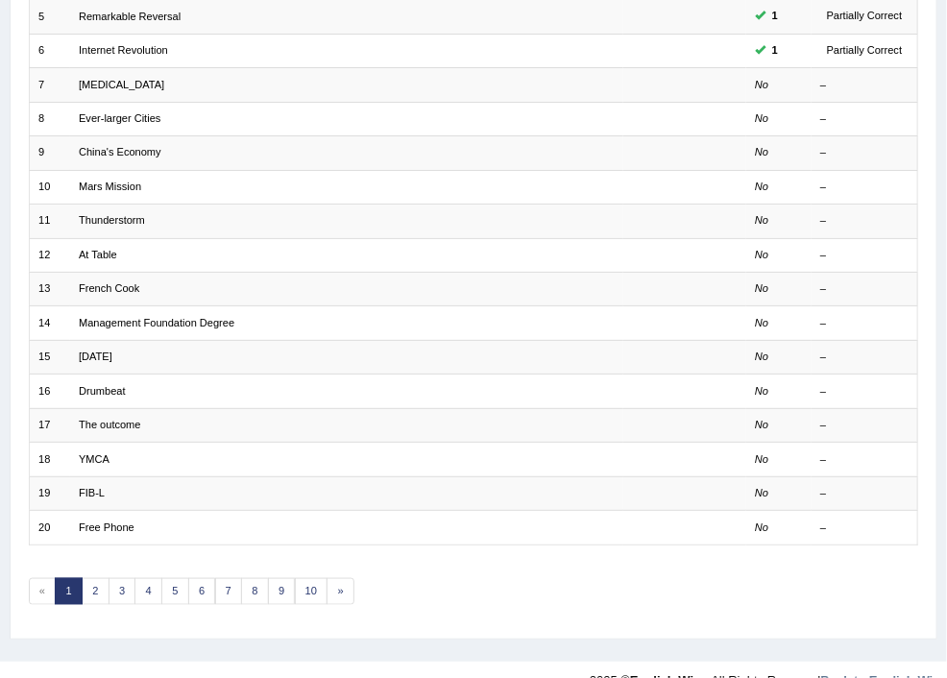
scroll to position [825, 0]
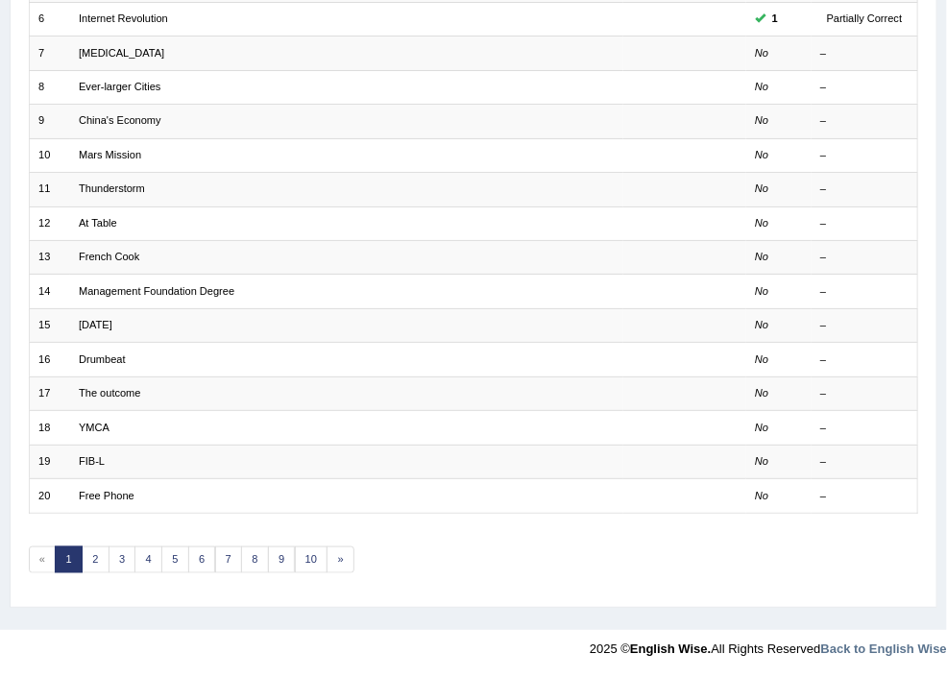
click at [0, 0] on link "Write From Dictation" at bounding box center [0, 0] width 0 height 0
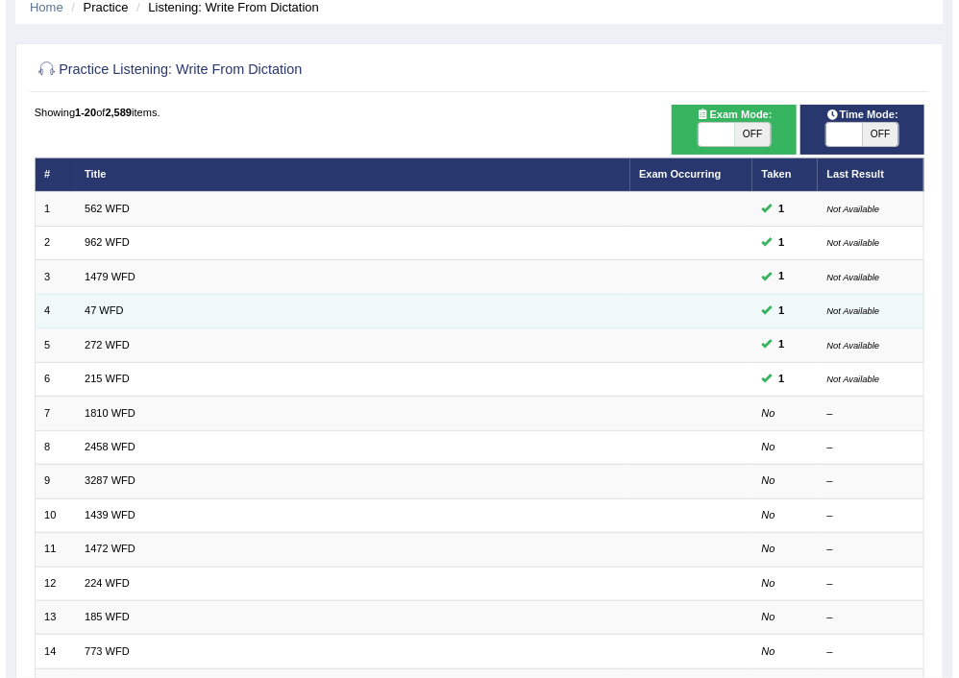
scroll to position [102, 0]
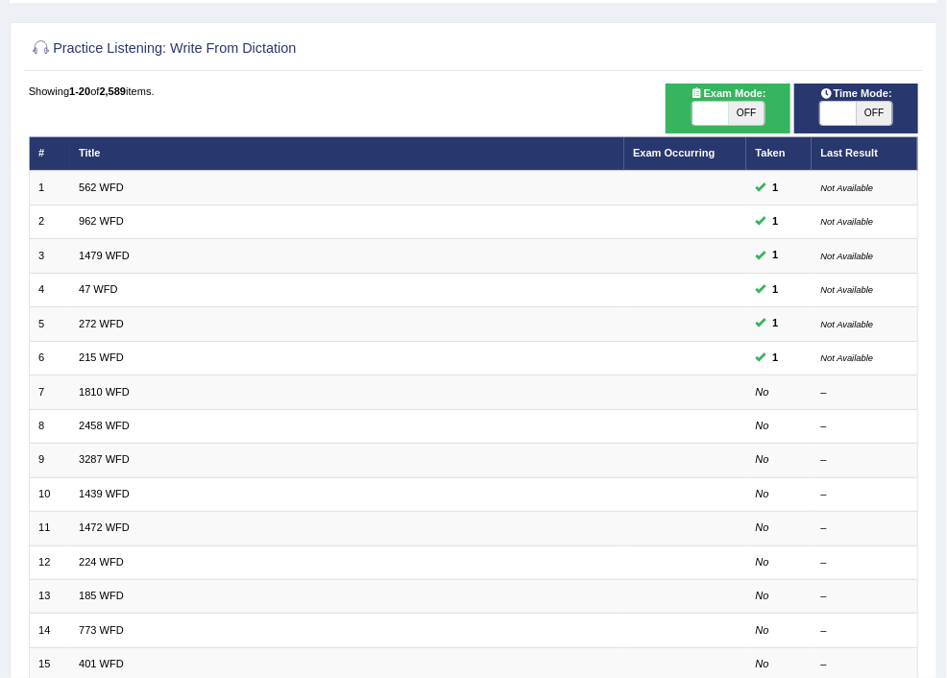
click at [765, 110] on span "OFF" at bounding box center [747, 113] width 36 height 23
checkbox input "true"
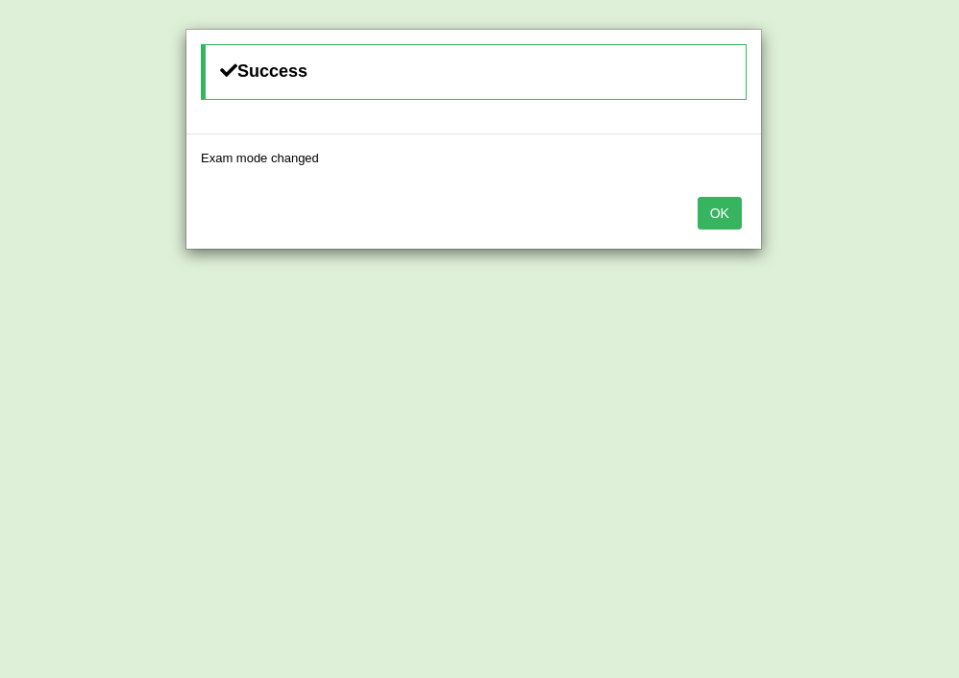
click at [720, 210] on button "OK" at bounding box center [719, 213] width 44 height 33
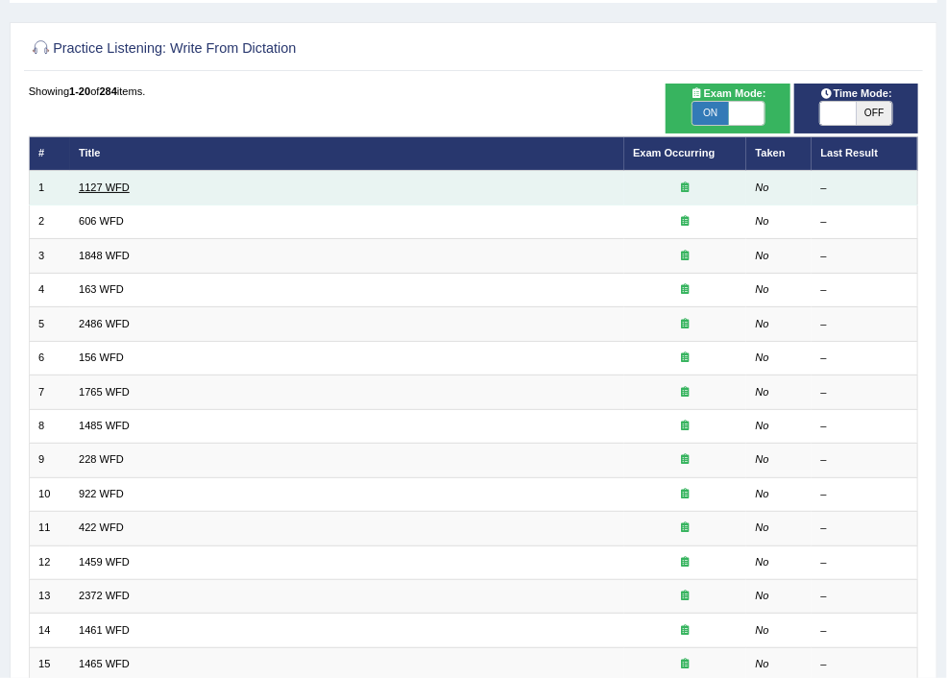
click at [130, 184] on link "1127 WFD" at bounding box center [104, 188] width 51 height 12
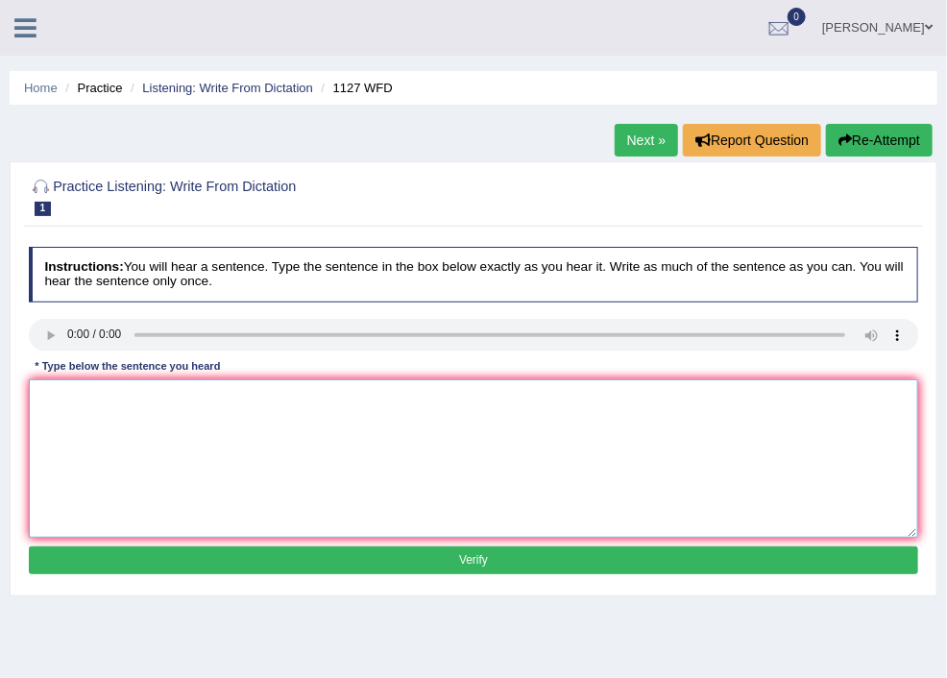
click at [273, 391] on textarea at bounding box center [474, 458] width 890 height 158
click at [402, 395] on textarea "The university degree is a requirement for many" at bounding box center [474, 458] width 890 height 158
click at [565, 398] on textarea "The university degree is a possible requirement for many" at bounding box center [474, 458] width 890 height 158
type textarea "The university degree is a possible requirement for many countries."
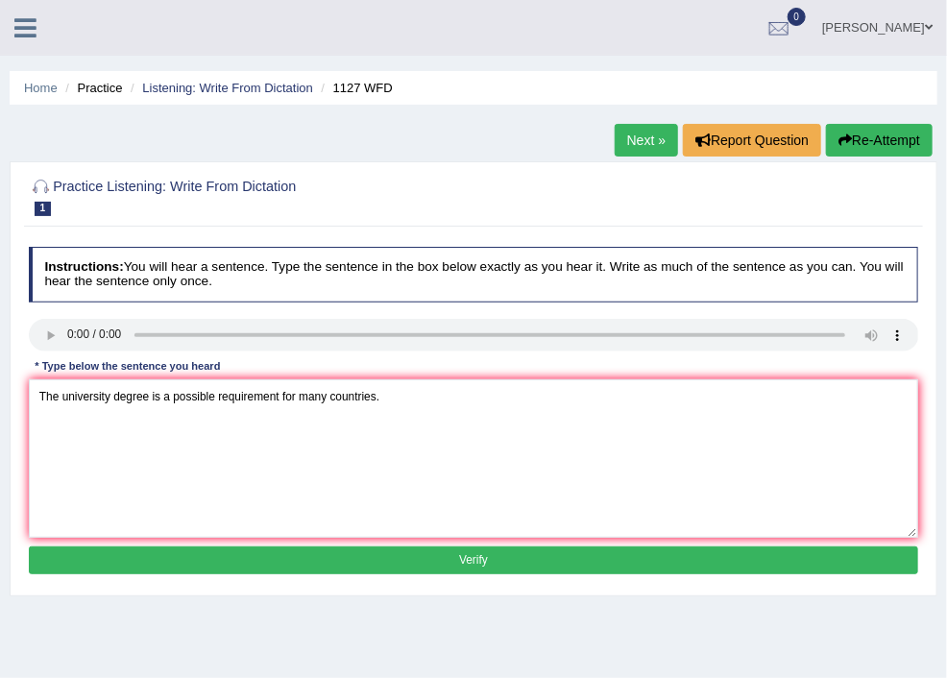
click at [494, 563] on button "Verify" at bounding box center [474, 561] width 890 height 28
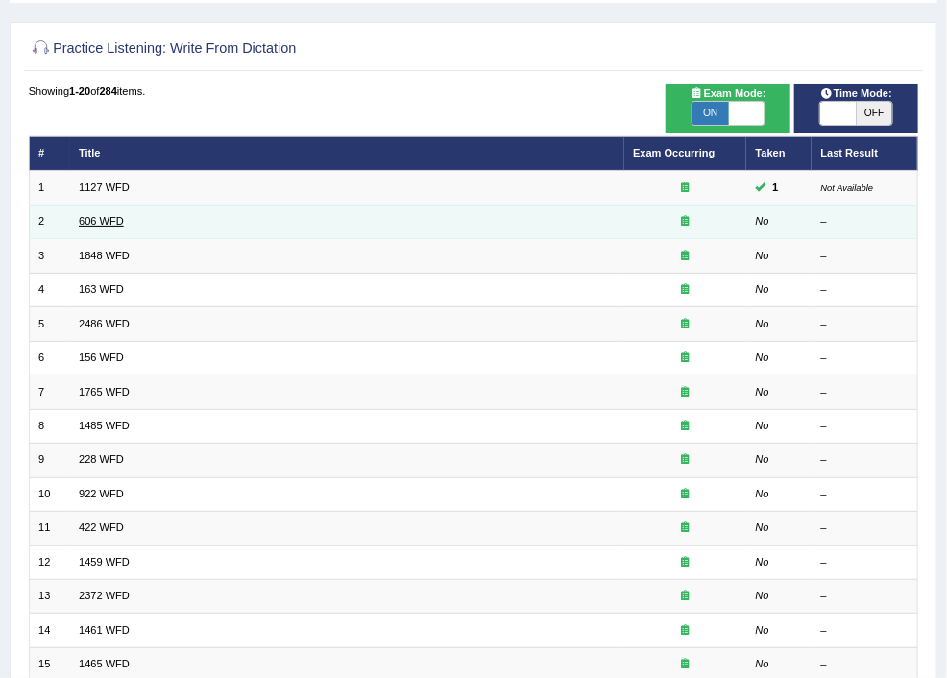
click at [124, 218] on link "606 WFD" at bounding box center [101, 221] width 45 height 12
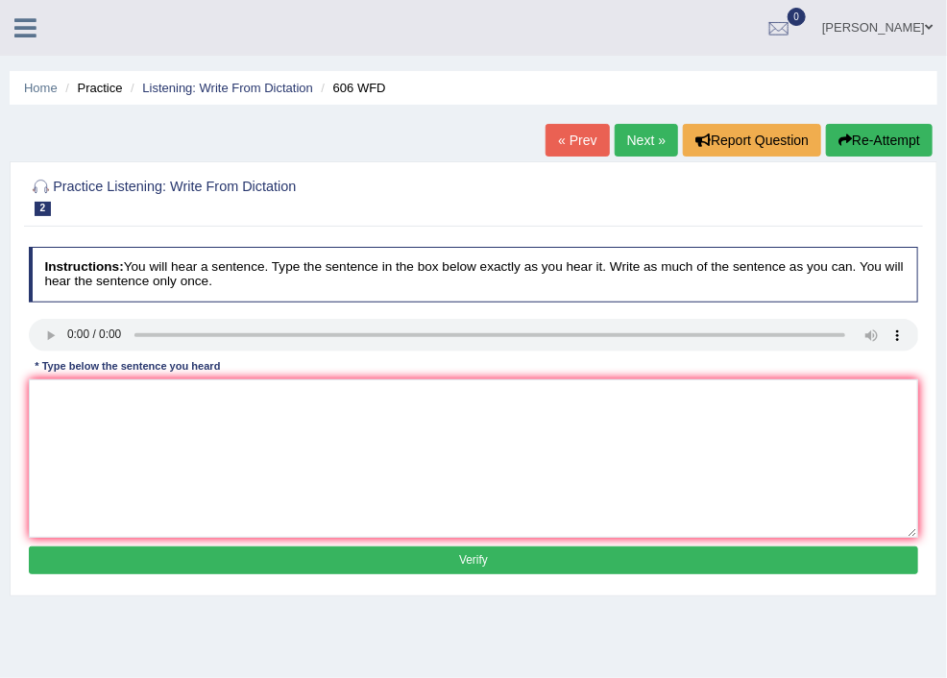
click at [940, 279] on div "Home Practice Listening: Write From Dictation 606 WFD « Prev Next » Report Ques…" at bounding box center [473, 480] width 947 height 961
drag, startPoint x: 871, startPoint y: 472, endPoint x: 877, endPoint y: 482, distance: 12.0
click at [874, 475] on textarea at bounding box center [474, 458] width 890 height 158
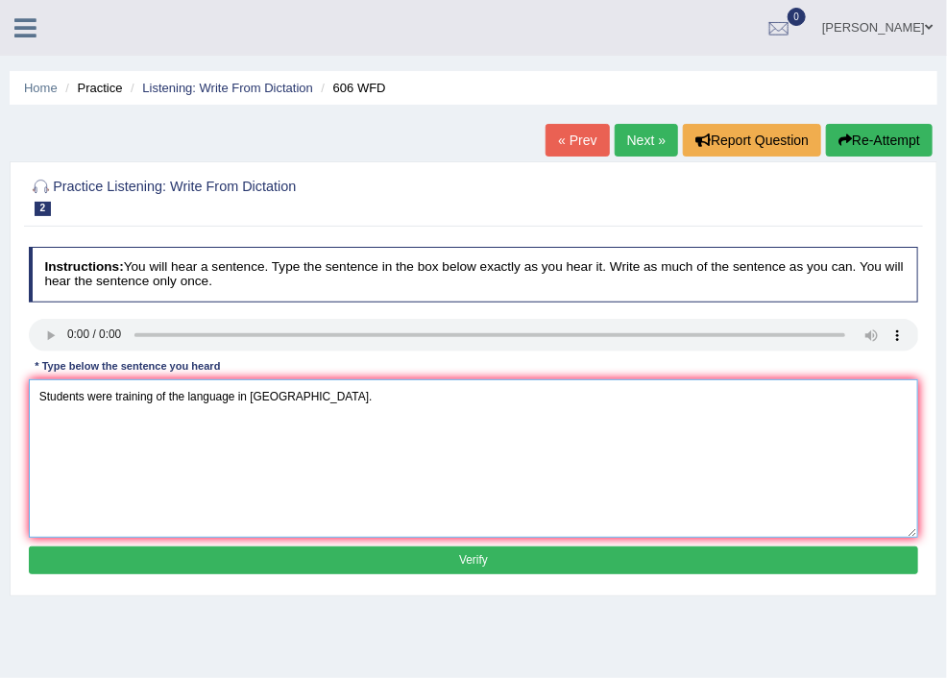
type textarea "Students were training of the language in Grecee."
click at [434, 565] on button "Verify" at bounding box center [474, 561] width 890 height 28
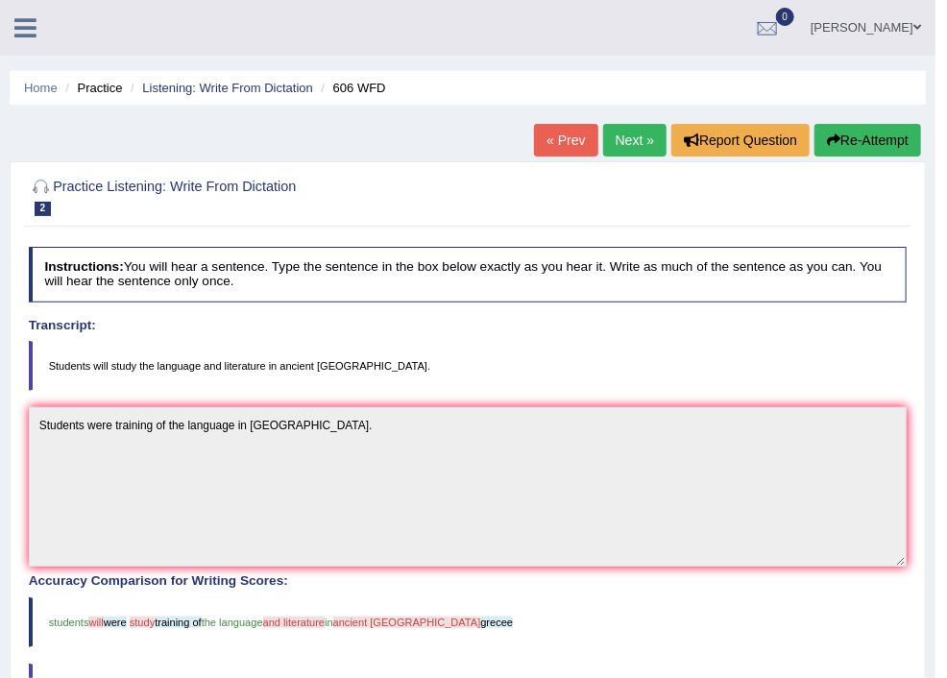
click at [616, 137] on link "Next »" at bounding box center [634, 140] width 63 height 33
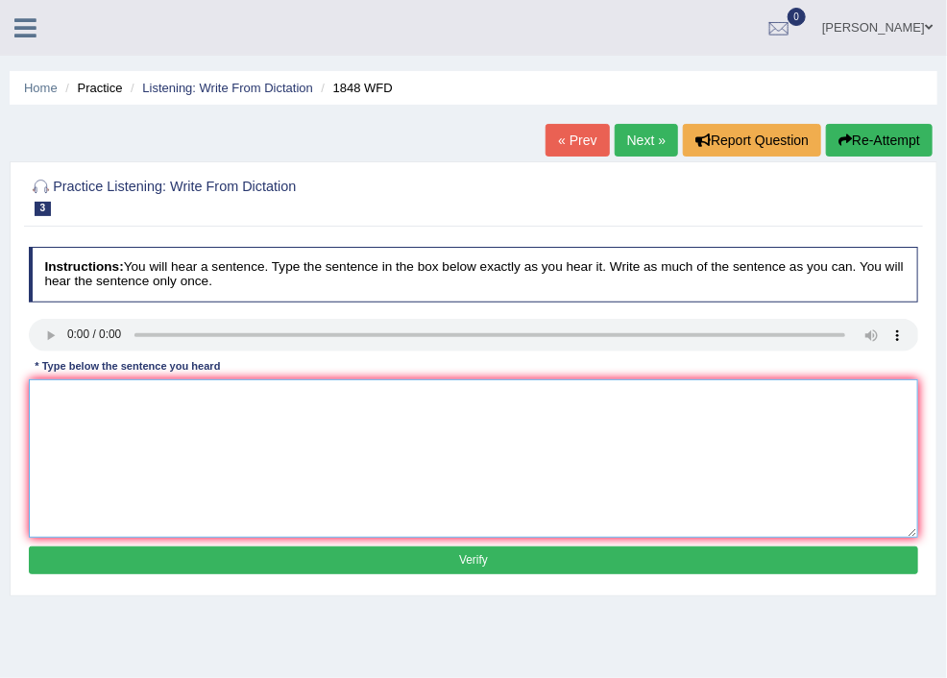
click at [443, 428] on textarea at bounding box center [474, 458] width 890 height 158
type textarea "Students must present a validated identification for this course."
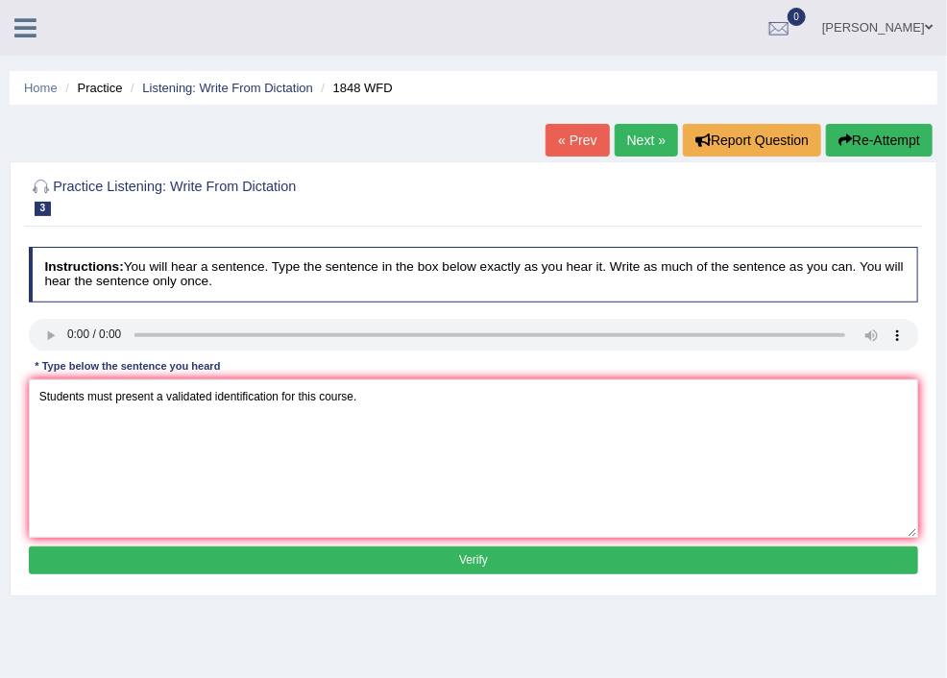
click at [443, 566] on button "Verify" at bounding box center [474, 561] width 890 height 28
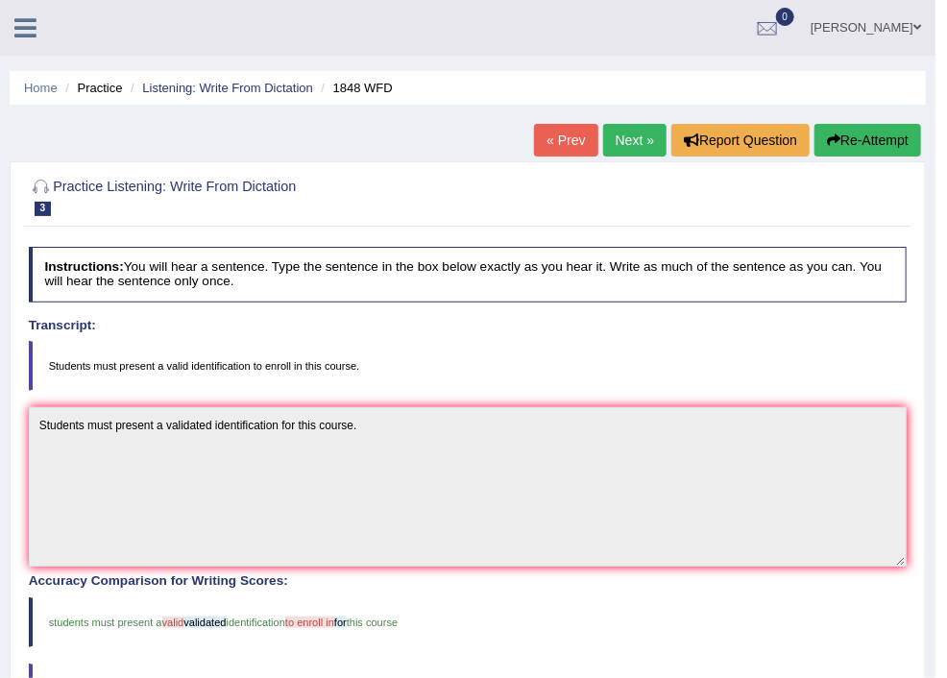
click at [621, 144] on link "Next »" at bounding box center [634, 140] width 63 height 33
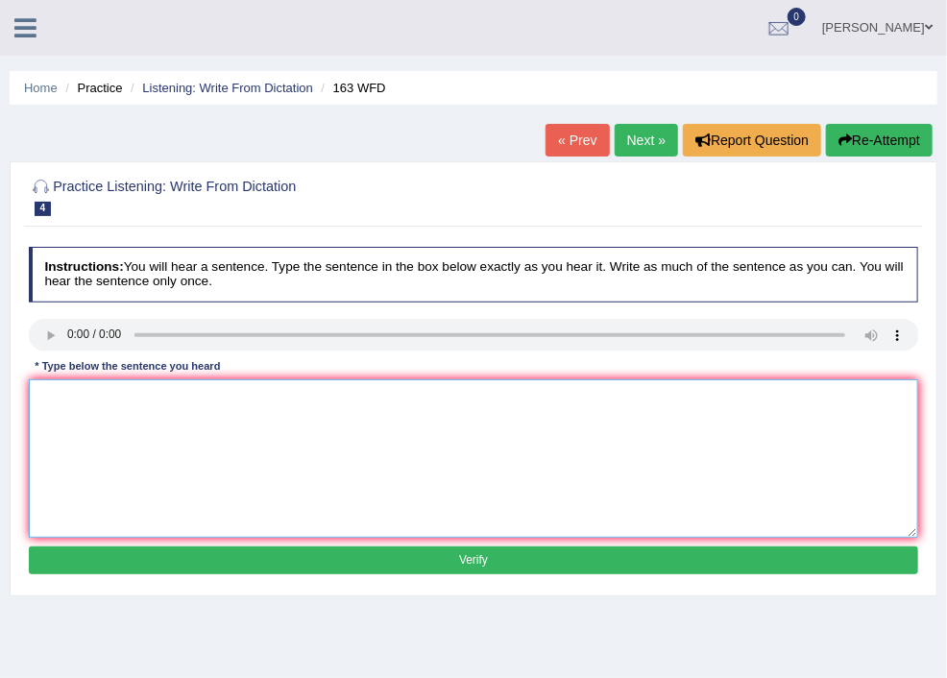
click at [318, 398] on textarea at bounding box center [474, 458] width 890 height 158
type textarea "A number of assignment will be presented in the conference"
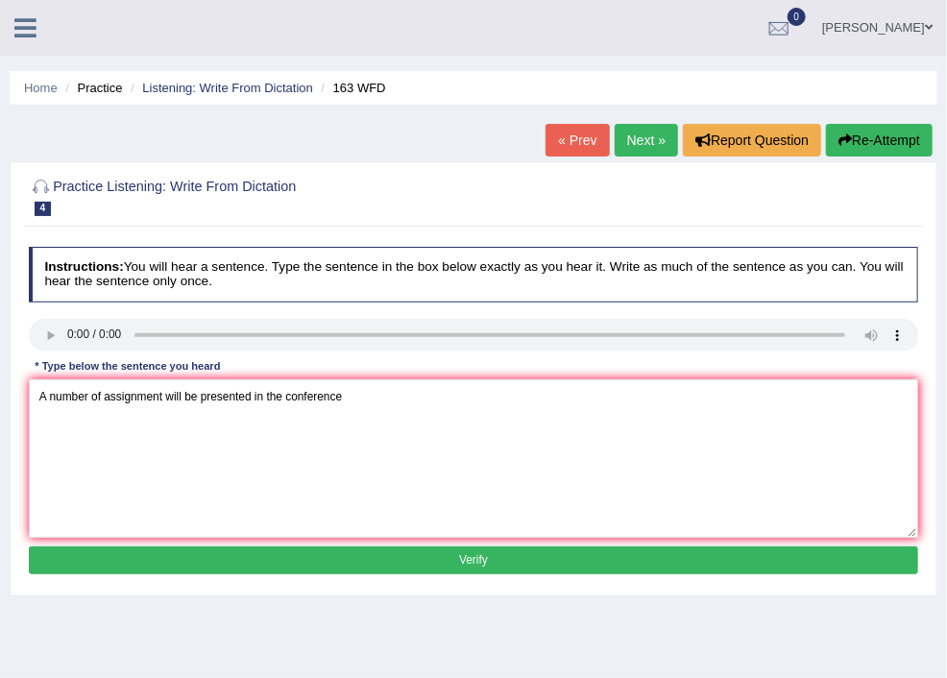
click at [572, 557] on button "Verify" at bounding box center [474, 561] width 890 height 28
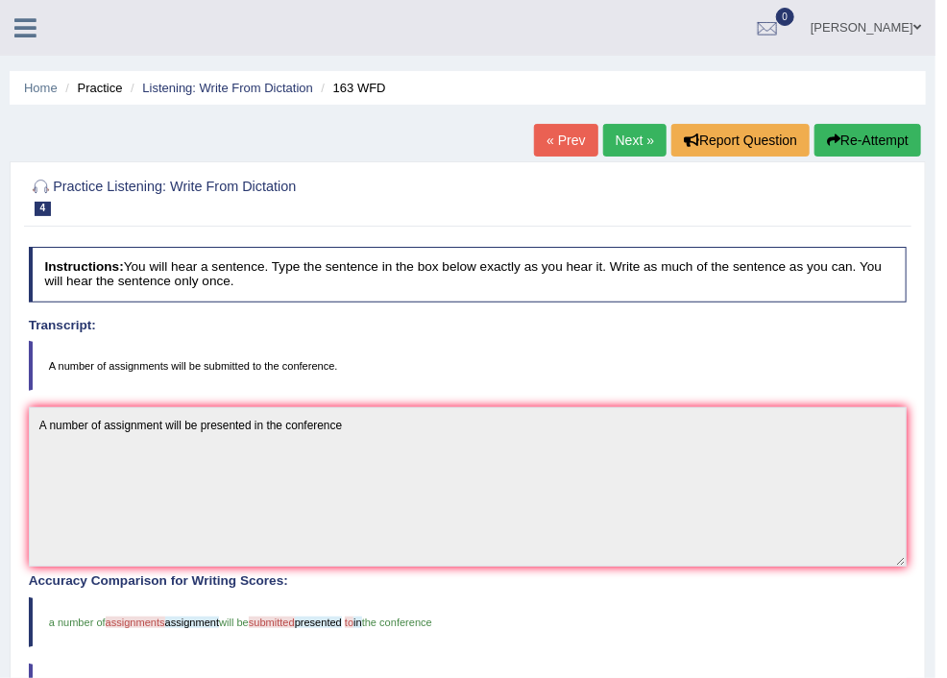
click at [621, 139] on link "Next »" at bounding box center [634, 140] width 63 height 33
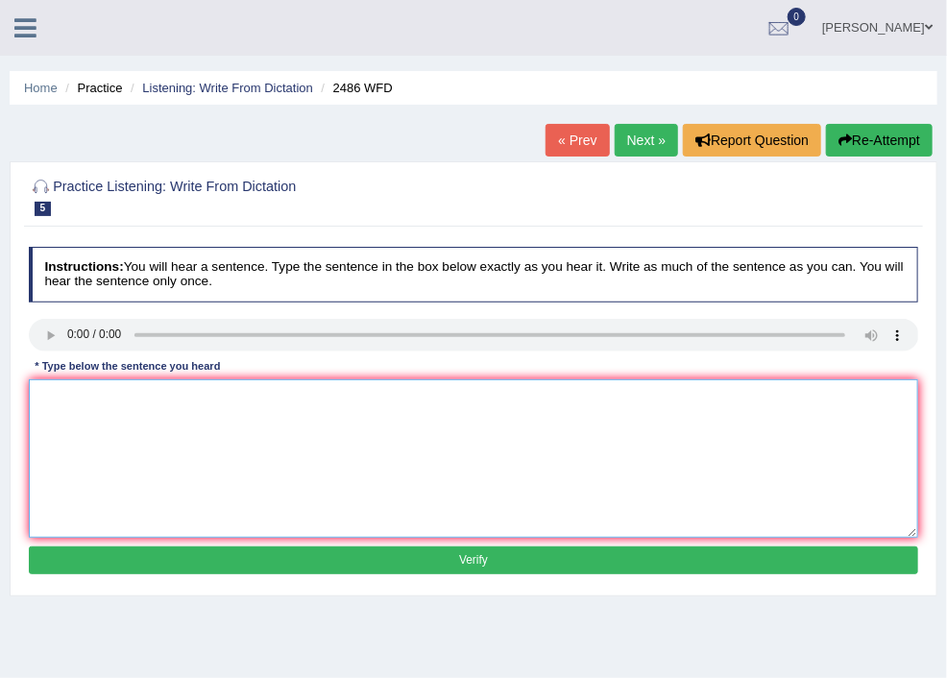
click at [280, 397] on textarea at bounding box center [474, 458] width 890 height 158
type textarea "This is quiet clear that our facial appearance are different in the world."
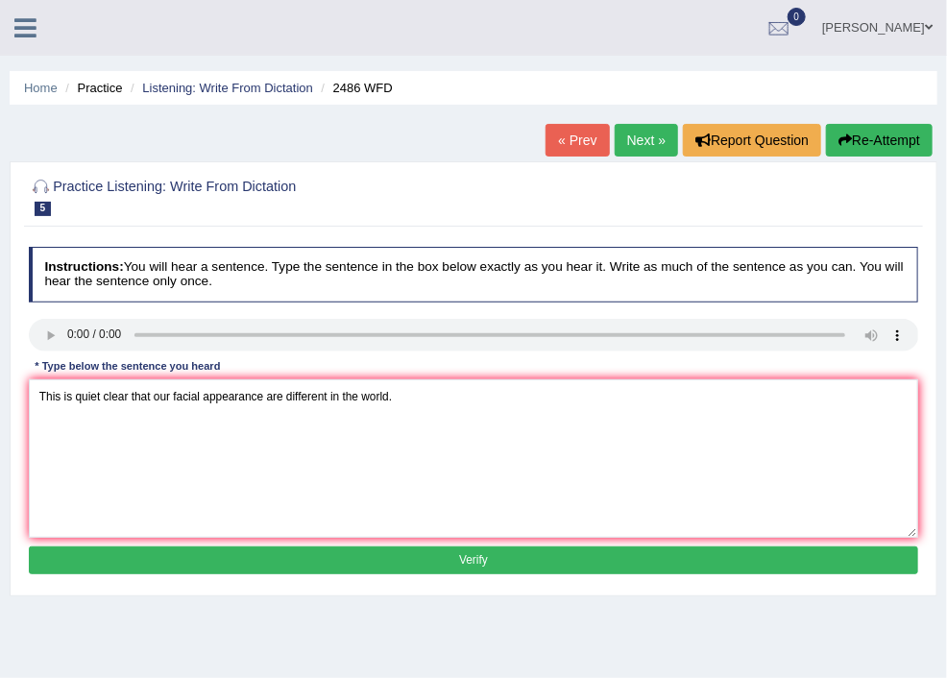
click at [581, 568] on button "Verify" at bounding box center [474, 561] width 890 height 28
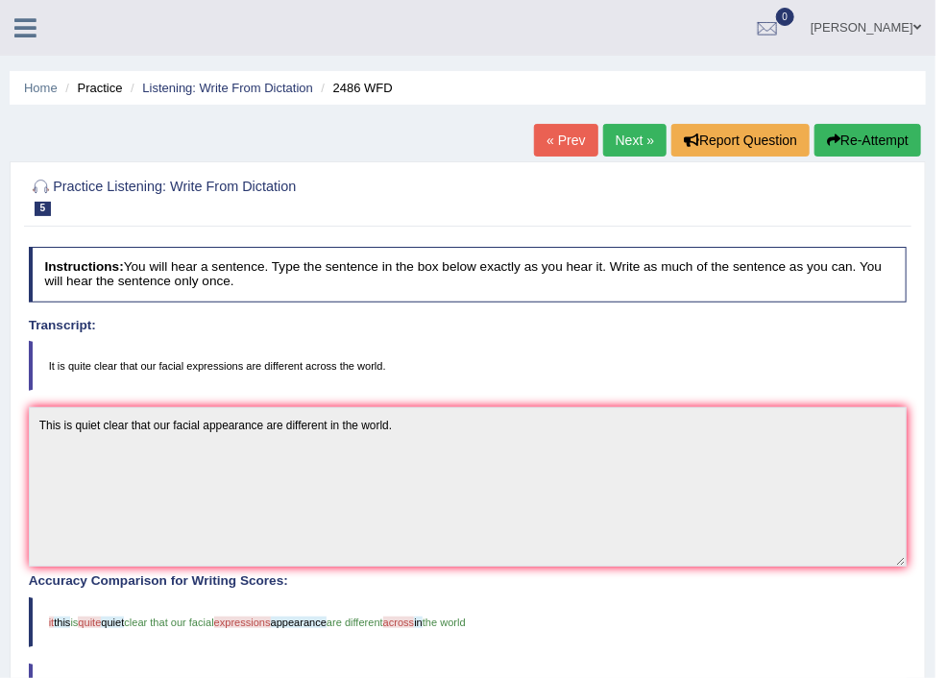
click at [0, 0] on link "Practice Questions" at bounding box center [0, 0] width 0 height 0
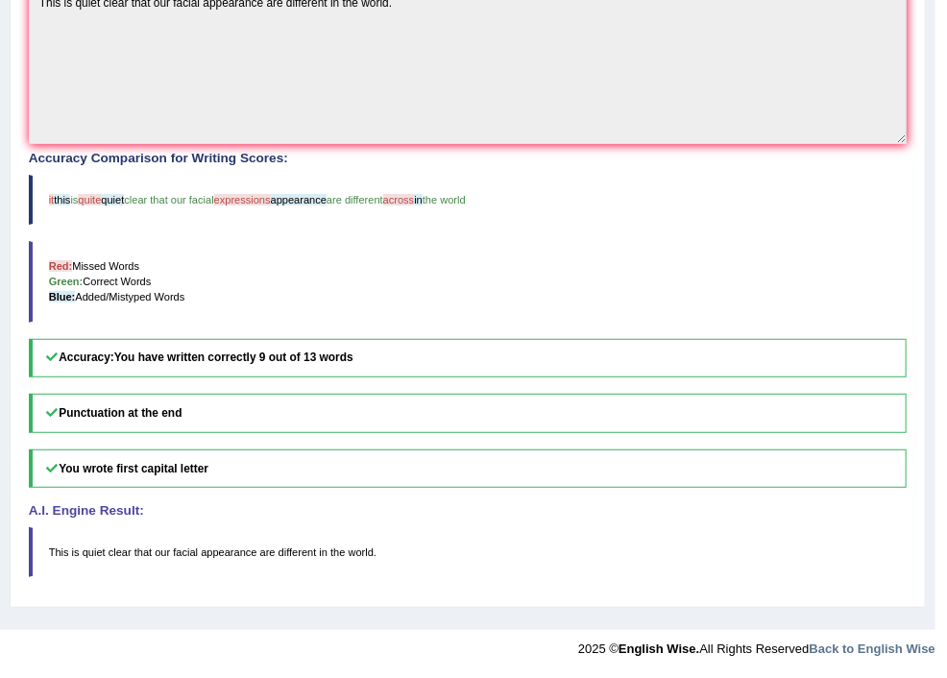
scroll to position [819, 0]
click at [0, 0] on link "Pronunciation" at bounding box center [0, 0] width 0 height 0
